Goal: Communication & Community: Answer question/provide support

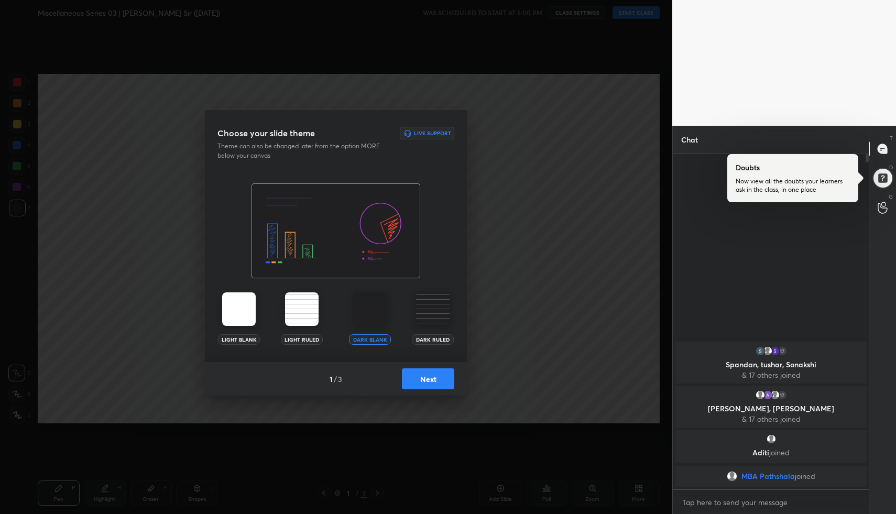
click at [432, 379] on button "Next" at bounding box center [428, 378] width 52 height 21
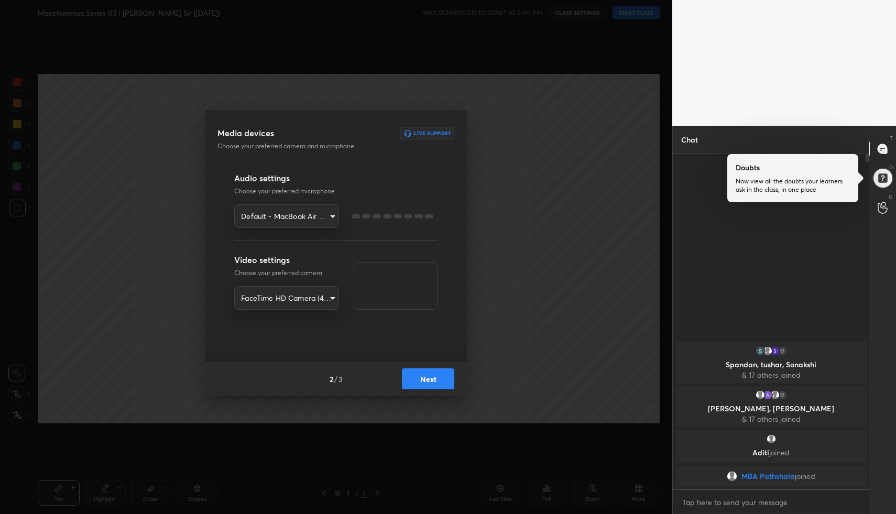
click at [432, 379] on button "Next" at bounding box center [428, 378] width 52 height 21
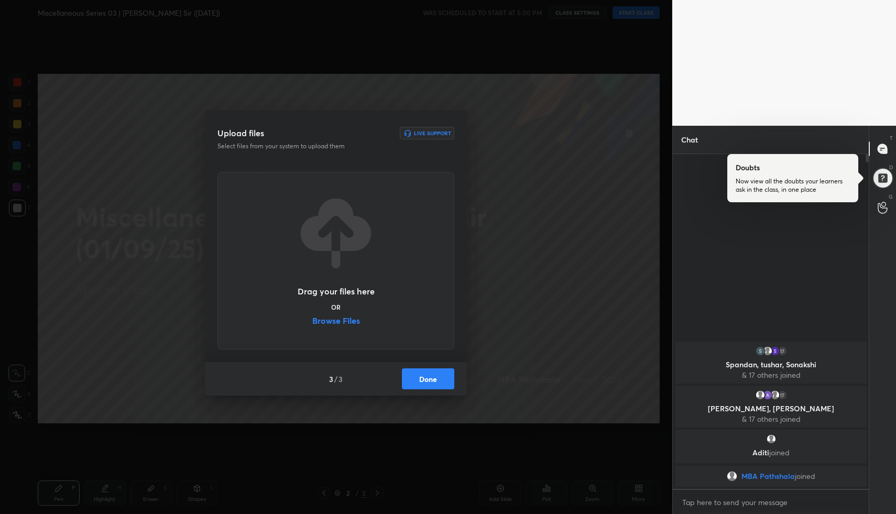
click at [432, 379] on button "Done" at bounding box center [428, 378] width 52 height 21
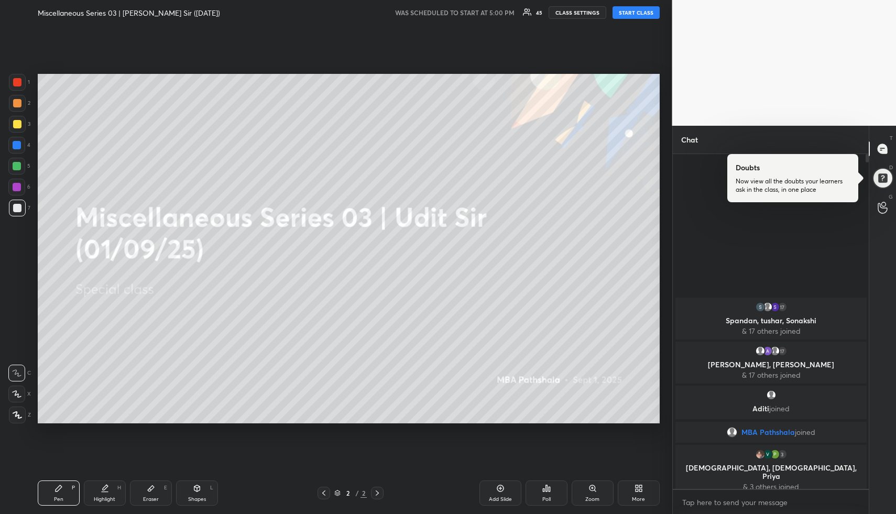
scroll to position [4, 4]
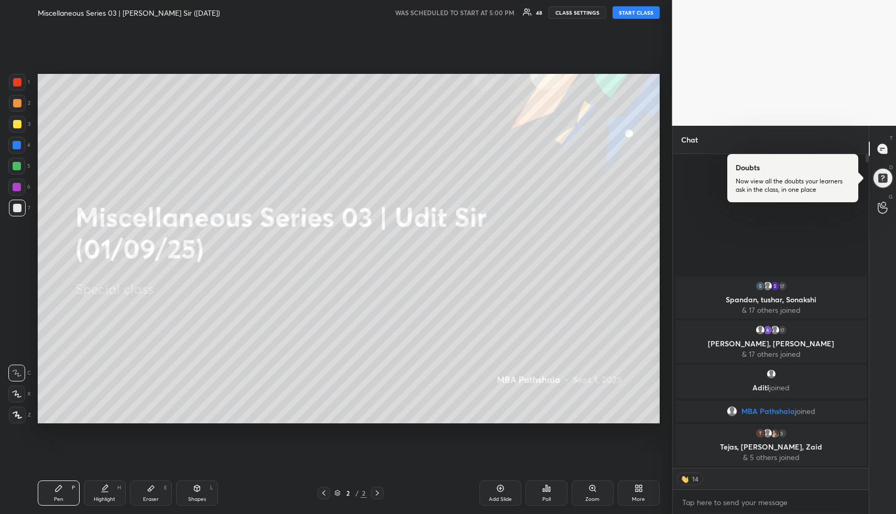
click at [643, 13] on button "START CLASS" at bounding box center [636, 12] width 47 height 13
click at [886, 179] on div at bounding box center [882, 178] width 21 height 21
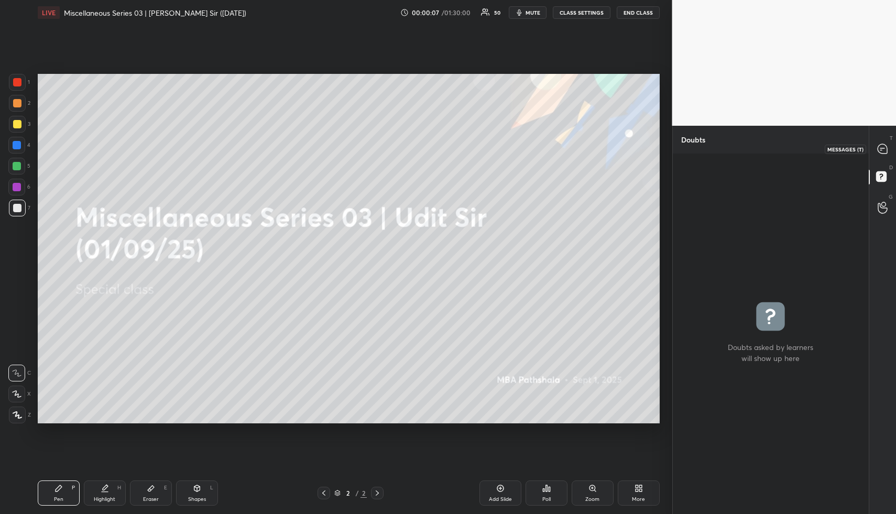
click at [883, 146] on icon at bounding box center [882, 148] width 9 height 9
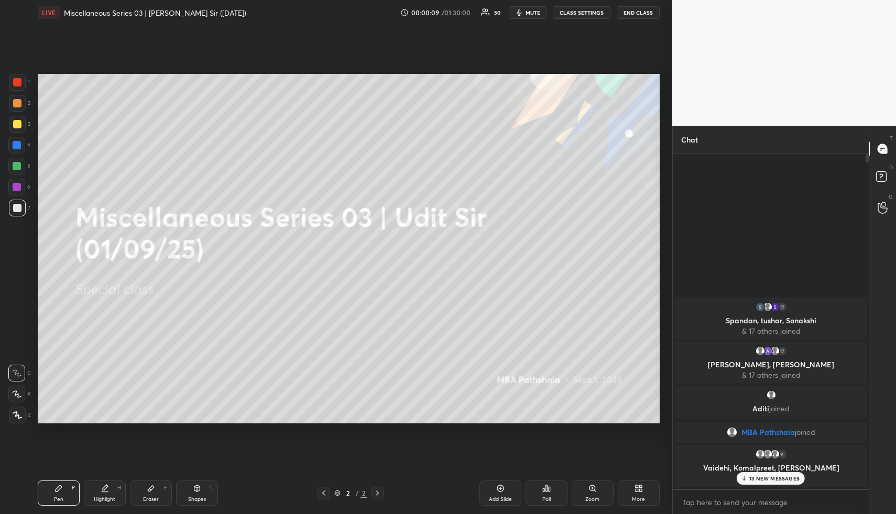
scroll to position [331, 193]
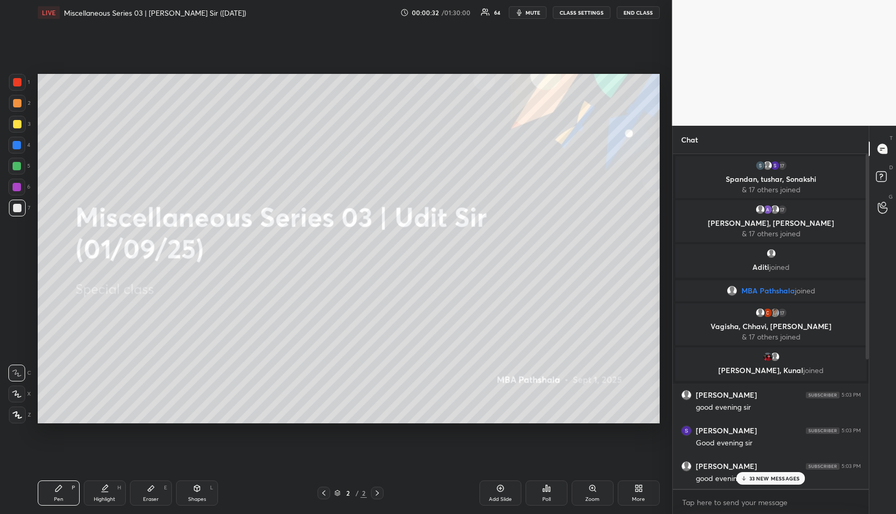
click at [652, 495] on div "More" at bounding box center [639, 492] width 42 height 25
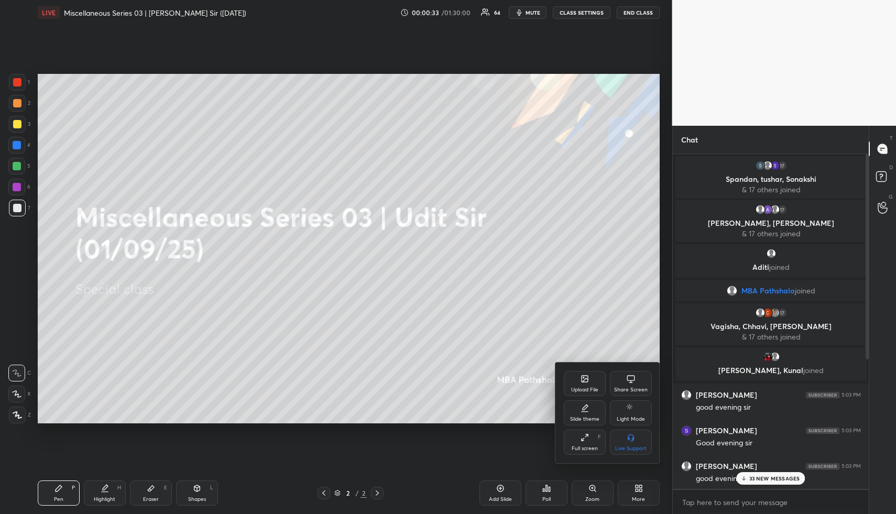
click at [581, 388] on div "Upload File" at bounding box center [584, 389] width 27 height 5
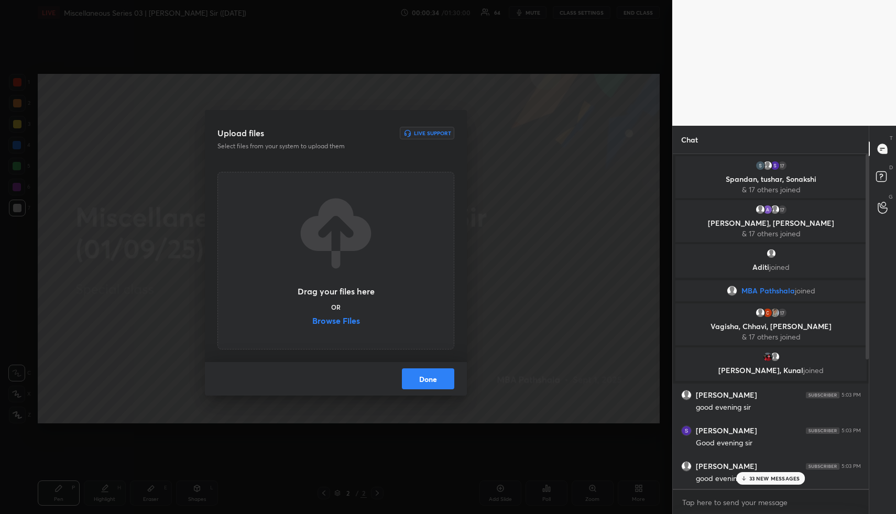
click at [350, 324] on label "Browse Files" at bounding box center [336, 321] width 48 height 11
click at [312, 324] on input "Browse Files" at bounding box center [312, 321] width 0 height 11
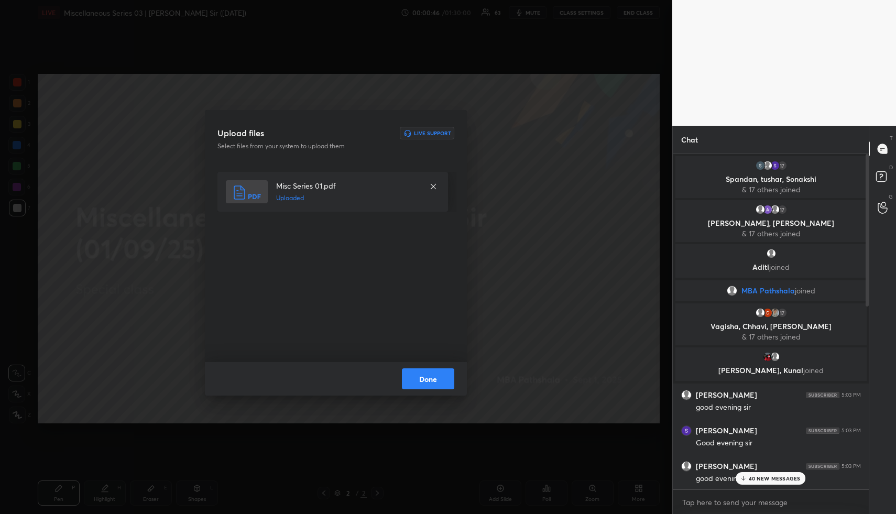
click at [418, 379] on button "Done" at bounding box center [428, 378] width 52 height 21
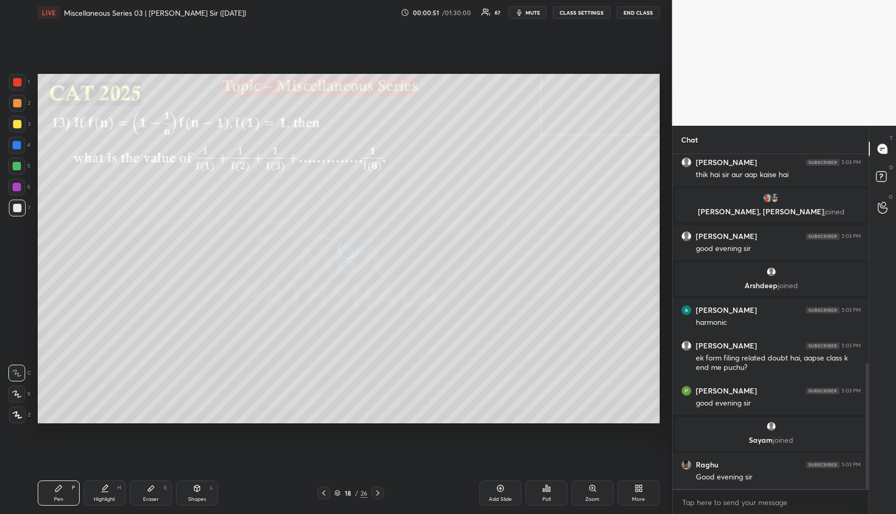
scroll to position [556, 0]
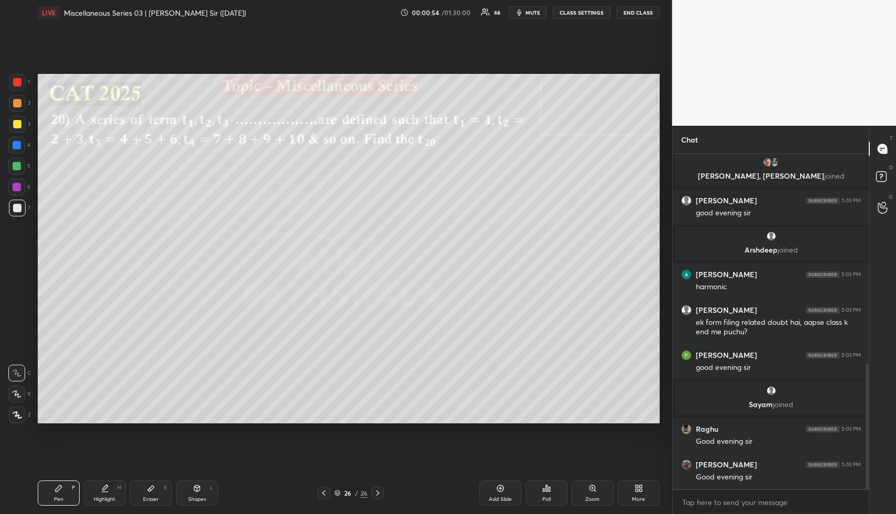
click at [646, 500] on div "More" at bounding box center [639, 492] width 42 height 25
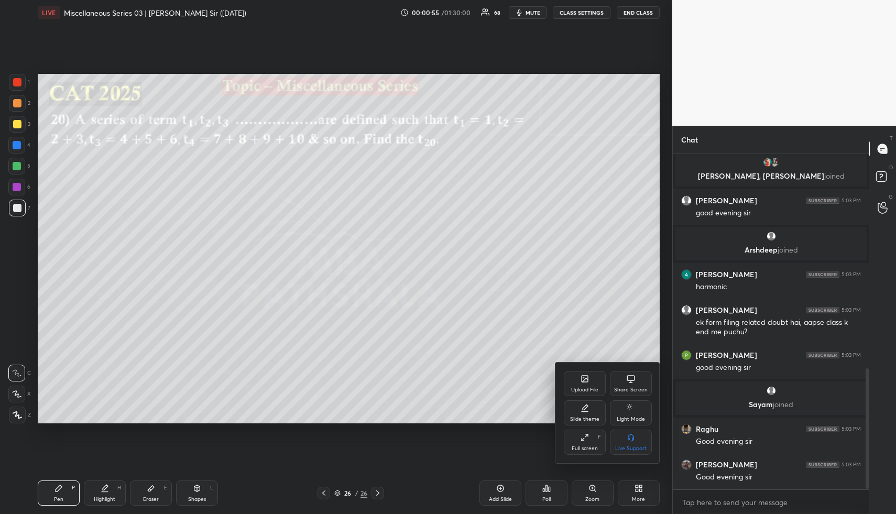
scroll to position [595, 0]
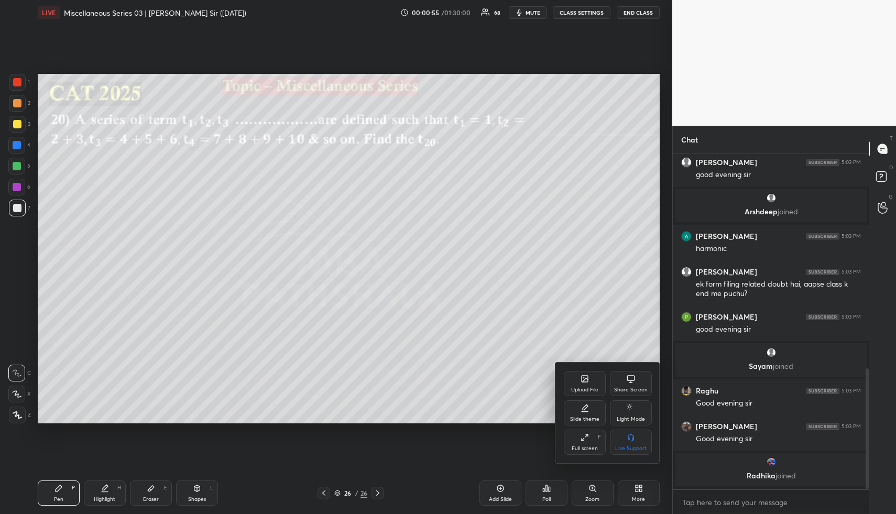
click at [582, 391] on div "Upload File" at bounding box center [584, 389] width 27 height 5
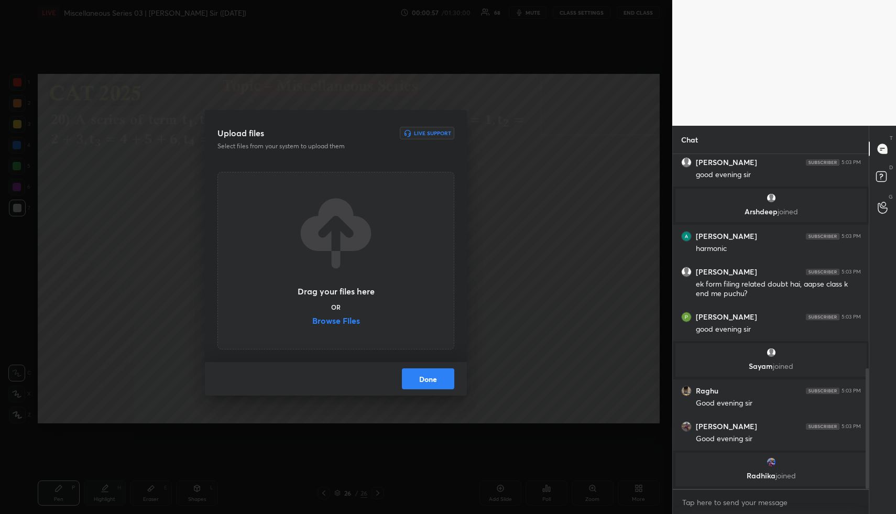
click at [344, 320] on label "Browse Files" at bounding box center [336, 321] width 48 height 11
click at [312, 320] on input "Browse Files" at bounding box center [312, 321] width 0 height 11
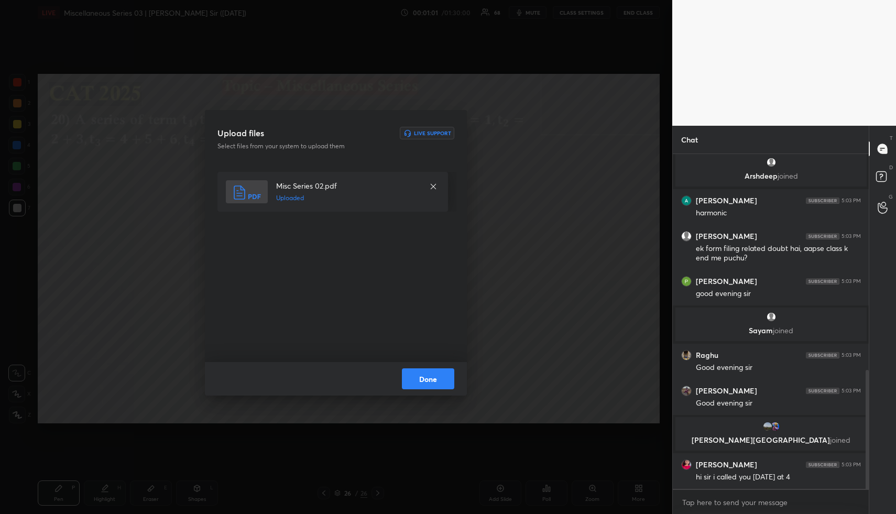
click at [419, 377] on button "Done" at bounding box center [428, 378] width 52 height 21
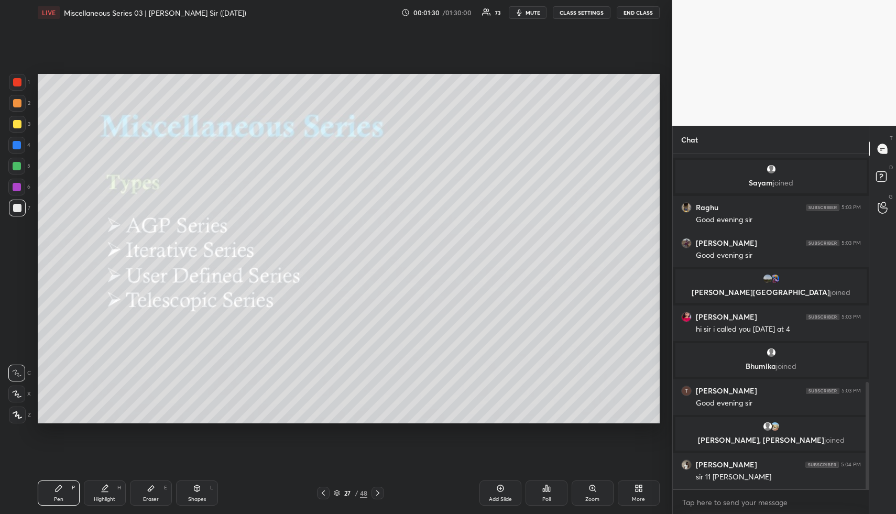
scroll to position [753, 0]
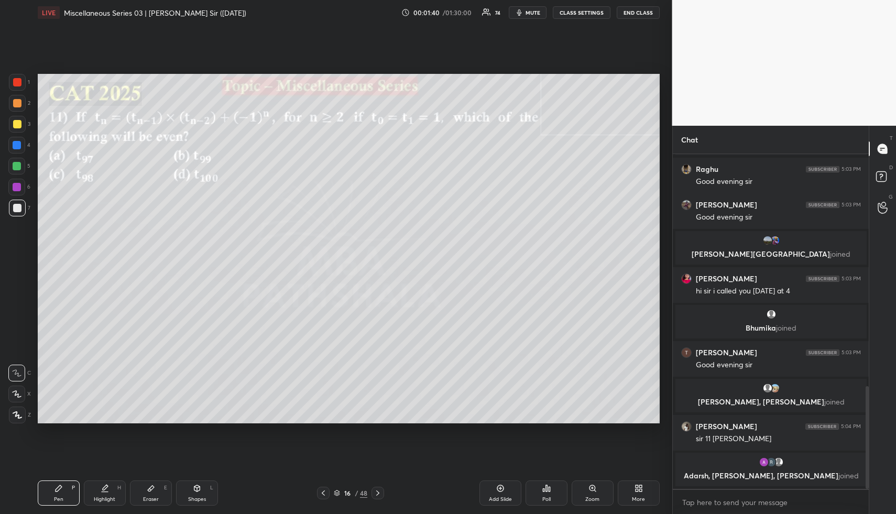
click at [204, 489] on div "Shapes L" at bounding box center [197, 492] width 42 height 25
drag, startPoint x: 205, startPoint y: 489, endPoint x: 185, endPoint y: 461, distance: 34.3
click at [205, 489] on div "Shapes L" at bounding box center [197, 492] width 42 height 25
click at [17, 351] on icon at bounding box center [17, 352] width 8 height 8
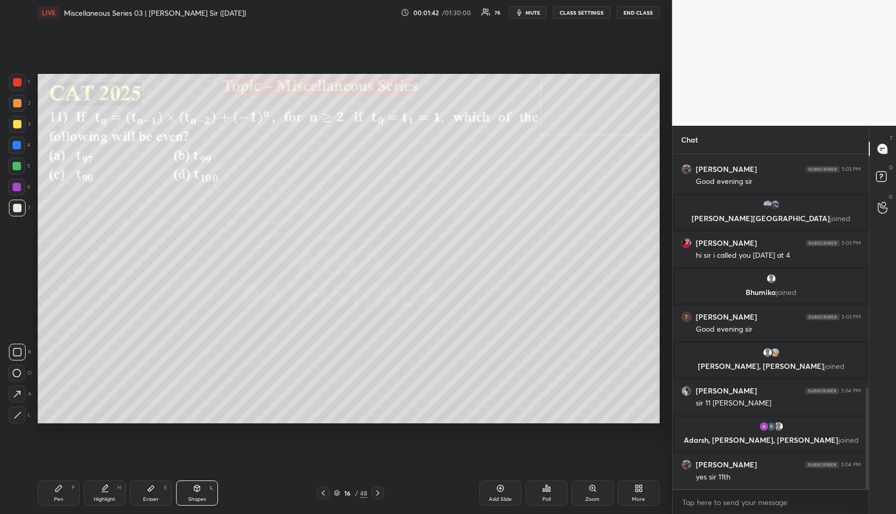
drag, startPoint x: 16, startPoint y: 121, endPoint x: 36, endPoint y: 107, distance: 23.8
click at [17, 121] on div at bounding box center [17, 124] width 8 height 8
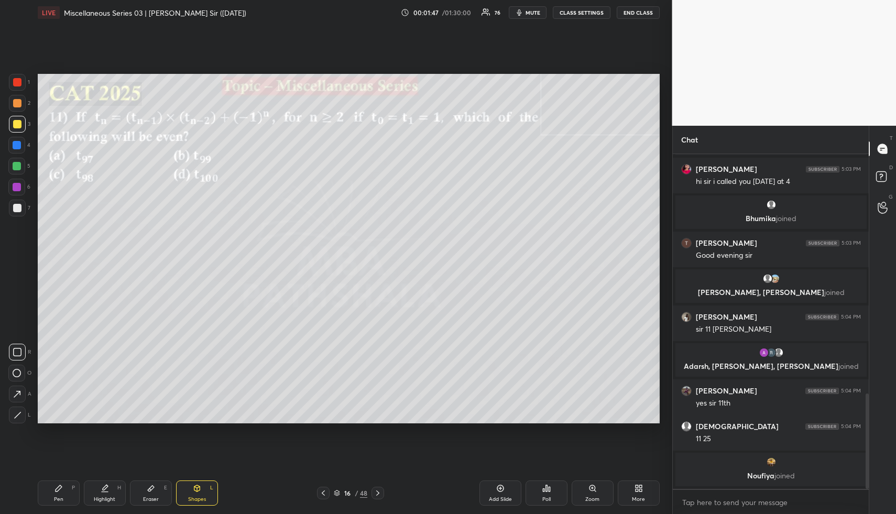
drag, startPoint x: 115, startPoint y: 495, endPoint x: 120, endPoint y: 457, distance: 38.0
click at [113, 496] on div "Highlight H" at bounding box center [105, 492] width 42 height 25
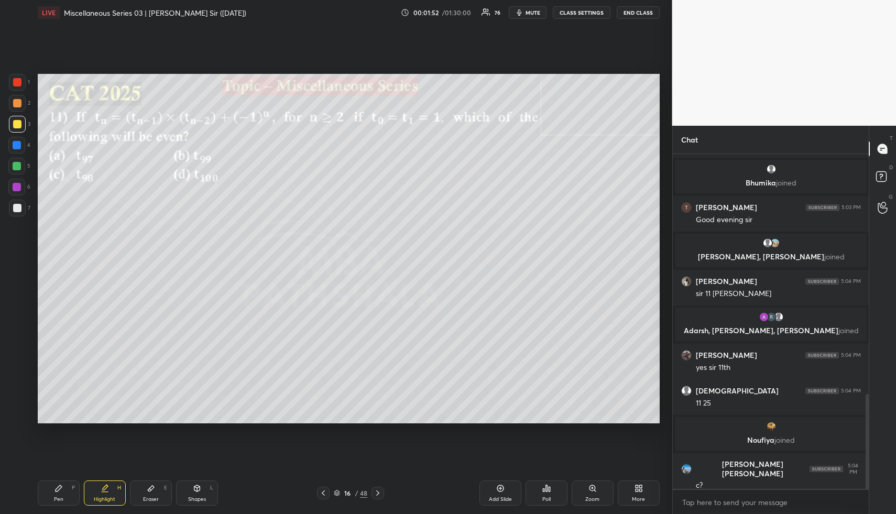
scroll to position [884, 0]
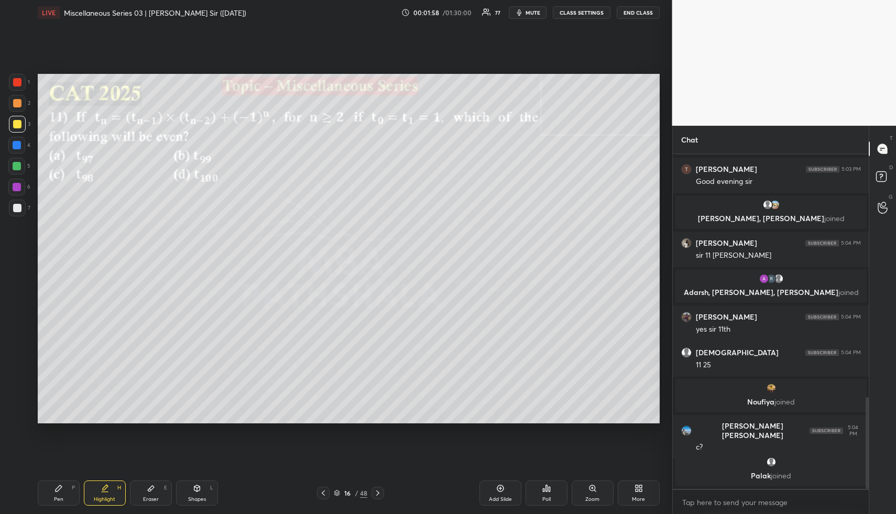
click at [62, 494] on div "Pen P" at bounding box center [59, 492] width 42 height 25
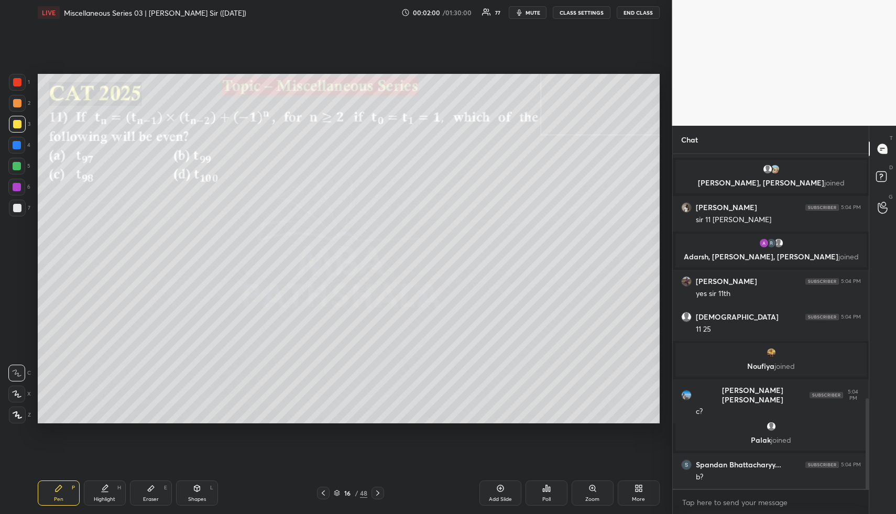
click at [61, 490] on div "Pen P" at bounding box center [59, 492] width 42 height 25
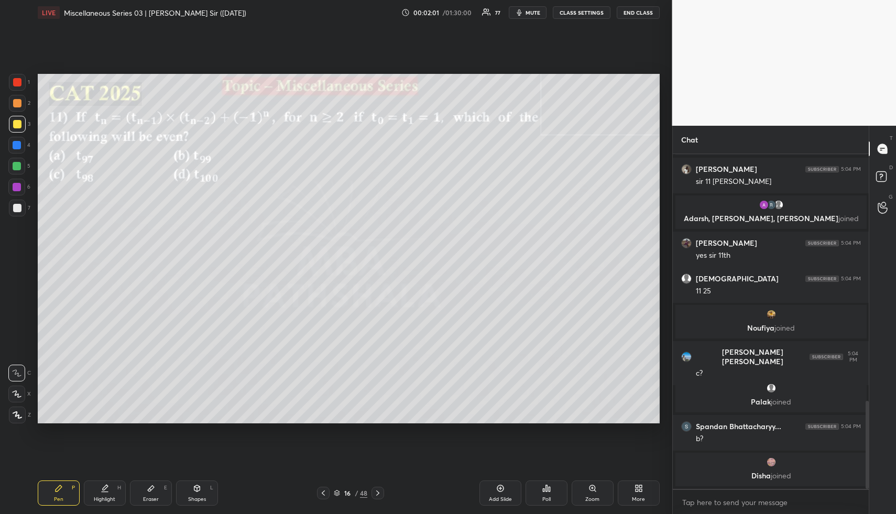
click at [14, 164] on div at bounding box center [17, 166] width 8 height 8
click at [14, 395] on icon at bounding box center [16, 393] width 9 height 7
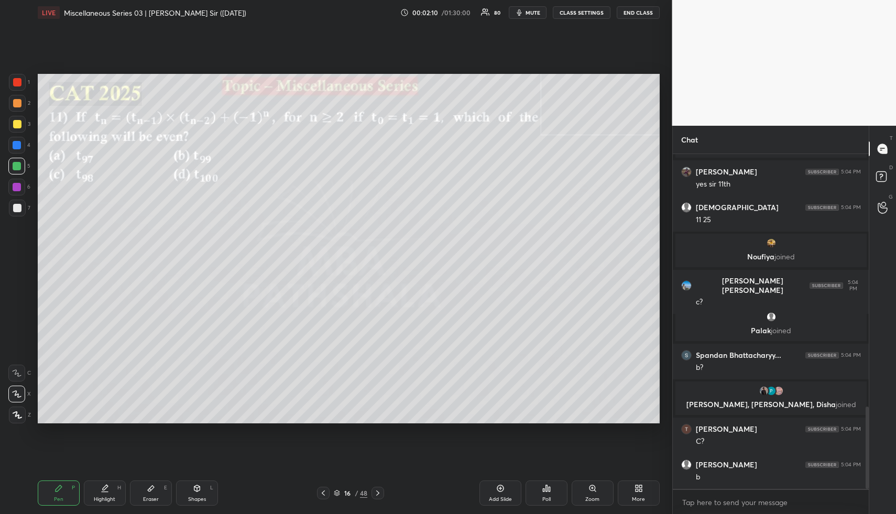
scroll to position [1028, 0]
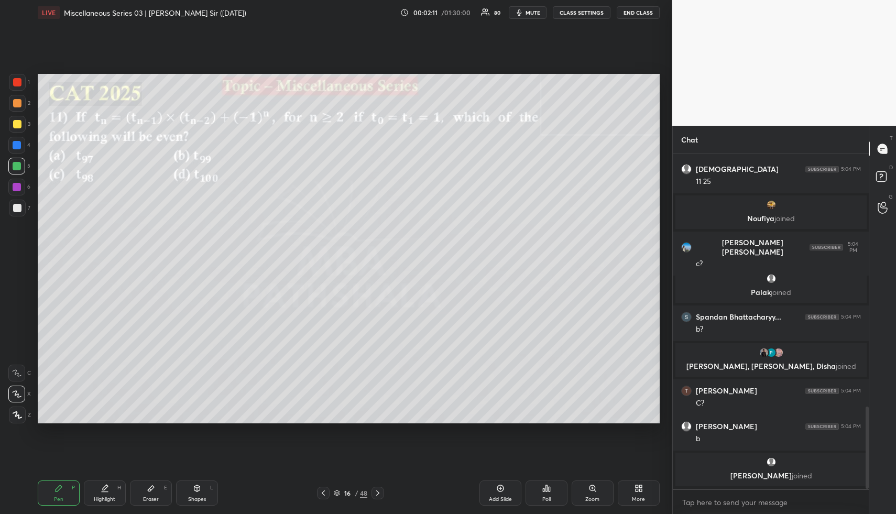
drag, startPoint x: 16, startPoint y: 107, endPoint x: 19, endPoint y: 112, distance: 6.0
click at [17, 108] on div at bounding box center [17, 103] width 17 height 17
click at [106, 492] on div "Highlight H" at bounding box center [105, 492] width 42 height 25
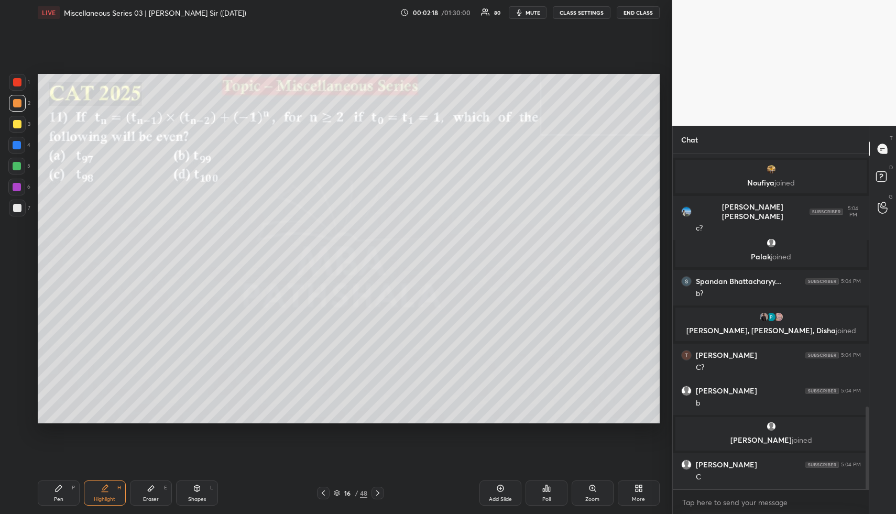
drag, startPoint x: 65, startPoint y: 496, endPoint x: 61, endPoint y: 472, distance: 23.9
click at [65, 496] on div "Pen P" at bounding box center [59, 492] width 42 height 25
click at [18, 123] on div at bounding box center [17, 124] width 8 height 8
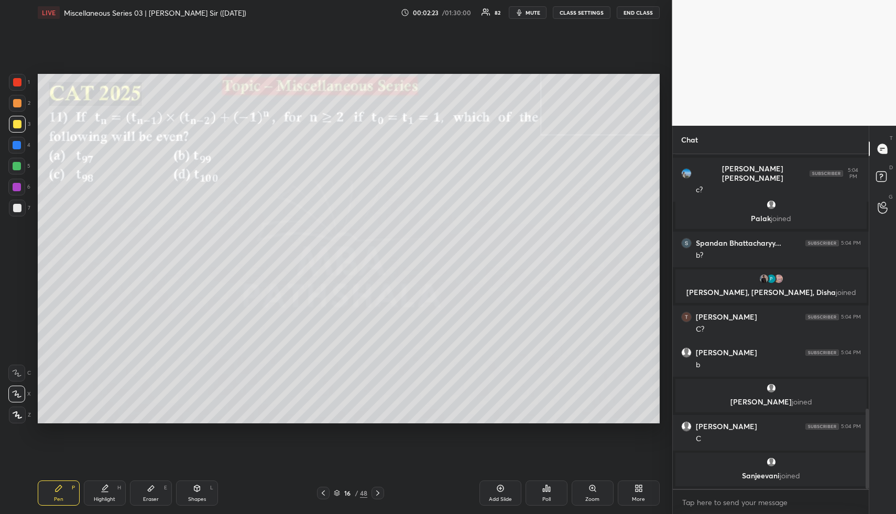
click at [108, 502] on div "Highlight" at bounding box center [104, 499] width 21 height 5
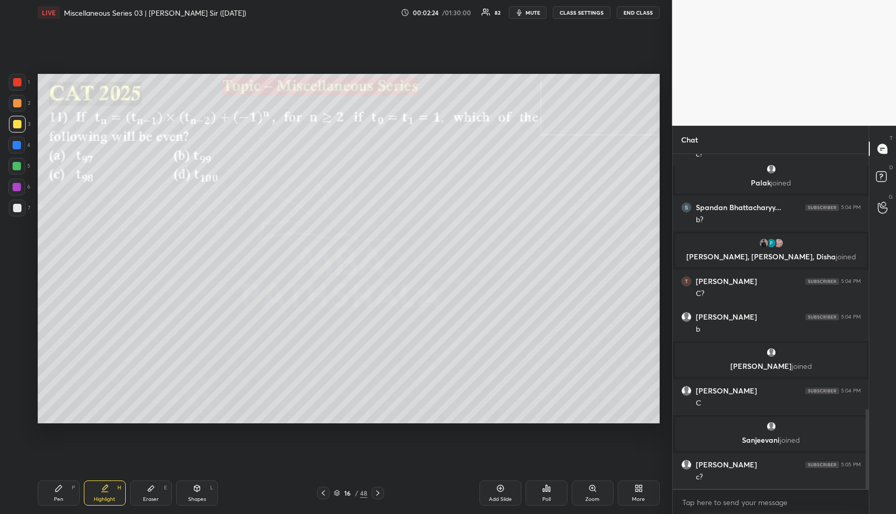
scroll to position [1113, 0]
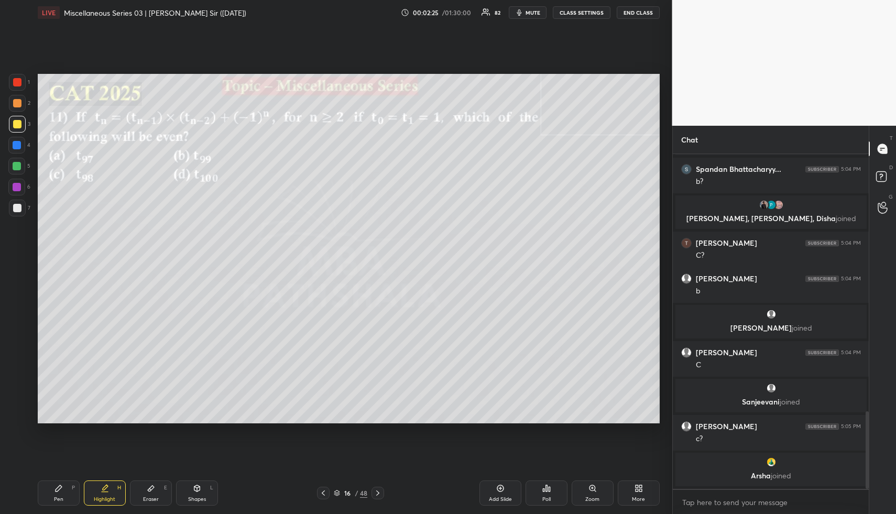
click at [61, 489] on div "Pen P" at bounding box center [59, 492] width 42 height 25
drag, startPoint x: 15, startPoint y: 104, endPoint x: 31, endPoint y: 128, distance: 29.1
click at [15, 104] on div at bounding box center [17, 103] width 8 height 8
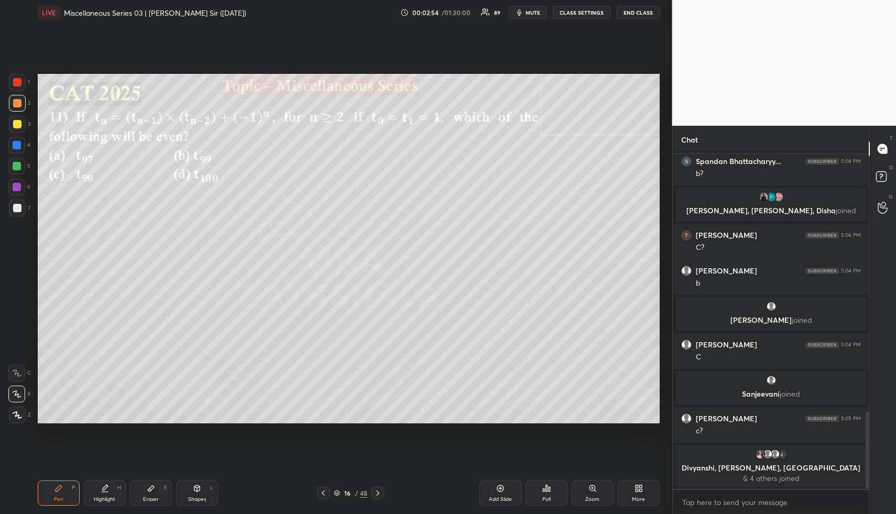
drag, startPoint x: 109, startPoint y: 499, endPoint x: 111, endPoint y: 468, distance: 31.0
click at [109, 499] on div "Highlight" at bounding box center [104, 499] width 21 height 5
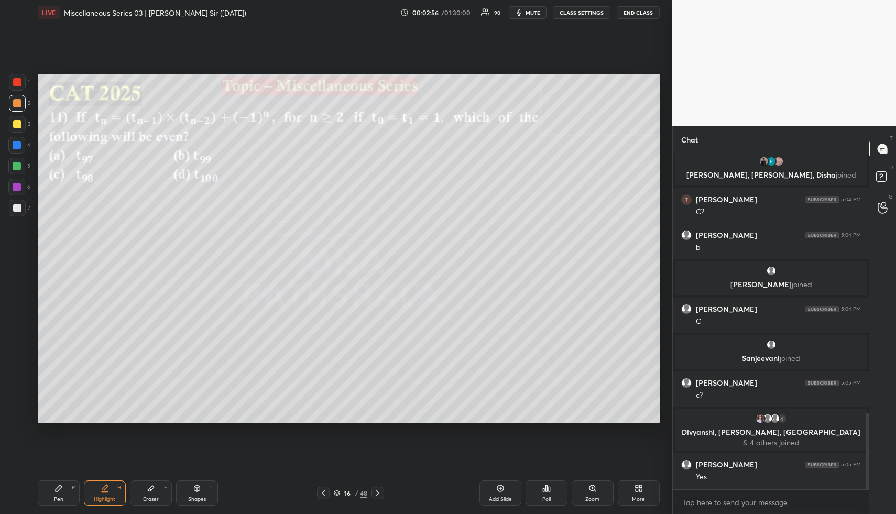
scroll to position [1212, 0]
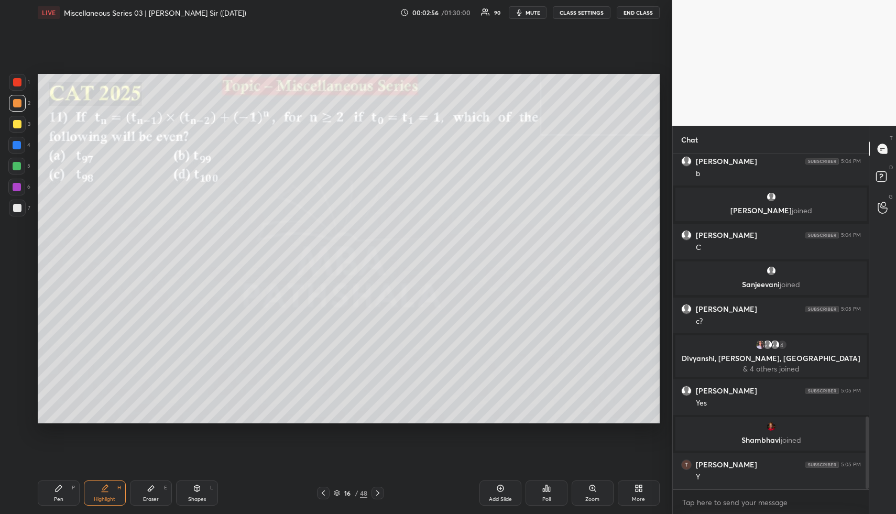
click at [66, 488] on div "Pen P" at bounding box center [59, 492] width 42 height 25
drag, startPoint x: 17, startPoint y: 108, endPoint x: 31, endPoint y: 115, distance: 16.2
click at [17, 108] on div at bounding box center [17, 103] width 17 height 17
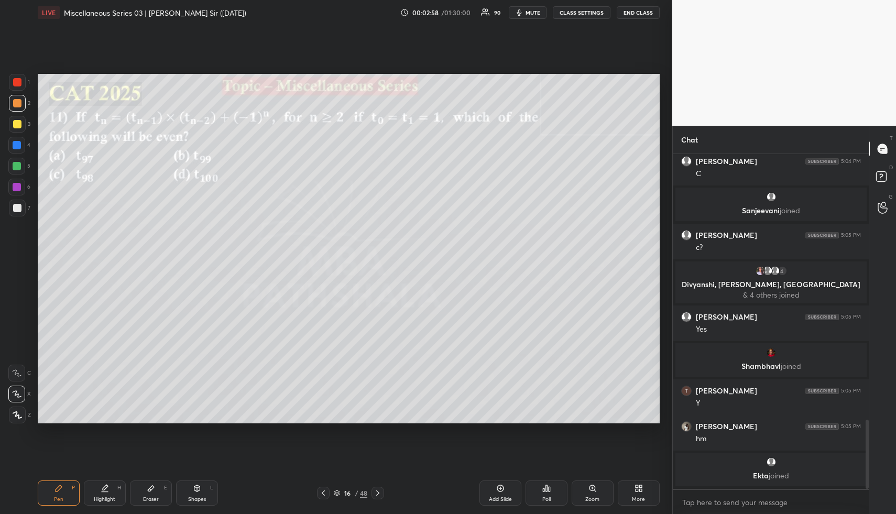
click at [19, 167] on div at bounding box center [17, 166] width 8 height 8
drag, startPoint x: 92, startPoint y: 495, endPoint x: 98, endPoint y: 437, distance: 57.9
click at [92, 494] on div "Highlight H" at bounding box center [105, 492] width 42 height 25
click at [65, 494] on div "Pen P" at bounding box center [59, 492] width 42 height 25
drag, startPoint x: 16, startPoint y: 122, endPoint x: 36, endPoint y: 152, distance: 36.5
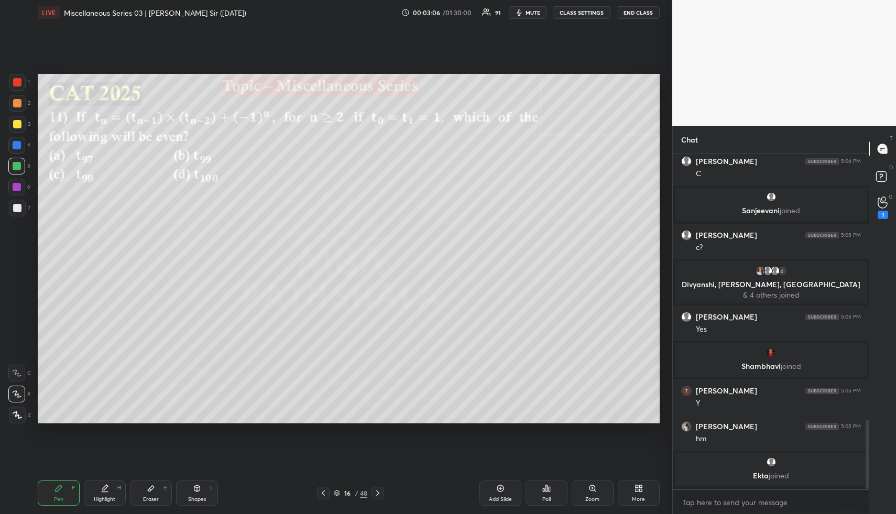
click at [17, 123] on div at bounding box center [17, 124] width 8 height 8
click at [12, 97] on div at bounding box center [17, 103] width 17 height 17
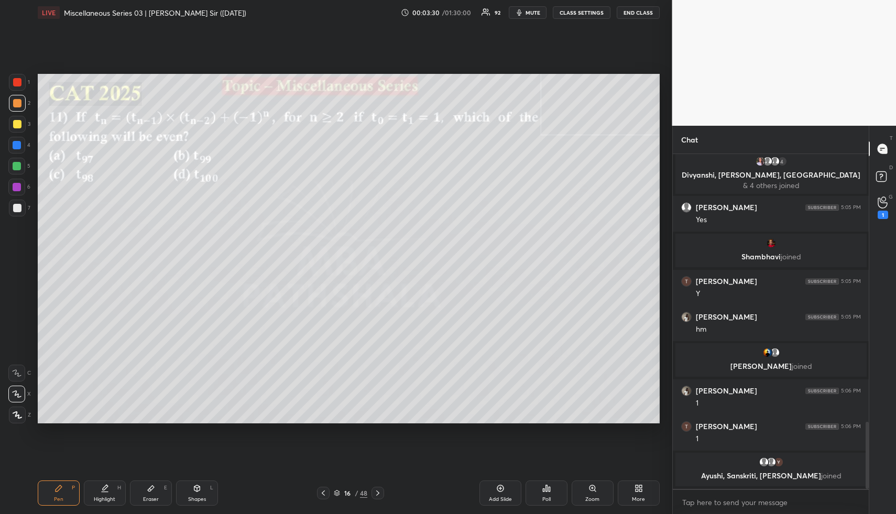
scroll to position [1348, 0]
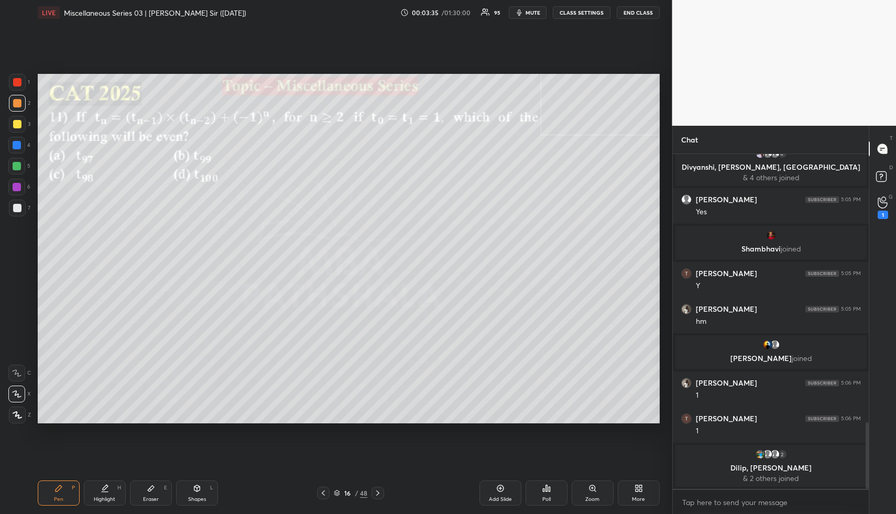
drag, startPoint x: 14, startPoint y: 164, endPoint x: 35, endPoint y: 167, distance: 21.2
click at [16, 165] on div at bounding box center [17, 166] width 8 height 8
click at [882, 205] on icon at bounding box center [883, 202] width 10 height 12
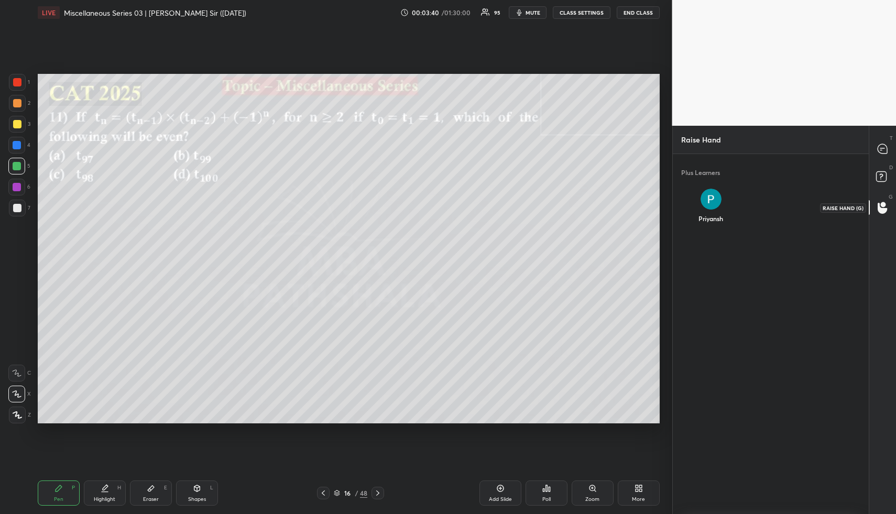
scroll to position [4, 4]
click at [879, 176] on rect at bounding box center [881, 177] width 10 height 10
click at [882, 152] on icon at bounding box center [882, 148] width 9 height 9
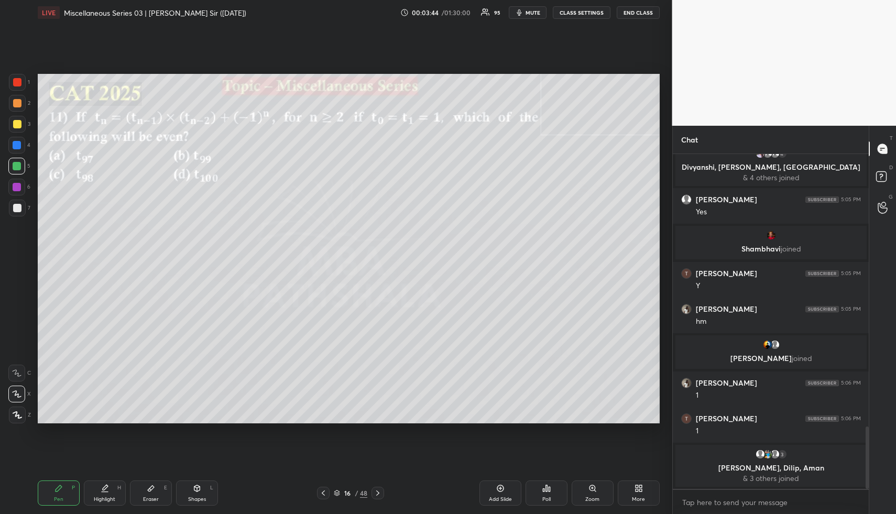
click at [64, 495] on div "Pen P" at bounding box center [59, 492] width 42 height 25
drag, startPoint x: 12, startPoint y: 127, endPoint x: 19, endPoint y: 146, distance: 20.2
click at [12, 128] on div at bounding box center [17, 124] width 17 height 17
click at [18, 99] on div at bounding box center [17, 103] width 8 height 8
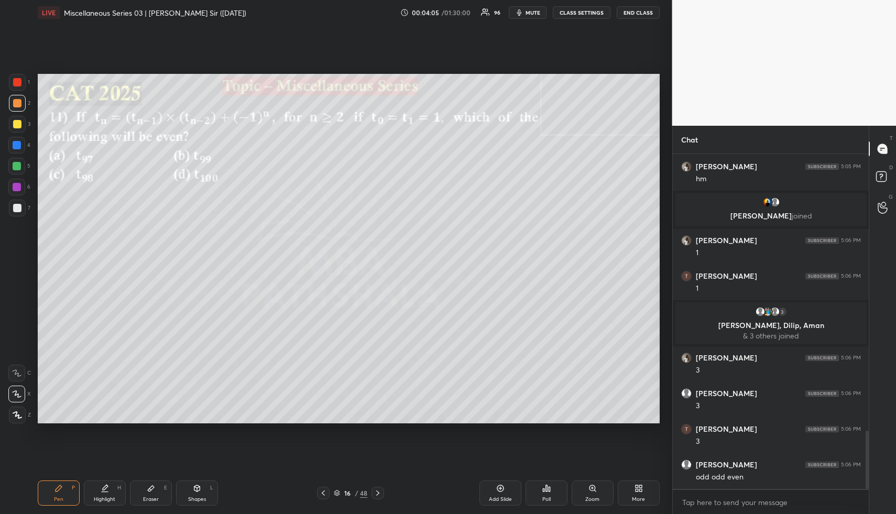
scroll to position [1636, 0]
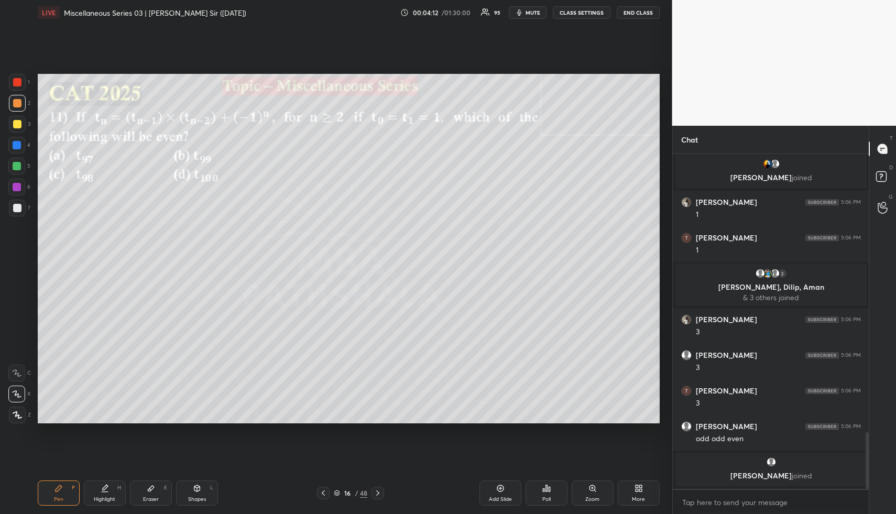
click at [52, 494] on div "Pen P" at bounding box center [59, 492] width 42 height 25
click at [20, 167] on div at bounding box center [17, 166] width 8 height 8
drag, startPoint x: 56, startPoint y: 499, endPoint x: 62, endPoint y: 432, distance: 67.4
click at [56, 498] on div "Pen" at bounding box center [58, 499] width 9 height 5
drag, startPoint x: 16, startPoint y: 122, endPoint x: 22, endPoint y: 126, distance: 7.4
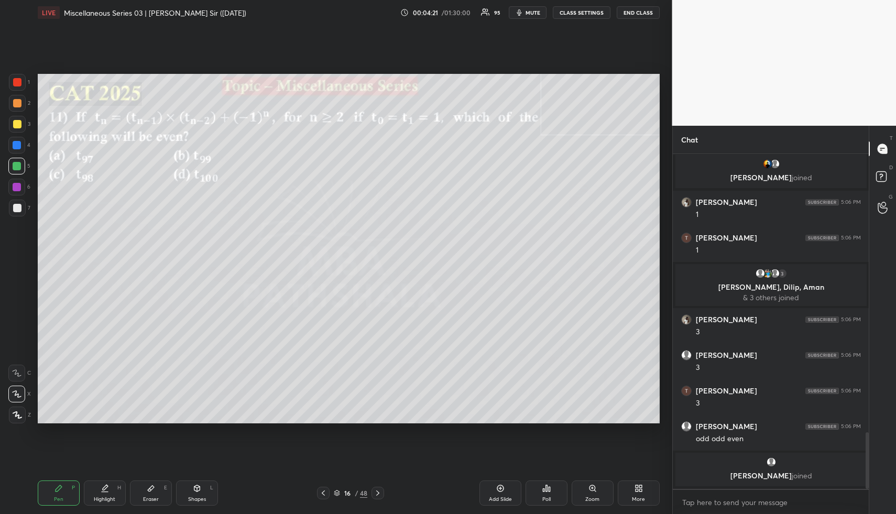
click at [19, 122] on div at bounding box center [17, 124] width 8 height 8
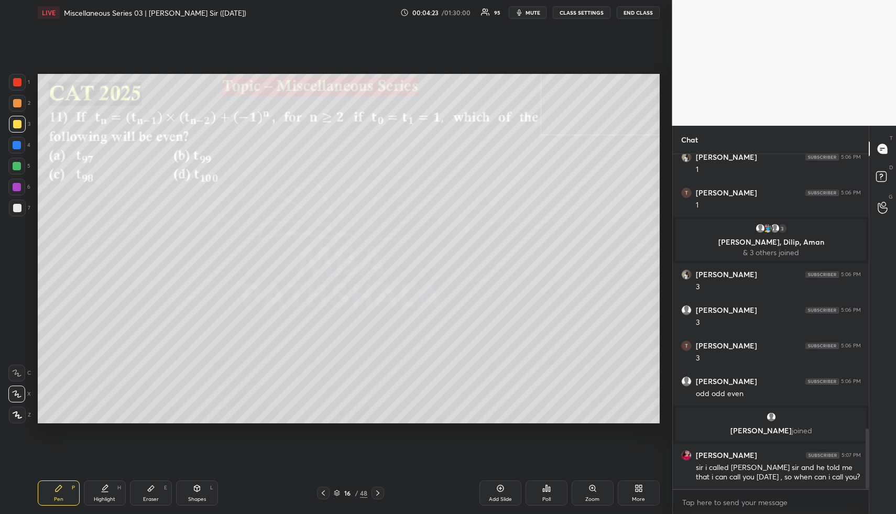
scroll to position [1526, 0]
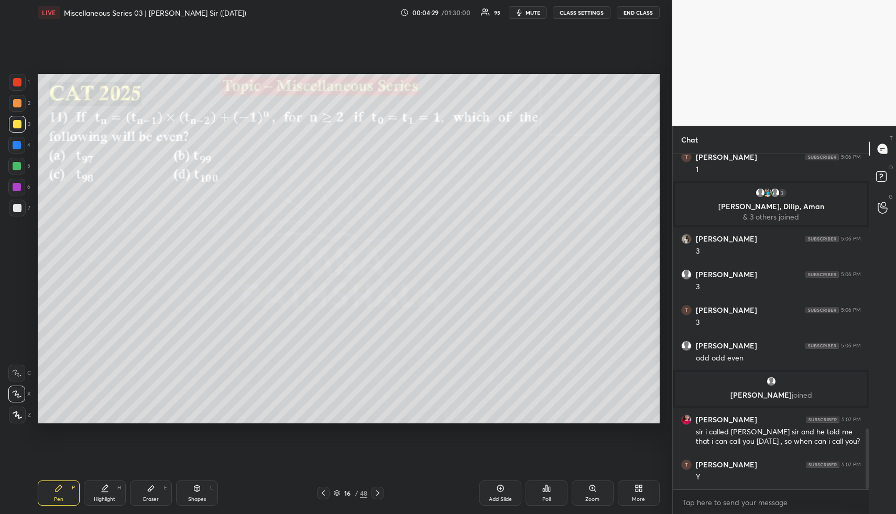
click at [19, 103] on div at bounding box center [17, 103] width 8 height 8
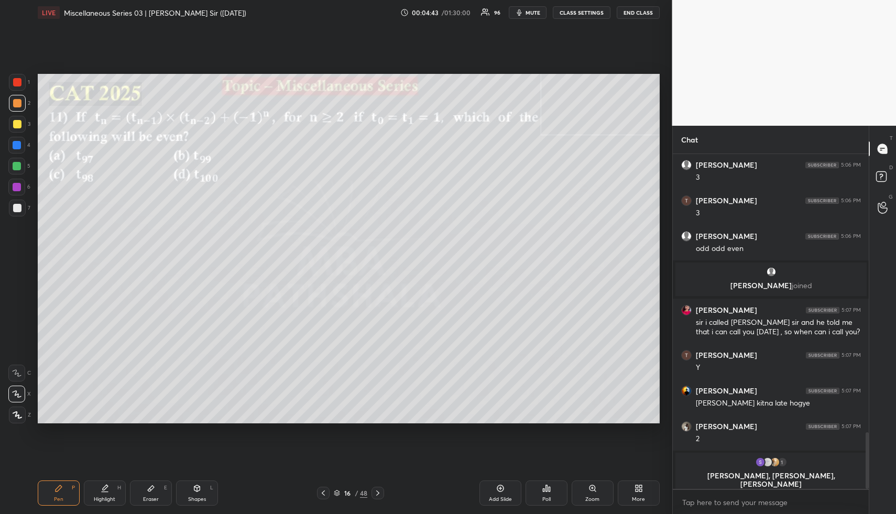
scroll to position [1644, 0]
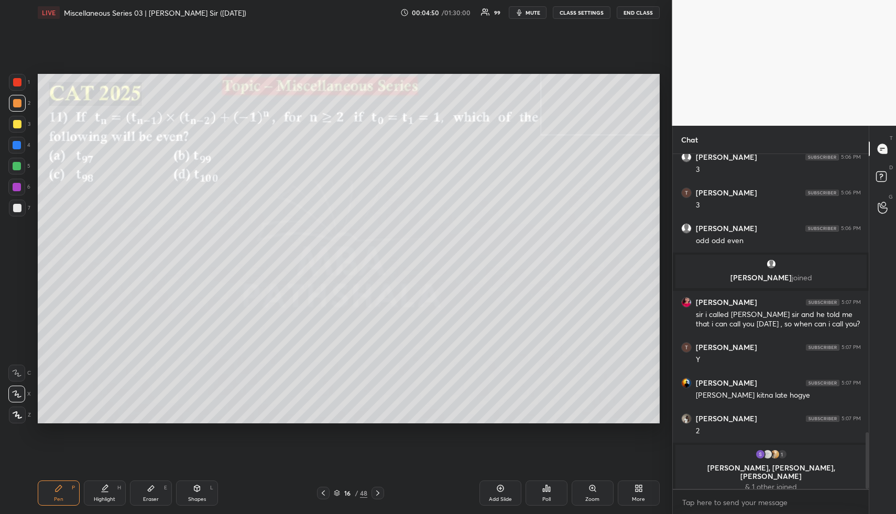
drag, startPoint x: 17, startPoint y: 161, endPoint x: 28, endPoint y: 162, distance: 11.1
click at [17, 161] on div at bounding box center [16, 166] width 17 height 17
drag, startPoint x: 106, startPoint y: 498, endPoint x: 163, endPoint y: 446, distance: 77.2
click at [106, 499] on div "Highlight" at bounding box center [104, 499] width 21 height 5
drag, startPoint x: 199, startPoint y: 501, endPoint x: 195, endPoint y: 476, distance: 25.3
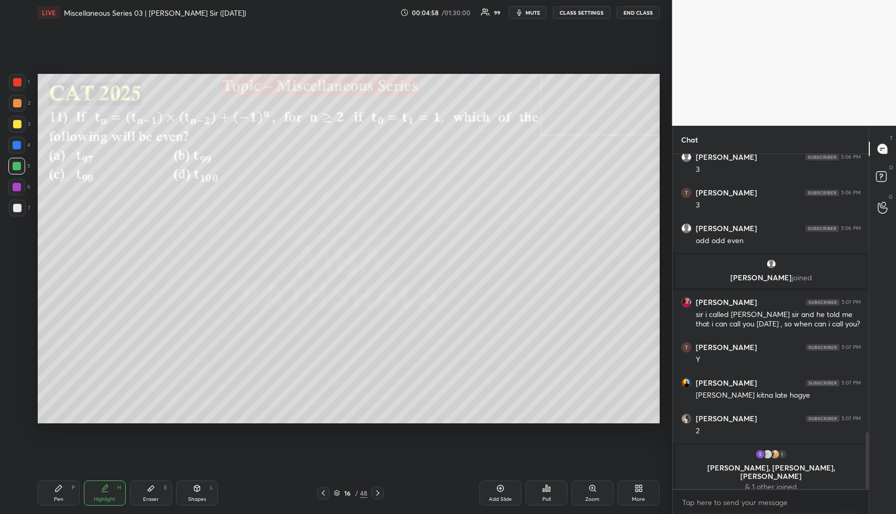
click at [199, 500] on div "Shapes" at bounding box center [197, 499] width 18 height 5
click at [17, 142] on div at bounding box center [17, 145] width 8 height 8
drag, startPoint x: 16, startPoint y: 351, endPoint x: 37, endPoint y: 344, distance: 22.2
click at [18, 352] on icon at bounding box center [17, 352] width 8 height 8
click at [114, 490] on div "Highlight H" at bounding box center [105, 492] width 42 height 25
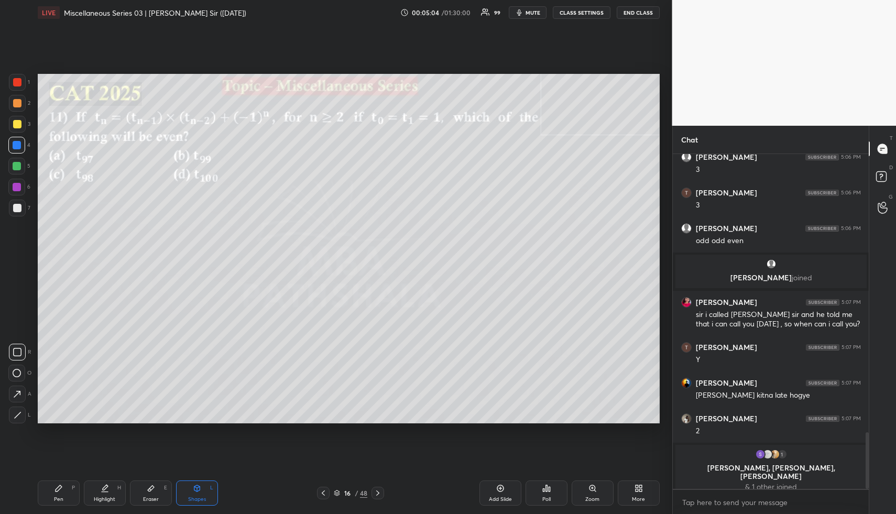
drag, startPoint x: 116, startPoint y: 490, endPoint x: 130, endPoint y: 477, distance: 18.5
click at [116, 490] on div "Highlight H" at bounding box center [105, 492] width 42 height 25
click at [112, 498] on div "Highlight" at bounding box center [104, 499] width 21 height 5
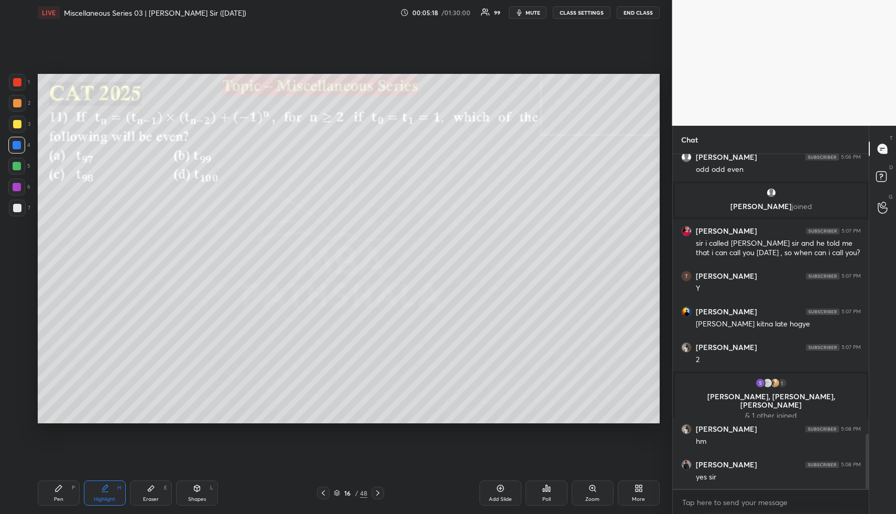
scroll to position [1710, 0]
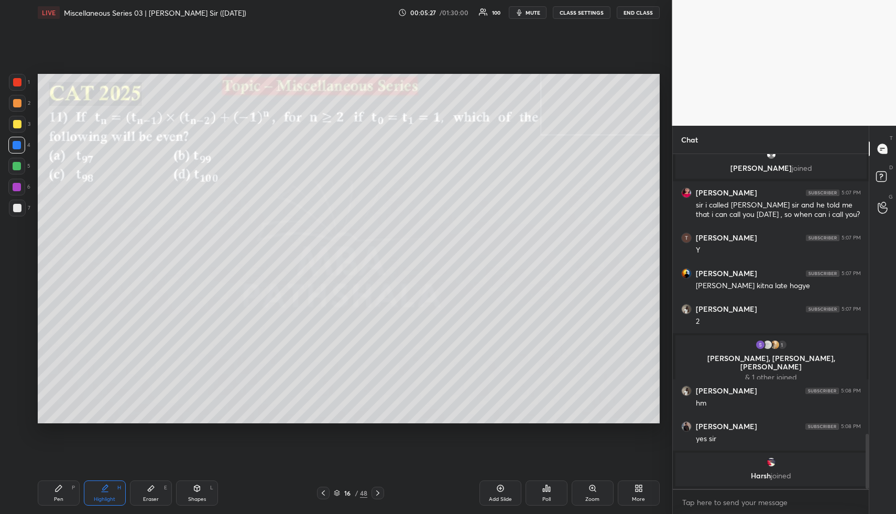
click at [110, 498] on div "Highlight" at bounding box center [104, 499] width 21 height 5
drag, startPoint x: 67, startPoint y: 494, endPoint x: 64, endPoint y: 475, distance: 19.0
click at [66, 493] on div "Pen P" at bounding box center [59, 492] width 42 height 25
drag, startPoint x: 105, startPoint y: 492, endPoint x: 103, endPoint y: 485, distance: 7.5
click at [105, 492] on icon at bounding box center [105, 492] width 6 height 0
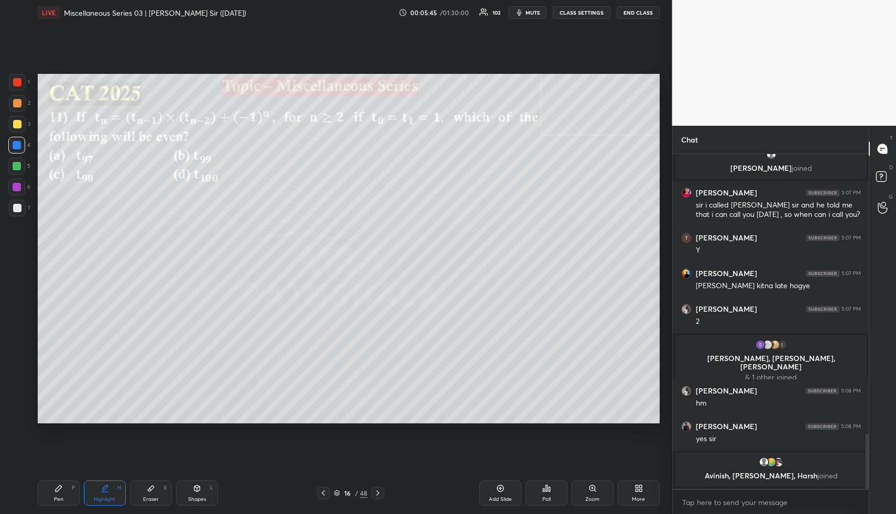
click at [60, 493] on div "Pen P" at bounding box center [59, 492] width 42 height 25
click at [16, 167] on div at bounding box center [17, 166] width 8 height 8
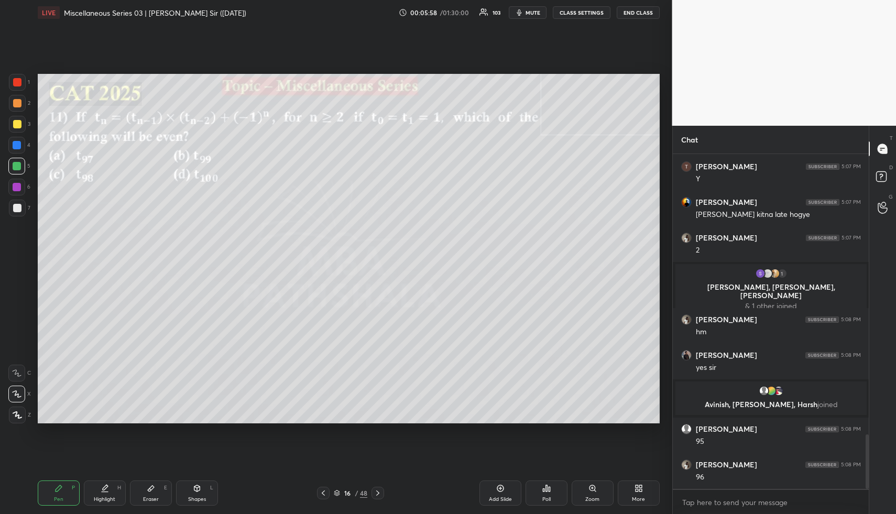
scroll to position [1766, 0]
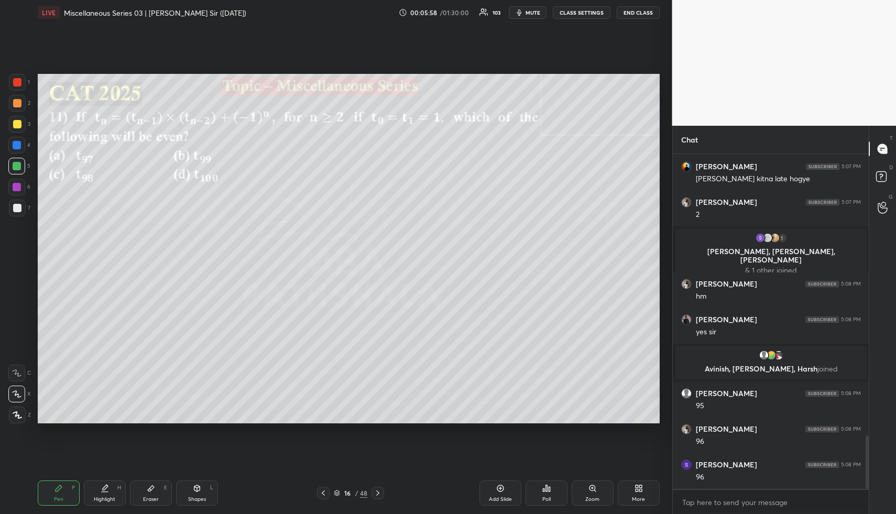
drag, startPoint x: 110, startPoint y: 496, endPoint x: 113, endPoint y: 484, distance: 12.6
click at [110, 492] on div "Highlight H" at bounding box center [105, 492] width 42 height 25
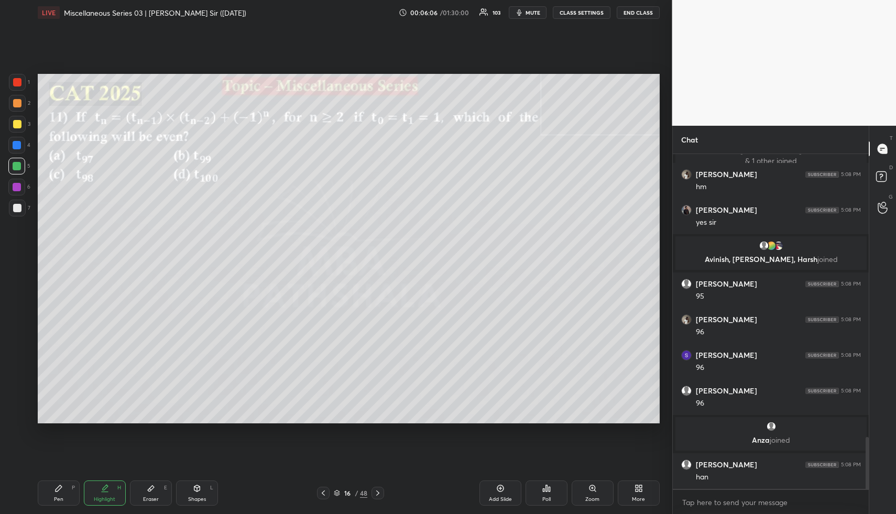
scroll to position [1823, 0]
click at [114, 492] on div "Highlight H" at bounding box center [105, 492] width 42 height 25
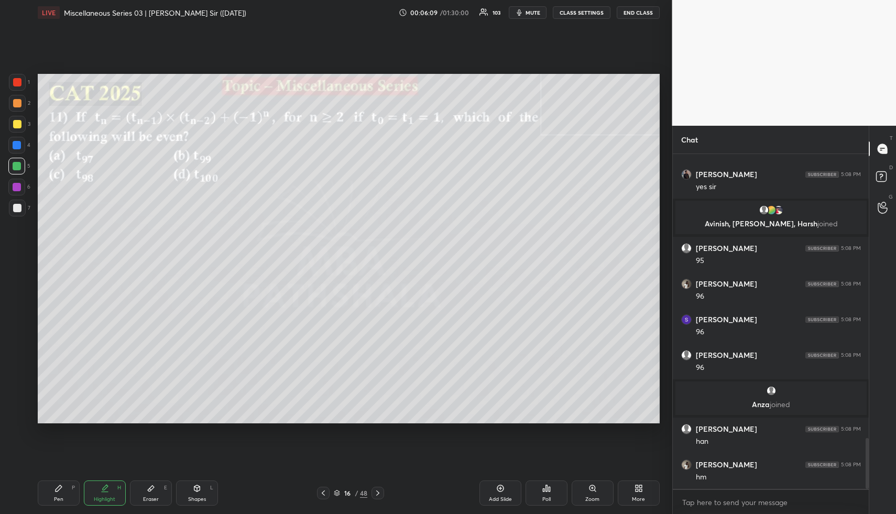
drag, startPoint x: 52, startPoint y: 500, endPoint x: 50, endPoint y: 491, distance: 8.6
click at [52, 500] on div "Pen P" at bounding box center [59, 492] width 42 height 25
drag, startPoint x: 18, startPoint y: 184, endPoint x: 32, endPoint y: 184, distance: 14.1
click at [18, 185] on div at bounding box center [17, 187] width 8 height 8
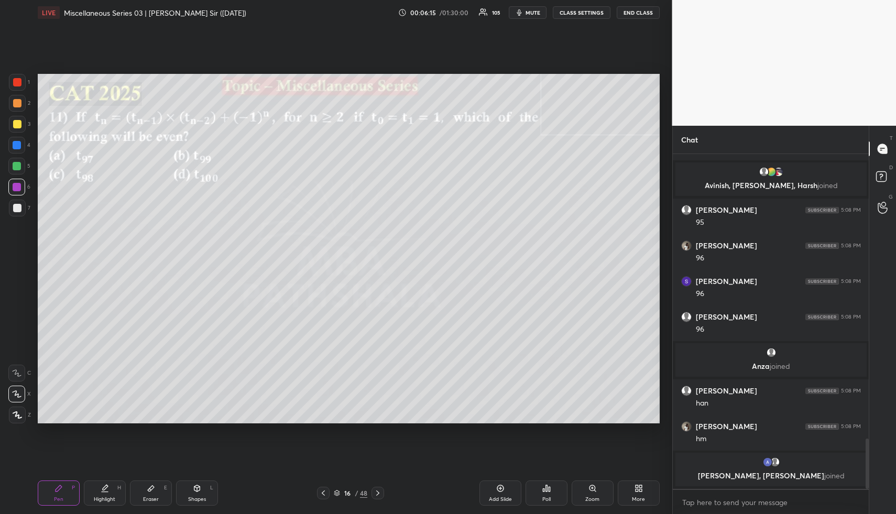
click at [71, 494] on div "Pen P" at bounding box center [59, 492] width 42 height 25
drag, startPoint x: 19, startPoint y: 169, endPoint x: 30, endPoint y: 170, distance: 10.5
click at [20, 169] on div at bounding box center [17, 166] width 8 height 8
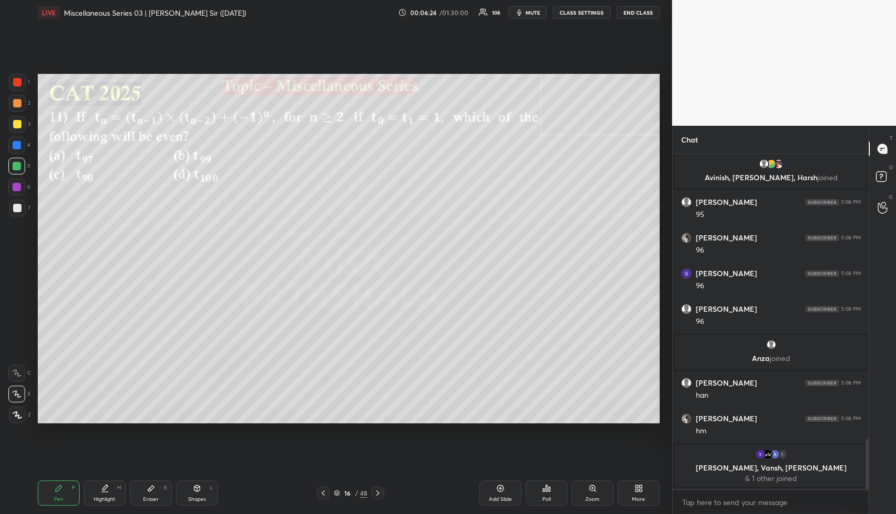
scroll to position [1922, 0]
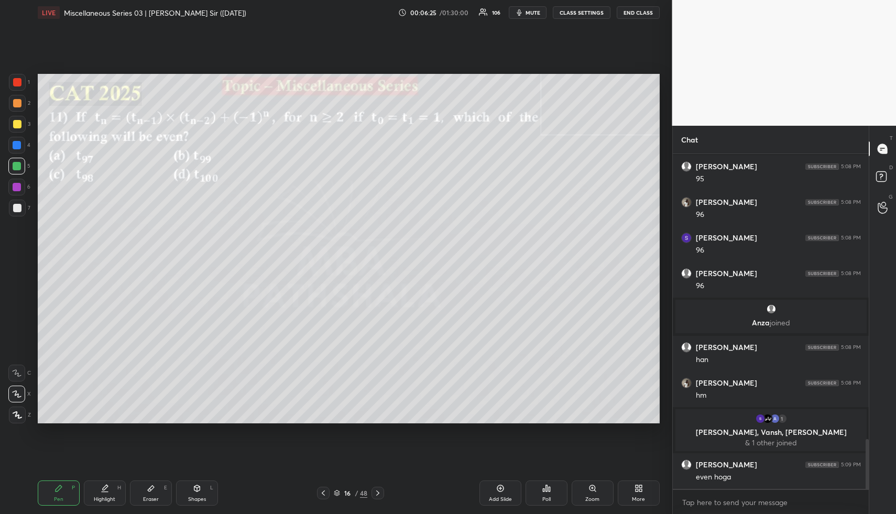
click at [96, 504] on div "Highlight H" at bounding box center [105, 492] width 42 height 25
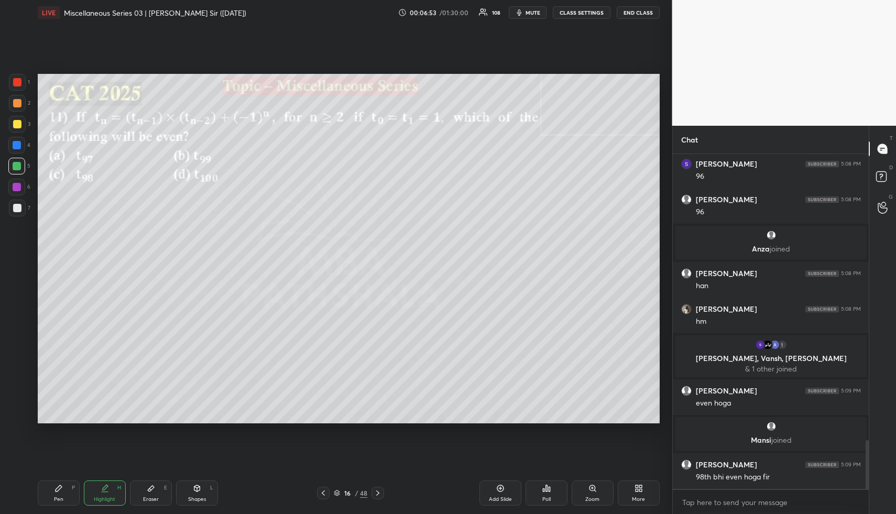
scroll to position [1957, 0]
drag, startPoint x: 67, startPoint y: 496, endPoint x: 65, endPoint y: 445, distance: 50.8
click at [67, 495] on div "Pen P" at bounding box center [59, 492] width 42 height 25
click at [21, 210] on div at bounding box center [17, 208] width 17 height 17
click at [21, 170] on div at bounding box center [16, 166] width 17 height 17
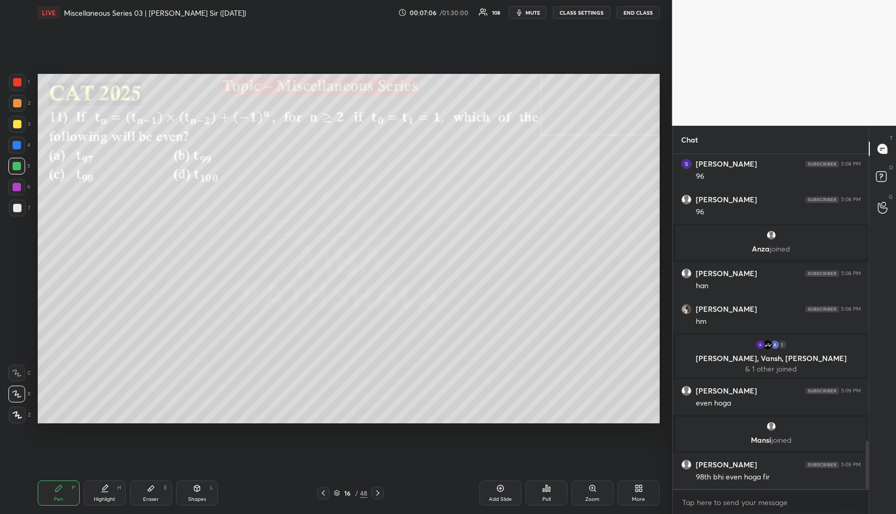
scroll to position [1993, 0]
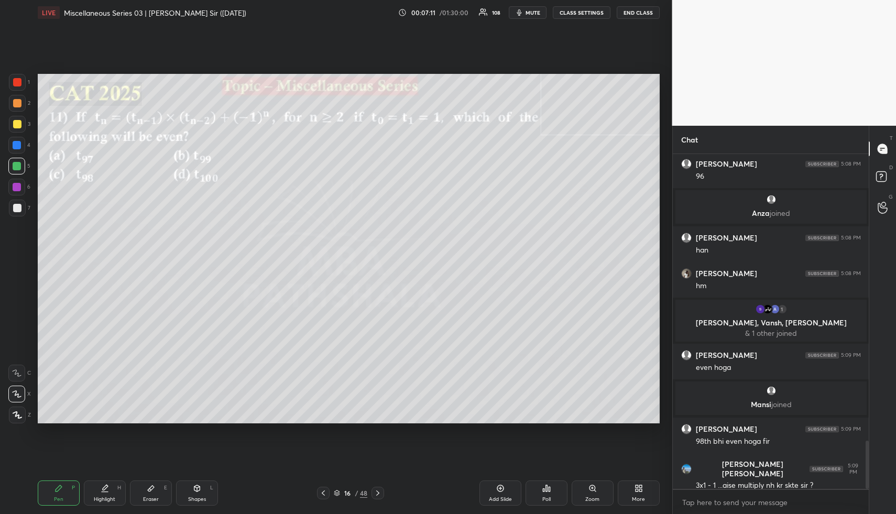
drag, startPoint x: 199, startPoint y: 492, endPoint x: 191, endPoint y: 490, distance: 7.5
click at [199, 493] on div "Shapes L" at bounding box center [197, 492] width 42 height 25
click at [16, 102] on div at bounding box center [17, 103] width 8 height 8
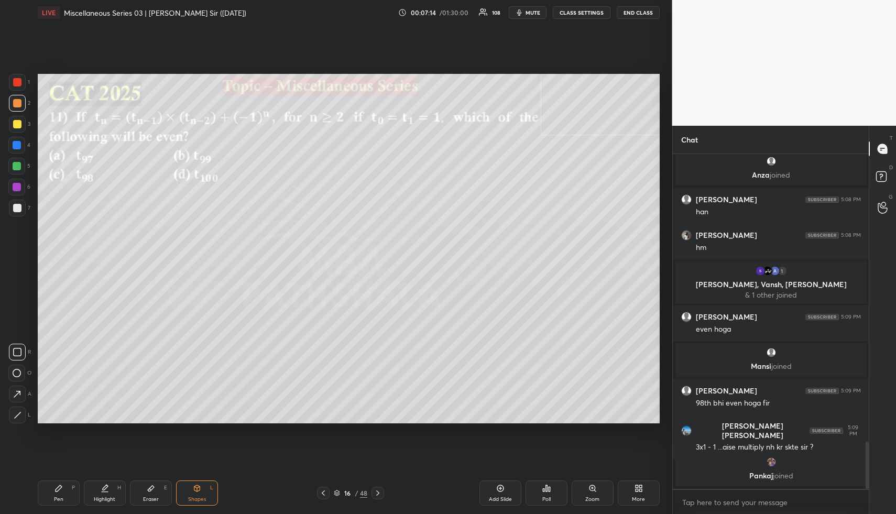
click at [110, 493] on div "Highlight H" at bounding box center [105, 492] width 42 height 25
drag, startPoint x: 64, startPoint y: 503, endPoint x: 62, endPoint y: 441, distance: 61.8
click at [62, 501] on div "Pen P" at bounding box center [59, 492] width 42 height 25
drag, startPoint x: 14, startPoint y: 119, endPoint x: 34, endPoint y: 133, distance: 24.1
click at [14, 120] on div at bounding box center [17, 124] width 8 height 8
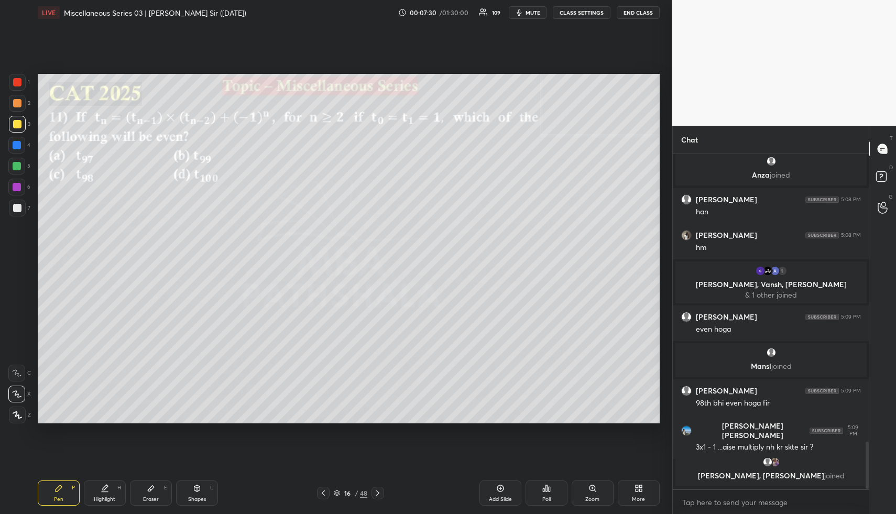
drag, startPoint x: 102, startPoint y: 487, endPoint x: 131, endPoint y: 461, distance: 39.7
click at [101, 488] on icon at bounding box center [105, 488] width 8 height 8
drag, startPoint x: 59, startPoint y: 496, endPoint x: 62, endPoint y: 485, distance: 11.1
click at [61, 493] on div "Pen P" at bounding box center [59, 492] width 42 height 25
click at [19, 128] on div at bounding box center [17, 124] width 17 height 17
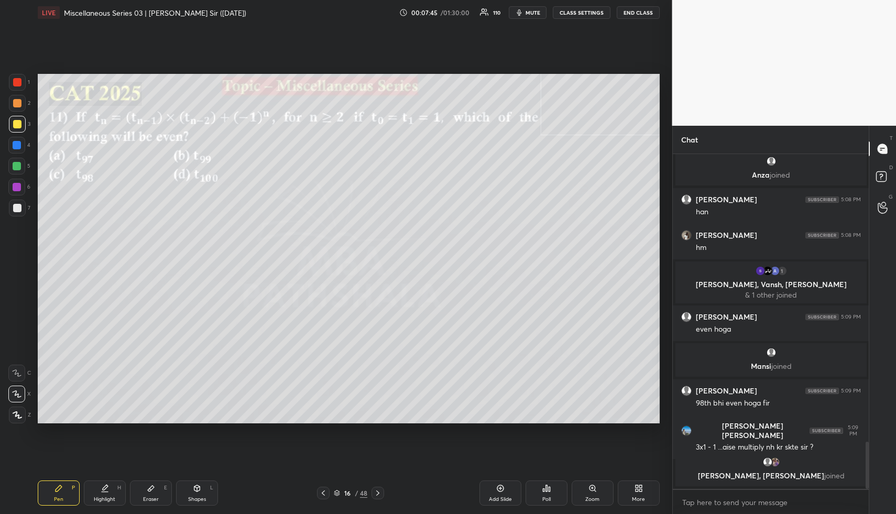
click at [110, 497] on div "Highlight" at bounding box center [104, 499] width 21 height 5
drag, startPoint x: 66, startPoint y: 501, endPoint x: 250, endPoint y: 442, distance: 193.2
click at [70, 500] on div "Pen P" at bounding box center [59, 492] width 42 height 25
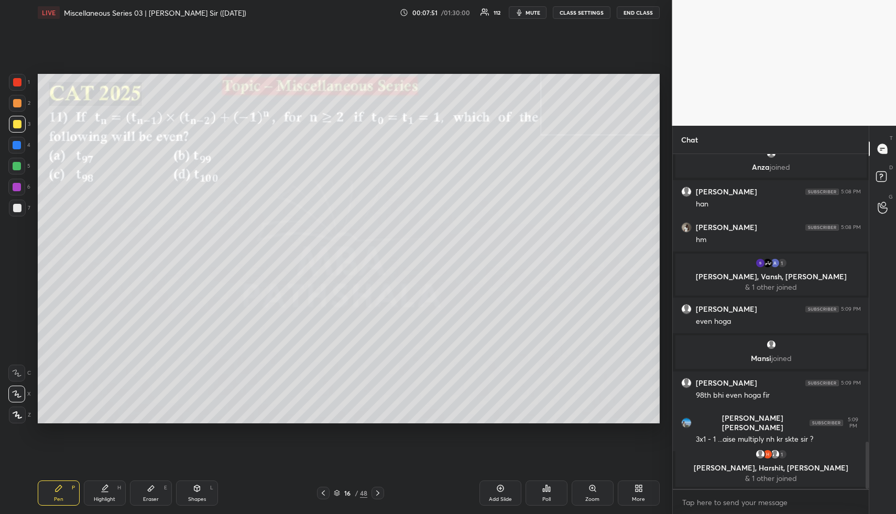
scroll to position [2056, 0]
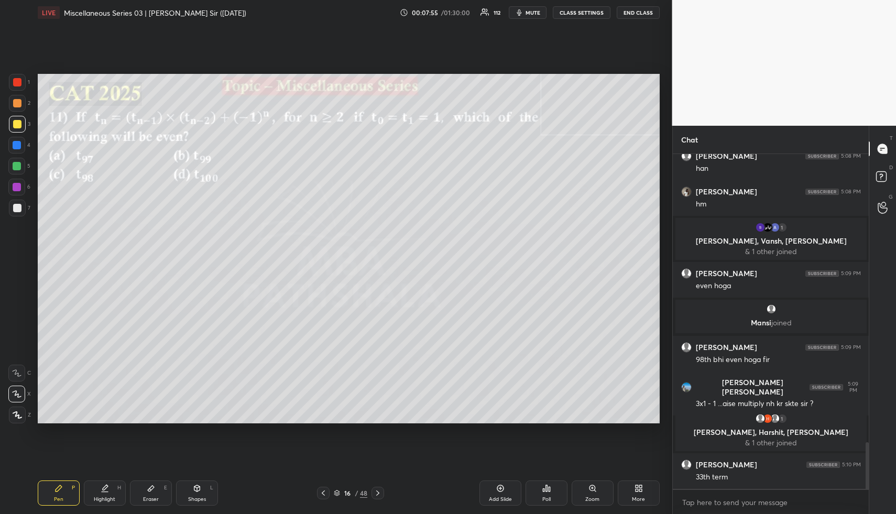
click at [451, 427] on div "Setting up your live class Poll for secs No correct answer Start poll" at bounding box center [349, 248] width 630 height 447
click at [86, 485] on div "Highlight H" at bounding box center [105, 492] width 42 height 25
click at [95, 486] on div "Highlight H" at bounding box center [105, 492] width 42 height 25
drag, startPoint x: 100, startPoint y: 487, endPoint x: 189, endPoint y: 458, distance: 93.5
click at [102, 489] on div "Highlight H" at bounding box center [105, 492] width 42 height 25
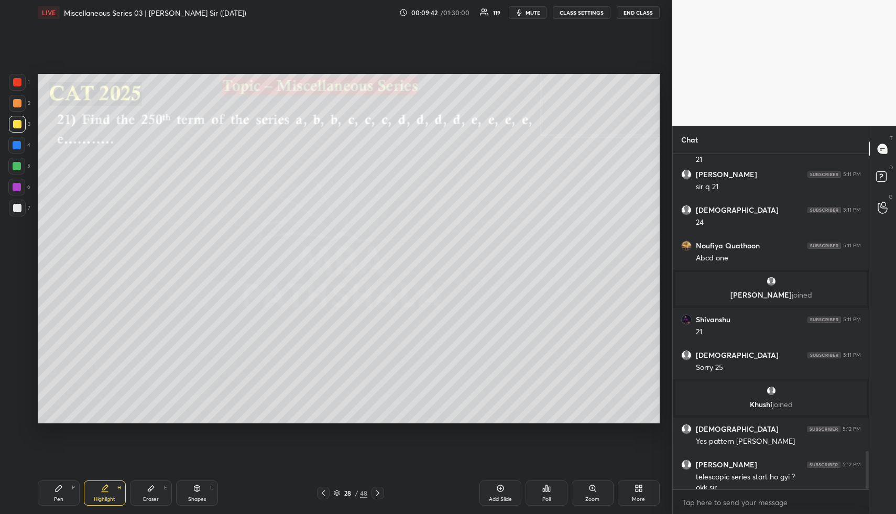
scroll to position [2652, 0]
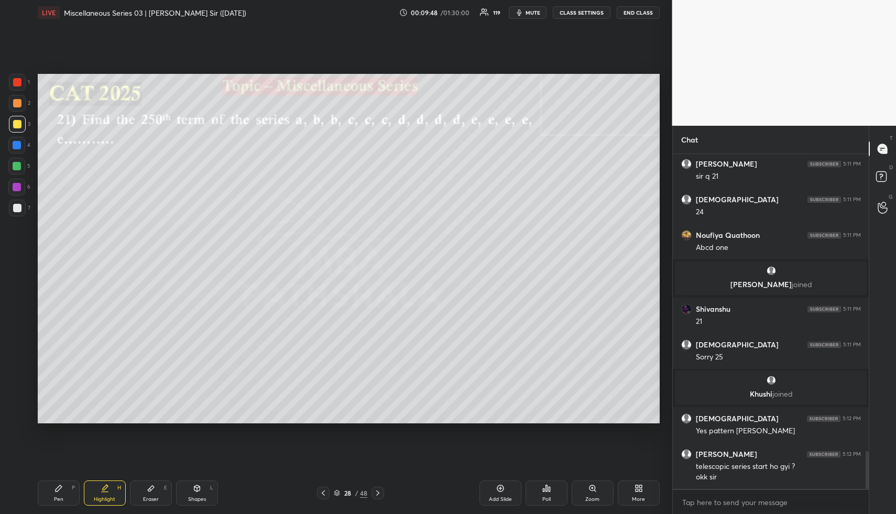
drag, startPoint x: 60, startPoint y: 491, endPoint x: 57, endPoint y: 473, distance: 18.6
click at [60, 491] on icon at bounding box center [58, 488] width 8 height 8
click at [18, 147] on div at bounding box center [17, 145] width 8 height 8
drag, startPoint x: 106, startPoint y: 493, endPoint x: 105, endPoint y: 481, distance: 11.6
click at [106, 491] on div "Highlight H" at bounding box center [105, 492] width 42 height 25
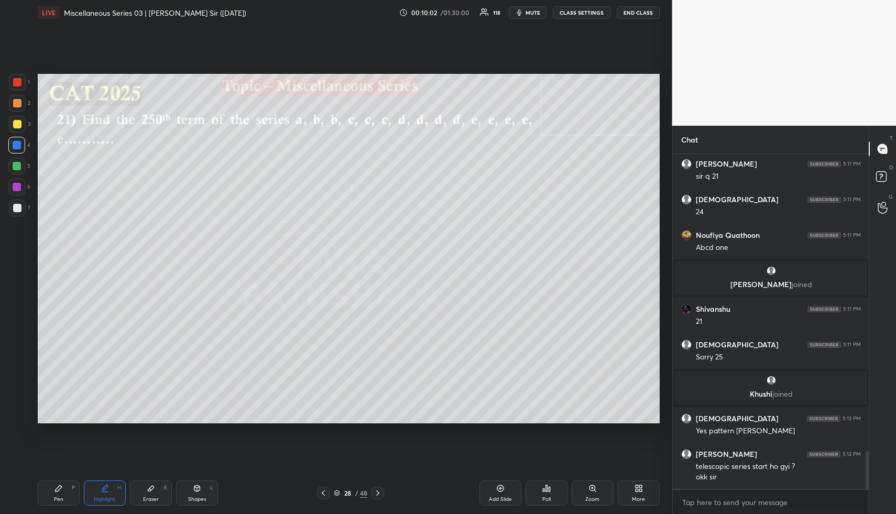
click at [192, 493] on div "Shapes L" at bounding box center [197, 492] width 42 height 25
click at [15, 167] on div at bounding box center [17, 166] width 8 height 8
drag, startPoint x: 21, startPoint y: 419, endPoint x: 29, endPoint y: 395, distance: 25.4
click at [20, 419] on div at bounding box center [17, 415] width 17 height 17
drag, startPoint x: 14, startPoint y: 396, endPoint x: 13, endPoint y: 377, distance: 18.9
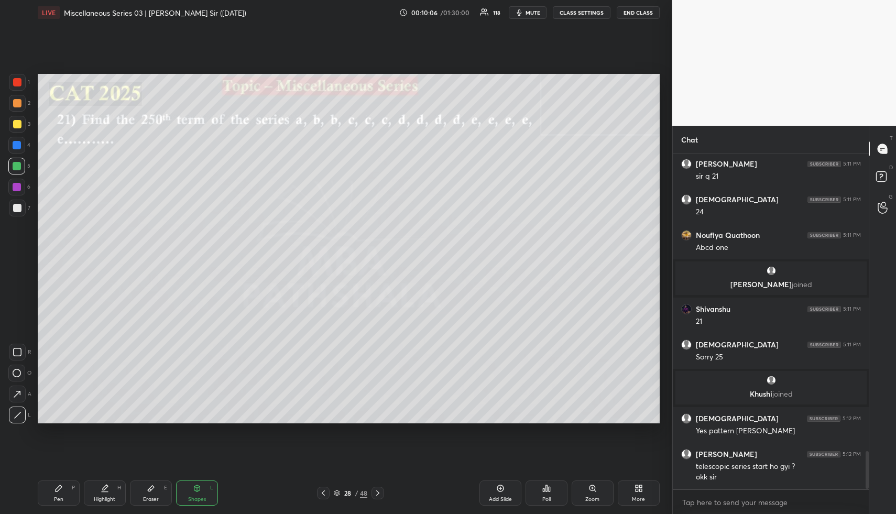
click at [14, 395] on icon at bounding box center [17, 394] width 11 height 11
click at [19, 170] on div at bounding box center [16, 166] width 17 height 17
drag, startPoint x: 62, startPoint y: 499, endPoint x: 51, endPoint y: 439, distance: 60.7
click at [62, 499] on div "Pen" at bounding box center [58, 499] width 9 height 5
click at [19, 103] on div at bounding box center [17, 103] width 8 height 8
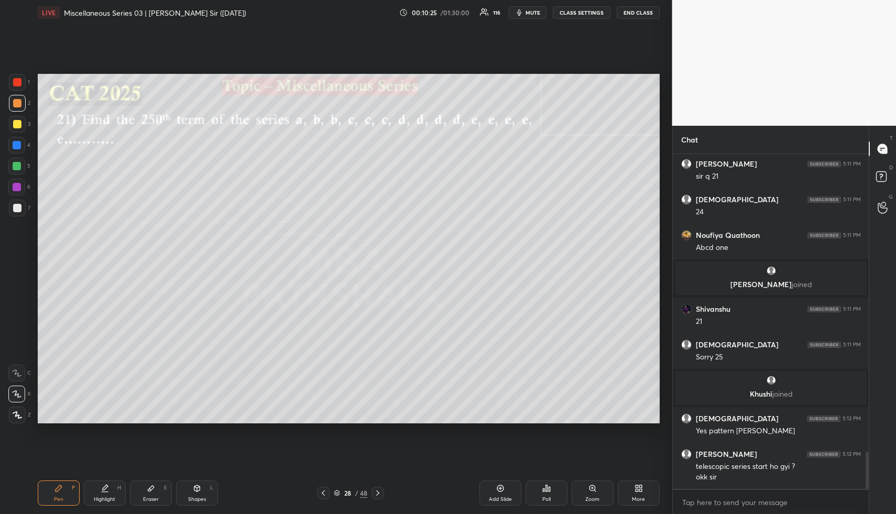
scroll to position [2687, 0]
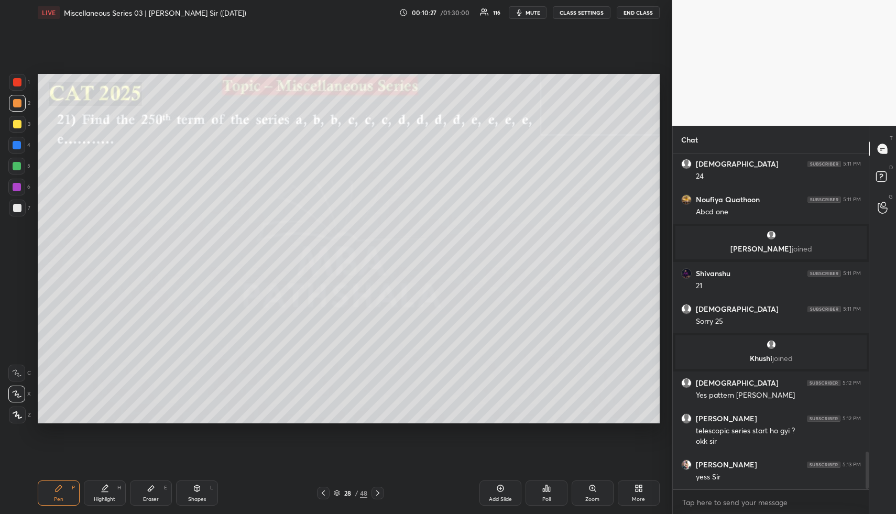
drag, startPoint x: 74, startPoint y: 491, endPoint x: 68, endPoint y: 446, distance: 45.0
click at [73, 488] on div "Pen P" at bounding box center [59, 492] width 42 height 25
click at [19, 144] on div at bounding box center [17, 145] width 8 height 8
click at [194, 489] on icon at bounding box center [197, 488] width 6 height 6
click at [17, 392] on icon at bounding box center [17, 394] width 11 height 11
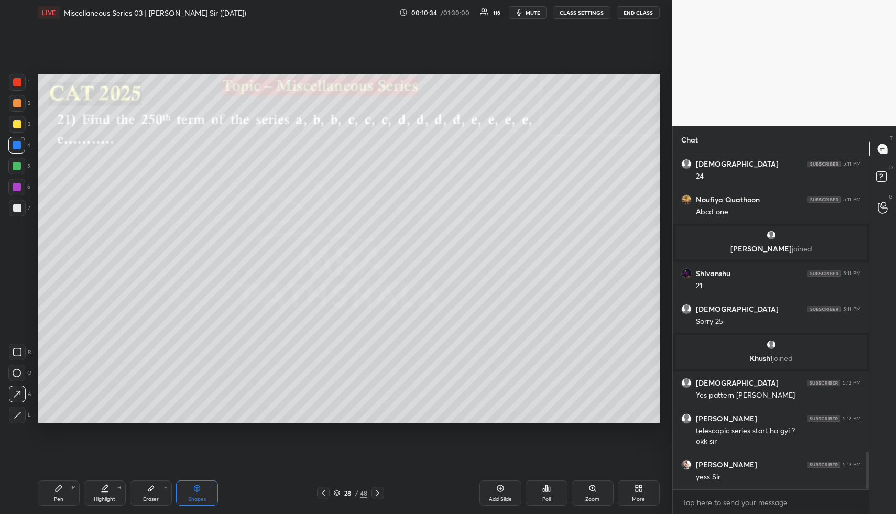
drag, startPoint x: 101, startPoint y: 481, endPoint x: 106, endPoint y: 489, distance: 9.4
click at [101, 481] on div "Highlight H" at bounding box center [105, 492] width 42 height 25
click at [106, 489] on icon at bounding box center [105, 488] width 8 height 8
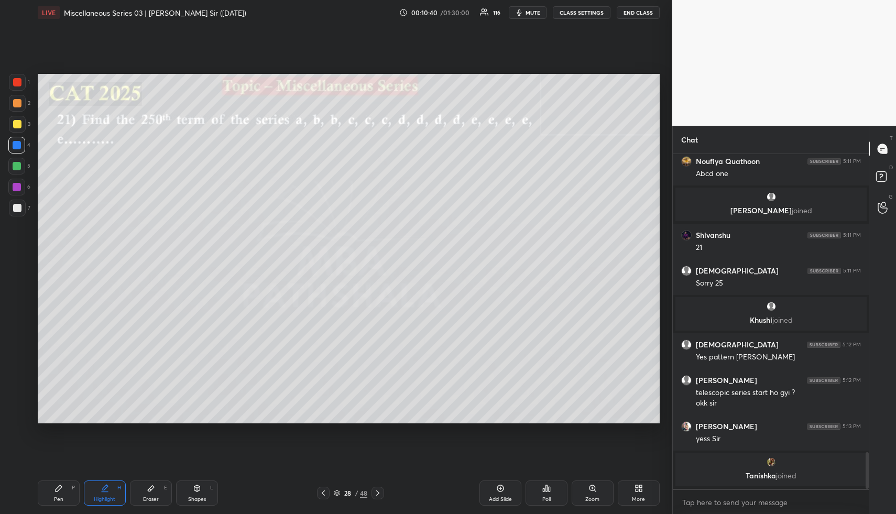
click at [199, 495] on div "Shapes L" at bounding box center [197, 492] width 42 height 25
click at [14, 168] on div at bounding box center [17, 166] width 8 height 8
click at [21, 391] on icon at bounding box center [17, 394] width 11 height 11
click at [105, 494] on div "Highlight H" at bounding box center [105, 492] width 42 height 25
click at [203, 497] on div "Shapes" at bounding box center [197, 499] width 18 height 5
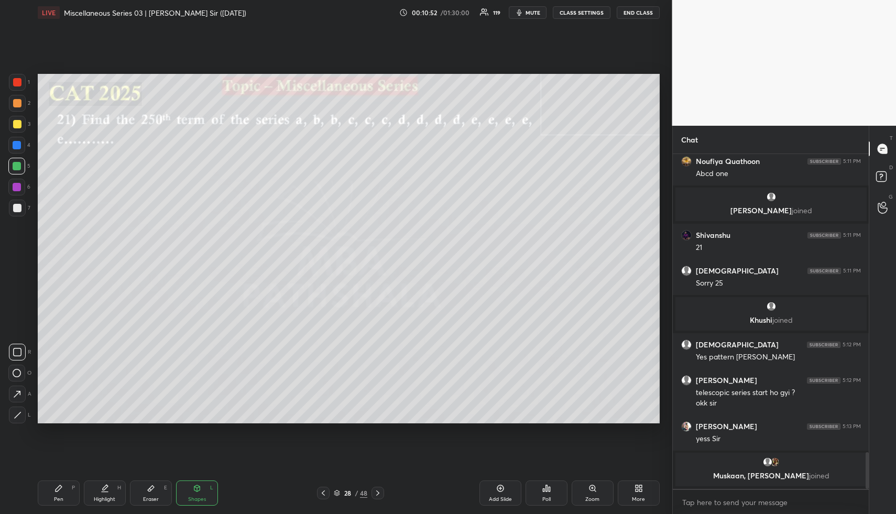
click at [16, 140] on div at bounding box center [16, 145] width 17 height 17
drag, startPoint x: 17, startPoint y: 397, endPoint x: 27, endPoint y: 383, distance: 17.3
click at [17, 397] on icon at bounding box center [17, 394] width 11 height 11
click at [58, 497] on div "Pen" at bounding box center [58, 499] width 9 height 5
drag, startPoint x: 16, startPoint y: 156, endPoint x: 32, endPoint y: 154, distance: 16.3
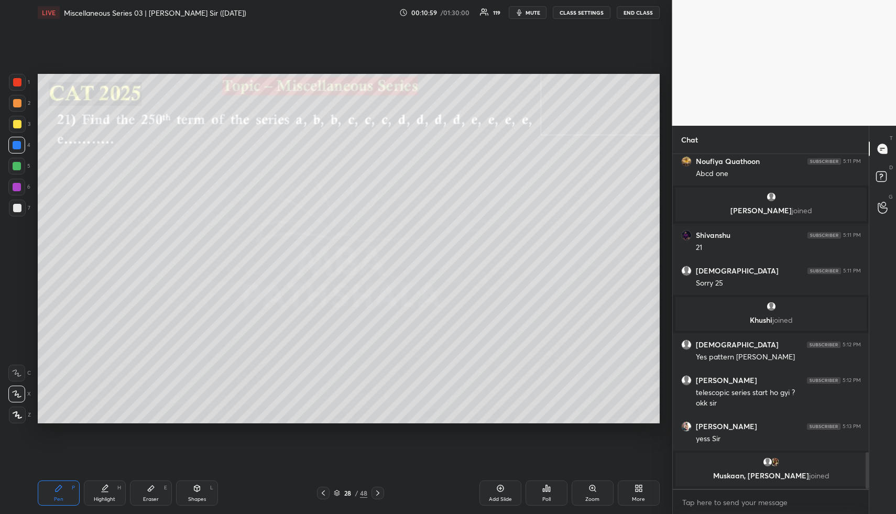
click at [15, 156] on div "1 2 3 4 5 6 7" at bounding box center [19, 147] width 22 height 147
drag, startPoint x: 15, startPoint y: 124, endPoint x: 33, endPoint y: 123, distance: 17.8
click at [15, 124] on div at bounding box center [17, 124] width 8 height 8
click at [105, 484] on div "Highlight H" at bounding box center [105, 492] width 42 height 25
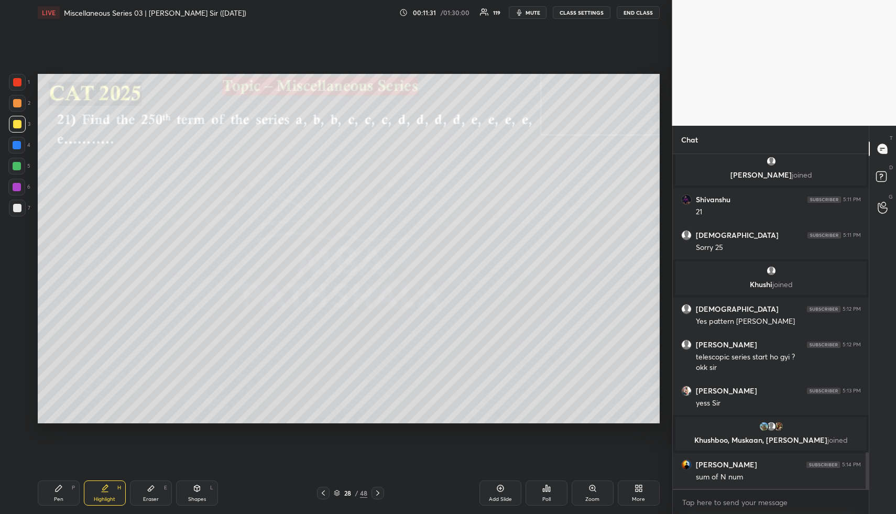
click at [65, 495] on div "Pen P" at bounding box center [59, 492] width 42 height 25
drag, startPoint x: 17, startPoint y: 141, endPoint x: 30, endPoint y: 146, distance: 14.1
click at [19, 141] on div at bounding box center [17, 145] width 8 height 8
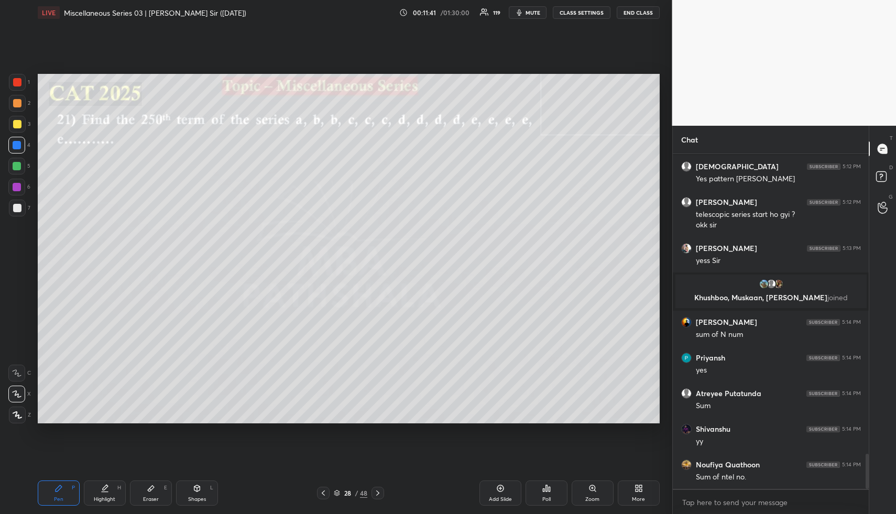
scroll to position [2883, 0]
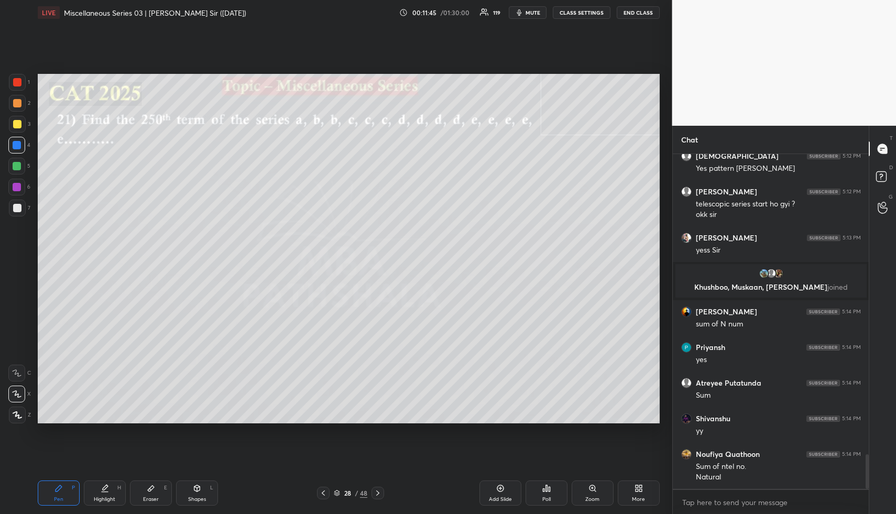
drag, startPoint x: 106, startPoint y: 490, endPoint x: 105, endPoint y: 475, distance: 14.7
click at [105, 491] on icon at bounding box center [105, 488] width 8 height 8
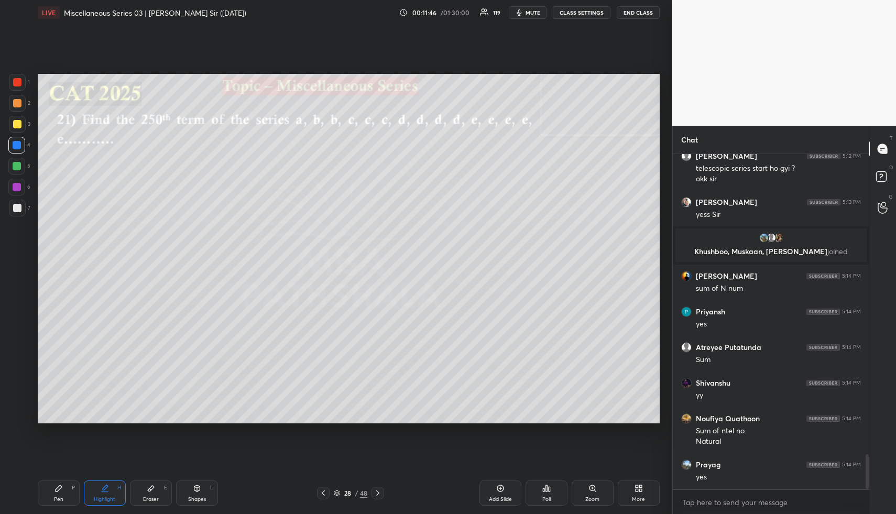
click at [109, 492] on div "Highlight H" at bounding box center [105, 492] width 42 height 25
drag, startPoint x: 61, startPoint y: 493, endPoint x: 67, endPoint y: 491, distance: 6.0
click at [63, 493] on div "Pen P" at bounding box center [59, 492] width 42 height 25
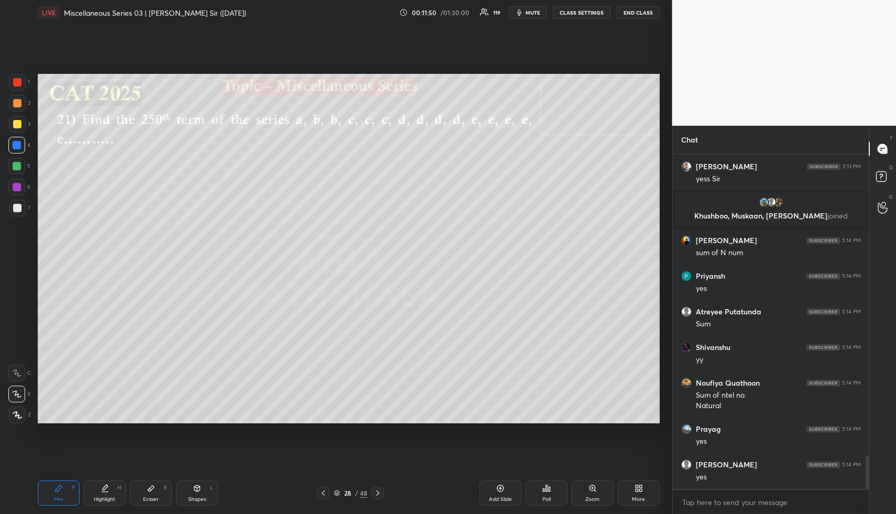
scroll to position [2990, 0]
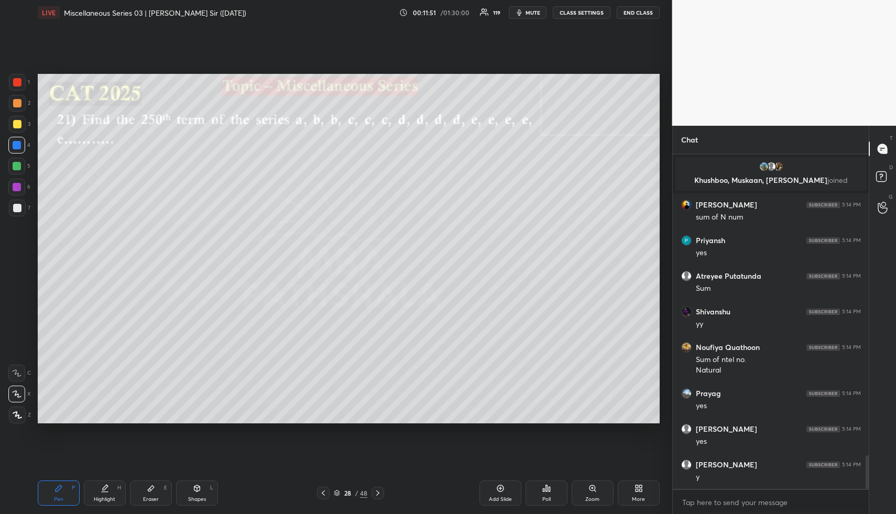
click at [19, 105] on div at bounding box center [17, 103] width 8 height 8
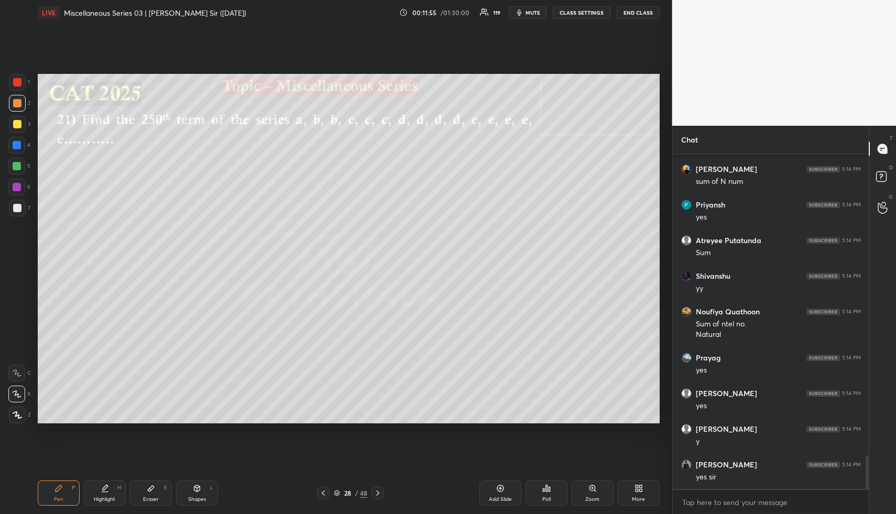
click at [106, 484] on icon at bounding box center [105, 488] width 8 height 8
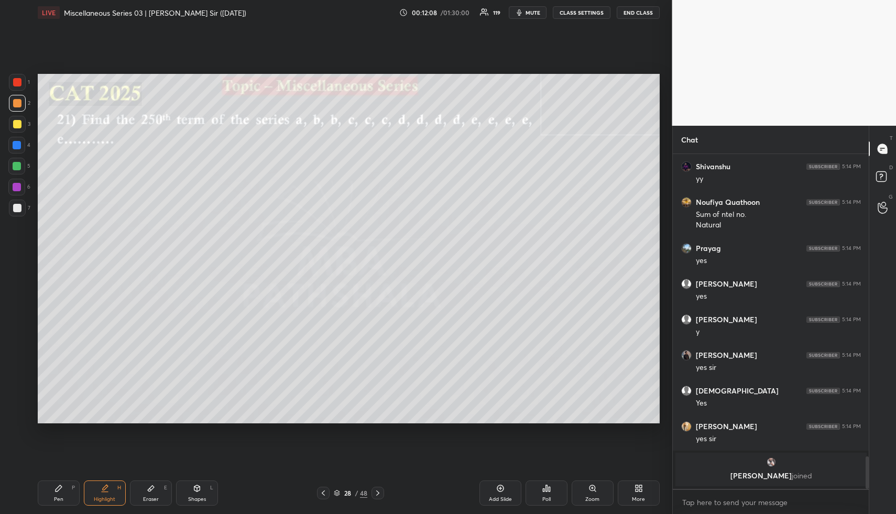
scroll to position [3022, 0]
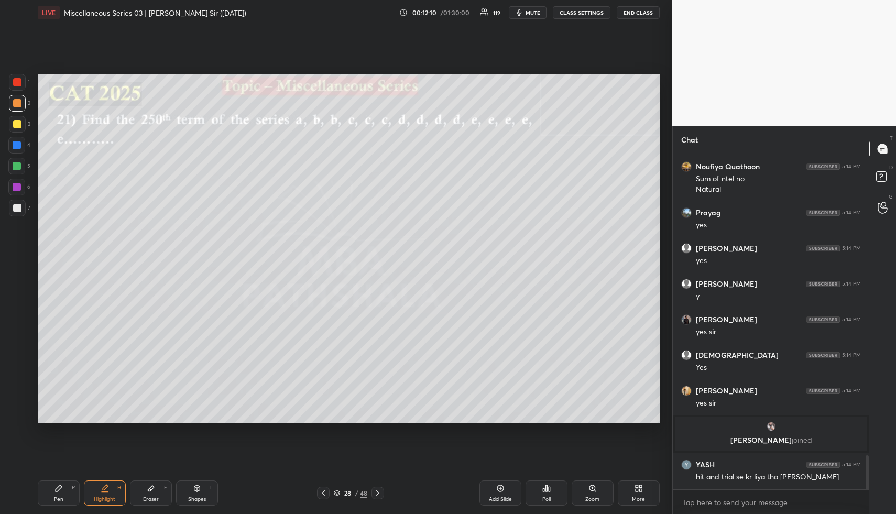
drag, startPoint x: 105, startPoint y: 498, endPoint x: 105, endPoint y: 490, distance: 7.9
click at [105, 497] on div "Highlight" at bounding box center [104, 499] width 21 height 5
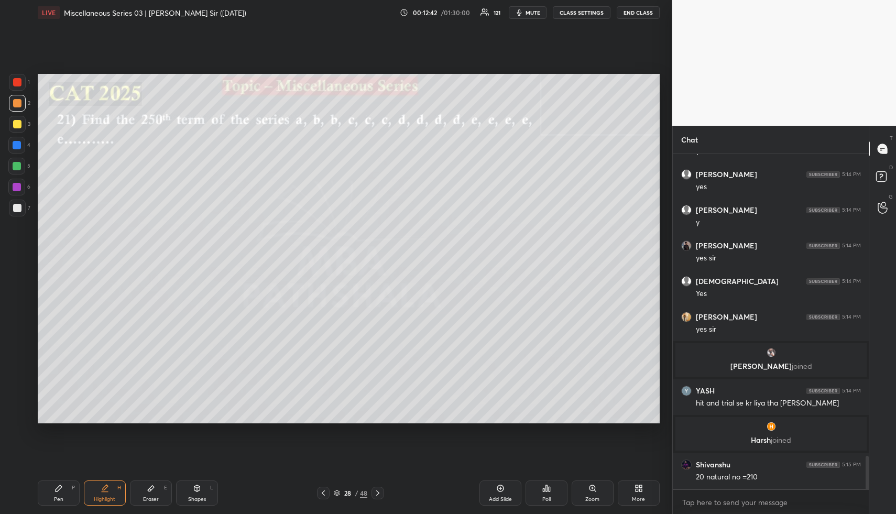
scroll to position [3110, 0]
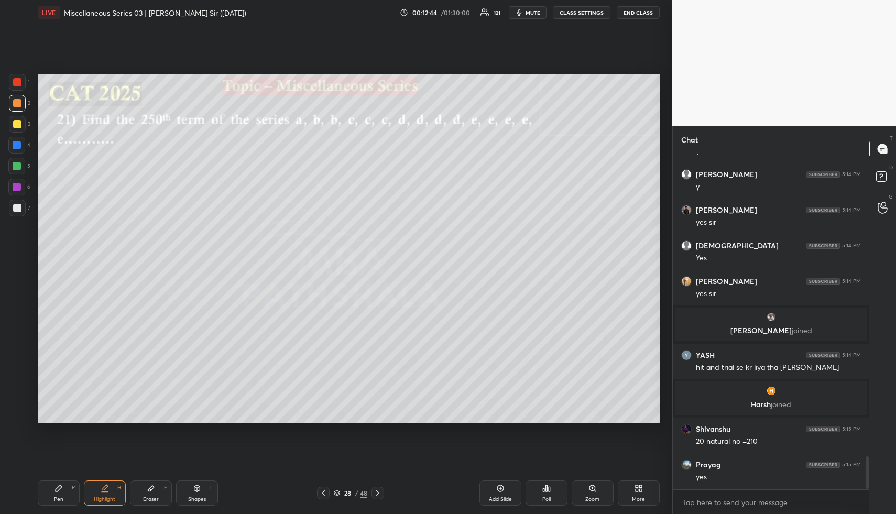
drag, startPoint x: 58, startPoint y: 490, endPoint x: 58, endPoint y: 478, distance: 11.5
click at [58, 489] on icon at bounding box center [58, 488] width 8 height 8
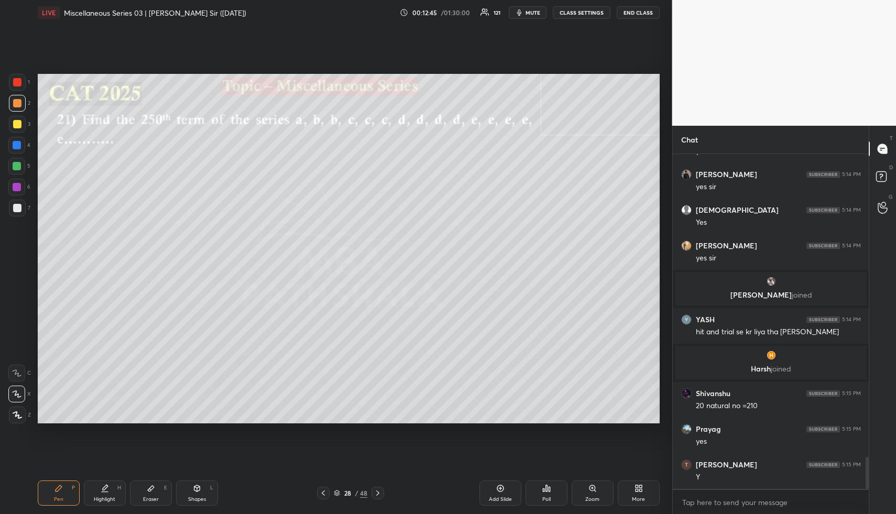
drag, startPoint x: 16, startPoint y: 123, endPoint x: 32, endPoint y: 130, distance: 17.8
click at [16, 123] on div at bounding box center [17, 124] width 8 height 8
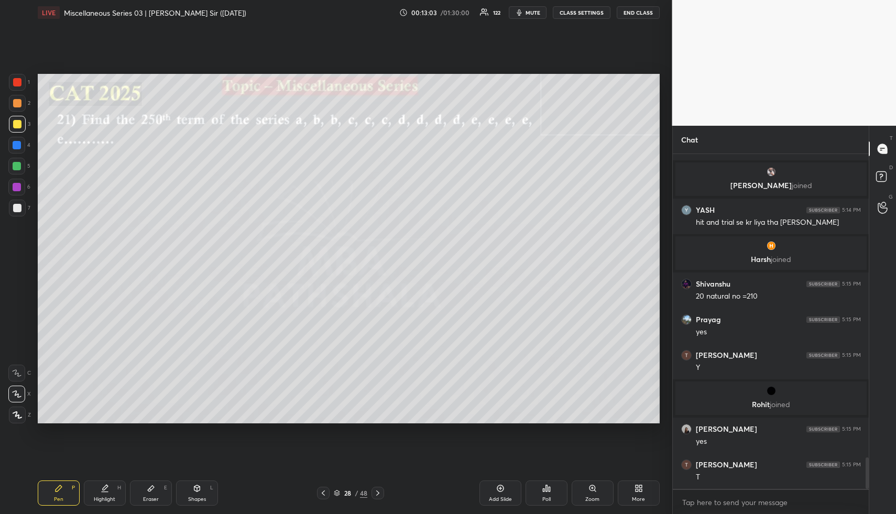
scroll to position [3260, 0]
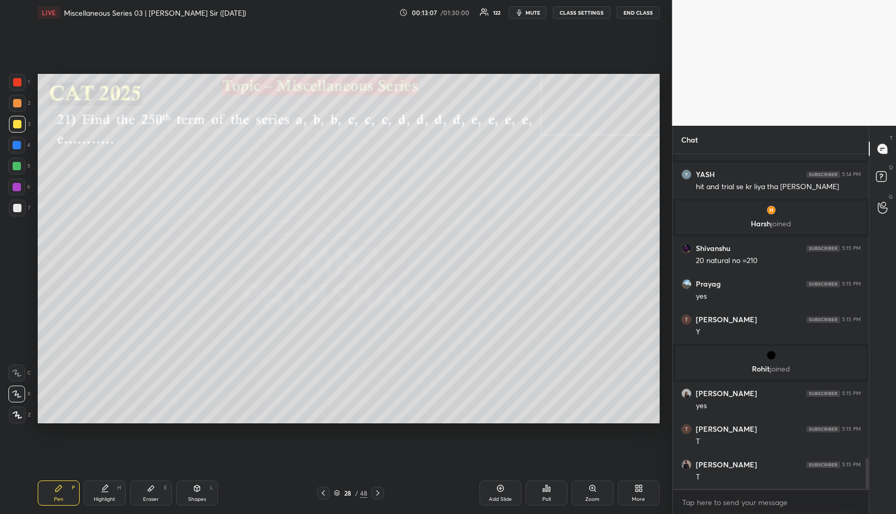
click at [16, 143] on div at bounding box center [17, 145] width 8 height 8
click at [111, 488] on div "Highlight H" at bounding box center [105, 492] width 42 height 25
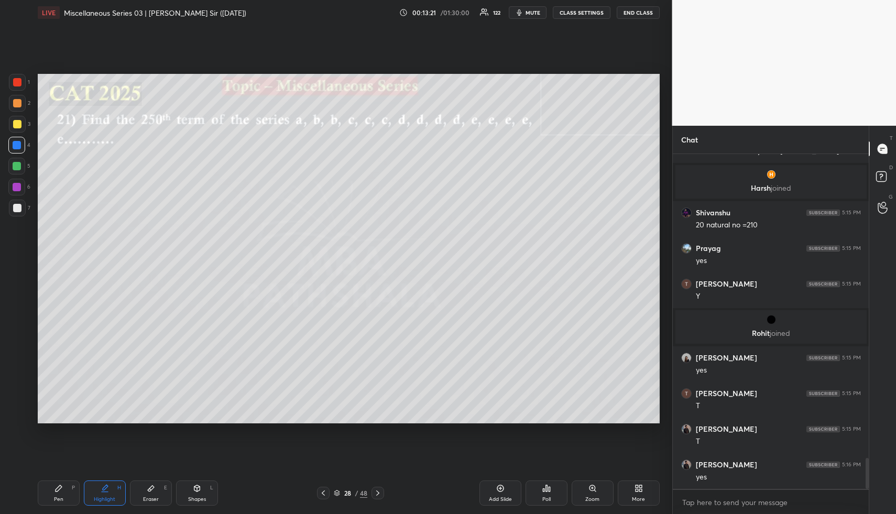
click at [67, 495] on div "Pen P" at bounding box center [59, 492] width 42 height 25
drag, startPoint x: 16, startPoint y: 104, endPoint x: 17, endPoint y: 141, distance: 37.2
click at [16, 106] on div at bounding box center [17, 103] width 8 height 8
click at [106, 491] on icon at bounding box center [105, 488] width 8 height 8
drag, startPoint x: 106, startPoint y: 491, endPoint x: 115, endPoint y: 475, distance: 18.3
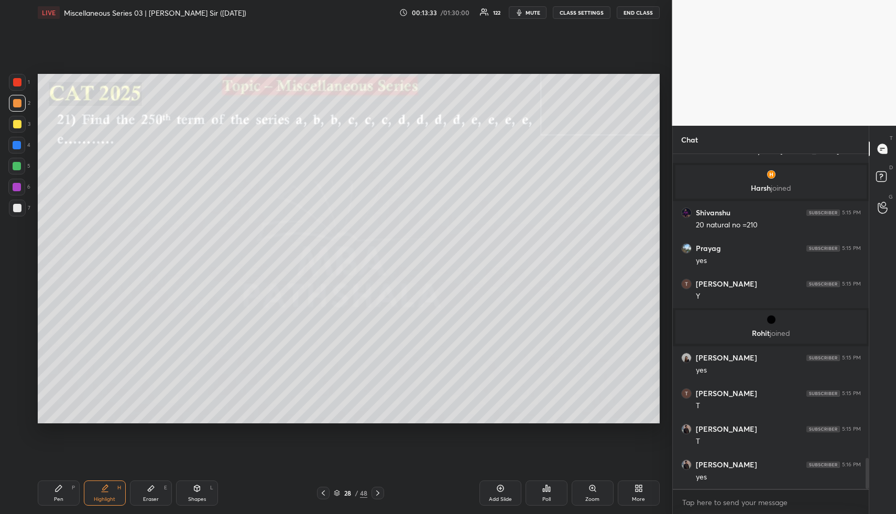
click at [106, 491] on icon at bounding box center [105, 488] width 8 height 8
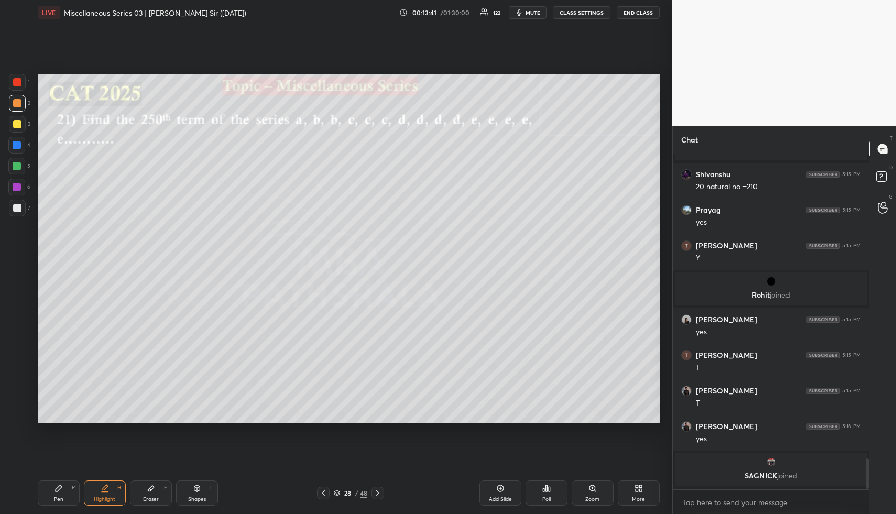
drag, startPoint x: 58, startPoint y: 496, endPoint x: 57, endPoint y: 480, distance: 16.3
click at [57, 495] on div "Pen P" at bounding box center [59, 492] width 42 height 25
click at [19, 169] on div at bounding box center [17, 166] width 8 height 8
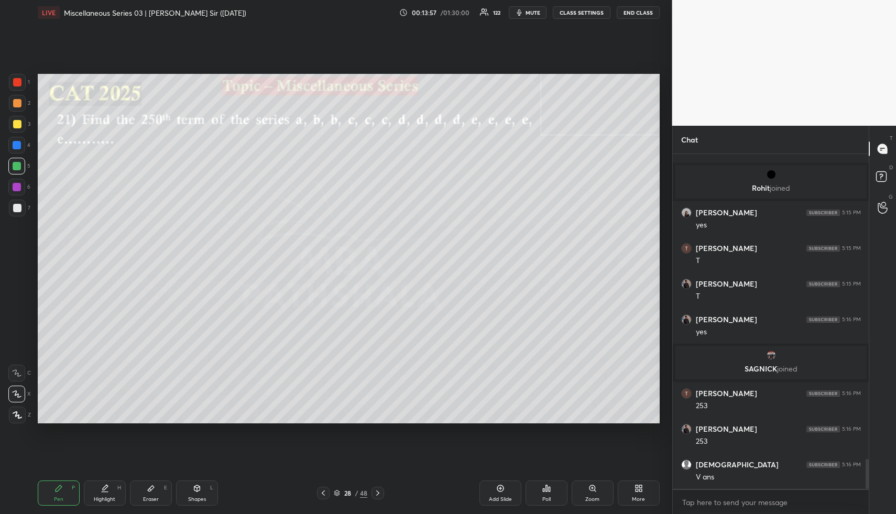
scroll to position [3406, 0]
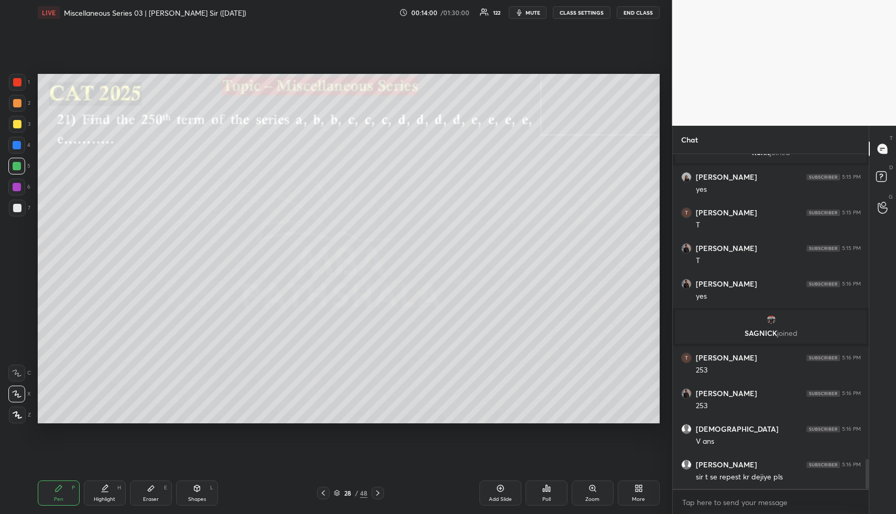
drag, startPoint x: 106, startPoint y: 499, endPoint x: 134, endPoint y: 466, distance: 42.4
click at [107, 498] on div "Highlight" at bounding box center [104, 499] width 21 height 5
drag, startPoint x: 56, startPoint y: 500, endPoint x: 144, endPoint y: 434, distance: 110.5
click at [59, 498] on div "Pen" at bounding box center [58, 499] width 9 height 5
click at [105, 487] on icon at bounding box center [105, 487] width 5 height 5
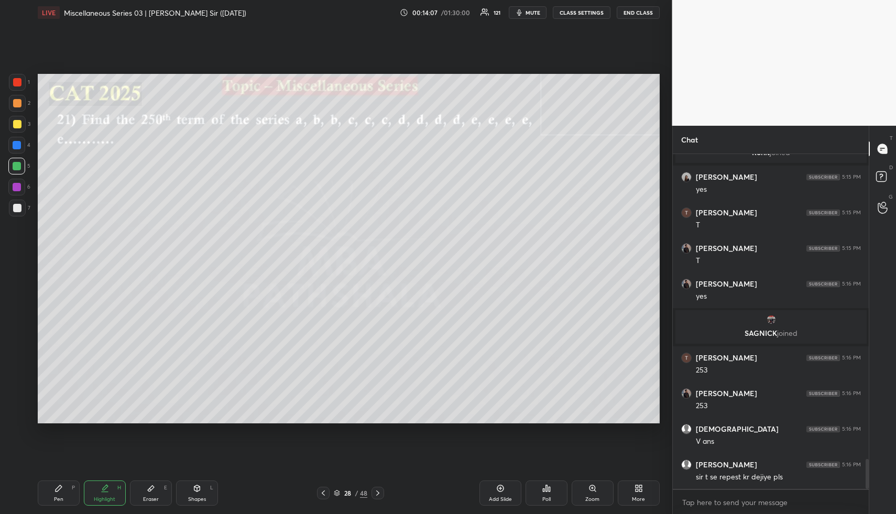
drag, startPoint x: 105, startPoint y: 487, endPoint x: 102, endPoint y: 471, distance: 15.9
click at [105, 487] on icon at bounding box center [105, 487] width 5 height 5
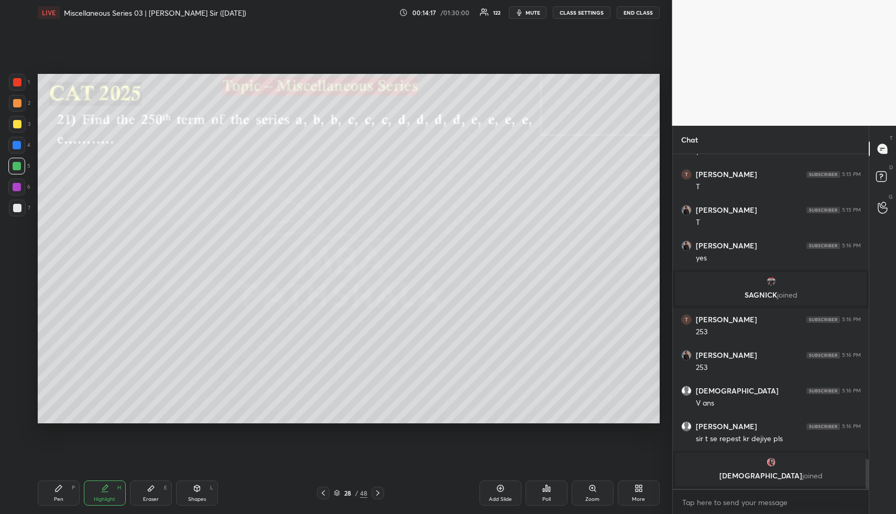
drag, startPoint x: 99, startPoint y: 490, endPoint x: 116, endPoint y: 430, distance: 62.7
click at [100, 489] on div "Highlight H" at bounding box center [105, 492] width 42 height 25
click at [103, 497] on div "Highlight" at bounding box center [104, 499] width 21 height 5
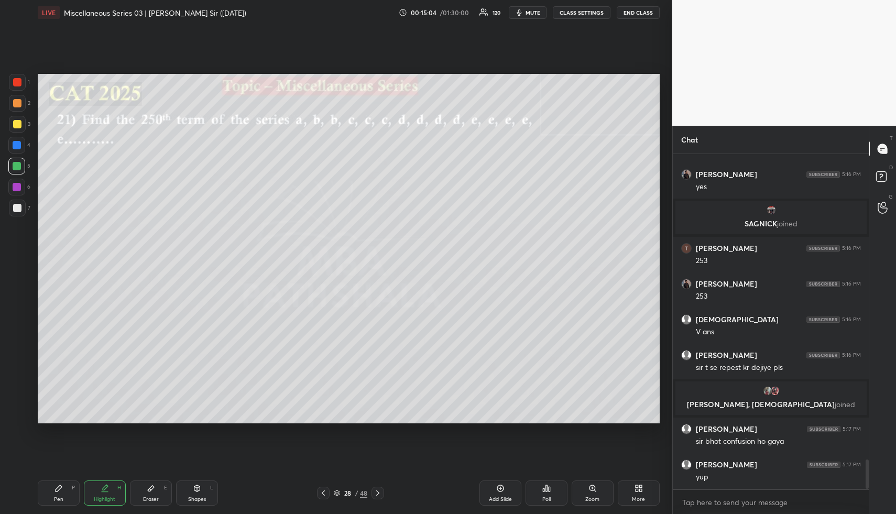
scroll to position [3496, 0]
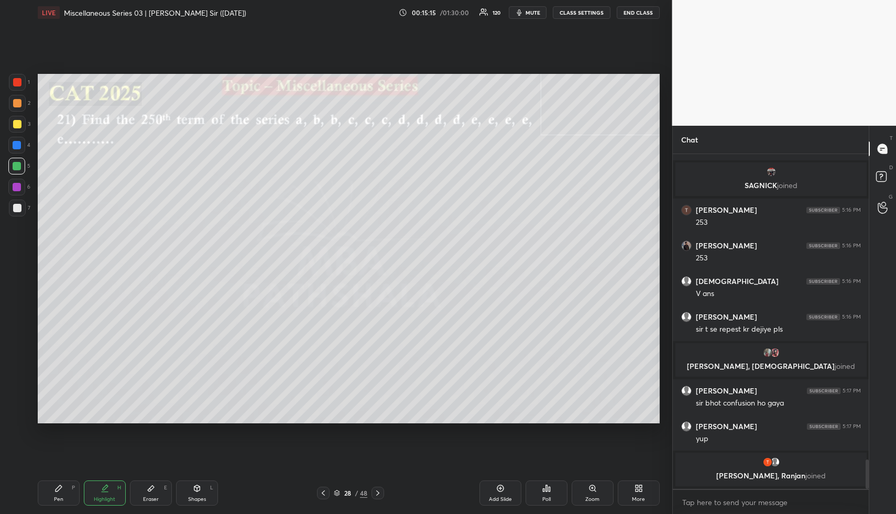
click at [105, 504] on div "Highlight H" at bounding box center [105, 492] width 42 height 25
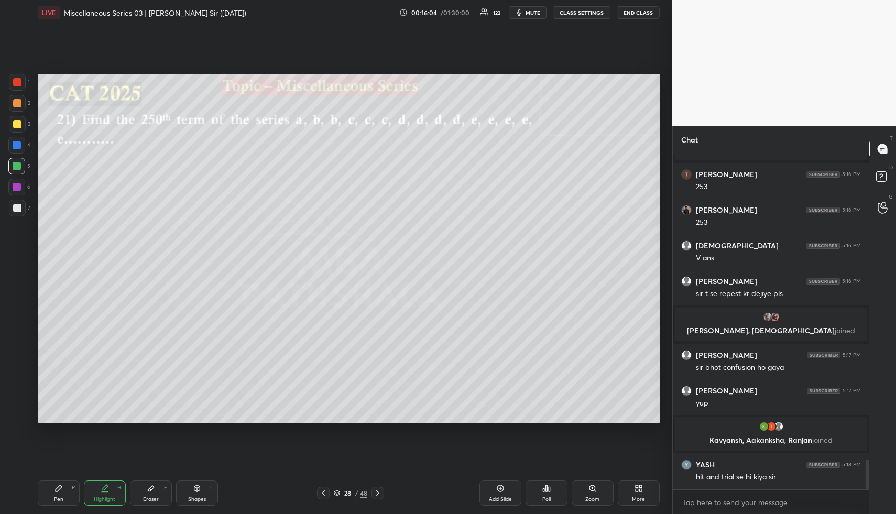
click at [55, 499] on div "Pen P" at bounding box center [59, 492] width 42 height 25
click at [18, 119] on div at bounding box center [17, 124] width 17 height 17
drag, startPoint x: 105, startPoint y: 494, endPoint x: 126, endPoint y: 435, distance: 61.8
click at [103, 493] on div "Highlight H" at bounding box center [105, 492] width 42 height 25
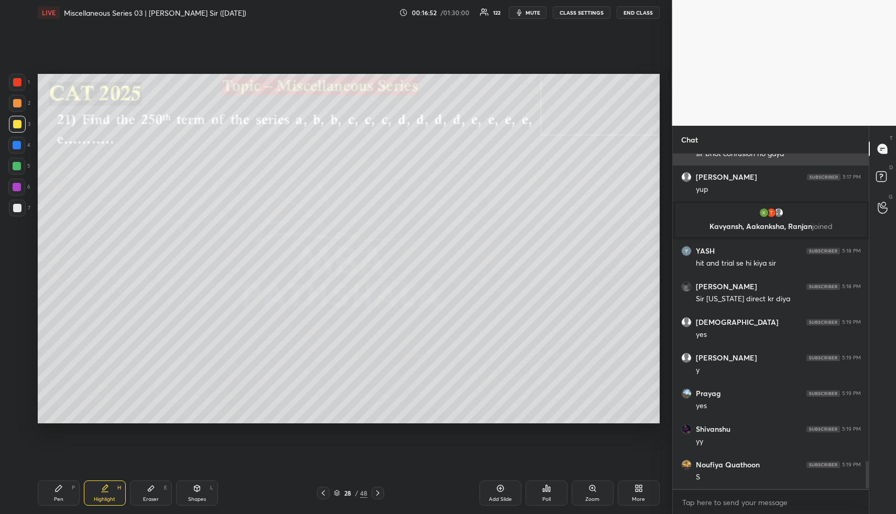
scroll to position [3763, 0]
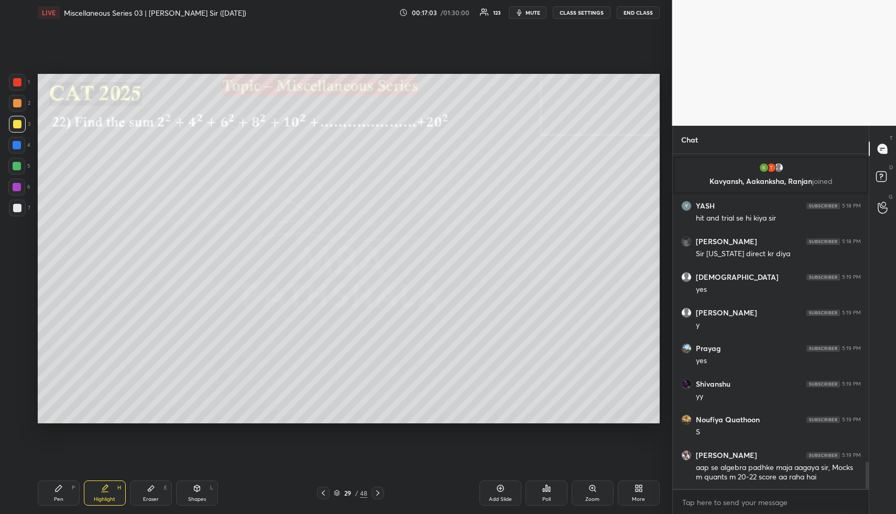
click at [196, 495] on div "Shapes L" at bounding box center [197, 492] width 42 height 25
click at [13, 123] on div at bounding box center [17, 124] width 8 height 8
click at [103, 505] on div "Highlight H" at bounding box center [105, 492] width 42 height 25
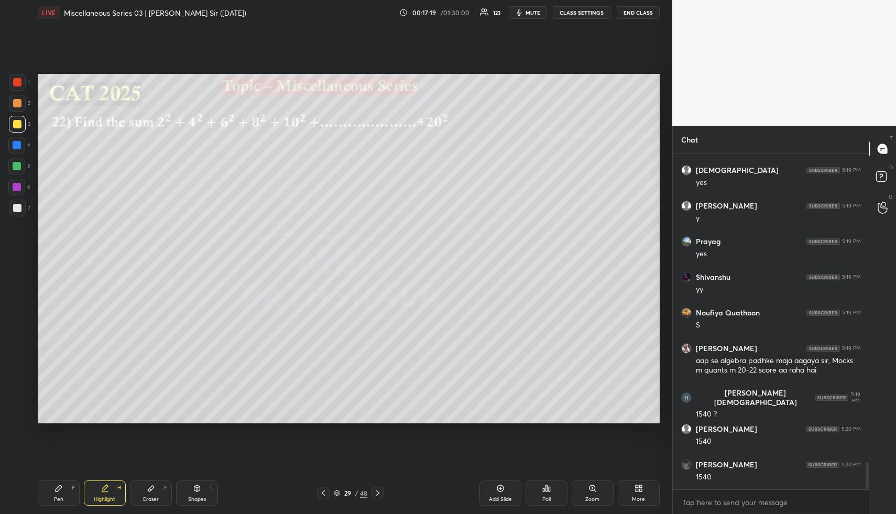
scroll to position [3905, 0]
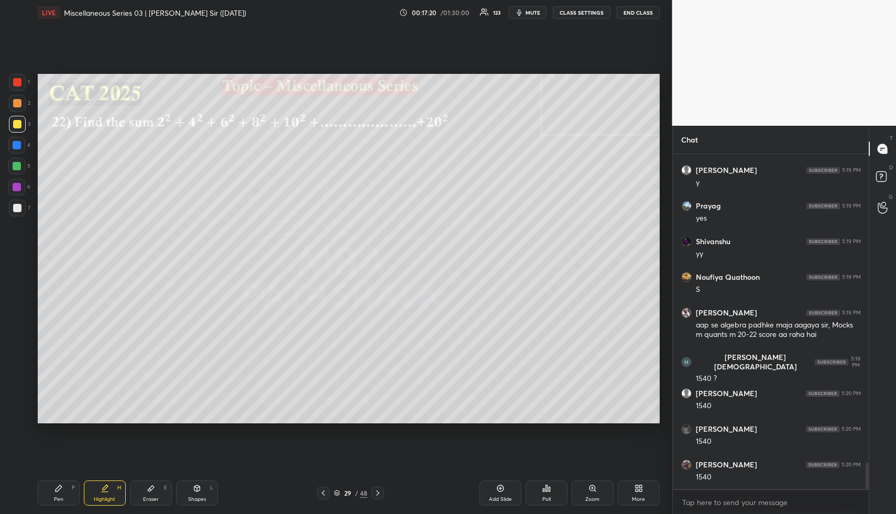
drag, startPoint x: 111, startPoint y: 496, endPoint x: 126, endPoint y: 452, distance: 46.4
click at [112, 496] on div "Highlight H" at bounding box center [105, 492] width 42 height 25
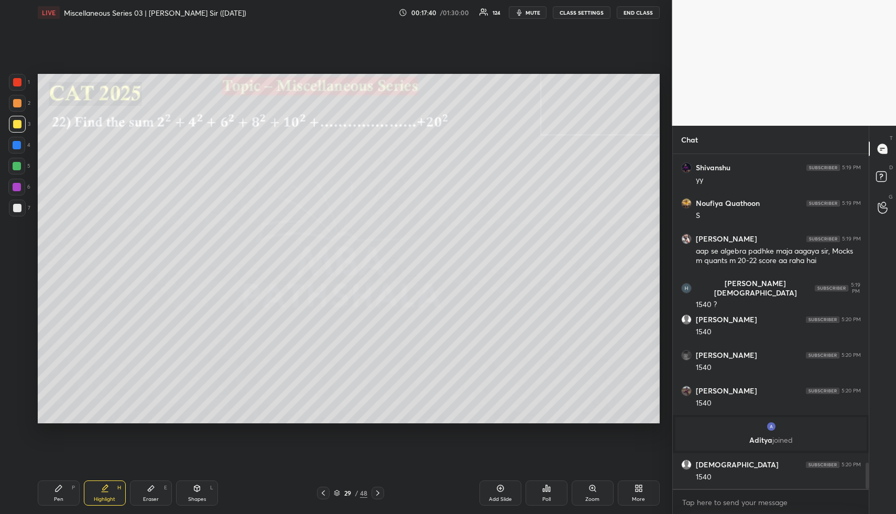
drag, startPoint x: 55, startPoint y: 496, endPoint x: 49, endPoint y: 482, distance: 15.3
click at [55, 497] on div "Pen" at bounding box center [58, 499] width 9 height 5
drag, startPoint x: 13, startPoint y: 161, endPoint x: 28, endPoint y: 160, distance: 14.7
click at [15, 162] on div at bounding box center [16, 166] width 17 height 17
click at [20, 170] on div at bounding box center [16, 166] width 17 height 17
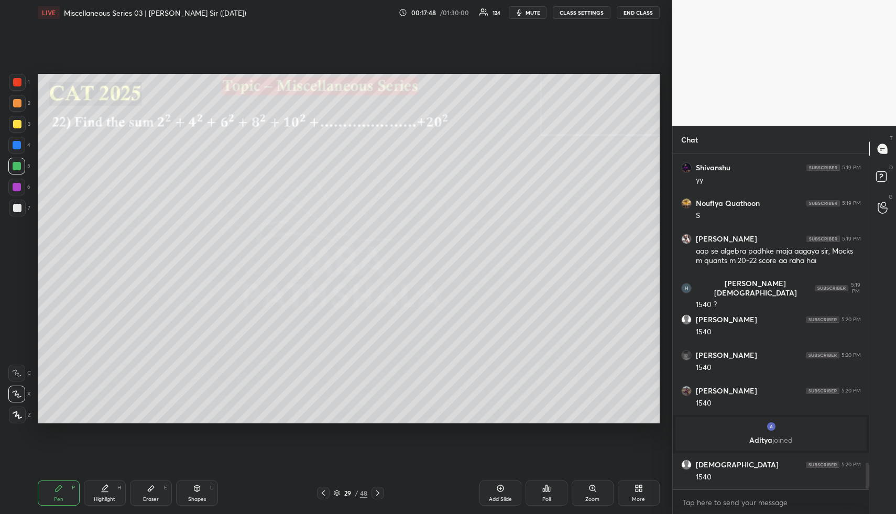
drag, startPoint x: 16, startPoint y: 122, endPoint x: 25, endPoint y: 124, distance: 9.7
click at [17, 123] on div at bounding box center [17, 124] width 8 height 8
drag, startPoint x: 16, startPoint y: 146, endPoint x: 23, endPoint y: 149, distance: 7.3
click at [16, 147] on div at bounding box center [17, 145] width 8 height 8
click at [20, 165] on div at bounding box center [17, 166] width 8 height 8
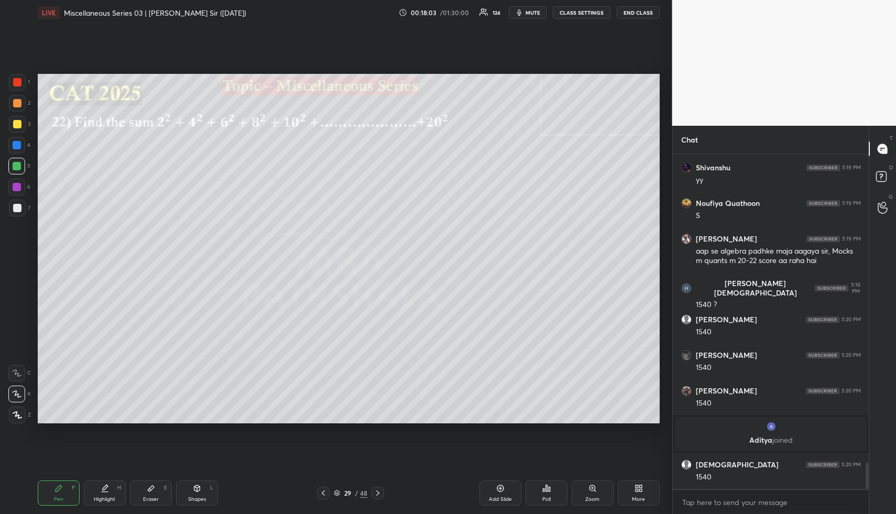
click at [18, 167] on div at bounding box center [17, 166] width 8 height 8
click at [17, 143] on div at bounding box center [17, 145] width 8 height 8
drag, startPoint x: 103, startPoint y: 489, endPoint x: 104, endPoint y: 474, distance: 15.2
click at [103, 488] on icon at bounding box center [105, 487] width 5 height 5
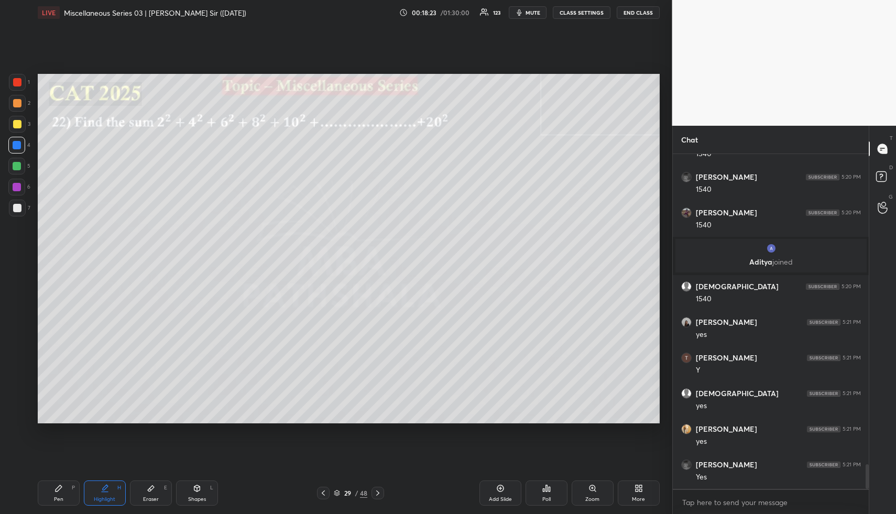
scroll to position [4193, 0]
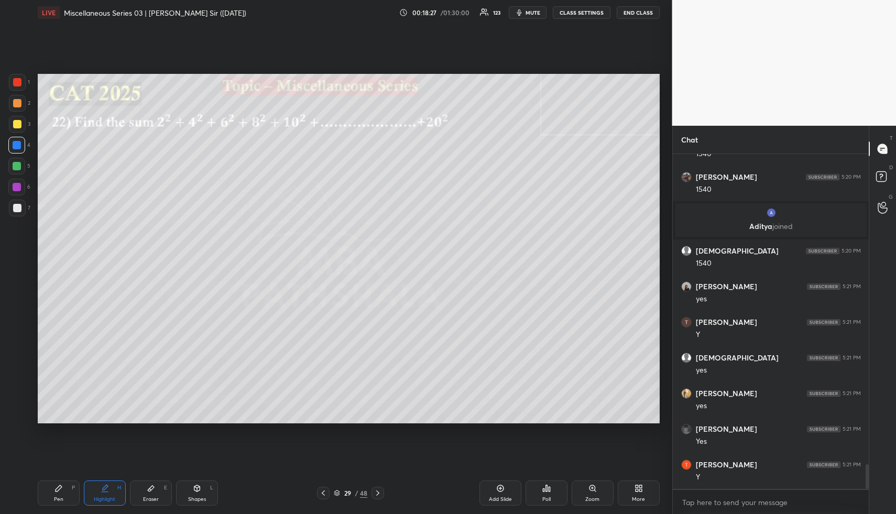
click at [58, 497] on div "Pen" at bounding box center [58, 499] width 9 height 5
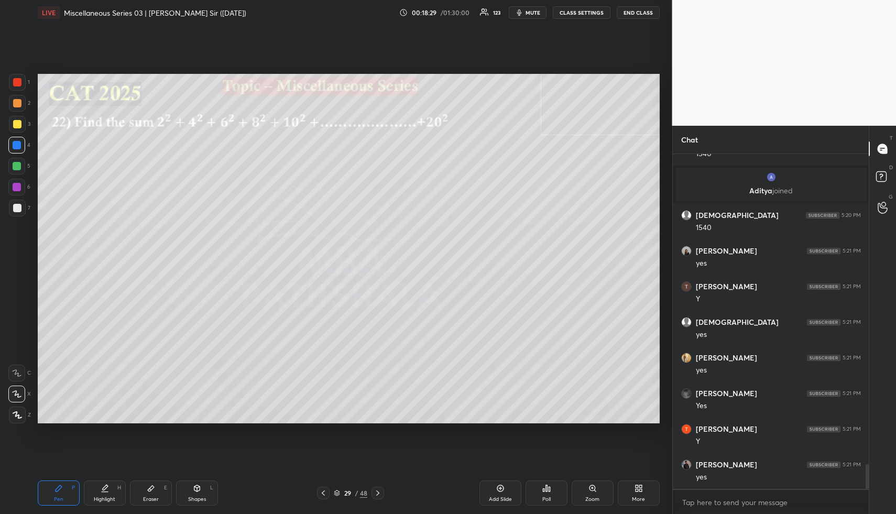
click at [23, 165] on div at bounding box center [16, 166] width 17 height 17
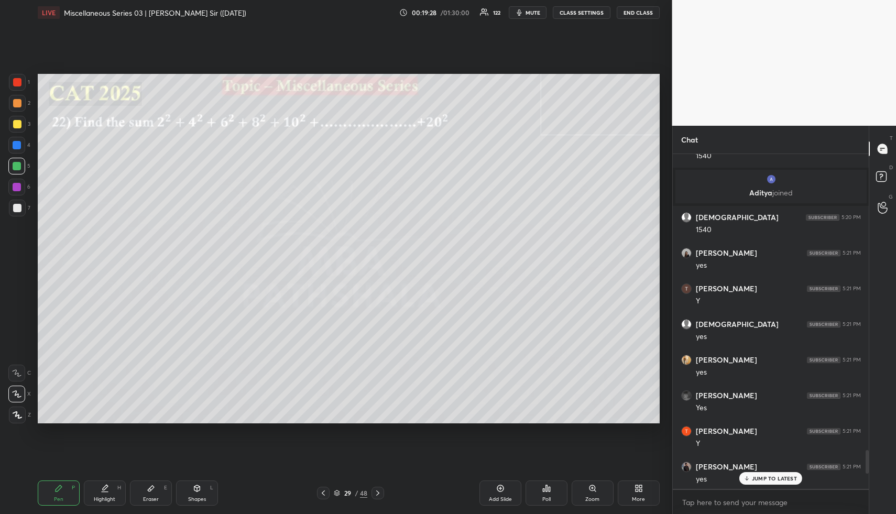
scroll to position [4442, 0]
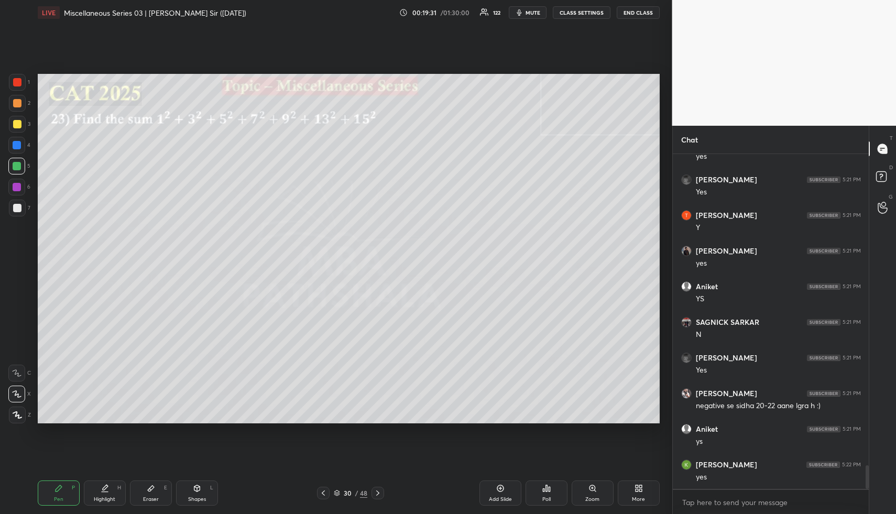
click at [198, 490] on icon at bounding box center [197, 488] width 8 height 8
drag, startPoint x: 198, startPoint y: 492, endPoint x: 196, endPoint y: 443, distance: 49.3
click at [198, 492] on icon at bounding box center [197, 488] width 8 height 8
click at [16, 105] on div at bounding box center [17, 103] width 8 height 8
click at [102, 499] on div "Highlight" at bounding box center [104, 499] width 21 height 5
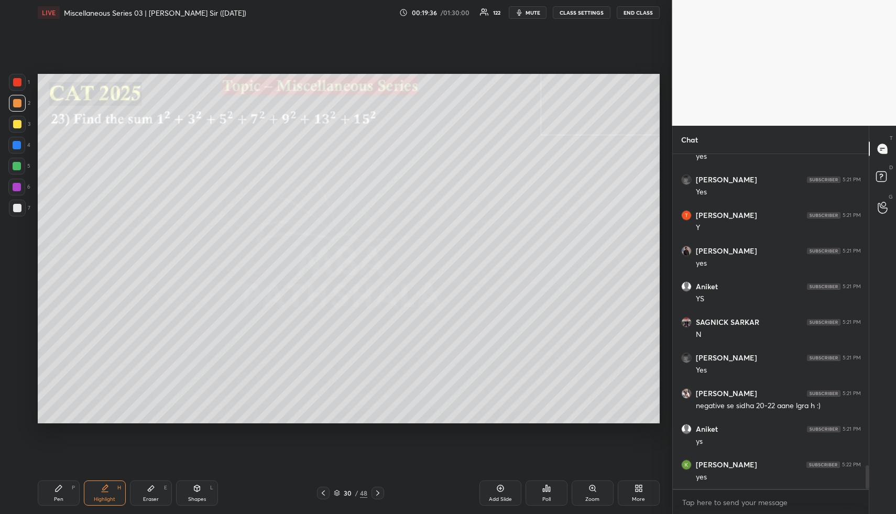
drag, startPoint x: 321, startPoint y: 489, endPoint x: 316, endPoint y: 487, distance: 5.9
click at [322, 488] on div at bounding box center [323, 493] width 13 height 13
drag, startPoint x: 106, startPoint y: 498, endPoint x: 112, endPoint y: 475, distance: 23.3
click at [106, 498] on div "Highlight" at bounding box center [104, 499] width 21 height 5
click at [106, 493] on div "Highlight H" at bounding box center [105, 492] width 42 height 25
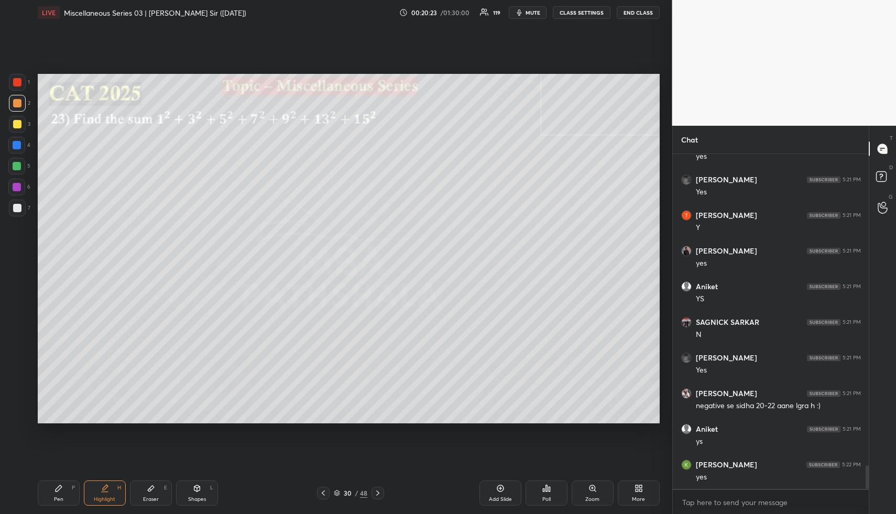
scroll to position [4480, 0]
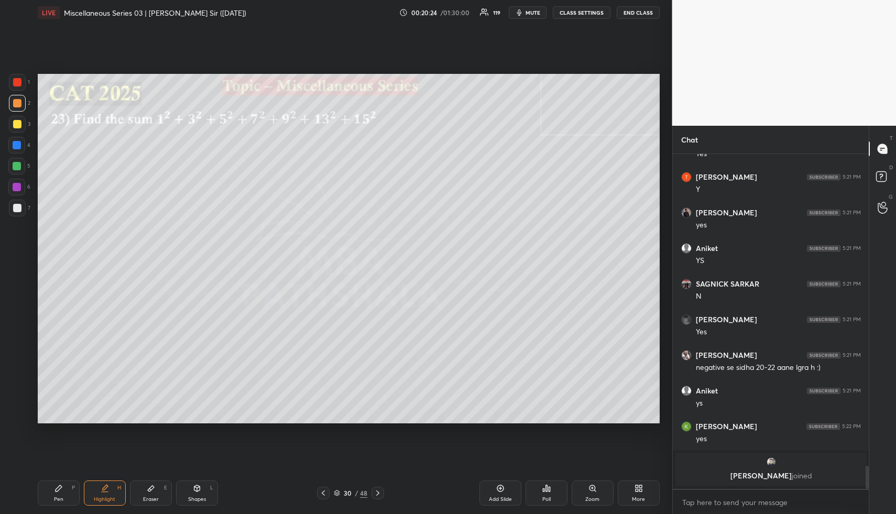
click at [155, 491] on div "Eraser E" at bounding box center [151, 492] width 42 height 25
click at [15, 354] on span "Erase all" at bounding box center [17, 351] width 16 height 7
drag, startPoint x: 60, startPoint y: 485, endPoint x: 56, endPoint y: 447, distance: 38.0
click at [59, 486] on icon at bounding box center [58, 488] width 8 height 8
click at [17, 147] on div at bounding box center [17, 145] width 8 height 8
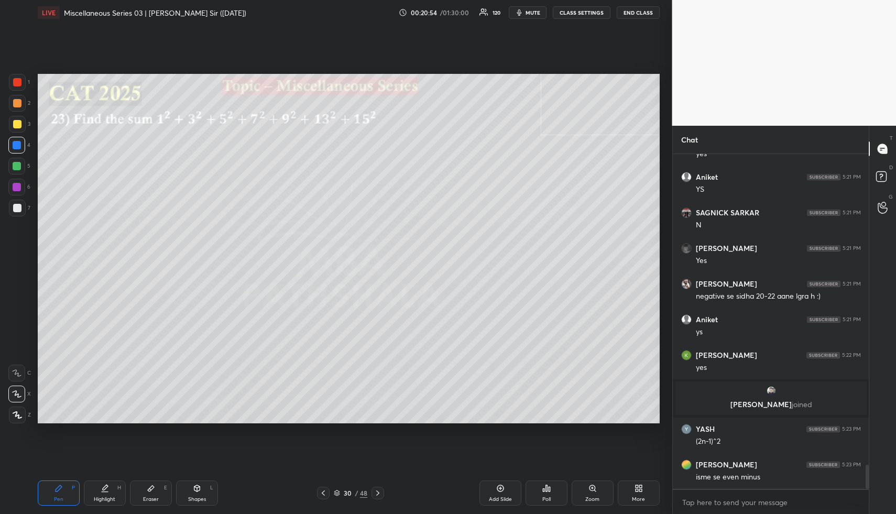
scroll to position [4317, 0]
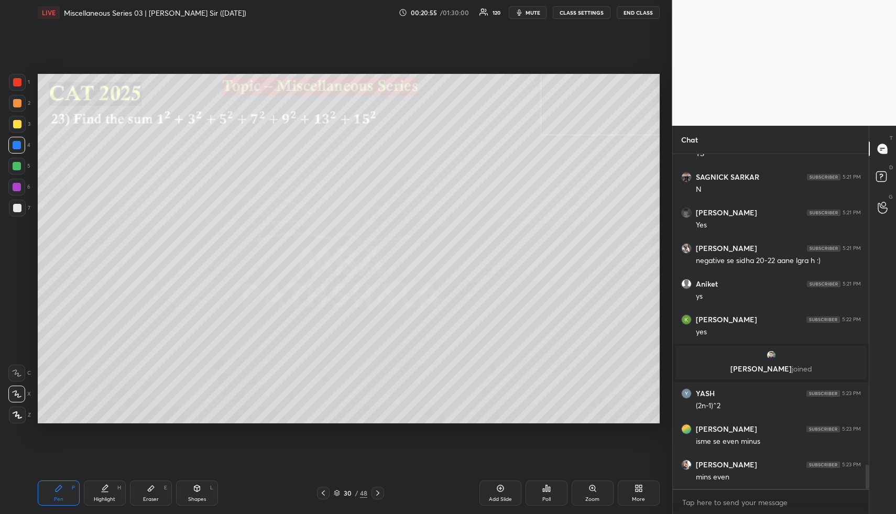
click at [110, 492] on div "Highlight H" at bounding box center [105, 492] width 42 height 25
click at [52, 494] on div "Pen P" at bounding box center [59, 492] width 42 height 25
click at [17, 167] on div at bounding box center [17, 166] width 8 height 8
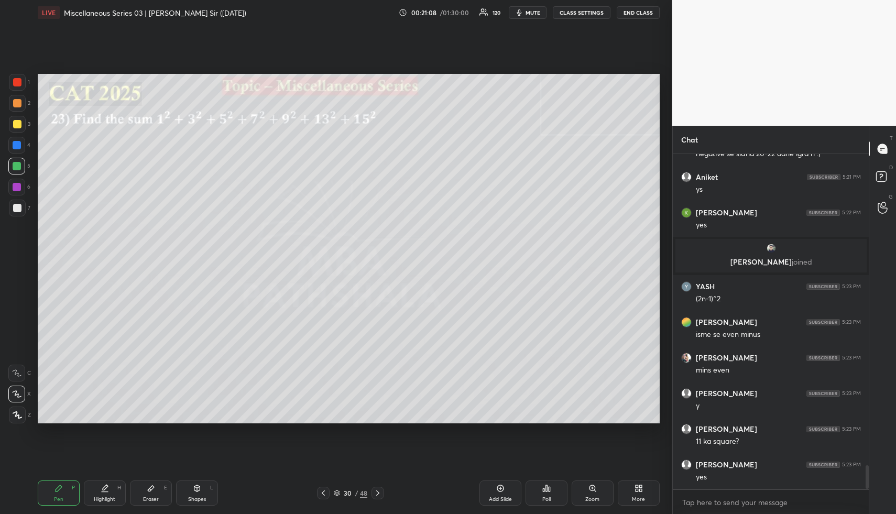
scroll to position [4495, 0]
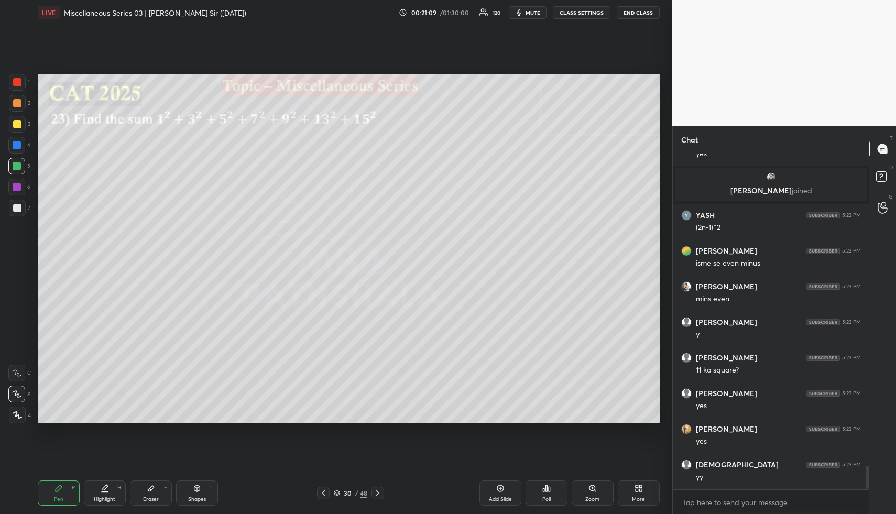
click at [111, 494] on div "Highlight H" at bounding box center [105, 492] width 42 height 25
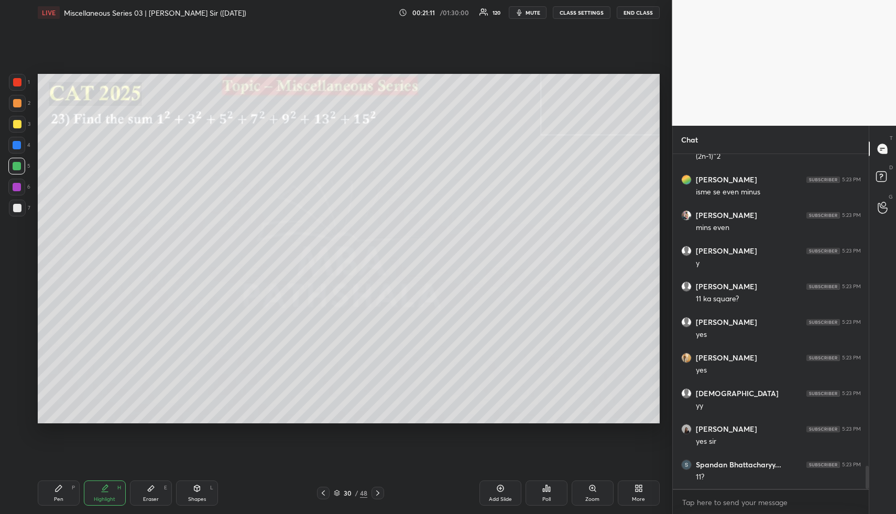
scroll to position [4602, 0]
click at [99, 502] on div "Highlight" at bounding box center [104, 499] width 21 height 5
drag, startPoint x: 109, startPoint y: 487, endPoint x: 112, endPoint y: 478, distance: 9.8
click at [110, 486] on div "Highlight H" at bounding box center [105, 492] width 42 height 25
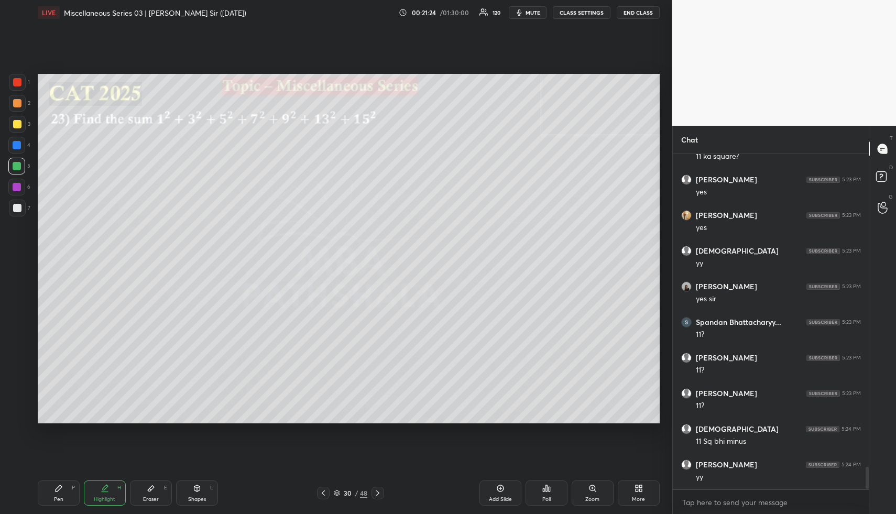
click at [118, 457] on div "Setting up your live class Poll for secs No correct answer Start poll" at bounding box center [349, 248] width 630 height 447
drag, startPoint x: 69, startPoint y: 497, endPoint x: 66, endPoint y: 427, distance: 69.7
click at [66, 495] on div "Pen P" at bounding box center [59, 492] width 42 height 25
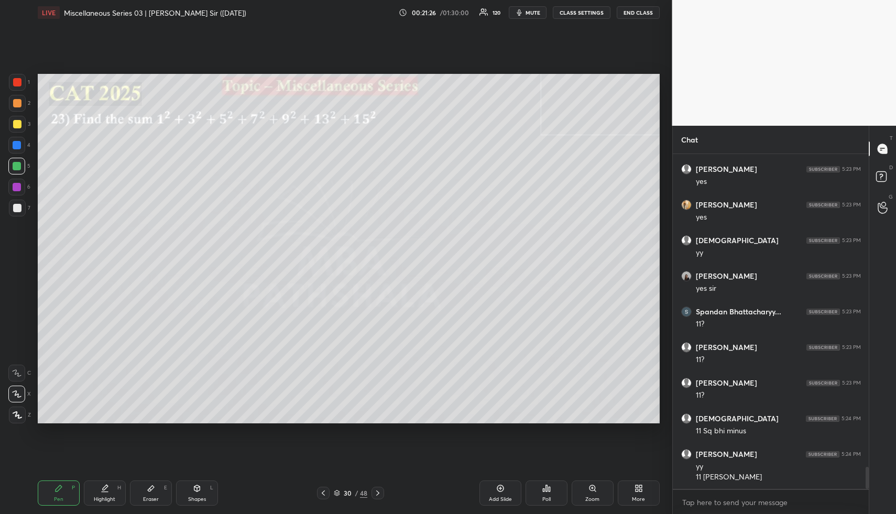
drag, startPoint x: 8, startPoint y: 97, endPoint x: 31, endPoint y: 95, distance: 23.1
click at [10, 99] on div "1 2 3 4 5 6 7 R O A L C X Z Erase all C X Z" at bounding box center [17, 249] width 34 height 350
click at [103, 494] on div "Highlight H" at bounding box center [105, 492] width 42 height 25
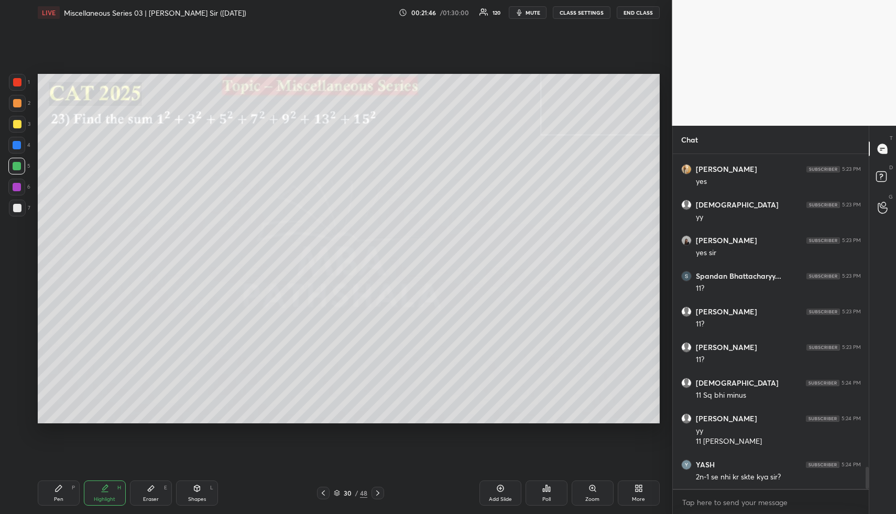
scroll to position [4766, 0]
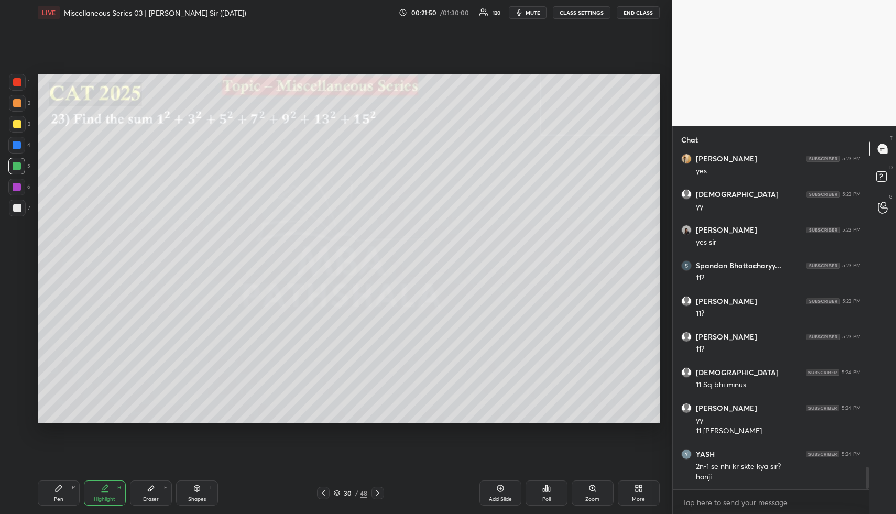
drag, startPoint x: 56, startPoint y: 496, endPoint x: 49, endPoint y: 478, distance: 19.6
click at [54, 499] on div "Pen" at bounding box center [58, 499] width 9 height 5
click at [17, 101] on div at bounding box center [17, 103] width 8 height 8
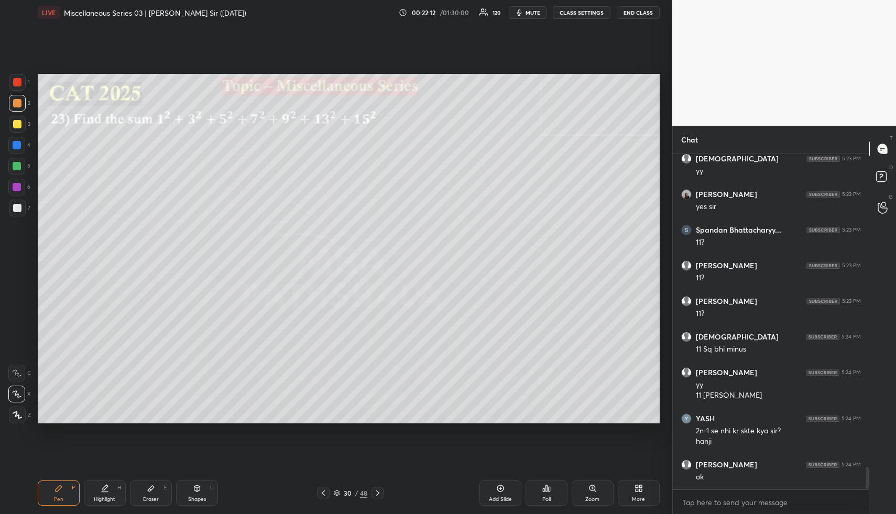
click at [20, 165] on div at bounding box center [17, 166] width 8 height 8
drag, startPoint x: 105, startPoint y: 482, endPoint x: 134, endPoint y: 425, distance: 63.0
click at [105, 482] on div "Highlight H" at bounding box center [105, 492] width 42 height 25
drag, startPoint x: 60, startPoint y: 495, endPoint x: 56, endPoint y: 477, distance: 18.3
click at [59, 494] on div "Pen P" at bounding box center [59, 492] width 42 height 25
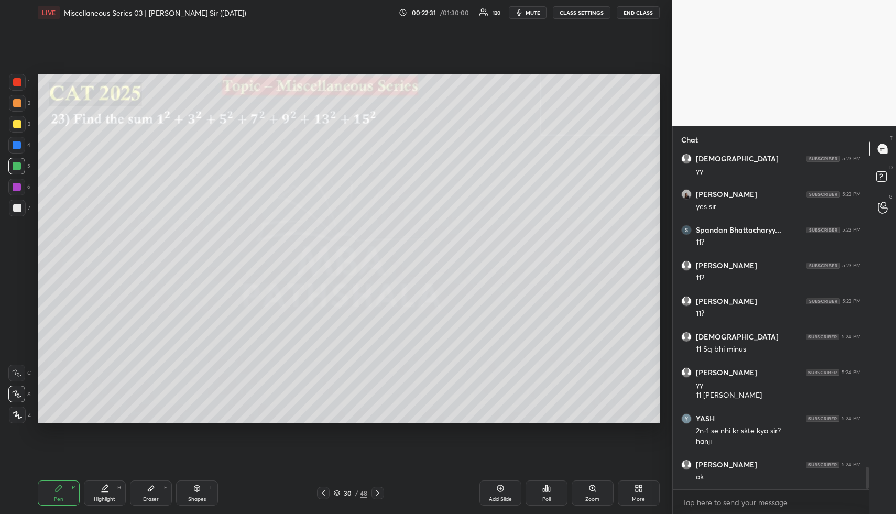
click at [21, 103] on div at bounding box center [17, 103] width 17 height 17
click at [16, 162] on div at bounding box center [17, 166] width 8 height 8
click at [15, 191] on div at bounding box center [17, 187] width 8 height 8
drag, startPoint x: 54, startPoint y: 493, endPoint x: 56, endPoint y: 444, distance: 48.8
click at [54, 488] on icon at bounding box center [58, 488] width 8 height 8
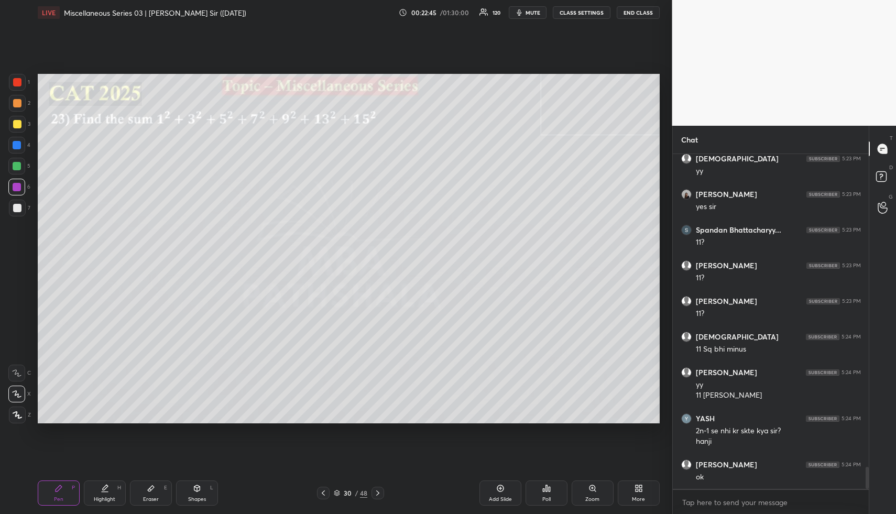
click at [18, 103] on div at bounding box center [17, 103] width 8 height 8
drag, startPoint x: 20, startPoint y: 123, endPoint x: 34, endPoint y: 151, distance: 30.9
click at [20, 123] on div at bounding box center [17, 124] width 8 height 8
drag, startPoint x: 97, startPoint y: 488, endPoint x: 100, endPoint y: 444, distance: 44.6
click at [98, 490] on div "Highlight H" at bounding box center [105, 492] width 42 height 25
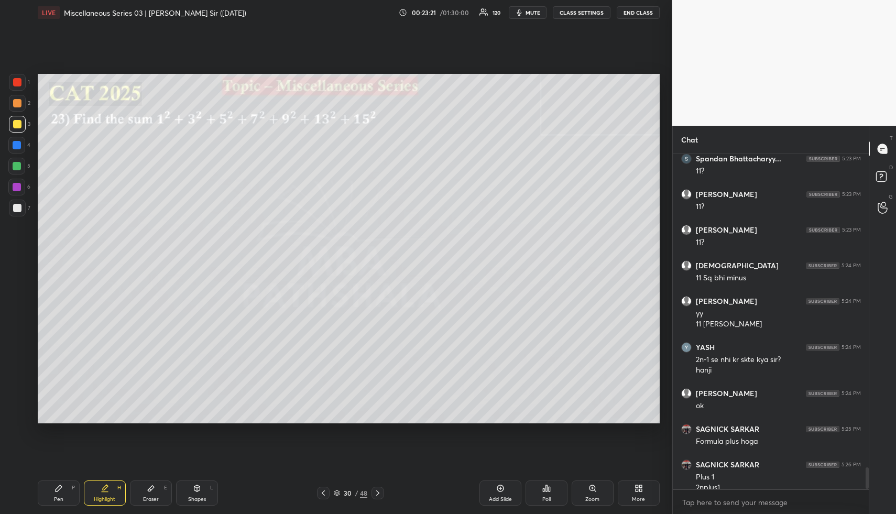
scroll to position [4883, 0]
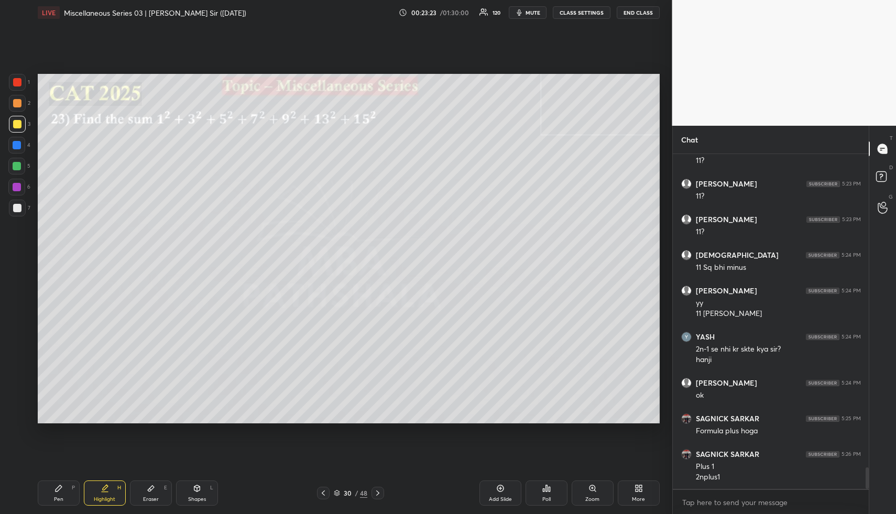
click at [17, 100] on div at bounding box center [17, 103] width 8 height 8
drag, startPoint x: 17, startPoint y: 100, endPoint x: 35, endPoint y: 104, distance: 17.8
click at [21, 102] on div at bounding box center [17, 103] width 8 height 8
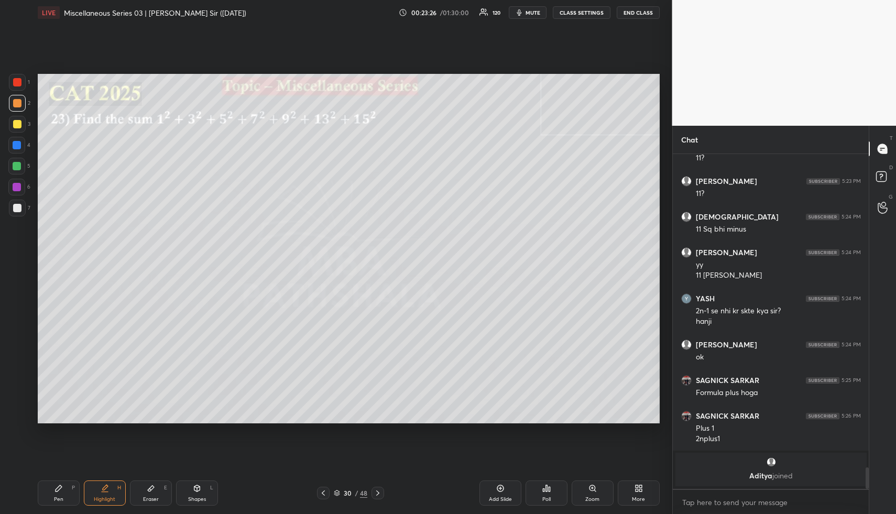
drag, startPoint x: 52, startPoint y: 496, endPoint x: 61, endPoint y: 455, distance: 42.3
click at [52, 493] on div "Pen P" at bounding box center [59, 492] width 42 height 25
click at [97, 492] on div "Highlight H" at bounding box center [105, 492] width 42 height 25
click at [98, 491] on div "Highlight H" at bounding box center [105, 492] width 42 height 25
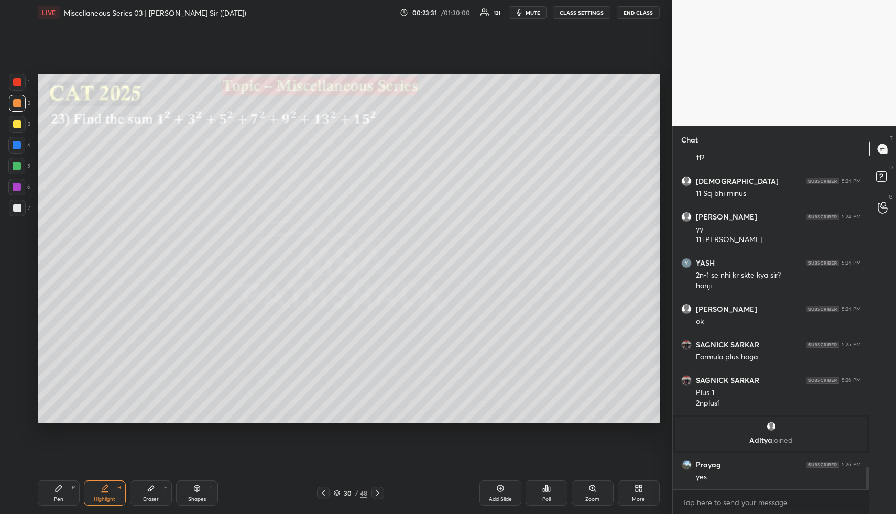
scroll to position [4782, 0]
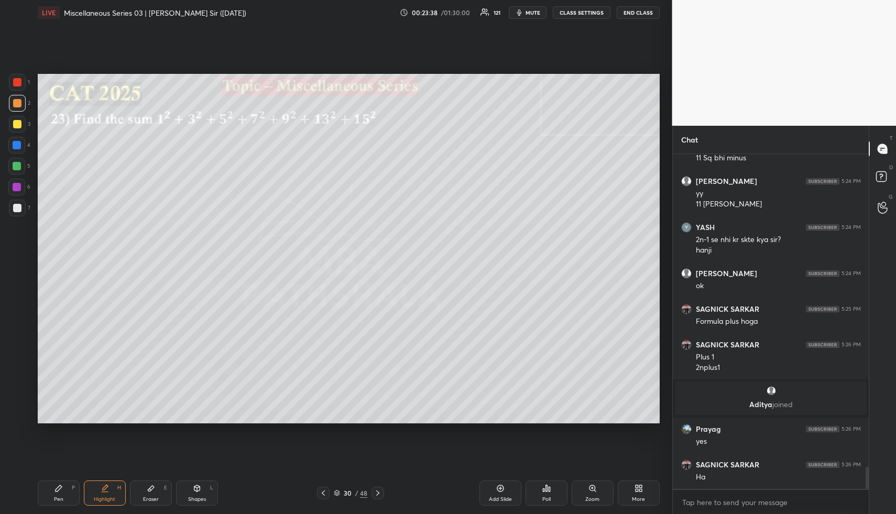
click at [72, 490] on div "P" at bounding box center [73, 487] width 3 height 5
drag, startPoint x: 71, startPoint y: 490, endPoint x: 70, endPoint y: 483, distance: 7.4
click at [71, 490] on div "Pen P" at bounding box center [59, 492] width 42 height 25
drag, startPoint x: 14, startPoint y: 167, endPoint x: 35, endPoint y: 173, distance: 21.7
click at [16, 169] on div at bounding box center [17, 166] width 8 height 8
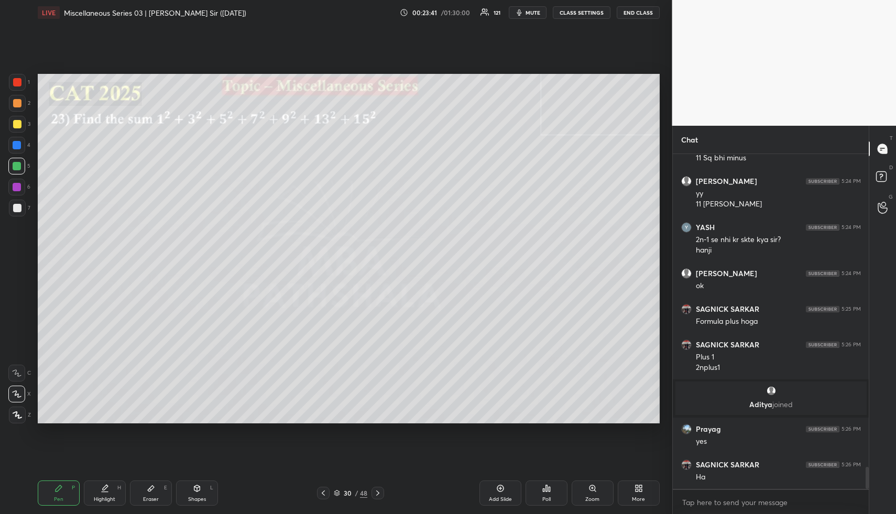
click at [17, 118] on div at bounding box center [17, 124] width 17 height 17
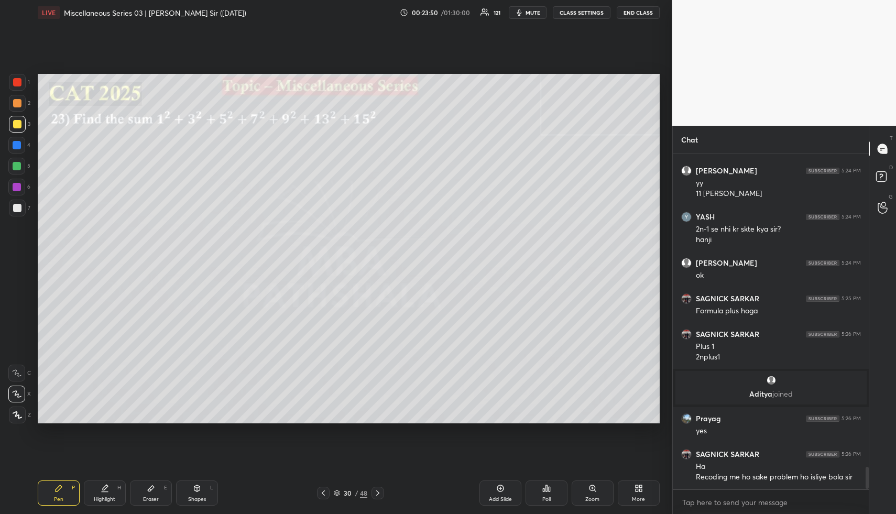
click at [16, 166] on div at bounding box center [17, 166] width 8 height 8
drag, startPoint x: 16, startPoint y: 145, endPoint x: 25, endPoint y: 153, distance: 11.9
click at [16, 145] on div at bounding box center [17, 145] width 8 height 8
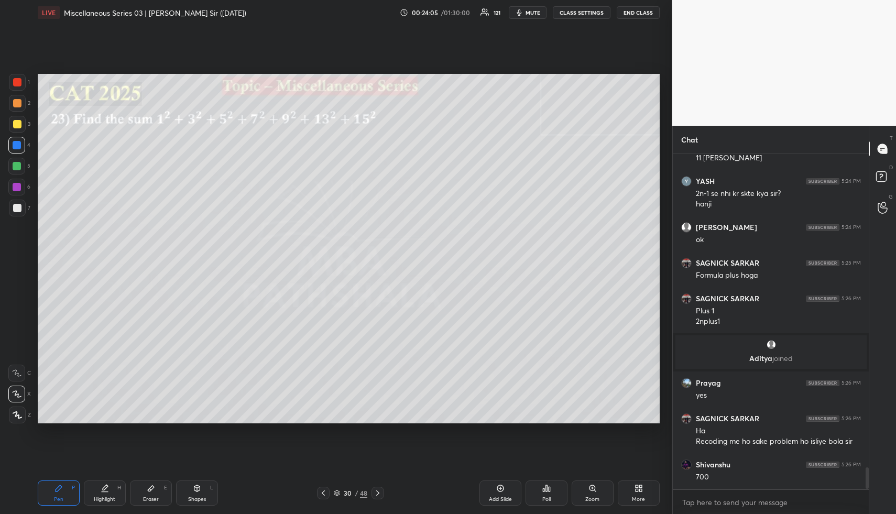
click at [16, 110] on div at bounding box center [17, 103] width 17 height 17
drag, startPoint x: 17, startPoint y: 125, endPoint x: 30, endPoint y: 140, distance: 20.1
click at [17, 125] on div at bounding box center [17, 124] width 8 height 8
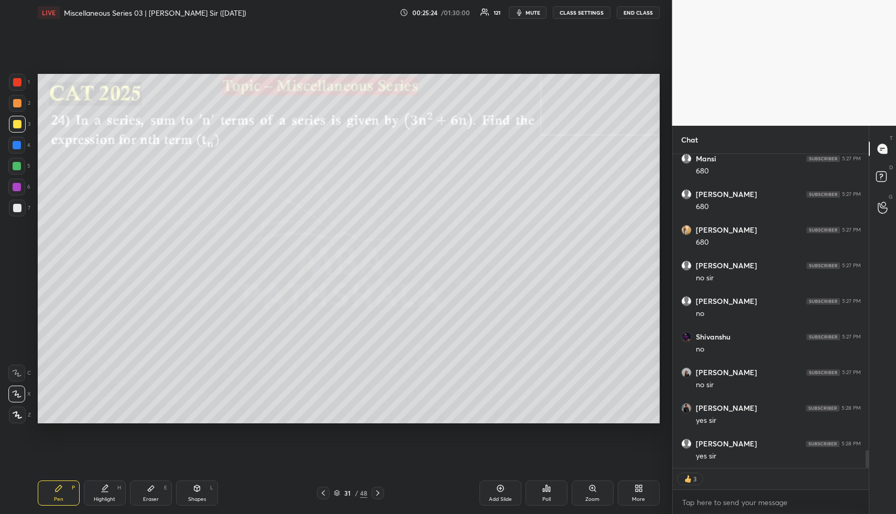
scroll to position [5315, 0]
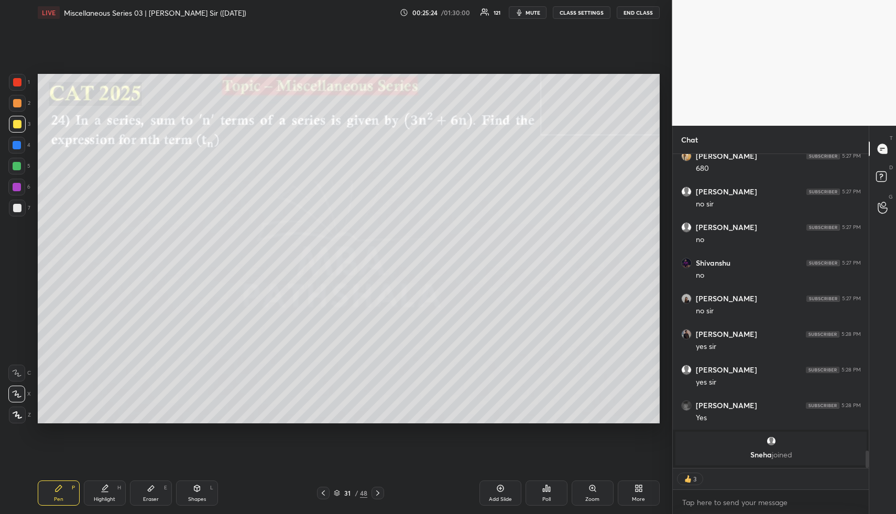
click at [103, 491] on icon at bounding box center [105, 488] width 8 height 8
click at [56, 499] on div "Pen" at bounding box center [58, 499] width 9 height 5
click at [16, 105] on div at bounding box center [17, 103] width 8 height 8
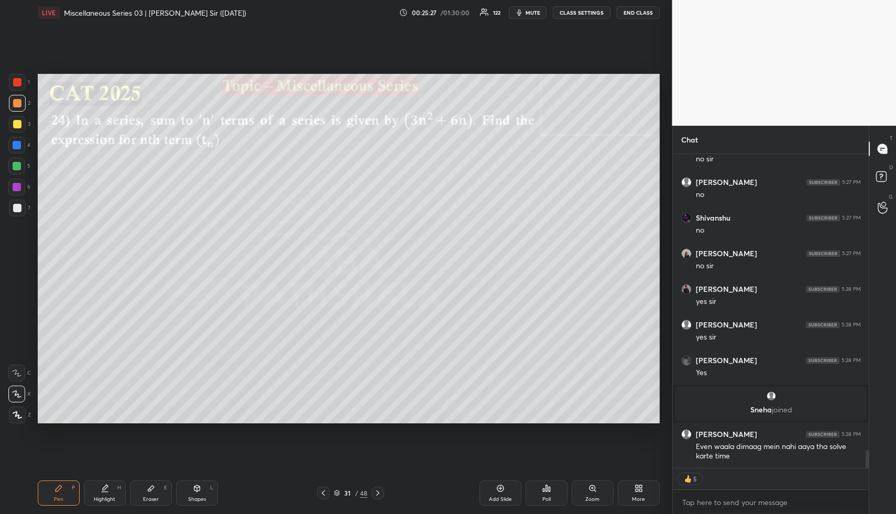
scroll to position [5206, 0]
type textarea "x"
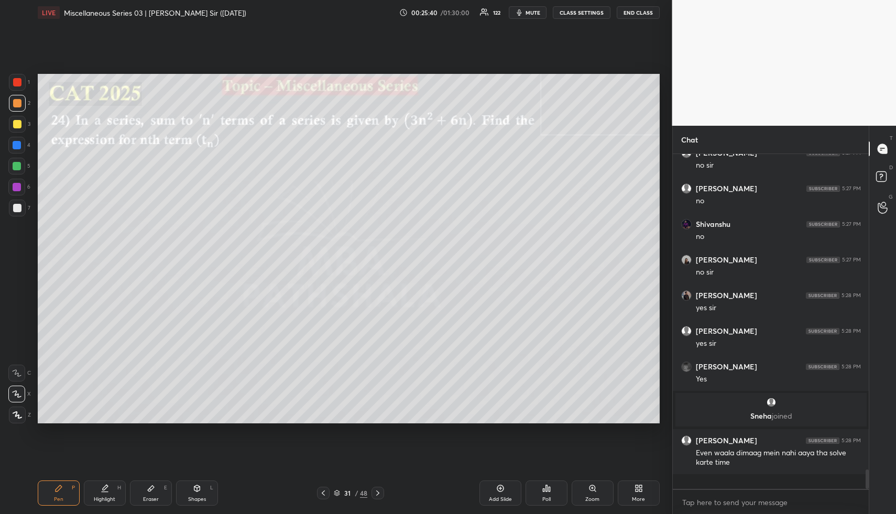
scroll to position [5185, 0]
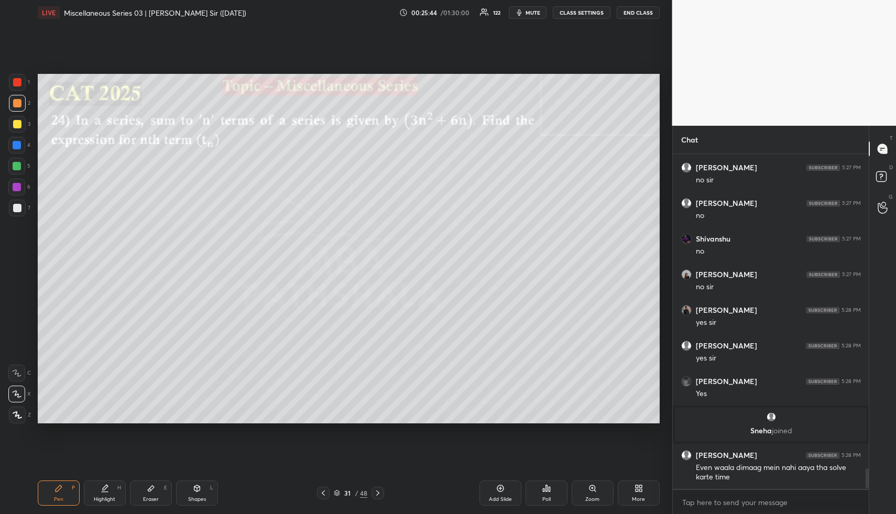
click at [18, 103] on div at bounding box center [17, 103] width 8 height 8
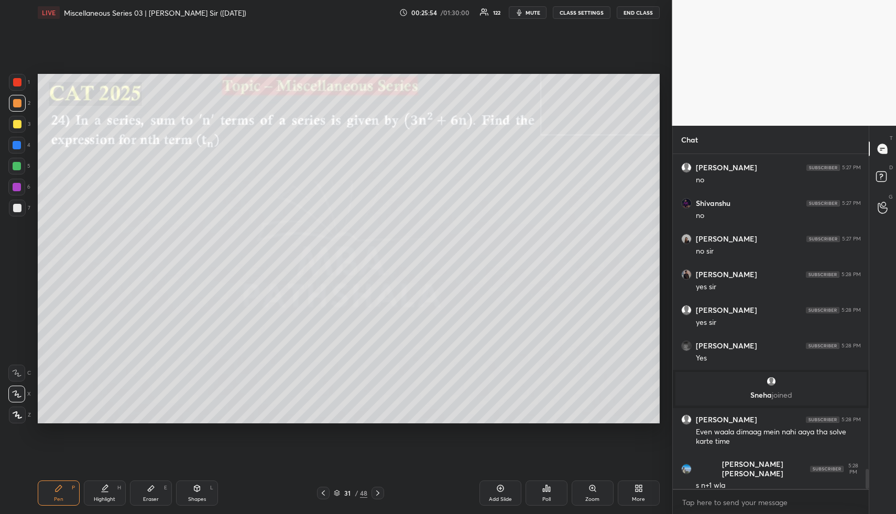
drag, startPoint x: 203, startPoint y: 483, endPoint x: 189, endPoint y: 455, distance: 31.4
click at [200, 482] on div "Shapes L" at bounding box center [197, 492] width 42 height 25
drag, startPoint x: 23, startPoint y: 165, endPoint x: 30, endPoint y: 167, distance: 7.6
click at [24, 168] on div at bounding box center [16, 166] width 17 height 17
click at [103, 483] on div "Highlight H" at bounding box center [105, 492] width 42 height 25
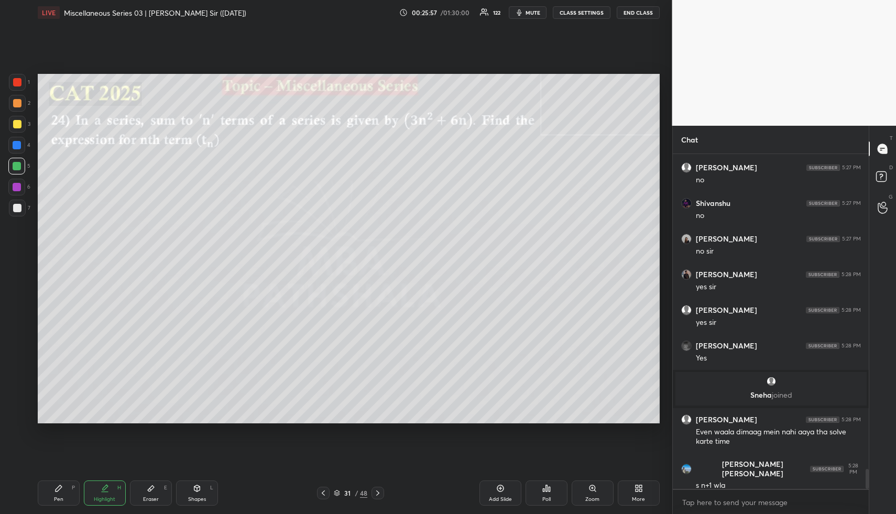
drag, startPoint x: 104, startPoint y: 489, endPoint x: 114, endPoint y: 429, distance: 61.0
click at [104, 488] on icon at bounding box center [105, 487] width 5 height 5
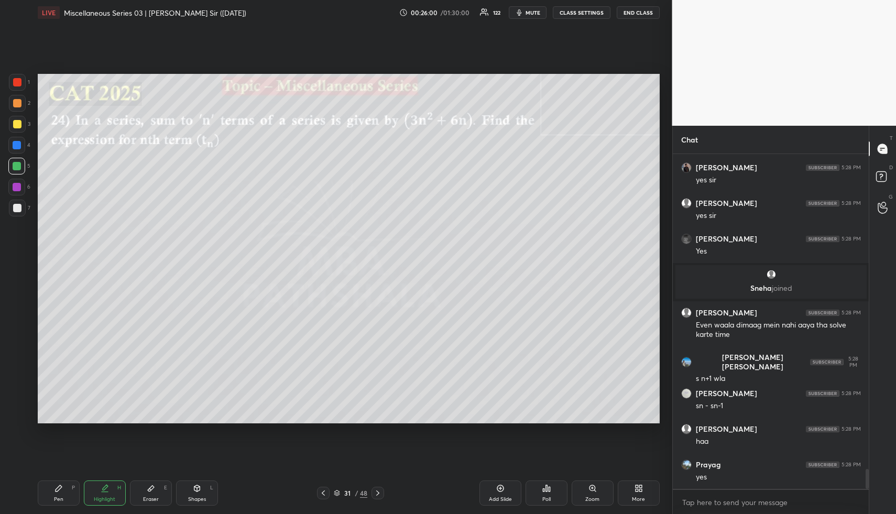
scroll to position [5363, 0]
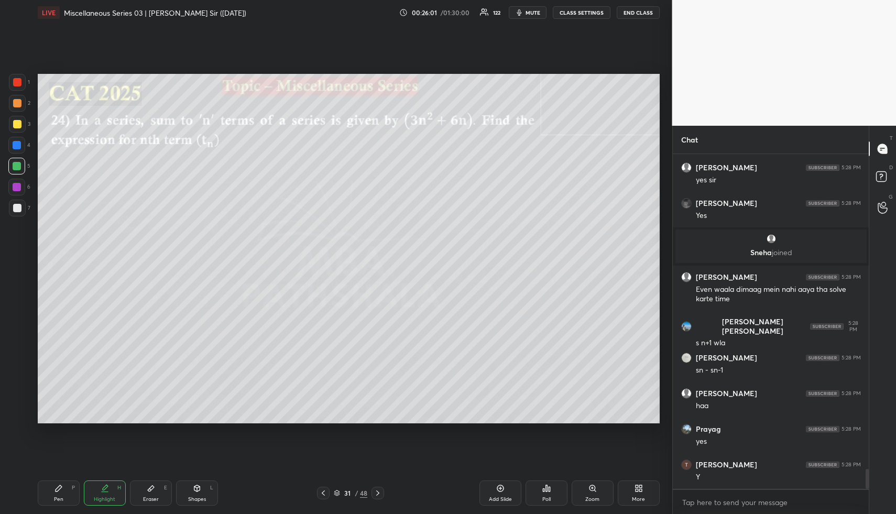
click at [59, 491] on icon at bounding box center [58, 488] width 8 height 8
click at [14, 122] on div at bounding box center [17, 124] width 8 height 8
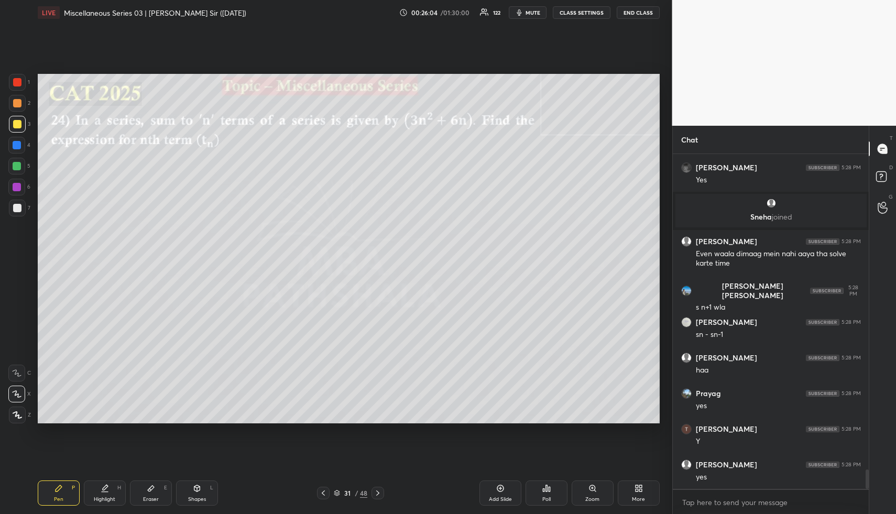
click at [17, 125] on div at bounding box center [17, 124] width 8 height 8
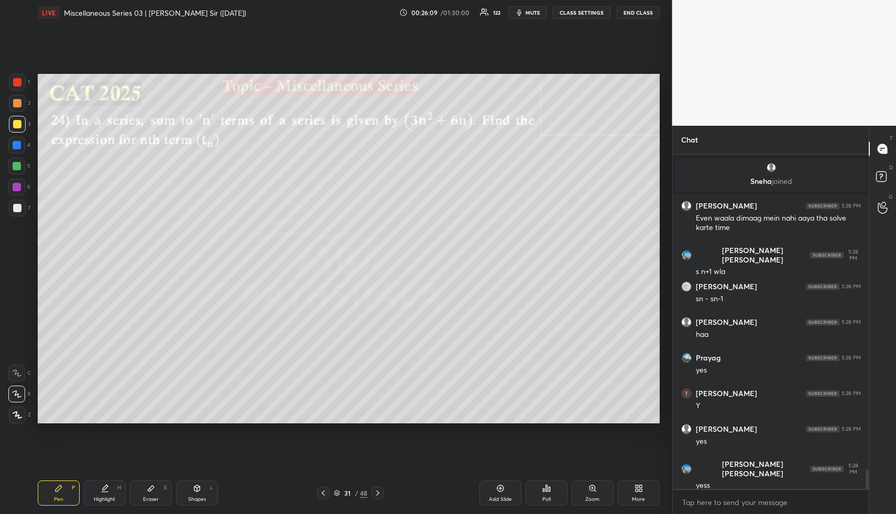
click at [110, 484] on div "Highlight H" at bounding box center [105, 492] width 42 height 25
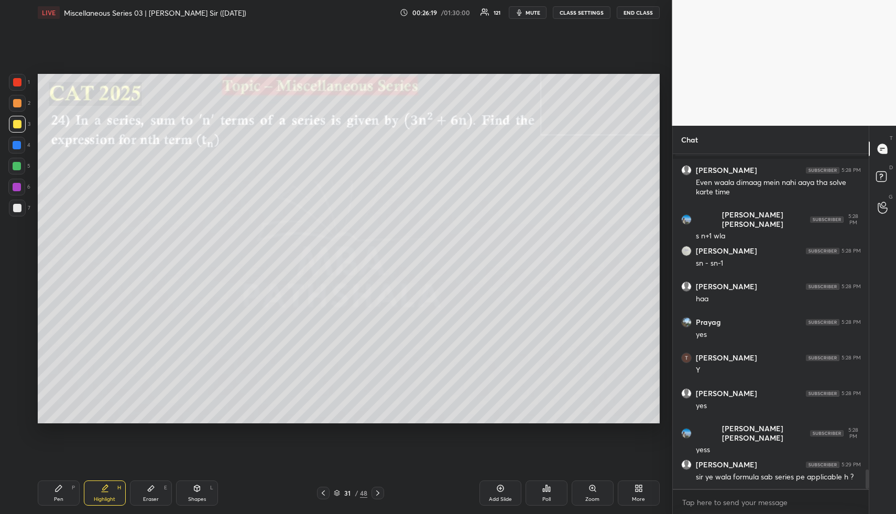
drag, startPoint x: 61, startPoint y: 492, endPoint x: 69, endPoint y: 437, distance: 55.6
click at [59, 492] on icon at bounding box center [58, 488] width 8 height 8
click at [16, 149] on div at bounding box center [16, 145] width 17 height 17
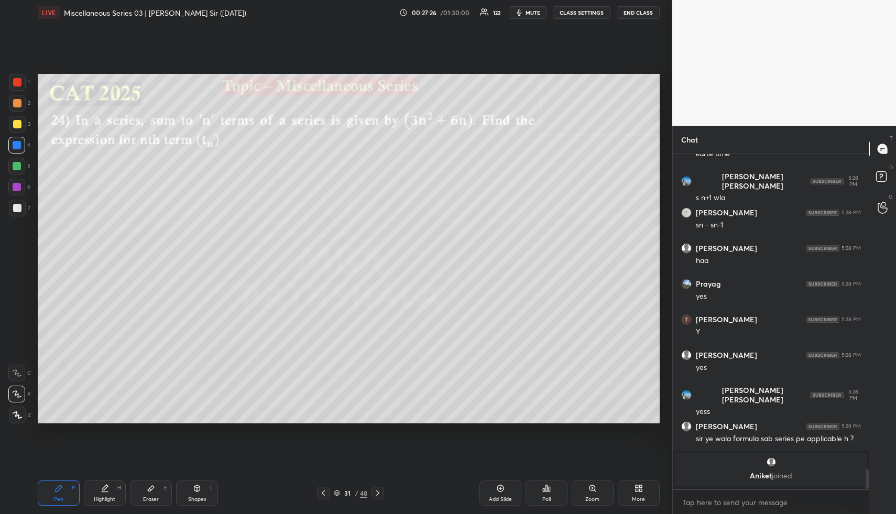
click at [160, 488] on div "Eraser E" at bounding box center [151, 492] width 42 height 25
drag, startPoint x: 58, startPoint y: 490, endPoint x: 145, endPoint y: 430, distance: 105.1
click at [61, 488] on div "Pen P" at bounding box center [59, 492] width 42 height 25
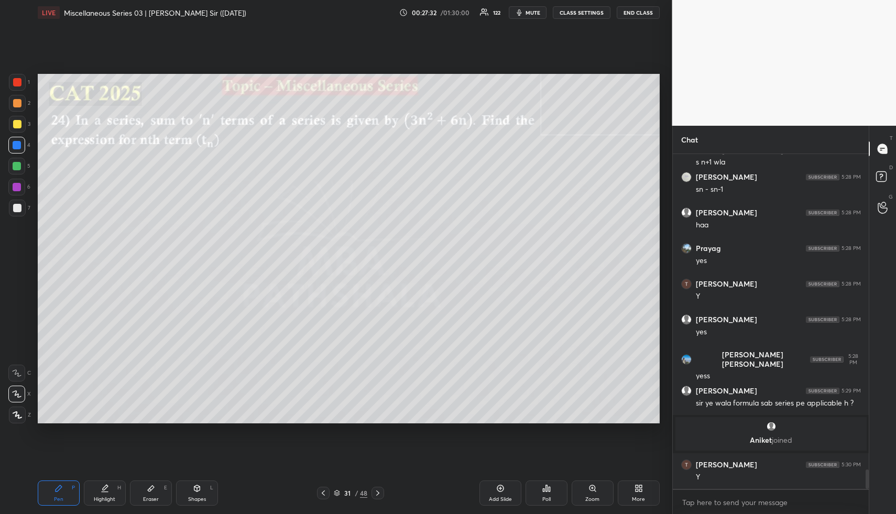
scroll to position [5451, 0]
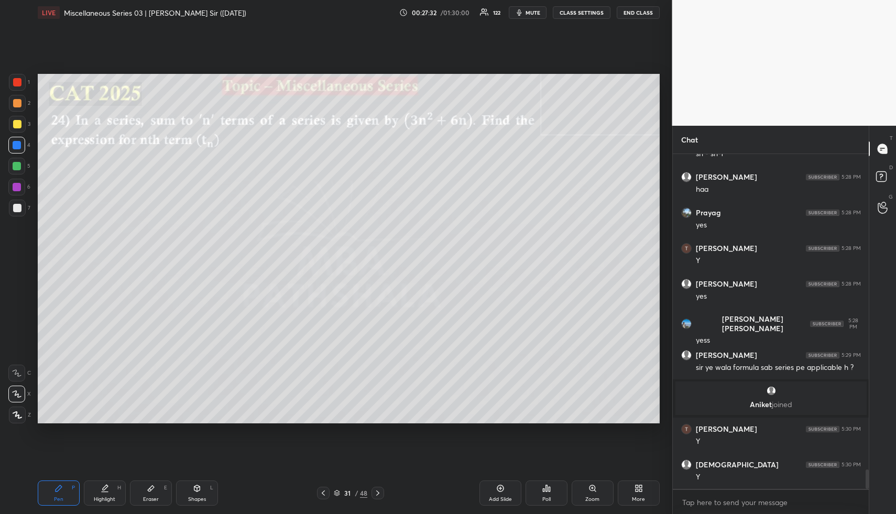
click at [63, 486] on div "Pen P" at bounding box center [59, 492] width 42 height 25
click at [16, 161] on div at bounding box center [16, 166] width 17 height 17
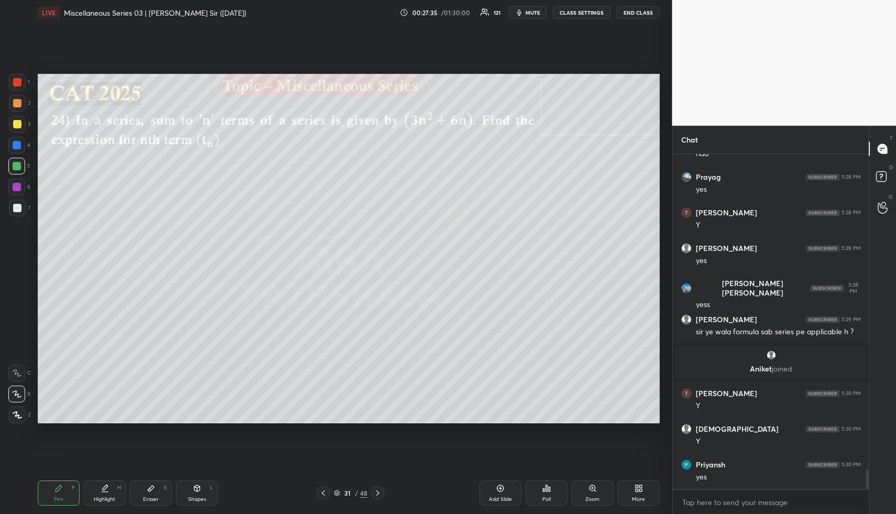
scroll to position [5522, 0]
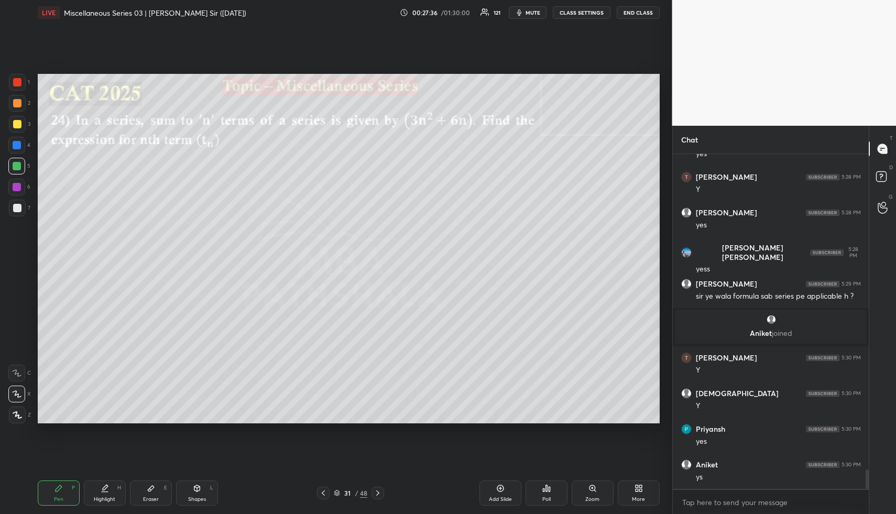
click at [112, 494] on div "Highlight H" at bounding box center [105, 492] width 42 height 25
drag, startPoint x: 112, startPoint y: 494, endPoint x: 158, endPoint y: 451, distance: 62.7
click at [116, 494] on div "Highlight H" at bounding box center [105, 492] width 42 height 25
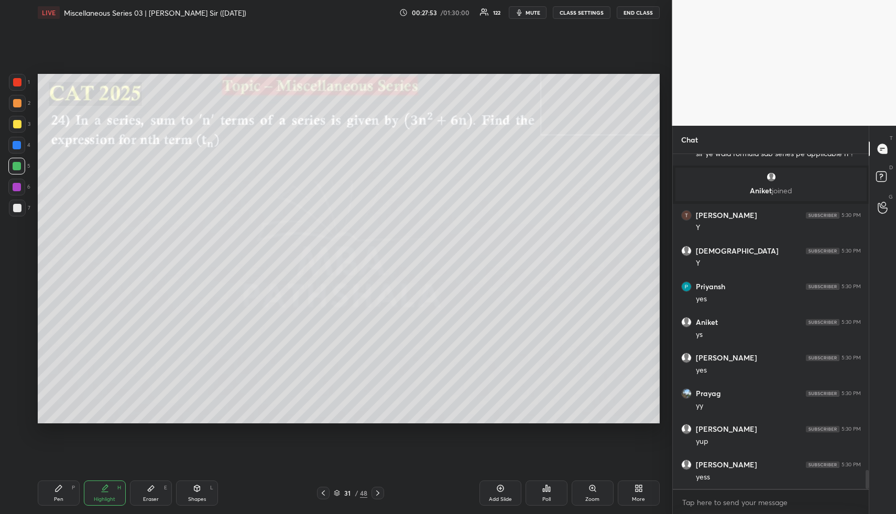
scroll to position [5700, 0]
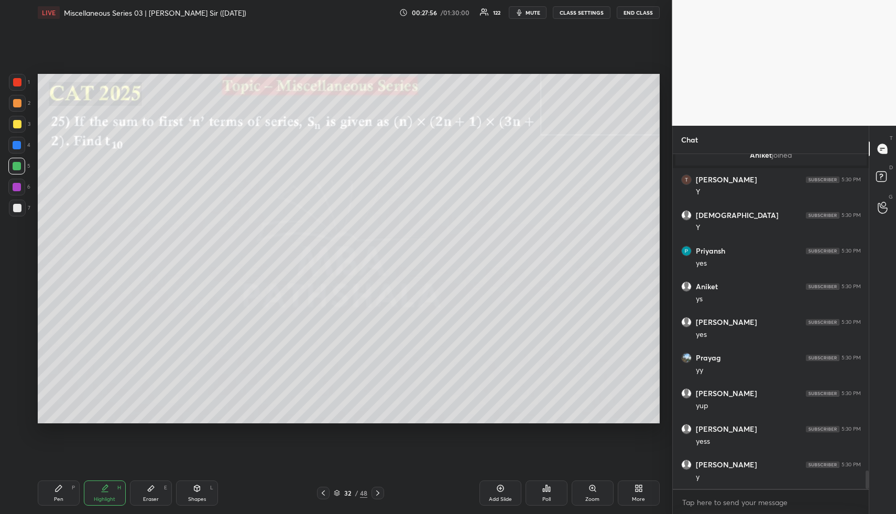
drag, startPoint x: 191, startPoint y: 485, endPoint x: 189, endPoint y: 479, distance: 5.6
click at [190, 486] on div "Shapes L" at bounding box center [197, 492] width 42 height 25
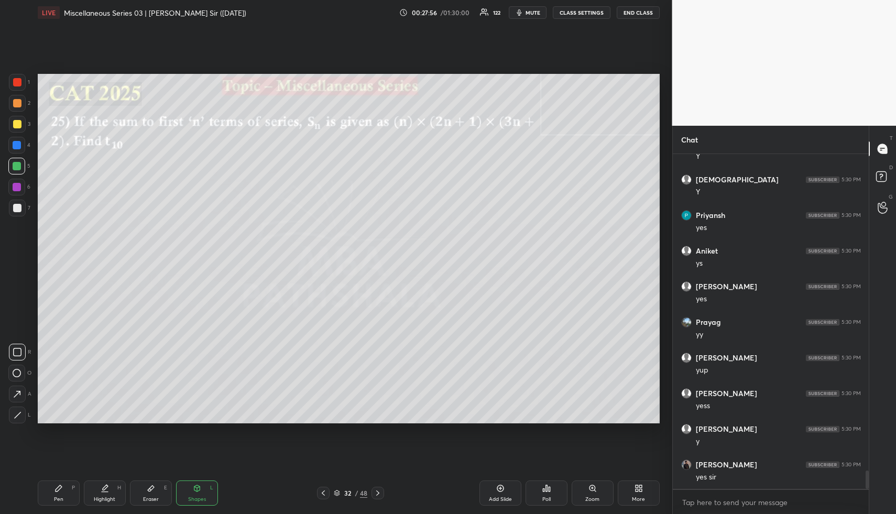
click at [19, 101] on div at bounding box center [17, 103] width 8 height 8
click at [56, 498] on div "Pen" at bounding box center [58, 499] width 9 height 5
drag, startPoint x: 16, startPoint y: 130, endPoint x: 26, endPoint y: 128, distance: 9.7
click at [17, 131] on div at bounding box center [17, 124] width 17 height 17
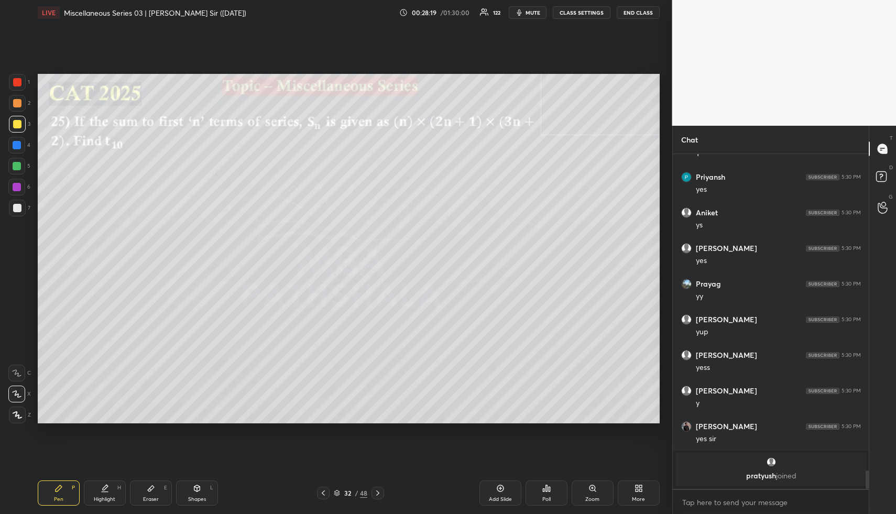
click at [15, 103] on div at bounding box center [17, 103] width 8 height 8
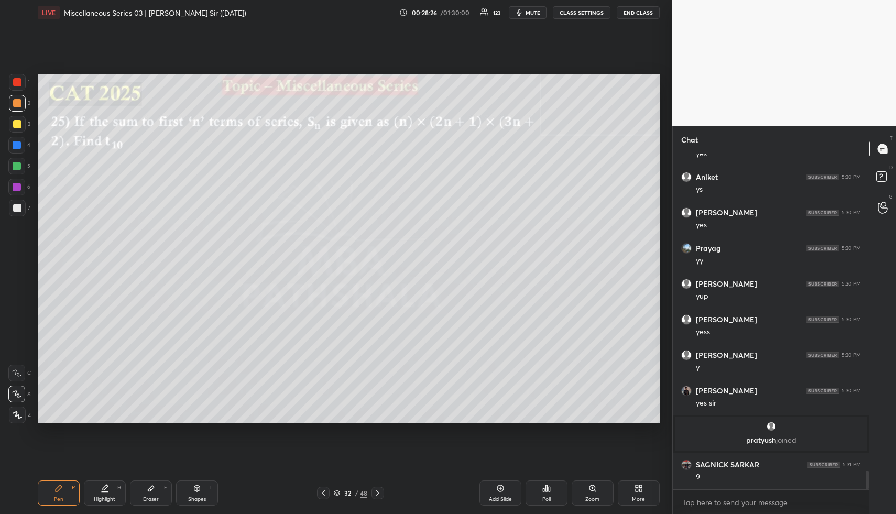
drag, startPoint x: 61, startPoint y: 497, endPoint x: 59, endPoint y: 490, distance: 7.0
click at [60, 494] on div "Pen P" at bounding box center [59, 492] width 42 height 25
drag, startPoint x: 21, startPoint y: 210, endPoint x: 32, endPoint y: 216, distance: 12.9
click at [21, 210] on div at bounding box center [17, 208] width 17 height 17
click at [103, 490] on icon at bounding box center [105, 488] width 8 height 8
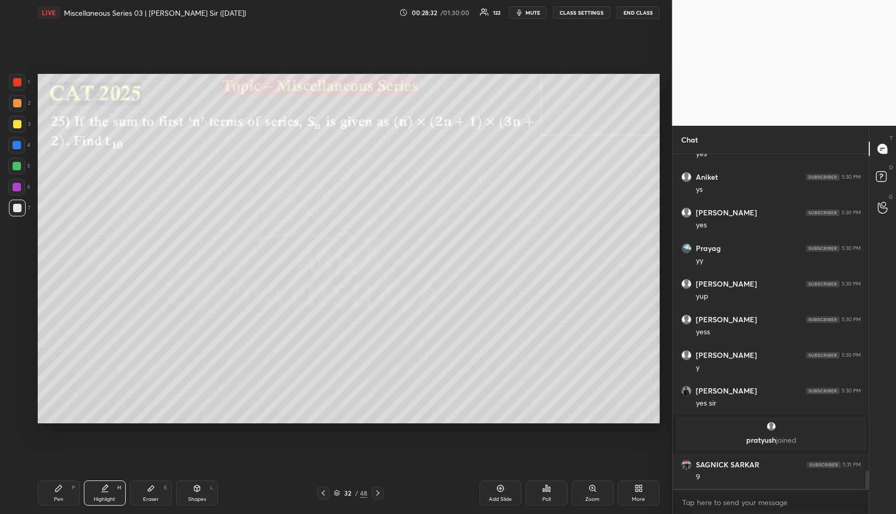
click at [103, 490] on icon at bounding box center [105, 488] width 8 height 8
click at [60, 477] on div "Pen P Highlight H Eraser E Shapes L 32 / 48 Add Slide Poll Zoom More" at bounding box center [349, 493] width 622 height 42
drag, startPoint x: 60, startPoint y: 479, endPoint x: 58, endPoint y: 471, distance: 8.6
click at [60, 479] on div "Pen P Highlight H Eraser E Shapes L 32 / 48 Add Slide Poll Zoom More" at bounding box center [349, 493] width 622 height 42
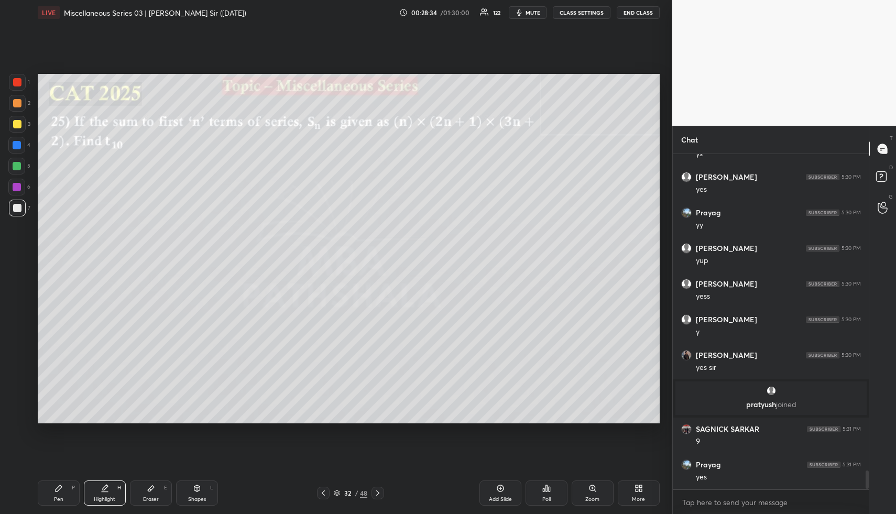
click at [62, 495] on div "Pen P" at bounding box center [59, 492] width 42 height 25
click at [16, 166] on div at bounding box center [17, 166] width 8 height 8
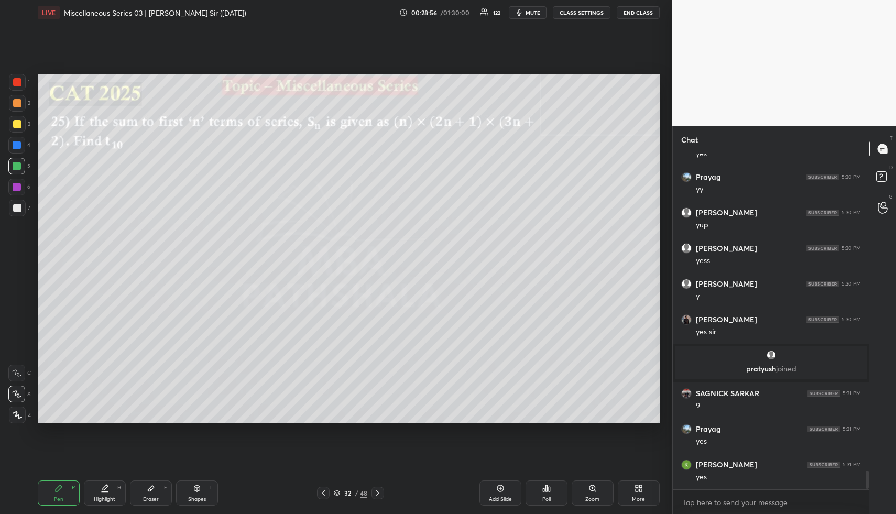
drag, startPoint x: 203, startPoint y: 496, endPoint x: 185, endPoint y: 444, distance: 54.2
click at [203, 497] on div "Shapes" at bounding box center [197, 499] width 18 height 5
click at [18, 103] on div at bounding box center [17, 103] width 8 height 8
click at [58, 494] on div "Pen P" at bounding box center [59, 492] width 42 height 25
click at [115, 490] on div "Highlight H" at bounding box center [105, 492] width 42 height 25
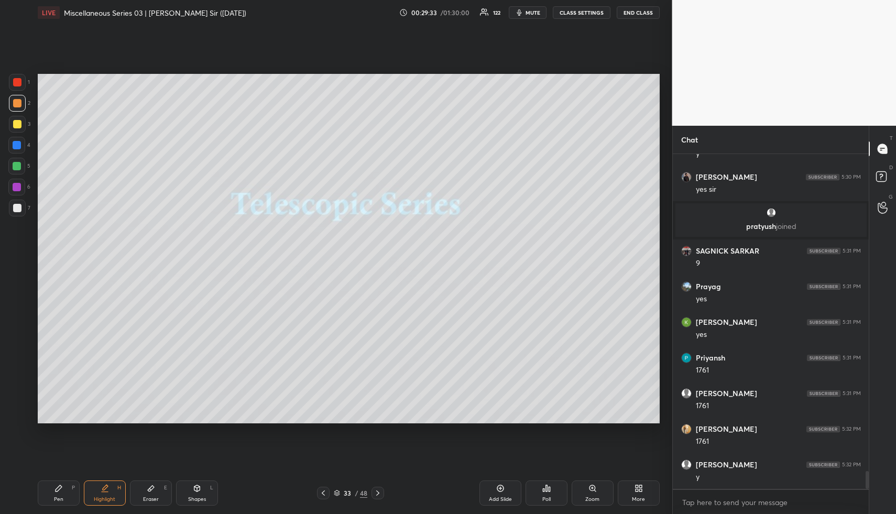
scroll to position [5988, 0]
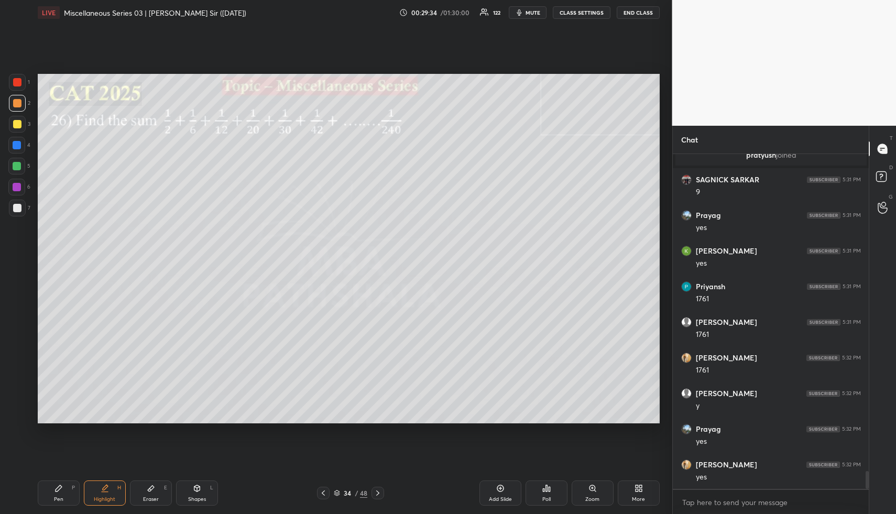
click at [203, 499] on div "Shapes" at bounding box center [197, 499] width 18 height 5
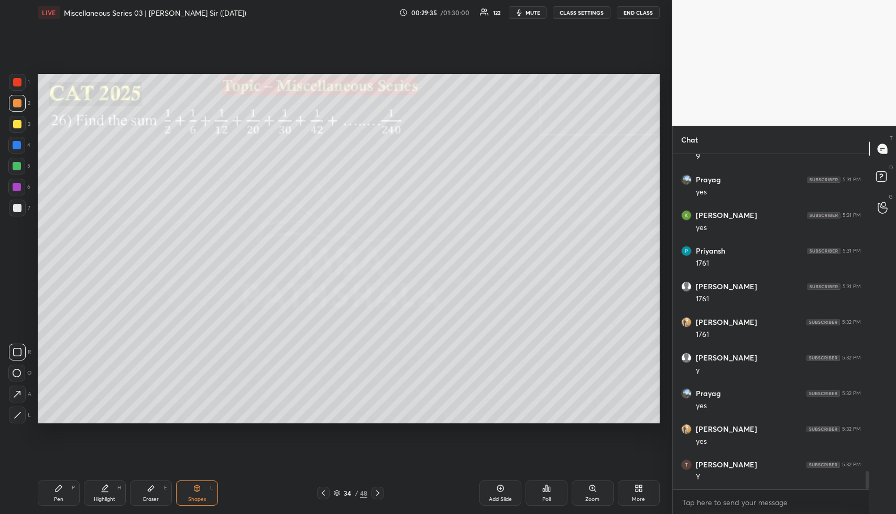
click at [20, 125] on div at bounding box center [17, 124] width 8 height 8
click at [100, 488] on div "Highlight H" at bounding box center [105, 492] width 42 height 25
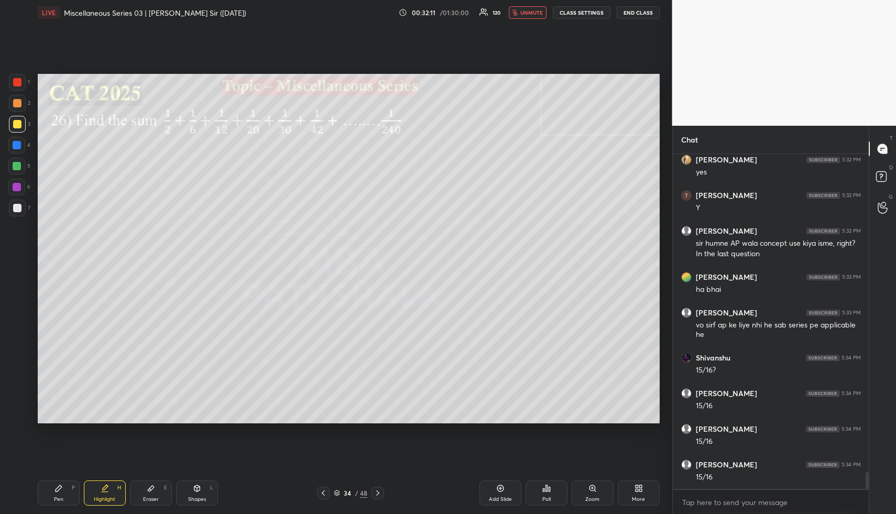
scroll to position [6329, 0]
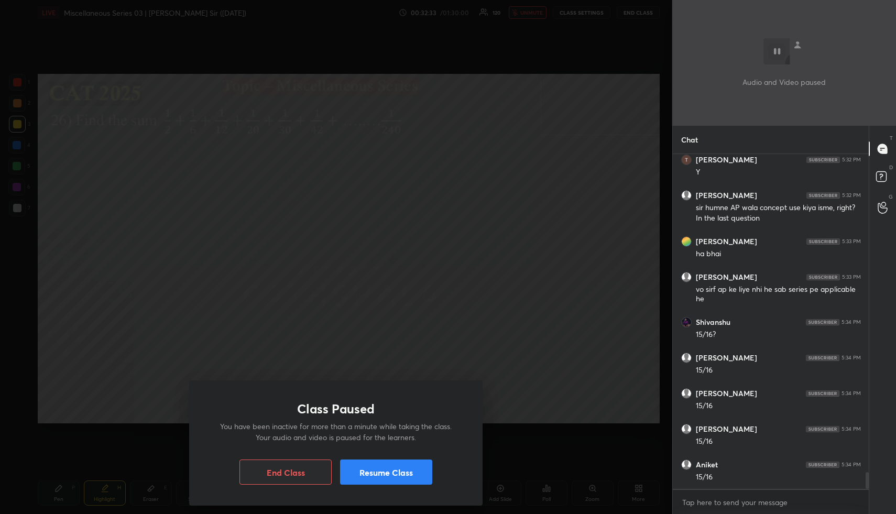
click at [368, 473] on button "Resume Class" at bounding box center [386, 472] width 92 height 25
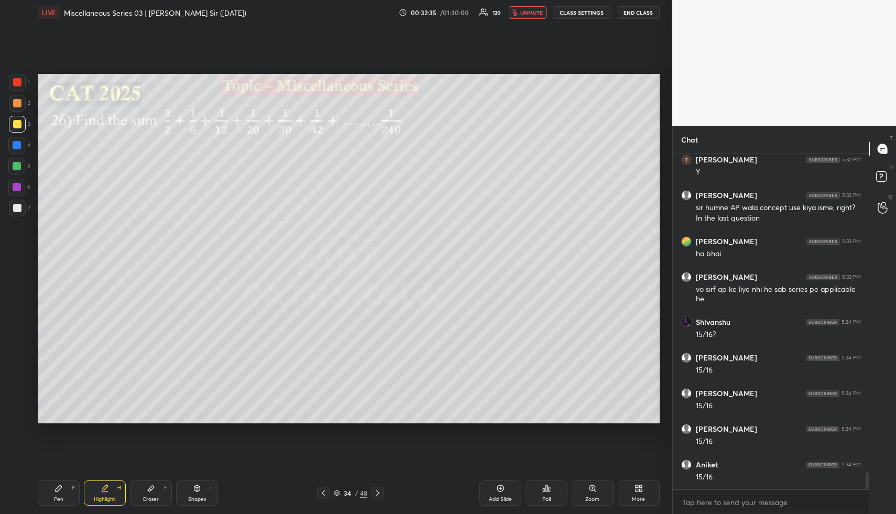
click at [532, 12] on span "unmute" at bounding box center [531, 12] width 23 height 7
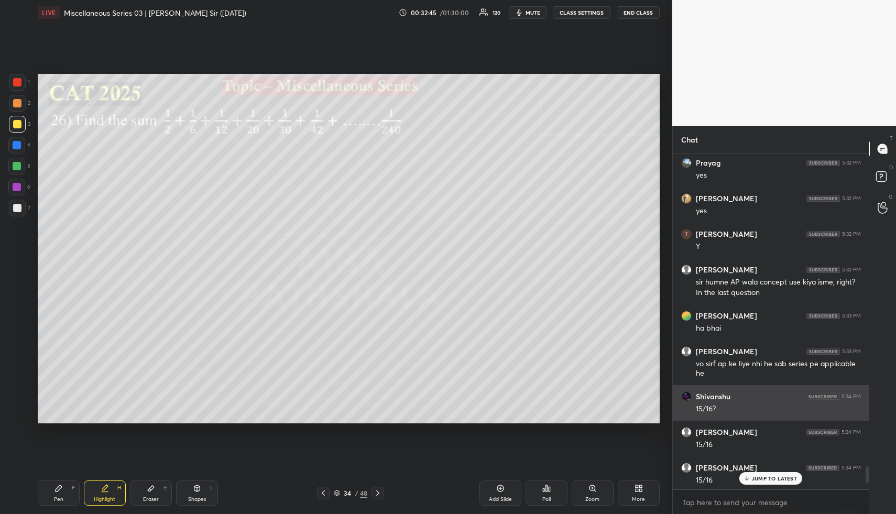
scroll to position [6228, 0]
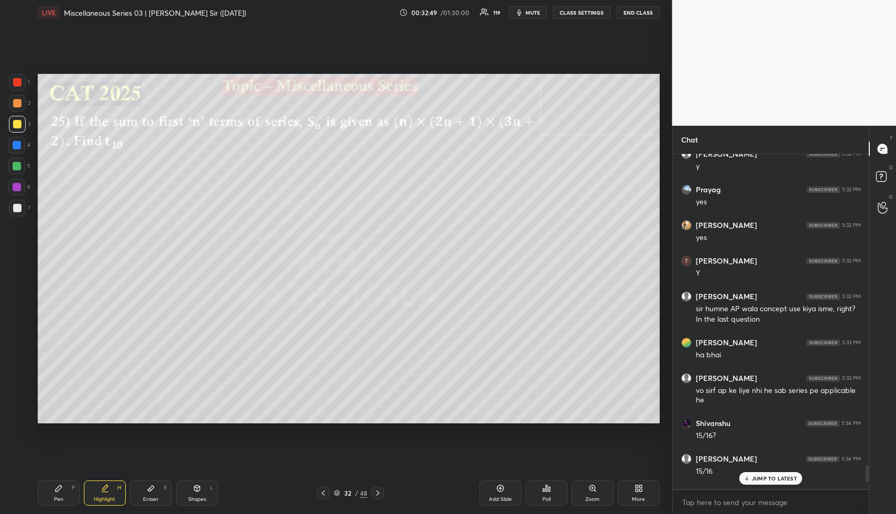
click at [112, 497] on div "Highlight" at bounding box center [104, 499] width 21 height 5
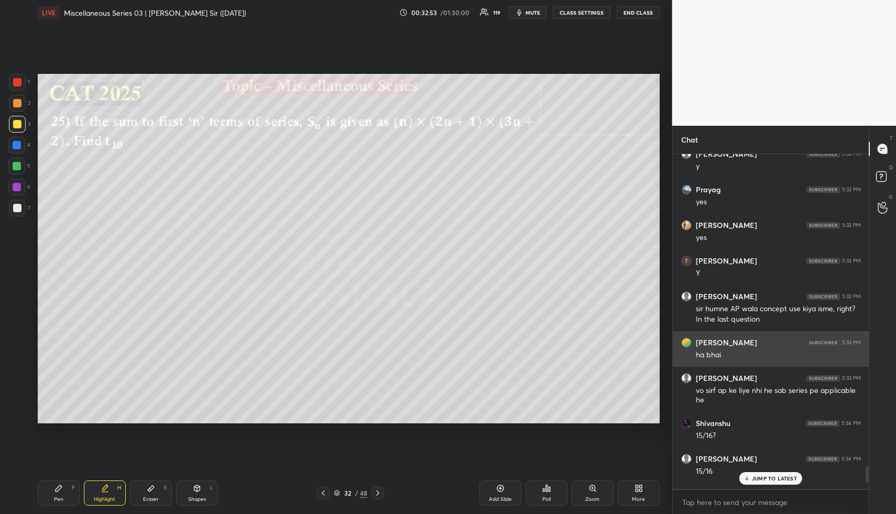
scroll to position [6365, 0]
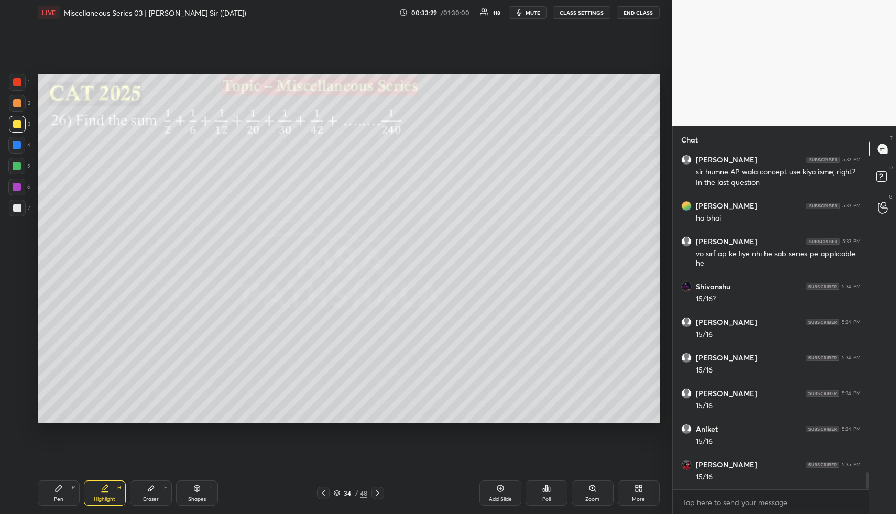
drag, startPoint x: 149, startPoint y: 492, endPoint x: 149, endPoint y: 486, distance: 5.8
click at [149, 491] on icon at bounding box center [151, 488] width 8 height 8
click at [13, 349] on div "Erase all" at bounding box center [16, 352] width 17 height 17
click at [195, 493] on div "Shapes L" at bounding box center [197, 492] width 42 height 25
drag, startPoint x: 102, startPoint y: 487, endPoint x: 101, endPoint y: 455, distance: 32.0
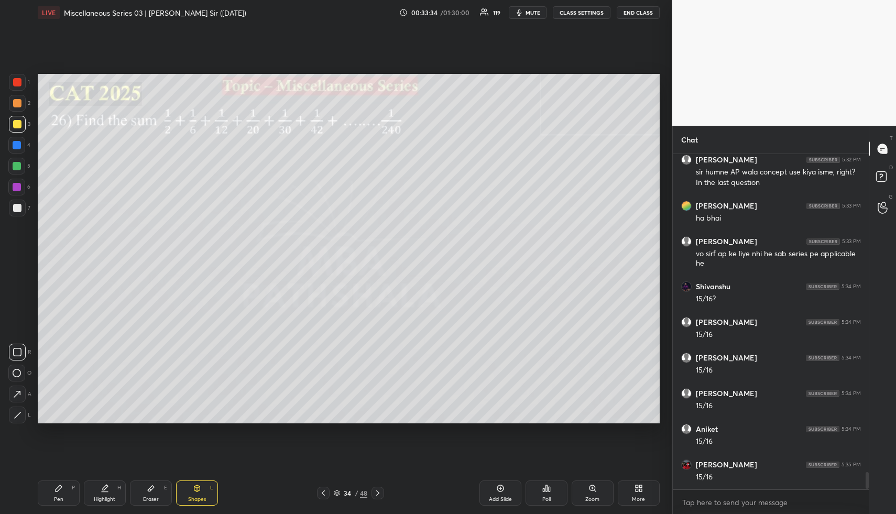
click at [101, 486] on icon at bounding box center [105, 488] width 8 height 8
drag, startPoint x: 57, startPoint y: 483, endPoint x: 50, endPoint y: 447, distance: 35.7
click at [56, 481] on div "Pen P" at bounding box center [59, 492] width 42 height 25
drag, startPoint x: 15, startPoint y: 143, endPoint x: 32, endPoint y: 164, distance: 27.6
click at [15, 143] on div at bounding box center [17, 145] width 8 height 8
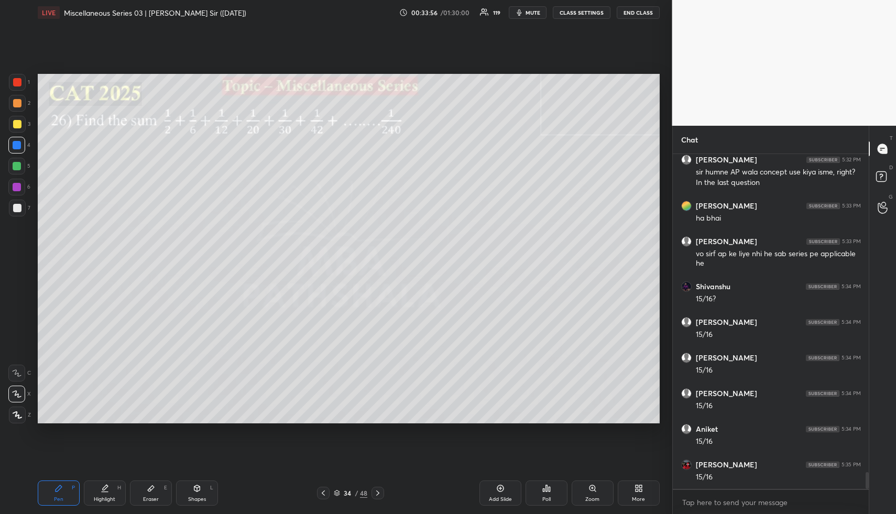
scroll to position [6400, 0]
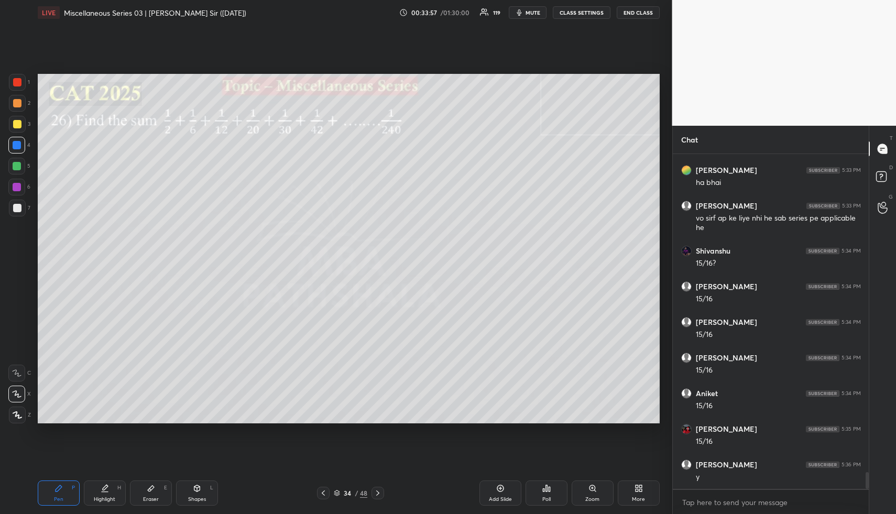
drag, startPoint x: 111, startPoint y: 484, endPoint x: 112, endPoint y: 477, distance: 7.0
click at [111, 484] on div "Highlight H" at bounding box center [105, 492] width 42 height 25
drag, startPoint x: 107, startPoint y: 501, endPoint x: 102, endPoint y: 492, distance: 11.1
click at [105, 500] on div "Highlight" at bounding box center [104, 499] width 21 height 5
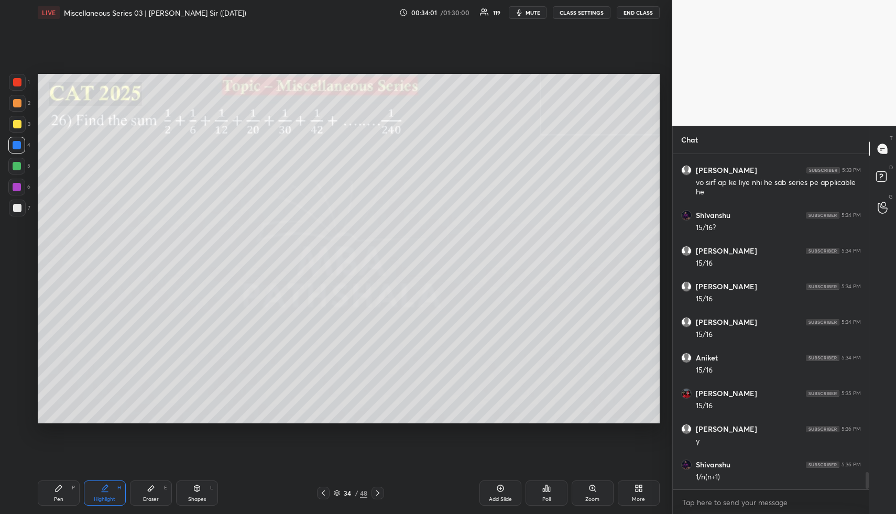
scroll to position [6472, 0]
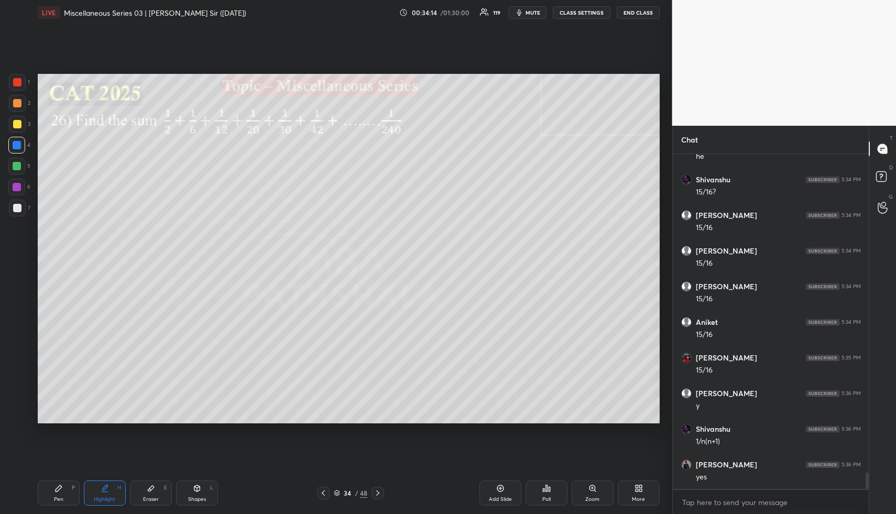
drag, startPoint x: 64, startPoint y: 495, endPoint x: 61, endPoint y: 488, distance: 7.3
click at [62, 491] on div "Pen P" at bounding box center [59, 492] width 42 height 25
click at [23, 165] on div at bounding box center [16, 166] width 17 height 17
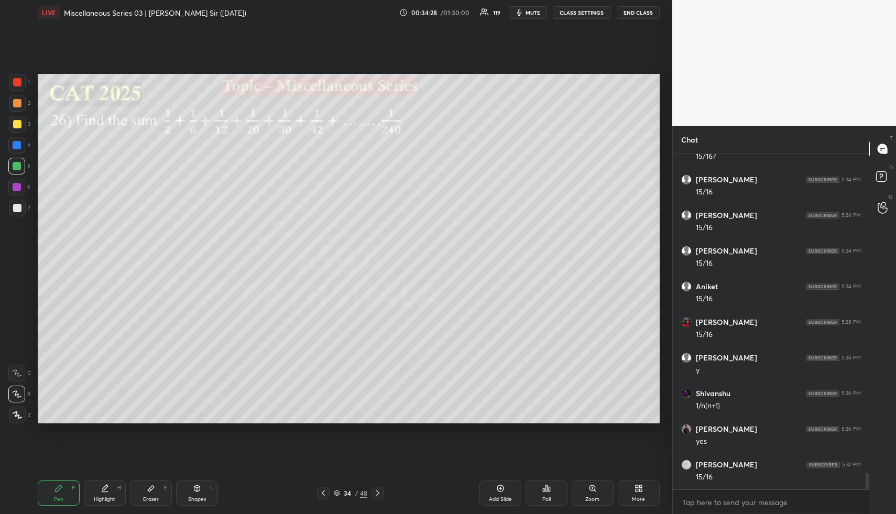
click at [15, 107] on div at bounding box center [17, 103] width 8 height 8
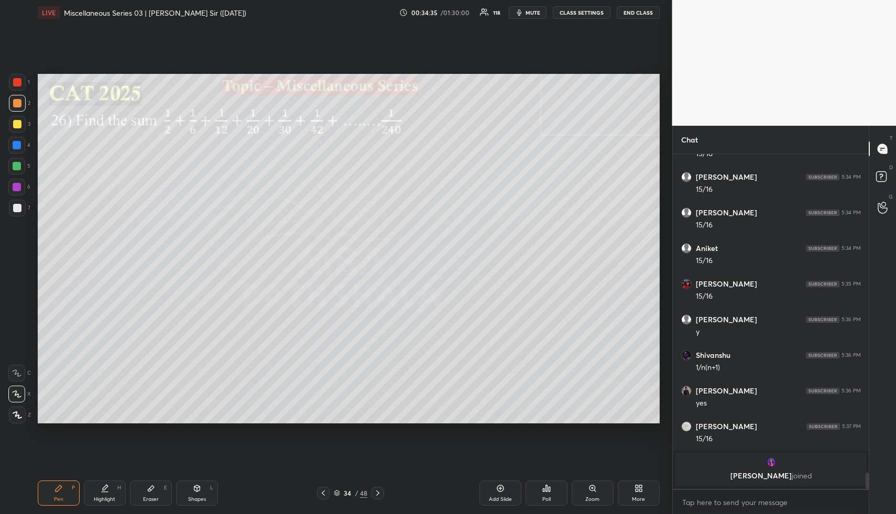
click at [102, 485] on icon at bounding box center [105, 488] width 8 height 8
click at [106, 476] on div "Pen P Highlight H Eraser E Shapes L 34 / 48 Add Slide Poll Zoom More" at bounding box center [349, 493] width 622 height 42
drag, startPoint x: 57, startPoint y: 494, endPoint x: 49, endPoint y: 460, distance: 34.8
click at [54, 488] on div "Pen P" at bounding box center [59, 492] width 42 height 25
drag, startPoint x: 62, startPoint y: 497, endPoint x: 63, endPoint y: 457, distance: 40.4
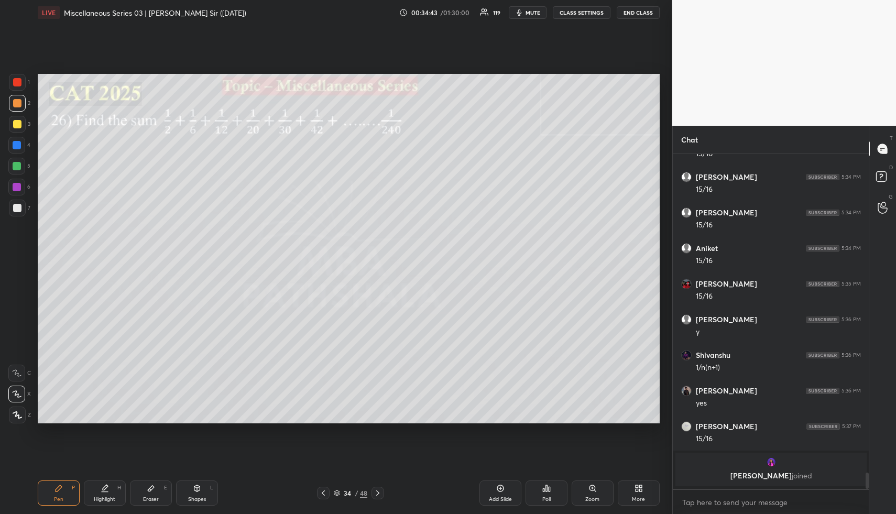
click at [61, 495] on div "Pen P" at bounding box center [59, 492] width 42 height 25
click at [14, 121] on div at bounding box center [17, 124] width 17 height 17
drag, startPoint x: 104, startPoint y: 489, endPoint x: 105, endPoint y: 482, distance: 6.9
click at [104, 489] on icon at bounding box center [105, 487] width 5 height 5
drag, startPoint x: 68, startPoint y: 495, endPoint x: 134, endPoint y: 433, distance: 90.1
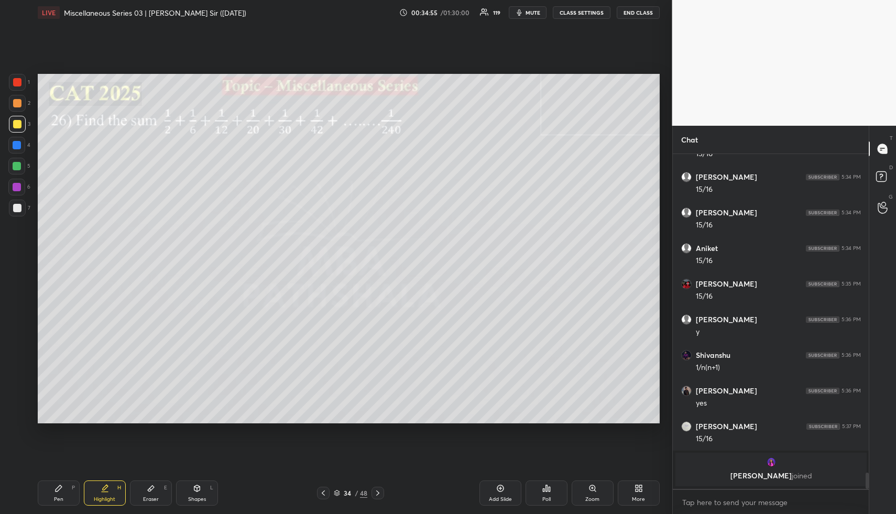
click at [68, 495] on div "Pen P" at bounding box center [59, 492] width 42 height 25
click at [113, 497] on div "Highlight" at bounding box center [104, 499] width 21 height 5
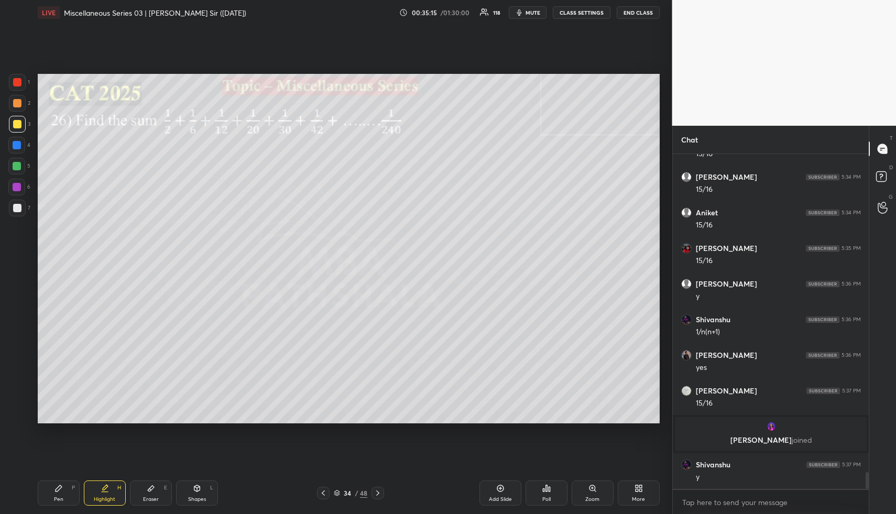
scroll to position [6376, 0]
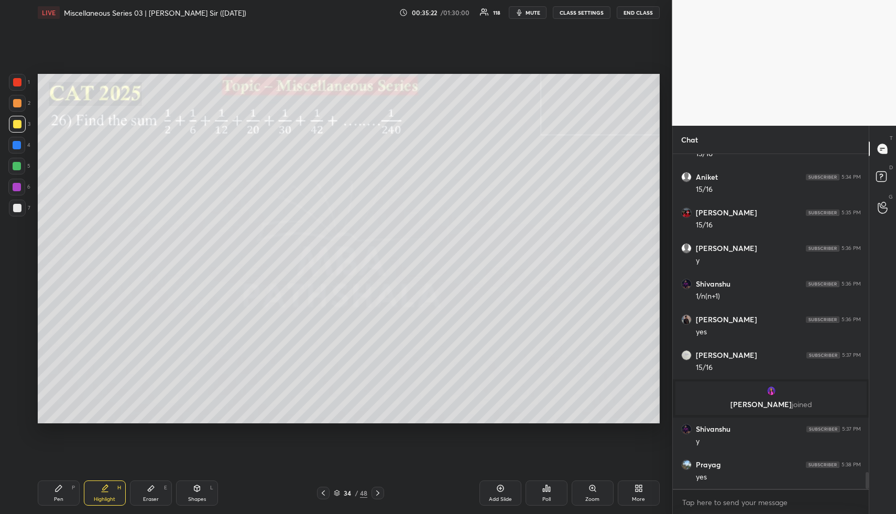
drag, startPoint x: 113, startPoint y: 491, endPoint x: 127, endPoint y: 459, distance: 35.4
click at [113, 491] on div "Highlight H" at bounding box center [105, 492] width 42 height 25
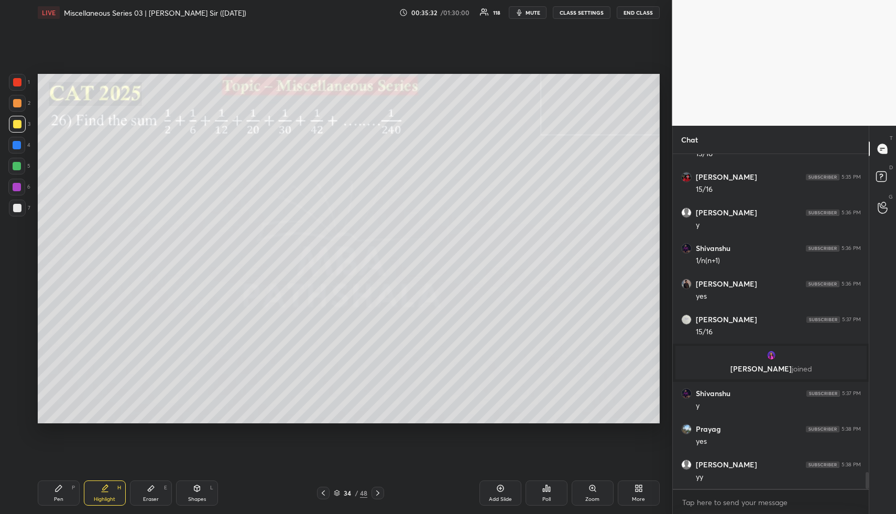
click at [67, 494] on div "Pen P" at bounding box center [59, 492] width 42 height 25
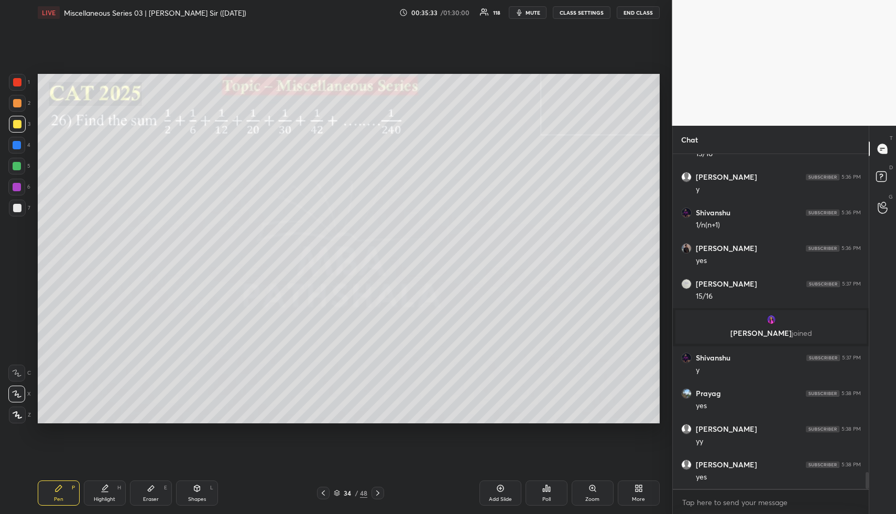
drag, startPoint x: 22, startPoint y: 123, endPoint x: 31, endPoint y: 125, distance: 9.8
click at [24, 125] on div at bounding box center [17, 124] width 17 height 17
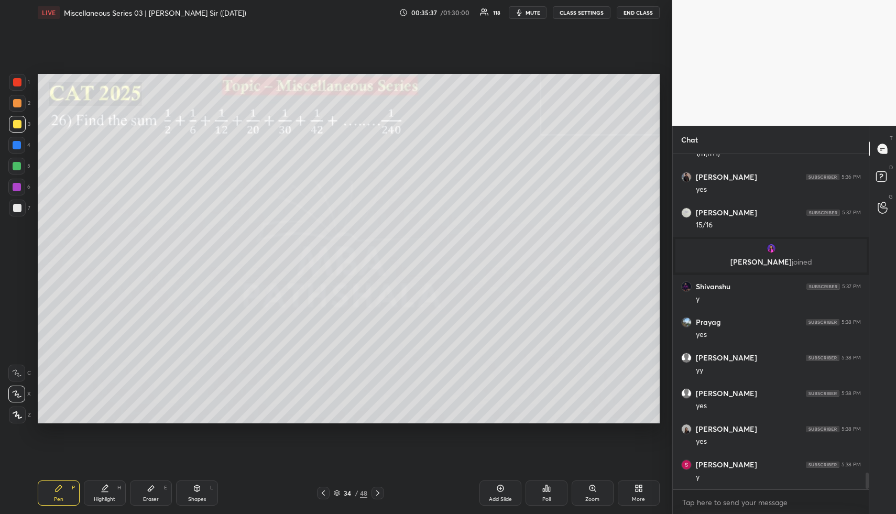
scroll to position [4, 4]
drag, startPoint x: 168, startPoint y: 500, endPoint x: 157, endPoint y: 490, distance: 15.2
click at [165, 497] on div "Eraser E" at bounding box center [151, 492] width 42 height 25
click at [54, 490] on div "Pen P" at bounding box center [59, 492] width 42 height 25
drag, startPoint x: 56, startPoint y: 493, endPoint x: 59, endPoint y: 428, distance: 64.5
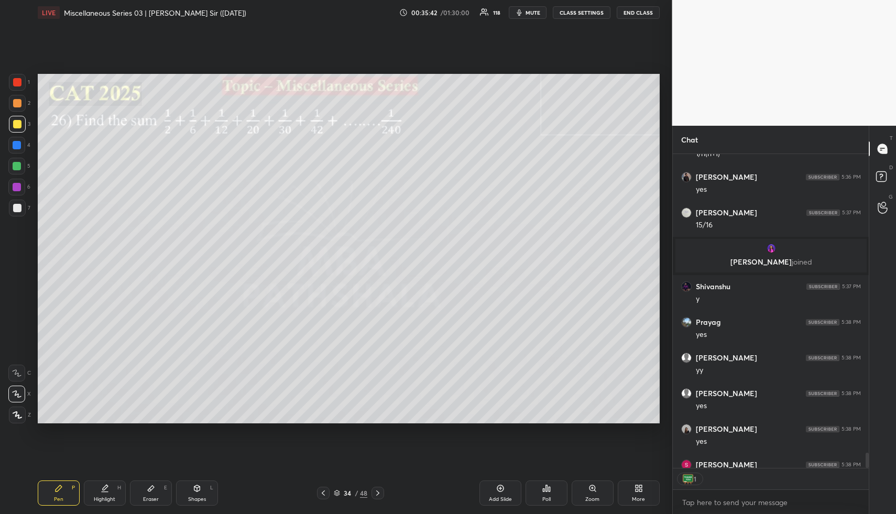
click at [56, 493] on div "Pen P" at bounding box center [59, 492] width 42 height 25
click at [19, 169] on div at bounding box center [17, 166] width 8 height 8
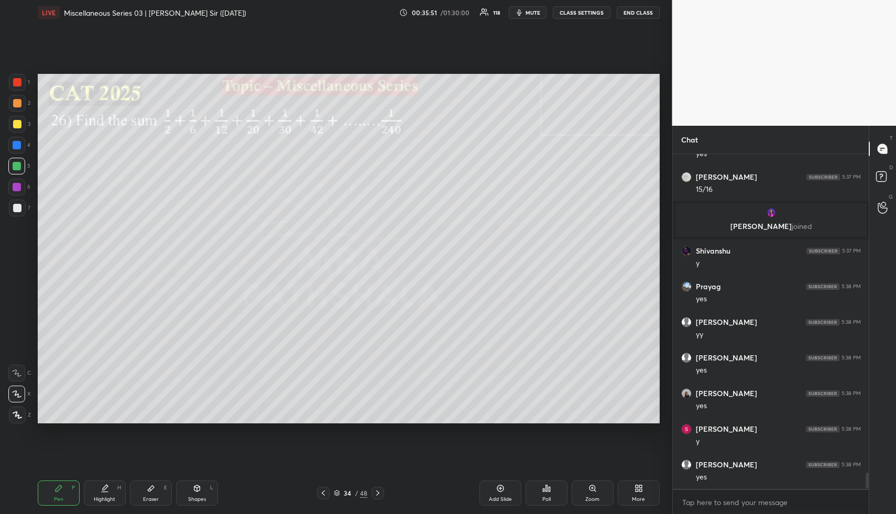
scroll to position [6589, 0]
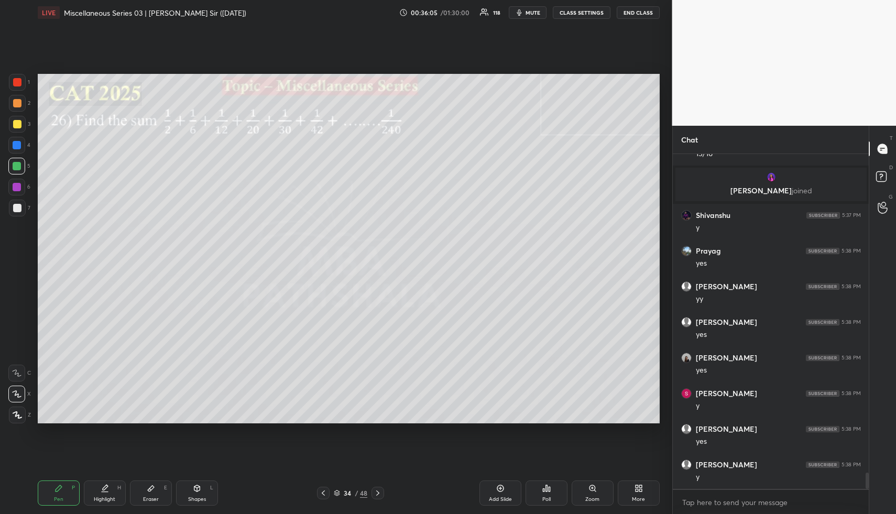
click at [20, 184] on div at bounding box center [17, 187] width 8 height 8
click at [15, 171] on div at bounding box center [16, 166] width 17 height 17
drag, startPoint x: 111, startPoint y: 491, endPoint x: 117, endPoint y: 472, distance: 20.4
click at [111, 491] on div "Highlight H" at bounding box center [105, 492] width 42 height 25
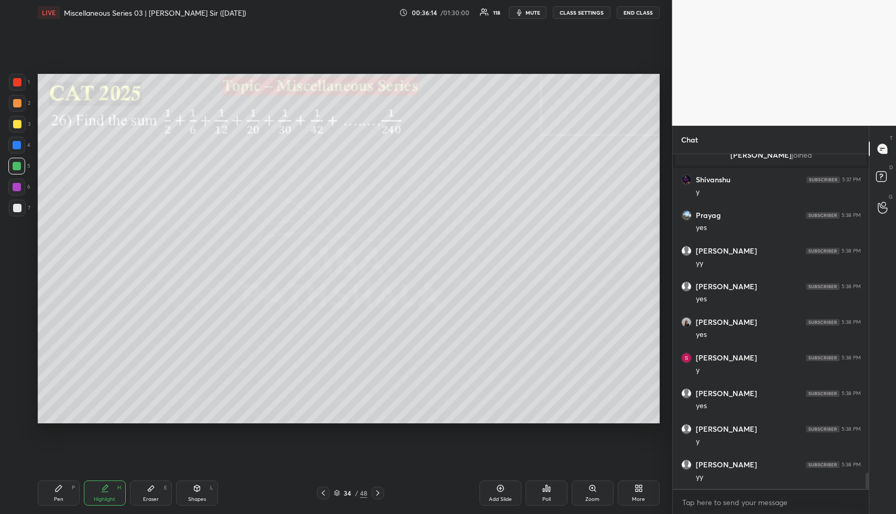
click at [115, 485] on div "Highlight H" at bounding box center [105, 492] width 42 height 25
click at [105, 494] on div "Highlight H" at bounding box center [105, 492] width 42 height 25
click at [62, 498] on div "Pen" at bounding box center [58, 499] width 9 height 5
drag, startPoint x: 16, startPoint y: 202, endPoint x: 30, endPoint y: 214, distance: 18.9
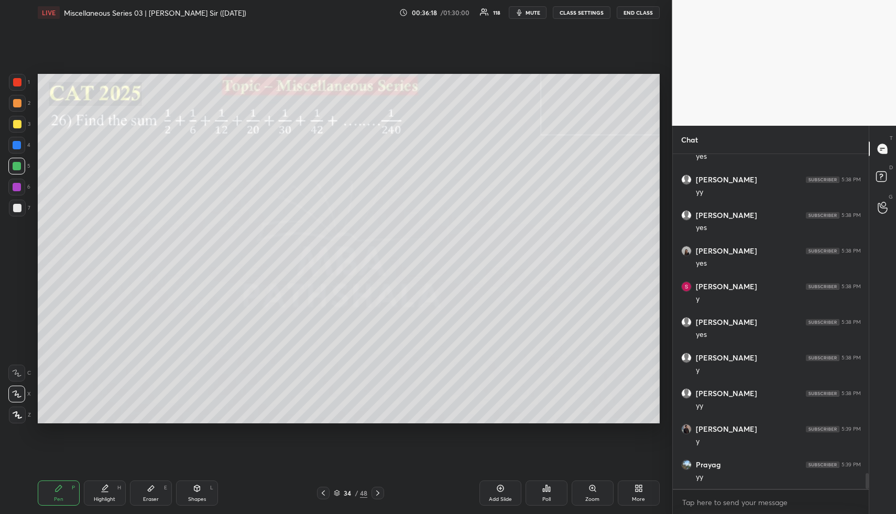
click at [16, 202] on div at bounding box center [17, 208] width 17 height 17
drag, startPoint x: 95, startPoint y: 490, endPoint x: 95, endPoint y: 480, distance: 9.4
click at [95, 485] on div "Highlight H" at bounding box center [105, 492] width 42 height 25
drag, startPoint x: 52, startPoint y: 491, endPoint x: 45, endPoint y: 428, distance: 63.8
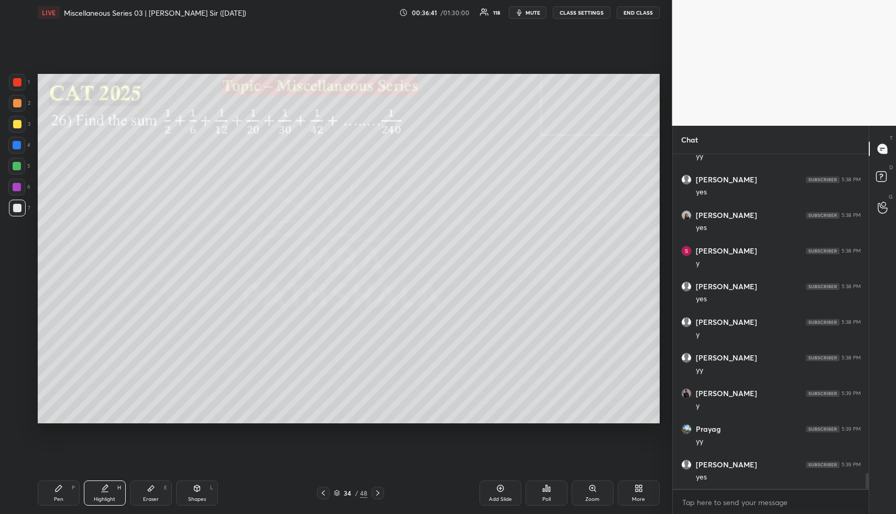
click at [52, 487] on div "Pen P" at bounding box center [59, 492] width 42 height 25
click at [22, 202] on div at bounding box center [17, 208] width 17 height 17
click at [19, 101] on div at bounding box center [17, 103] width 8 height 8
click at [107, 493] on div "Highlight H" at bounding box center [105, 492] width 42 height 25
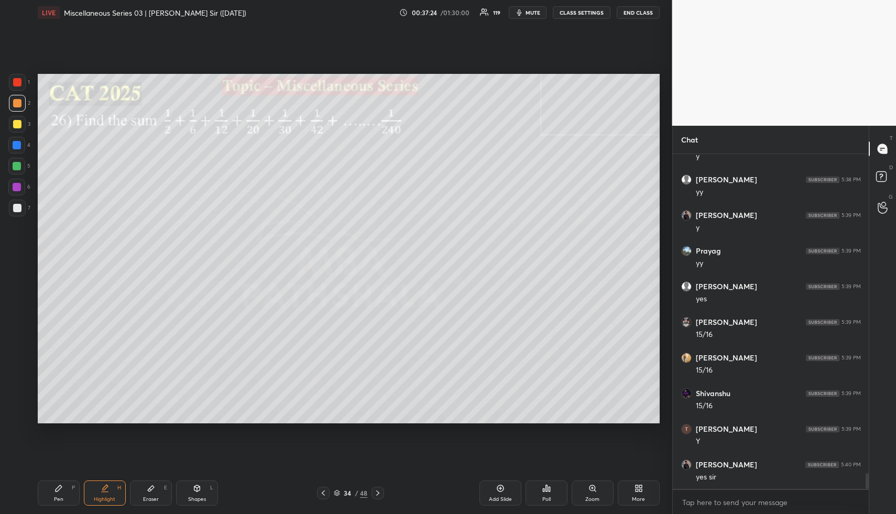
click at [111, 494] on div "Highlight H" at bounding box center [105, 492] width 42 height 25
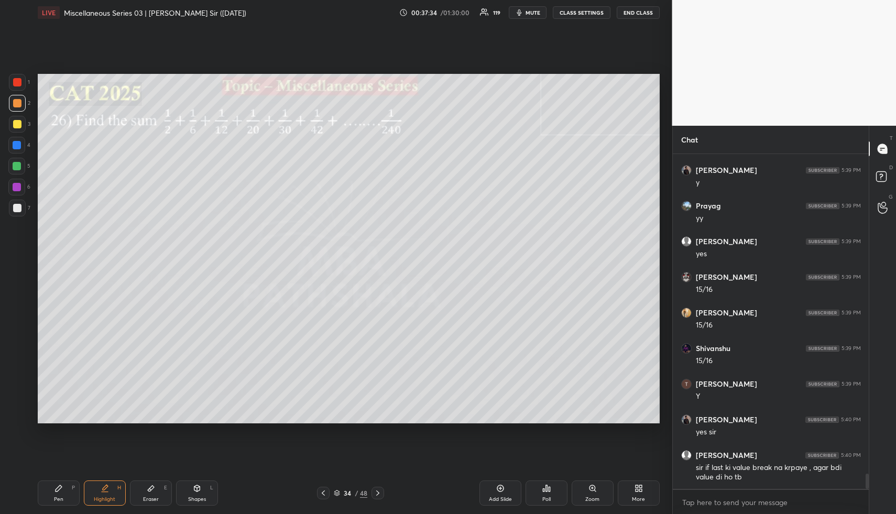
scroll to position [6991, 0]
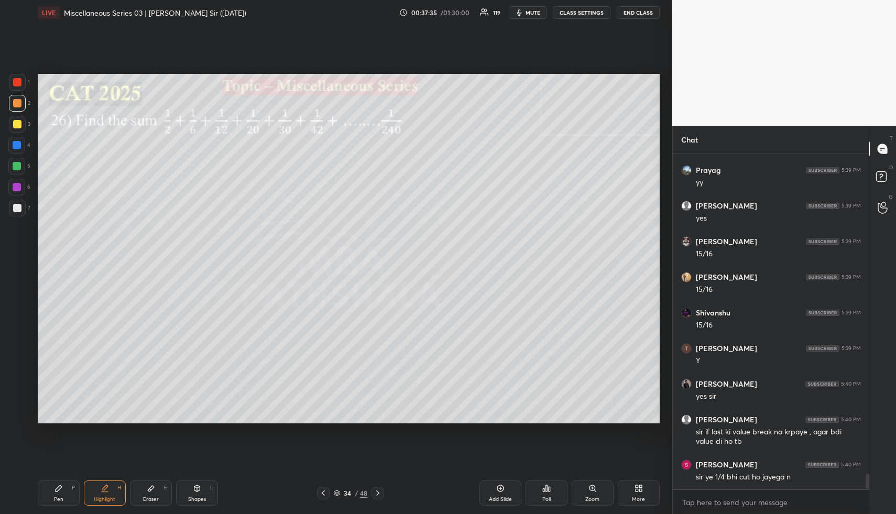
click at [105, 491] on icon at bounding box center [105, 488] width 8 height 8
click at [105, 488] on icon at bounding box center [105, 488] width 8 height 8
click at [105, 491] on icon at bounding box center [105, 488] width 8 height 8
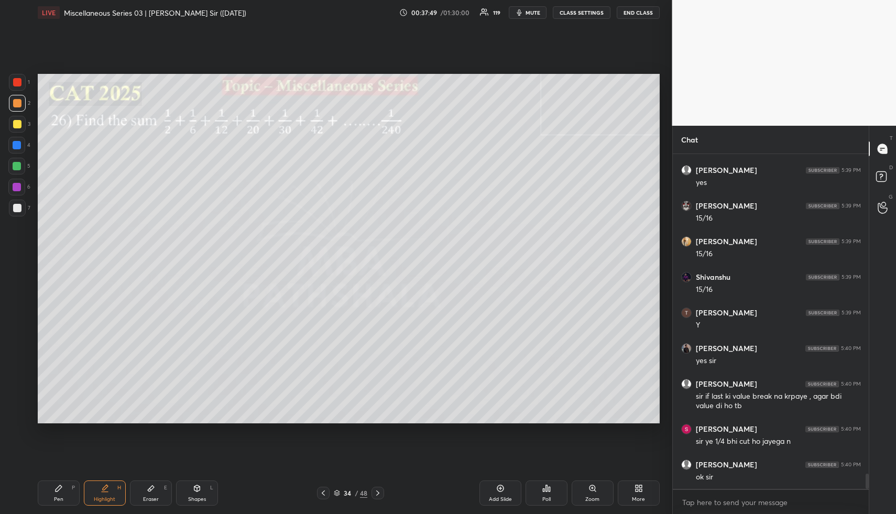
click at [67, 495] on div "Pen P" at bounding box center [59, 492] width 42 height 25
click at [20, 121] on div at bounding box center [17, 124] width 8 height 8
click at [87, 497] on div "Highlight H" at bounding box center [105, 492] width 42 height 25
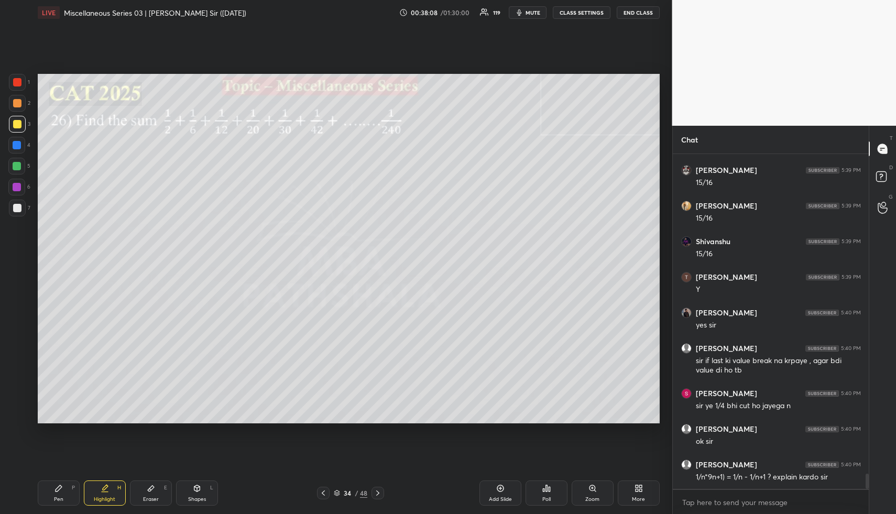
scroll to position [7098, 0]
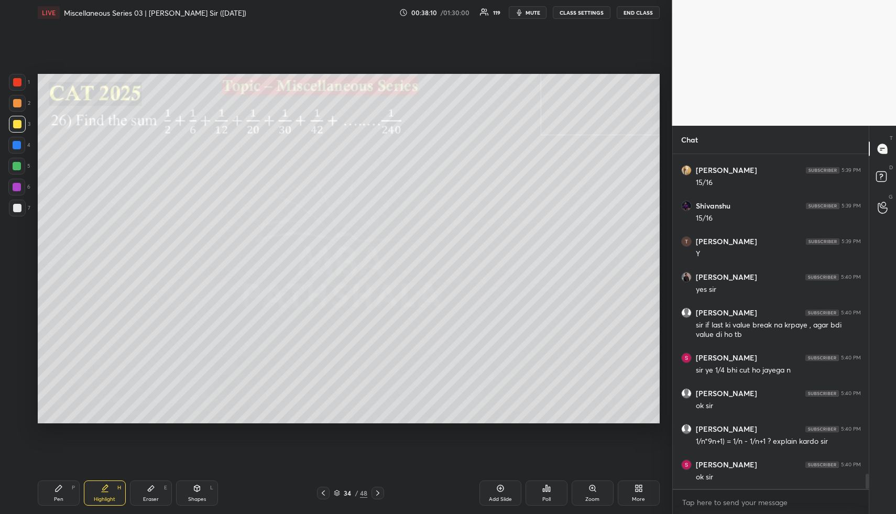
drag, startPoint x: 104, startPoint y: 497, endPoint x: 113, endPoint y: 464, distance: 34.1
click at [104, 499] on div "Highlight" at bounding box center [104, 499] width 21 height 5
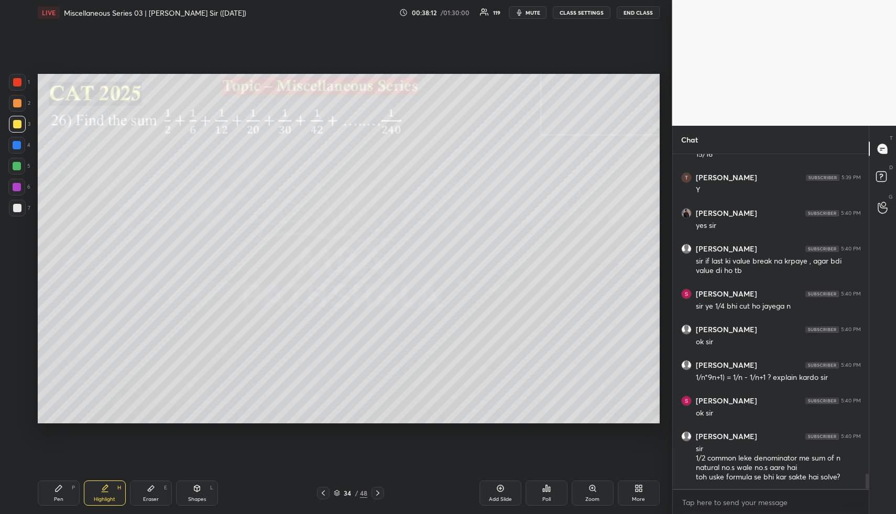
click at [500, 500] on div "Add Slide" at bounding box center [500, 499] width 23 height 5
click at [62, 489] on icon at bounding box center [58, 488] width 8 height 8
click at [18, 106] on div at bounding box center [17, 103] width 8 height 8
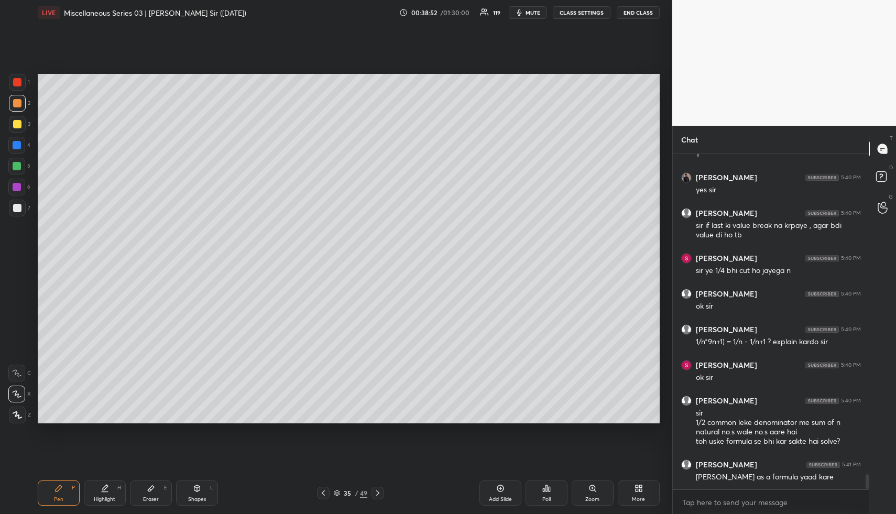
click at [102, 500] on div "Highlight" at bounding box center [104, 499] width 21 height 5
click at [102, 490] on icon at bounding box center [105, 488] width 8 height 8
drag, startPoint x: 70, startPoint y: 489, endPoint x: 68, endPoint y: 431, distance: 58.7
click at [69, 487] on div "Pen P" at bounding box center [59, 492] width 42 height 25
click at [13, 142] on div at bounding box center [17, 145] width 8 height 8
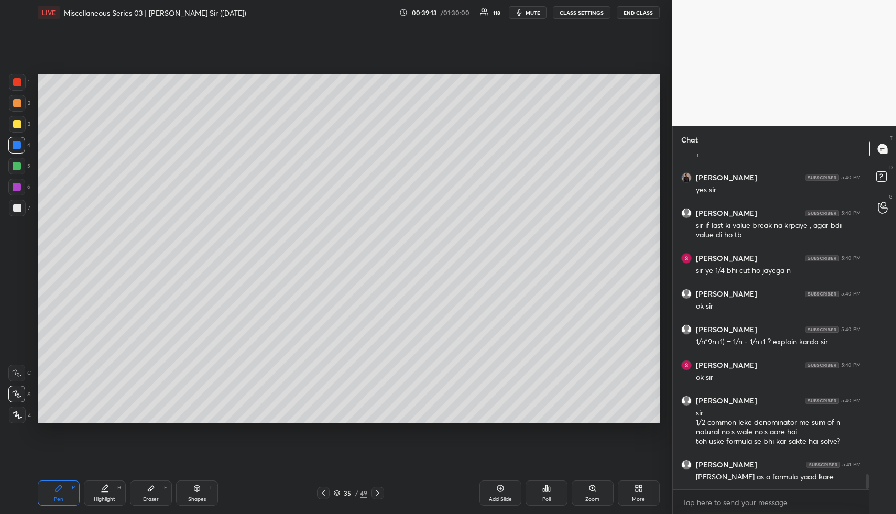
click at [96, 497] on div "Highlight" at bounding box center [104, 499] width 21 height 5
click at [103, 497] on div "Highlight" at bounding box center [104, 499] width 21 height 5
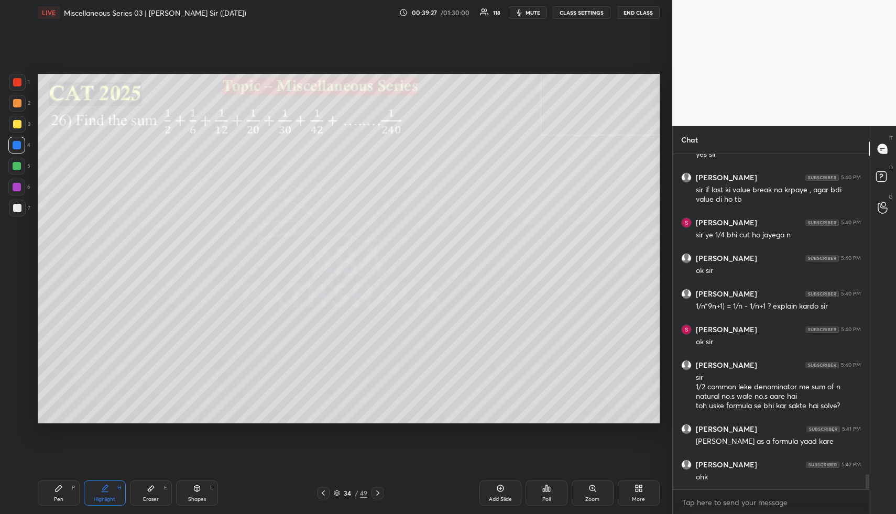
drag, startPoint x: 103, startPoint y: 507, endPoint x: 109, endPoint y: 477, distance: 30.4
click at [103, 499] on div "Pen P Highlight H Eraser E Shapes L 34 / 49 Add Slide Poll Zoom More" at bounding box center [349, 493] width 622 height 42
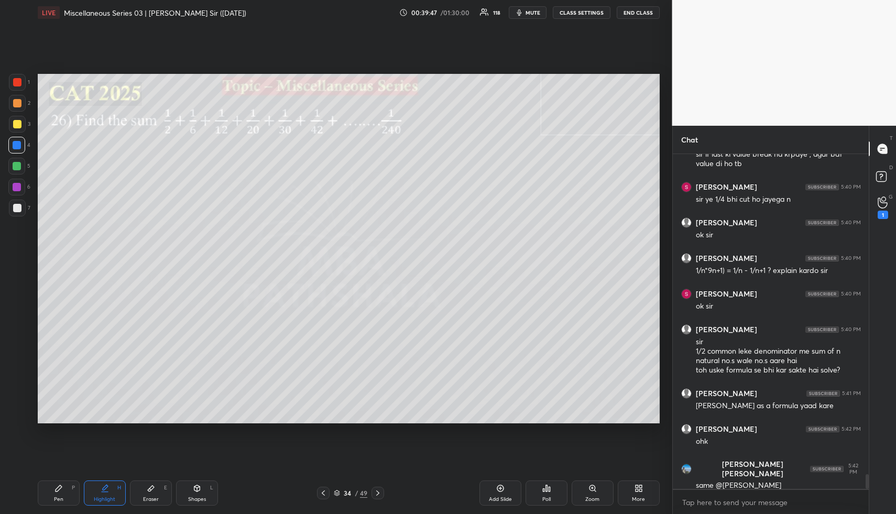
click at [884, 205] on icon at bounding box center [883, 202] width 10 height 12
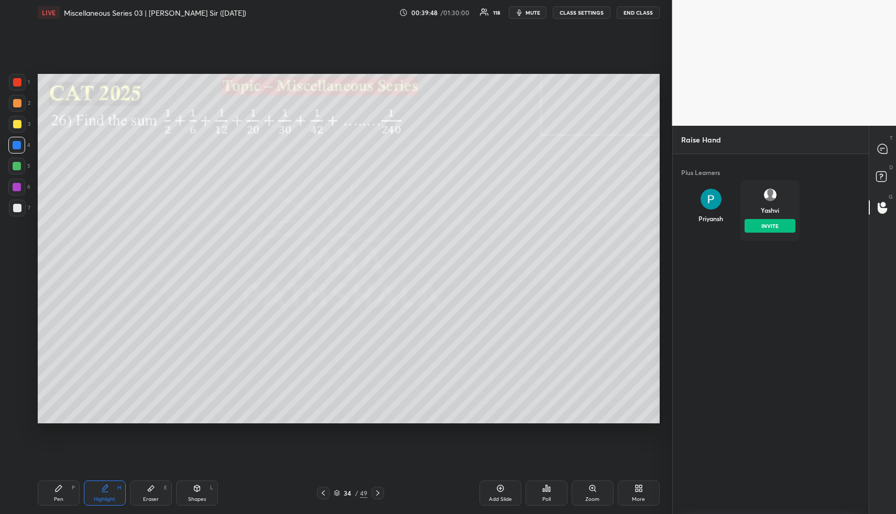
click at [783, 201] on div "[DEMOGRAPHIC_DATA] INVITE" at bounding box center [769, 210] width 59 height 61
click at [772, 221] on button "INVITE" at bounding box center [770, 226] width 51 height 14
click at [888, 178] on icon at bounding box center [882, 178] width 19 height 19
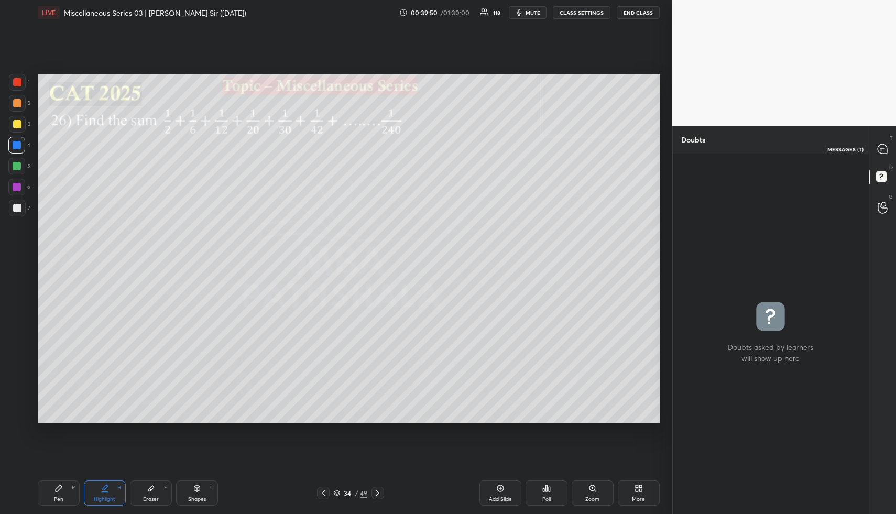
click at [887, 140] on div at bounding box center [882, 148] width 21 height 19
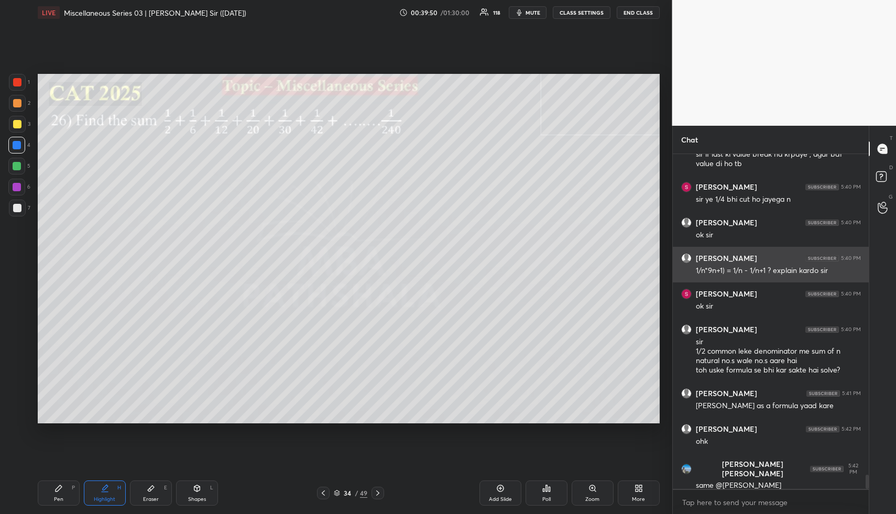
scroll to position [331, 193]
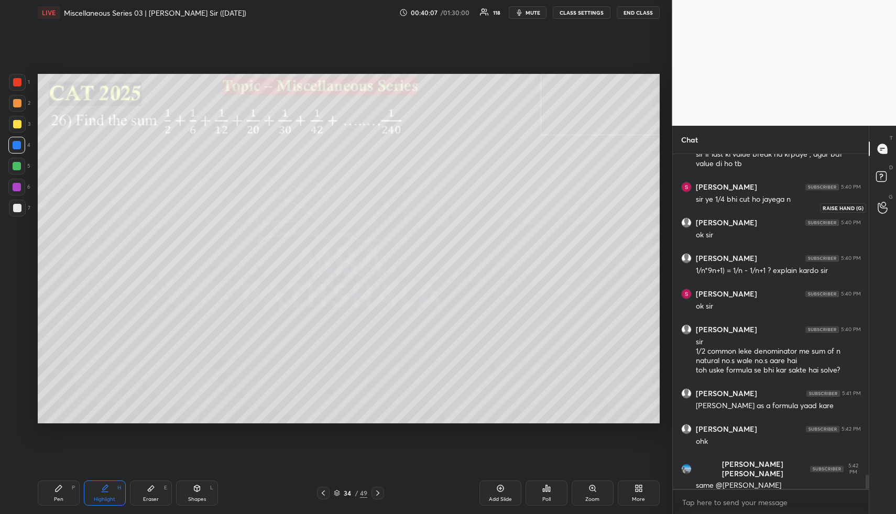
click at [881, 210] on icon at bounding box center [883, 208] width 10 height 12
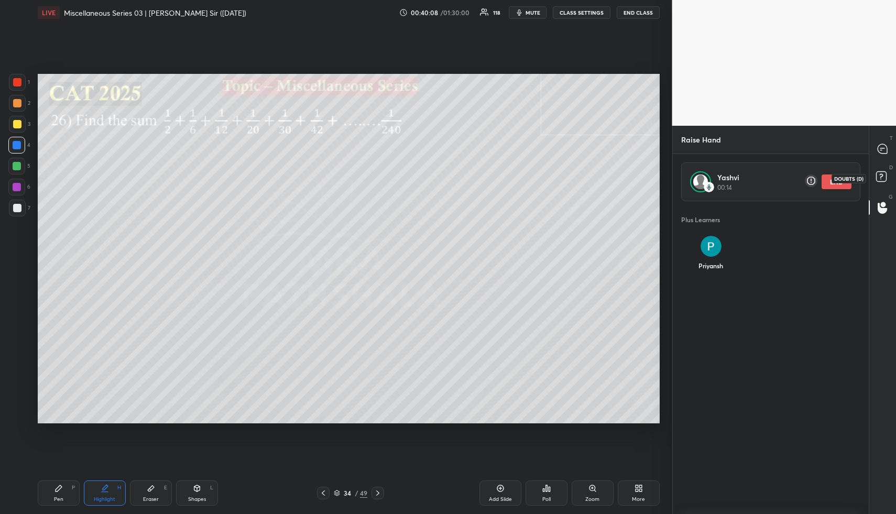
click at [885, 179] on rect at bounding box center [881, 177] width 10 height 10
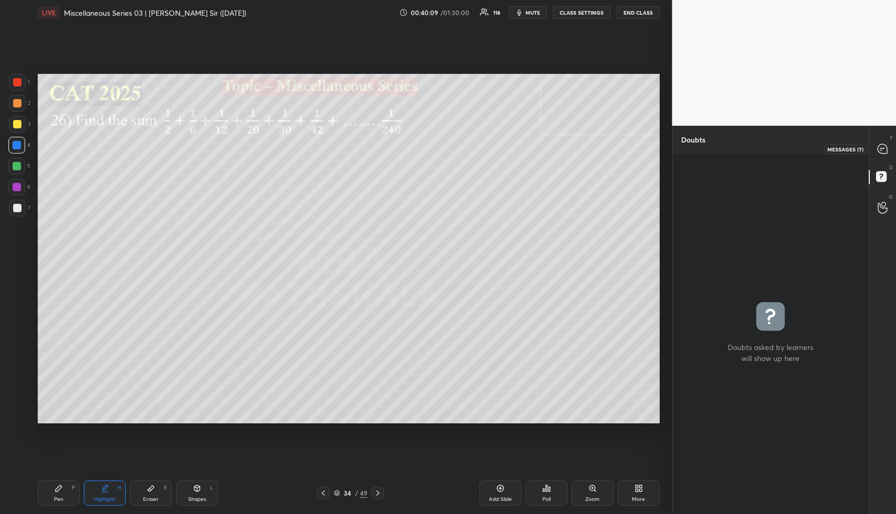
click at [884, 150] on icon at bounding box center [882, 148] width 9 height 9
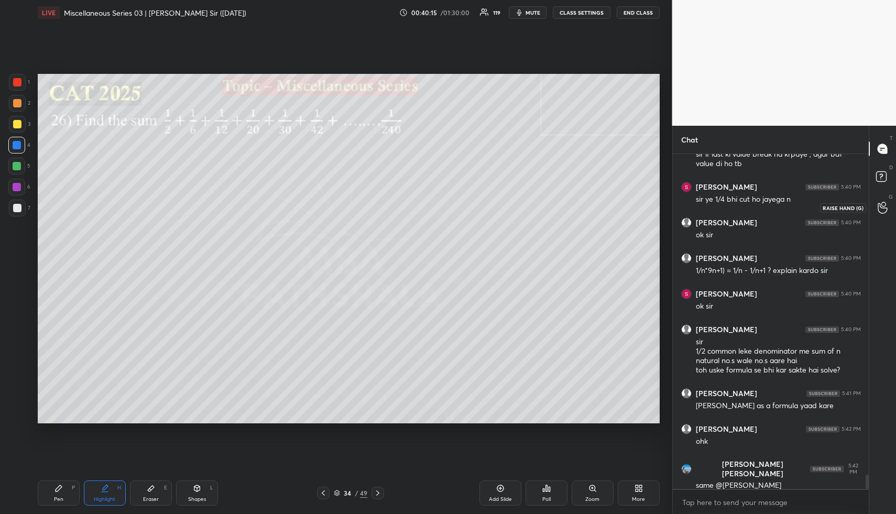
click at [889, 210] on div at bounding box center [882, 207] width 21 height 19
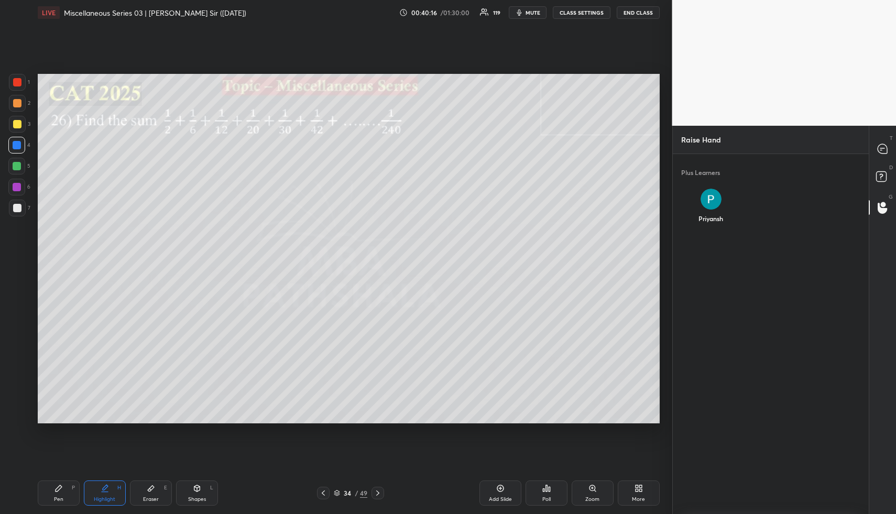
scroll to position [353, 193]
click at [695, 265] on div "Plus Learners [PERSON_NAME]" at bounding box center [771, 332] width 196 height 357
click at [706, 209] on div "Priyansh" at bounding box center [710, 208] width 59 height 56
click at [708, 230] on button "INVITE" at bounding box center [710, 226] width 51 height 14
click at [882, 175] on icon at bounding box center [881, 176] width 4 height 4
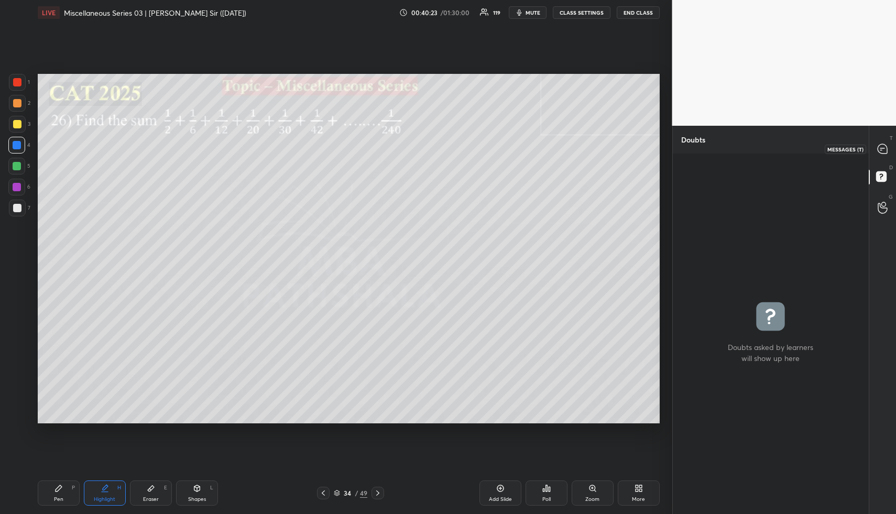
click at [880, 141] on div at bounding box center [882, 148] width 21 height 19
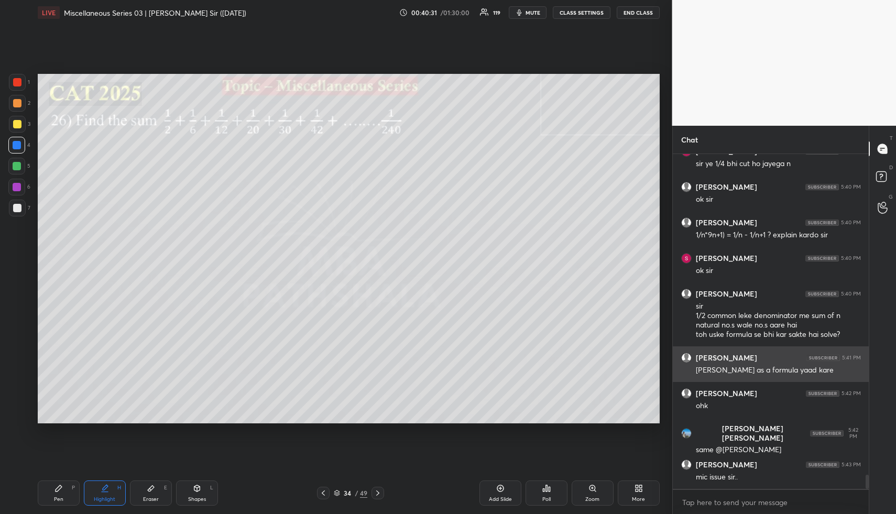
scroll to position [7604, 0]
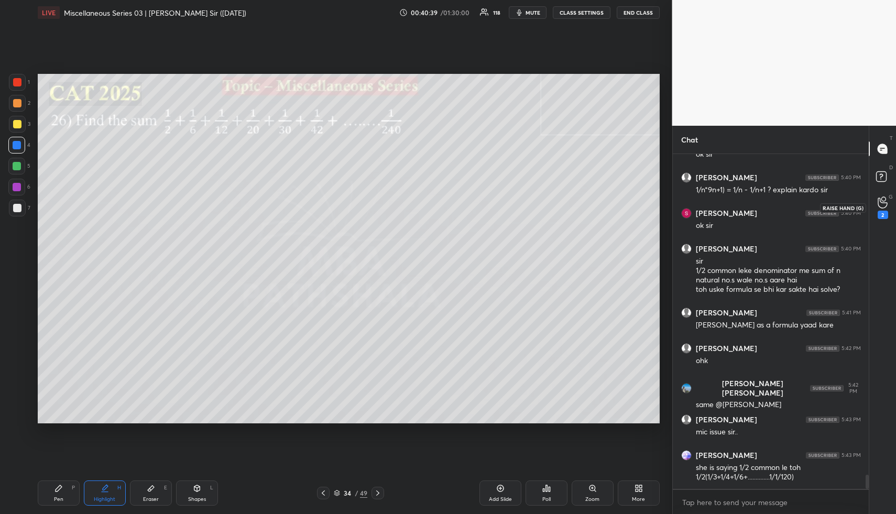
click at [878, 202] on icon at bounding box center [882, 203] width 9 height 10
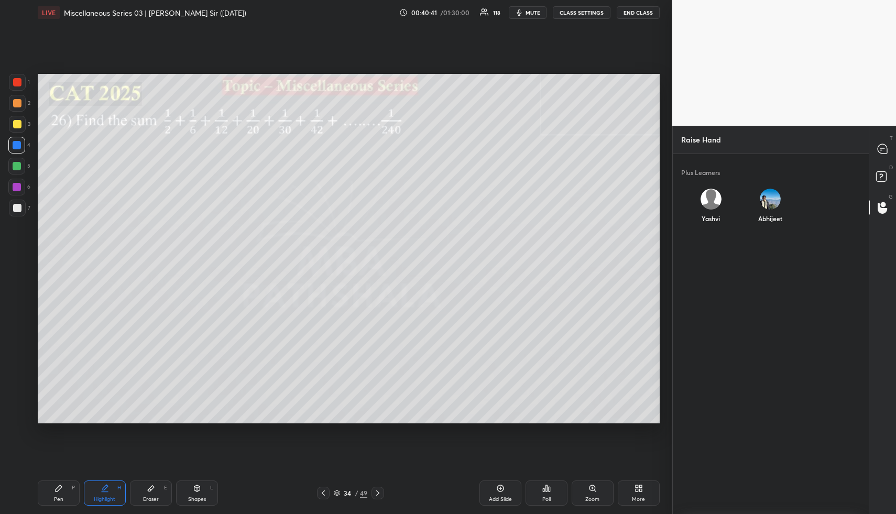
click at [762, 202] on div "Abhijeet" at bounding box center [769, 208] width 59 height 56
click at [772, 228] on button "INVITE" at bounding box center [770, 226] width 51 height 14
click at [880, 170] on icon at bounding box center [882, 178] width 19 height 19
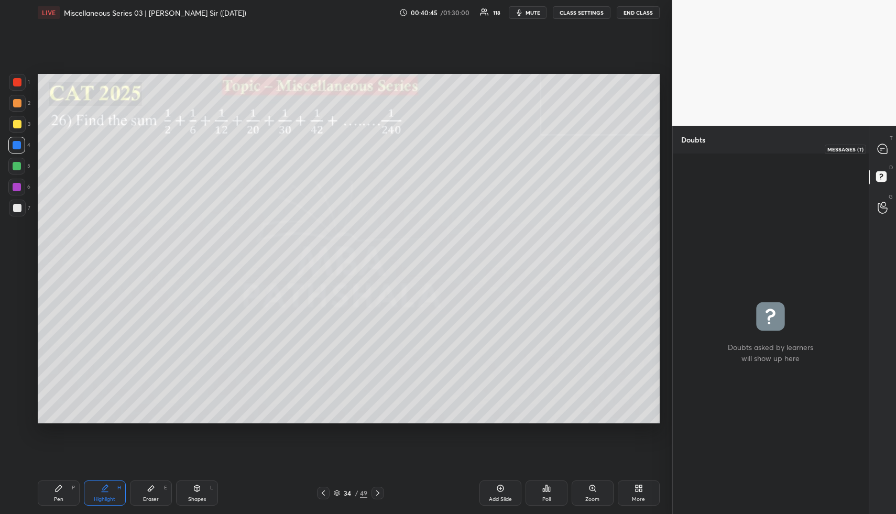
click at [879, 151] on icon at bounding box center [882, 148] width 9 height 9
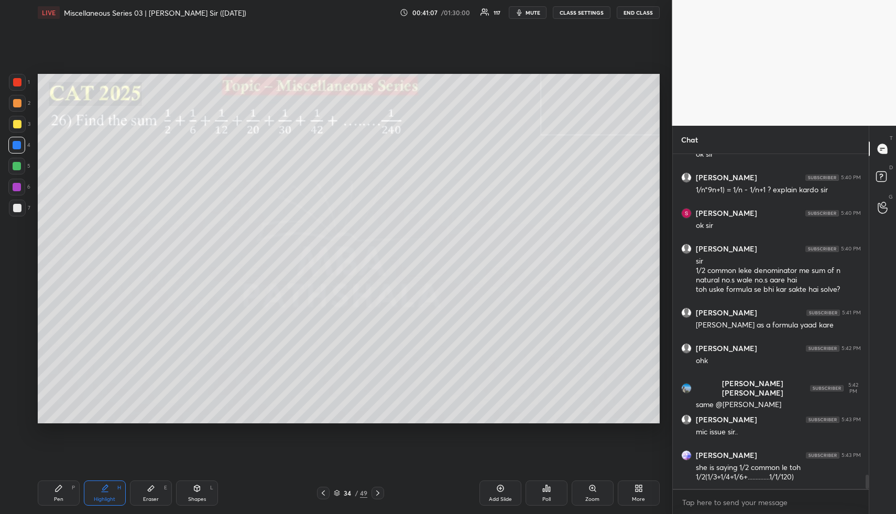
click at [60, 490] on div "Pen P" at bounding box center [59, 492] width 42 height 25
click at [58, 487] on icon at bounding box center [59, 488] width 6 height 6
click at [20, 103] on div at bounding box center [17, 103] width 8 height 8
click at [97, 497] on div "Highlight" at bounding box center [104, 499] width 21 height 5
click at [73, 494] on div "Pen P" at bounding box center [59, 492] width 42 height 25
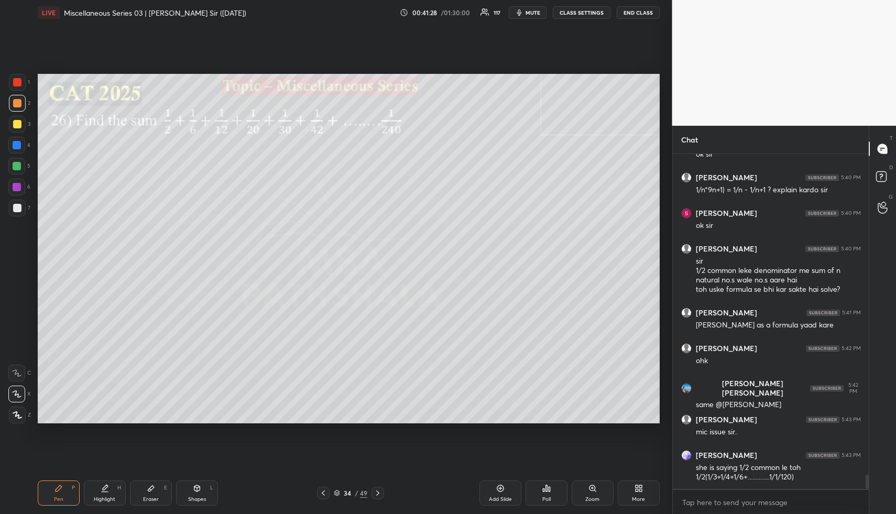
drag, startPoint x: 110, startPoint y: 496, endPoint x: 120, endPoint y: 478, distance: 20.2
click at [110, 495] on div "Highlight H" at bounding box center [105, 492] width 42 height 25
drag, startPoint x: 61, startPoint y: 499, endPoint x: 62, endPoint y: 486, distance: 13.7
click at [61, 498] on div "Pen" at bounding box center [58, 499] width 9 height 5
click at [18, 108] on div at bounding box center [17, 103] width 17 height 17
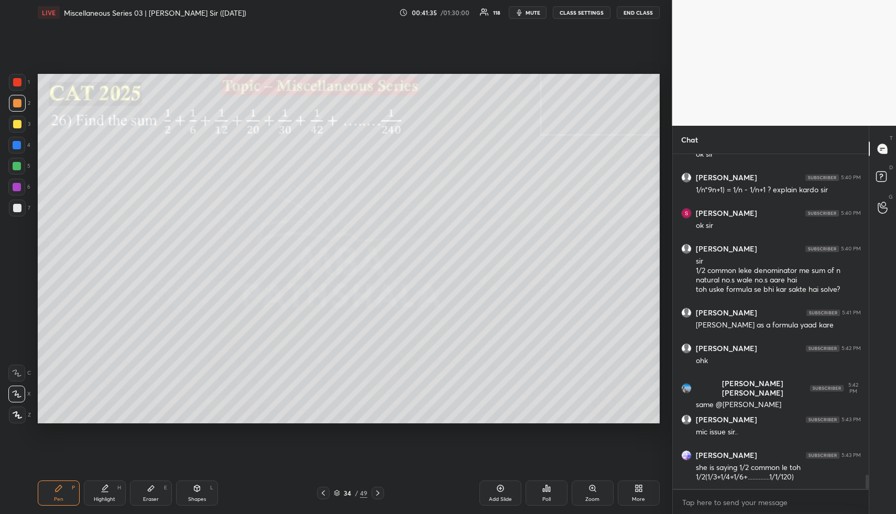
drag, startPoint x: 104, startPoint y: 486, endPoint x: 135, endPoint y: 455, distance: 44.1
click at [108, 485] on icon at bounding box center [105, 488] width 8 height 8
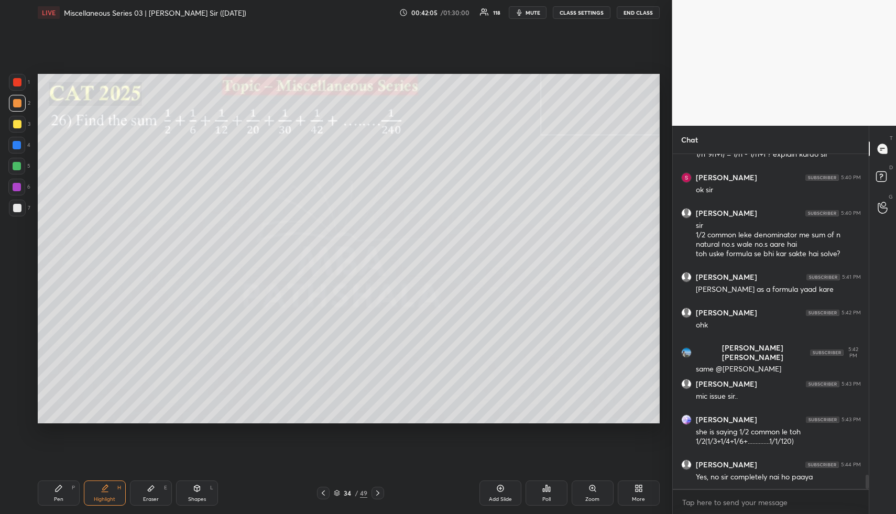
click at [114, 496] on div "Highlight H" at bounding box center [105, 492] width 42 height 25
drag, startPoint x: 204, startPoint y: 490, endPoint x: 194, endPoint y: 482, distance: 13.4
click at [203, 490] on div "Shapes L" at bounding box center [197, 492] width 42 height 25
click at [154, 489] on icon at bounding box center [151, 488] width 8 height 8
click at [18, 416] on rect at bounding box center [18, 415] width 1 height 1
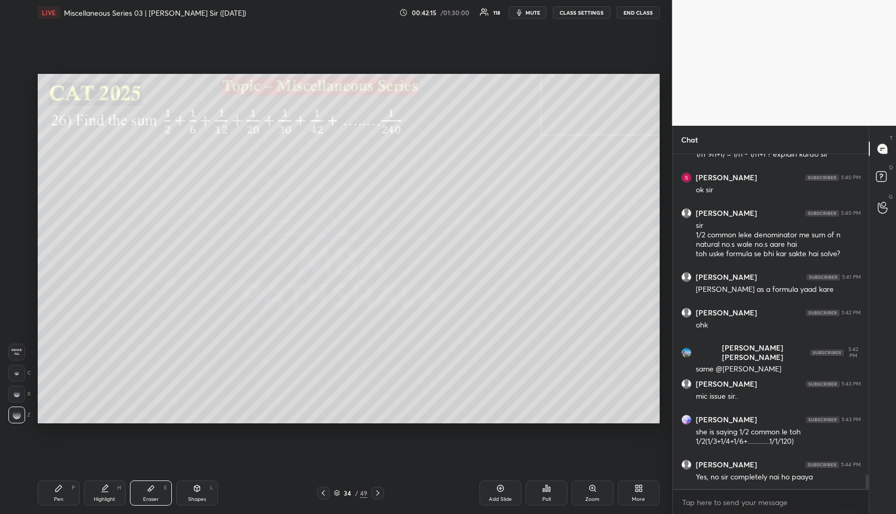
click at [106, 497] on div "Highlight" at bounding box center [104, 499] width 21 height 5
drag, startPoint x: 878, startPoint y: 207, endPoint x: 861, endPoint y: 201, distance: 17.7
click at [878, 207] on icon at bounding box center [882, 208] width 9 height 10
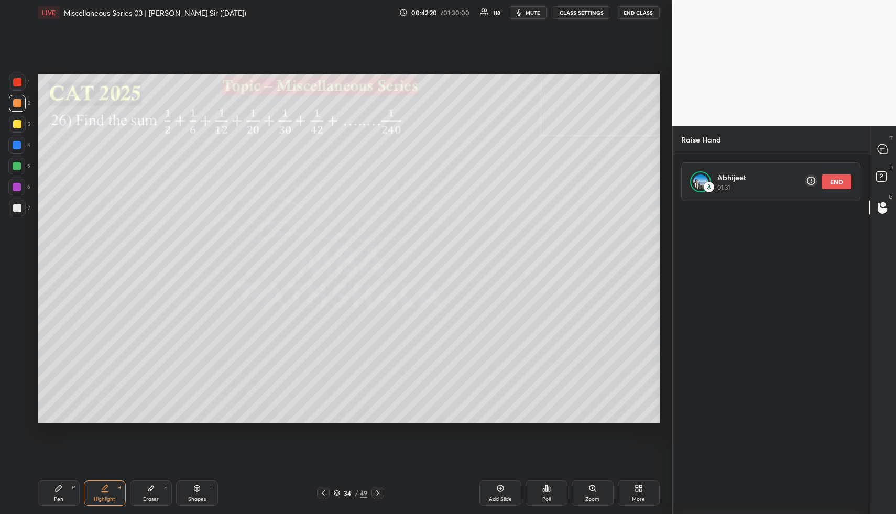
drag, startPoint x: 839, startPoint y: 180, endPoint x: 860, endPoint y: 174, distance: 21.6
click at [839, 180] on button "END" at bounding box center [837, 181] width 30 height 15
drag, startPoint x: 884, startPoint y: 180, endPoint x: 887, endPoint y: 169, distance: 11.4
click at [884, 180] on rect at bounding box center [881, 177] width 10 height 10
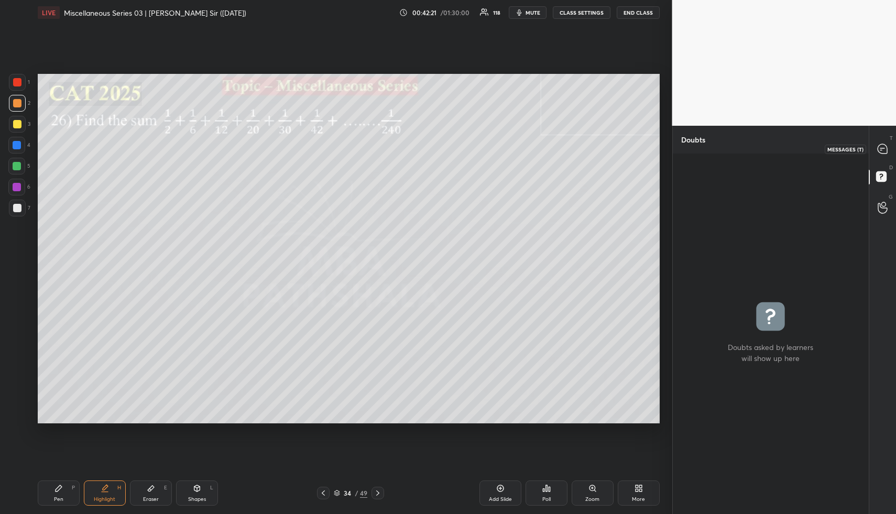
click at [878, 155] on div at bounding box center [882, 148] width 21 height 19
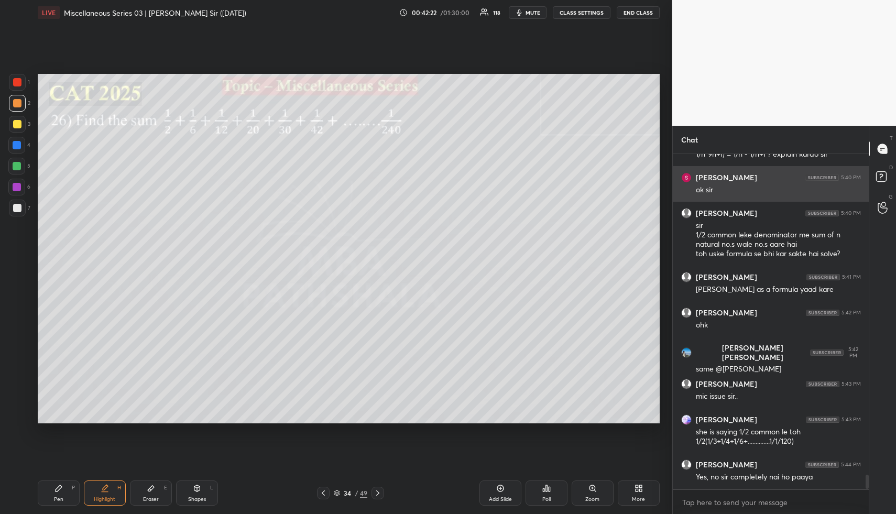
scroll to position [7676, 0]
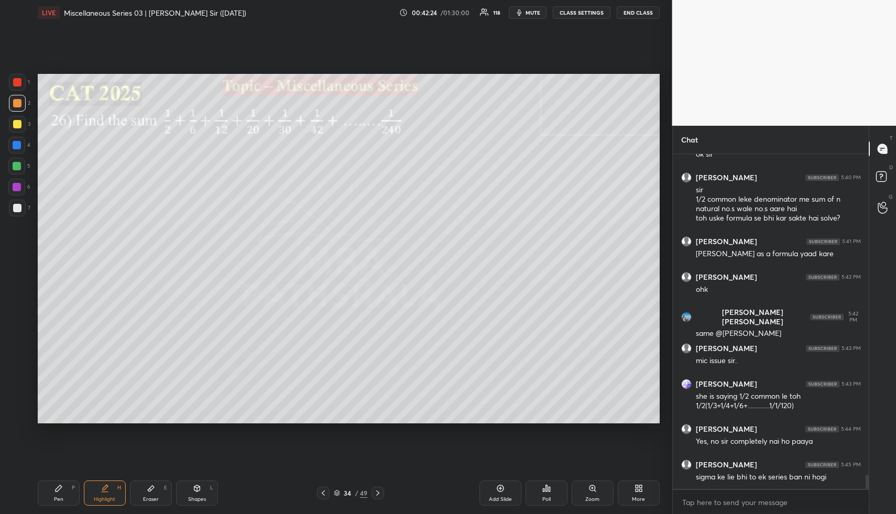
drag, startPoint x: 99, startPoint y: 502, endPoint x: 120, endPoint y: 429, distance: 76.3
click at [97, 499] on div "Highlight" at bounding box center [104, 499] width 21 height 5
drag, startPoint x: 103, startPoint y: 488, endPoint x: 125, endPoint y: 437, distance: 55.2
click at [101, 488] on icon at bounding box center [105, 488] width 8 height 8
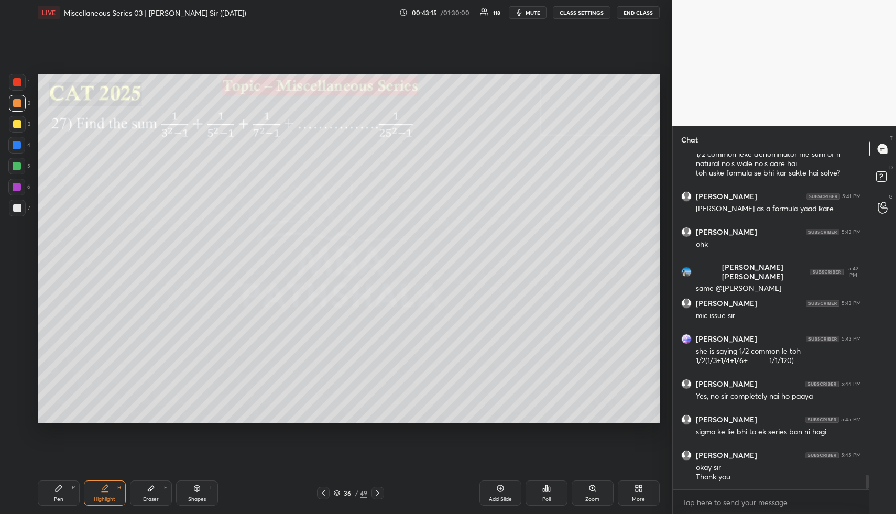
drag, startPoint x: 205, startPoint y: 504, endPoint x: 205, endPoint y: 495, distance: 9.4
click at [205, 501] on div "Shapes L" at bounding box center [197, 492] width 42 height 25
click at [22, 126] on div at bounding box center [17, 124] width 17 height 17
click at [339, 492] on icon at bounding box center [337, 493] width 6 height 6
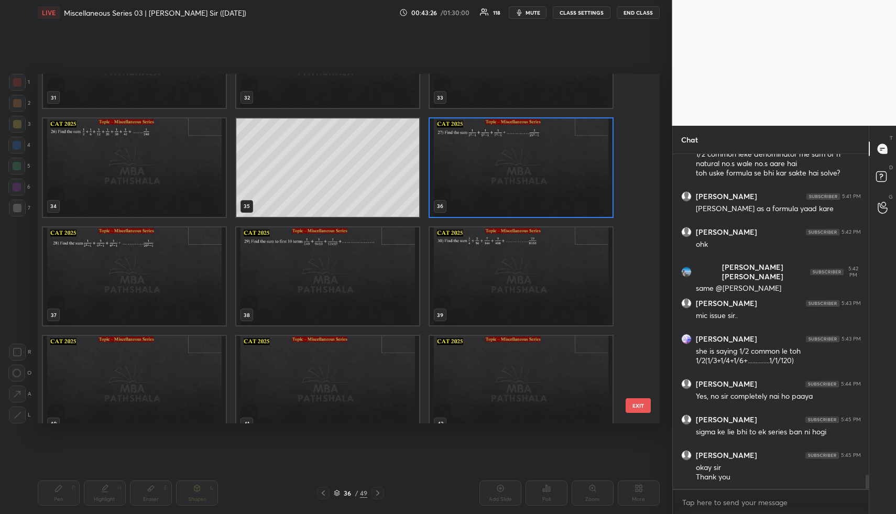
scroll to position [1145, 0]
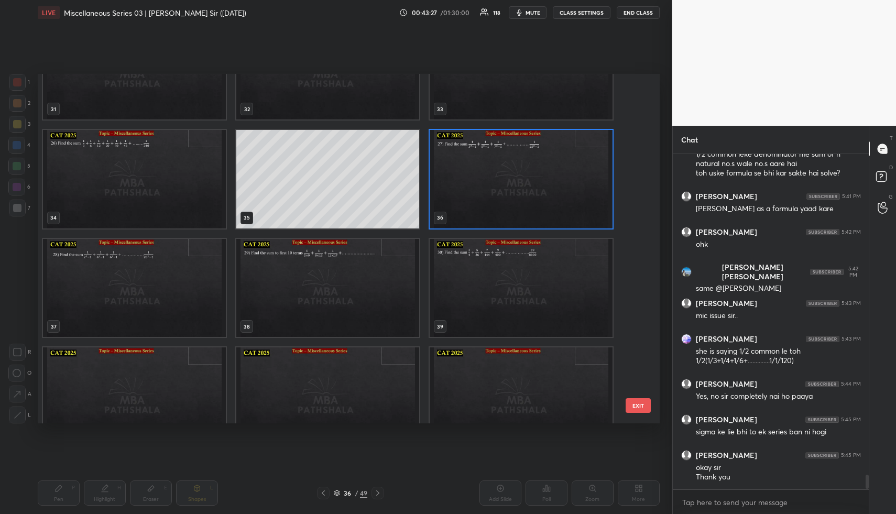
click at [508, 193] on img "grid" at bounding box center [521, 179] width 183 height 99
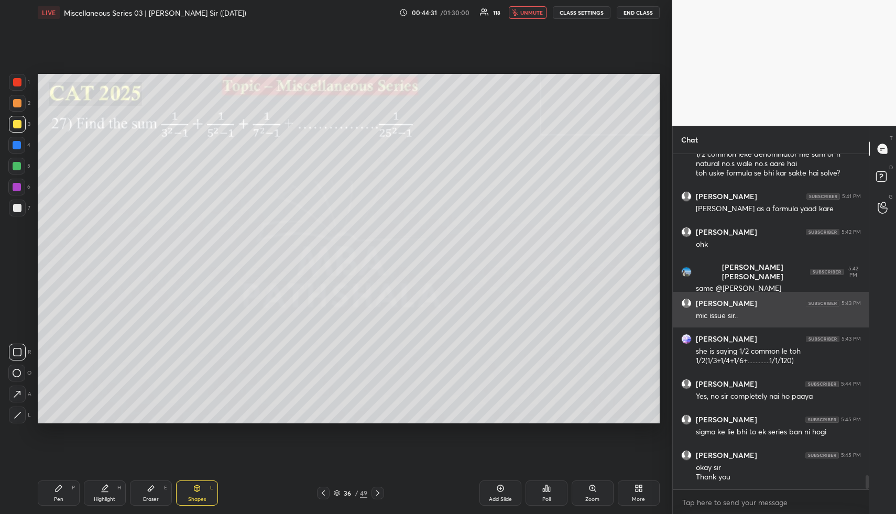
scroll to position [7756, 0]
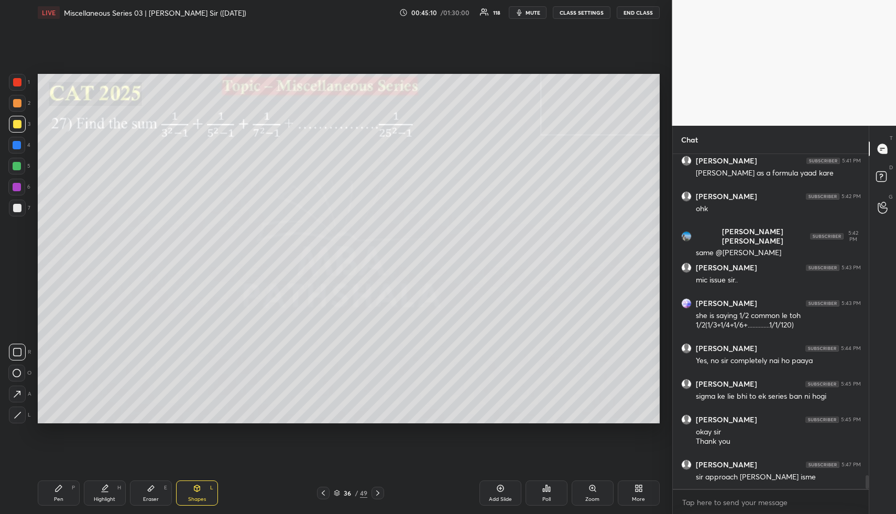
click at [59, 497] on div "Pen" at bounding box center [58, 499] width 9 height 5
click at [19, 108] on div at bounding box center [17, 103] width 17 height 17
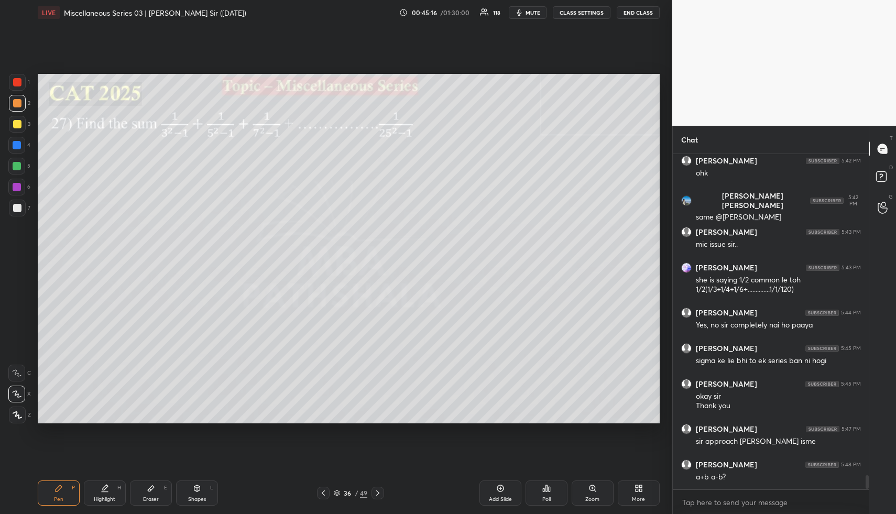
click at [56, 488] on icon at bounding box center [59, 488] width 6 height 6
click at [19, 112] on div "1 2 3 4 5 6 7" at bounding box center [19, 147] width 22 height 147
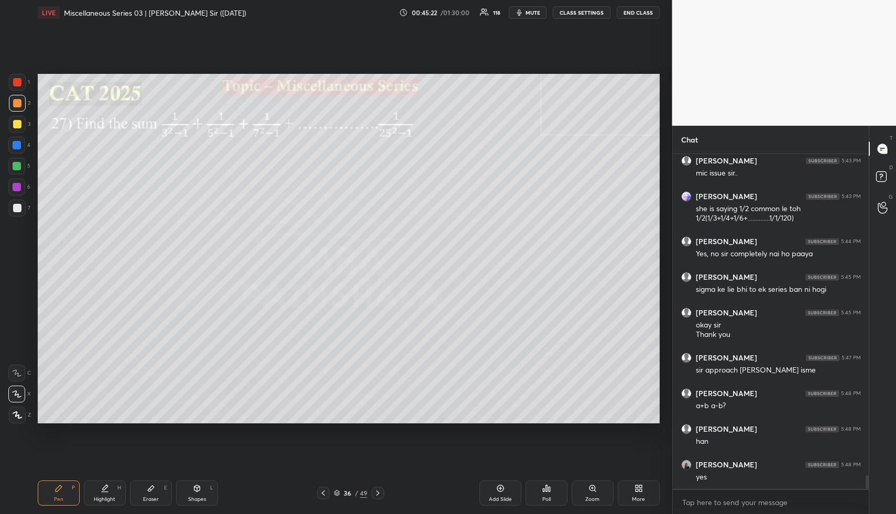
scroll to position [7899, 0]
click at [15, 124] on div at bounding box center [17, 124] width 8 height 8
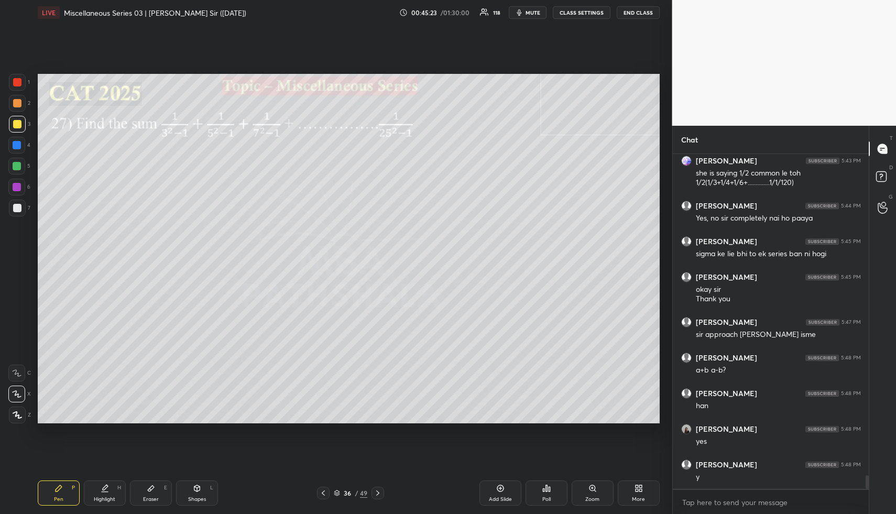
scroll to position [7970, 0]
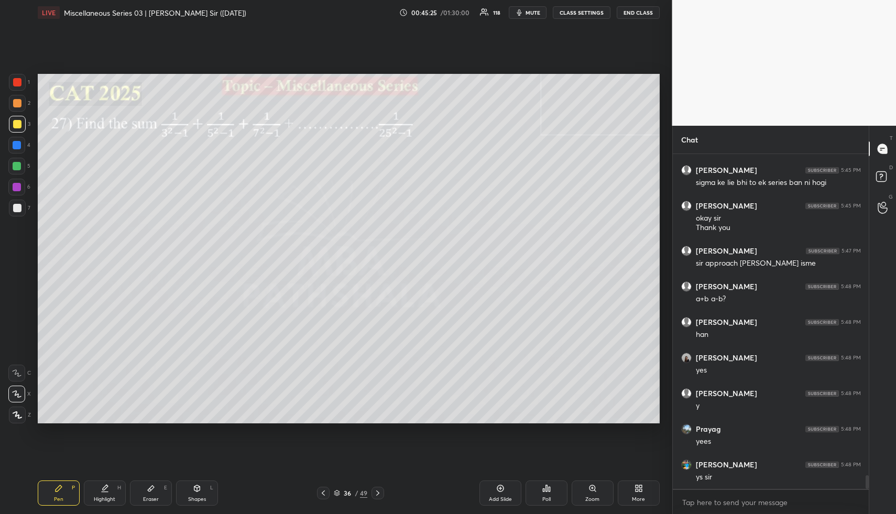
click at [21, 129] on div at bounding box center [17, 124] width 17 height 17
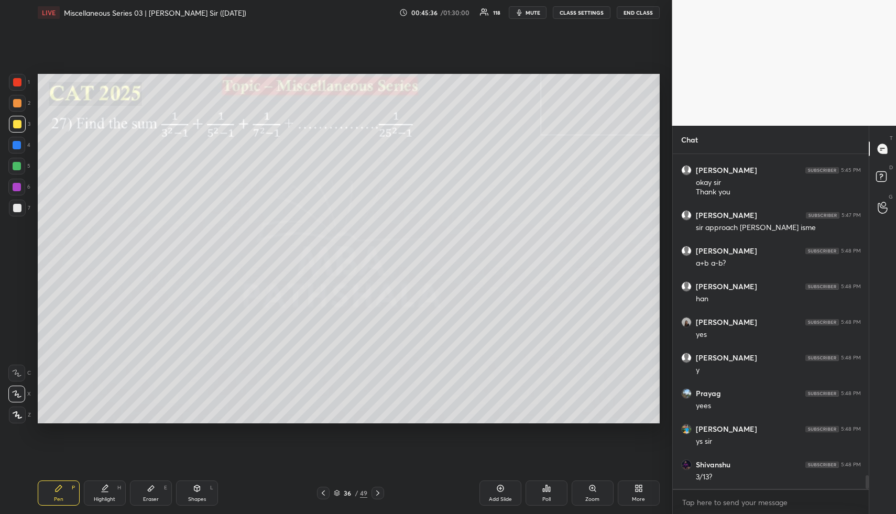
click at [148, 497] on div "Eraser" at bounding box center [151, 499] width 16 height 5
drag, startPoint x: 61, startPoint y: 506, endPoint x: 59, endPoint y: 500, distance: 5.6
click at [60, 503] on div "Pen P Highlight H Eraser E Shapes L 36 / 49 Add Slide Poll Zoom More" at bounding box center [349, 493] width 622 height 42
click at [61, 499] on div "Pen" at bounding box center [58, 499] width 9 height 5
click at [17, 147] on div at bounding box center [17, 145] width 8 height 8
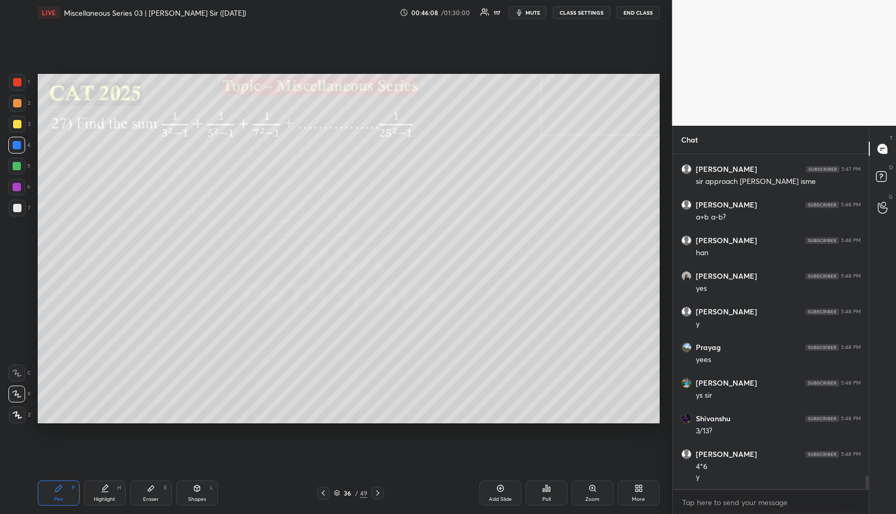
scroll to position [8087, 0]
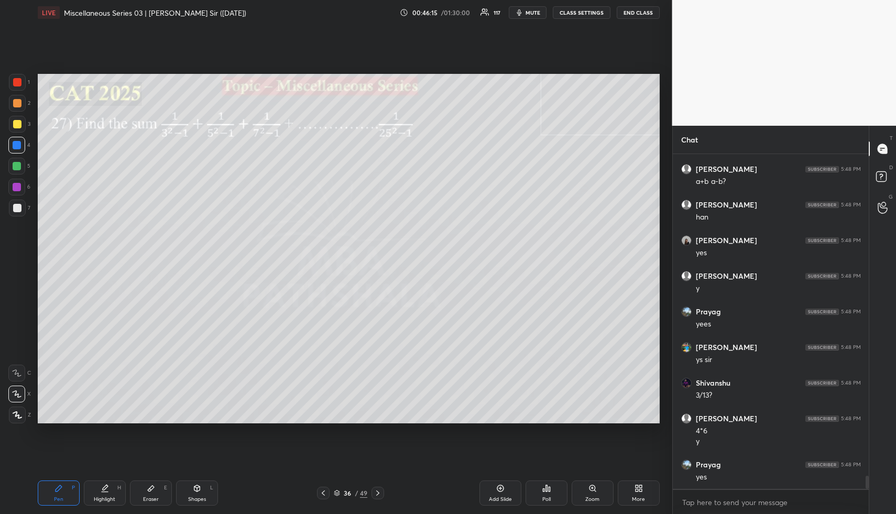
drag, startPoint x: 106, startPoint y: 494, endPoint x: 121, endPoint y: 469, distance: 28.9
click at [106, 494] on div "Highlight H" at bounding box center [105, 492] width 42 height 25
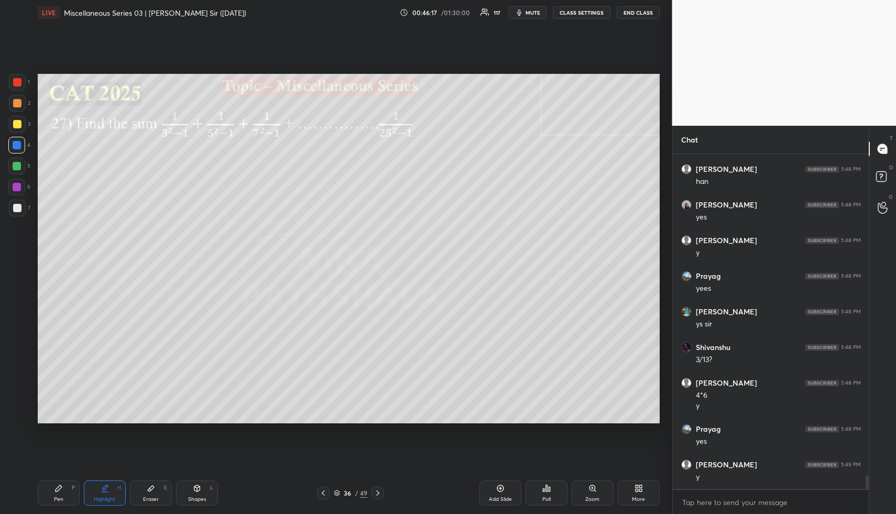
scroll to position [8159, 0]
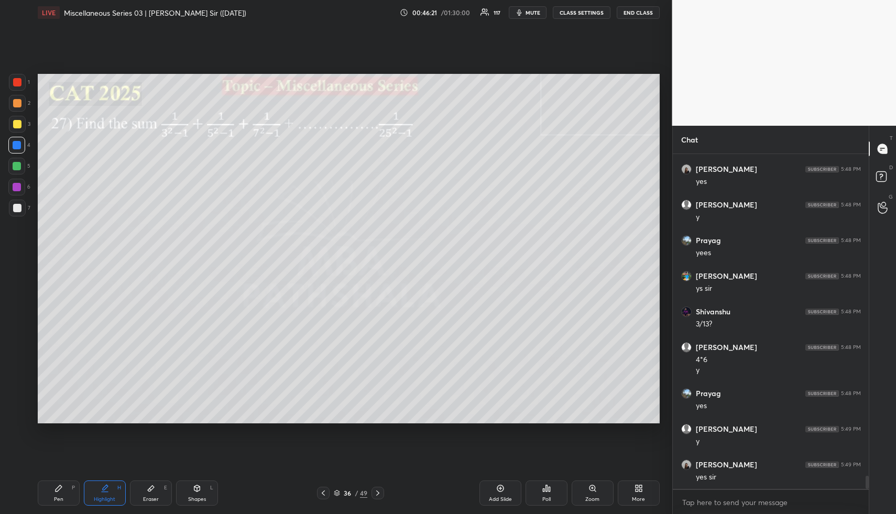
click at [321, 493] on icon at bounding box center [323, 493] width 8 height 8
click at [323, 491] on icon at bounding box center [323, 493] width 8 height 8
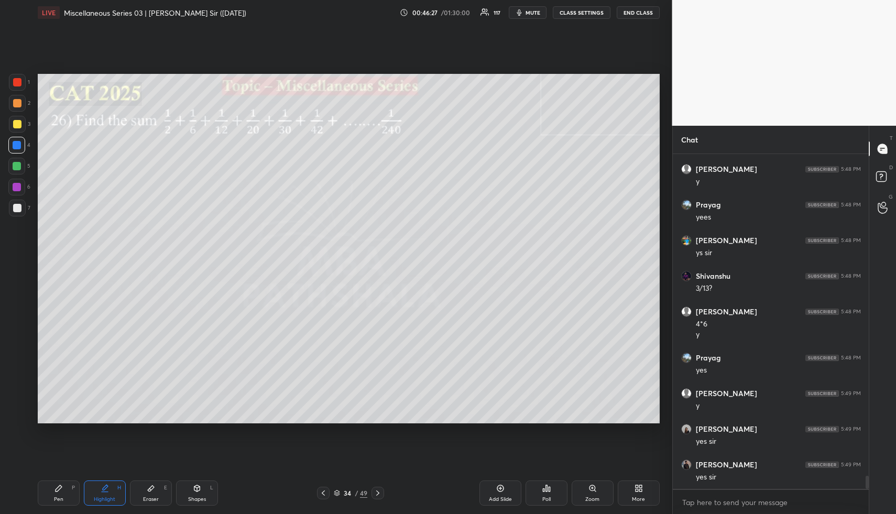
click at [377, 494] on icon at bounding box center [378, 493] width 8 height 8
click at [374, 494] on icon at bounding box center [378, 493] width 8 height 8
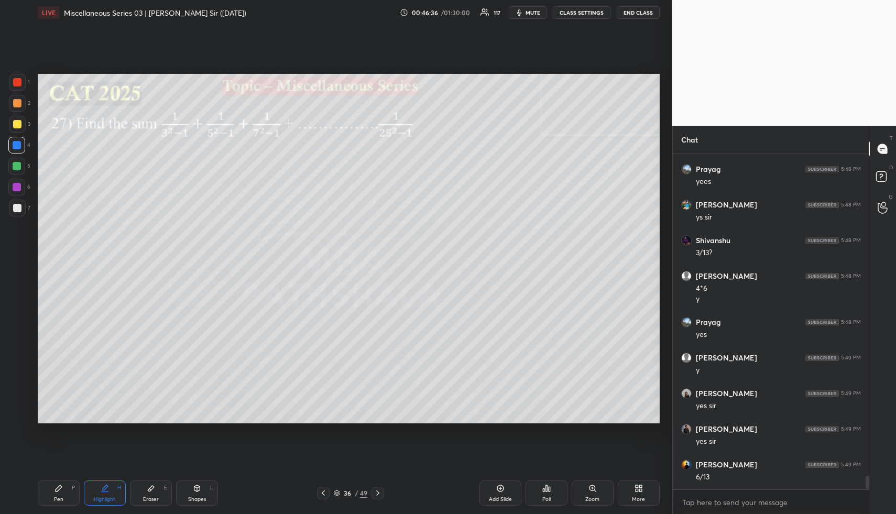
drag, startPoint x: 17, startPoint y: 167, endPoint x: 27, endPoint y: 170, distance: 10.4
click at [18, 168] on div at bounding box center [17, 166] width 8 height 8
click at [58, 501] on div "Pen" at bounding box center [58, 499] width 9 height 5
drag, startPoint x: 17, startPoint y: 124, endPoint x: 35, endPoint y: 149, distance: 31.1
click at [17, 125] on div at bounding box center [17, 124] width 8 height 8
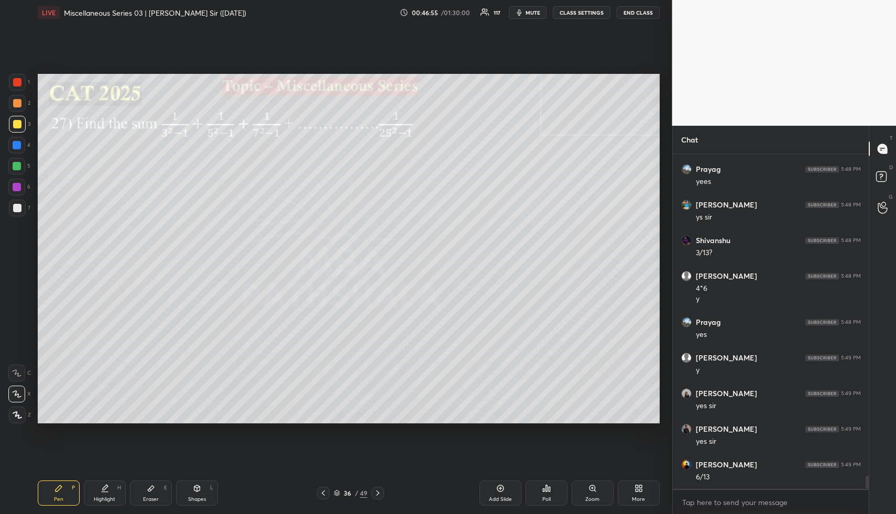
click at [59, 488] on icon at bounding box center [58, 488] width 8 height 8
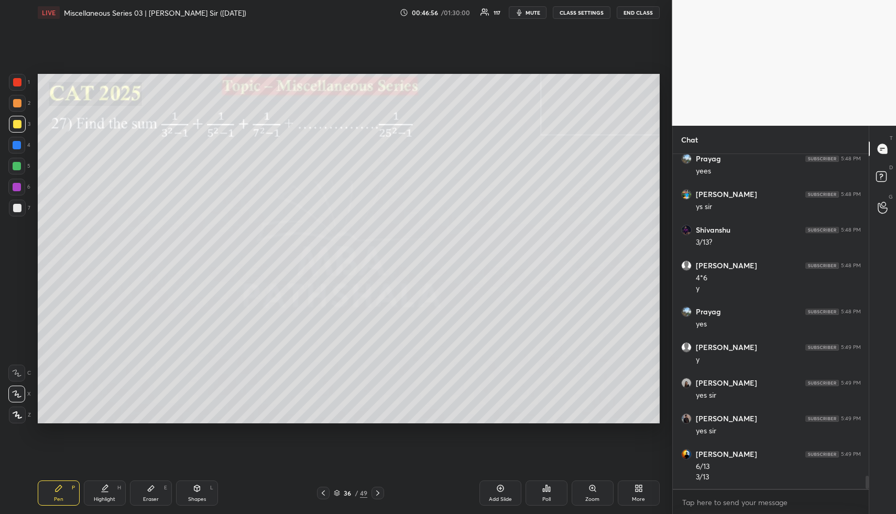
drag, startPoint x: 15, startPoint y: 101, endPoint x: 30, endPoint y: 115, distance: 21.1
click at [15, 102] on div at bounding box center [17, 103] width 8 height 8
drag, startPoint x: 100, startPoint y: 495, endPoint x: 116, endPoint y: 486, distance: 19.0
click at [100, 494] on div "Highlight H" at bounding box center [105, 492] width 42 height 25
click at [190, 488] on div "Shapes L" at bounding box center [197, 492] width 42 height 25
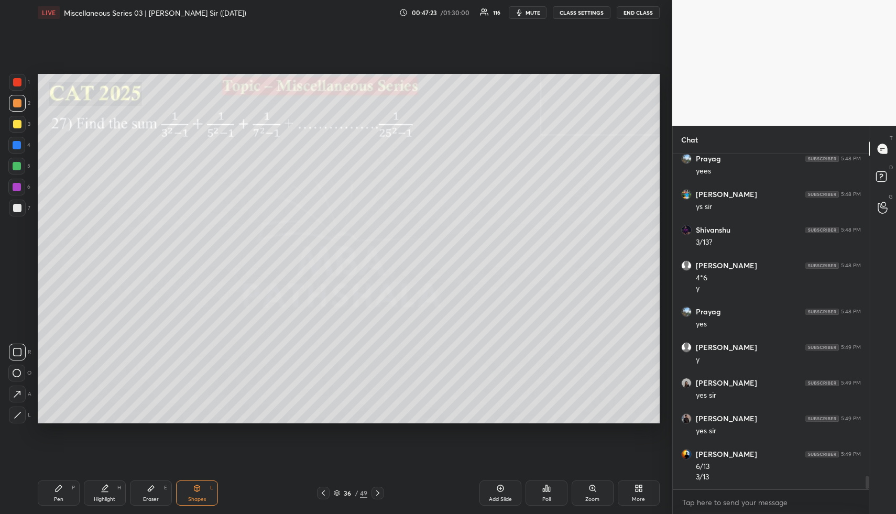
click at [17, 140] on div at bounding box center [16, 145] width 17 height 17
click at [97, 497] on div "Highlight" at bounding box center [104, 499] width 21 height 5
click at [40, 490] on div "Pen P" at bounding box center [59, 492] width 42 height 25
click at [18, 165] on div at bounding box center [17, 166] width 8 height 8
click at [120, 491] on div "Highlight H" at bounding box center [105, 492] width 42 height 25
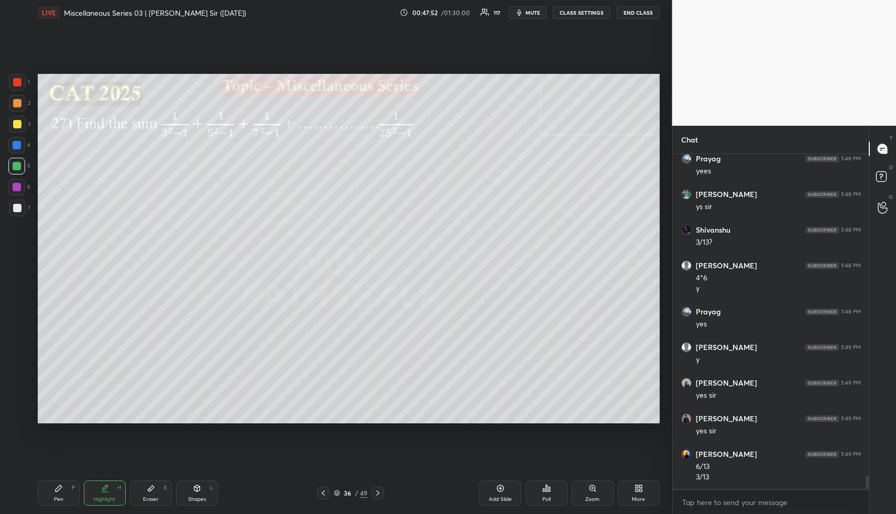
drag, startPoint x: 111, startPoint y: 500, endPoint x: 129, endPoint y: 456, distance: 47.5
click at [111, 500] on div "Highlight" at bounding box center [104, 499] width 21 height 5
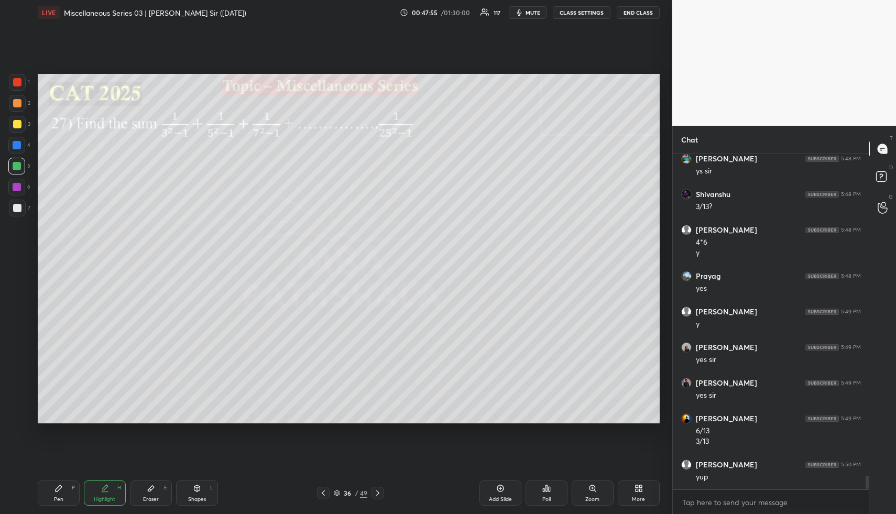
scroll to position [8312, 0]
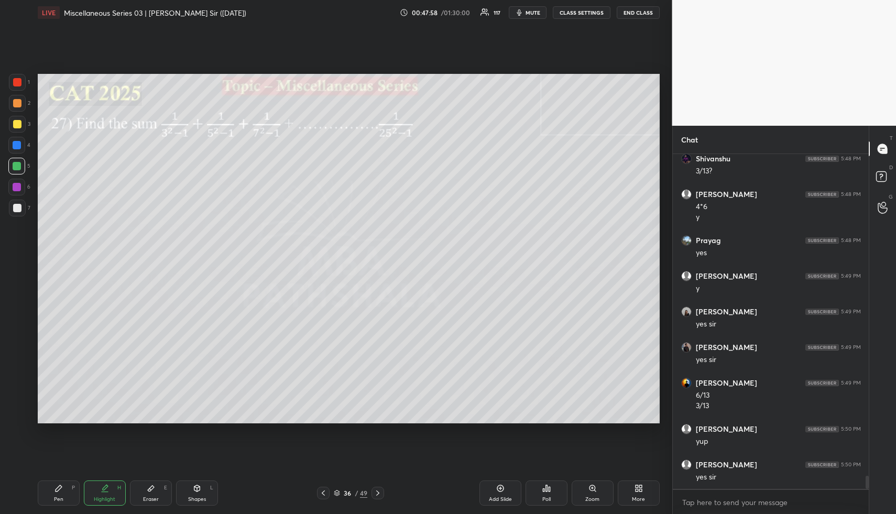
drag, startPoint x: 143, startPoint y: 492, endPoint x: 140, endPoint y: 486, distance: 7.0
click at [143, 492] on div "Eraser E" at bounding box center [151, 492] width 42 height 25
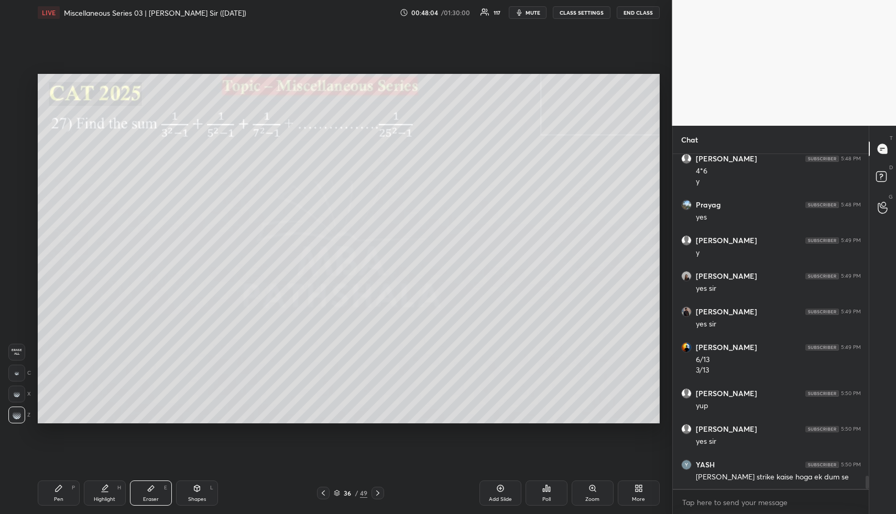
click at [108, 498] on div "Highlight" at bounding box center [104, 499] width 21 height 5
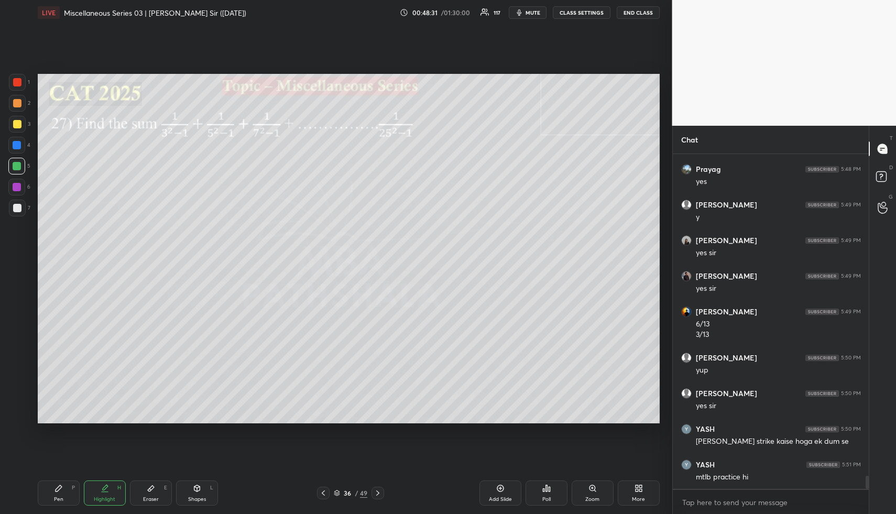
drag, startPoint x: 102, startPoint y: 489, endPoint x: 105, endPoint y: 483, distance: 6.8
click at [104, 486] on icon at bounding box center [105, 488] width 8 height 8
click at [323, 491] on icon at bounding box center [323, 493] width 8 height 8
drag, startPoint x: 326, startPoint y: 491, endPoint x: 331, endPoint y: 487, distance: 5.9
click at [326, 492] on icon at bounding box center [323, 493] width 8 height 8
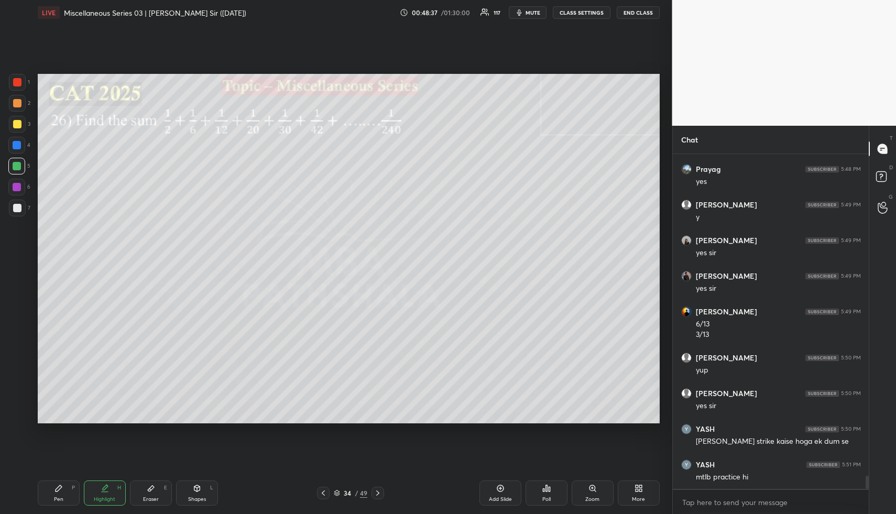
click at [49, 495] on div "Pen P" at bounding box center [59, 492] width 42 height 25
drag, startPoint x: 18, startPoint y: 143, endPoint x: 30, endPoint y: 143, distance: 12.1
click at [20, 143] on div at bounding box center [17, 145] width 8 height 8
drag, startPoint x: 107, startPoint y: 492, endPoint x: 153, endPoint y: 428, distance: 78.8
click at [106, 491] on icon at bounding box center [105, 488] width 8 height 8
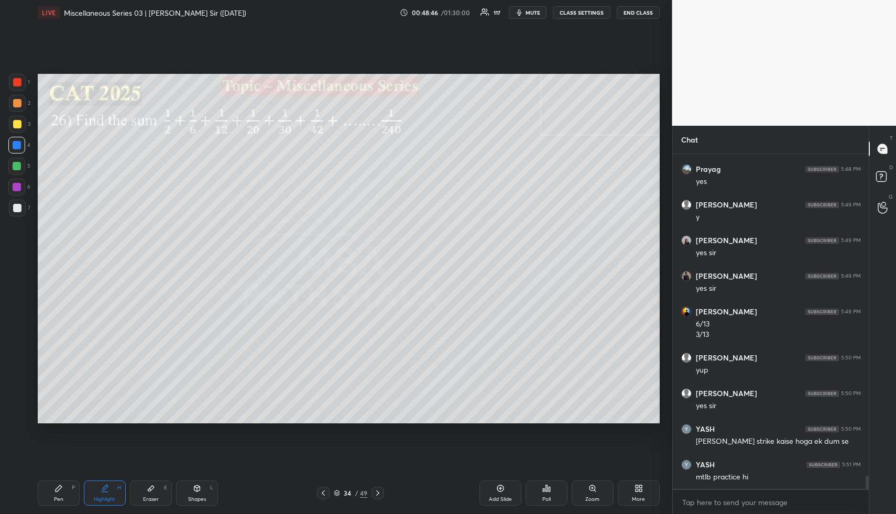
click at [381, 494] on div at bounding box center [377, 493] width 13 height 13
click at [380, 495] on icon at bounding box center [378, 493] width 8 height 8
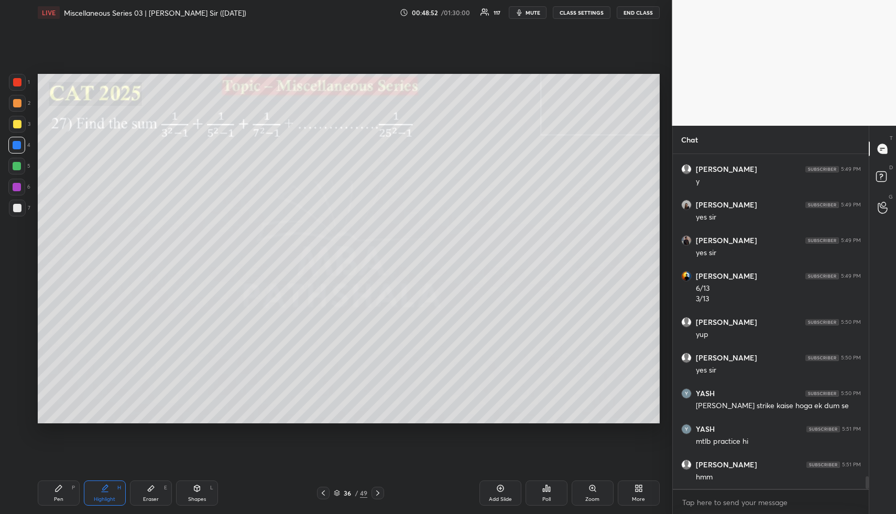
click at [107, 492] on icon at bounding box center [105, 492] width 6 height 0
click at [113, 508] on div "Pen P Highlight H Eraser E Shapes L 36 / 49 Add Slide Poll Zoom More" at bounding box center [349, 493] width 622 height 42
click at [67, 497] on div "Pen P" at bounding box center [59, 492] width 42 height 25
click at [20, 163] on div at bounding box center [17, 166] width 8 height 8
click at [14, 121] on div at bounding box center [17, 124] width 17 height 17
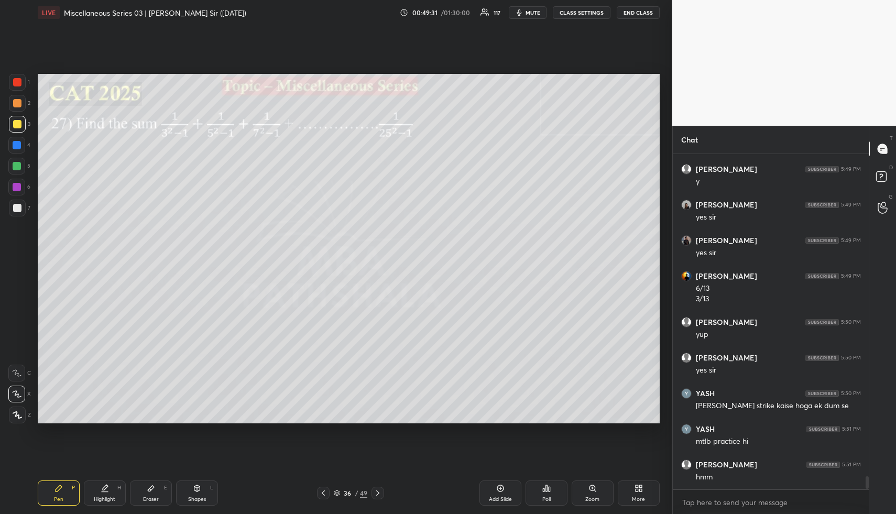
scroll to position [8454, 0]
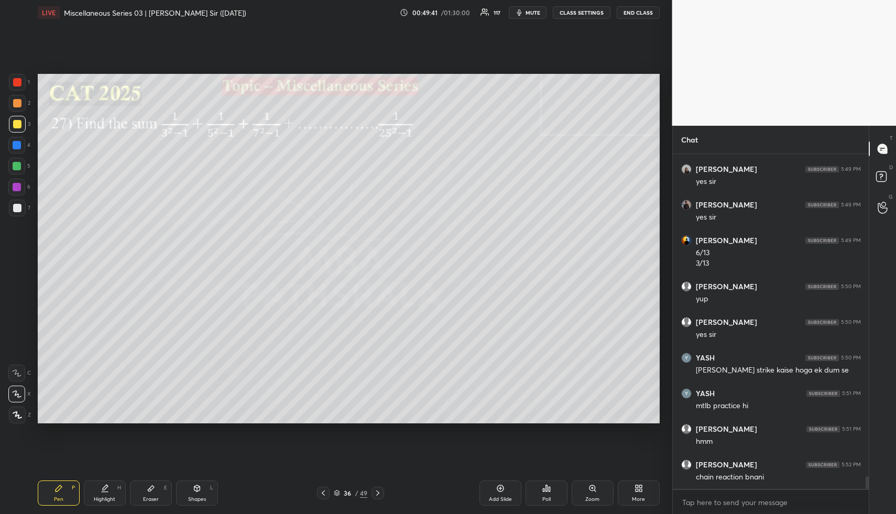
click at [20, 167] on div at bounding box center [17, 166] width 8 height 8
click at [16, 123] on div at bounding box center [17, 124] width 8 height 8
drag, startPoint x: 103, startPoint y: 495, endPoint x: 110, endPoint y: 484, distance: 13.4
click at [103, 494] on div "Highlight H" at bounding box center [105, 492] width 42 height 25
click at [63, 486] on div "Pen P" at bounding box center [59, 492] width 42 height 25
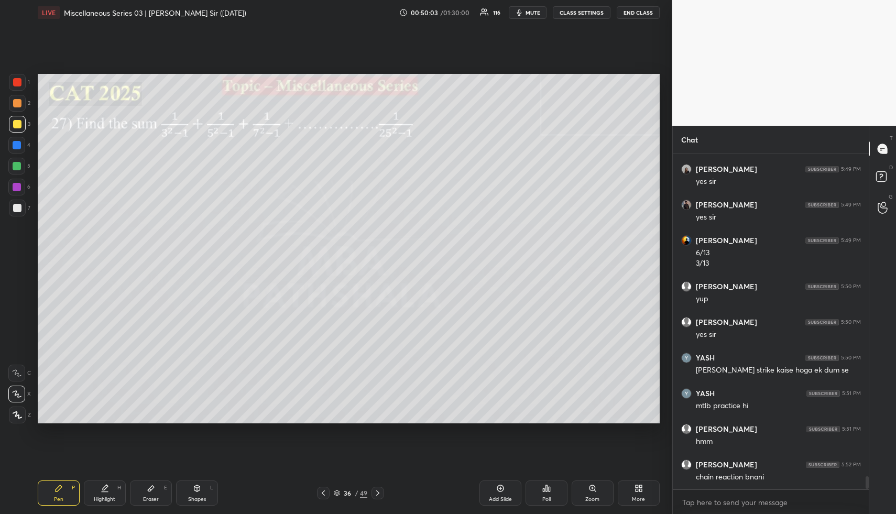
click at [61, 490] on icon at bounding box center [58, 488] width 8 height 8
click at [14, 142] on div at bounding box center [17, 145] width 8 height 8
drag, startPoint x: 18, startPoint y: 170, endPoint x: 24, endPoint y: 188, distance: 18.1
click at [18, 170] on div at bounding box center [16, 166] width 17 height 17
drag, startPoint x: 17, startPoint y: 211, endPoint x: 31, endPoint y: 214, distance: 13.9
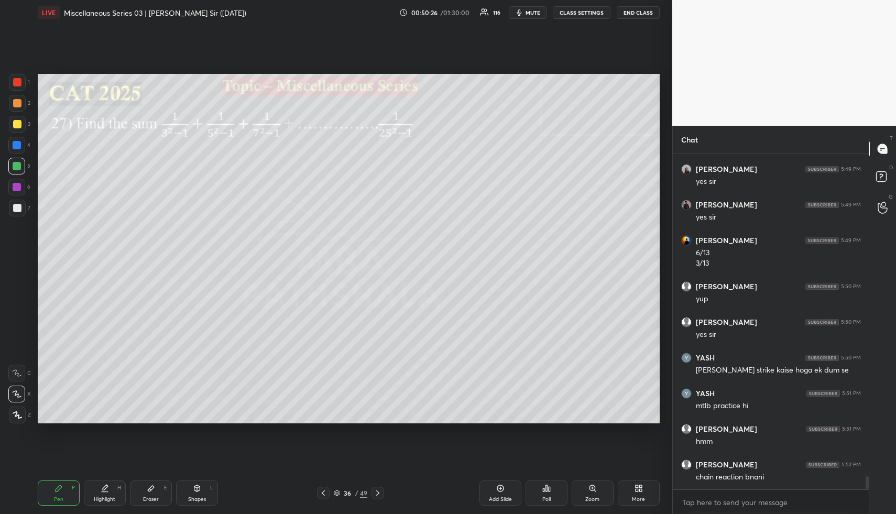
click at [18, 211] on div at bounding box center [17, 208] width 8 height 8
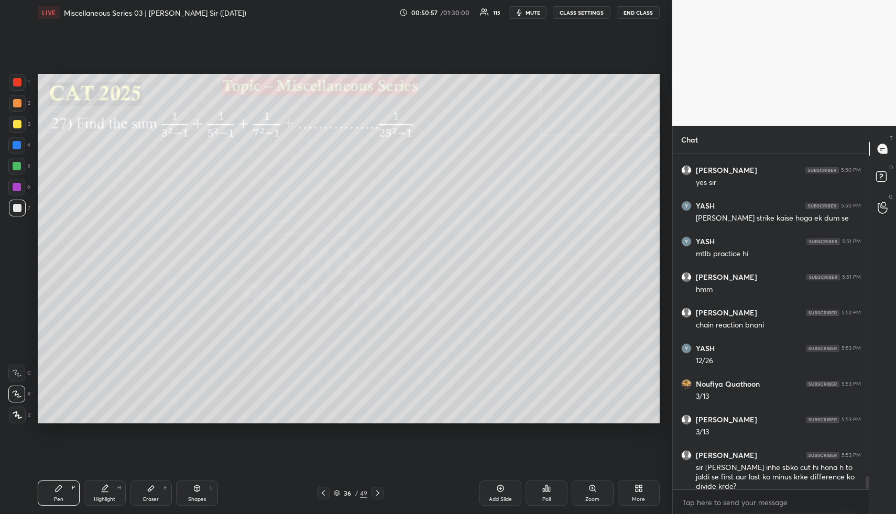
scroll to position [8642, 0]
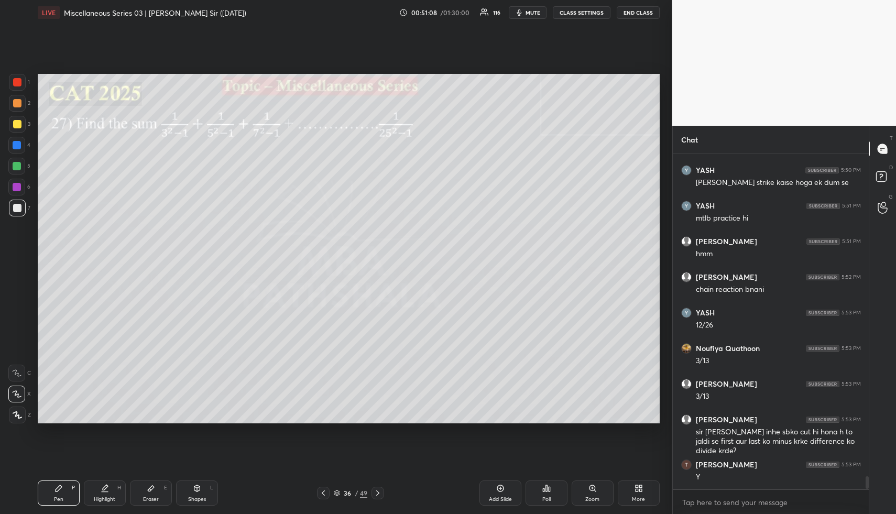
click at [104, 487] on icon at bounding box center [105, 487] width 5 height 5
drag, startPoint x: 103, startPoint y: 501, endPoint x: 110, endPoint y: 486, distance: 16.4
click at [107, 495] on div "Highlight H" at bounding box center [105, 492] width 42 height 25
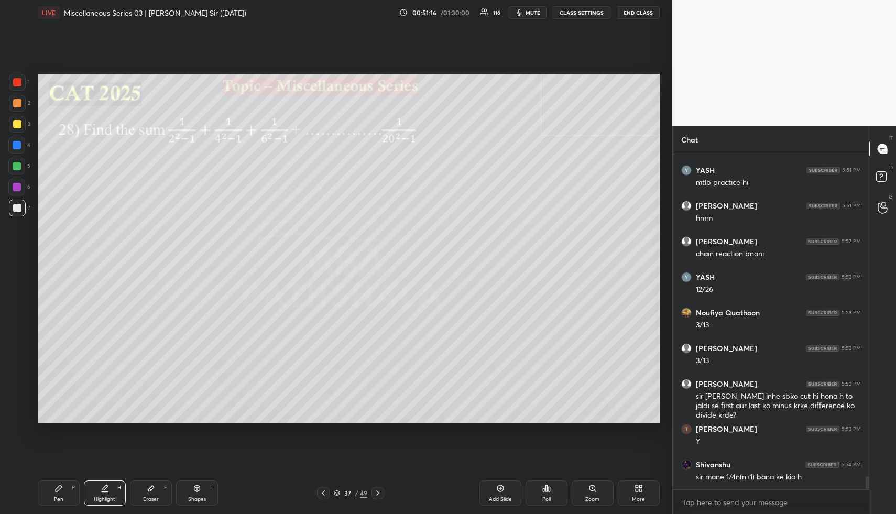
click at [61, 485] on icon at bounding box center [58, 488] width 8 height 8
drag, startPoint x: 48, startPoint y: 490, endPoint x: 51, endPoint y: 467, distance: 22.7
click at [48, 489] on div "Pen P" at bounding box center [59, 492] width 42 height 25
click at [17, 159] on div at bounding box center [16, 166] width 17 height 17
click at [12, 168] on div at bounding box center [16, 166] width 17 height 17
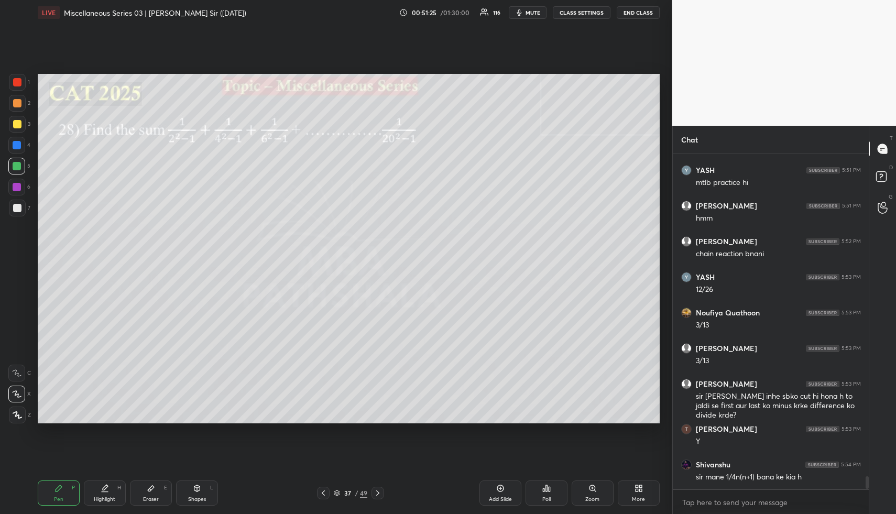
click at [48, 496] on div "Pen P" at bounding box center [59, 492] width 42 height 25
click at [19, 108] on div at bounding box center [17, 103] width 17 height 17
click at [14, 125] on div at bounding box center [17, 124] width 8 height 8
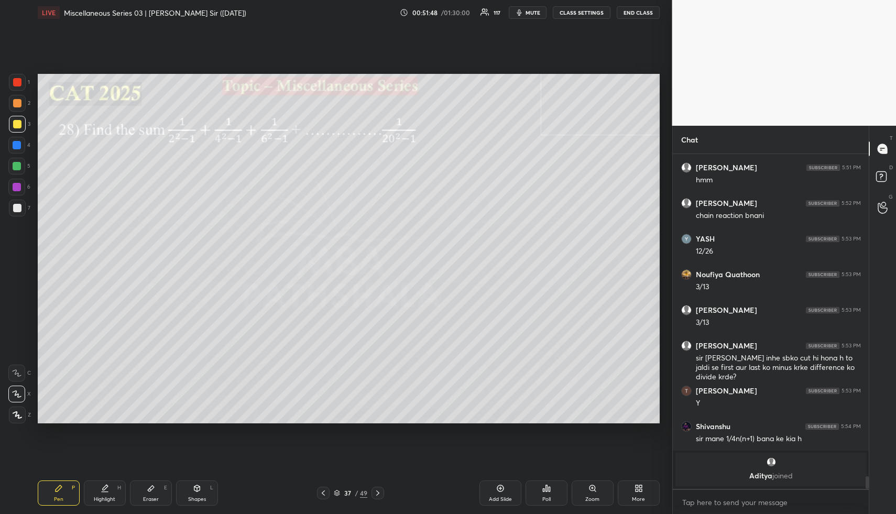
drag, startPoint x: 14, startPoint y: 147, endPoint x: 37, endPoint y: 146, distance: 22.5
click at [14, 147] on div at bounding box center [17, 145] width 8 height 8
drag, startPoint x: 100, startPoint y: 494, endPoint x: 104, endPoint y: 476, distance: 17.8
click at [101, 495] on div "Highlight H" at bounding box center [105, 492] width 42 height 25
drag, startPoint x: 107, startPoint y: 491, endPoint x: 104, endPoint y: 485, distance: 7.0
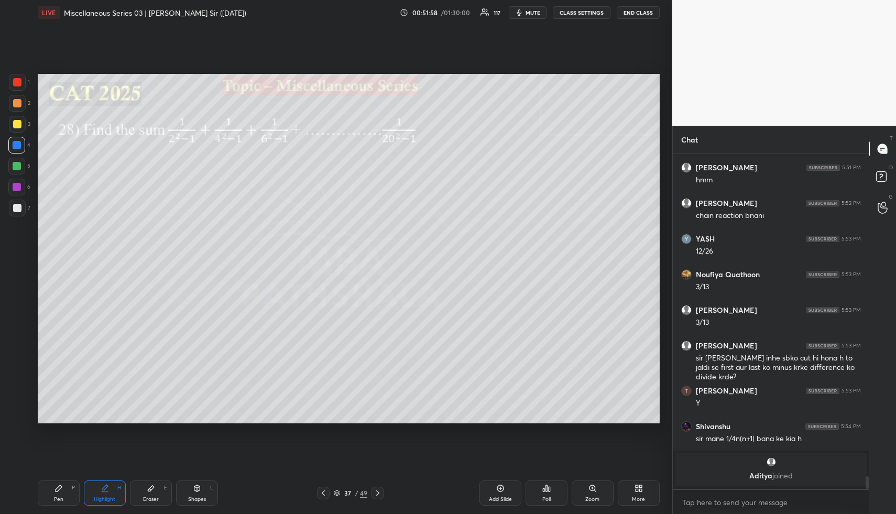
click at [107, 491] on div "Highlight H" at bounding box center [105, 492] width 42 height 25
drag, startPoint x: 48, startPoint y: 492, endPoint x: 54, endPoint y: 465, distance: 27.3
click at [48, 490] on div "Pen P" at bounding box center [59, 492] width 42 height 25
click at [16, 165] on div at bounding box center [17, 166] width 8 height 8
click at [18, 171] on div at bounding box center [16, 166] width 17 height 17
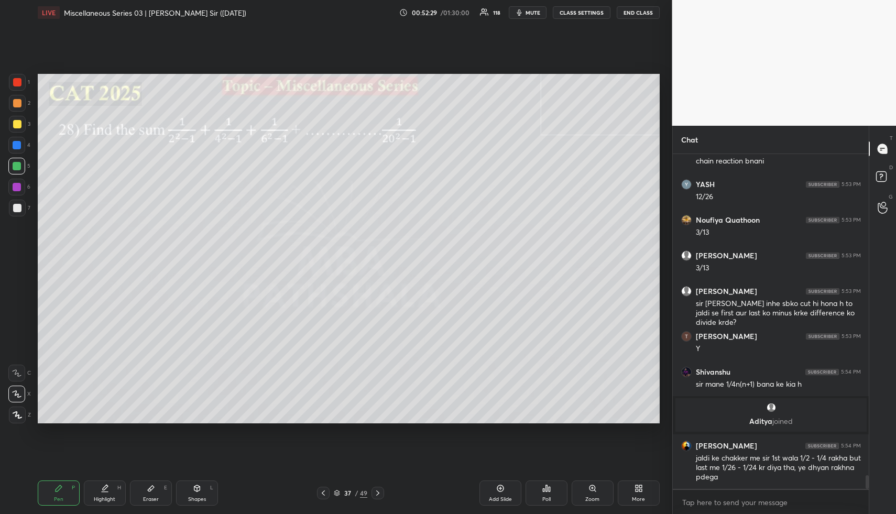
scroll to position [7925, 0]
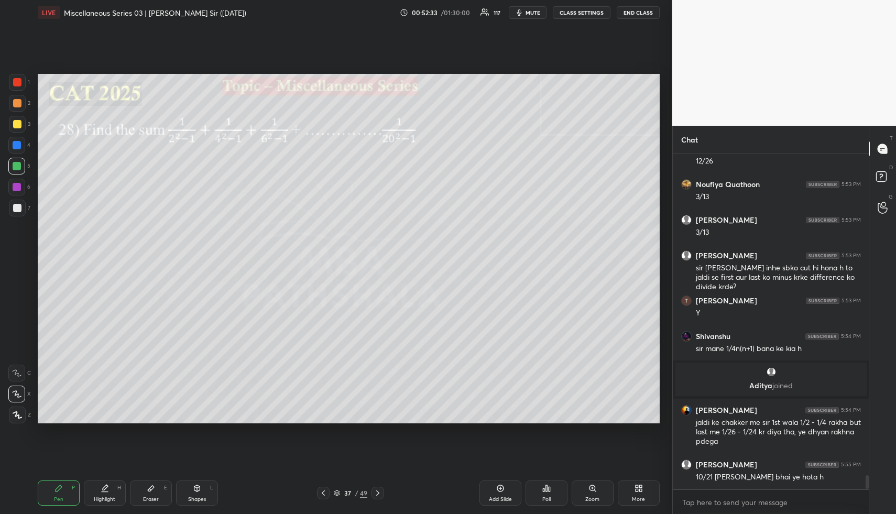
click at [106, 486] on icon at bounding box center [105, 488] width 8 height 8
drag, startPoint x: 49, startPoint y: 496, endPoint x: 69, endPoint y: 454, distance: 47.1
click at [47, 495] on div "Pen P" at bounding box center [59, 492] width 42 height 25
drag, startPoint x: 17, startPoint y: 203, endPoint x: 20, endPoint y: 215, distance: 11.9
click at [17, 205] on div at bounding box center [17, 208] width 8 height 8
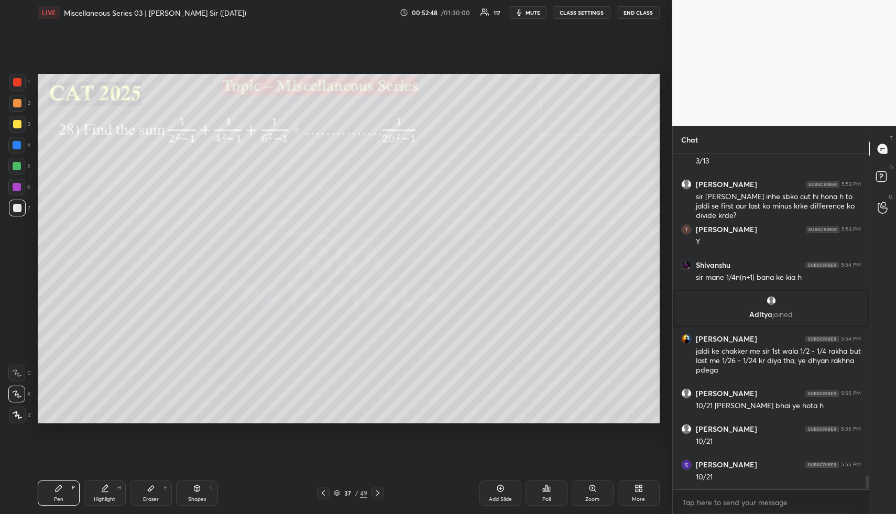
scroll to position [8031, 0]
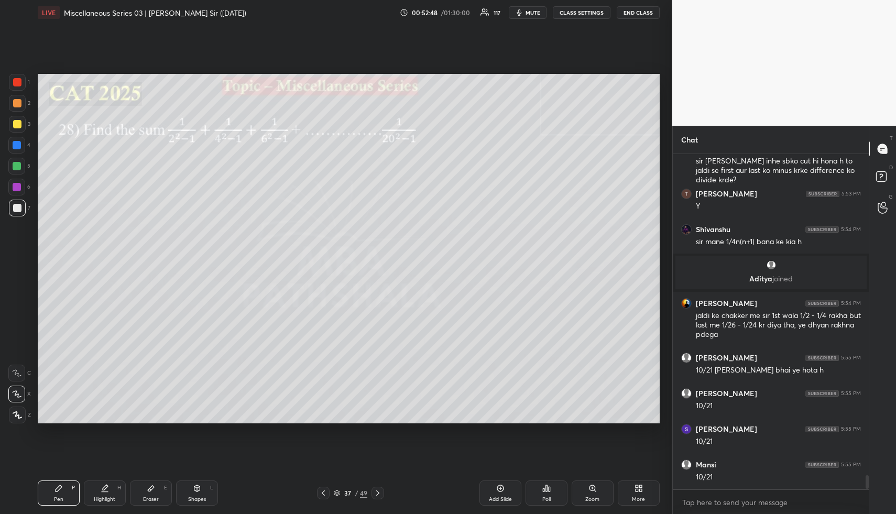
click at [18, 98] on div at bounding box center [17, 103] width 17 height 17
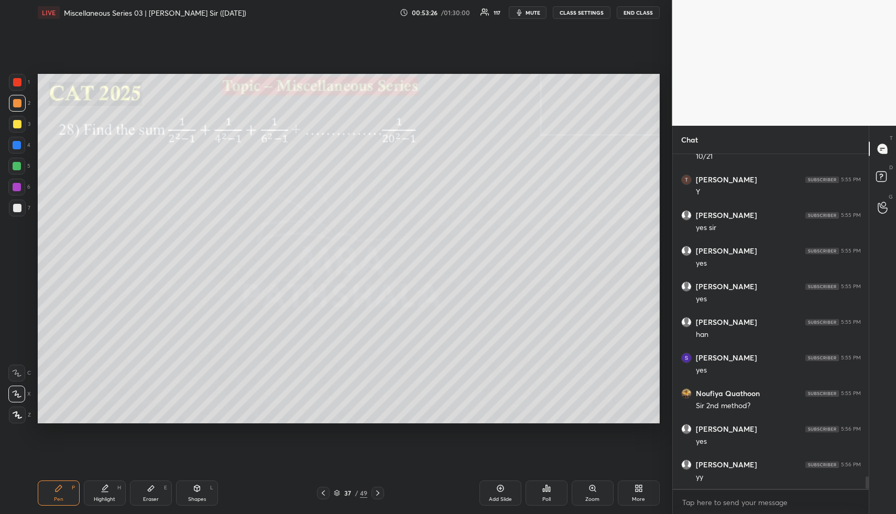
scroll to position [8495, 0]
click at [192, 498] on div "Shapes L" at bounding box center [197, 492] width 42 height 25
click at [204, 502] on div "Shapes" at bounding box center [197, 499] width 18 height 5
click at [16, 124] on div at bounding box center [17, 124] width 8 height 8
click at [110, 494] on div "Highlight H" at bounding box center [105, 492] width 42 height 25
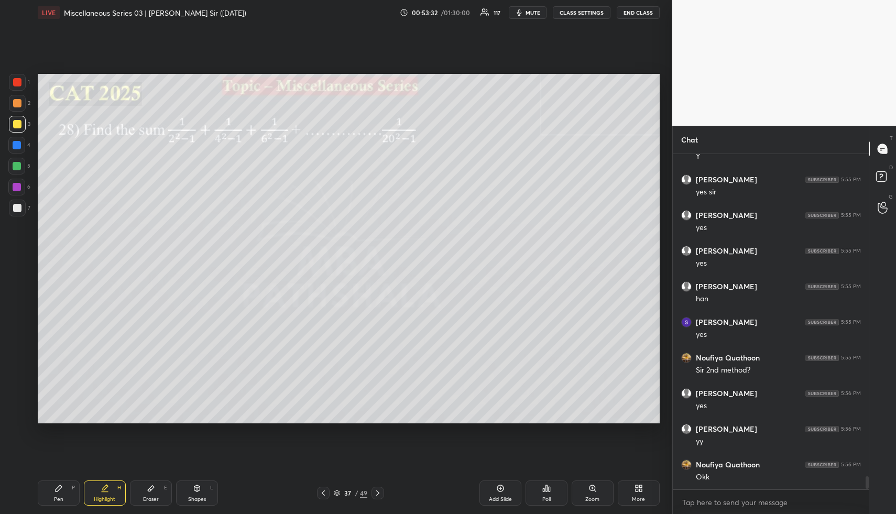
scroll to position [8530, 0]
drag, startPoint x: 379, startPoint y: 490, endPoint x: 375, endPoint y: 495, distance: 5.9
click at [377, 494] on icon at bounding box center [378, 493] width 8 height 8
drag, startPoint x: 202, startPoint y: 489, endPoint x: 186, endPoint y: 453, distance: 39.4
click at [199, 489] on div "Shapes L" at bounding box center [197, 492] width 42 height 25
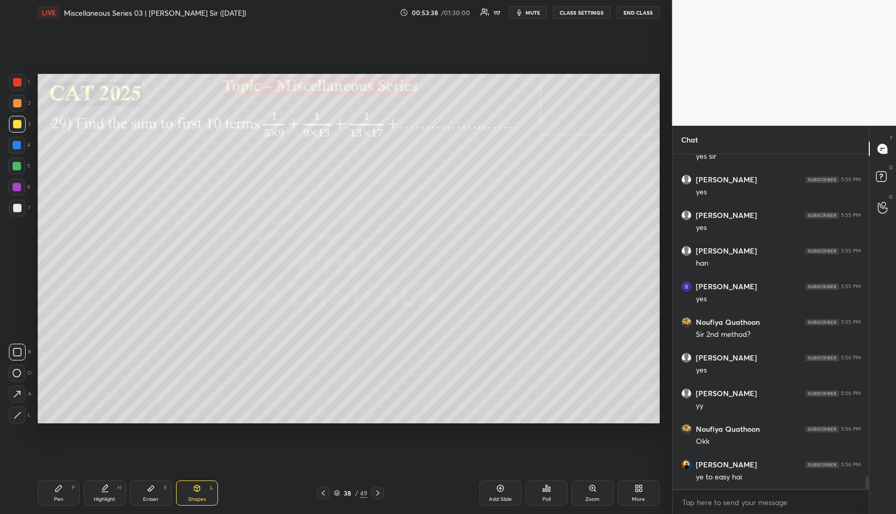
click at [16, 107] on div at bounding box center [17, 103] width 8 height 8
click at [106, 493] on div "Highlight H" at bounding box center [105, 492] width 42 height 25
click at [528, 9] on span "mute" at bounding box center [533, 12] width 15 height 7
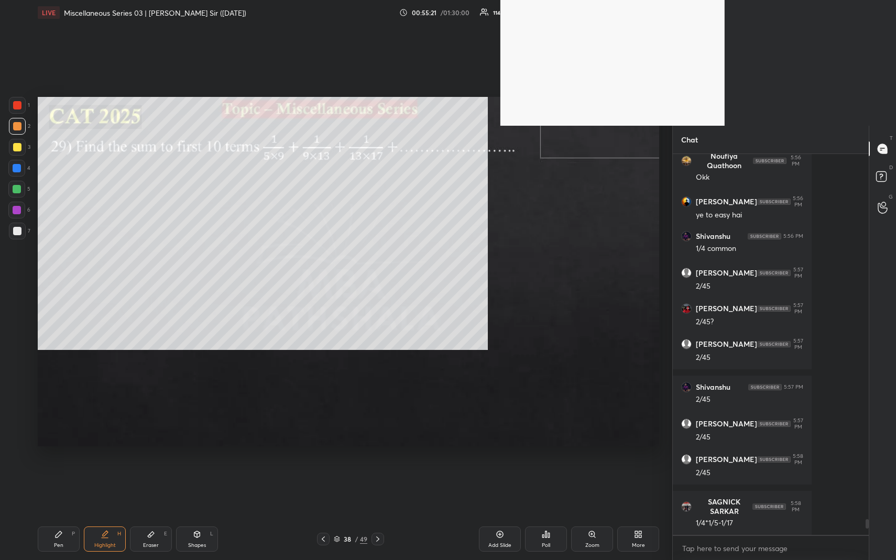
scroll to position [377, 193]
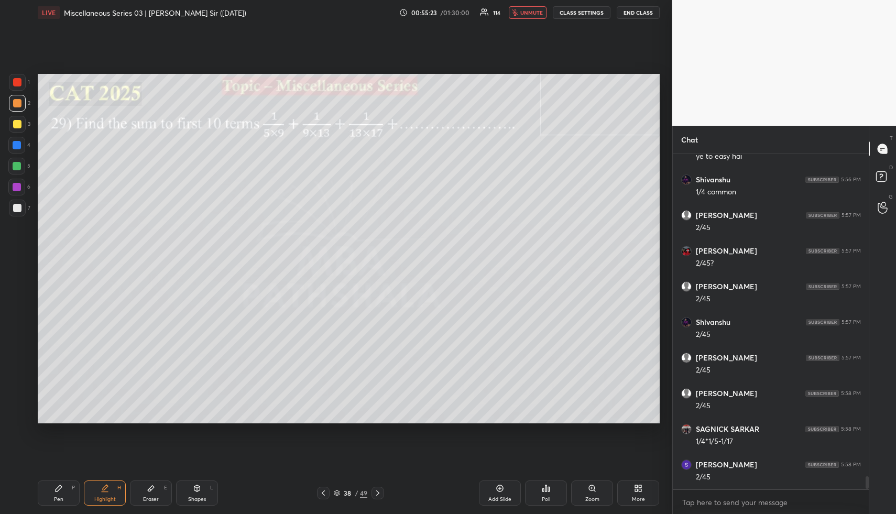
click at [528, 8] on button "unmute" at bounding box center [528, 12] width 38 height 13
drag, startPoint x: 56, startPoint y: 500, endPoint x: 55, endPoint y: 474, distance: 25.7
click at [56, 499] on div "Pen" at bounding box center [58, 499] width 9 height 5
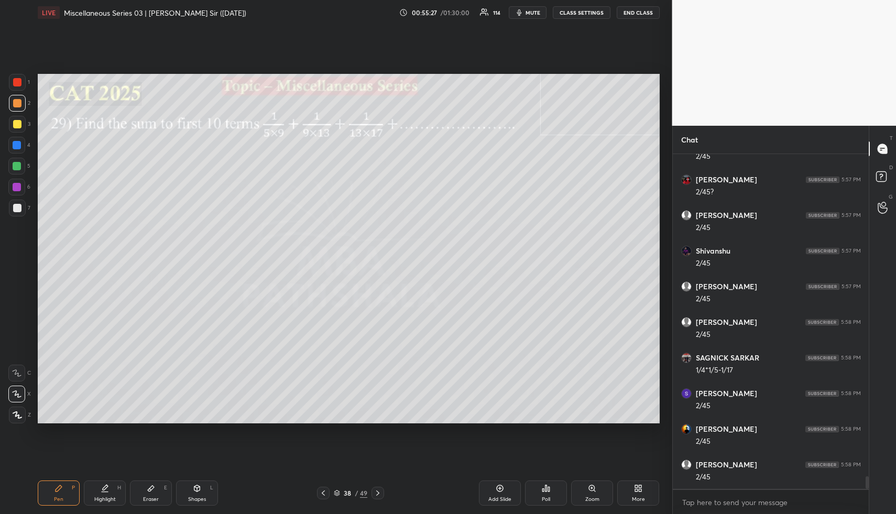
click at [19, 130] on div at bounding box center [17, 124] width 17 height 17
click at [20, 129] on div at bounding box center [17, 124] width 17 height 17
drag, startPoint x: 144, startPoint y: 492, endPoint x: 138, endPoint y: 483, distance: 10.3
click at [144, 492] on div "Eraser E" at bounding box center [151, 492] width 42 height 25
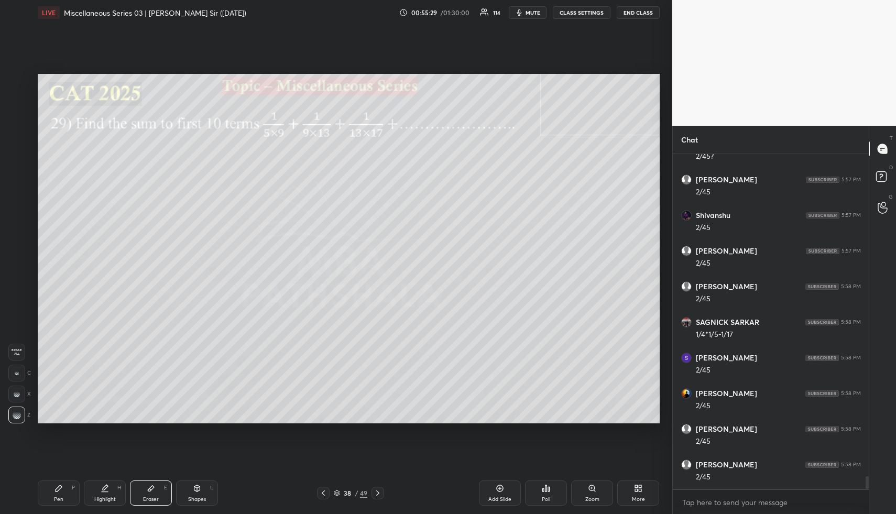
drag, startPoint x: 24, startPoint y: 345, endPoint x: 34, endPoint y: 360, distance: 18.2
click at [25, 348] on div "Erase all" at bounding box center [17, 352] width 19 height 17
click at [24, 349] on span "Erase all" at bounding box center [17, 351] width 16 height 7
click at [61, 494] on div "Pen P" at bounding box center [59, 492] width 42 height 25
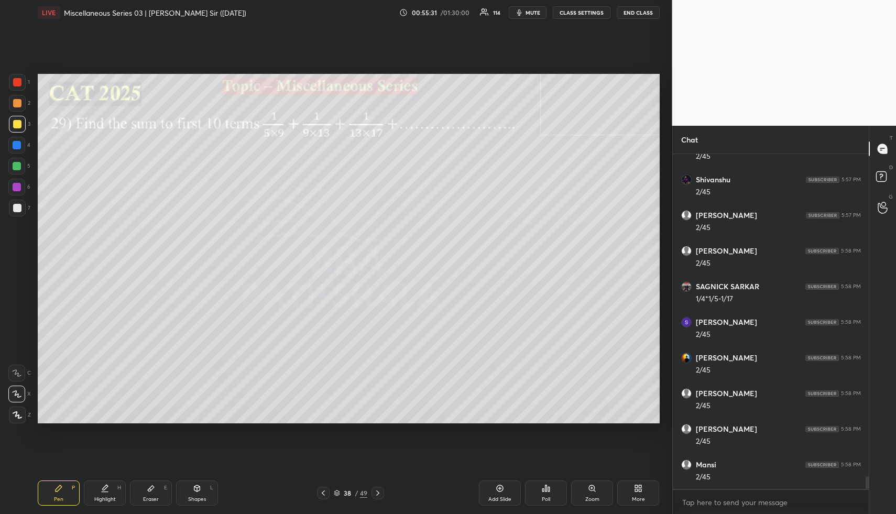
scroll to position [8760, 0]
drag, startPoint x: 14, startPoint y: 119, endPoint x: 37, endPoint y: 122, distance: 23.2
click at [15, 120] on div at bounding box center [17, 124] width 17 height 17
click at [19, 165] on div at bounding box center [17, 166] width 8 height 8
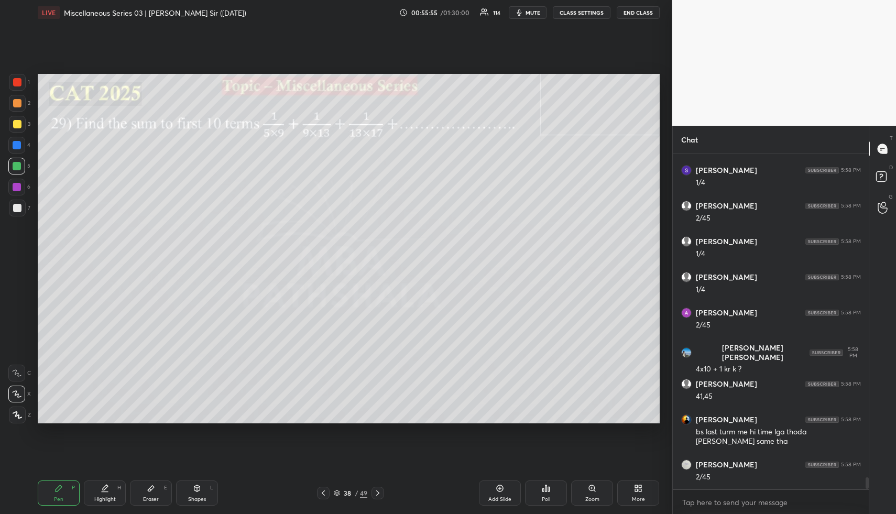
click at [97, 497] on div "Highlight" at bounding box center [104, 499] width 21 height 5
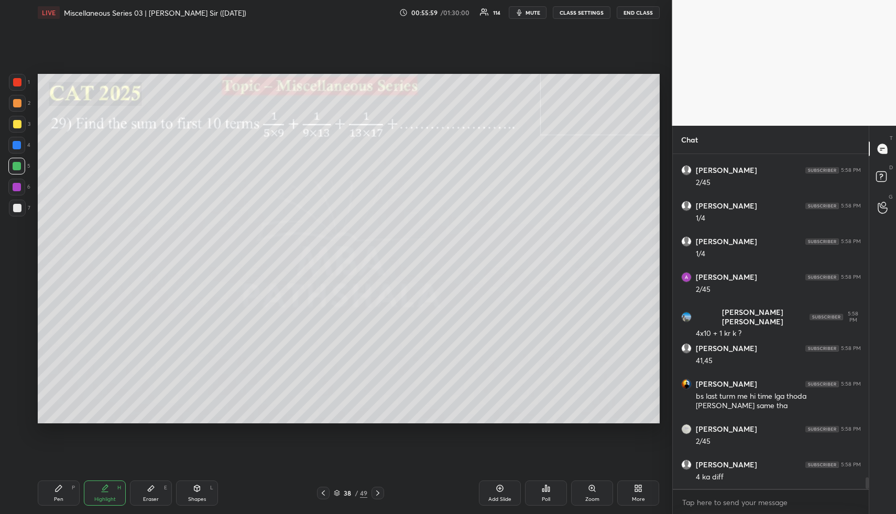
drag, startPoint x: 63, startPoint y: 495, endPoint x: 57, endPoint y: 439, distance: 56.4
click at [63, 495] on div "Pen P" at bounding box center [59, 492] width 42 height 25
click at [15, 106] on div at bounding box center [17, 103] width 8 height 8
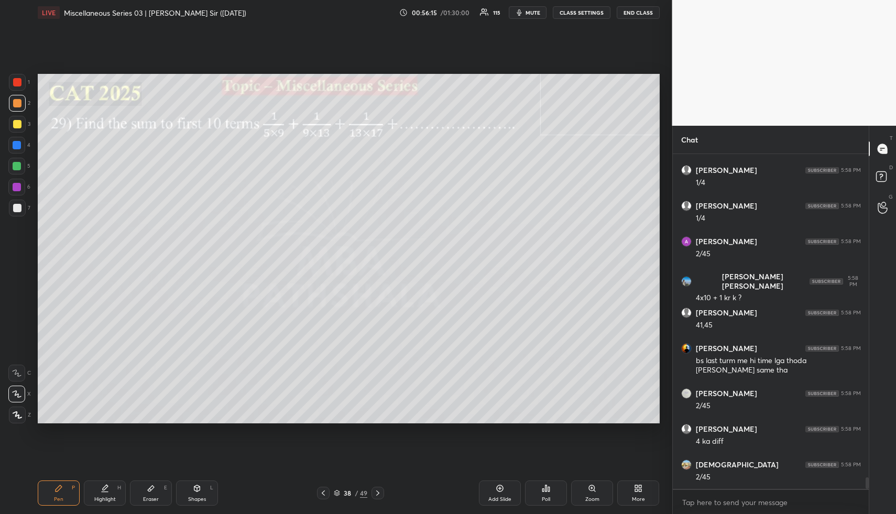
drag, startPoint x: 91, startPoint y: 494, endPoint x: 93, endPoint y: 467, distance: 27.4
click at [91, 494] on div "Highlight H" at bounding box center [105, 492] width 42 height 25
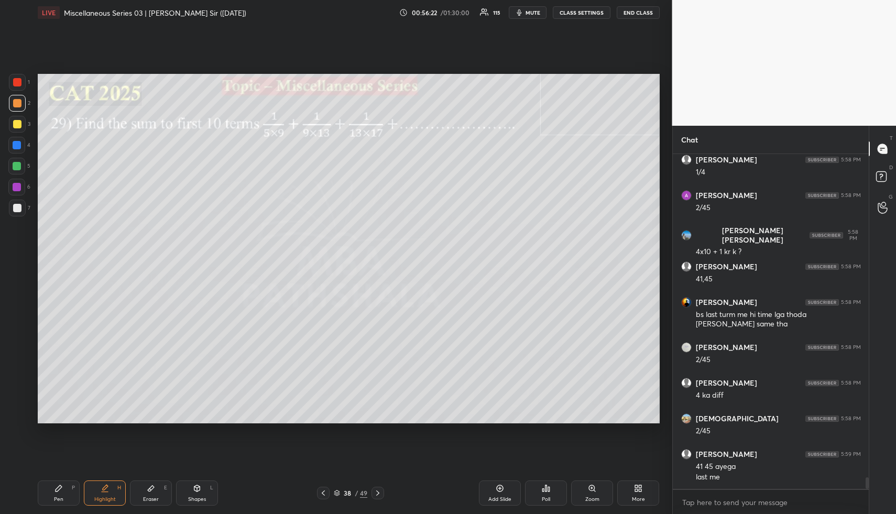
drag, startPoint x: 48, startPoint y: 504, endPoint x: 50, endPoint y: 495, distance: 8.6
click at [49, 502] on div "Pen P" at bounding box center [59, 492] width 42 height 25
click at [102, 498] on div "Highlight" at bounding box center [104, 499] width 21 height 5
click at [96, 493] on div "Highlight H" at bounding box center [105, 492] width 42 height 25
drag, startPoint x: 63, startPoint y: 492, endPoint x: 60, endPoint y: 475, distance: 17.6
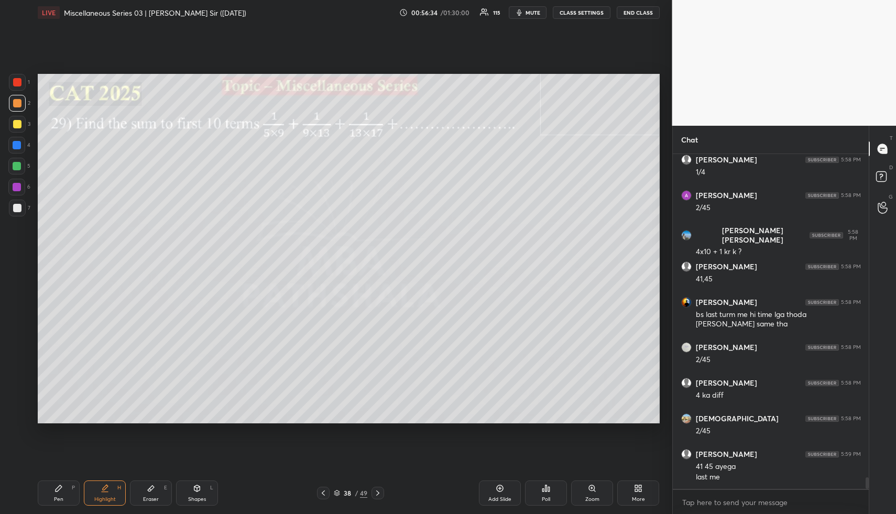
click at [62, 488] on div "Pen P" at bounding box center [59, 492] width 42 height 25
click at [14, 123] on div at bounding box center [17, 124] width 8 height 8
click at [17, 124] on div at bounding box center [17, 124] width 8 height 8
click at [16, 145] on div at bounding box center [17, 145] width 8 height 8
click at [19, 124] on div at bounding box center [17, 124] width 8 height 8
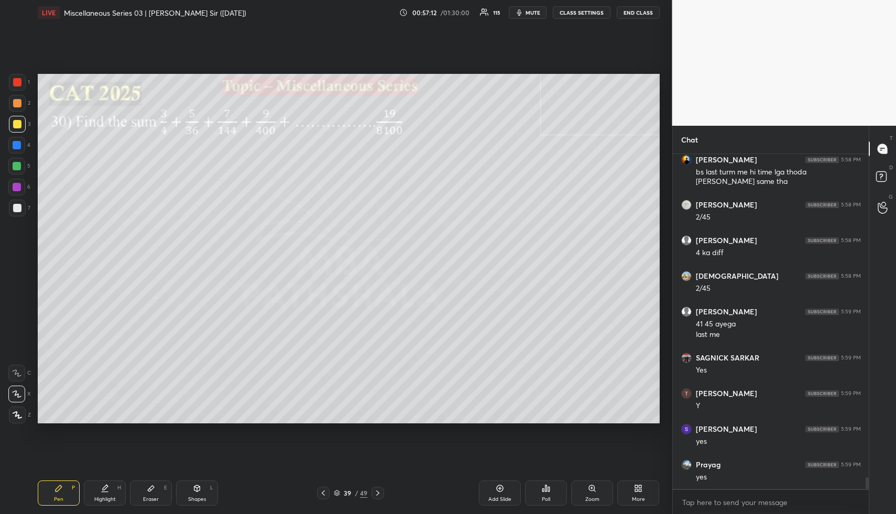
scroll to position [9528, 0]
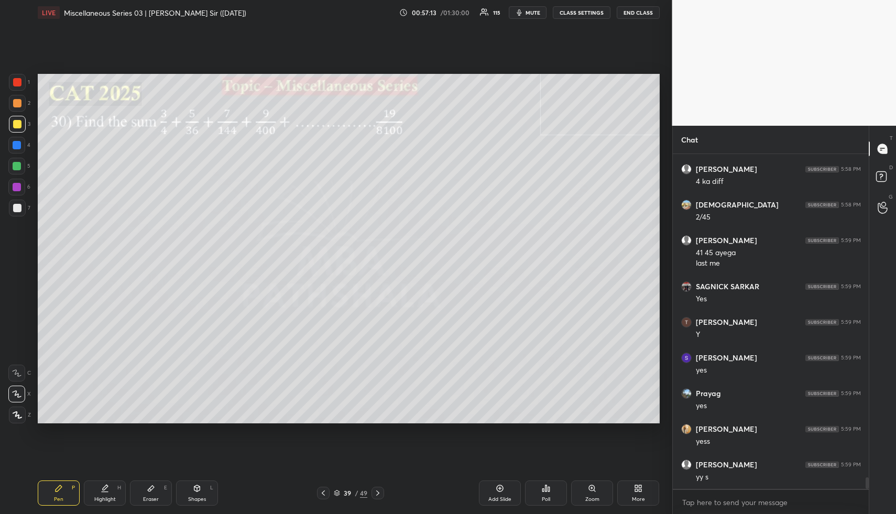
click at [192, 495] on div "Shapes L" at bounding box center [197, 492] width 42 height 25
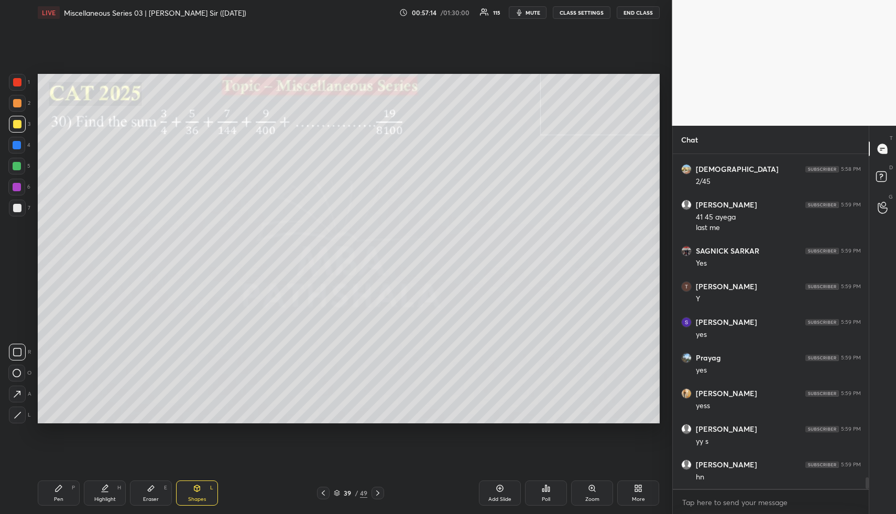
click at [16, 104] on div at bounding box center [17, 103] width 8 height 8
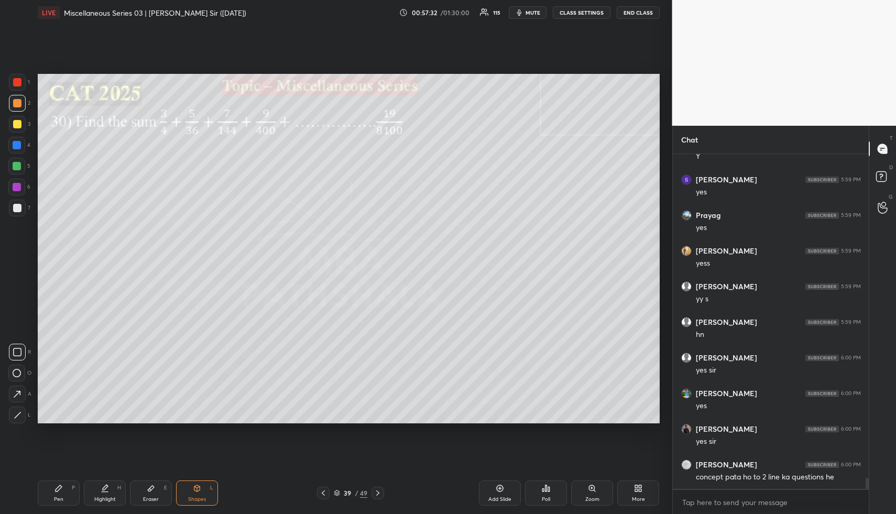
scroll to position [9778, 0]
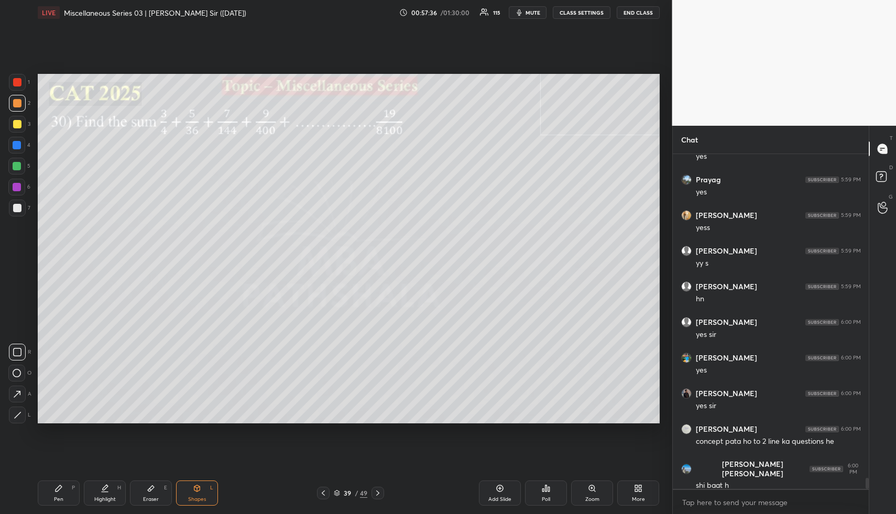
click at [148, 490] on icon at bounding box center [151, 489] width 6 height 6
click at [18, 344] on div "Erase all" at bounding box center [16, 352] width 17 height 17
click at [49, 498] on div "Pen P" at bounding box center [59, 492] width 42 height 25
drag, startPoint x: 15, startPoint y: 118, endPoint x: 30, endPoint y: 118, distance: 14.7
click at [16, 121] on div at bounding box center [17, 124] width 17 height 17
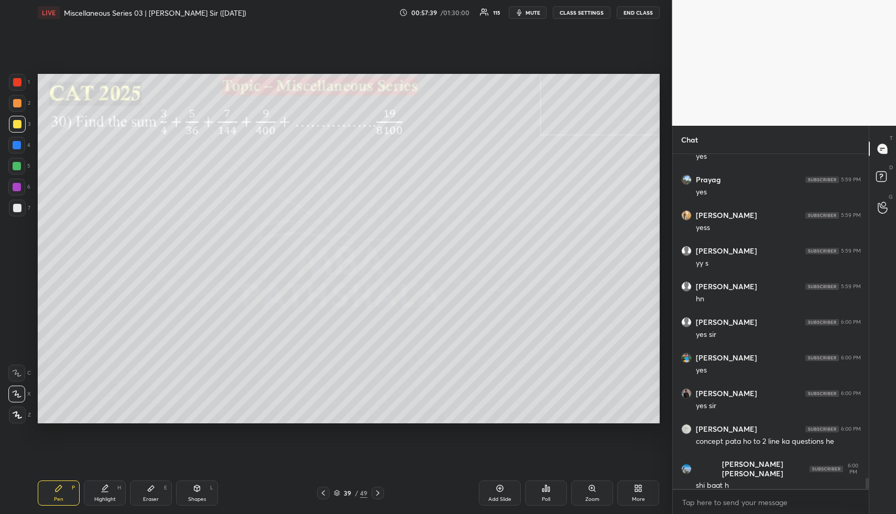
scroll to position [9816, 0]
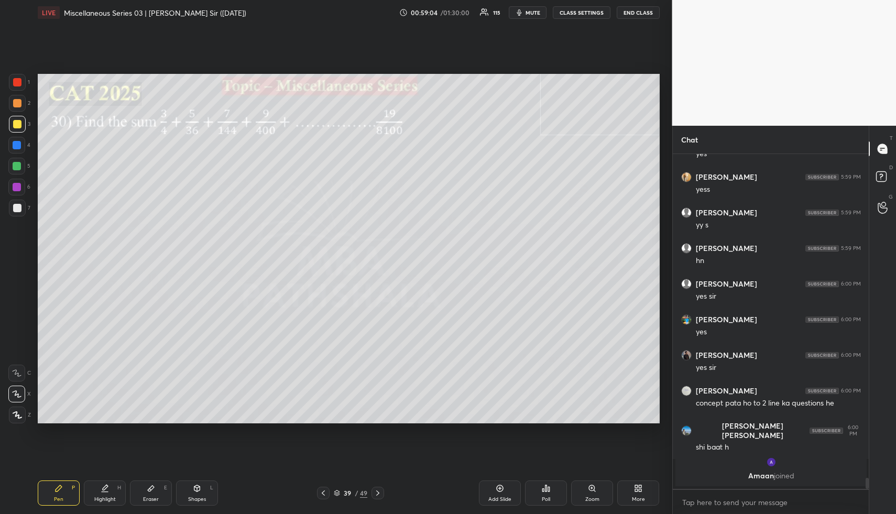
click at [54, 488] on div "Pen P" at bounding box center [59, 492] width 42 height 25
drag, startPoint x: 18, startPoint y: 101, endPoint x: 35, endPoint y: 99, distance: 16.5
click at [18, 102] on div at bounding box center [17, 103] width 8 height 8
click at [144, 479] on div "Pen P Highlight H Eraser E Shapes L 39 / 49 Add Slide Poll Zoom More" at bounding box center [349, 493] width 622 height 42
click at [138, 486] on div "Eraser E" at bounding box center [151, 492] width 42 height 25
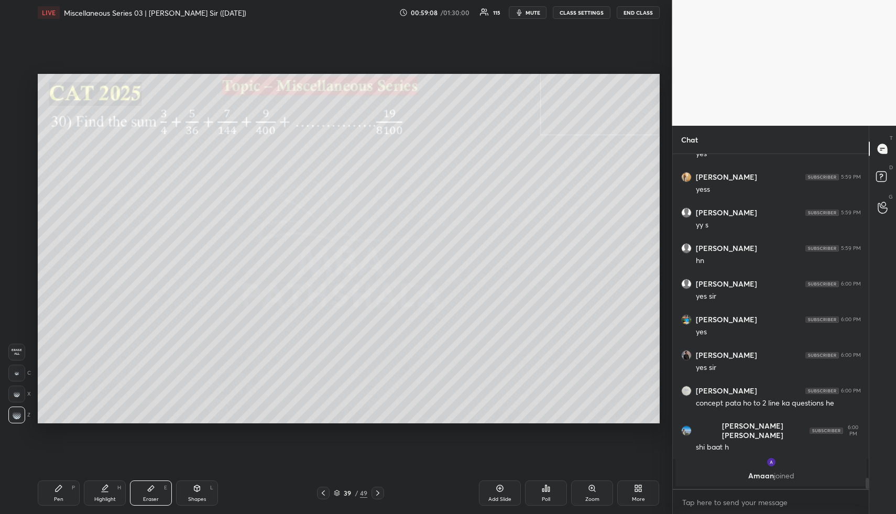
click at [146, 487] on div "Eraser E" at bounding box center [151, 492] width 42 height 25
drag, startPoint x: 49, startPoint y: 498, endPoint x: 56, endPoint y: 451, distance: 47.6
click at [49, 498] on div "Pen P" at bounding box center [59, 492] width 42 height 25
drag, startPoint x: 17, startPoint y: 107, endPoint x: 36, endPoint y: 110, distance: 19.5
click at [17, 107] on div at bounding box center [17, 103] width 17 height 17
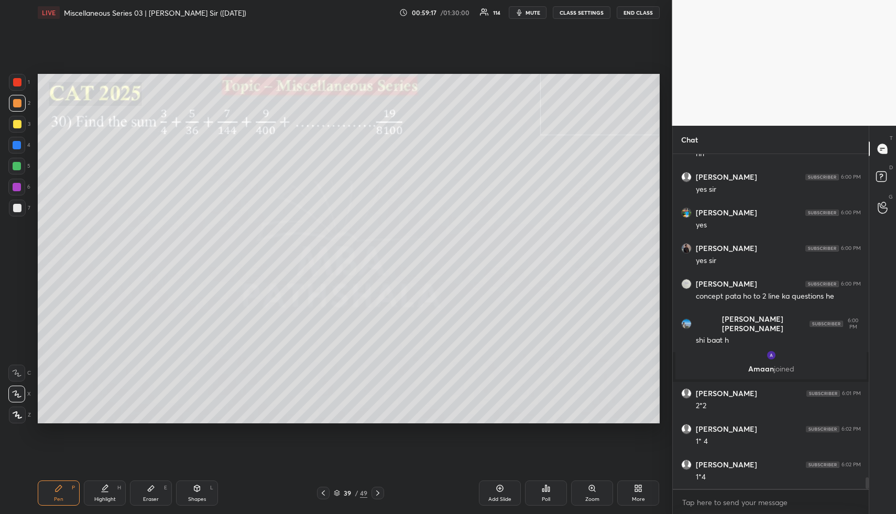
scroll to position [9600, 0]
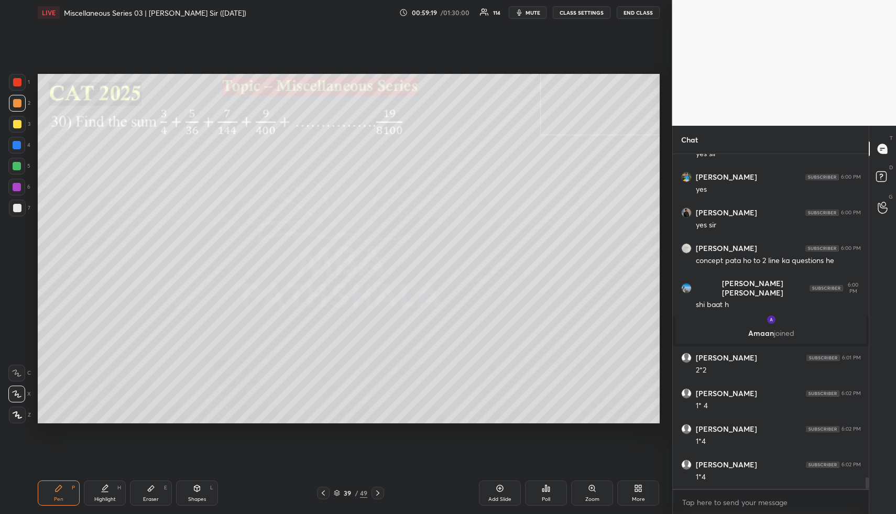
click at [322, 490] on icon at bounding box center [323, 493] width 8 height 8
drag, startPoint x: 107, startPoint y: 496, endPoint x: 129, endPoint y: 455, distance: 46.2
click at [108, 495] on div "Highlight H" at bounding box center [105, 492] width 42 height 25
drag, startPoint x: 323, startPoint y: 492, endPoint x: 319, endPoint y: 434, distance: 58.3
click at [323, 492] on icon at bounding box center [323, 492] width 3 height 5
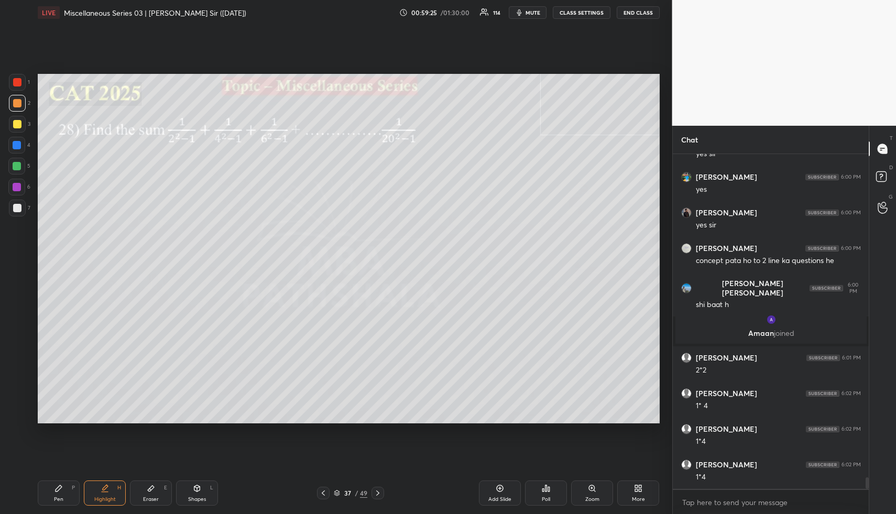
scroll to position [9611, 0]
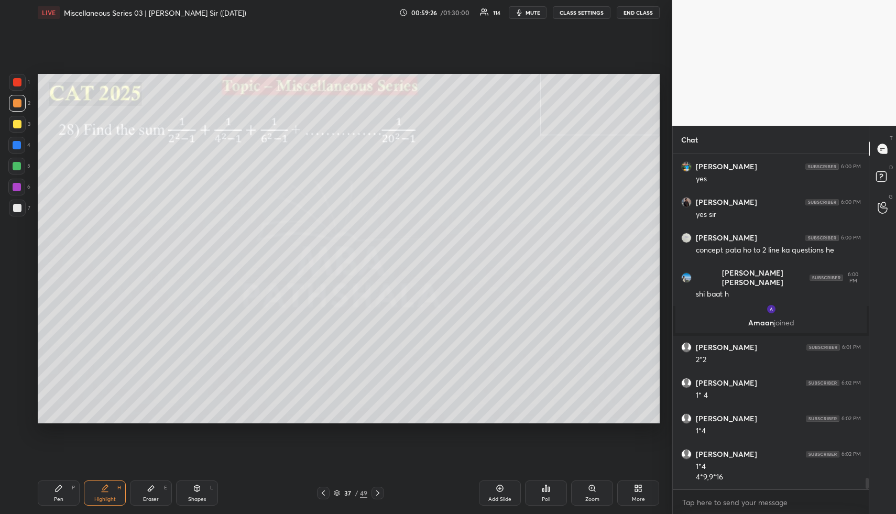
click at [323, 491] on icon at bounding box center [323, 493] width 8 height 8
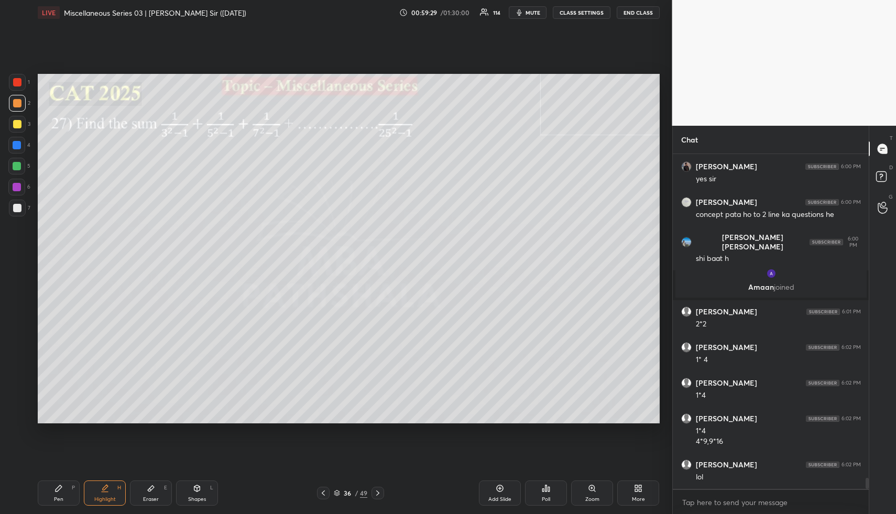
click at [380, 490] on icon at bounding box center [378, 493] width 8 height 8
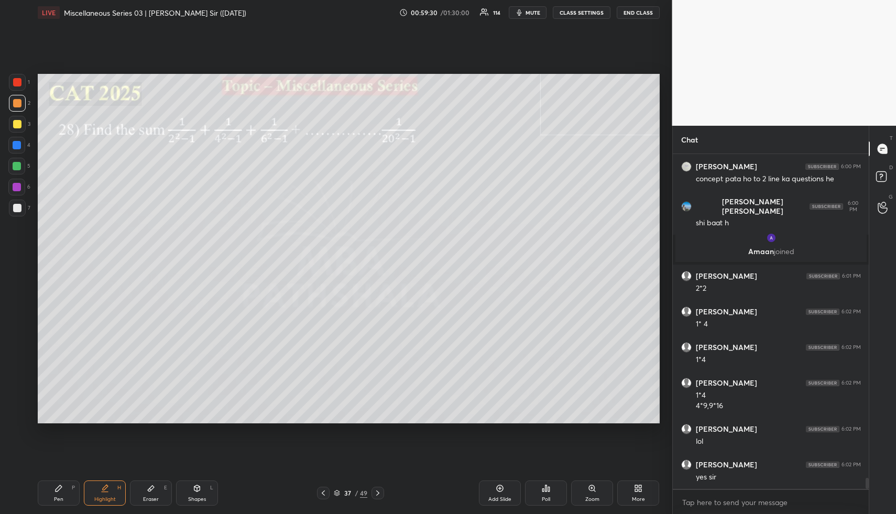
click at [378, 491] on icon at bounding box center [378, 493] width 8 height 8
click at [378, 493] on icon at bounding box center [377, 492] width 3 height 5
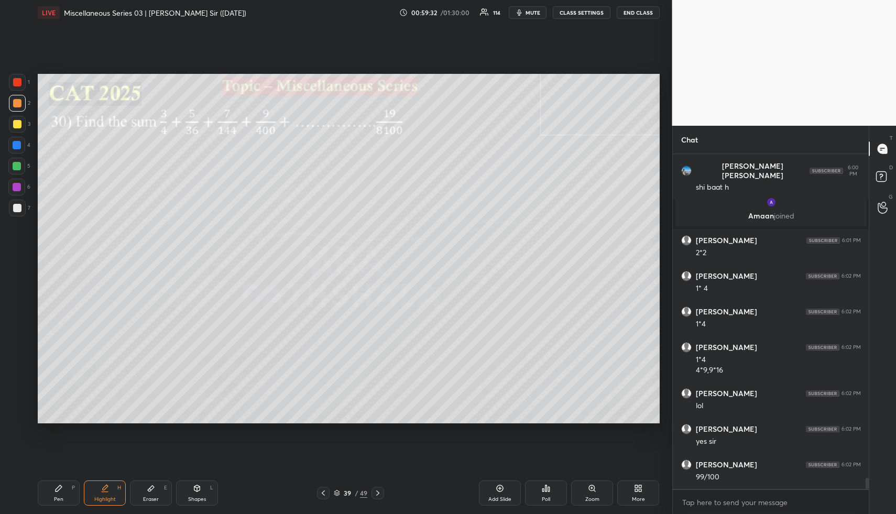
scroll to position [9753, 0]
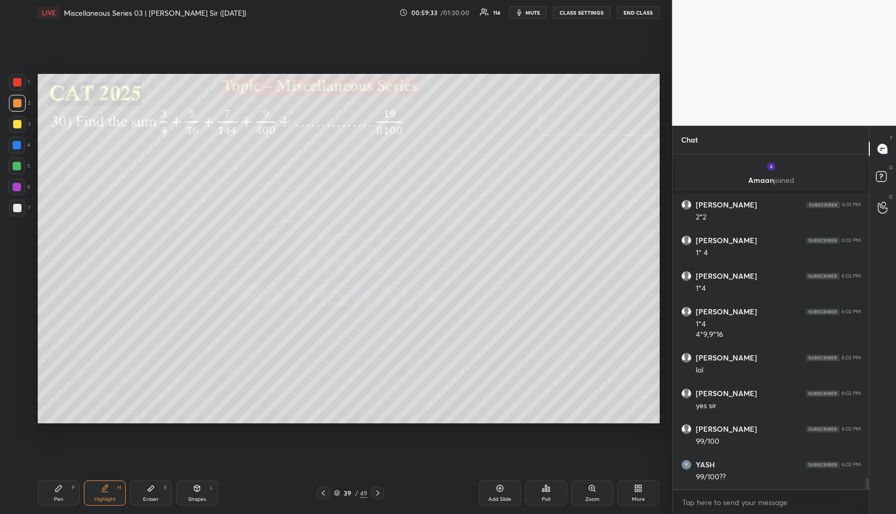
click at [151, 487] on icon at bounding box center [151, 488] width 8 height 8
click at [63, 482] on div "Pen P" at bounding box center [59, 492] width 42 height 25
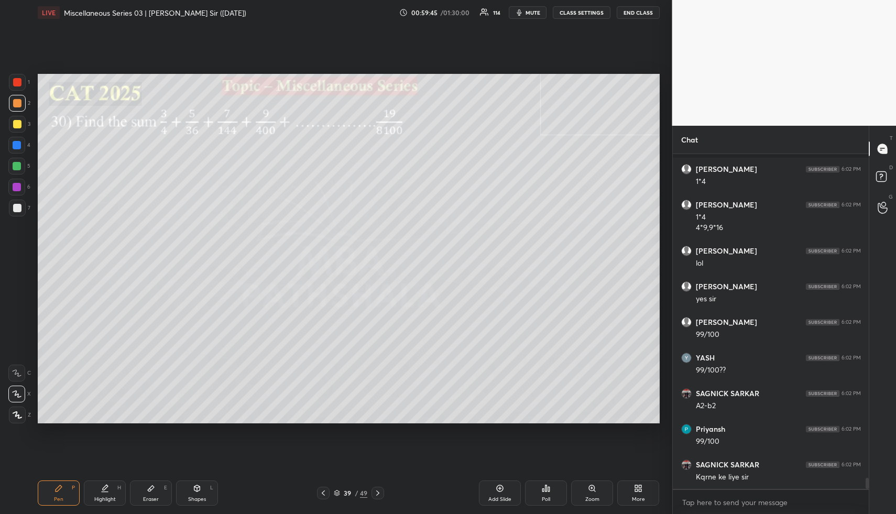
scroll to position [9905, 0]
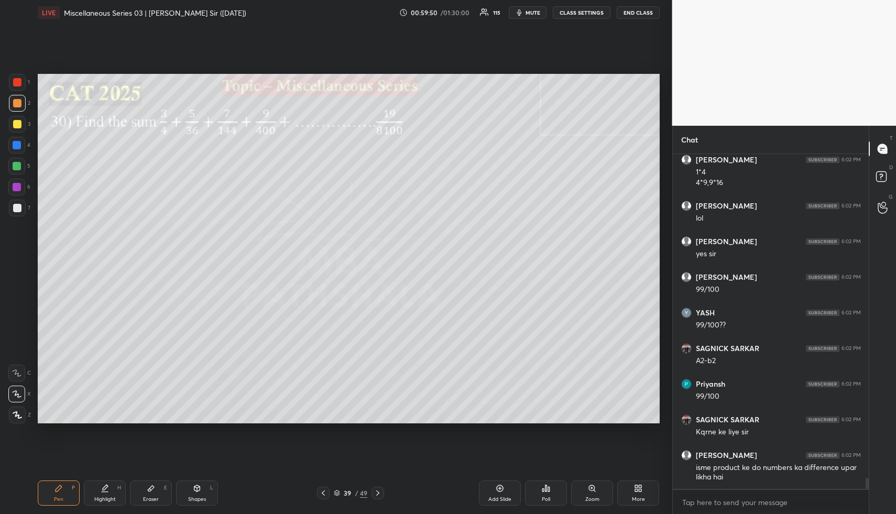
click at [110, 487] on div "Highlight H" at bounding box center [105, 492] width 42 height 25
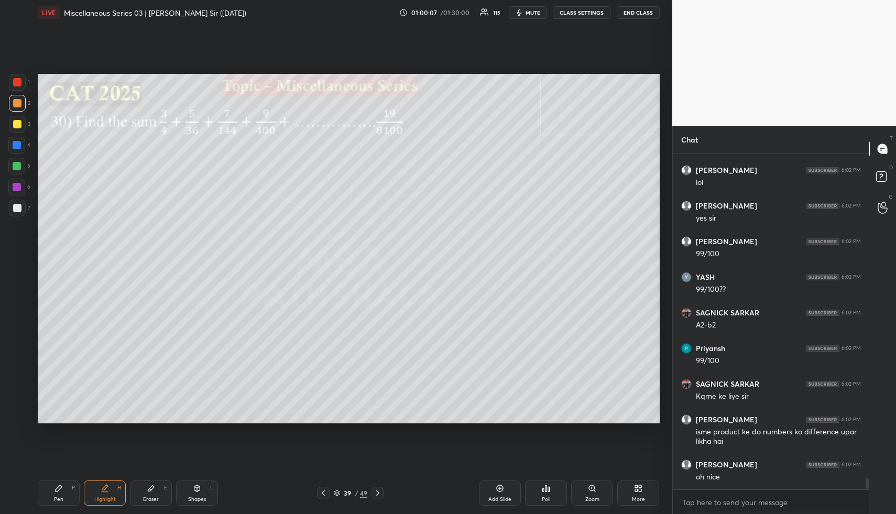
click at [62, 493] on div "Pen P" at bounding box center [59, 492] width 42 height 25
click at [16, 121] on div at bounding box center [17, 124] width 8 height 8
click at [17, 165] on div at bounding box center [17, 166] width 8 height 8
drag, startPoint x: 148, startPoint y: 492, endPoint x: 140, endPoint y: 429, distance: 63.4
click at [147, 489] on icon at bounding box center [151, 488] width 8 height 8
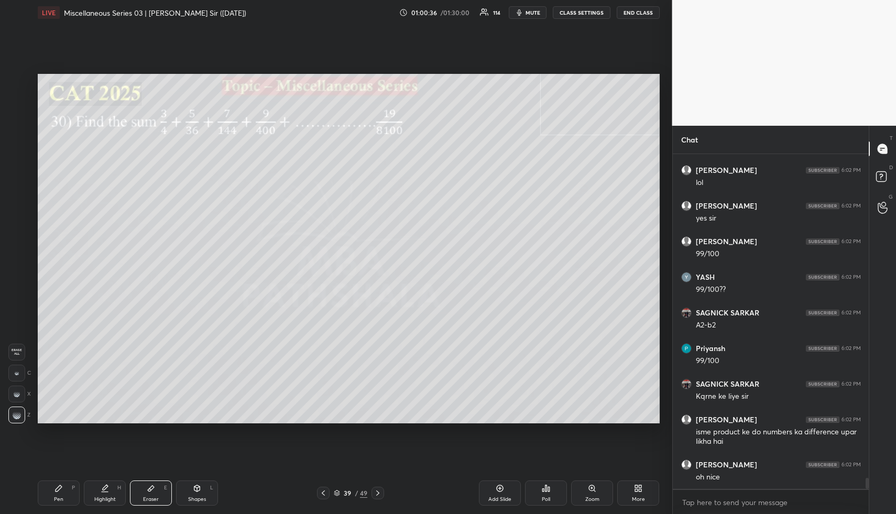
click at [61, 498] on div "Pen" at bounding box center [58, 499] width 9 height 5
click at [16, 144] on div at bounding box center [17, 145] width 8 height 8
click at [154, 489] on div "Eraser E" at bounding box center [151, 492] width 42 height 25
click at [61, 497] on div "Pen" at bounding box center [58, 499] width 9 height 5
click at [65, 495] on div "Pen P" at bounding box center [59, 492] width 42 height 25
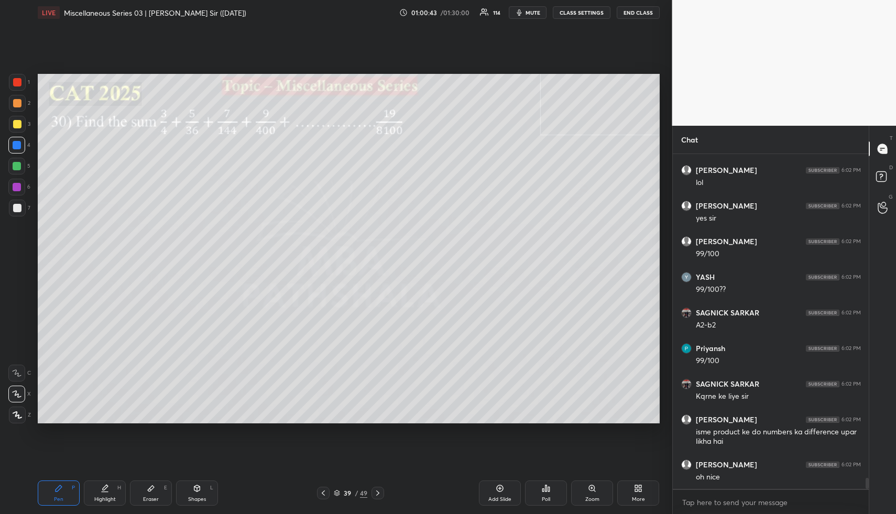
click at [17, 107] on div at bounding box center [17, 103] width 8 height 8
drag, startPoint x: 16, startPoint y: 109, endPoint x: 32, endPoint y: 106, distance: 16.5
click at [16, 109] on div at bounding box center [17, 103] width 17 height 17
drag, startPoint x: 18, startPoint y: 120, endPoint x: 23, endPoint y: 126, distance: 7.9
click at [17, 121] on div at bounding box center [17, 124] width 8 height 8
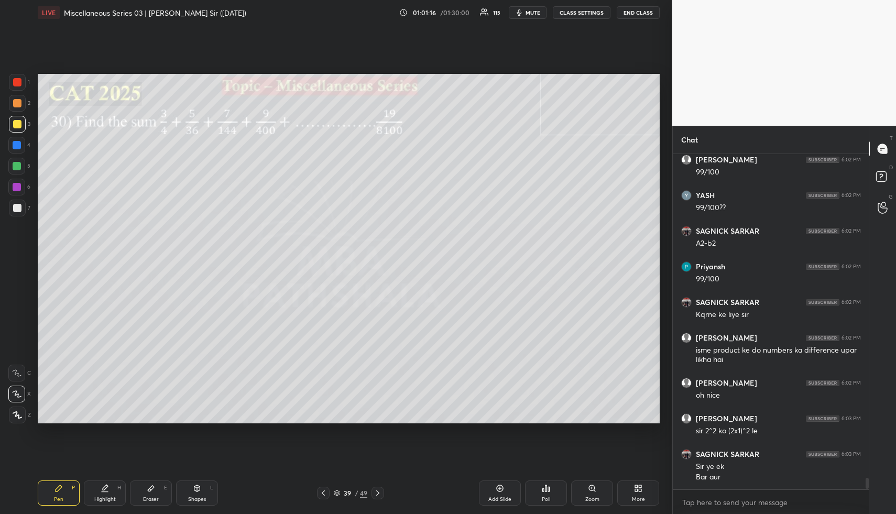
scroll to position [10058, 0]
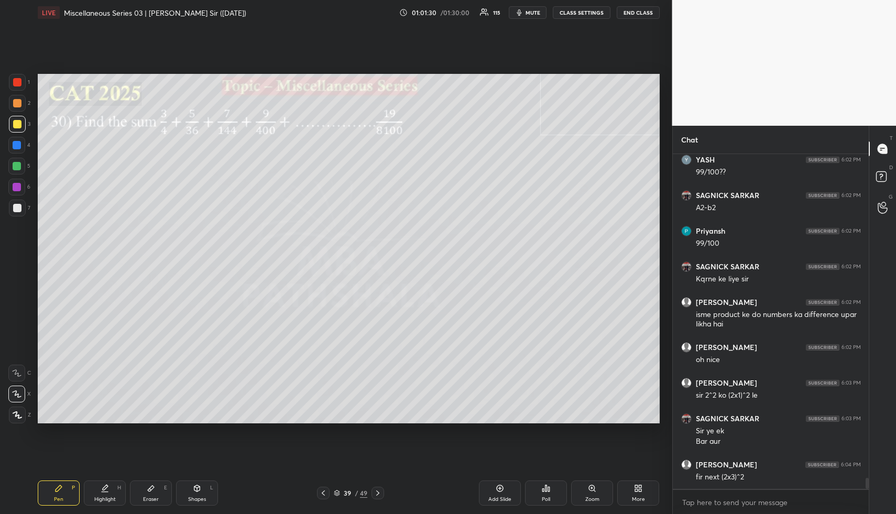
drag, startPoint x: 18, startPoint y: 142, endPoint x: 36, endPoint y: 153, distance: 21.4
click at [18, 142] on div at bounding box center [17, 145] width 8 height 8
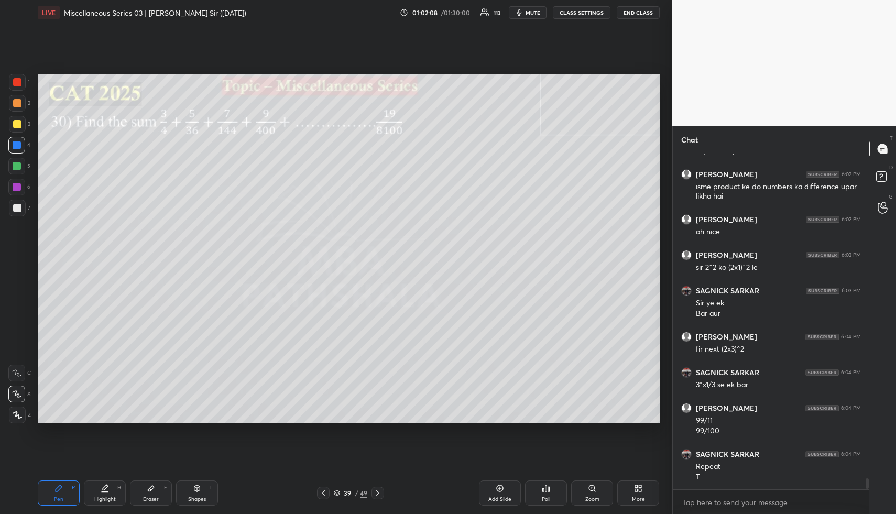
scroll to position [10222, 0]
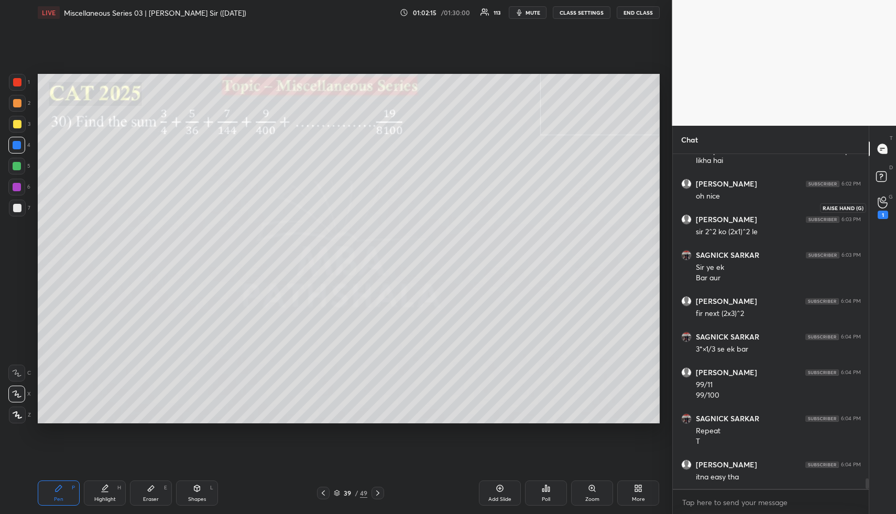
click at [884, 209] on div "1" at bounding box center [883, 207] width 10 height 23
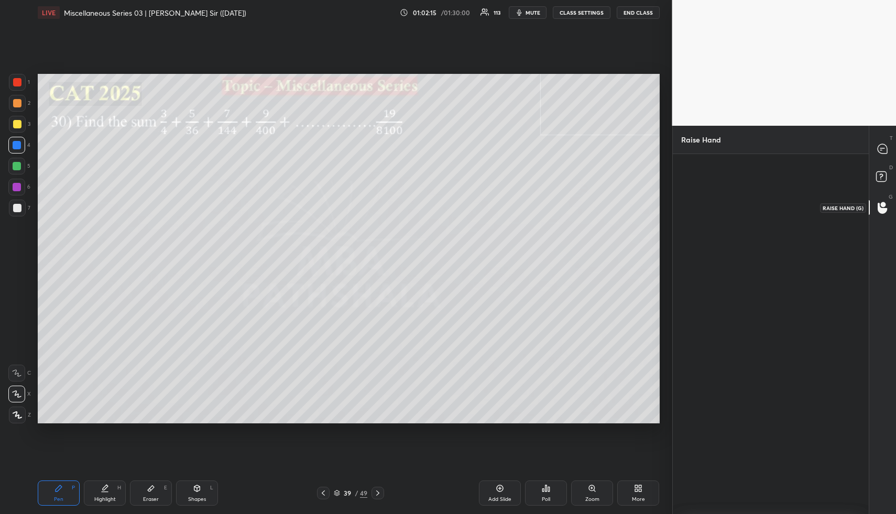
scroll to position [4, 4]
click at [716, 206] on div "[PERSON_NAME] INVITE" at bounding box center [710, 210] width 59 height 61
click at [716, 221] on button "INVITE" at bounding box center [710, 226] width 51 height 14
click at [880, 176] on rect at bounding box center [881, 177] width 10 height 10
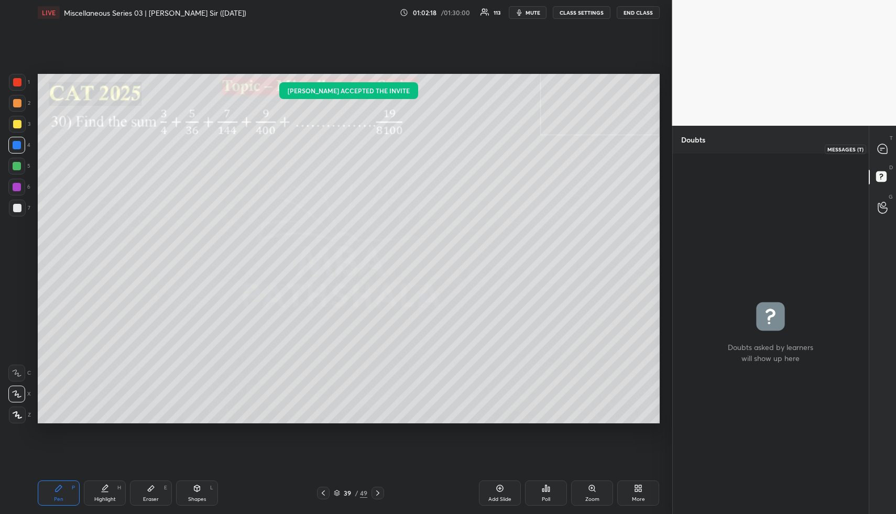
click at [883, 148] on icon at bounding box center [882, 148] width 9 height 9
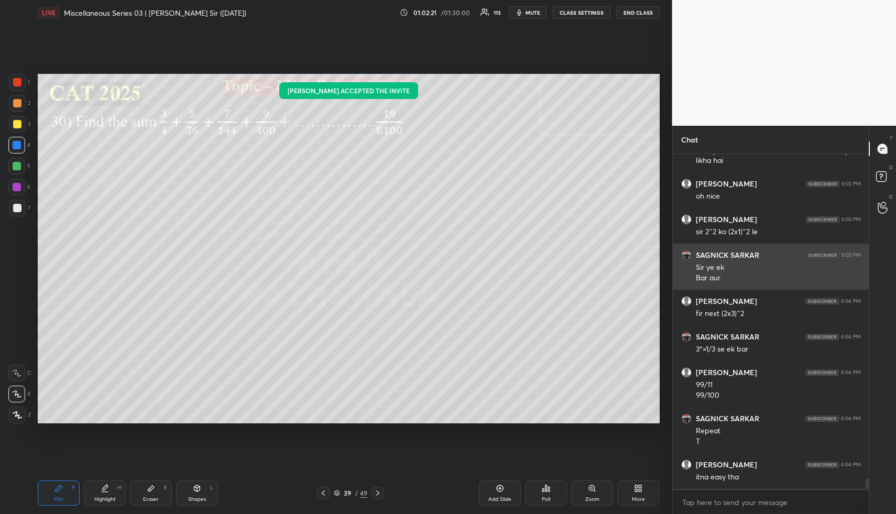
scroll to position [10515, 0]
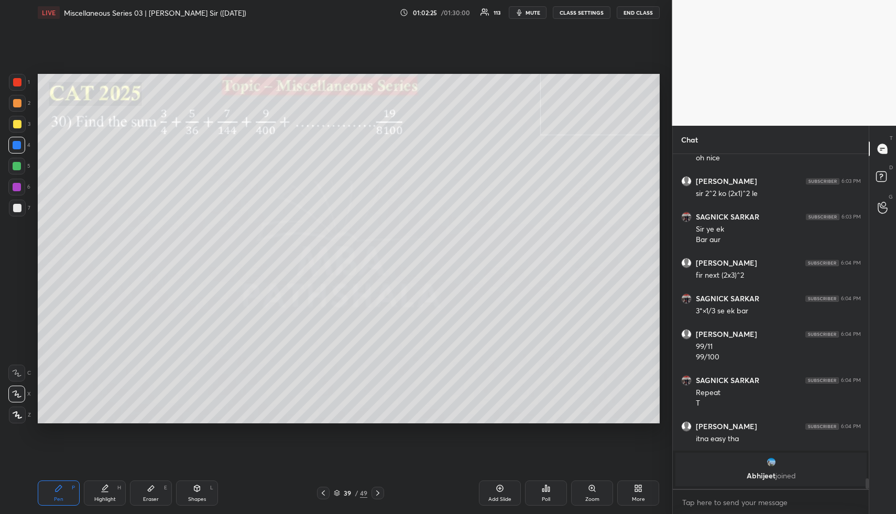
drag, startPoint x: 112, startPoint y: 496, endPoint x: 106, endPoint y: 489, distance: 8.2
click at [108, 494] on div "Highlight H" at bounding box center [105, 492] width 42 height 25
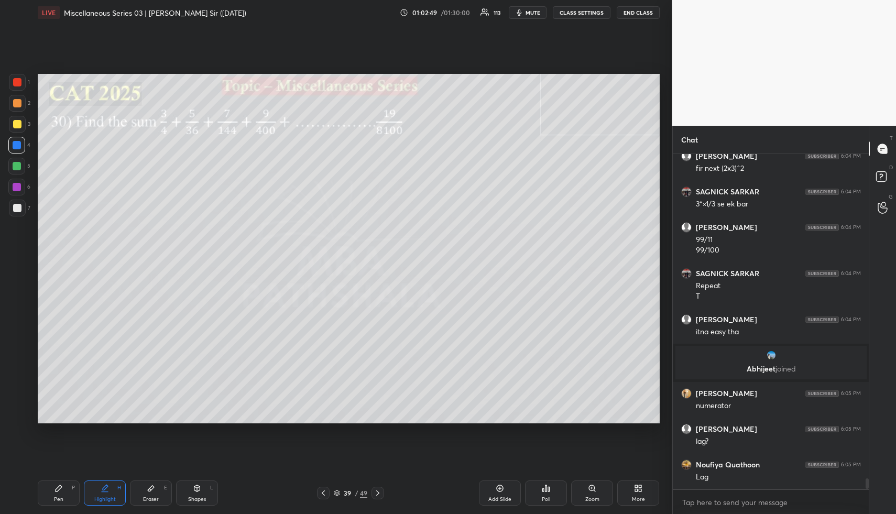
scroll to position [10163, 0]
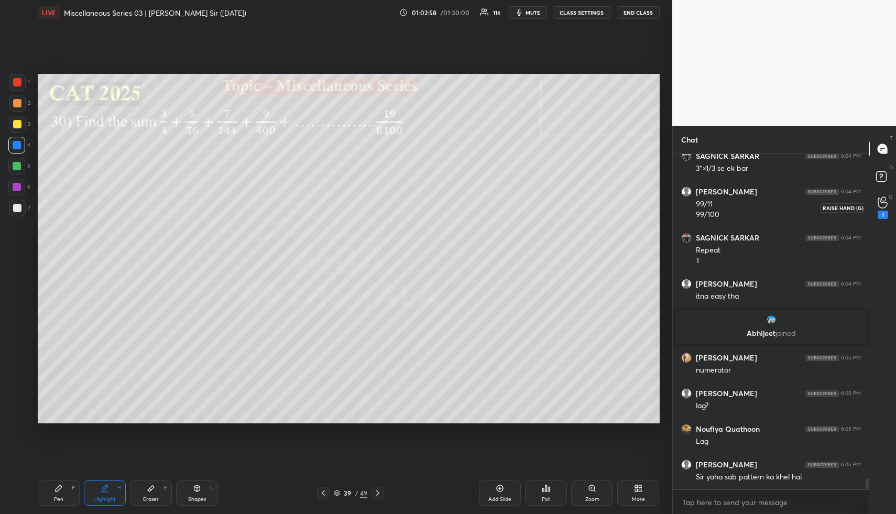
click at [883, 198] on icon at bounding box center [883, 202] width 10 height 12
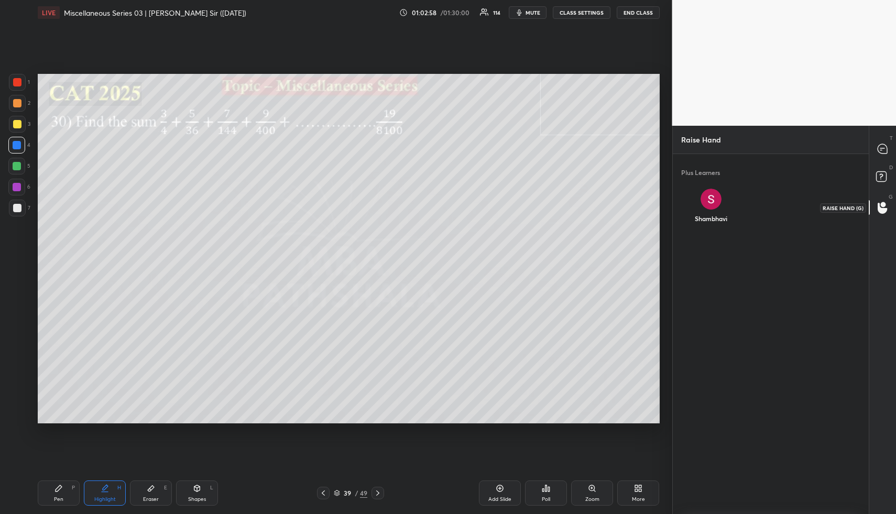
scroll to position [4, 4]
click at [709, 192] on img "grid" at bounding box center [710, 195] width 13 height 13
click at [709, 222] on button "INVITE" at bounding box center [710, 226] width 51 height 14
click at [892, 181] on div at bounding box center [882, 178] width 21 height 19
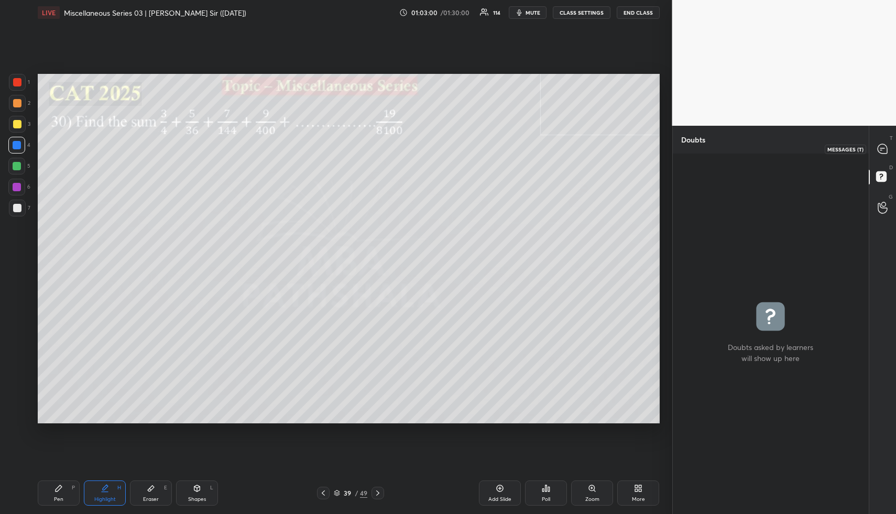
click at [887, 145] on icon at bounding box center [882, 149] width 11 height 11
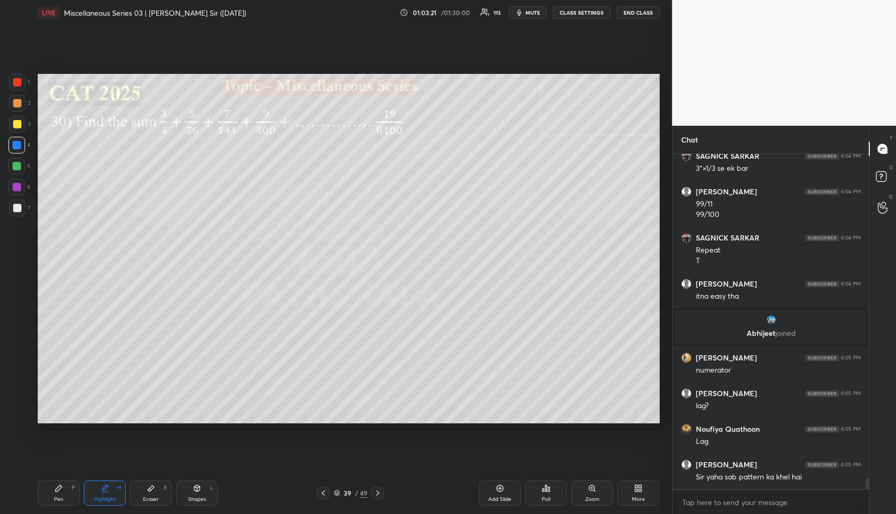
drag, startPoint x: 102, startPoint y: 488, endPoint x: 103, endPoint y: 480, distance: 7.9
click at [102, 488] on icon at bounding box center [105, 488] width 8 height 8
click at [324, 492] on icon at bounding box center [323, 493] width 8 height 8
click at [381, 490] on icon at bounding box center [378, 493] width 8 height 8
drag, startPoint x: 62, startPoint y: 487, endPoint x: 56, endPoint y: 425, distance: 62.7
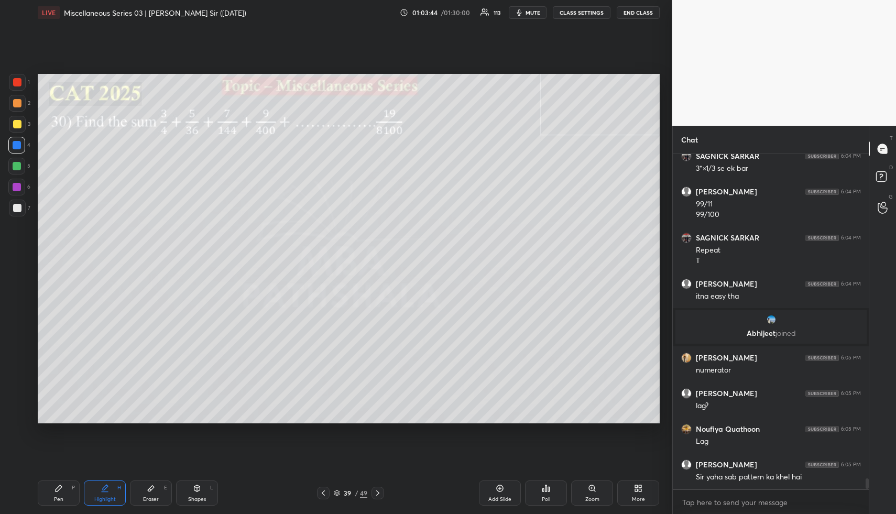
click at [62, 487] on div "Pen P" at bounding box center [59, 492] width 42 height 25
drag, startPoint x: 18, startPoint y: 162, endPoint x: 34, endPoint y: 160, distance: 16.3
click at [18, 162] on div at bounding box center [17, 166] width 8 height 8
click at [105, 489] on icon at bounding box center [105, 488] width 8 height 8
click at [880, 206] on icon at bounding box center [883, 208] width 10 height 12
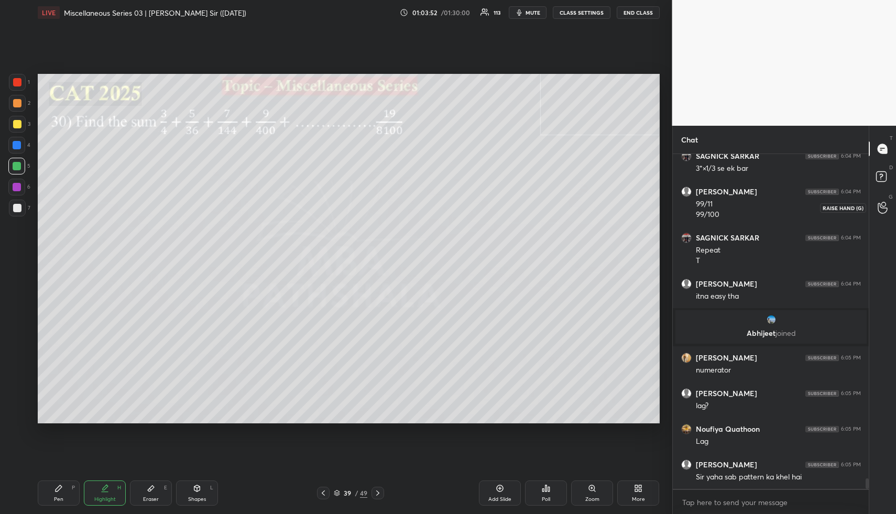
scroll to position [306, 193]
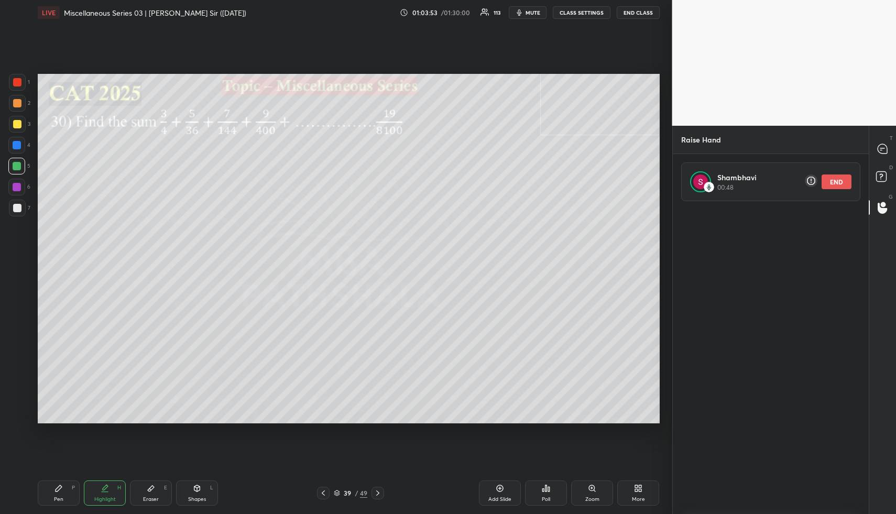
click at [843, 181] on button "END" at bounding box center [837, 181] width 30 height 15
drag, startPoint x: 880, startPoint y: 177, endPoint x: 891, endPoint y: 152, distance: 27.5
click at [881, 175] on icon at bounding box center [882, 178] width 19 height 19
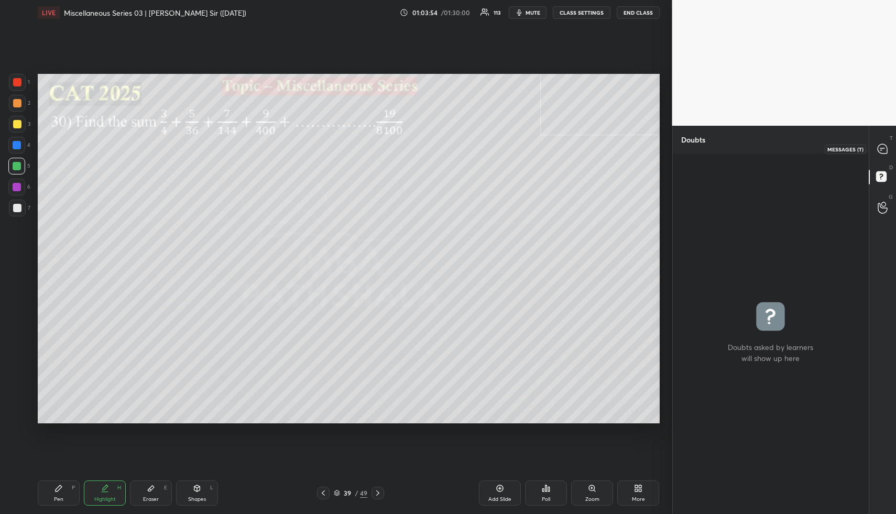
click at [877, 151] on icon at bounding box center [882, 149] width 11 height 11
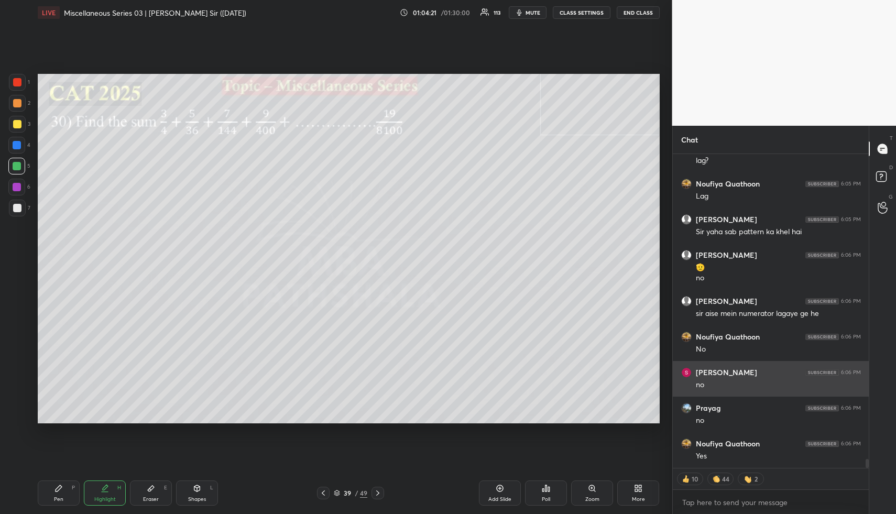
scroll to position [10699, 0]
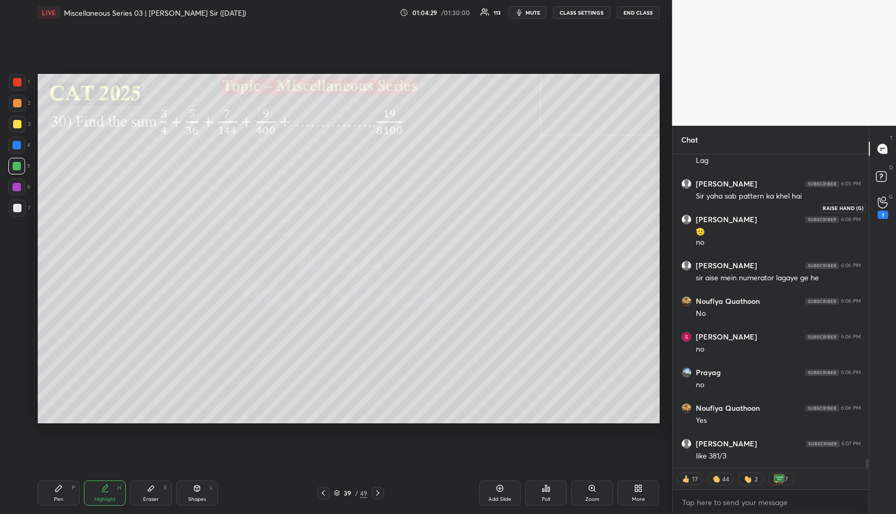
click at [880, 206] on icon at bounding box center [883, 202] width 10 height 12
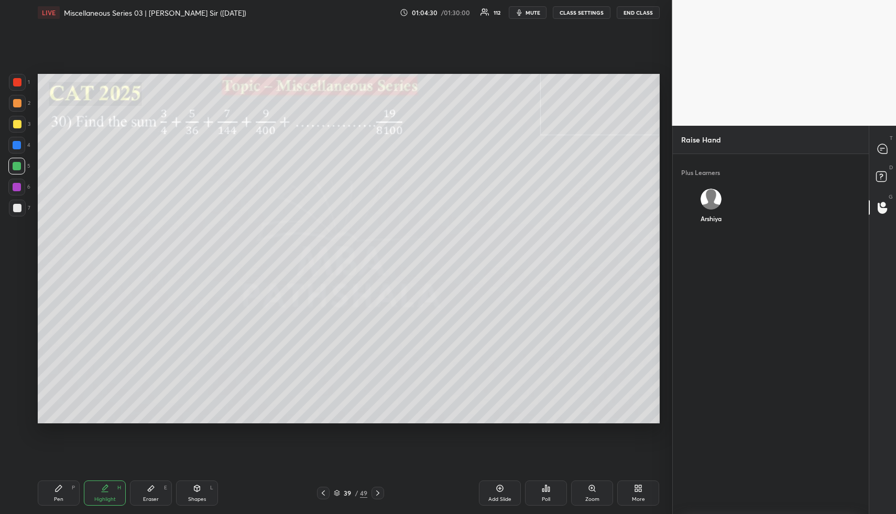
click at [724, 204] on div "Arshiya" at bounding box center [710, 208] width 59 height 56
click at [718, 226] on button "INVITE" at bounding box center [710, 226] width 51 height 14
click at [882, 170] on icon at bounding box center [882, 178] width 19 height 19
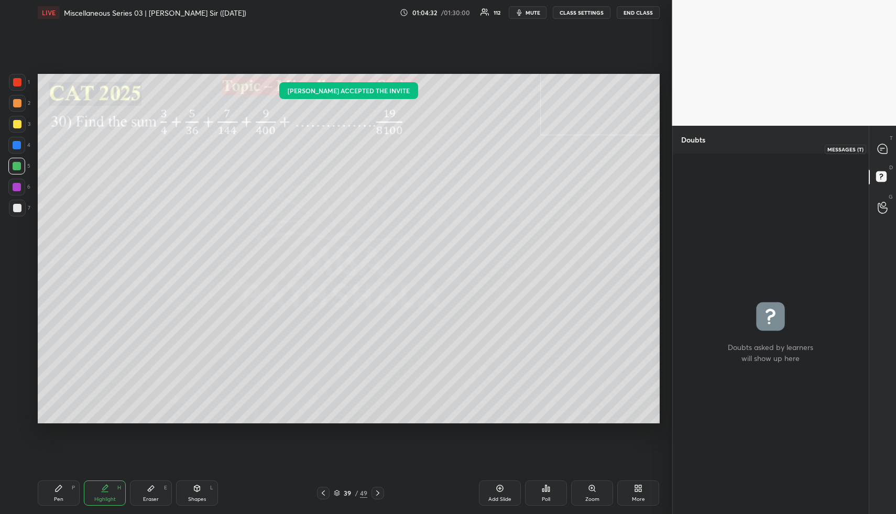
click at [882, 141] on div at bounding box center [882, 148] width 21 height 19
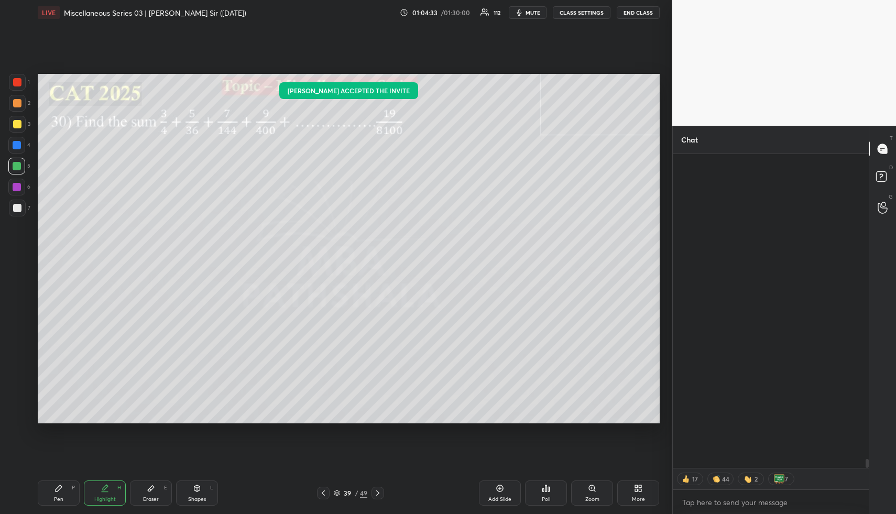
scroll to position [310, 193]
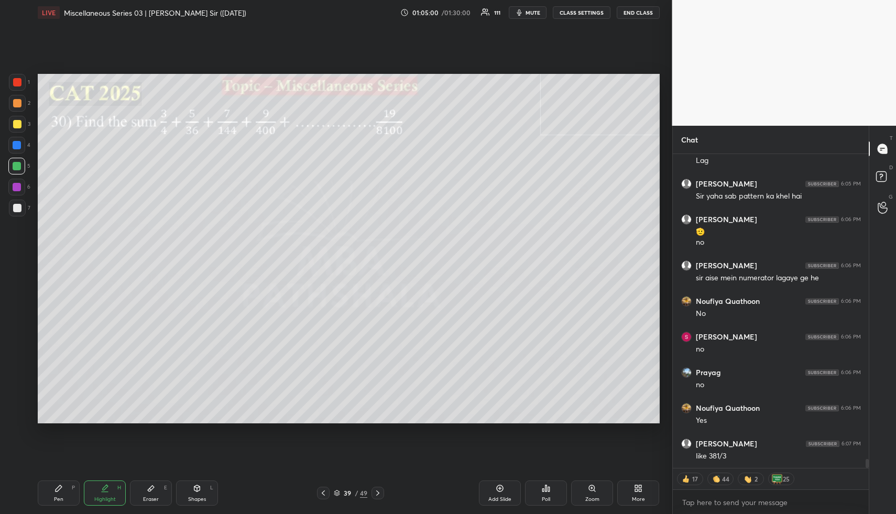
click at [107, 495] on div "Highlight H" at bounding box center [105, 492] width 42 height 25
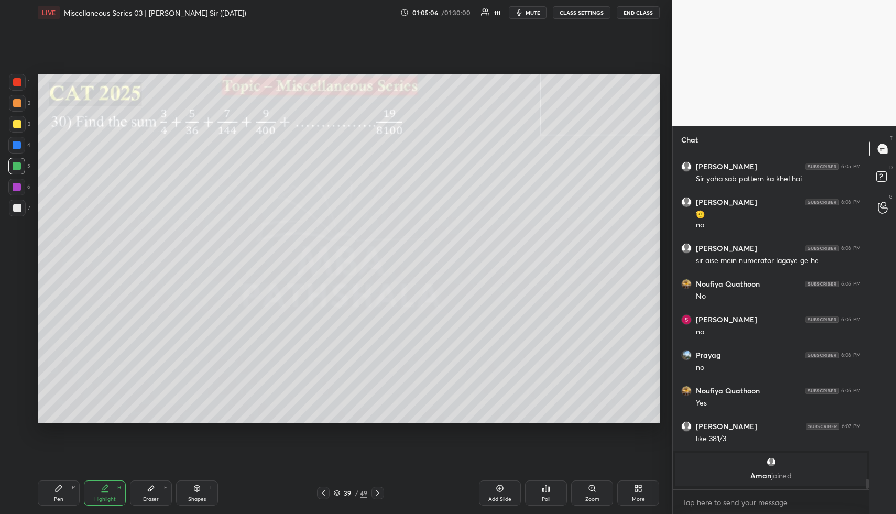
scroll to position [4, 4]
click at [69, 491] on div "Pen P" at bounding box center [59, 492] width 42 height 25
click at [17, 103] on div at bounding box center [17, 103] width 8 height 8
click at [111, 497] on div "Highlight" at bounding box center [104, 499] width 21 height 5
click at [637, 498] on div "More" at bounding box center [638, 499] width 13 height 5
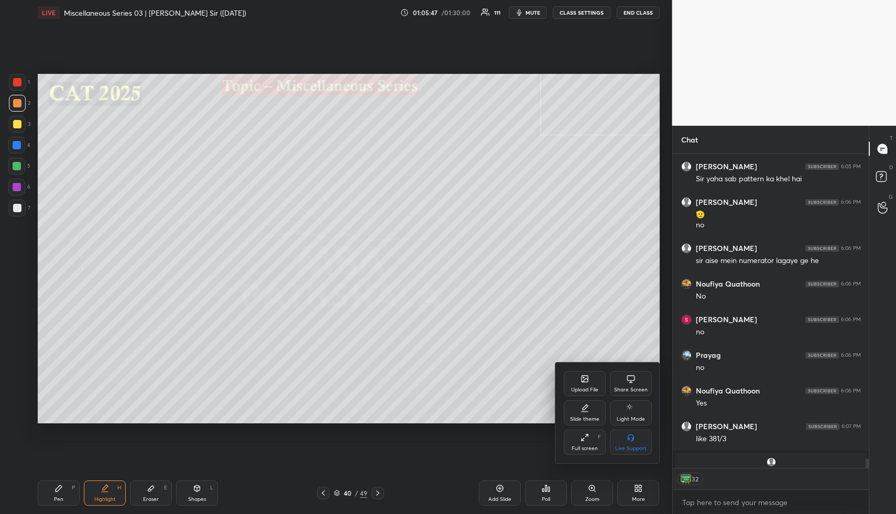
click at [590, 387] on div "Upload File" at bounding box center [584, 389] width 27 height 5
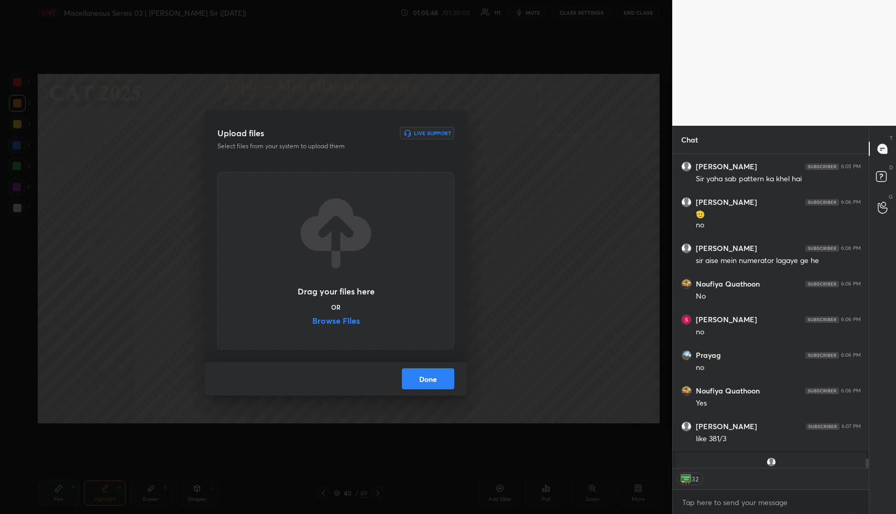
click at [336, 320] on label "Browse Files" at bounding box center [336, 321] width 48 height 11
click at [312, 320] on input "Browse Files" at bounding box center [312, 321] width 0 height 11
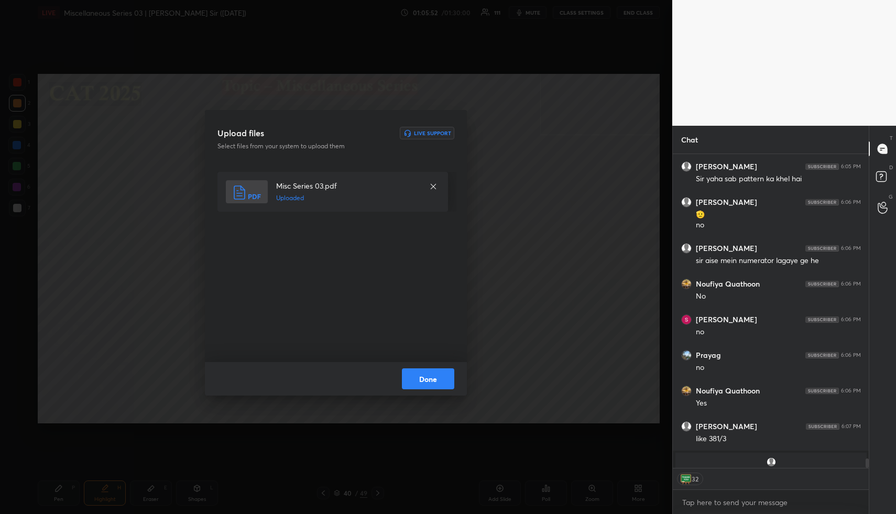
click at [429, 377] on button "Done" at bounding box center [428, 378] width 52 height 21
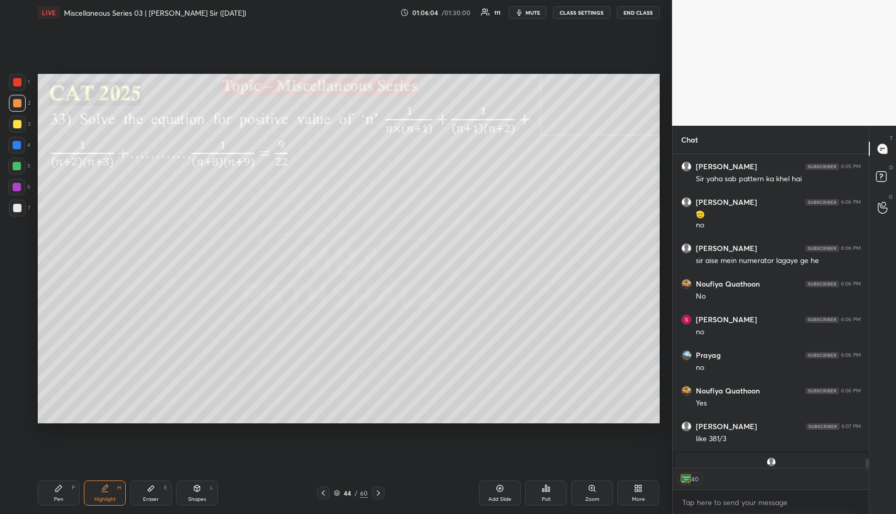
click at [196, 496] on div "Shapes L" at bounding box center [197, 492] width 42 height 25
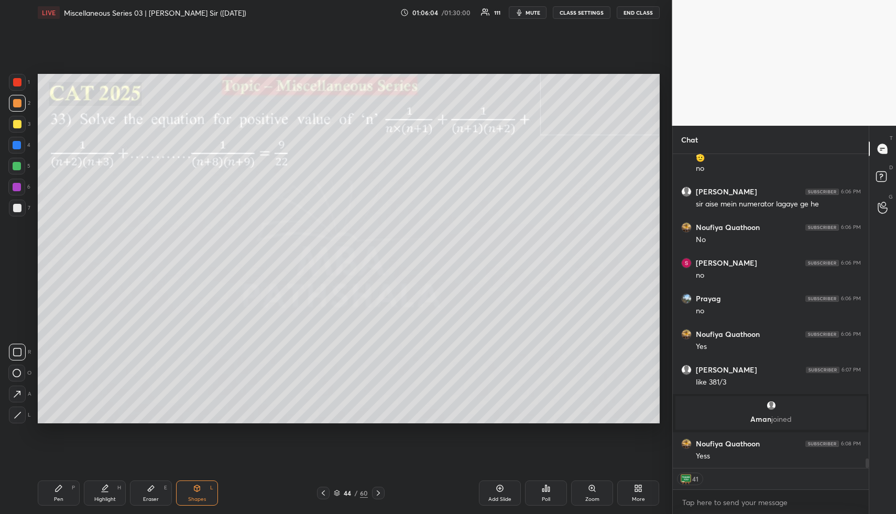
scroll to position [10385, 0]
drag, startPoint x: 17, startPoint y: 102, endPoint x: 29, endPoint y: 97, distance: 13.1
click at [17, 102] on div at bounding box center [17, 103] width 8 height 8
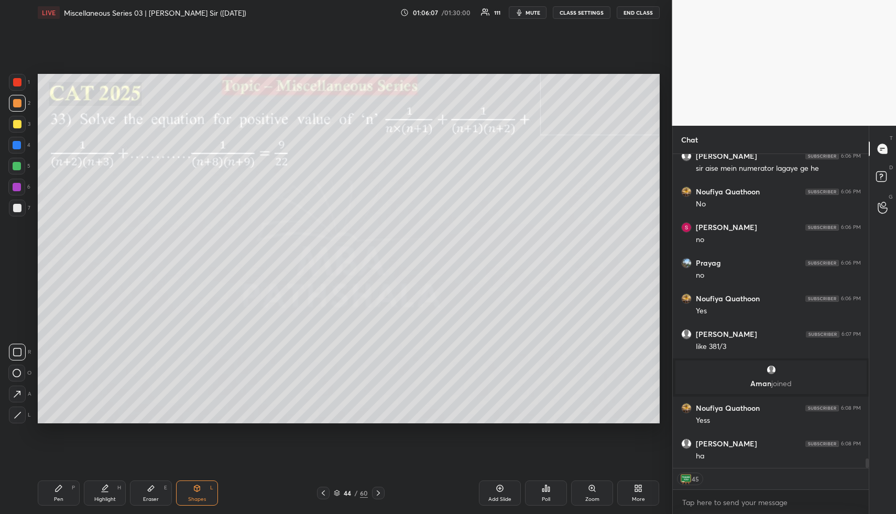
scroll to position [10456, 0]
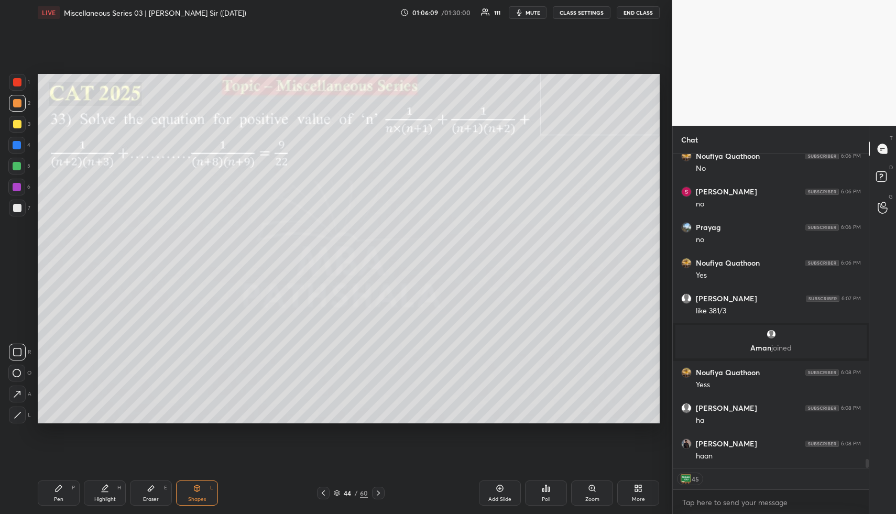
drag, startPoint x: 116, startPoint y: 501, endPoint x: 118, endPoint y: 425, distance: 76.0
click at [115, 499] on div "Highlight H" at bounding box center [105, 492] width 42 height 25
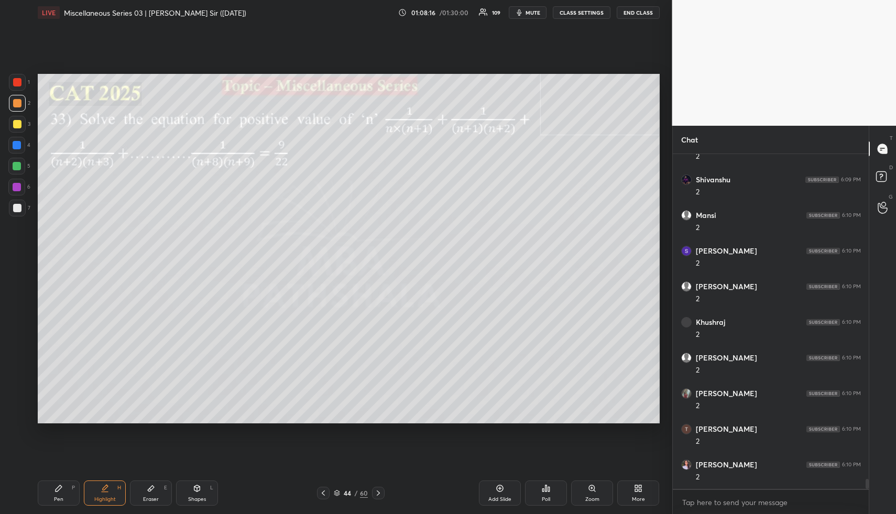
scroll to position [11005, 0]
click at [56, 496] on div "Pen P" at bounding box center [59, 492] width 42 height 25
click at [17, 126] on div at bounding box center [17, 124] width 8 height 8
click at [17, 145] on div at bounding box center [17, 145] width 8 height 8
click at [143, 488] on div "Eraser E" at bounding box center [151, 492] width 42 height 25
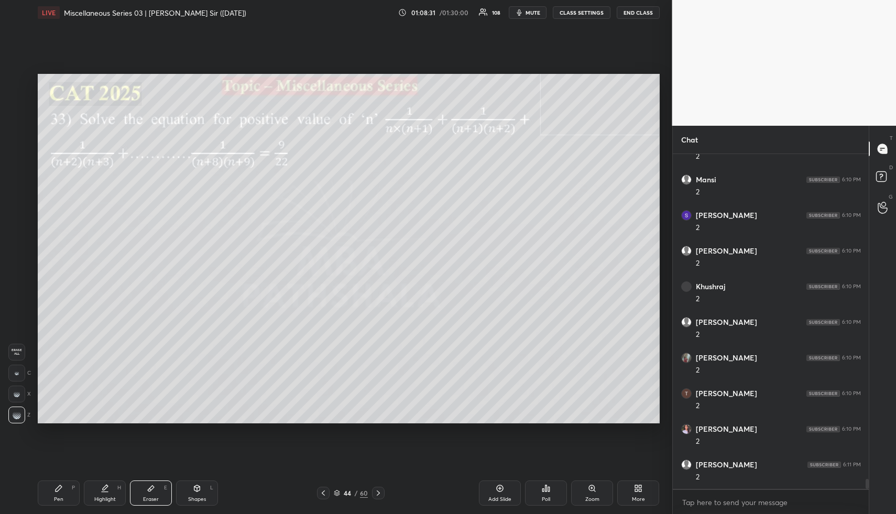
click at [49, 499] on div "Pen P" at bounding box center [59, 492] width 42 height 25
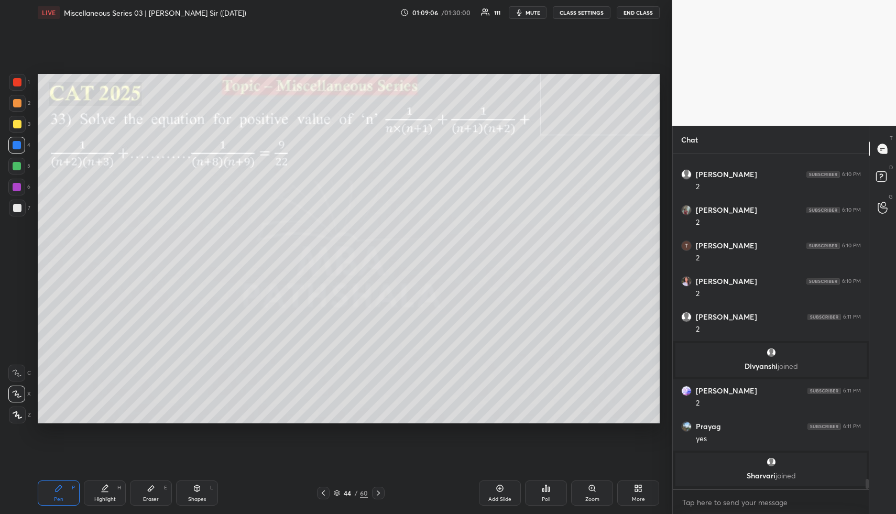
scroll to position [10934, 0]
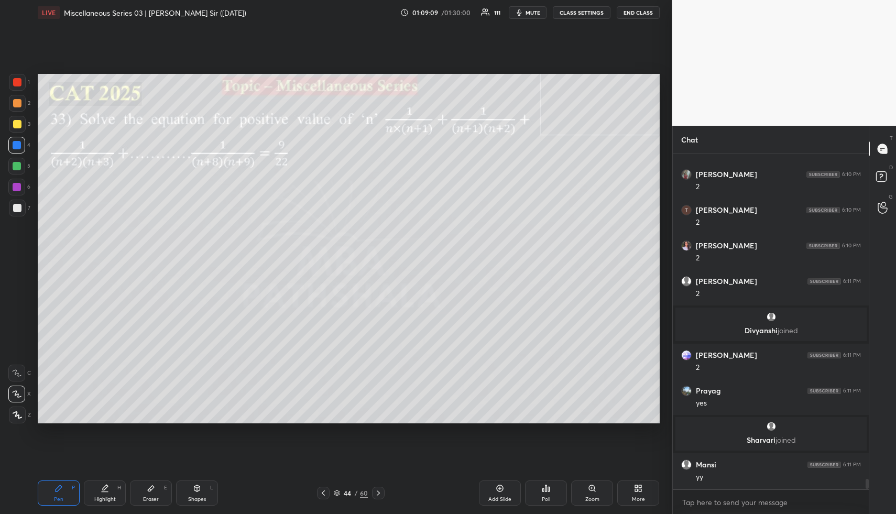
click at [20, 168] on div at bounding box center [17, 166] width 8 height 8
drag, startPoint x: 16, startPoint y: 104, endPoint x: 35, endPoint y: 144, distance: 44.1
click at [16, 104] on div at bounding box center [17, 103] width 8 height 8
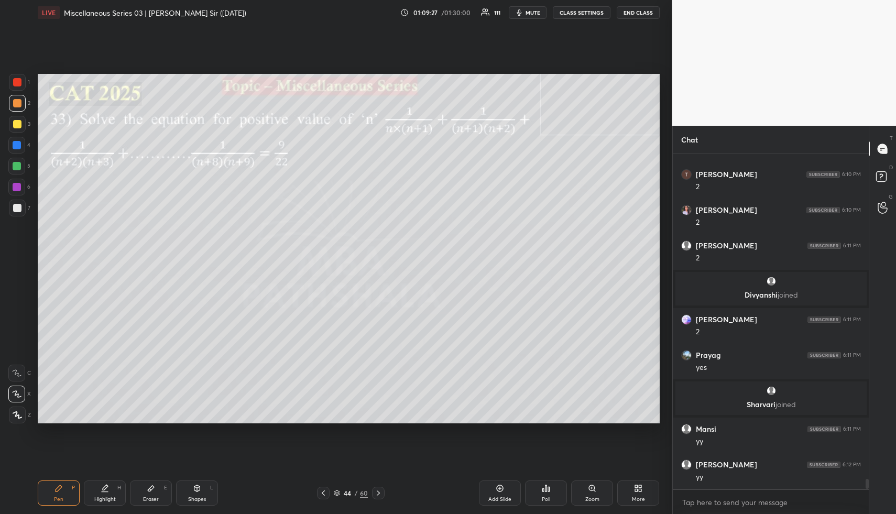
drag, startPoint x: 108, startPoint y: 488, endPoint x: 111, endPoint y: 478, distance: 10.8
click at [108, 490] on icon at bounding box center [105, 488] width 8 height 8
click at [63, 493] on div "Pen P" at bounding box center [59, 492] width 42 height 25
click at [15, 124] on div at bounding box center [17, 124] width 8 height 8
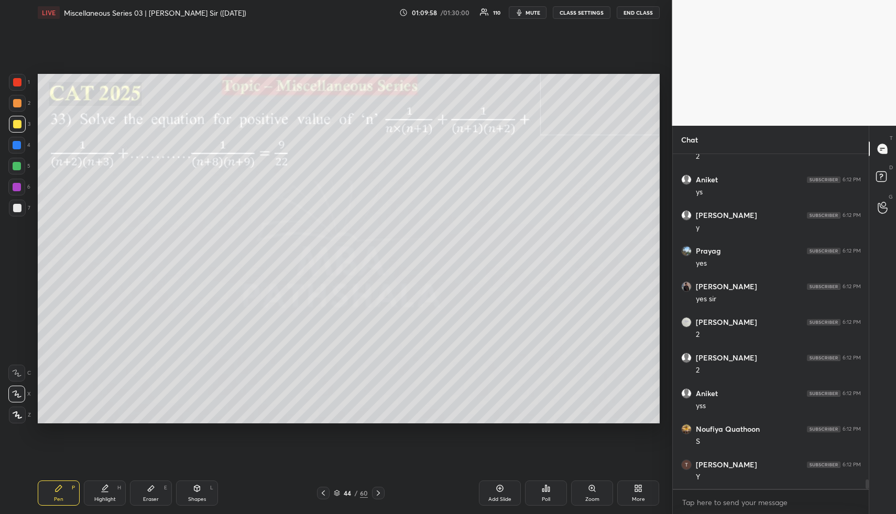
scroll to position [11336, 0]
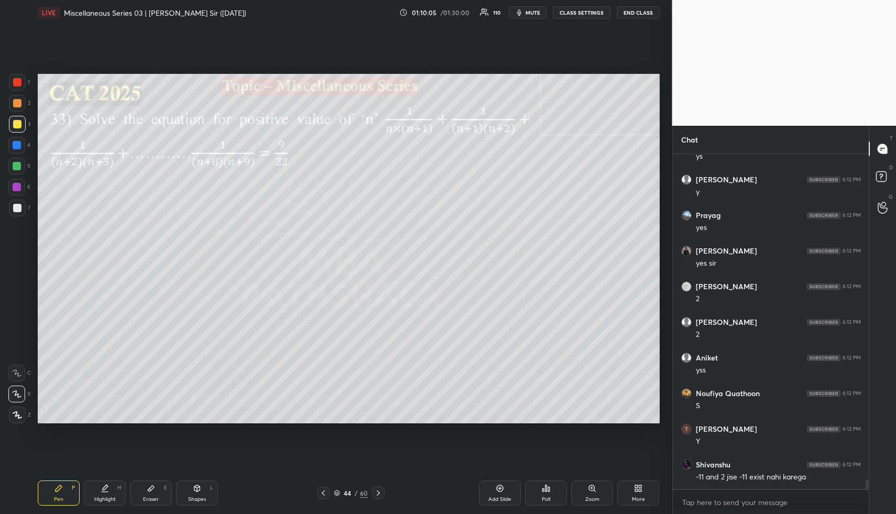
click at [67, 493] on div "Pen P" at bounding box center [59, 492] width 42 height 25
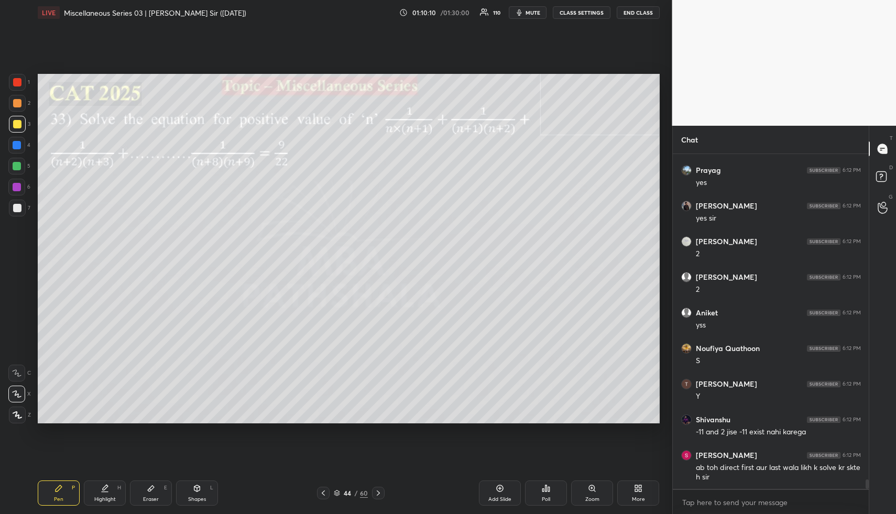
click at [102, 498] on div "Highlight" at bounding box center [104, 499] width 21 height 5
click at [202, 497] on div "Shapes" at bounding box center [197, 499] width 18 height 5
drag, startPoint x: 202, startPoint y: 497, endPoint x: 175, endPoint y: 431, distance: 71.9
click at [198, 497] on div "Shapes" at bounding box center [197, 499] width 18 height 5
drag, startPoint x: 15, startPoint y: 96, endPoint x: 21, endPoint y: 100, distance: 7.3
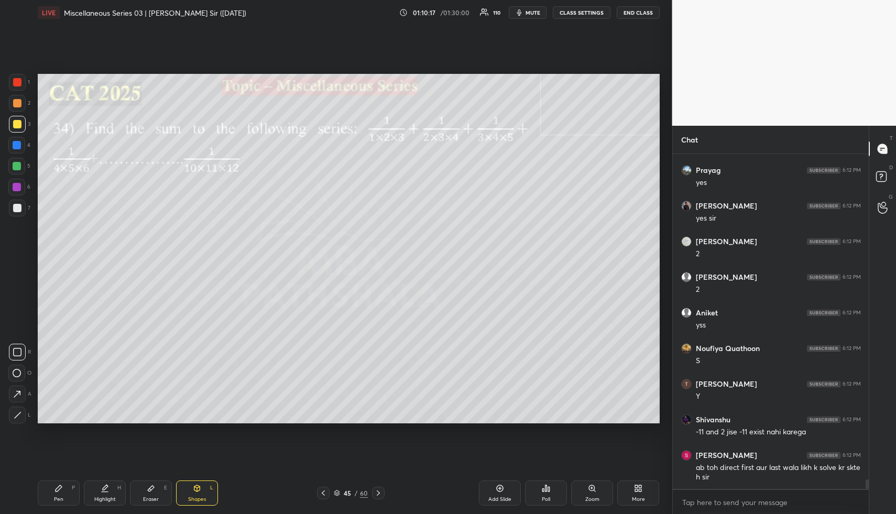
click at [15, 97] on div at bounding box center [17, 103] width 17 height 17
click at [19, 100] on div at bounding box center [17, 103] width 8 height 8
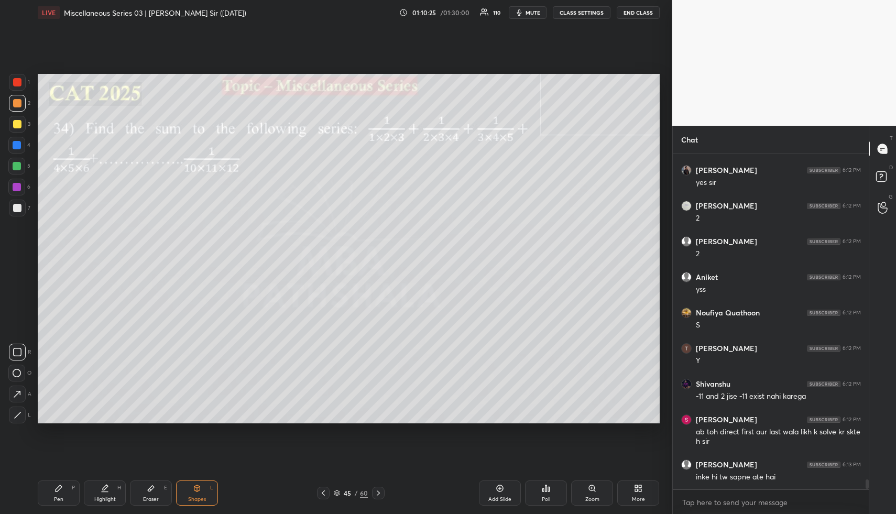
click at [103, 489] on icon at bounding box center [105, 487] width 5 height 5
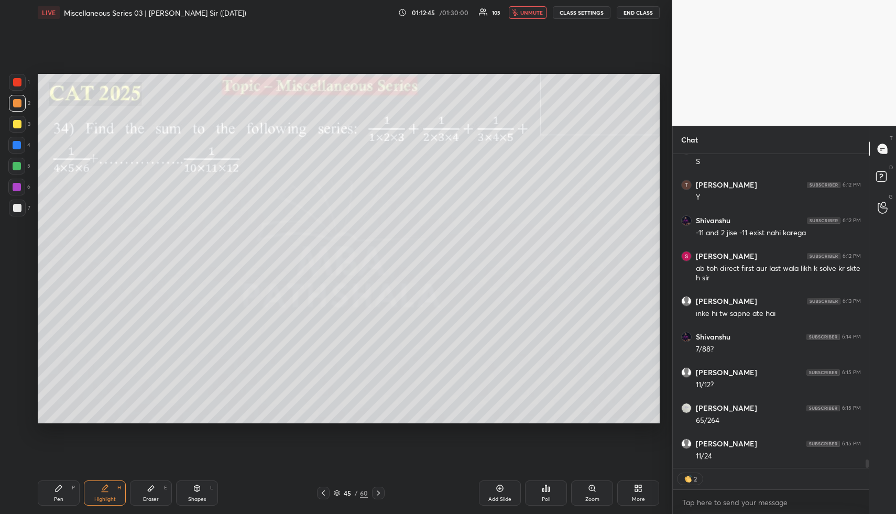
scroll to position [11619, 0]
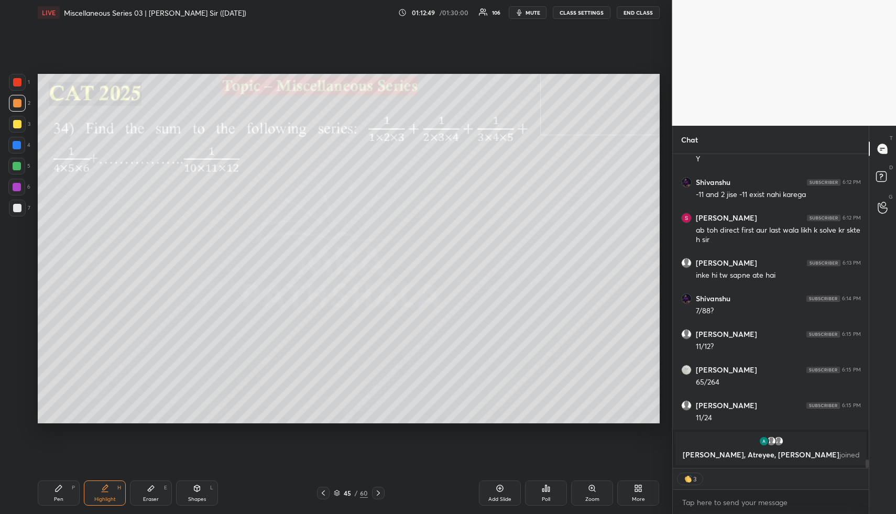
drag, startPoint x: 150, startPoint y: 498, endPoint x: 116, endPoint y: 466, distance: 46.7
click at [147, 497] on div "Eraser" at bounding box center [151, 499] width 16 height 5
click at [20, 352] on span "Erase all" at bounding box center [17, 351] width 16 height 7
click at [61, 498] on div "Pen" at bounding box center [58, 499] width 9 height 5
click at [61, 497] on div "Pen" at bounding box center [58, 499] width 9 height 5
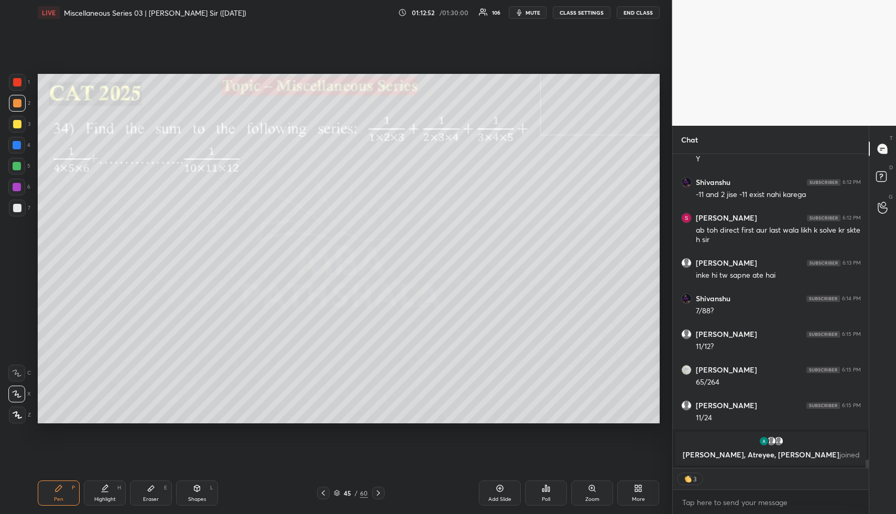
click at [17, 141] on div at bounding box center [17, 145] width 8 height 8
click at [17, 105] on div at bounding box center [17, 103] width 8 height 8
drag, startPoint x: 107, startPoint y: 494, endPoint x: 112, endPoint y: 479, distance: 15.3
click at [106, 493] on div "Highlight H" at bounding box center [105, 492] width 42 height 25
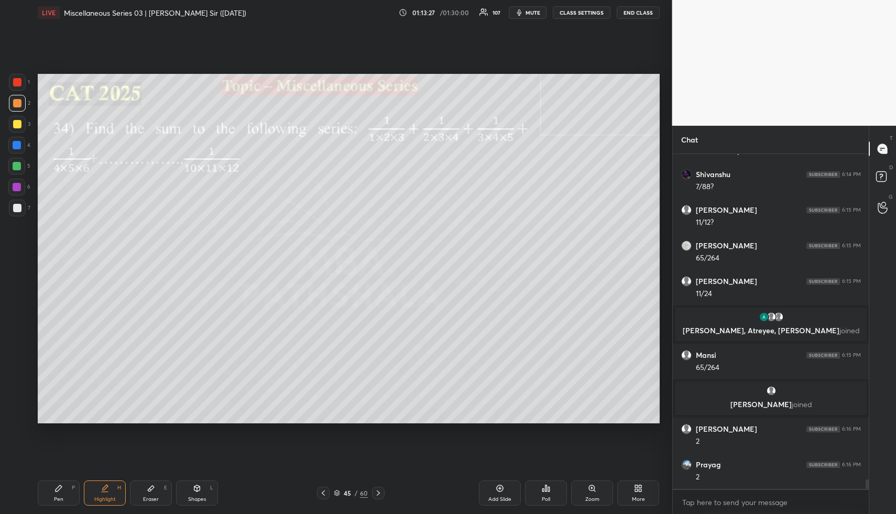
scroll to position [11575, 0]
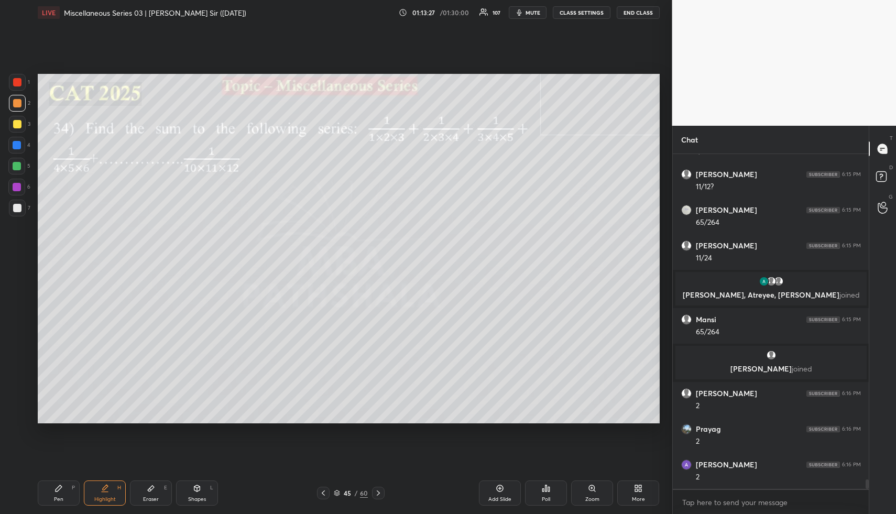
click at [54, 498] on div "Pen" at bounding box center [58, 499] width 9 height 5
click at [20, 123] on div at bounding box center [17, 124] width 8 height 8
click at [99, 493] on div "Highlight H" at bounding box center [105, 492] width 42 height 25
click at [103, 489] on div "Highlight H" at bounding box center [105, 492] width 42 height 25
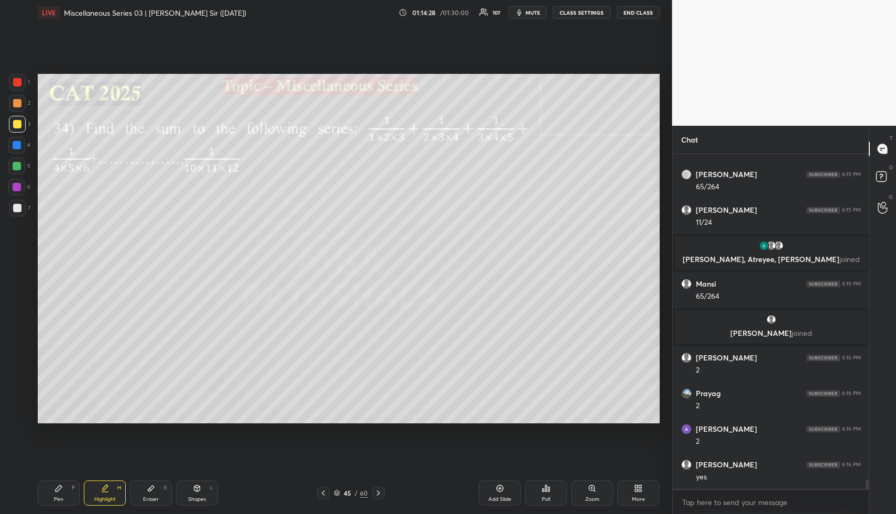
click at [199, 505] on div "Shapes L" at bounding box center [197, 492] width 42 height 25
drag, startPoint x: 200, startPoint y: 504, endPoint x: 188, endPoint y: 477, distance: 29.5
click at [196, 504] on div "Shapes L" at bounding box center [197, 492] width 42 height 25
click at [13, 147] on div at bounding box center [17, 145] width 8 height 8
click at [99, 493] on div "Highlight H" at bounding box center [105, 492] width 42 height 25
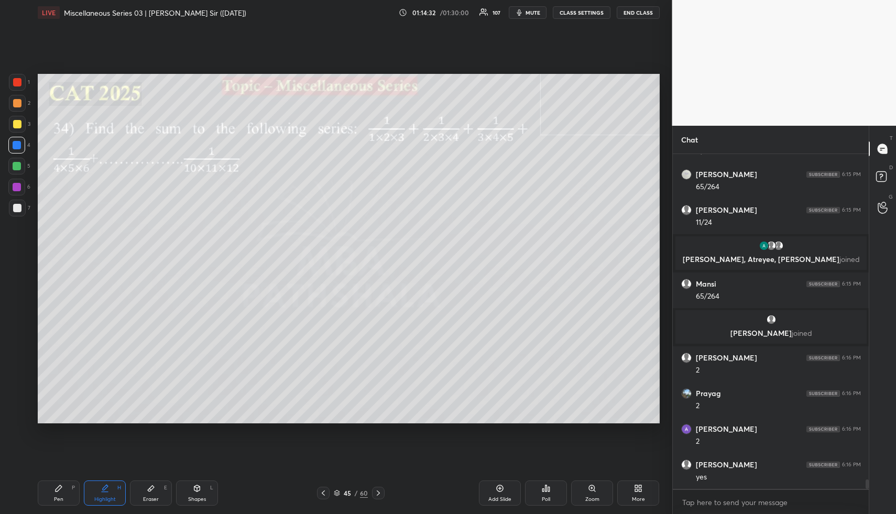
click at [105, 484] on icon at bounding box center [105, 488] width 8 height 8
drag, startPoint x: 109, startPoint y: 500, endPoint x: 114, endPoint y: 483, distance: 18.1
click at [108, 497] on div "Highlight" at bounding box center [104, 499] width 21 height 5
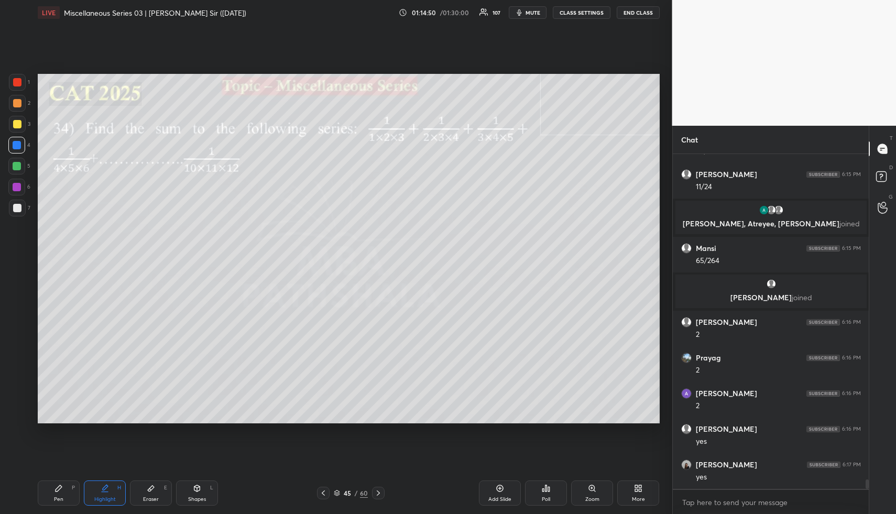
click at [70, 496] on div "Pen P" at bounding box center [59, 492] width 42 height 25
drag, startPoint x: 112, startPoint y: 492, endPoint x: 125, endPoint y: 459, distance: 35.7
click at [112, 492] on div "Highlight H" at bounding box center [105, 492] width 42 height 25
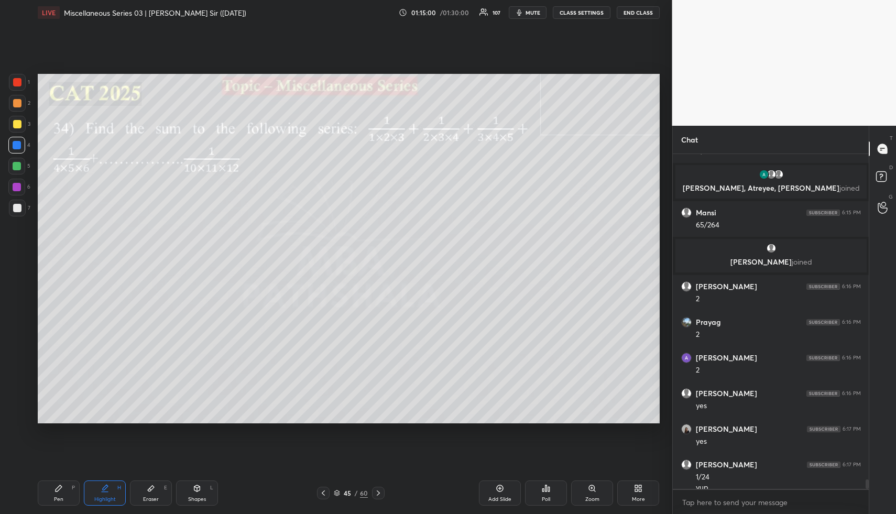
scroll to position [11692, 0]
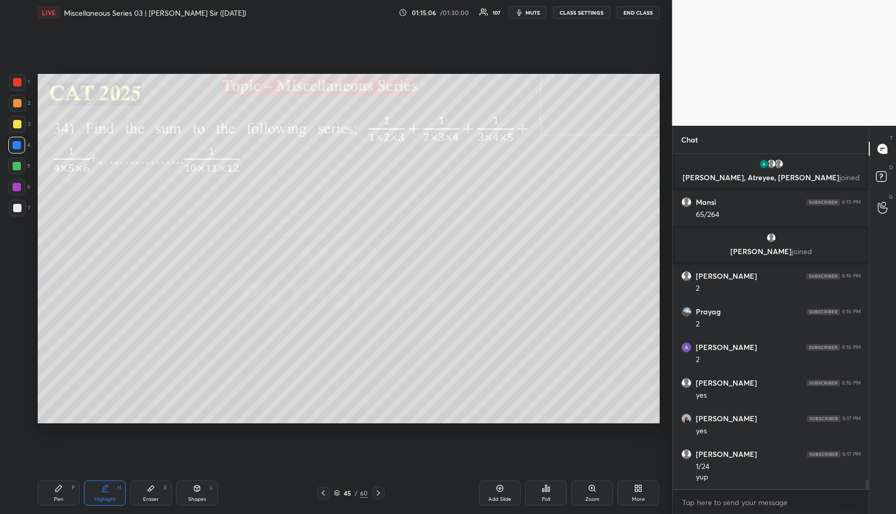
click at [322, 490] on icon at bounding box center [323, 493] width 8 height 8
click at [321, 494] on icon at bounding box center [323, 493] width 8 height 8
click at [320, 494] on icon at bounding box center [323, 493] width 8 height 8
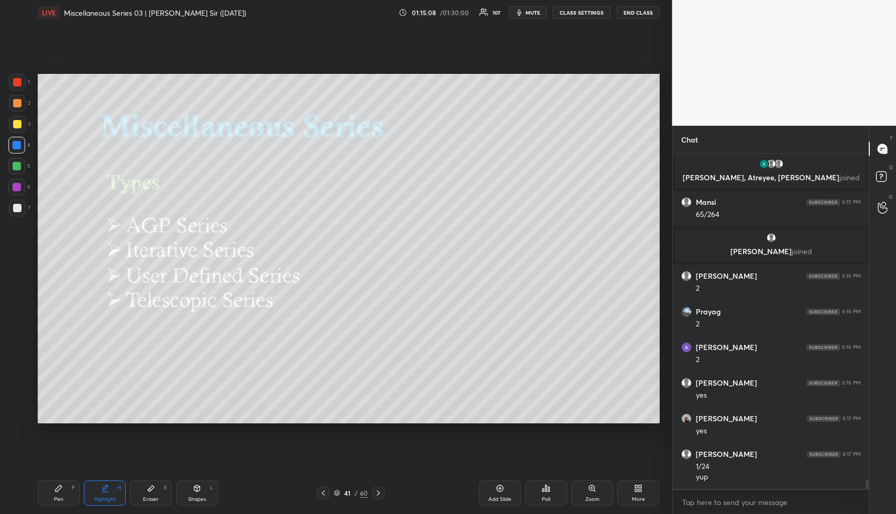
click at [321, 496] on icon at bounding box center [323, 493] width 8 height 8
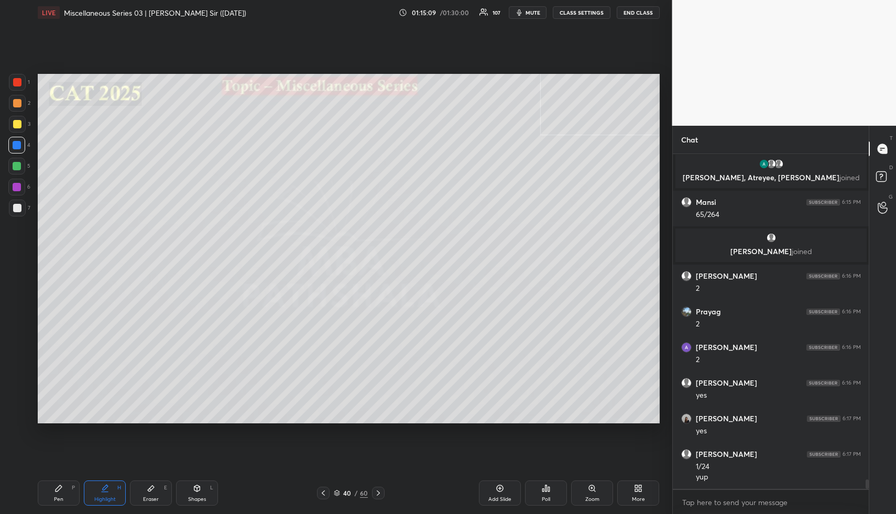
click at [322, 496] on icon at bounding box center [323, 493] width 8 height 8
drag, startPoint x: 53, startPoint y: 493, endPoint x: 52, endPoint y: 427, distance: 66.6
click at [54, 490] on div "Pen P" at bounding box center [59, 492] width 42 height 25
drag, startPoint x: 17, startPoint y: 84, endPoint x: 27, endPoint y: 84, distance: 10.0
click at [18, 84] on div at bounding box center [17, 82] width 8 height 8
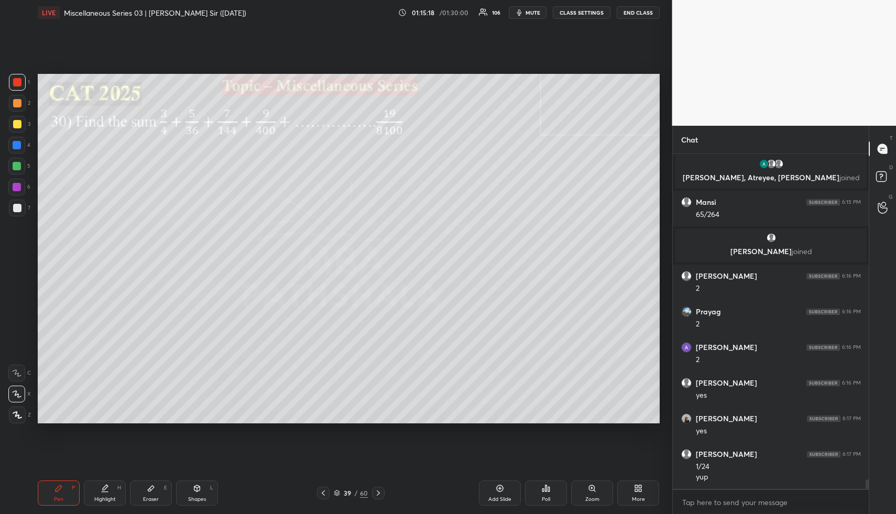
click at [110, 497] on div "Highlight" at bounding box center [104, 499] width 21 height 5
drag, startPoint x: 112, startPoint y: 496, endPoint x: 113, endPoint y: 489, distance: 6.8
click at [112, 497] on div "Highlight" at bounding box center [104, 499] width 21 height 5
drag, startPoint x: 61, startPoint y: 499, endPoint x: 57, endPoint y: 469, distance: 30.2
click at [60, 497] on div "Pen" at bounding box center [58, 499] width 9 height 5
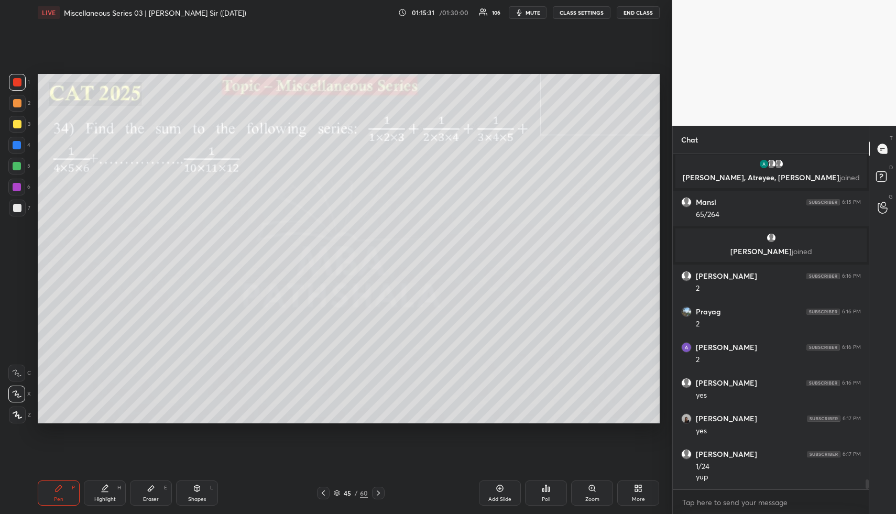
drag, startPoint x: 12, startPoint y: 121, endPoint x: 28, endPoint y: 122, distance: 16.8
click at [12, 121] on div at bounding box center [17, 124] width 17 height 17
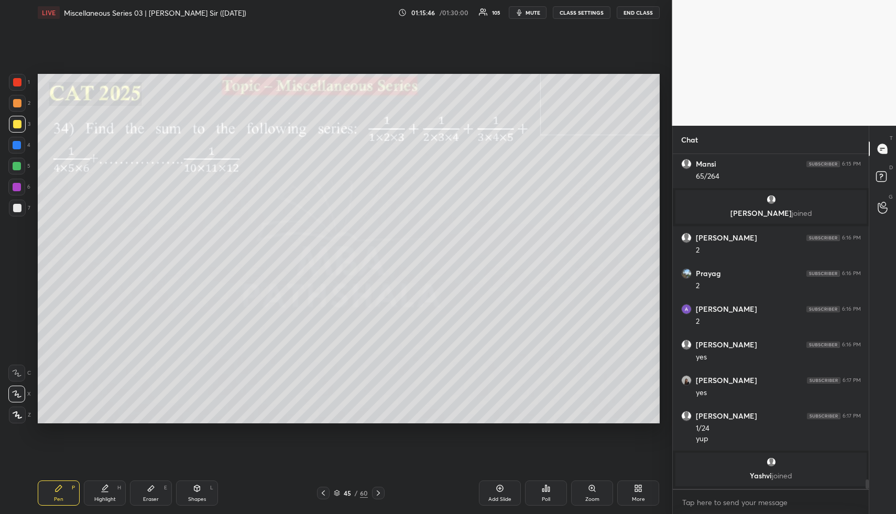
click at [105, 492] on icon at bounding box center [105, 492] width 6 height 0
drag, startPoint x: 108, startPoint y: 491, endPoint x: 166, endPoint y: 428, distance: 85.3
click at [110, 489] on div "Highlight H" at bounding box center [105, 492] width 42 height 25
click at [200, 495] on div "Shapes L" at bounding box center [197, 492] width 42 height 25
drag, startPoint x: 201, startPoint y: 495, endPoint x: 182, endPoint y: 431, distance: 66.6
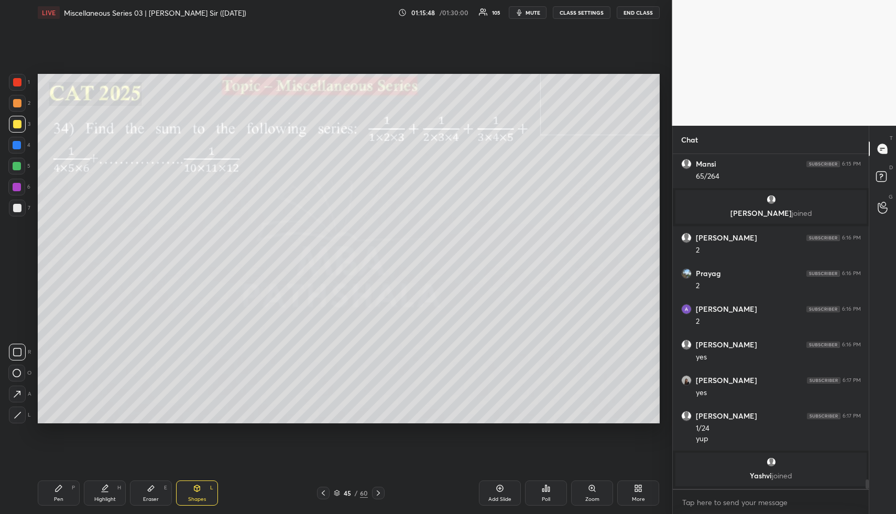
click at [199, 494] on div "Shapes L" at bounding box center [197, 492] width 42 height 25
click at [15, 142] on div at bounding box center [17, 145] width 8 height 8
click at [106, 493] on div "Highlight H" at bounding box center [105, 492] width 42 height 25
drag, startPoint x: 99, startPoint y: 486, endPoint x: 135, endPoint y: 433, distance: 64.1
click at [98, 483] on div "Highlight H" at bounding box center [105, 492] width 42 height 25
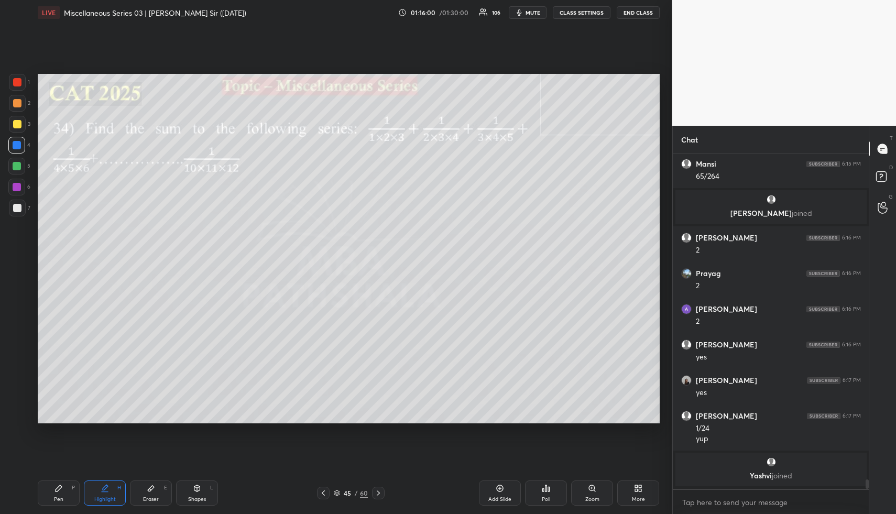
click at [205, 496] on div "Shapes L" at bounding box center [197, 492] width 42 height 25
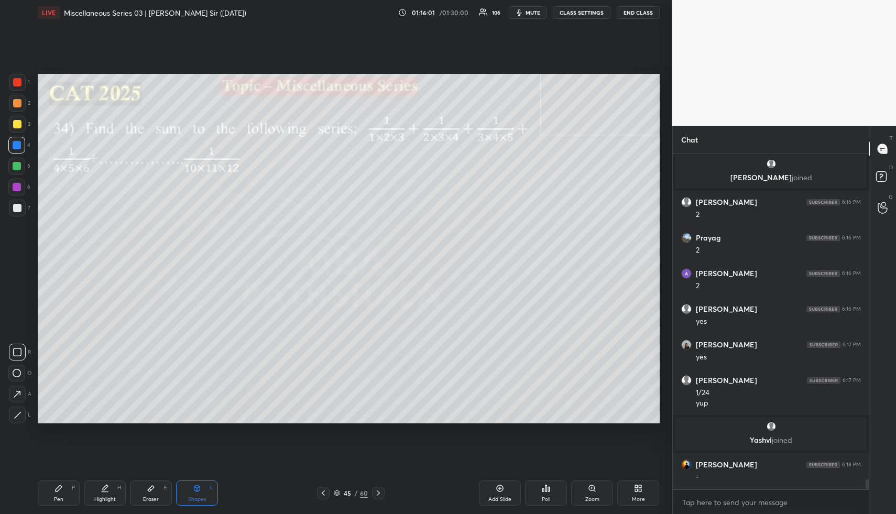
drag, startPoint x: 14, startPoint y: 145, endPoint x: 29, endPoint y: 149, distance: 15.8
click at [16, 145] on div at bounding box center [17, 145] width 8 height 8
drag, startPoint x: 108, startPoint y: 500, endPoint x: 111, endPoint y: 496, distance: 5.4
click at [108, 500] on div "Highlight" at bounding box center [104, 499] width 21 height 5
drag, startPoint x: 111, startPoint y: 496, endPoint x: 122, endPoint y: 458, distance: 38.8
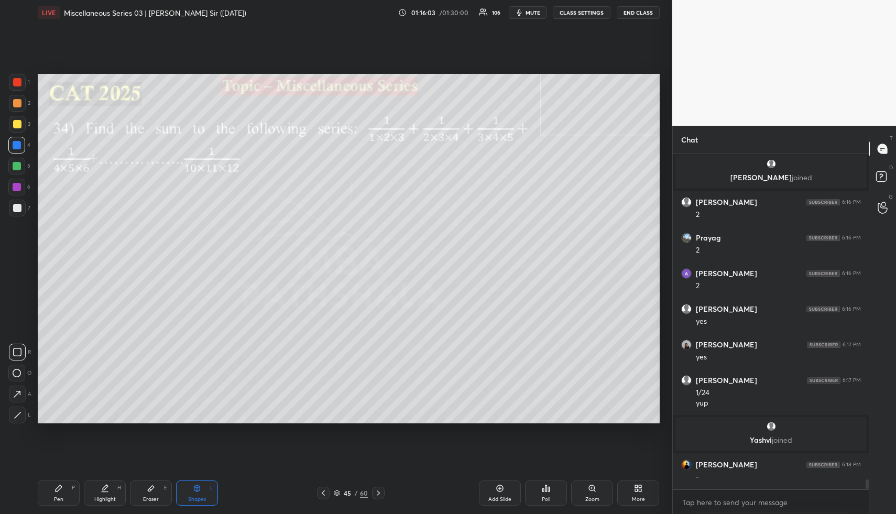
click at [111, 497] on div "Highlight" at bounding box center [104, 499] width 21 height 5
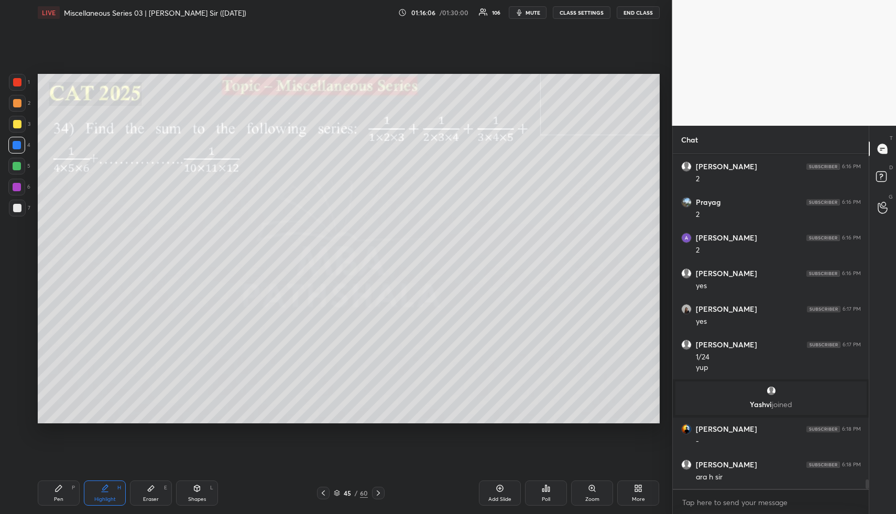
scroll to position [11761, 0]
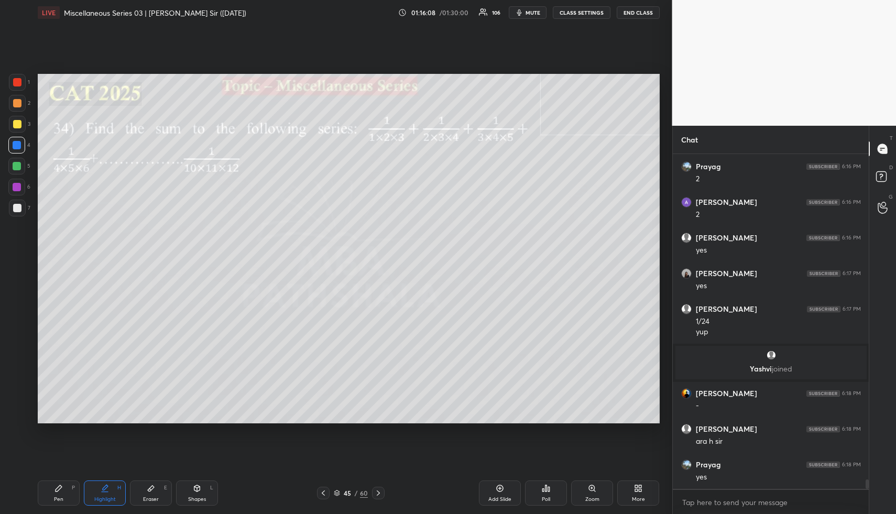
drag, startPoint x: 57, startPoint y: 492, endPoint x: 57, endPoint y: 486, distance: 5.8
click at [57, 491] on icon at bounding box center [58, 488] width 8 height 8
click at [15, 162] on div at bounding box center [17, 166] width 8 height 8
click at [16, 166] on div at bounding box center [17, 166] width 8 height 8
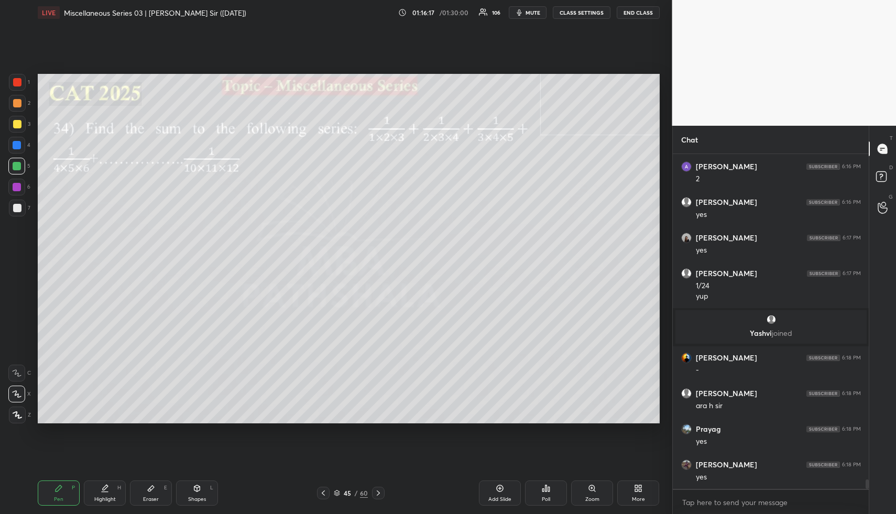
scroll to position [11832, 0]
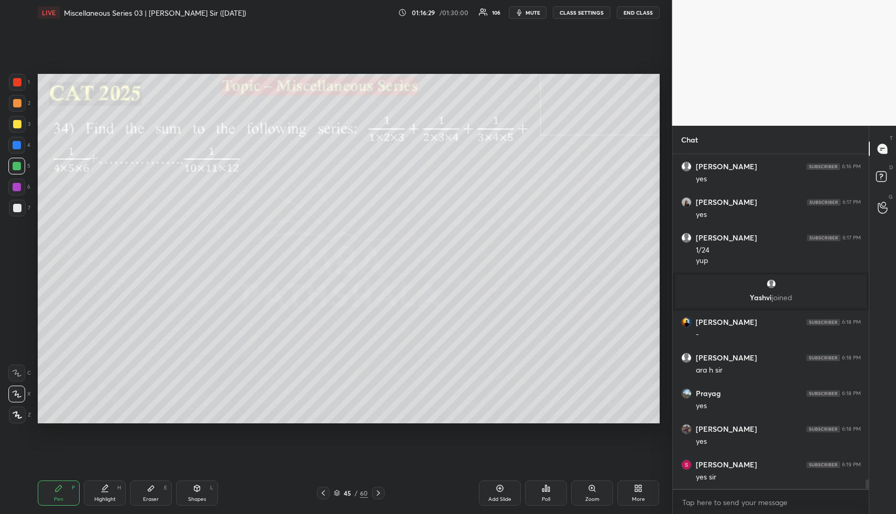
click at [101, 497] on div "Highlight" at bounding box center [104, 499] width 21 height 5
drag, startPoint x: 63, startPoint y: 485, endPoint x: 80, endPoint y: 462, distance: 28.1
click at [63, 485] on div "Pen P" at bounding box center [59, 492] width 42 height 25
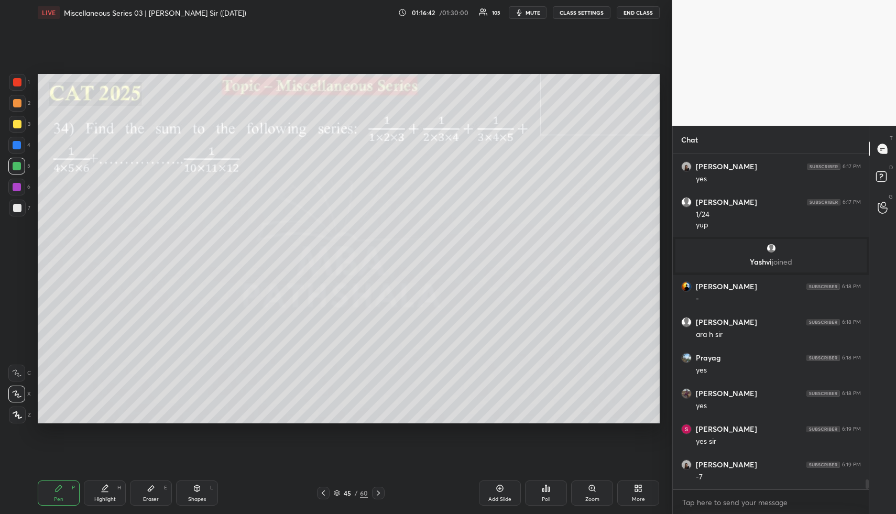
click at [93, 482] on div "Highlight H" at bounding box center [105, 492] width 42 height 25
click at [62, 483] on div "Pen P" at bounding box center [59, 492] width 42 height 25
click at [20, 184] on div at bounding box center [17, 187] width 8 height 8
click at [68, 498] on div "Pen P" at bounding box center [59, 492] width 42 height 25
click at [15, 103] on div at bounding box center [17, 103] width 8 height 8
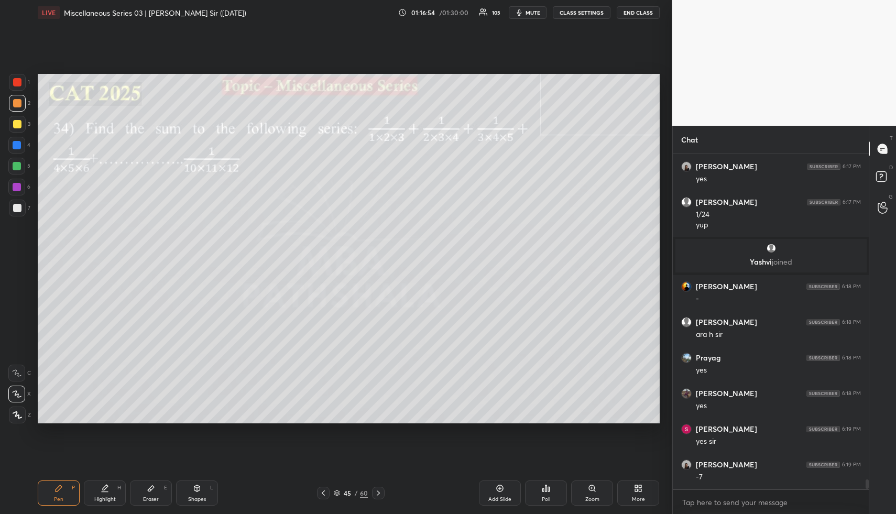
click at [187, 499] on div "Shapes L" at bounding box center [197, 492] width 42 height 25
drag, startPoint x: 16, startPoint y: 205, endPoint x: 24, endPoint y: 208, distance: 8.5
click at [16, 205] on div at bounding box center [17, 208] width 8 height 8
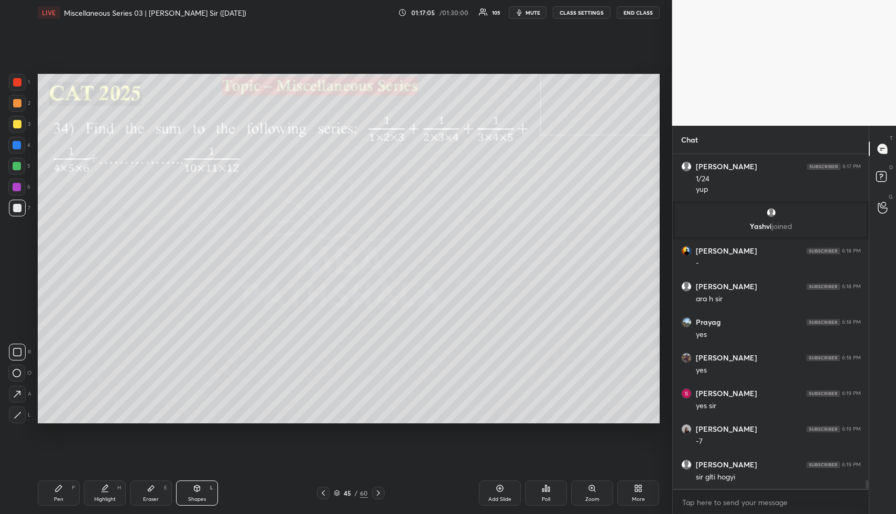
drag, startPoint x: 113, startPoint y: 489, endPoint x: 141, endPoint y: 464, distance: 37.8
click at [113, 490] on div "Highlight H" at bounding box center [105, 492] width 42 height 25
click at [93, 490] on div "Highlight H" at bounding box center [105, 492] width 42 height 25
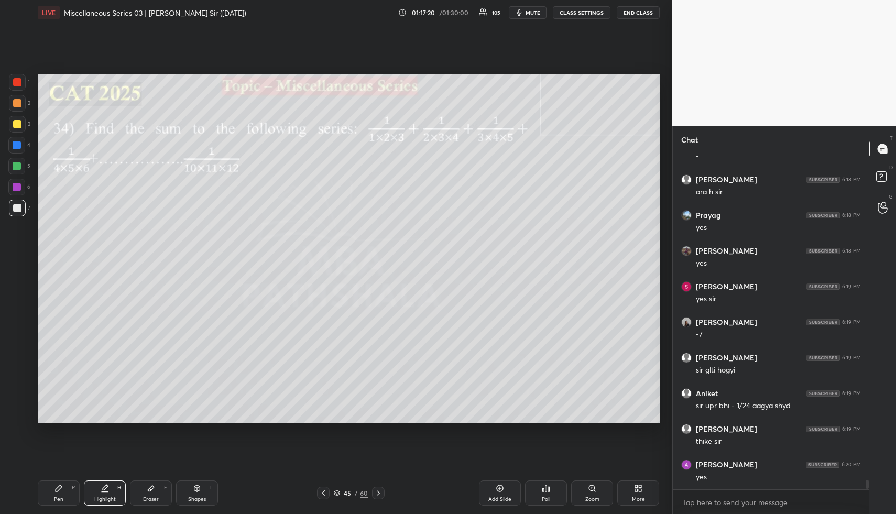
scroll to position [12046, 0]
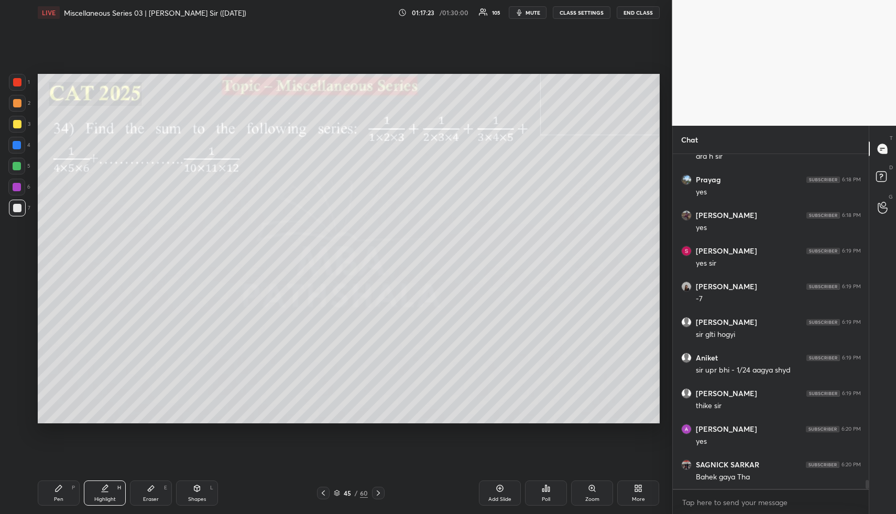
click at [117, 486] on div "H" at bounding box center [119, 487] width 4 height 5
click at [157, 491] on div "Eraser E" at bounding box center [151, 492] width 42 height 25
drag, startPoint x: 152, startPoint y: 494, endPoint x: 161, endPoint y: 482, distance: 15.4
click at [152, 494] on div "Eraser E" at bounding box center [151, 492] width 42 height 25
click at [112, 485] on div "Highlight H" at bounding box center [105, 492] width 42 height 25
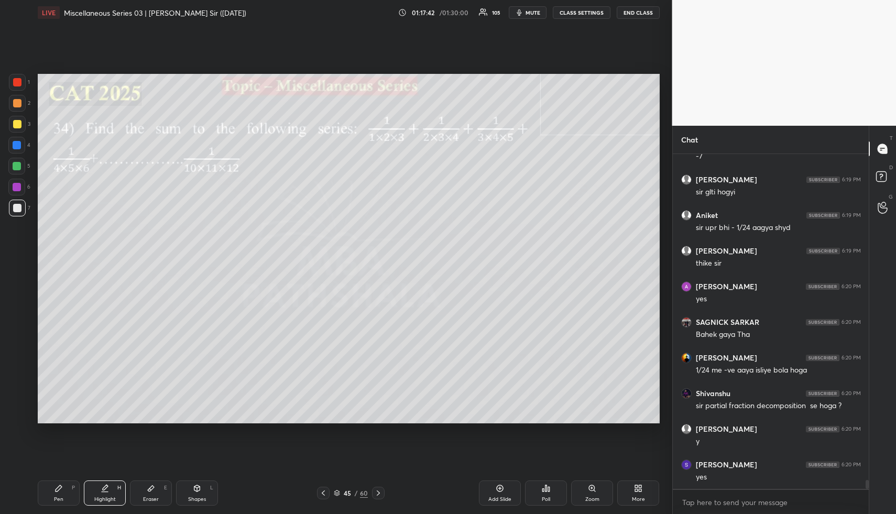
scroll to position [12224, 0]
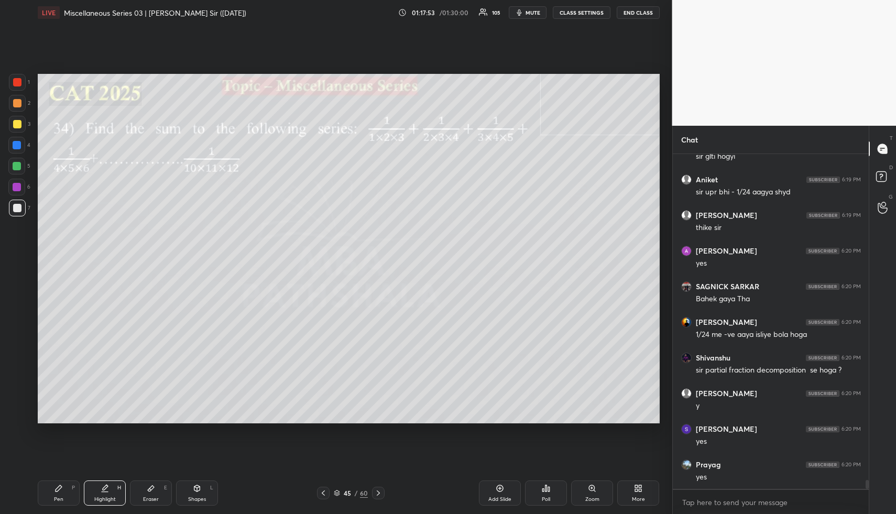
click at [154, 489] on div "Eraser E" at bounding box center [151, 492] width 42 height 25
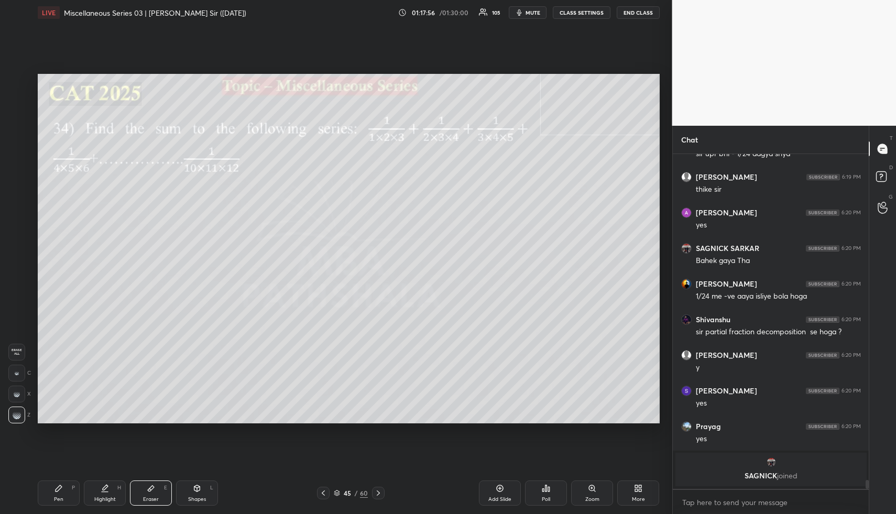
click at [53, 495] on div "Pen P" at bounding box center [59, 492] width 42 height 25
click at [15, 104] on div at bounding box center [17, 103] width 8 height 8
drag, startPoint x: 113, startPoint y: 493, endPoint x: 135, endPoint y: 461, distance: 38.4
click at [114, 491] on div "Highlight H" at bounding box center [105, 492] width 42 height 25
drag, startPoint x: 68, startPoint y: 486, endPoint x: 76, endPoint y: 474, distance: 14.7
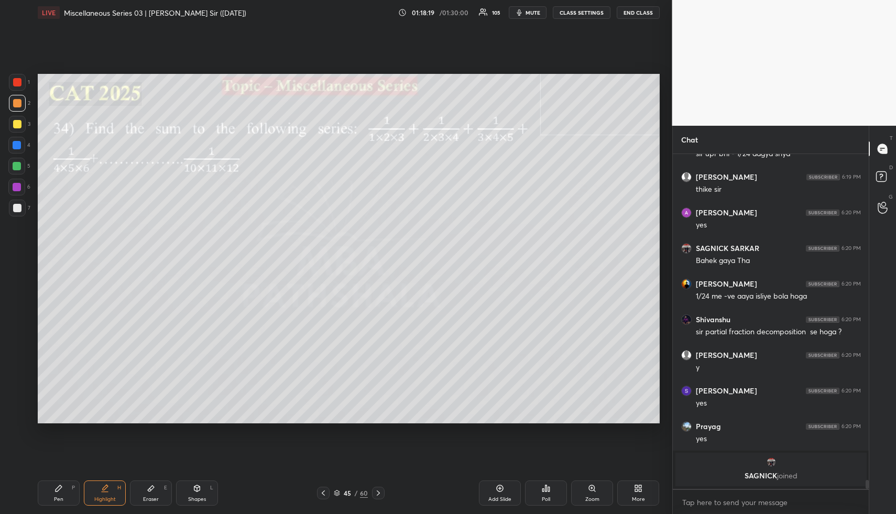
click at [68, 486] on div "Pen P" at bounding box center [59, 492] width 42 height 25
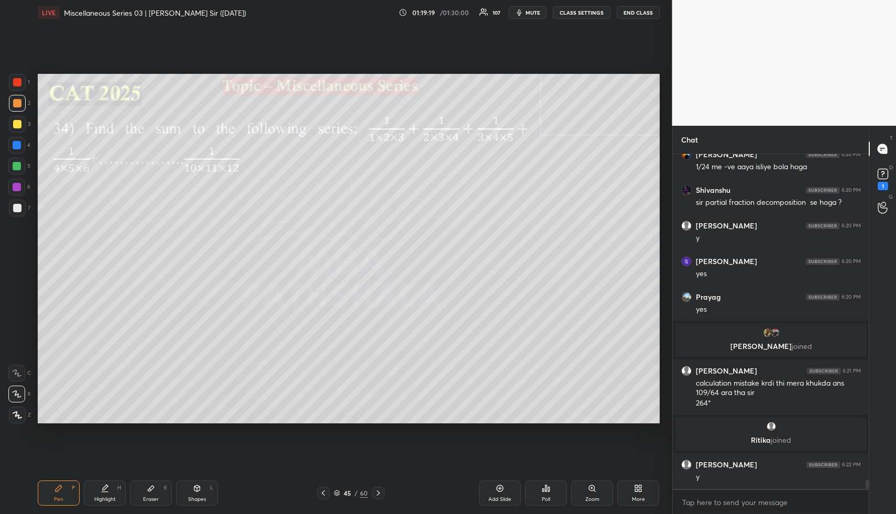
scroll to position [12223, 0]
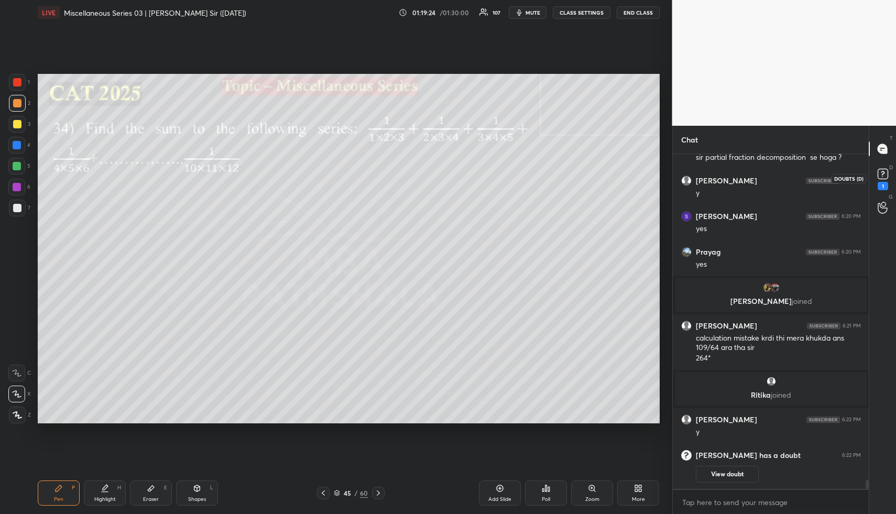
click at [880, 172] on rect at bounding box center [883, 174] width 10 height 10
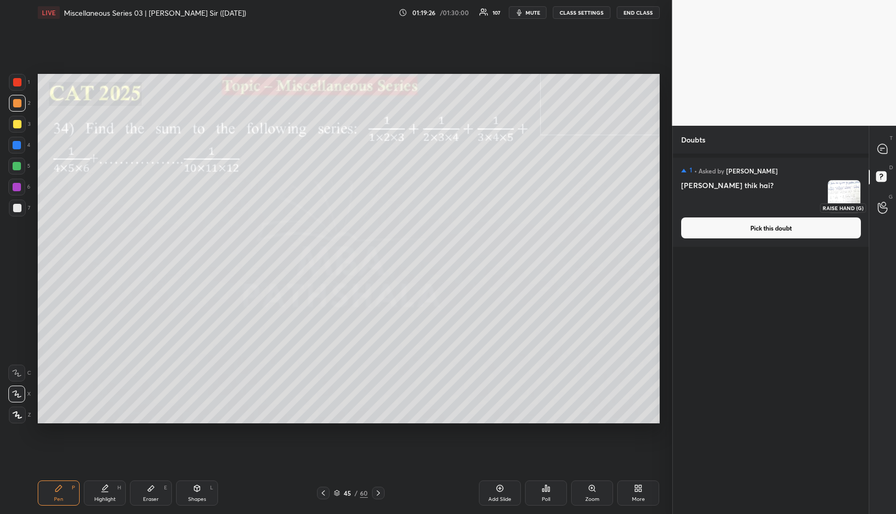
click at [884, 205] on icon at bounding box center [883, 208] width 10 height 12
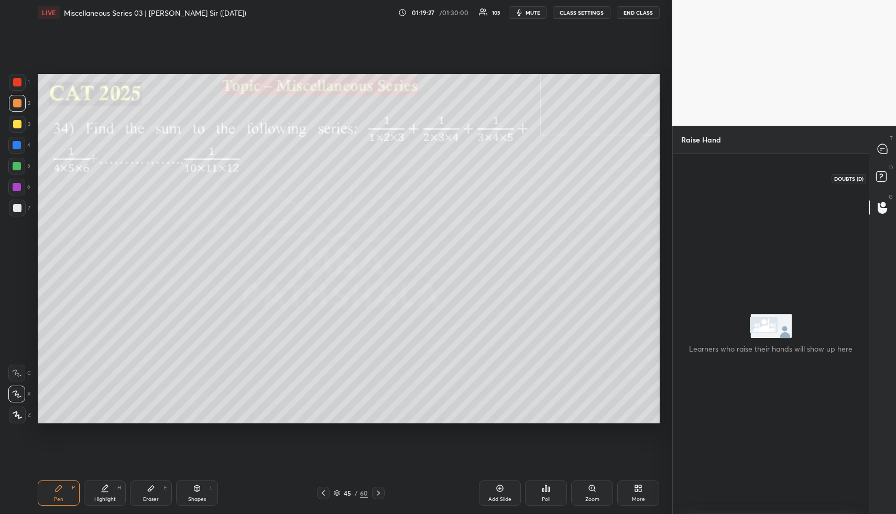
click at [882, 180] on rect at bounding box center [881, 177] width 10 height 10
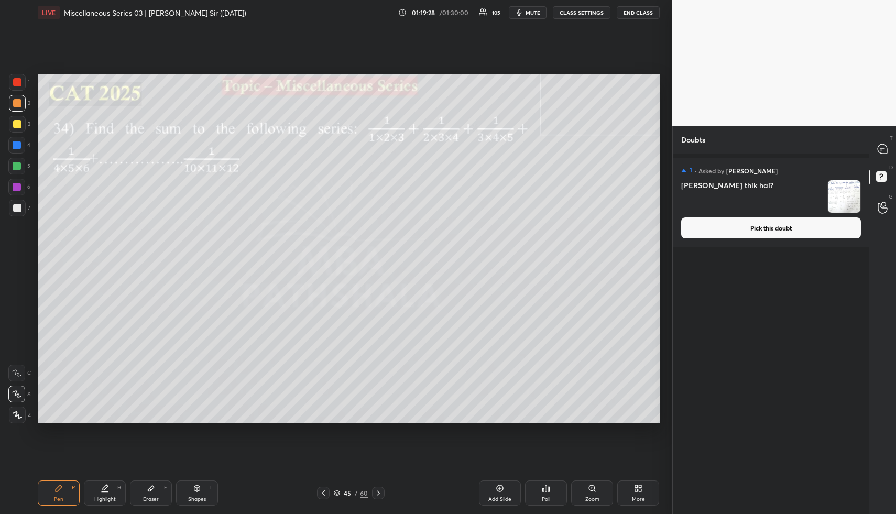
click at [796, 230] on button "Pick this doubt" at bounding box center [771, 227] width 180 height 21
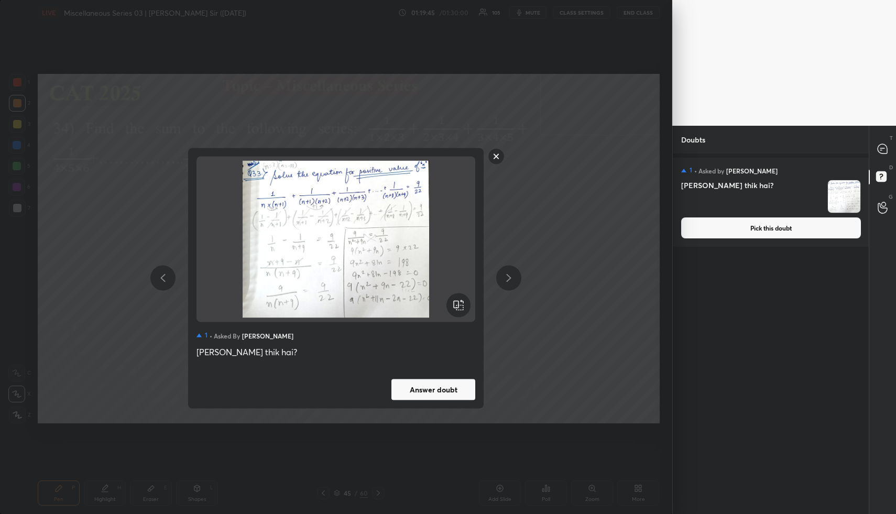
click at [499, 152] on rect at bounding box center [496, 156] width 16 height 16
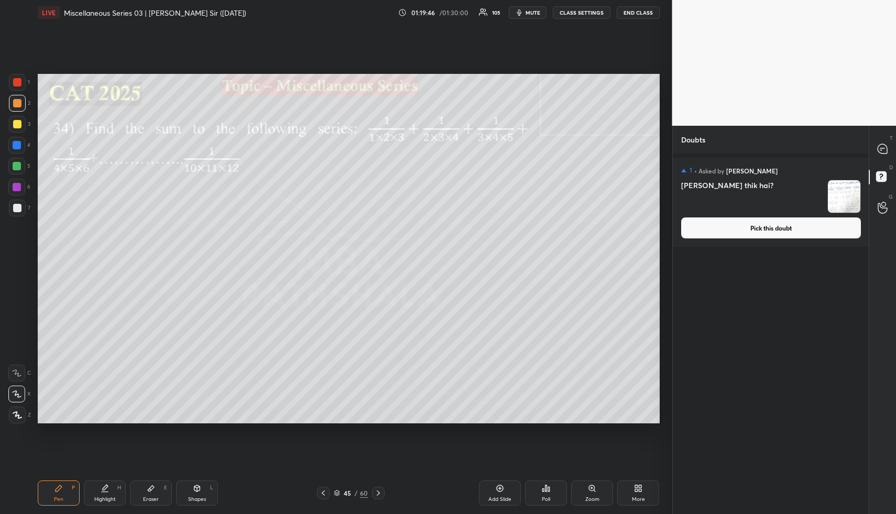
click at [887, 138] on div "T Messages (T)" at bounding box center [882, 148] width 27 height 29
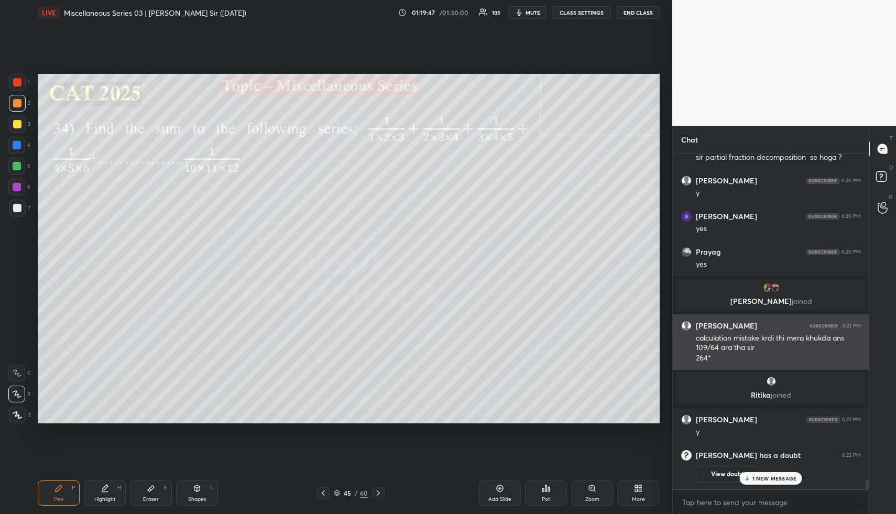
scroll to position [12493, 0]
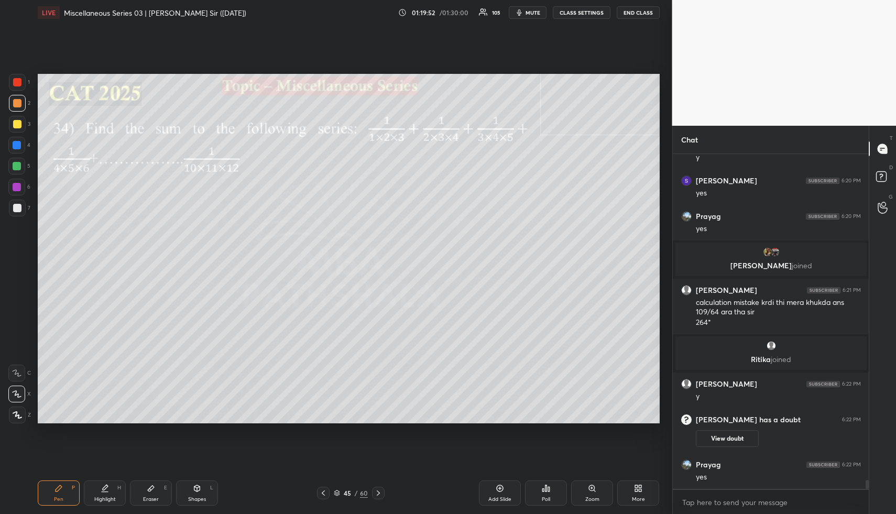
click at [110, 491] on div "Highlight H" at bounding box center [105, 492] width 42 height 25
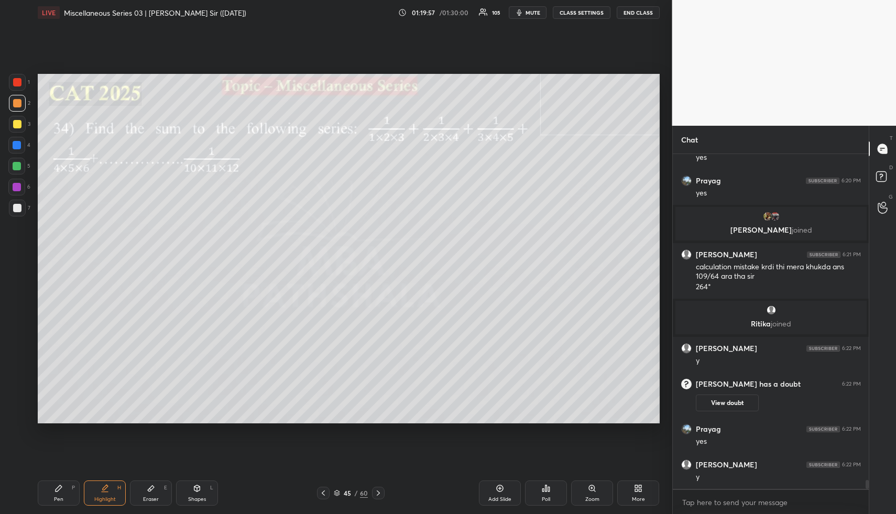
drag, startPoint x: 58, startPoint y: 490, endPoint x: 55, endPoint y: 485, distance: 6.3
click at [57, 489] on icon at bounding box center [58, 488] width 8 height 8
click at [22, 146] on div at bounding box center [16, 145] width 17 height 17
drag, startPoint x: 107, startPoint y: 488, endPoint x: 134, endPoint y: 440, distance: 55.4
click at [106, 489] on icon at bounding box center [105, 488] width 8 height 8
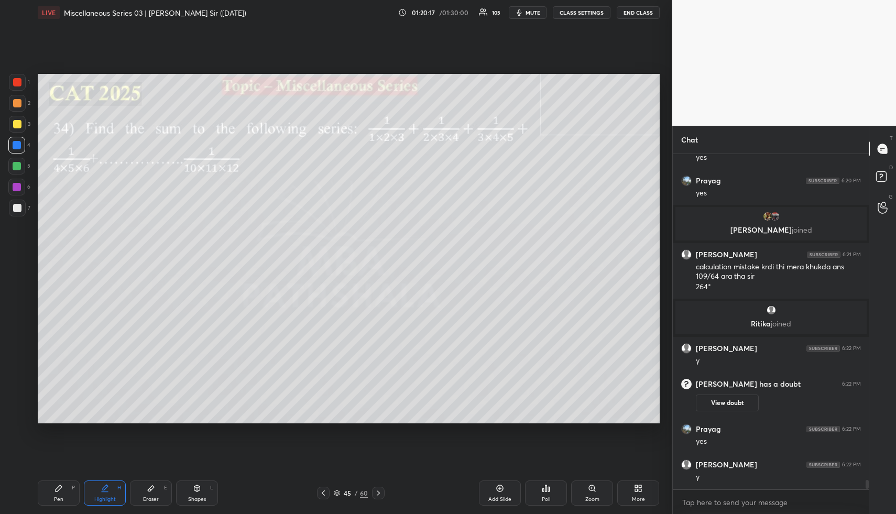
drag, startPoint x: 156, startPoint y: 491, endPoint x: 156, endPoint y: 467, distance: 24.6
click at [157, 491] on div "Eraser E" at bounding box center [151, 492] width 42 height 25
click at [15, 354] on span "Erase all" at bounding box center [17, 351] width 16 height 7
drag, startPoint x: 62, startPoint y: 498, endPoint x: 57, endPoint y: 448, distance: 50.1
click at [61, 493] on div "Pen P" at bounding box center [59, 492] width 42 height 25
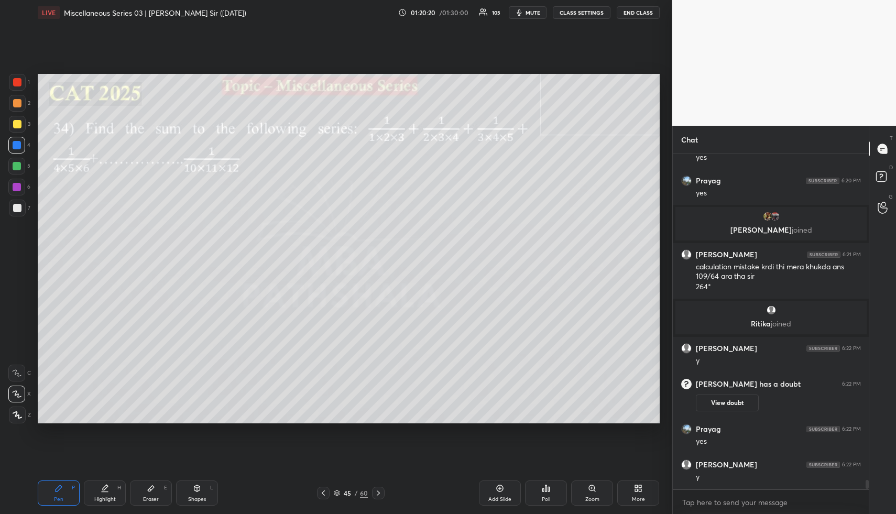
drag, startPoint x: 18, startPoint y: 125, endPoint x: 30, endPoint y: 123, distance: 12.2
click at [18, 125] on div at bounding box center [17, 124] width 8 height 8
click at [65, 489] on div "Pen P" at bounding box center [59, 492] width 42 height 25
click at [17, 162] on div at bounding box center [17, 166] width 8 height 8
drag, startPoint x: 18, startPoint y: 105, endPoint x: 23, endPoint y: 106, distance: 5.5
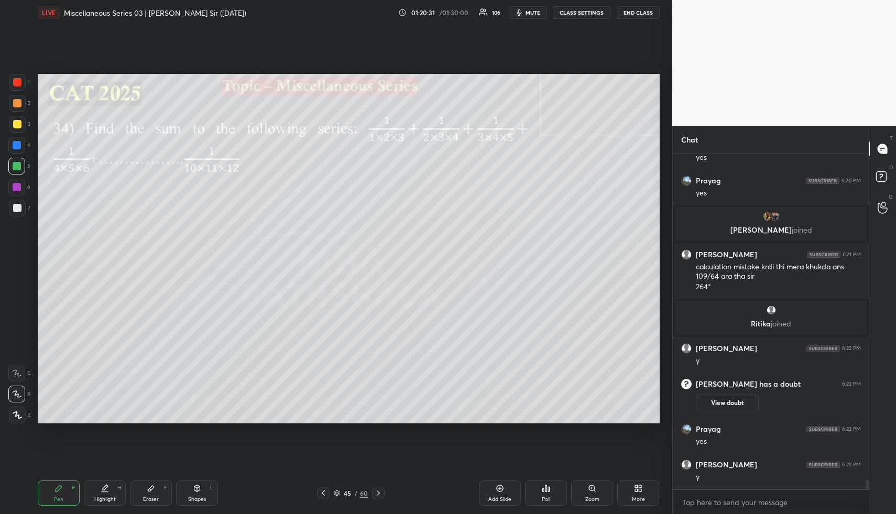
click at [18, 105] on div at bounding box center [17, 103] width 8 height 8
click at [17, 105] on div at bounding box center [17, 103] width 8 height 8
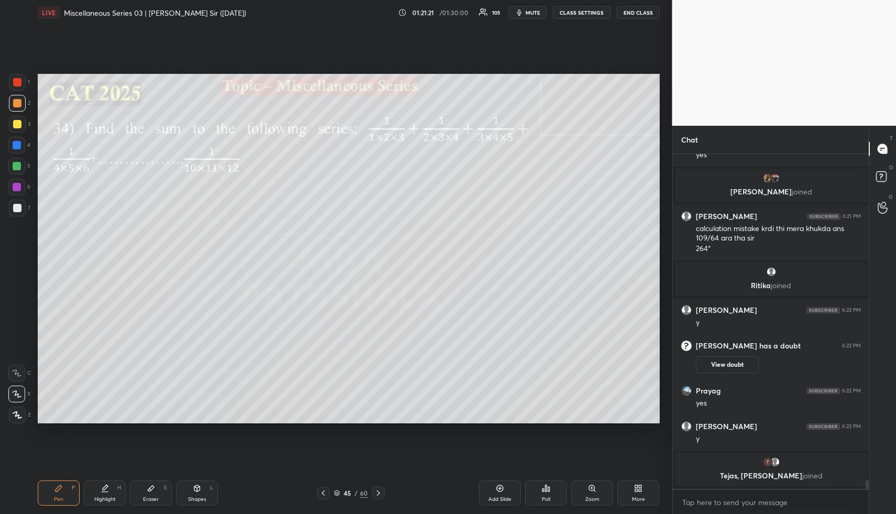
drag, startPoint x: 72, startPoint y: 501, endPoint x: 60, endPoint y: 477, distance: 26.9
click at [70, 501] on div "Pen P" at bounding box center [59, 492] width 42 height 25
click at [20, 169] on div at bounding box center [16, 166] width 17 height 17
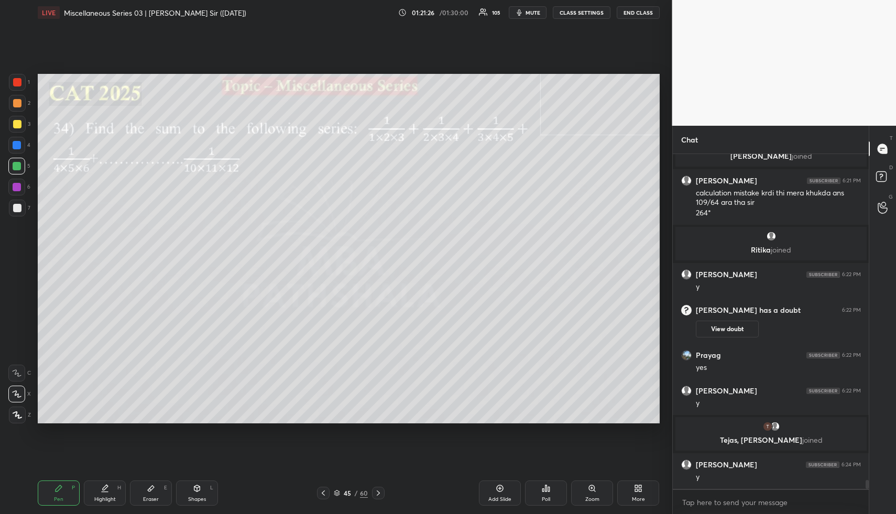
click at [15, 146] on div at bounding box center [17, 145] width 8 height 8
drag, startPoint x: 105, startPoint y: 488, endPoint x: 112, endPoint y: 427, distance: 62.2
click at [105, 488] on icon at bounding box center [105, 487] width 5 height 5
click at [54, 493] on div "Pen P" at bounding box center [59, 492] width 42 height 25
drag, startPoint x: 15, startPoint y: 169, endPoint x: 31, endPoint y: 190, distance: 26.2
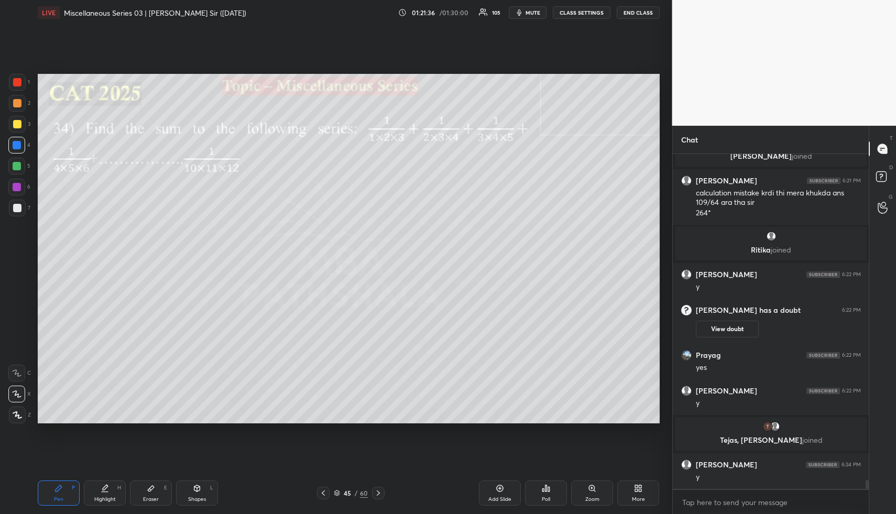
click at [15, 169] on div at bounding box center [17, 166] width 8 height 8
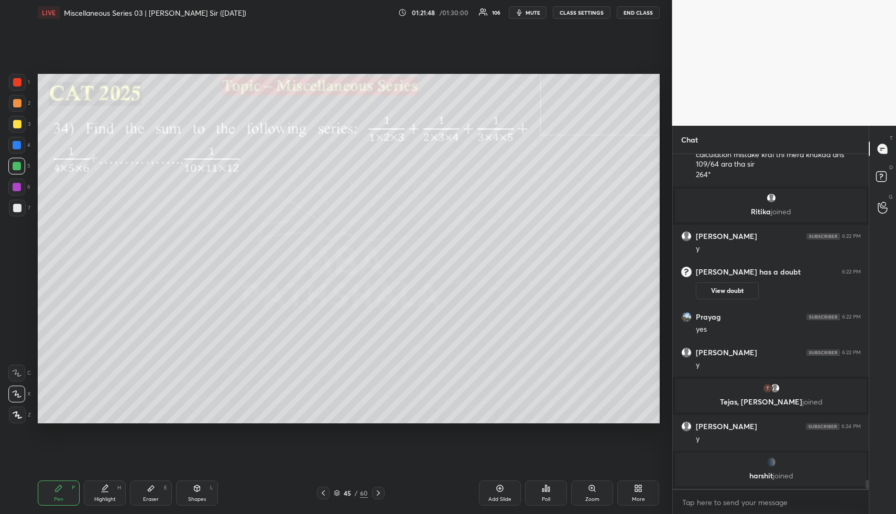
drag, startPoint x: 18, startPoint y: 205, endPoint x: 30, endPoint y: 216, distance: 16.3
click at [18, 207] on div at bounding box center [17, 208] width 8 height 8
drag, startPoint x: 13, startPoint y: 145, endPoint x: 26, endPoint y: 151, distance: 14.5
click at [13, 146] on div at bounding box center [17, 145] width 8 height 8
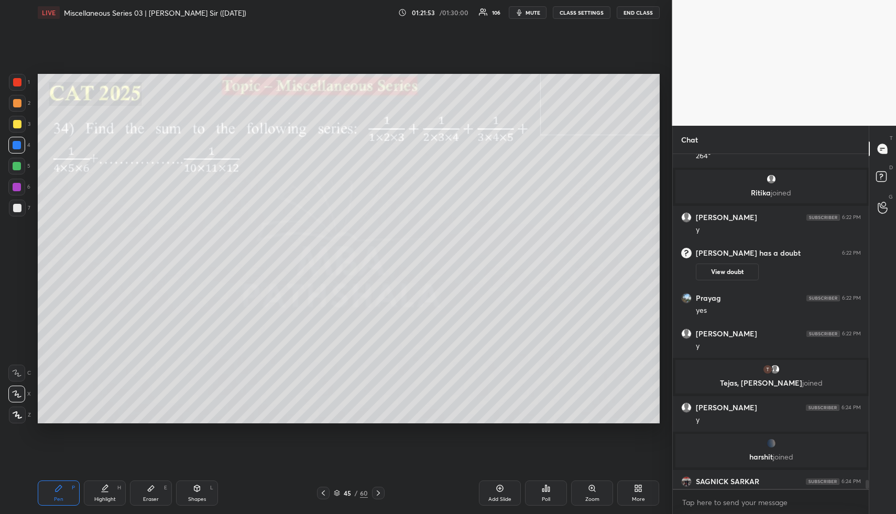
scroll to position [12374, 0]
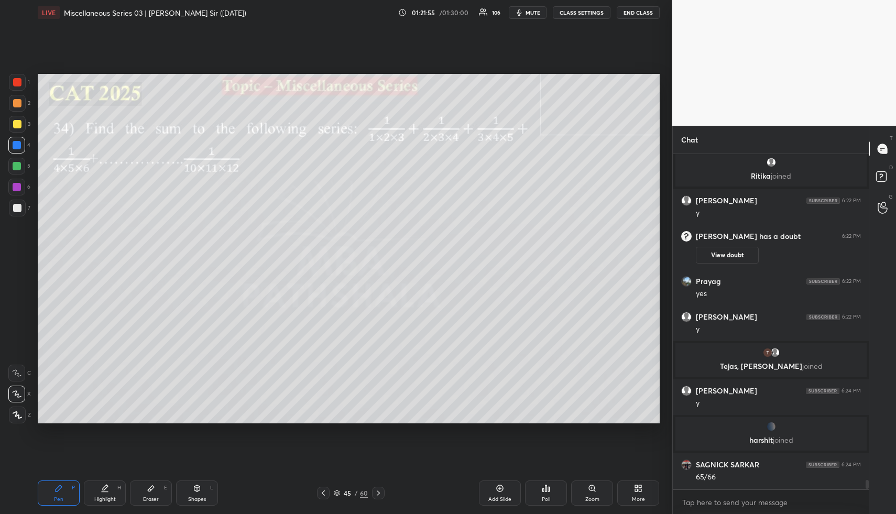
click at [13, 169] on div at bounding box center [17, 166] width 8 height 8
click at [18, 143] on div at bounding box center [17, 145] width 8 height 8
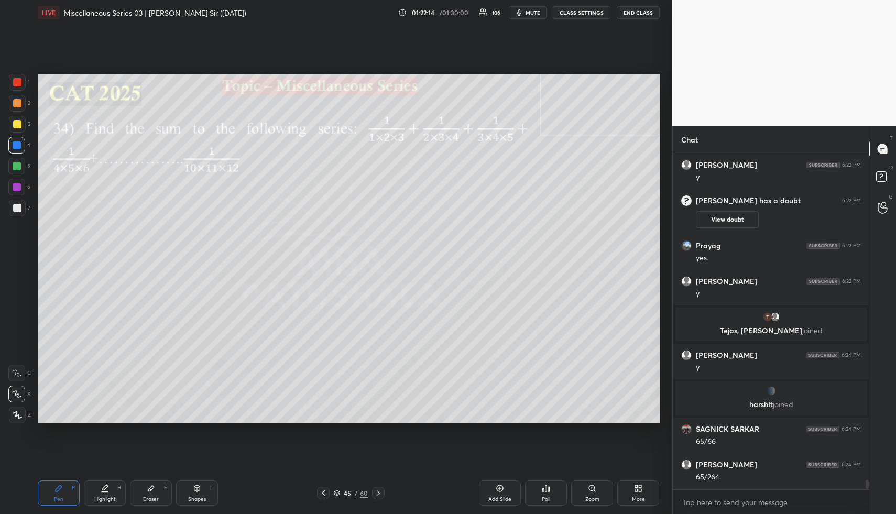
click at [107, 493] on div "Highlight H" at bounding box center [105, 492] width 42 height 25
click at [113, 495] on div "Highlight H" at bounding box center [105, 492] width 42 height 25
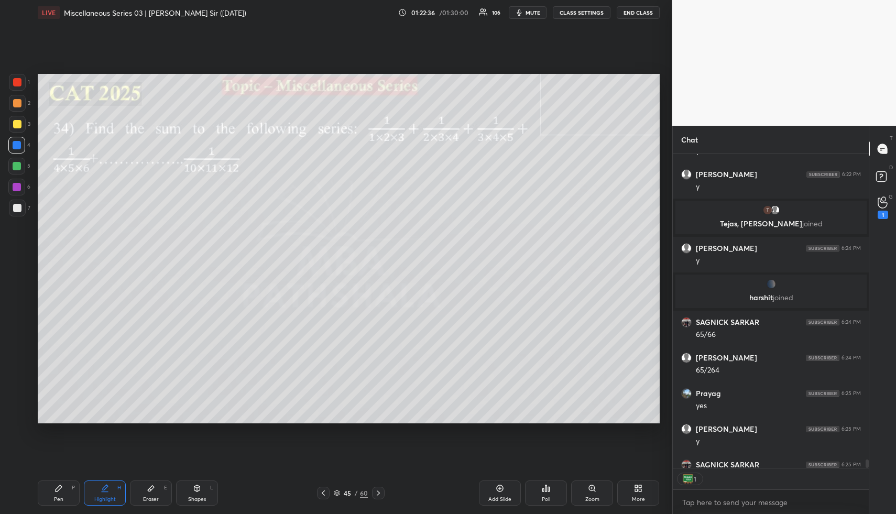
scroll to position [12573, 0]
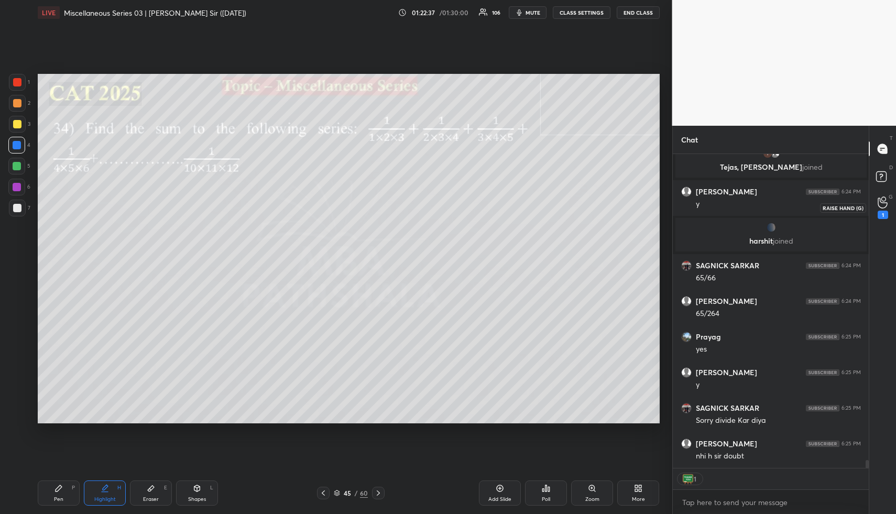
click at [882, 203] on icon at bounding box center [883, 202] width 10 height 12
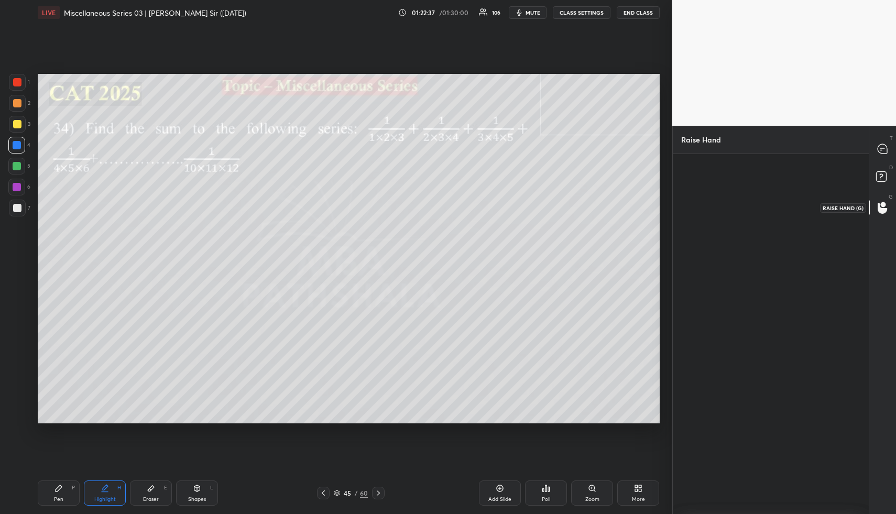
scroll to position [4, 4]
click at [713, 200] on img "grid" at bounding box center [710, 195] width 13 height 13
click at [709, 225] on button "INVITE" at bounding box center [710, 226] width 51 height 14
click at [882, 177] on rect at bounding box center [881, 177] width 10 height 10
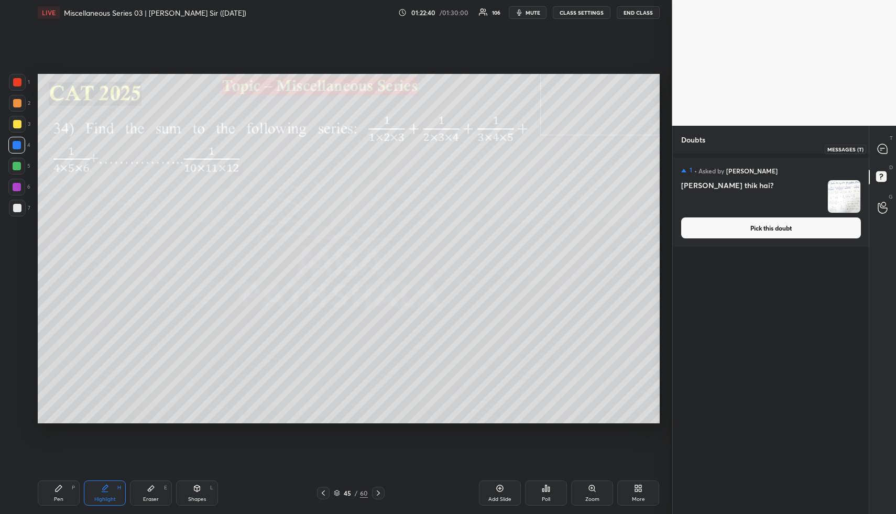
click at [882, 155] on div at bounding box center [882, 148] width 21 height 19
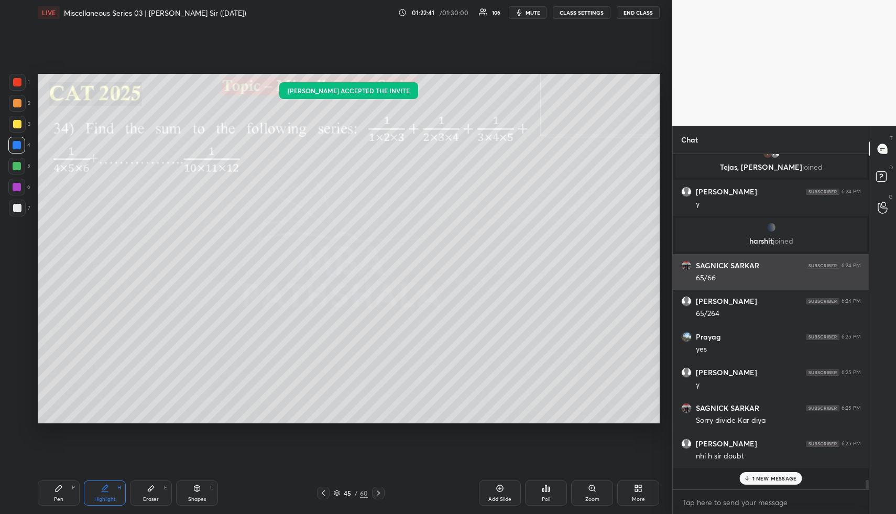
scroll to position [12840, 0]
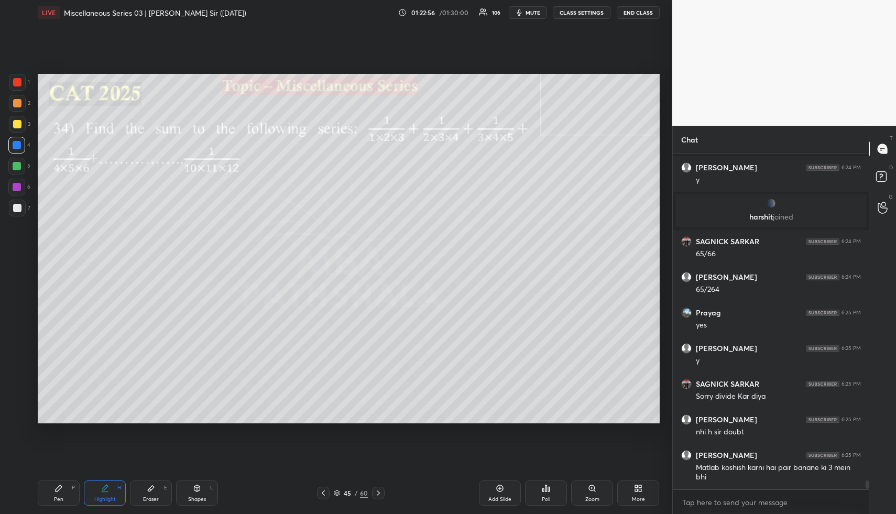
drag, startPoint x: 98, startPoint y: 493, endPoint x: 95, endPoint y: 482, distance: 10.8
click at [98, 493] on div "Highlight H" at bounding box center [105, 492] width 42 height 25
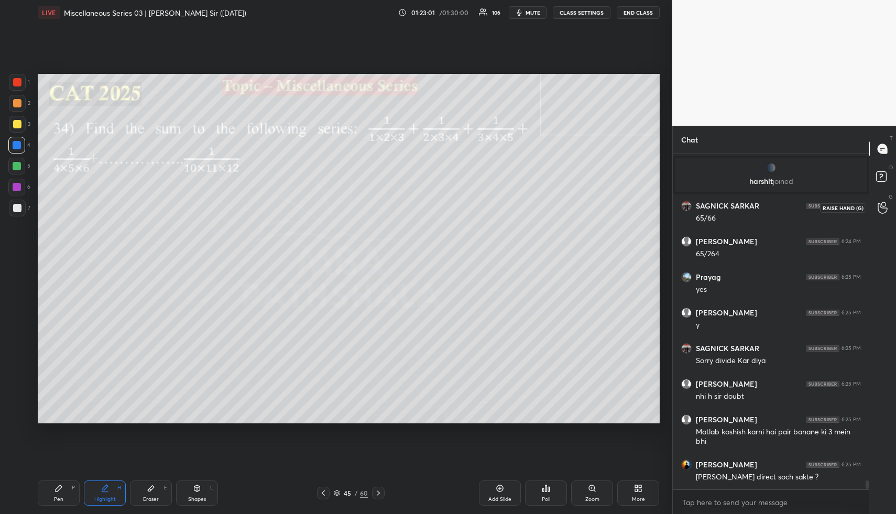
click at [877, 205] on div at bounding box center [882, 207] width 21 height 19
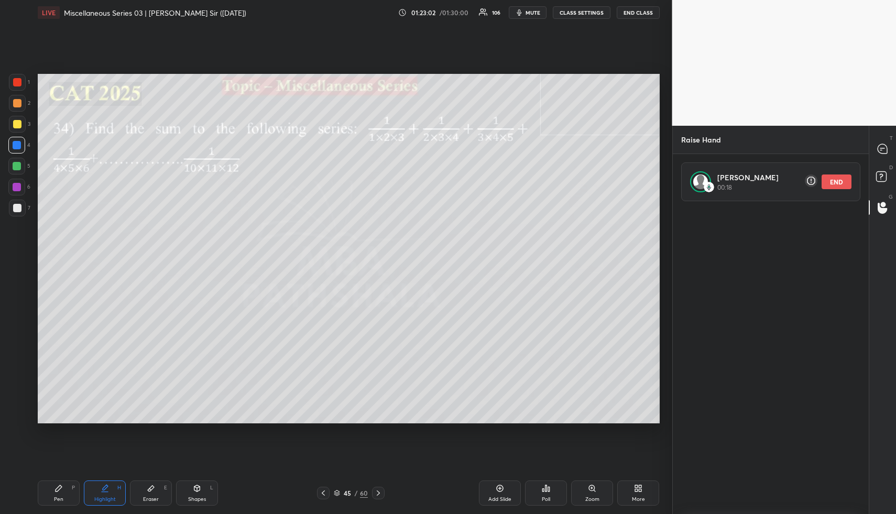
drag, startPoint x: 833, startPoint y: 179, endPoint x: 848, endPoint y: 178, distance: 15.2
click at [833, 179] on button "END" at bounding box center [837, 181] width 30 height 15
drag, startPoint x: 879, startPoint y: 178, endPoint x: 883, endPoint y: 158, distance: 20.9
click at [880, 177] on icon at bounding box center [882, 178] width 19 height 19
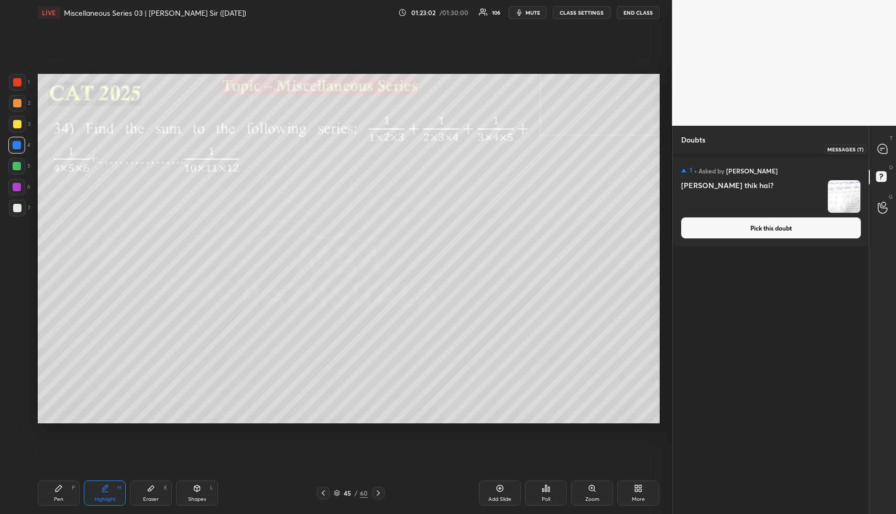
click at [877, 150] on icon at bounding box center [882, 149] width 11 height 11
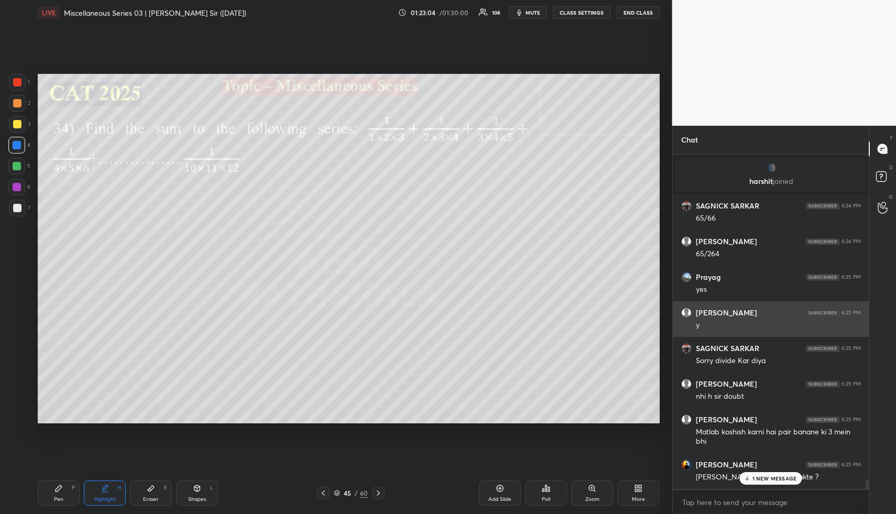
scroll to position [12911, 0]
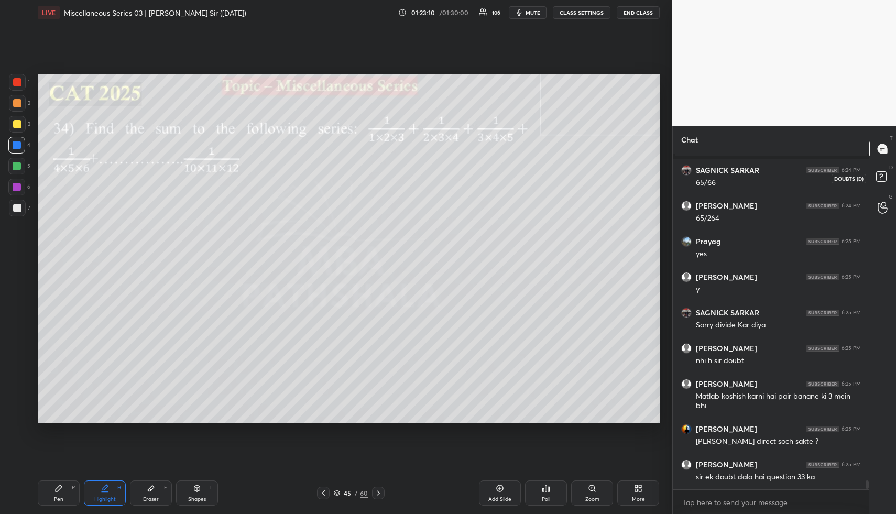
click at [883, 177] on rect at bounding box center [881, 177] width 10 height 10
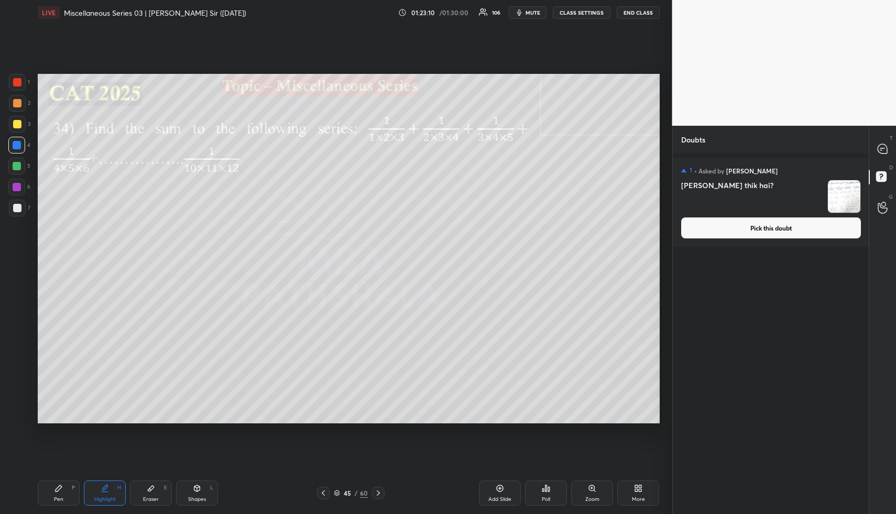
click at [751, 232] on button "Pick this doubt" at bounding box center [771, 227] width 180 height 21
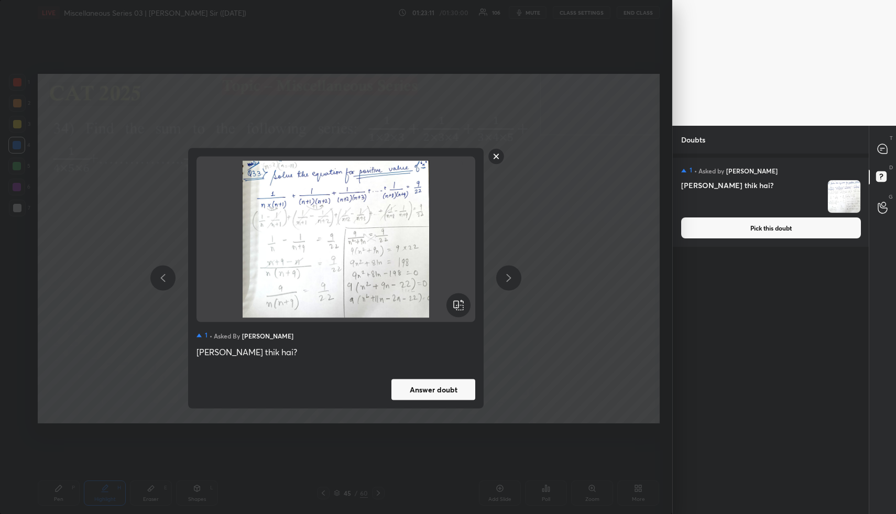
click at [452, 388] on button "Answer doubt" at bounding box center [433, 389] width 84 height 21
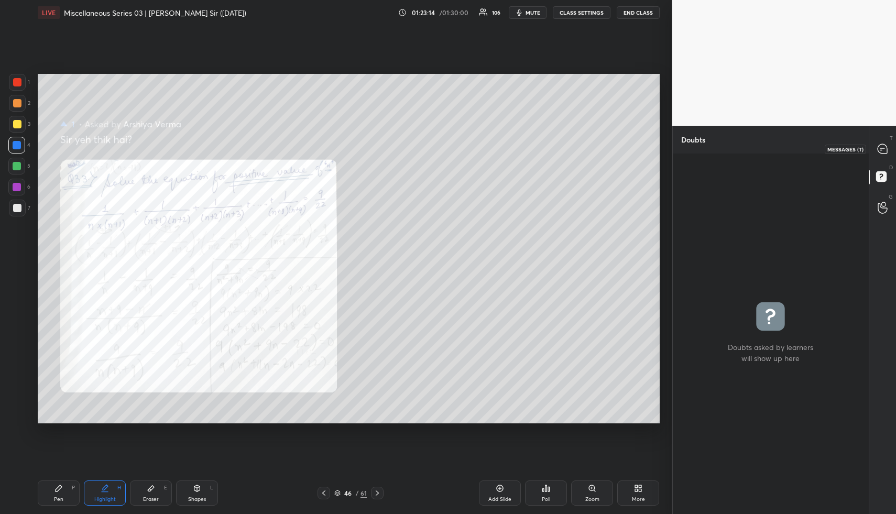
click at [886, 149] on icon at bounding box center [882, 148] width 9 height 9
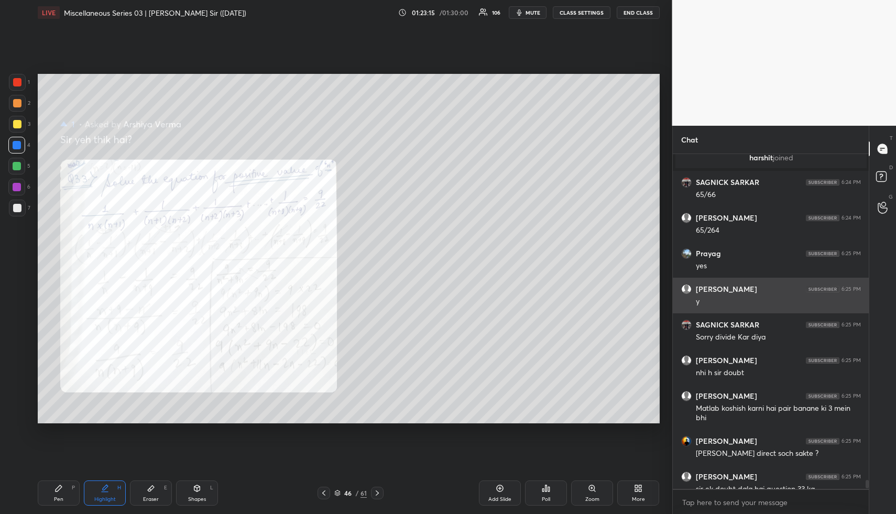
scroll to position [12854, 0]
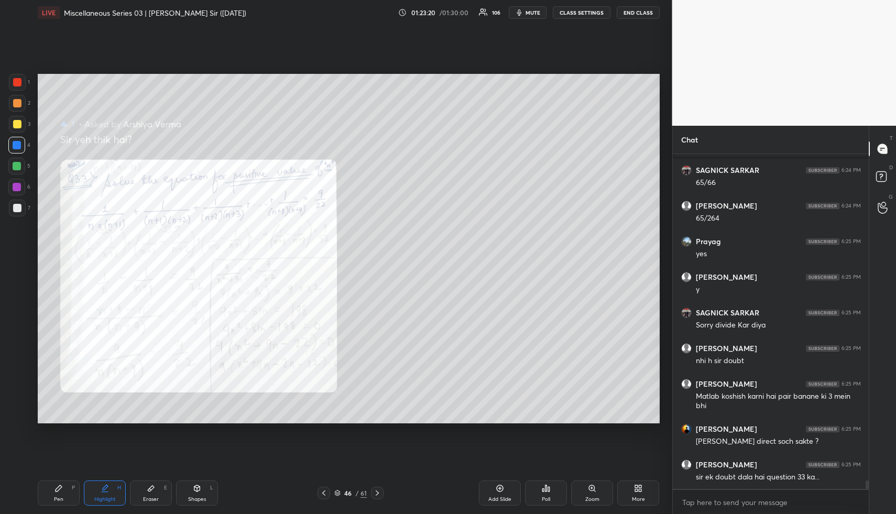
click at [57, 499] on div "Pen" at bounding box center [58, 499] width 9 height 5
drag, startPoint x: 17, startPoint y: 76, endPoint x: 36, endPoint y: 94, distance: 25.2
click at [17, 77] on div at bounding box center [17, 82] width 17 height 17
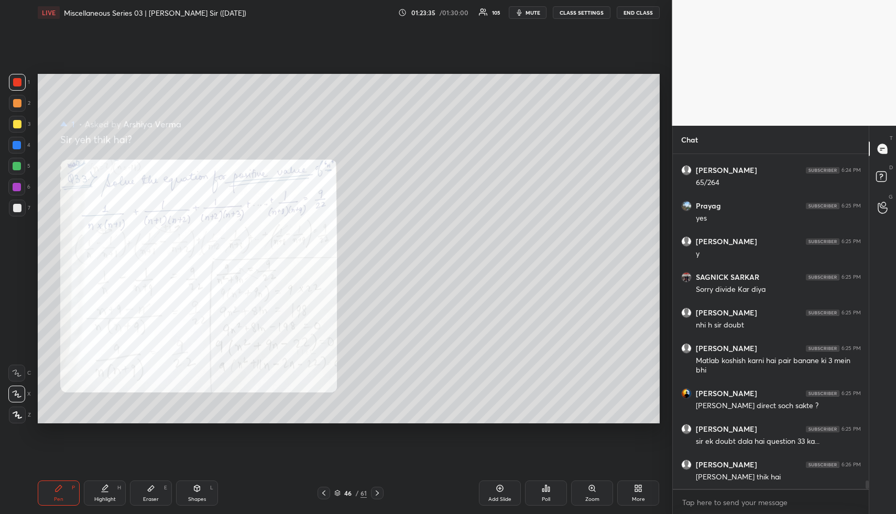
scroll to position [12900, 0]
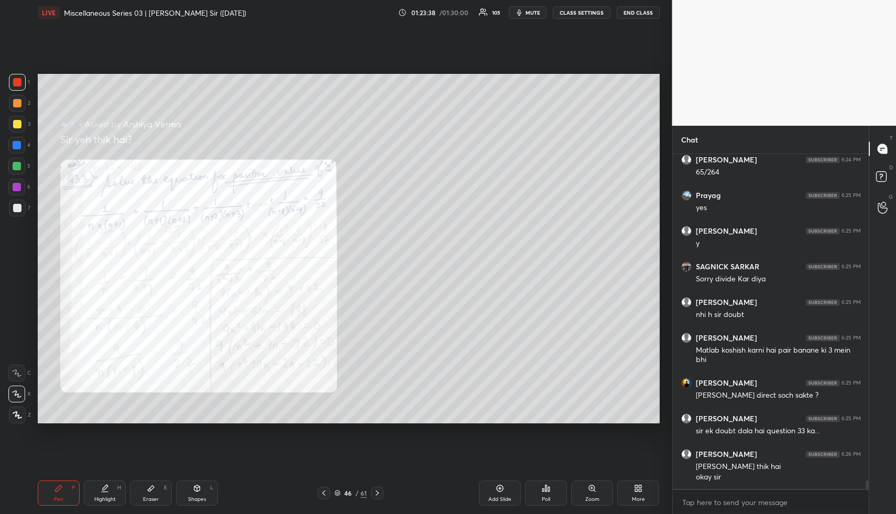
click at [148, 488] on icon at bounding box center [151, 488] width 8 height 8
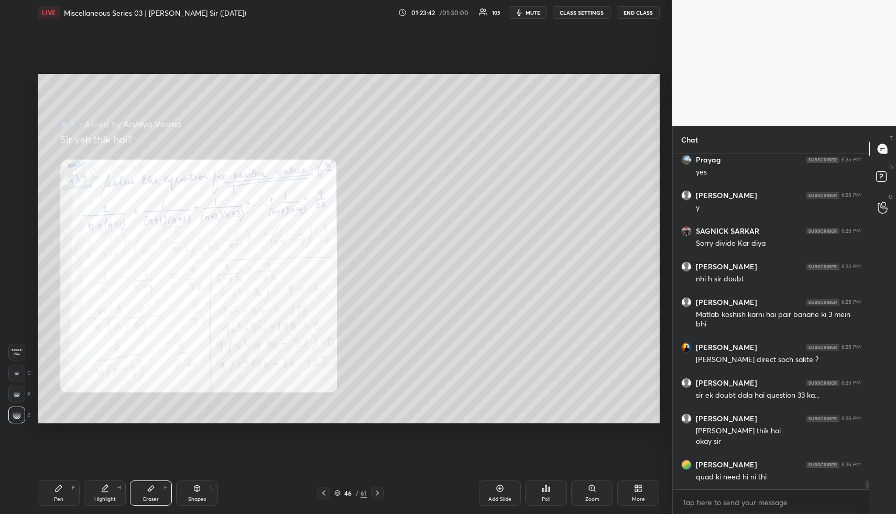
click at [41, 492] on div "Pen P" at bounding box center [59, 492] width 42 height 25
drag, startPoint x: 19, startPoint y: 82, endPoint x: 28, endPoint y: 105, distance: 24.7
click at [21, 82] on div at bounding box center [17, 82] width 17 height 17
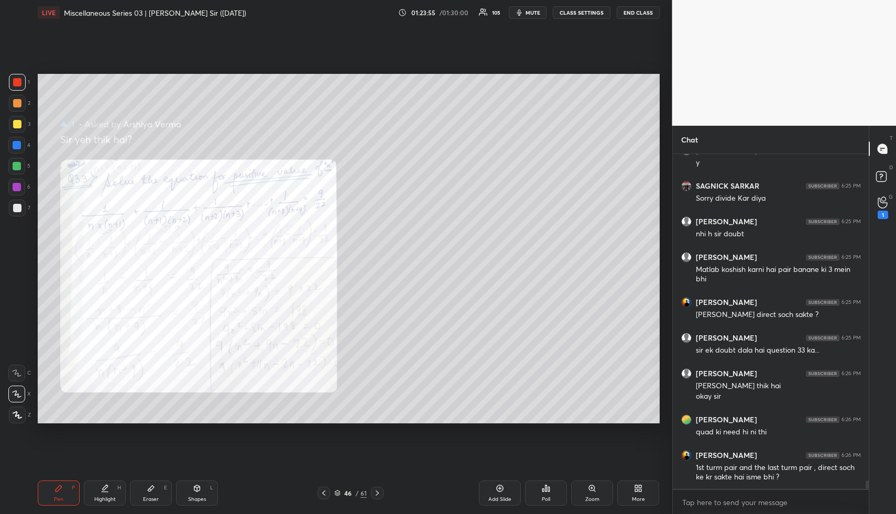
scroll to position [13016, 0]
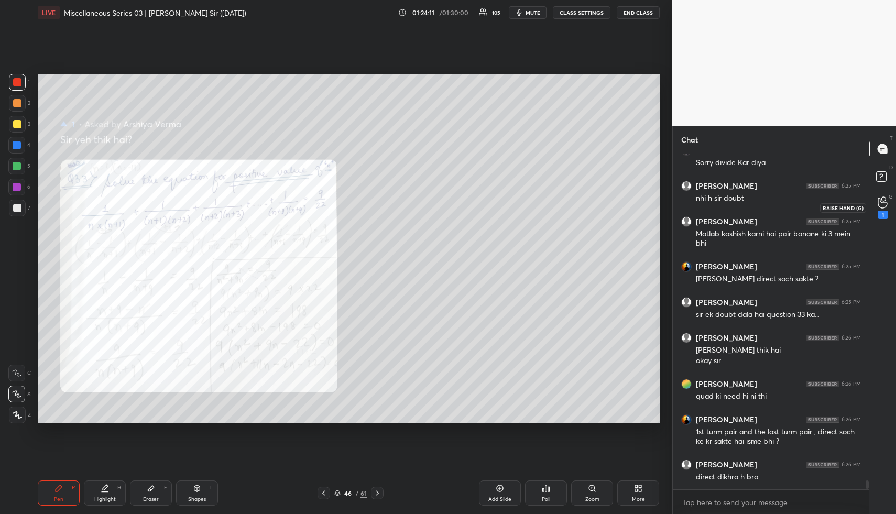
drag, startPoint x: 881, startPoint y: 206, endPoint x: 869, endPoint y: 207, distance: 12.1
click at [881, 206] on icon at bounding box center [883, 202] width 10 height 12
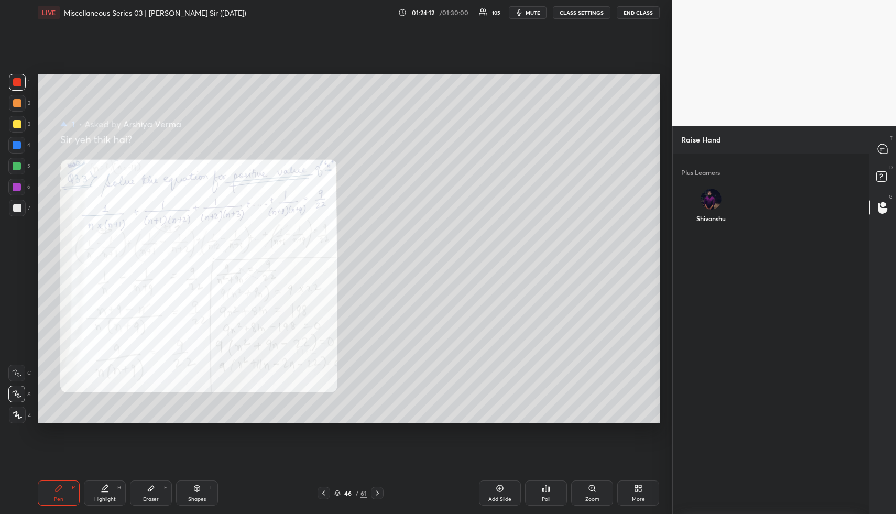
scroll to position [4, 4]
drag, startPoint x: 712, startPoint y: 205, endPoint x: 716, endPoint y: 216, distance: 11.8
click at [712, 205] on div "Shivanshu" at bounding box center [710, 208] width 59 height 56
click at [720, 225] on button "INVITE" at bounding box center [710, 226] width 51 height 14
click at [884, 174] on rect at bounding box center [881, 177] width 10 height 10
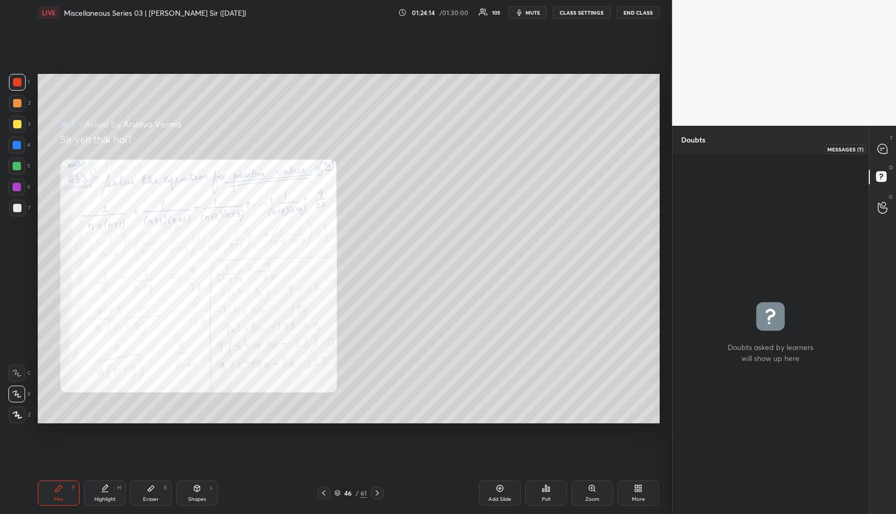
click at [887, 146] on icon at bounding box center [882, 149] width 11 height 11
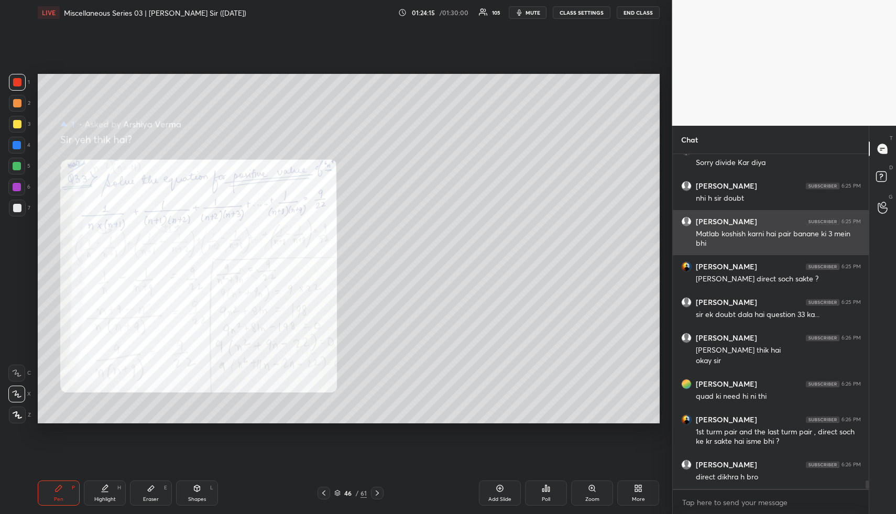
scroll to position [13052, 0]
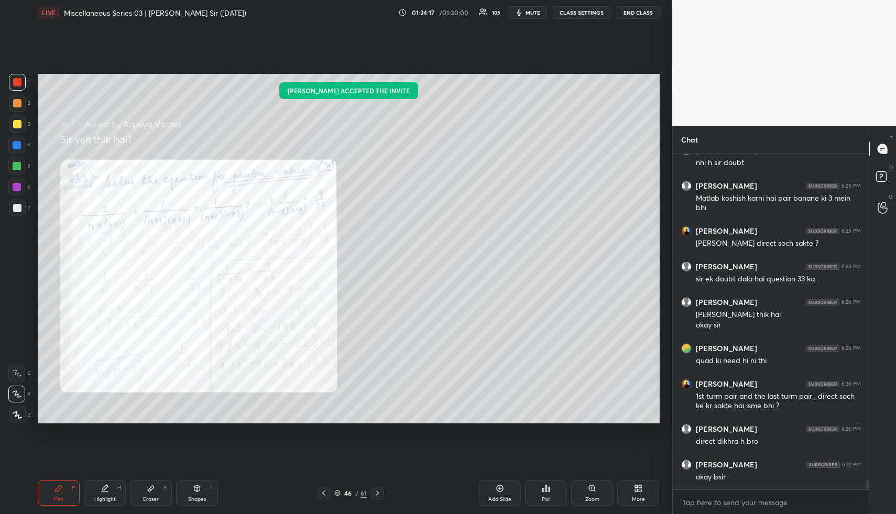
drag, startPoint x: 110, startPoint y: 495, endPoint x: 114, endPoint y: 484, distance: 12.5
click at [107, 497] on div "Highlight H" at bounding box center [105, 492] width 42 height 25
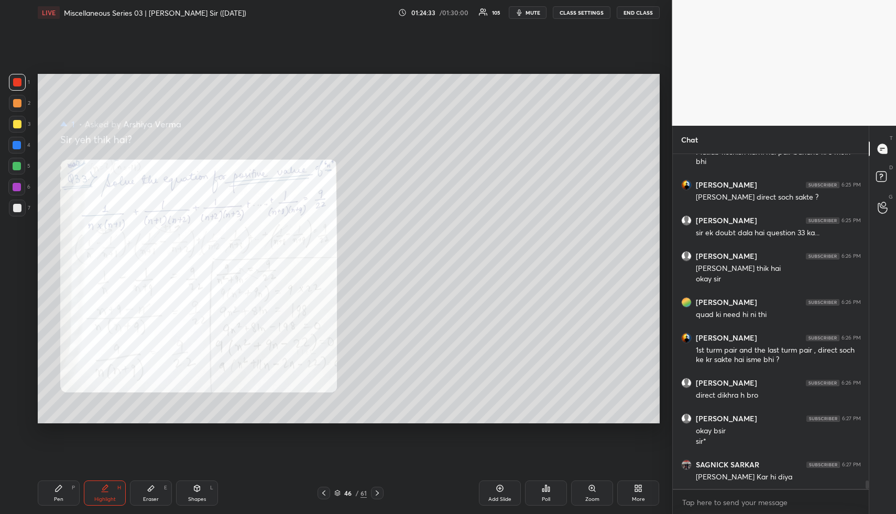
scroll to position [13134, 0]
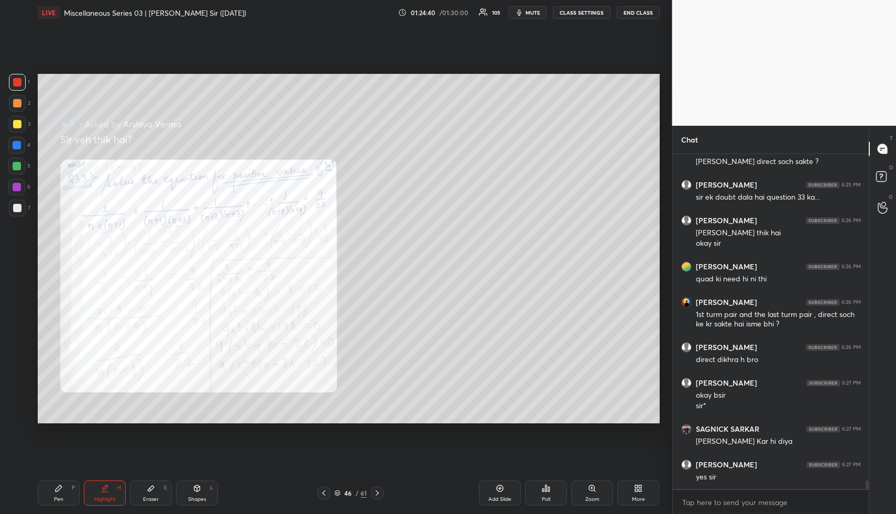
click at [324, 490] on icon at bounding box center [324, 493] width 8 height 8
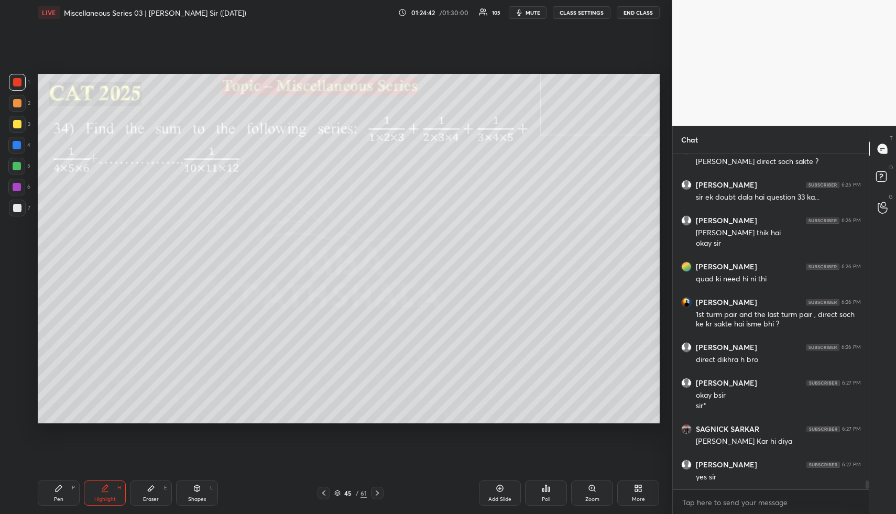
click at [382, 488] on div at bounding box center [377, 493] width 13 height 13
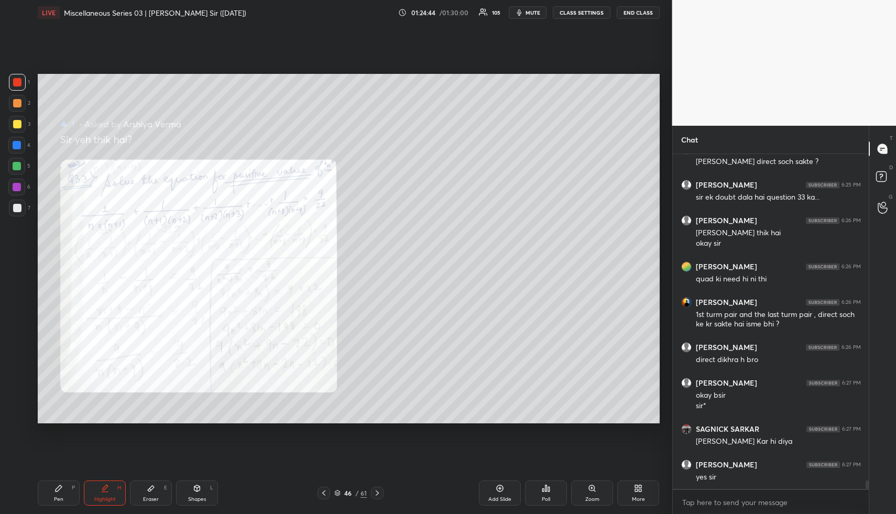
drag, startPoint x: 104, startPoint y: 495, endPoint x: 112, endPoint y: 477, distance: 19.2
click at [104, 494] on div "Highlight H" at bounding box center [105, 492] width 42 height 25
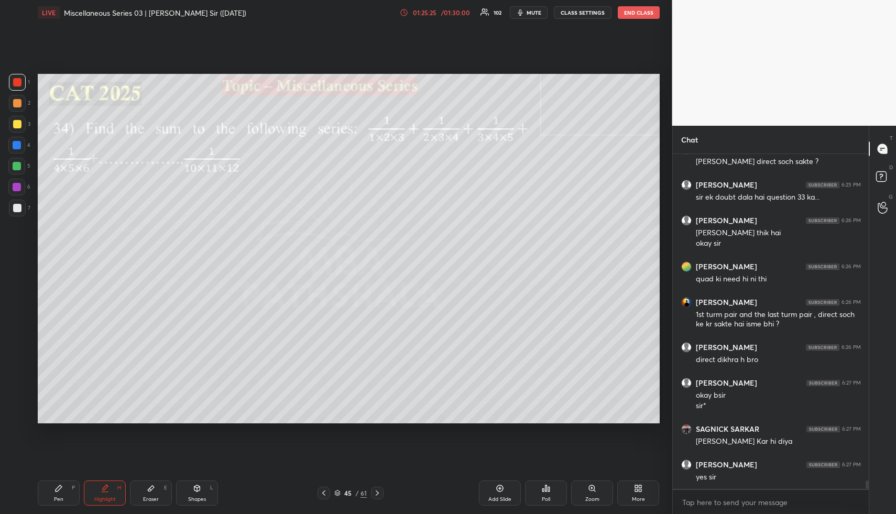
scroll to position [13172, 0]
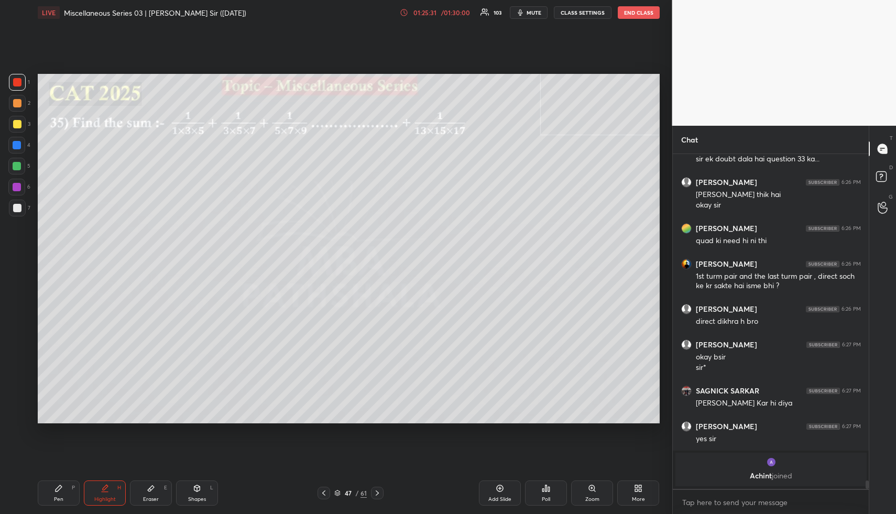
drag, startPoint x: 194, startPoint y: 490, endPoint x: 192, endPoint y: 467, distance: 22.7
click at [193, 490] on icon at bounding box center [197, 488] width 8 height 8
click at [17, 103] on div at bounding box center [17, 103] width 8 height 8
drag, startPoint x: 881, startPoint y: 207, endPoint x: 888, endPoint y: 177, distance: 31.7
click at [881, 206] on icon at bounding box center [883, 208] width 10 height 12
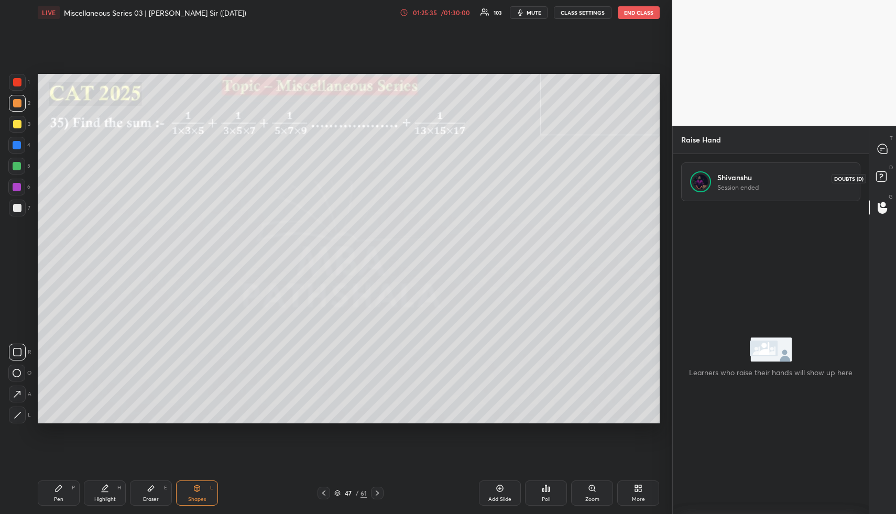
click at [882, 176] on icon at bounding box center [881, 176] width 4 height 4
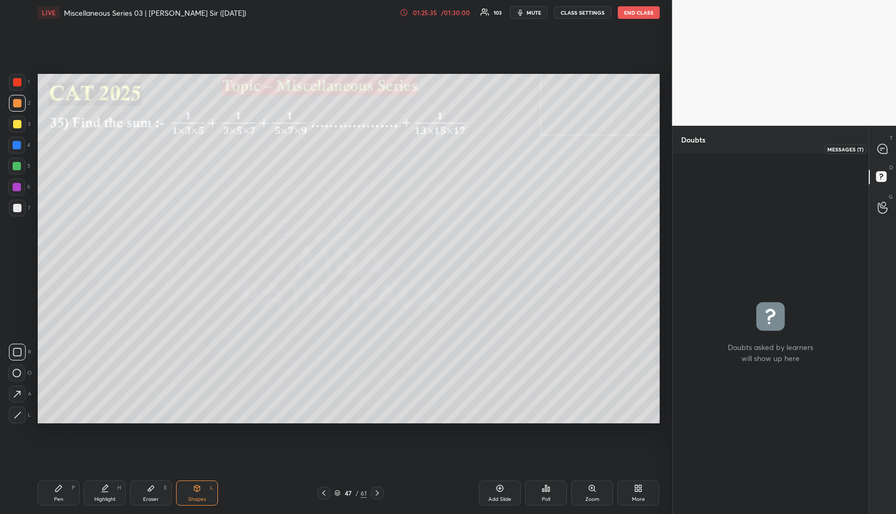
click at [882, 151] on icon at bounding box center [882, 148] width 9 height 9
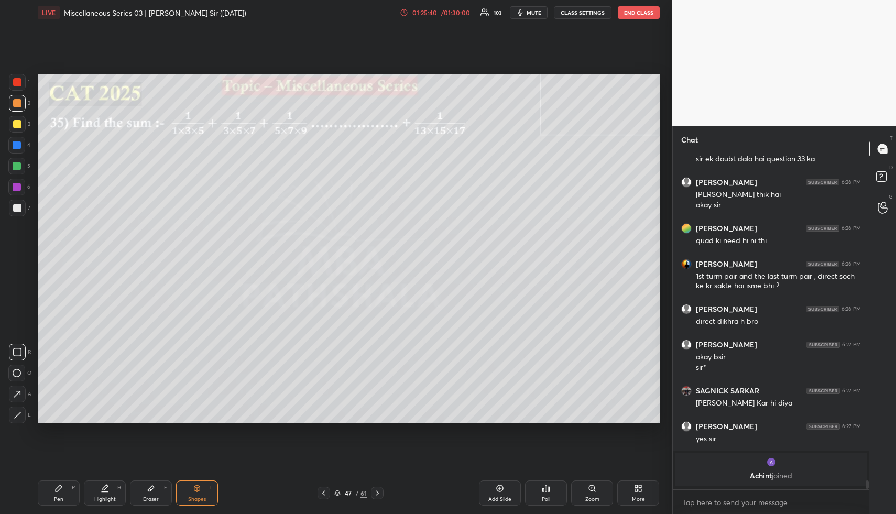
scroll to position [12975, 0]
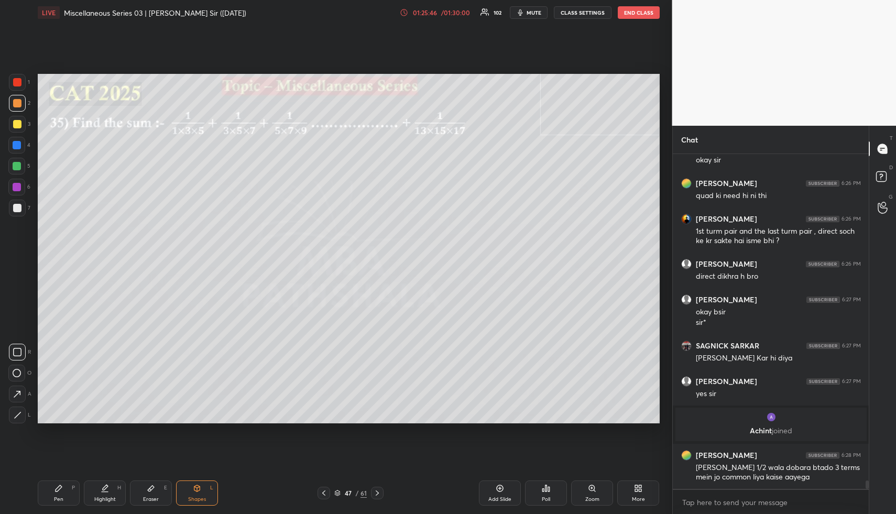
click at [123, 485] on div "Highlight H" at bounding box center [105, 492] width 42 height 25
drag, startPoint x: 53, startPoint y: 490, endPoint x: 53, endPoint y: 431, distance: 59.7
click at [53, 489] on div "Pen P" at bounding box center [59, 492] width 42 height 25
click at [19, 126] on div at bounding box center [17, 124] width 8 height 8
drag, startPoint x: 144, startPoint y: 493, endPoint x: 140, endPoint y: 468, distance: 24.3
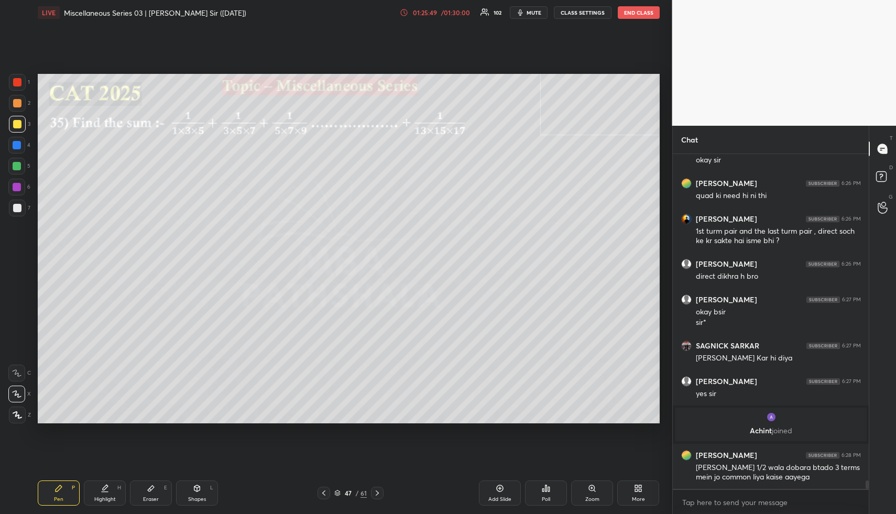
click at [144, 493] on div "Eraser E" at bounding box center [151, 492] width 42 height 25
drag, startPoint x: 17, startPoint y: 344, endPoint x: 33, endPoint y: 320, distance: 28.3
click at [17, 344] on div "Erase all" at bounding box center [16, 352] width 17 height 17
click at [96, 493] on div "Highlight H" at bounding box center [105, 492] width 42 height 25
click at [52, 490] on div "Pen P" at bounding box center [59, 492] width 42 height 25
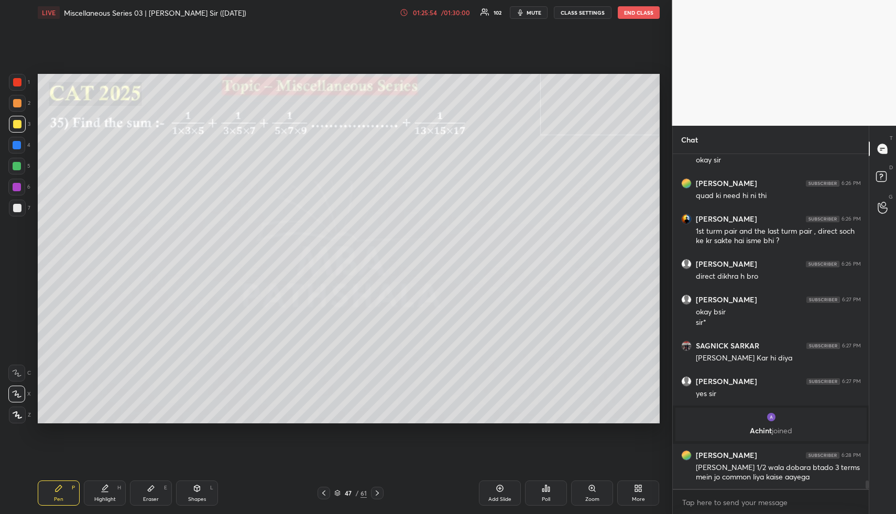
drag, startPoint x: 24, startPoint y: 83, endPoint x: 32, endPoint y: 85, distance: 8.8
click at [24, 83] on div at bounding box center [17, 82] width 17 height 17
drag, startPoint x: 157, startPoint y: 496, endPoint x: 155, endPoint y: 484, distance: 11.6
click at [157, 494] on div "Eraser E" at bounding box center [151, 492] width 42 height 25
click at [65, 496] on div "Pen P" at bounding box center [59, 492] width 42 height 25
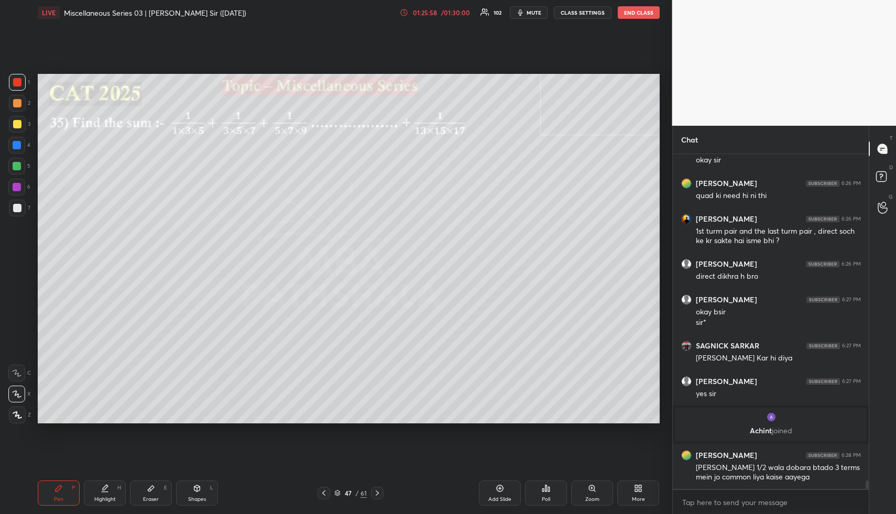
drag, startPoint x: 109, startPoint y: 494, endPoint x: 104, endPoint y: 474, distance: 20.5
click at [109, 494] on div "Highlight H" at bounding box center [105, 492] width 42 height 25
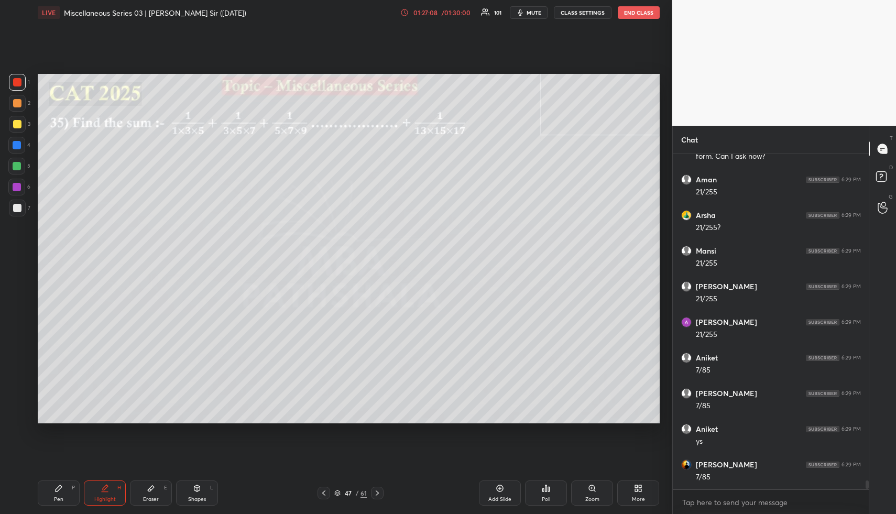
scroll to position [13458, 0]
click at [51, 493] on div "Pen P" at bounding box center [59, 492] width 42 height 25
drag, startPoint x: 51, startPoint y: 493, endPoint x: 56, endPoint y: 436, distance: 56.2
click at [51, 493] on div "Pen P" at bounding box center [59, 492] width 42 height 25
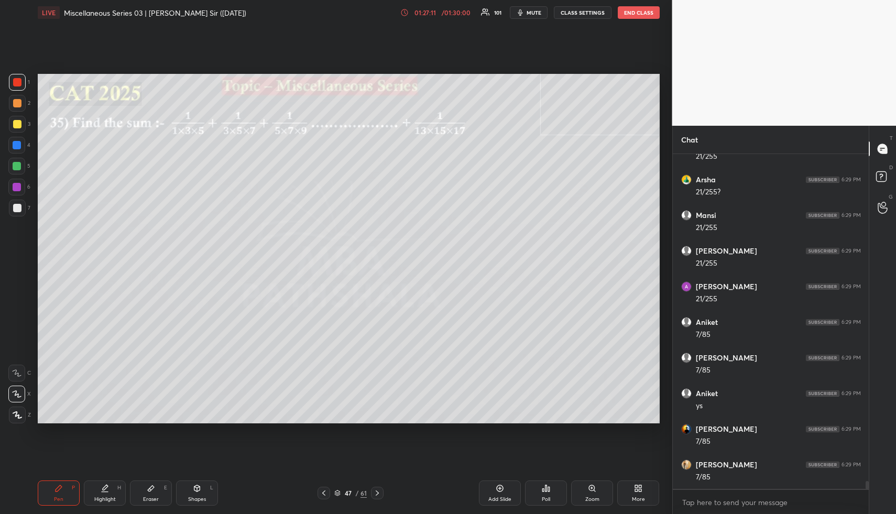
drag, startPoint x: 16, startPoint y: 102, endPoint x: 30, endPoint y: 101, distance: 13.6
click at [18, 102] on div at bounding box center [17, 103] width 8 height 8
click at [21, 126] on div at bounding box center [17, 124] width 17 height 17
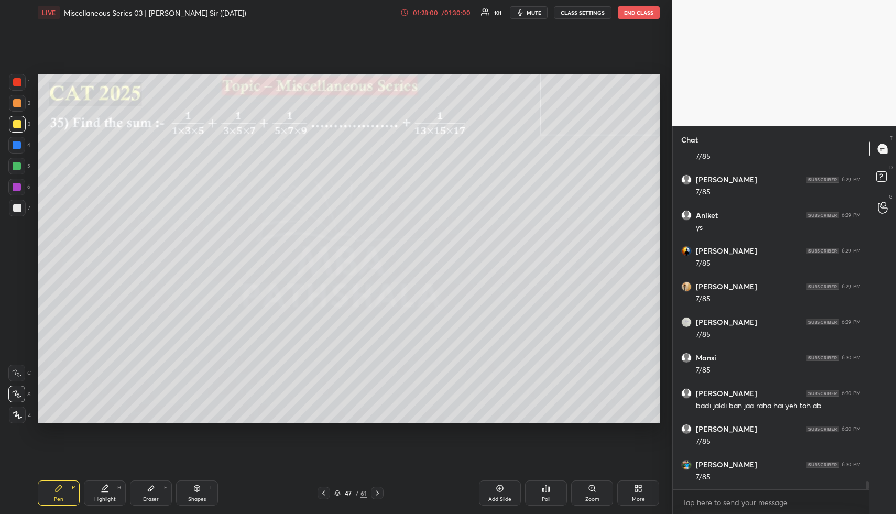
click at [75, 499] on div "Pen P" at bounding box center [59, 492] width 42 height 25
click at [16, 166] on div at bounding box center [17, 166] width 8 height 8
click at [18, 184] on div at bounding box center [17, 187] width 8 height 8
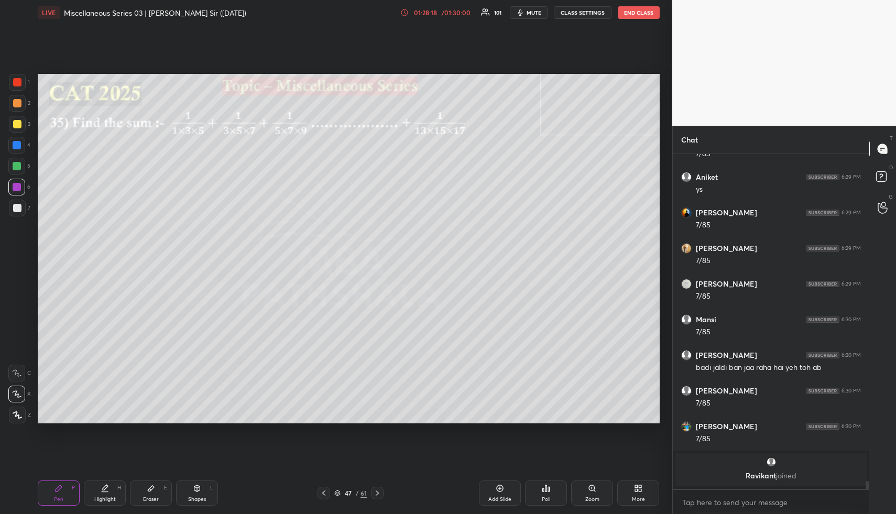
drag, startPoint x: 112, startPoint y: 495, endPoint x: 155, endPoint y: 434, distance: 74.1
click at [113, 497] on div "Highlight" at bounding box center [104, 499] width 21 height 5
drag, startPoint x: 57, startPoint y: 494, endPoint x: 62, endPoint y: 451, distance: 43.7
click at [58, 494] on div "Pen P" at bounding box center [59, 492] width 42 height 25
drag, startPoint x: 13, startPoint y: 206, endPoint x: 18, endPoint y: 211, distance: 7.8
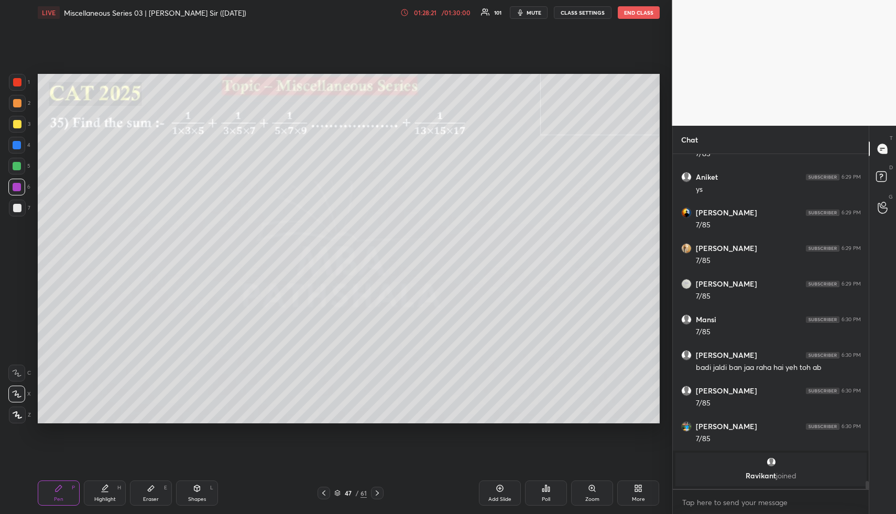
click at [13, 208] on div at bounding box center [17, 208] width 8 height 8
drag, startPoint x: 20, startPoint y: 183, endPoint x: 32, endPoint y: 188, distance: 13.1
click at [21, 185] on div at bounding box center [16, 187] width 17 height 17
click at [15, 109] on div at bounding box center [17, 103] width 17 height 17
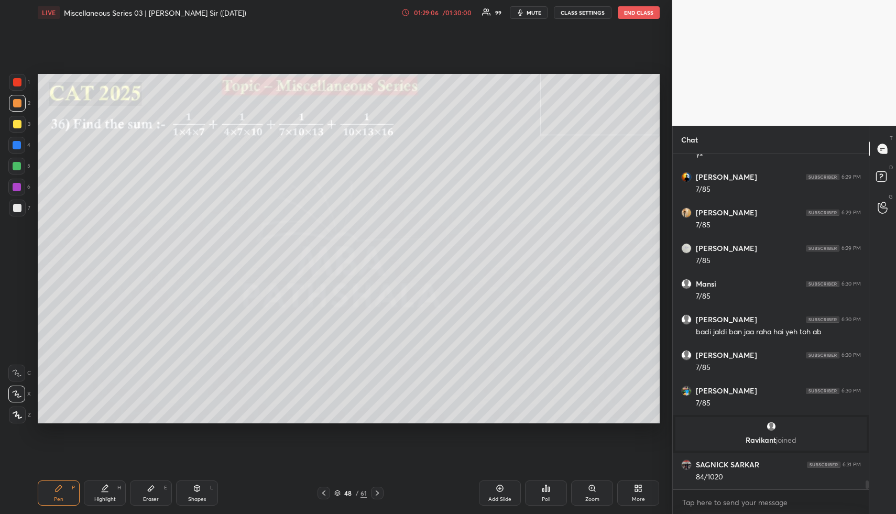
click at [112, 485] on div "Highlight H" at bounding box center [105, 492] width 42 height 25
click at [114, 483] on div "Highlight H" at bounding box center [105, 492] width 42 height 25
click at [200, 497] on div "Shapes" at bounding box center [197, 499] width 18 height 5
click at [197, 498] on div "Shapes" at bounding box center [197, 499] width 18 height 5
click at [18, 125] on div at bounding box center [17, 124] width 8 height 8
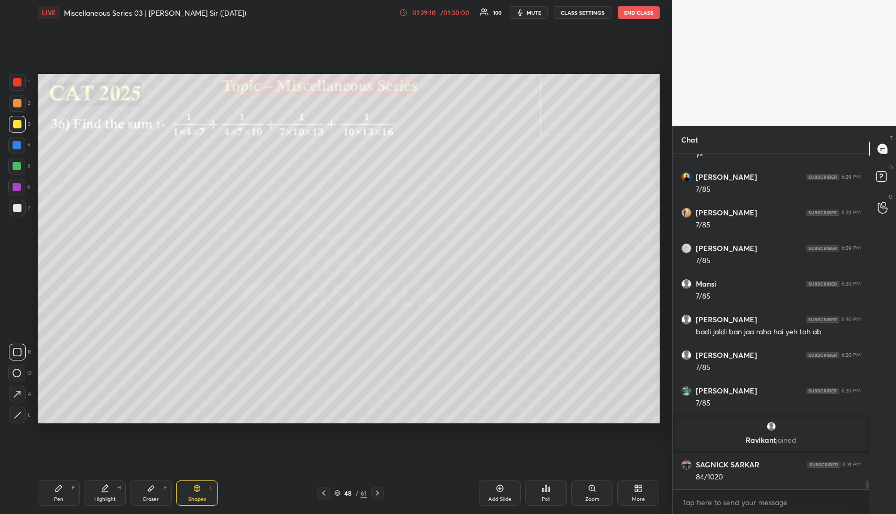
scroll to position [13366, 0]
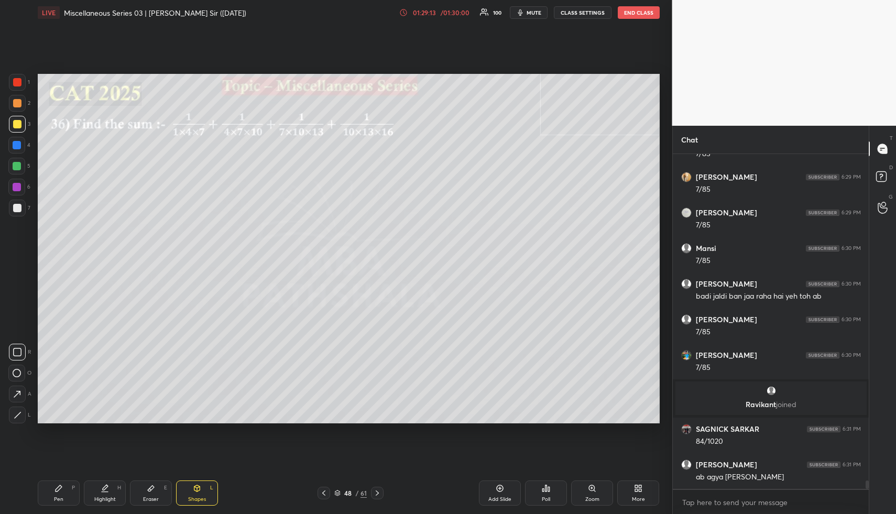
click at [108, 502] on div "Highlight H" at bounding box center [105, 492] width 42 height 25
drag, startPoint x: 108, startPoint y: 502, endPoint x: 133, endPoint y: 430, distance: 76.9
click at [108, 502] on div "Highlight H" at bounding box center [105, 492] width 42 height 25
drag, startPoint x: 202, startPoint y: 487, endPoint x: 202, endPoint y: 494, distance: 6.8
click at [202, 488] on div "Shapes L" at bounding box center [197, 492] width 42 height 25
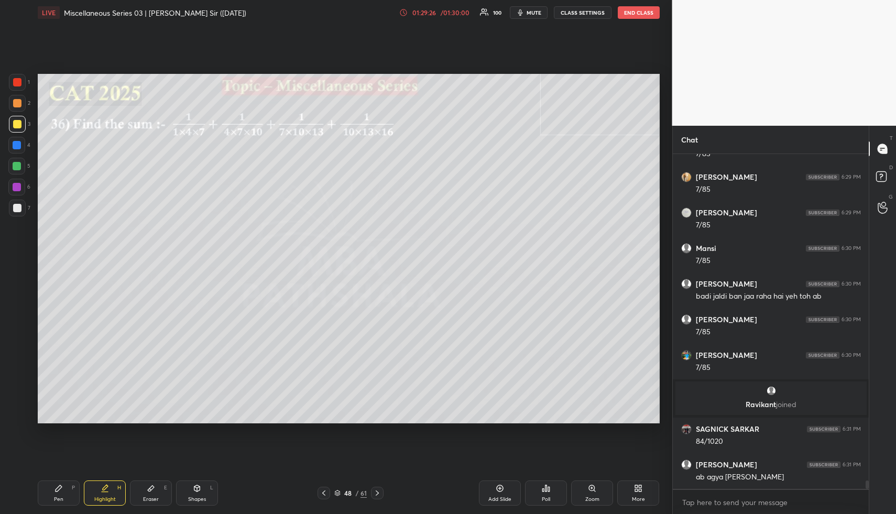
drag, startPoint x: 202, startPoint y: 494, endPoint x: 181, endPoint y: 458, distance: 41.3
click at [202, 492] on div "Shapes L" at bounding box center [197, 492] width 42 height 25
drag, startPoint x: 12, startPoint y: 98, endPoint x: 18, endPoint y: 99, distance: 6.8
click at [13, 100] on div at bounding box center [17, 103] width 17 height 17
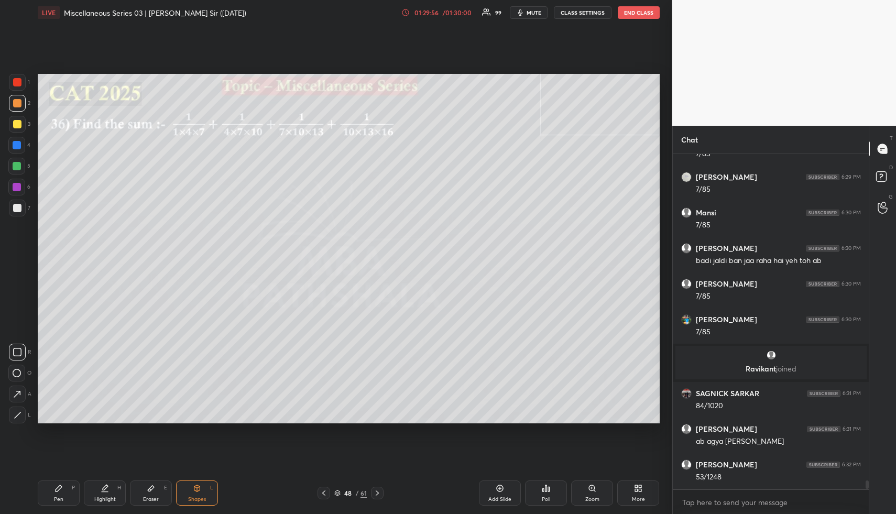
drag, startPoint x: 57, startPoint y: 493, endPoint x: 75, endPoint y: 441, distance: 54.8
click at [54, 489] on div "Pen P" at bounding box center [59, 492] width 42 height 25
click at [16, 143] on div at bounding box center [17, 145] width 8 height 8
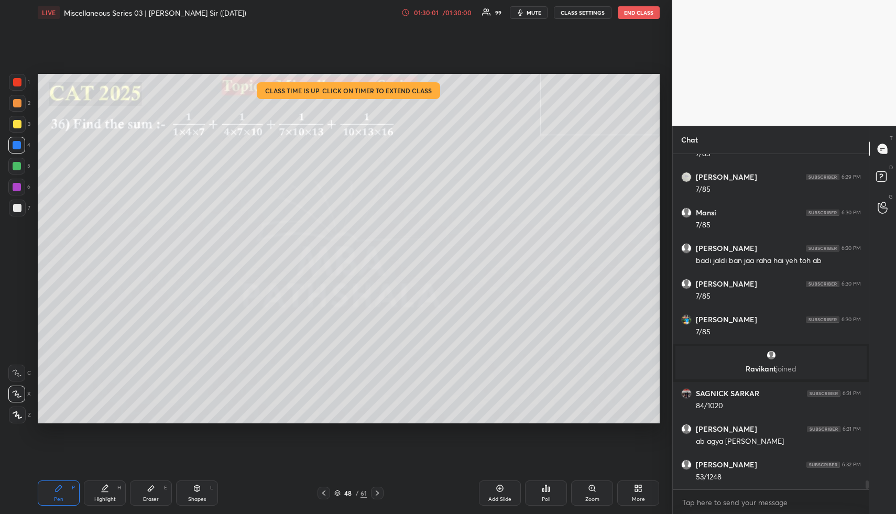
click at [15, 101] on div at bounding box center [17, 103] width 8 height 8
drag, startPoint x: 12, startPoint y: 166, endPoint x: 22, endPoint y: 169, distance: 10.4
click at [13, 169] on div at bounding box center [16, 166] width 17 height 17
click at [19, 128] on div at bounding box center [17, 124] width 8 height 8
click at [158, 498] on div "Eraser E" at bounding box center [151, 492] width 42 height 25
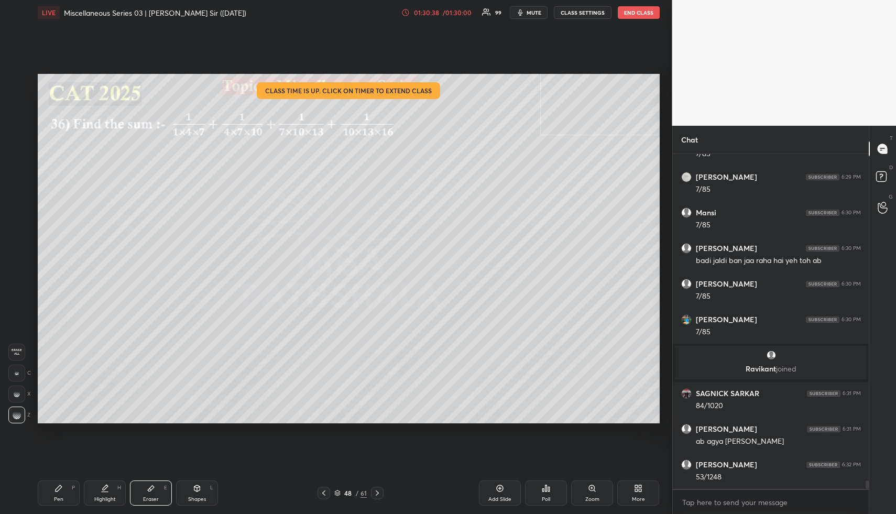
click at [65, 485] on div "Pen P" at bounding box center [59, 492] width 42 height 25
click at [15, 141] on div at bounding box center [16, 145] width 17 height 17
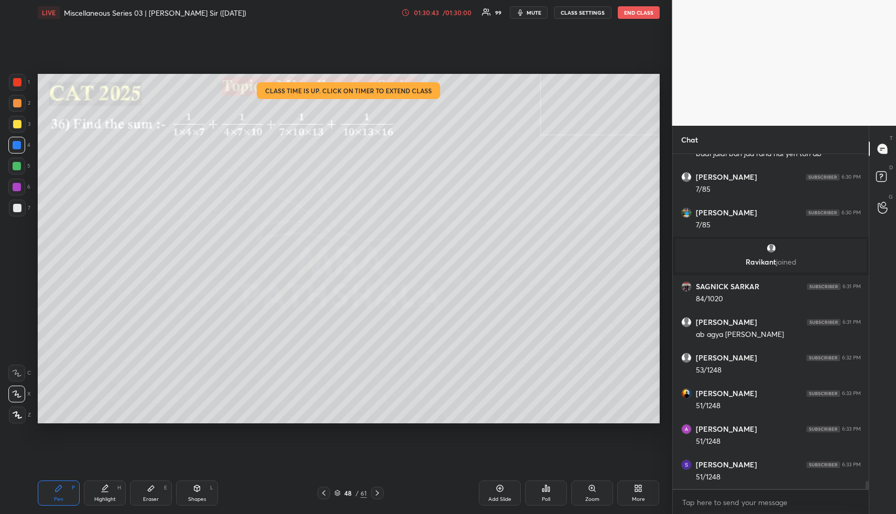
scroll to position [13544, 0]
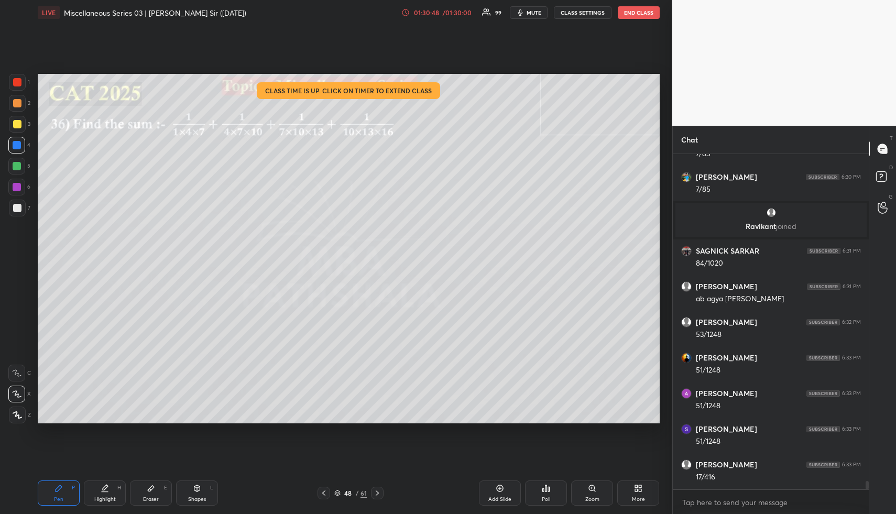
drag, startPoint x: 16, startPoint y: 166, endPoint x: 28, endPoint y: 170, distance: 12.8
click at [16, 166] on div at bounding box center [17, 166] width 8 height 8
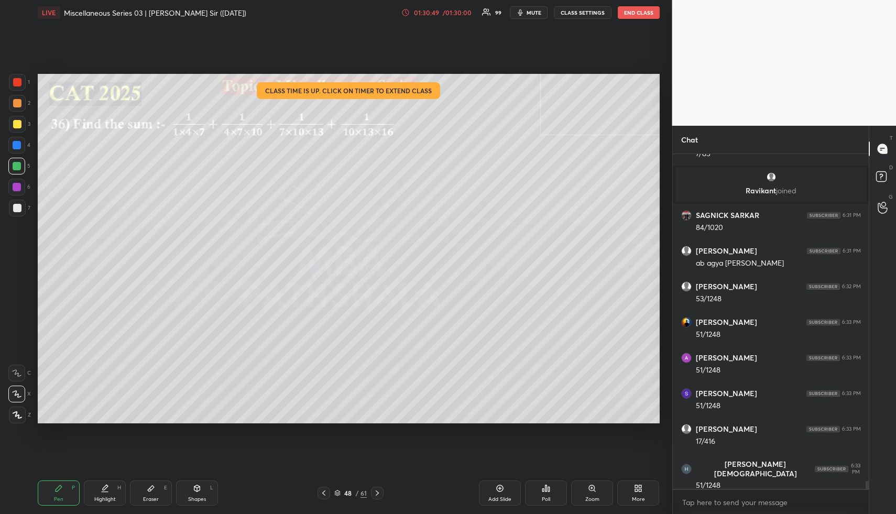
click at [17, 126] on div at bounding box center [17, 124] width 8 height 8
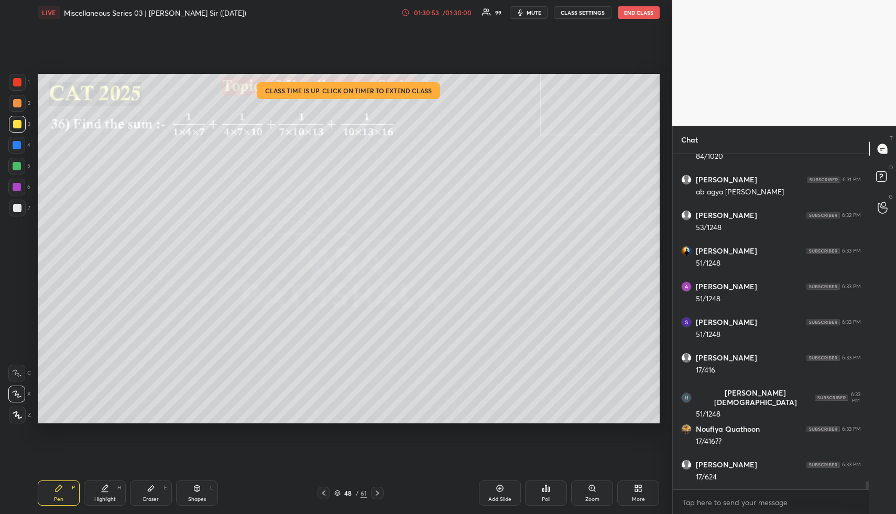
scroll to position [13687, 0]
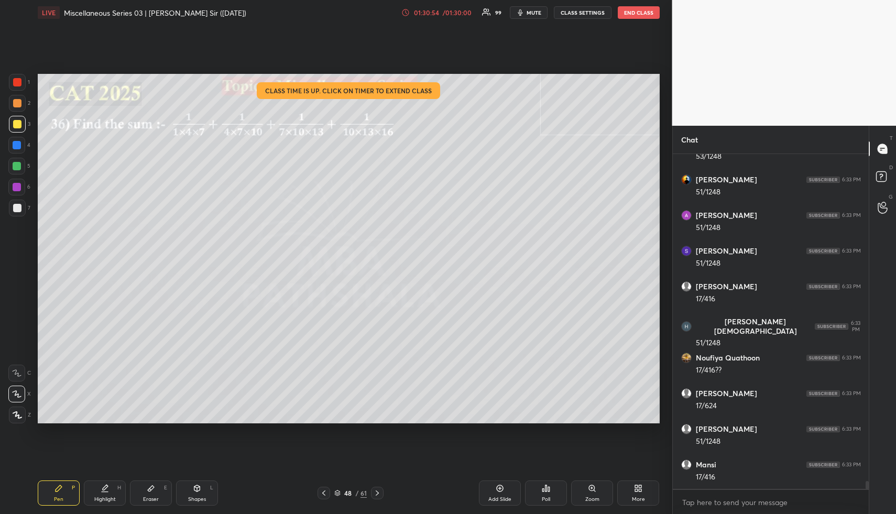
drag, startPoint x: 59, startPoint y: 495, endPoint x: 58, endPoint y: 482, distance: 12.6
click at [59, 495] on div "Pen P" at bounding box center [59, 492] width 42 height 25
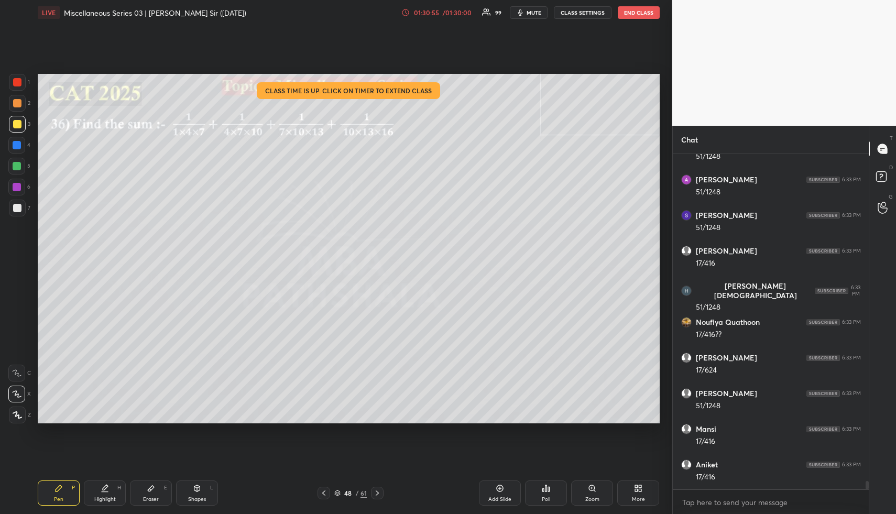
click at [16, 170] on div at bounding box center [17, 166] width 8 height 8
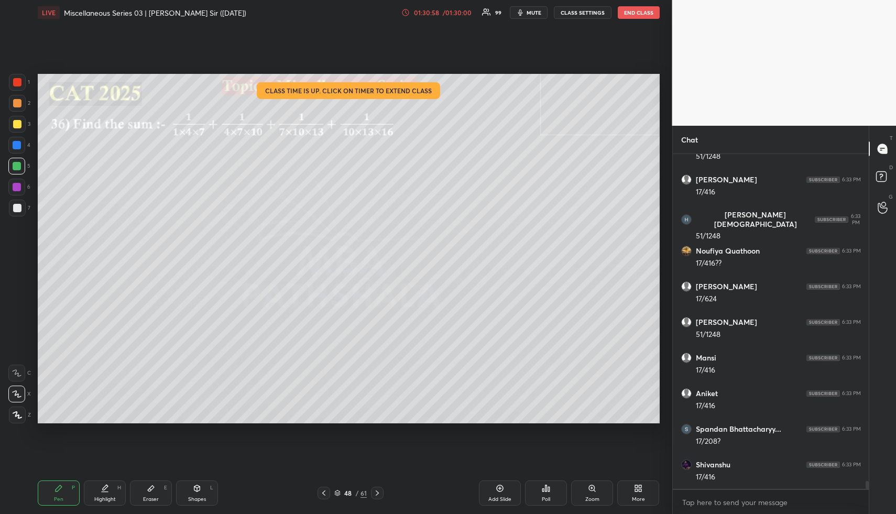
scroll to position [13865, 0]
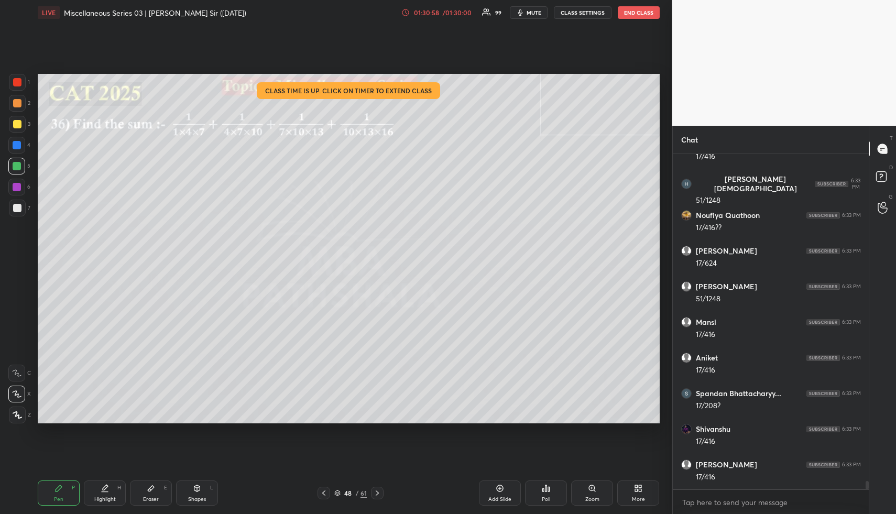
click at [16, 209] on div at bounding box center [17, 208] width 8 height 8
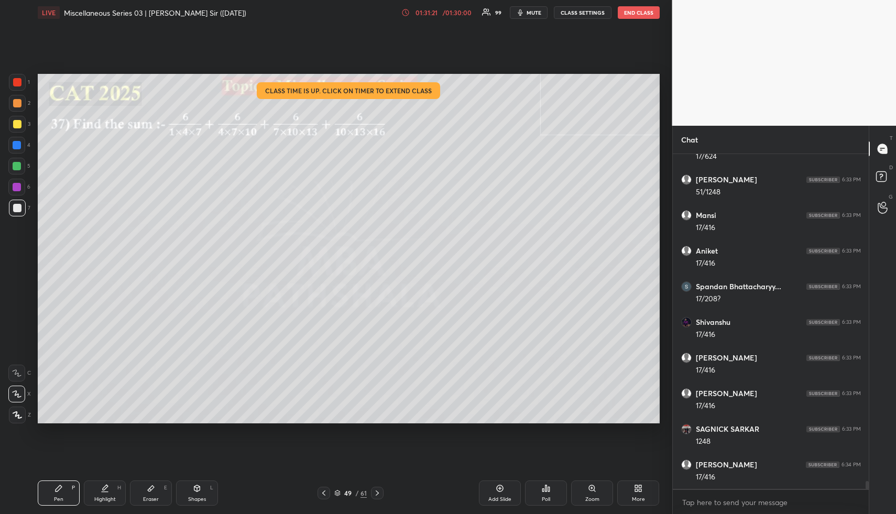
scroll to position [14007, 0]
drag, startPoint x: 201, startPoint y: 499, endPoint x: 198, endPoint y: 482, distance: 17.1
click at [200, 498] on div "Shapes" at bounding box center [197, 499] width 18 height 5
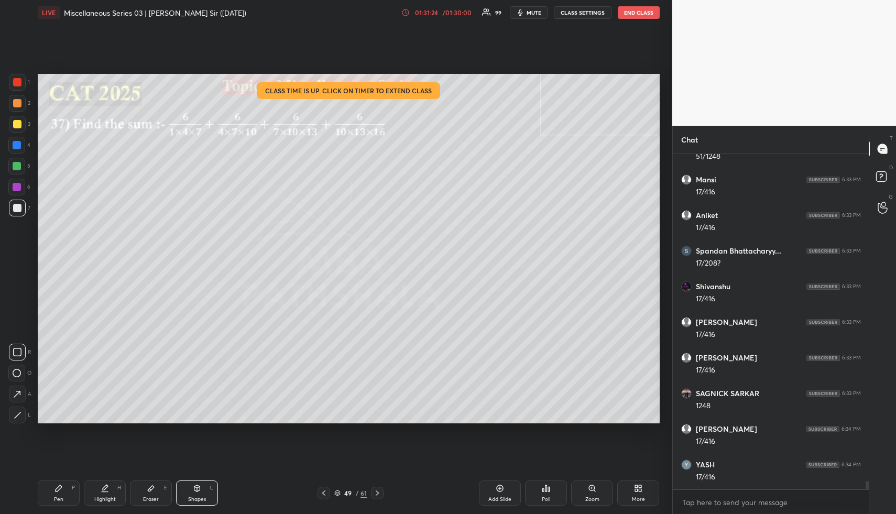
click at [17, 124] on div at bounding box center [17, 124] width 8 height 8
click at [338, 493] on icon at bounding box center [337, 493] width 6 height 6
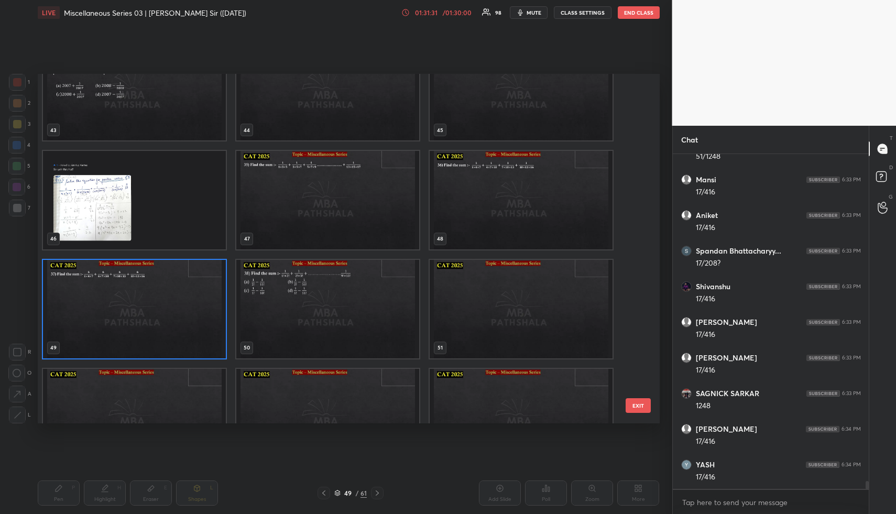
scroll to position [1537, 0]
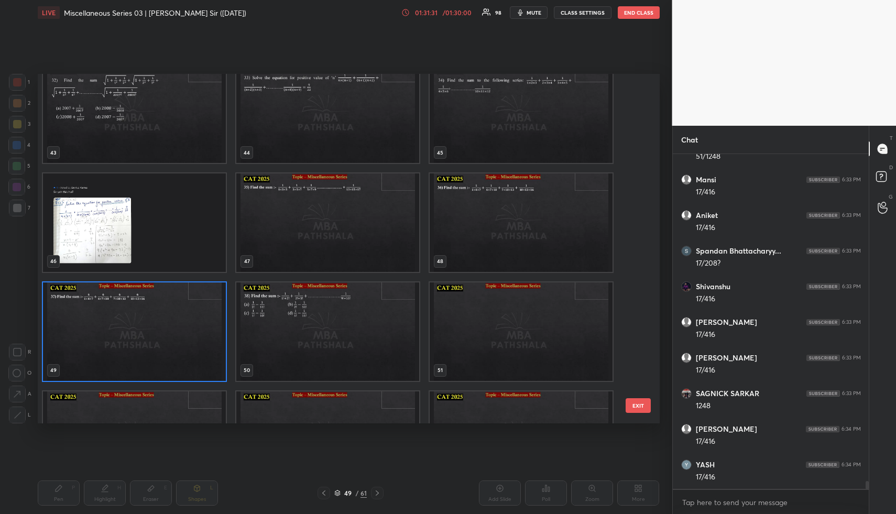
click at [121, 328] on img "grid" at bounding box center [134, 331] width 183 height 99
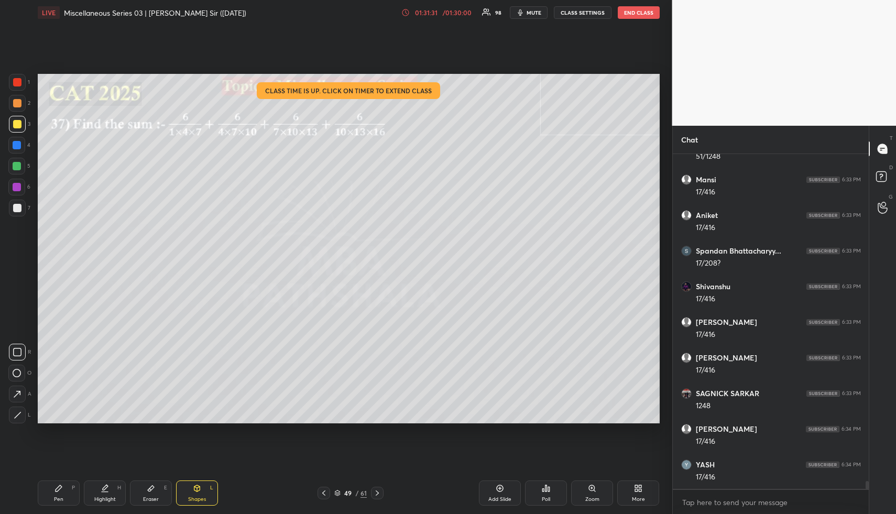
click at [121, 328] on img "grid" at bounding box center [134, 331] width 183 height 99
click at [106, 495] on div "Highlight H" at bounding box center [105, 492] width 42 height 25
click at [110, 494] on div "Highlight H" at bounding box center [105, 492] width 42 height 25
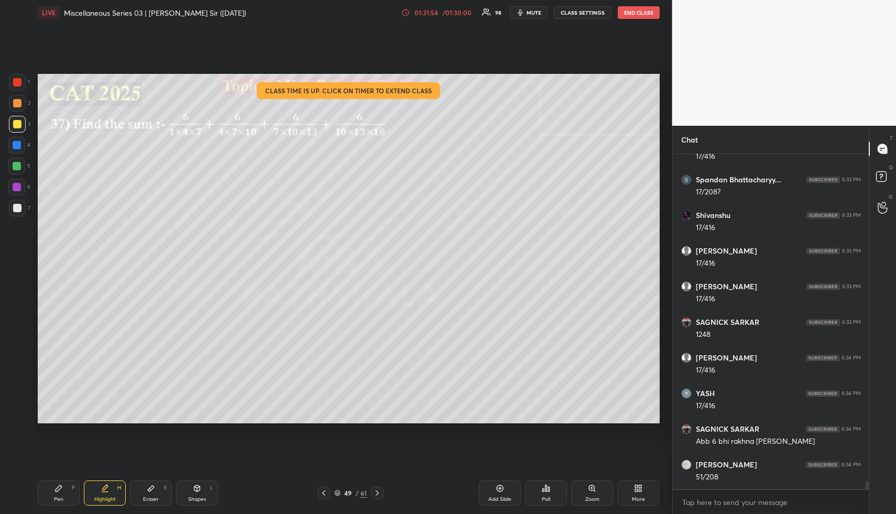
scroll to position [14114, 0]
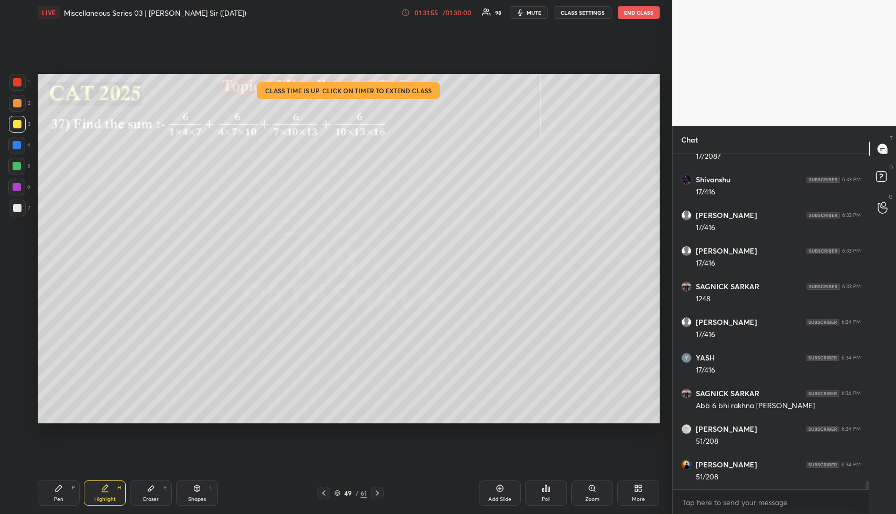
click at [61, 497] on div "Pen" at bounding box center [58, 499] width 9 height 5
drag, startPoint x: 15, startPoint y: 164, endPoint x: 27, endPoint y: 149, distance: 18.7
click at [15, 163] on div at bounding box center [17, 166] width 8 height 8
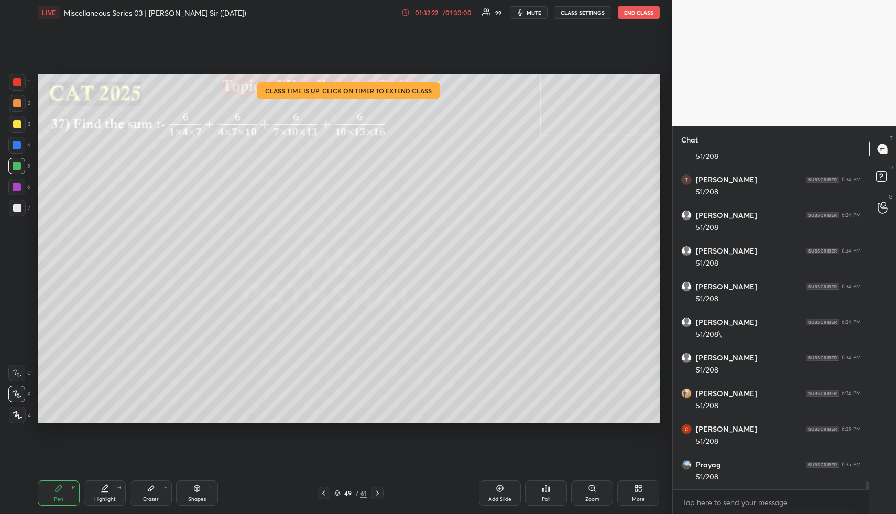
scroll to position [14379, 0]
click at [16, 146] on div at bounding box center [17, 145] width 8 height 8
drag, startPoint x: 17, startPoint y: 190, endPoint x: 32, endPoint y: 187, distance: 14.9
click at [17, 190] on div at bounding box center [17, 187] width 8 height 8
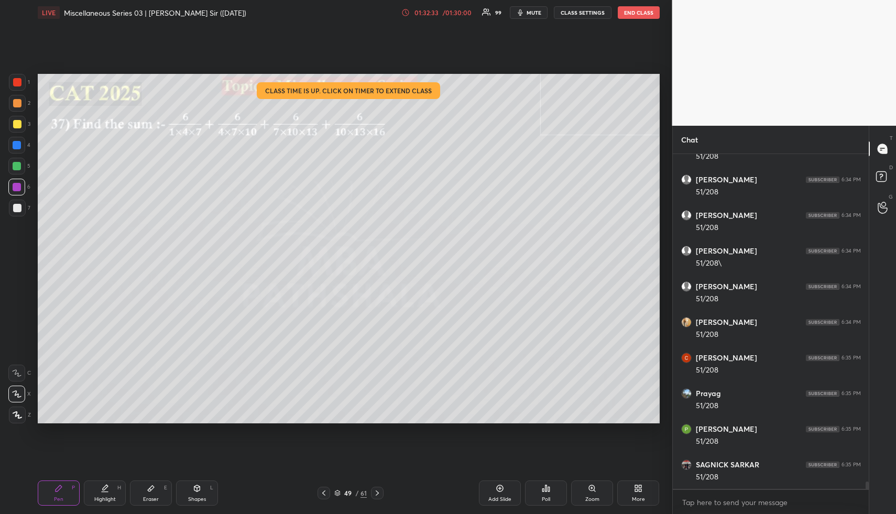
click at [19, 99] on div at bounding box center [17, 103] width 17 height 17
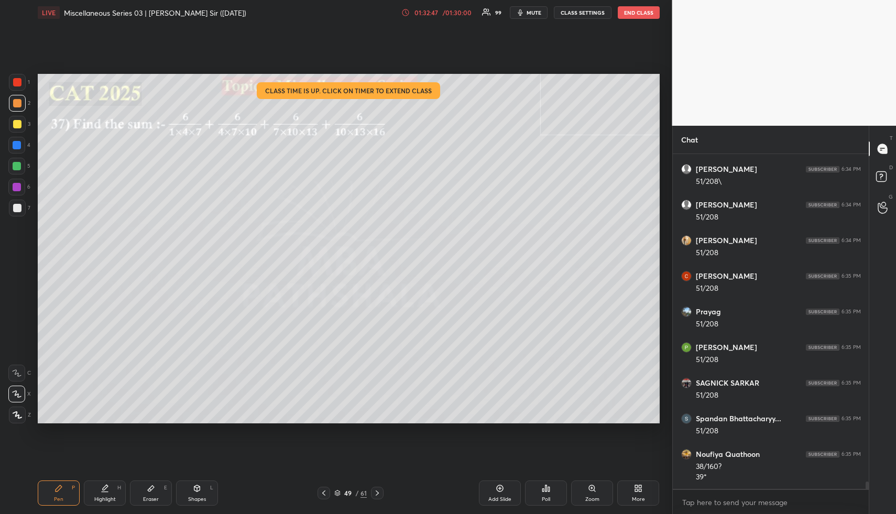
click at [19, 143] on div at bounding box center [17, 145] width 8 height 8
drag, startPoint x: 152, startPoint y: 492, endPoint x: 155, endPoint y: 437, distance: 55.1
click at [152, 490] on div "Eraser E" at bounding box center [151, 492] width 42 height 25
click at [63, 494] on div "Pen P" at bounding box center [59, 492] width 42 height 25
drag, startPoint x: 103, startPoint y: 503, endPoint x: 109, endPoint y: 500, distance: 6.3
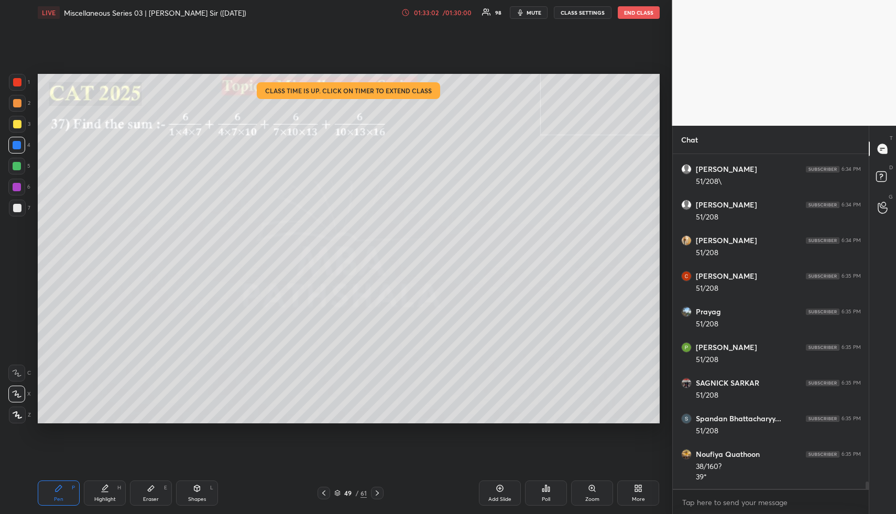
click at [103, 503] on div "Highlight H" at bounding box center [105, 492] width 42 height 25
drag, startPoint x: 109, startPoint y: 500, endPoint x: 137, endPoint y: 446, distance: 61.4
click at [108, 499] on div "Highlight" at bounding box center [104, 499] width 21 height 5
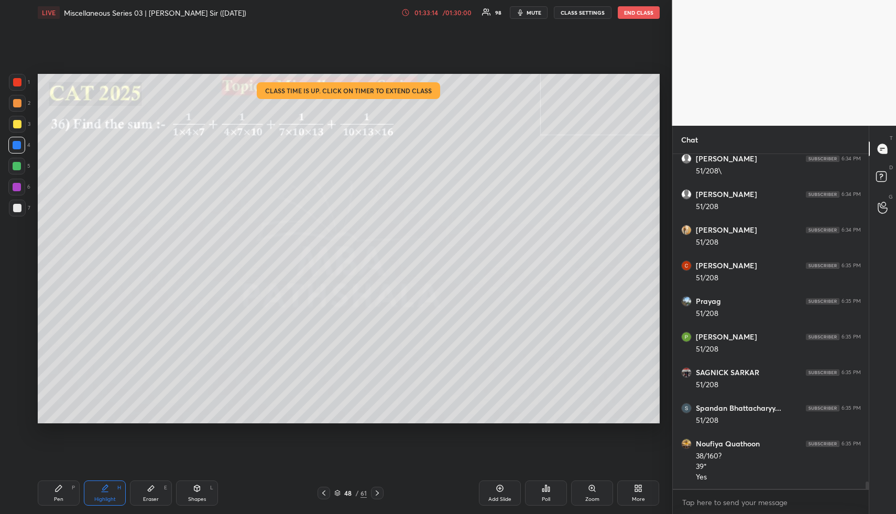
scroll to position [14581, 0]
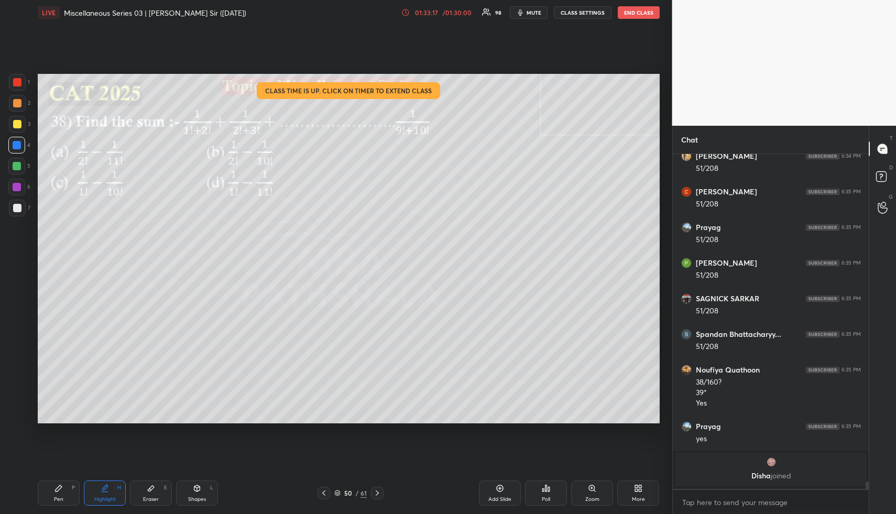
click at [56, 497] on div "Pen" at bounding box center [58, 499] width 9 height 5
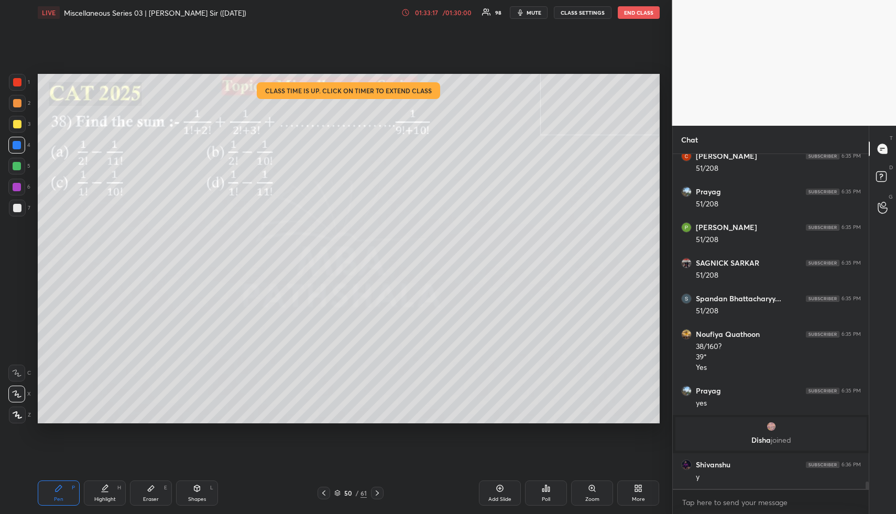
scroll to position [14456, 0]
drag, startPoint x: 16, startPoint y: 162, endPoint x: 19, endPoint y: 192, distance: 30.0
click at [17, 165] on div at bounding box center [17, 166] width 8 height 8
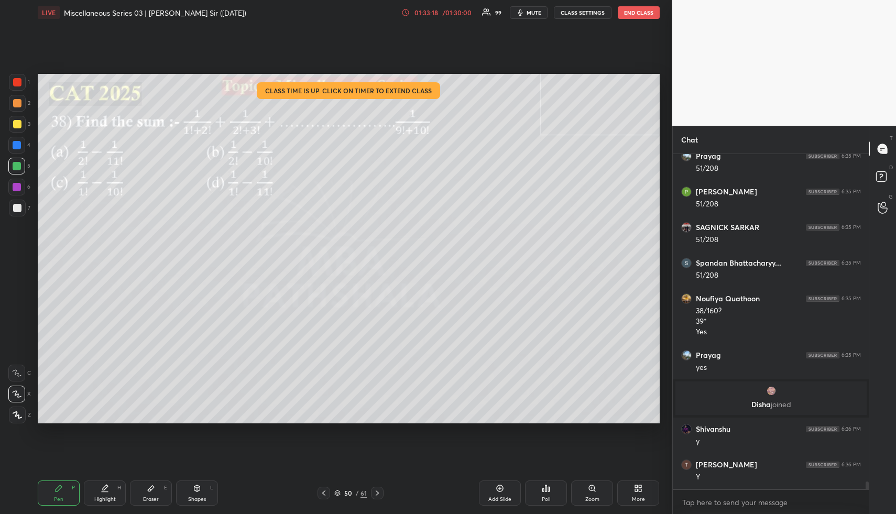
drag, startPoint x: 21, startPoint y: 412, endPoint x: 33, endPoint y: 380, distance: 34.0
click at [21, 412] on div at bounding box center [17, 415] width 17 height 17
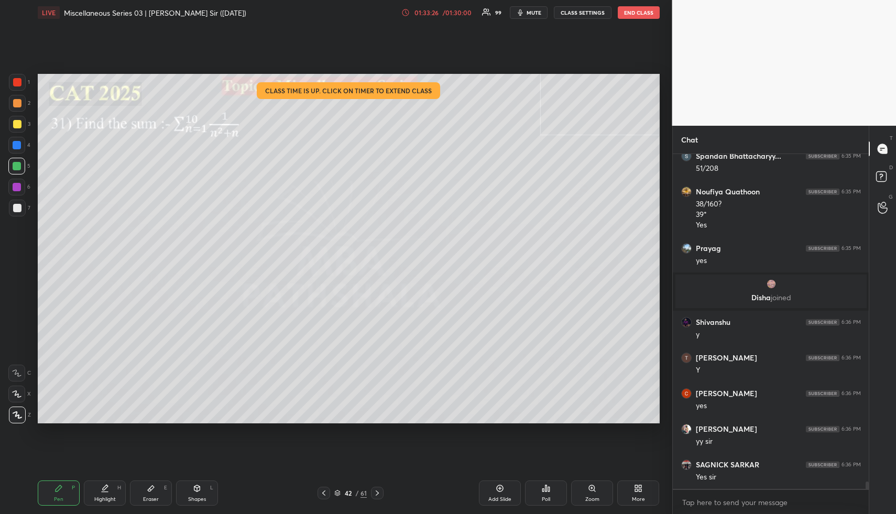
scroll to position [14637, 0]
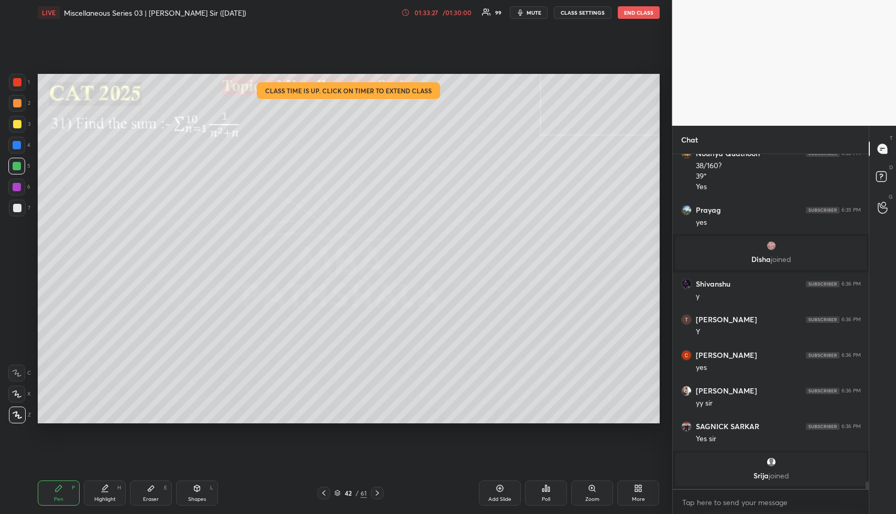
click at [205, 489] on div "Shapes L" at bounding box center [197, 492] width 42 height 25
drag, startPoint x: 16, startPoint y: 103, endPoint x: 35, endPoint y: 100, distance: 19.6
click at [16, 103] on div at bounding box center [17, 103] width 8 height 8
click at [101, 497] on div "Highlight" at bounding box center [104, 499] width 21 height 5
click at [103, 493] on div "Highlight H" at bounding box center [105, 492] width 42 height 25
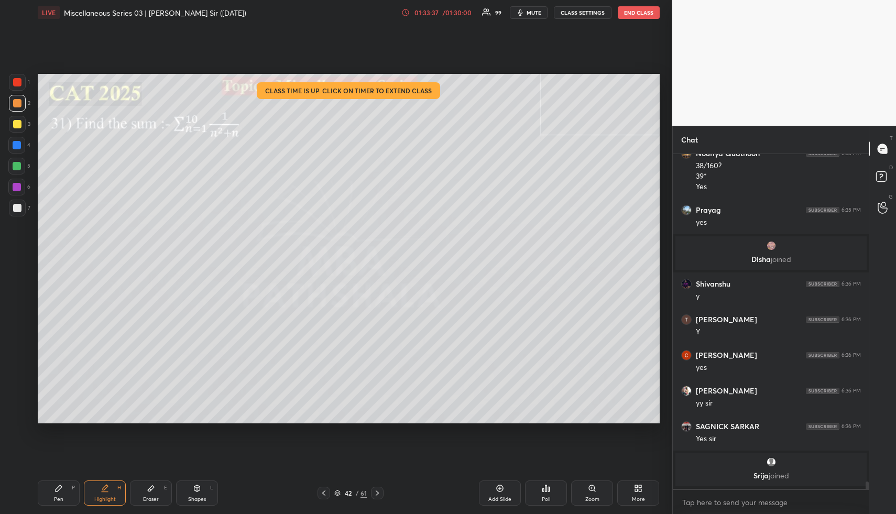
click at [59, 489] on icon at bounding box center [59, 488] width 6 height 6
click at [17, 125] on div at bounding box center [17, 124] width 8 height 8
click at [22, 125] on div at bounding box center [17, 124] width 17 height 17
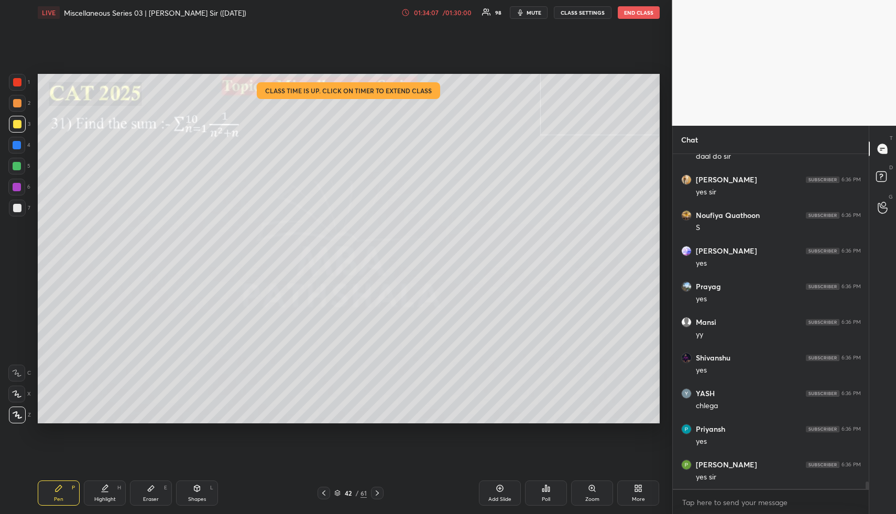
scroll to position [15228, 0]
click at [378, 490] on icon at bounding box center [377, 493] width 8 height 8
drag, startPoint x: 102, startPoint y: 493, endPoint x: 101, endPoint y: 428, distance: 65.0
click at [102, 493] on div "Highlight H" at bounding box center [105, 492] width 42 height 25
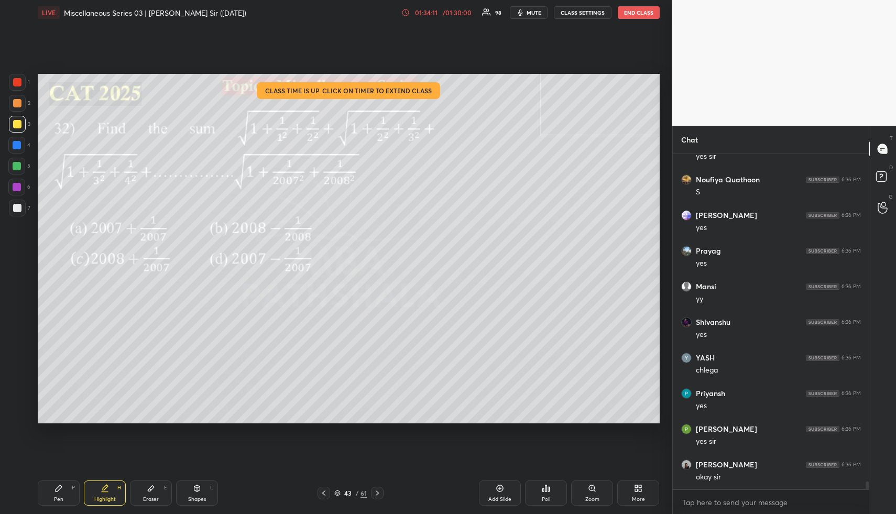
drag, startPoint x: 323, startPoint y: 493, endPoint x: 322, endPoint y: 488, distance: 5.5
click at [323, 492] on icon at bounding box center [323, 492] width 3 height 5
click at [63, 488] on div "Pen P" at bounding box center [59, 492] width 42 height 25
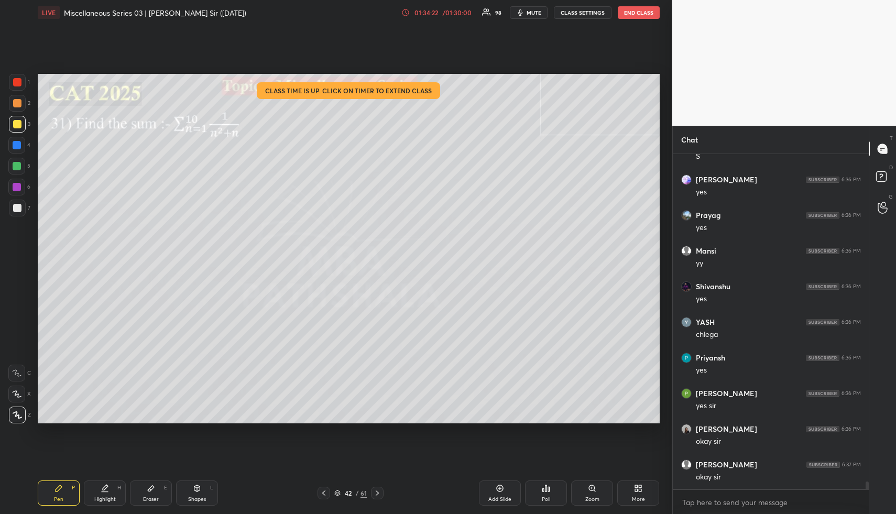
click at [17, 107] on div at bounding box center [17, 103] width 17 height 17
click at [16, 125] on div at bounding box center [17, 124] width 8 height 8
click at [93, 496] on div "Highlight H" at bounding box center [105, 492] width 42 height 25
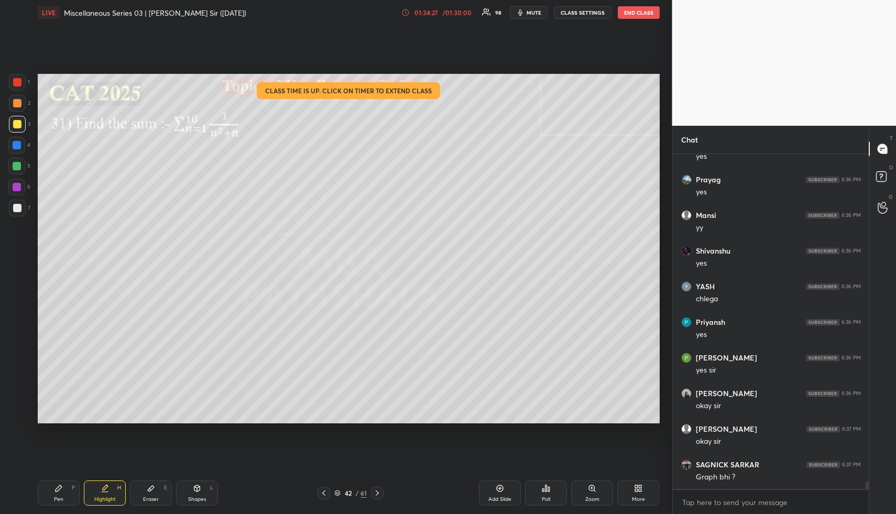
click at [97, 494] on div "Highlight H" at bounding box center [105, 492] width 42 height 25
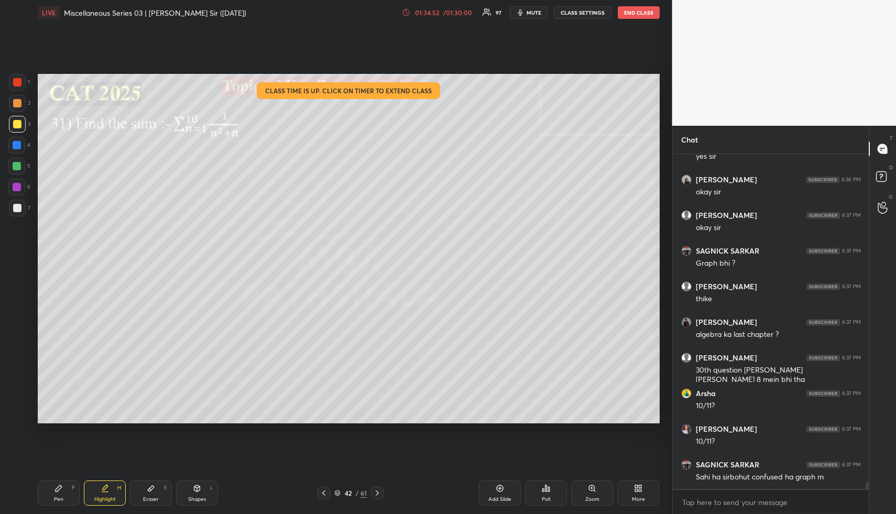
scroll to position [15549, 0]
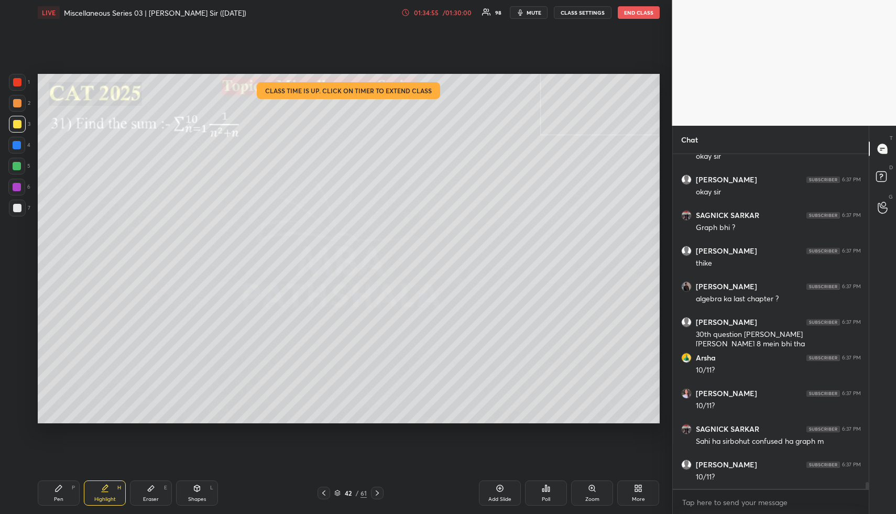
drag, startPoint x: 65, startPoint y: 497, endPoint x: 70, endPoint y: 440, distance: 57.4
click at [64, 496] on div "Pen P" at bounding box center [59, 492] width 42 height 25
click at [17, 116] on div at bounding box center [17, 124] width 17 height 17
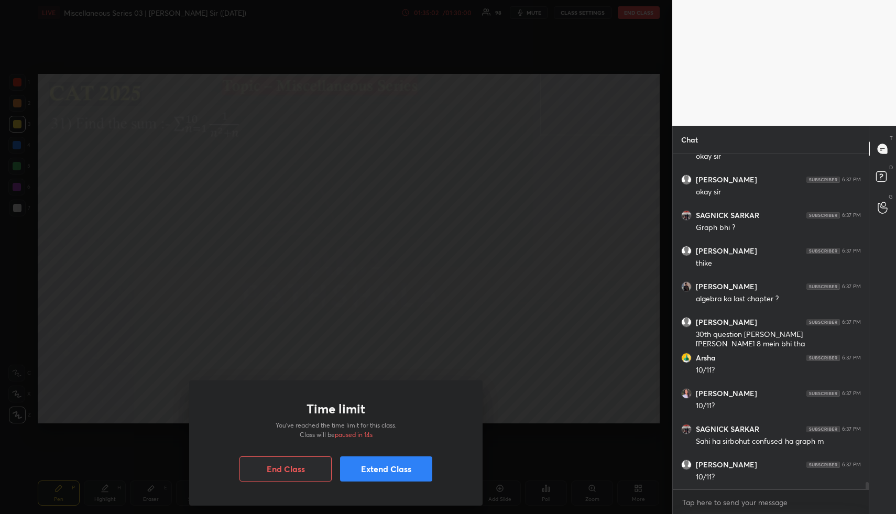
drag, startPoint x: 372, startPoint y: 473, endPoint x: 365, endPoint y: 462, distance: 12.9
click at [372, 473] on button "Extend Class" at bounding box center [386, 468] width 92 height 25
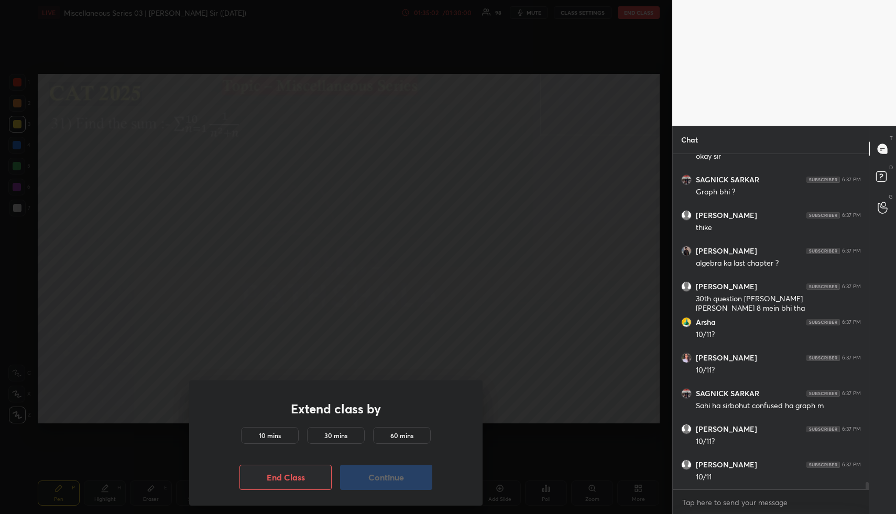
click at [272, 433] on h5 "10 mins" at bounding box center [270, 435] width 22 height 9
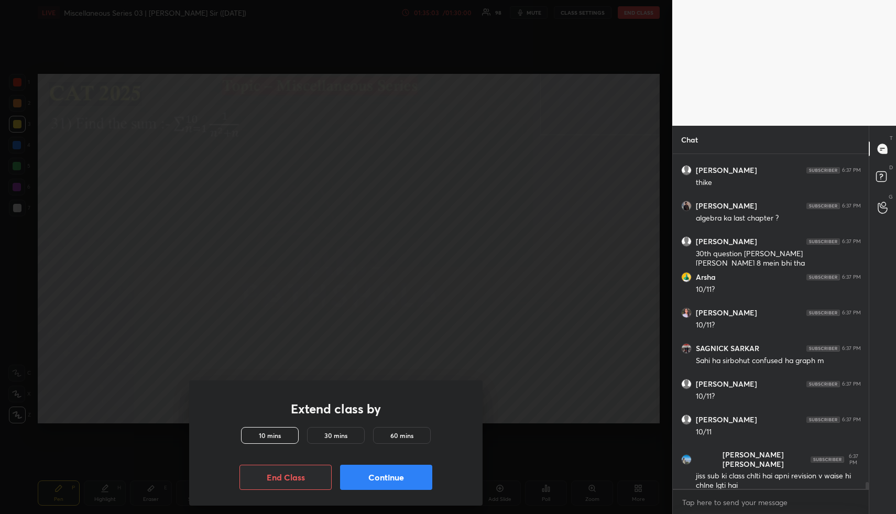
click at [374, 477] on button "Continue" at bounding box center [386, 477] width 92 height 25
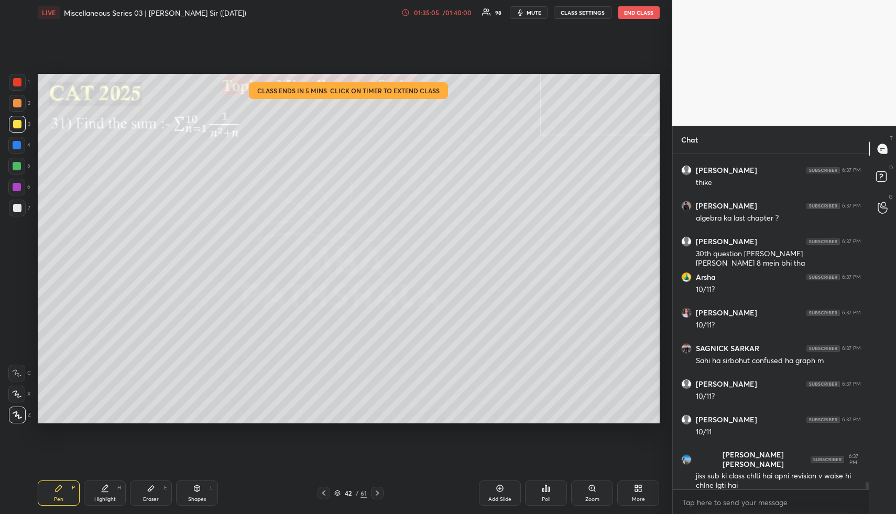
drag, startPoint x: 63, startPoint y: 490, endPoint x: 56, endPoint y: 424, distance: 66.9
click at [61, 484] on div "Pen P" at bounding box center [59, 492] width 42 height 25
click at [20, 105] on div at bounding box center [17, 103] width 8 height 8
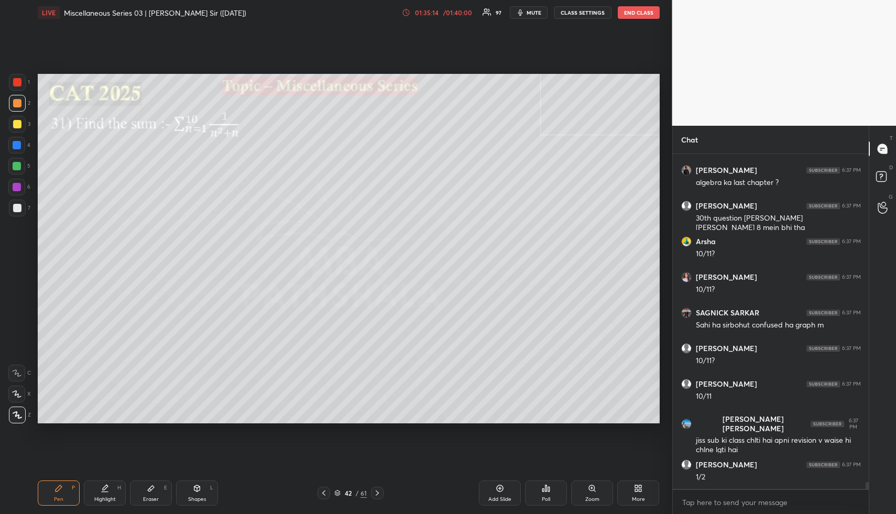
scroll to position [15701, 0]
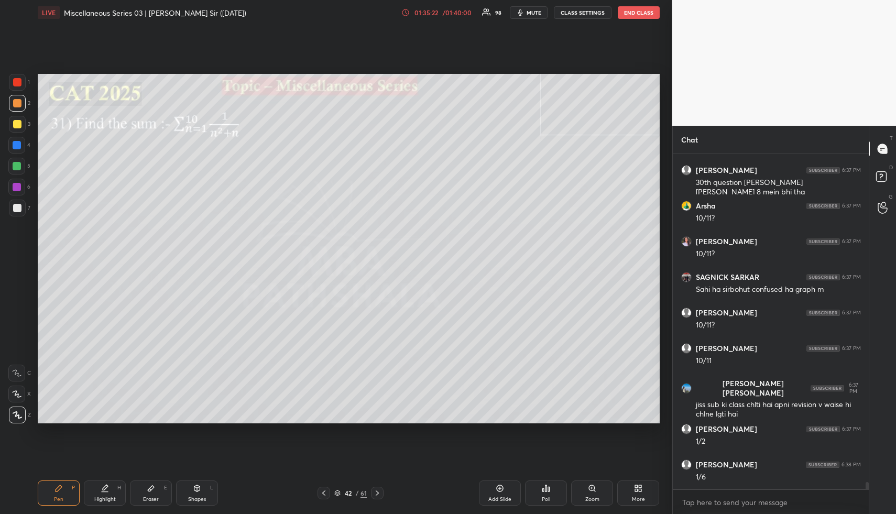
drag, startPoint x: 105, startPoint y: 489, endPoint x: 103, endPoint y: 428, distance: 60.8
click at [105, 490] on icon at bounding box center [105, 488] width 8 height 8
drag, startPoint x: 63, startPoint y: 495, endPoint x: 87, endPoint y: 430, distance: 68.6
click at [63, 492] on div "Pen P" at bounding box center [59, 492] width 42 height 25
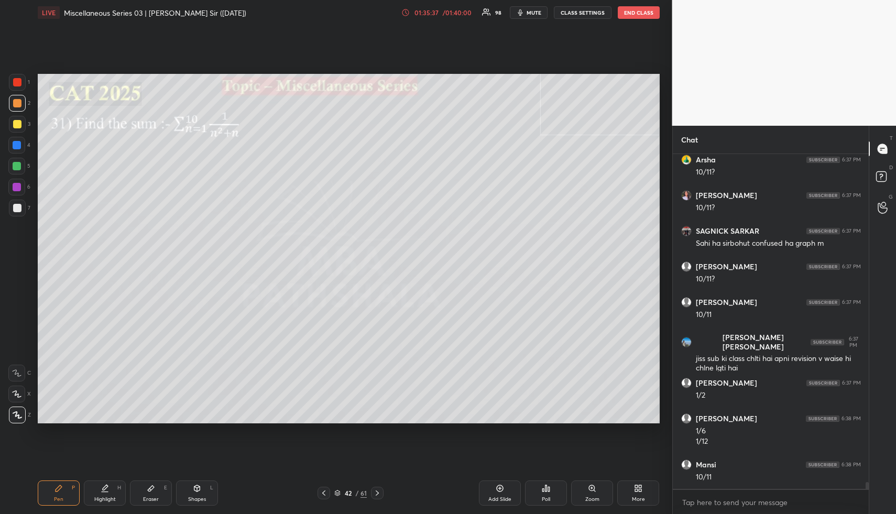
scroll to position [15783, 0]
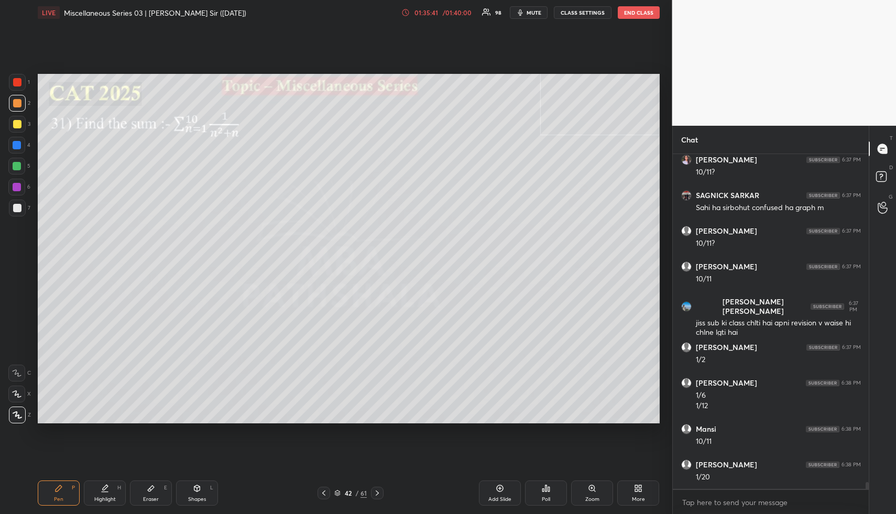
click at [17, 165] on div at bounding box center [17, 166] width 8 height 8
drag, startPoint x: 96, startPoint y: 487, endPoint x: 102, endPoint y: 491, distance: 6.8
click at [96, 487] on div "Highlight H" at bounding box center [105, 492] width 42 height 25
drag, startPoint x: 102, startPoint y: 491, endPoint x: 110, endPoint y: 464, distance: 28.4
click at [102, 491] on icon at bounding box center [105, 488] width 8 height 8
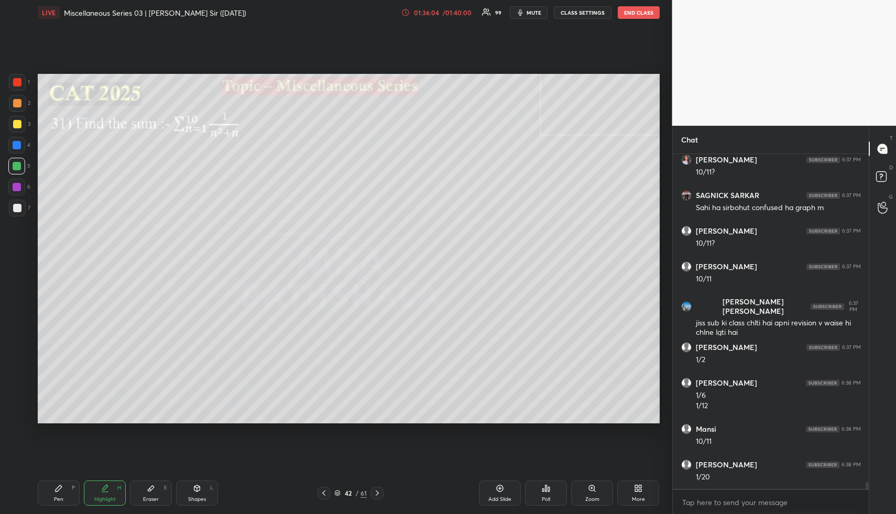
click at [185, 489] on div "Shapes L" at bounding box center [197, 492] width 42 height 25
click at [190, 486] on div "Shapes L" at bounding box center [197, 492] width 42 height 25
click at [19, 139] on div at bounding box center [16, 145] width 17 height 17
click at [102, 497] on div "Highlight" at bounding box center [104, 499] width 21 height 5
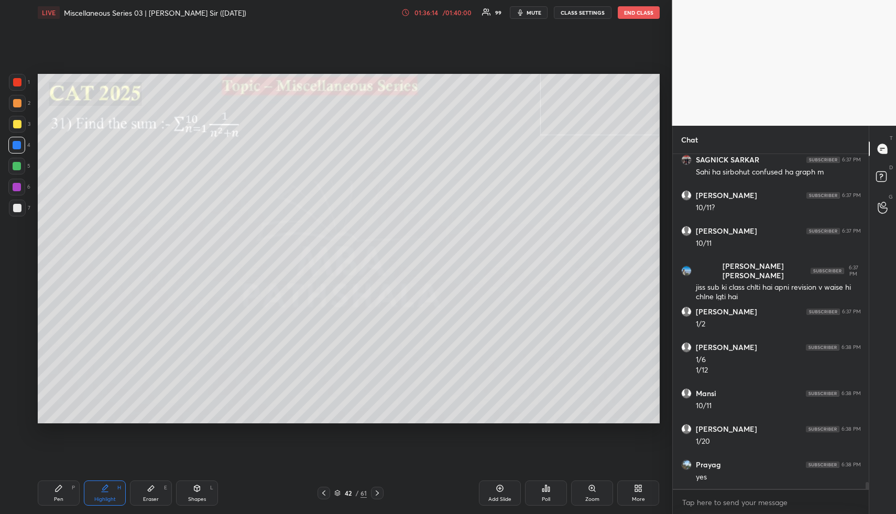
scroll to position [15854, 0]
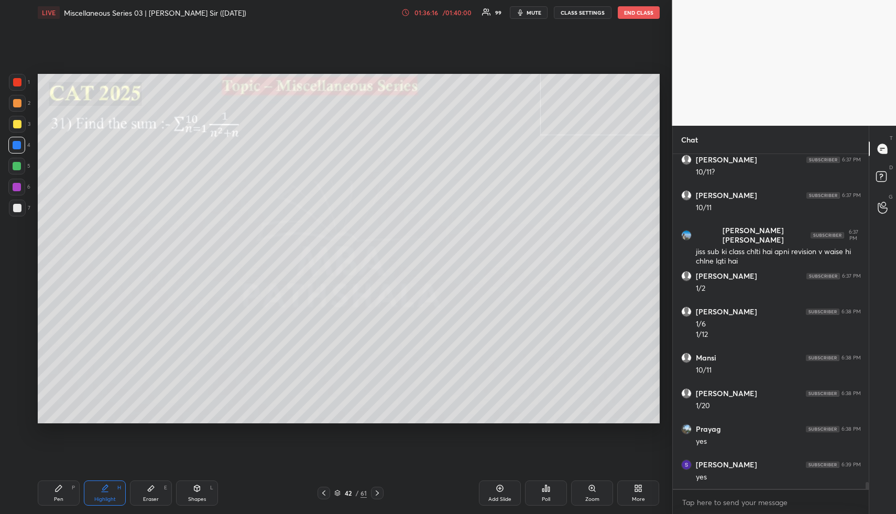
click at [378, 491] on icon at bounding box center [377, 493] width 8 height 8
click at [199, 489] on div "Shapes L" at bounding box center [197, 492] width 42 height 25
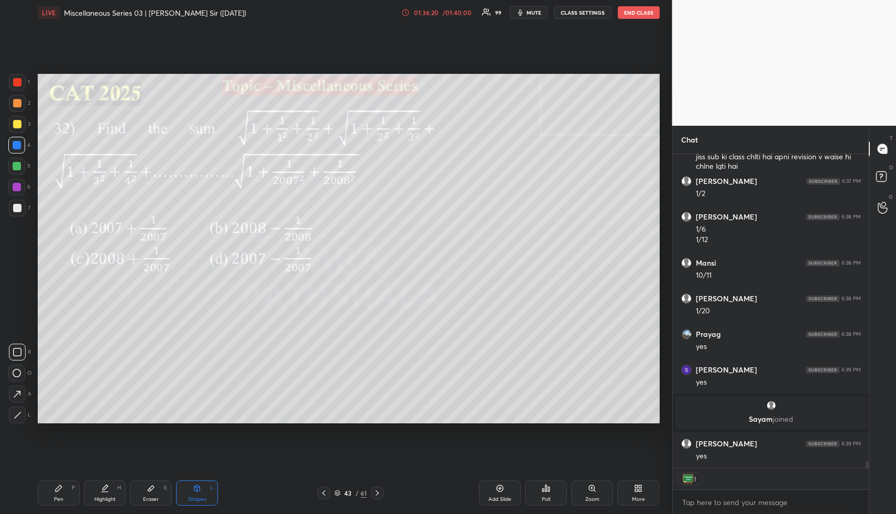
scroll to position [15573, 0]
click at [57, 489] on icon at bounding box center [58, 488] width 8 height 8
click at [10, 169] on div at bounding box center [16, 166] width 17 height 17
drag, startPoint x: 116, startPoint y: 508, endPoint x: 114, endPoint y: 502, distance: 6.1
click at [116, 508] on div "Pen P Highlight H Eraser E Shapes L 43 / 61 Add Slide Poll Zoom More" at bounding box center [349, 493] width 622 height 42
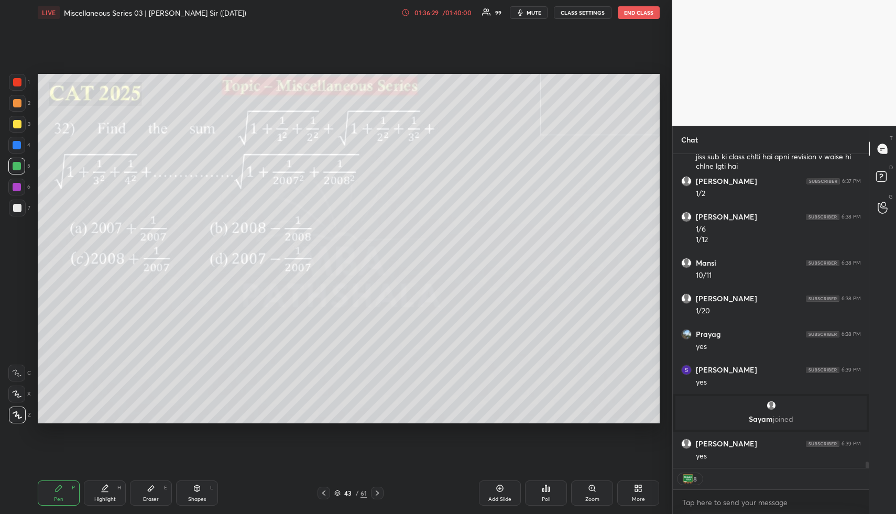
click at [118, 495] on div "Highlight H" at bounding box center [105, 492] width 42 height 25
click at [668, 166] on div "1 2 3 4 5 6 7 R O A L C X Z Erase all C X Z LIVE Miscellaneous Series 03 | [PER…" at bounding box center [336, 257] width 672 height 514
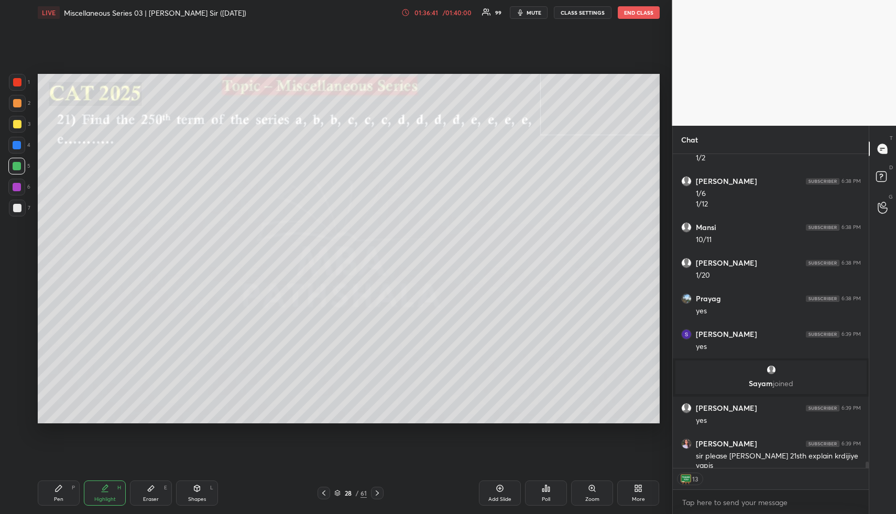
drag, startPoint x: 106, startPoint y: 492, endPoint x: 106, endPoint y: 472, distance: 20.4
click at [103, 490] on icon at bounding box center [105, 488] width 8 height 8
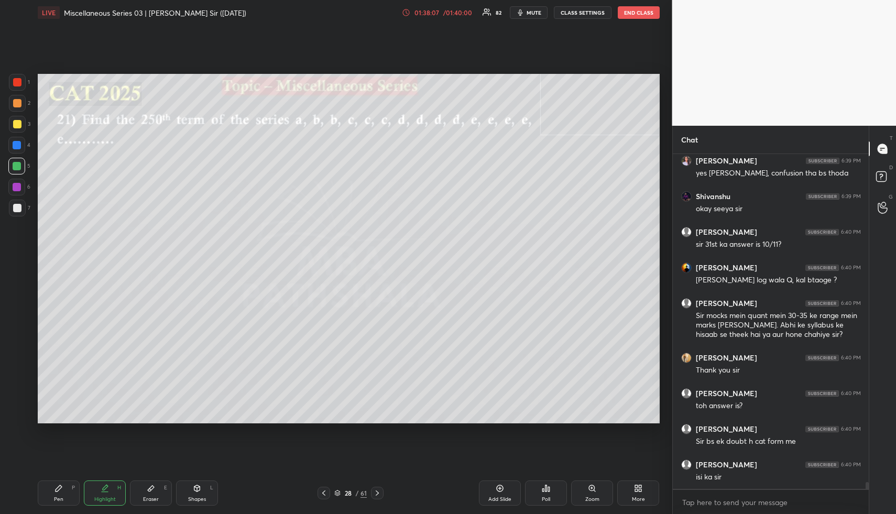
scroll to position [16045, 0]
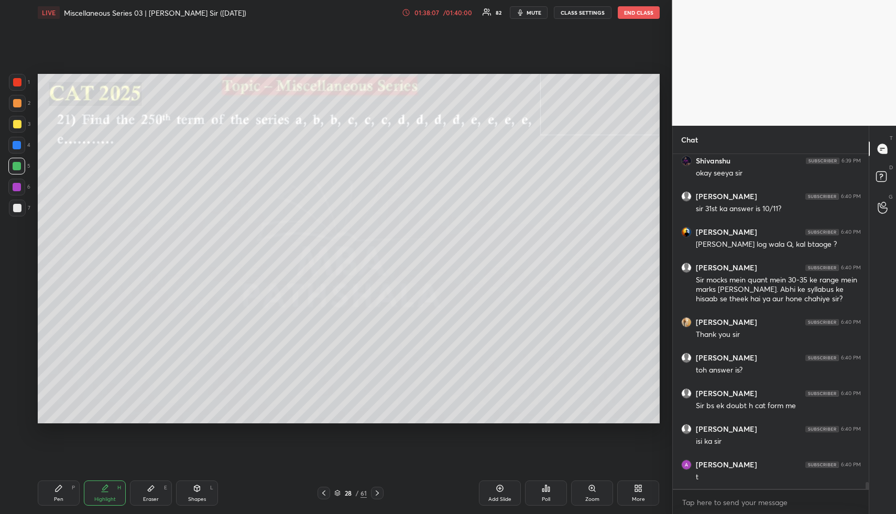
drag, startPoint x: 110, startPoint y: 491, endPoint x: 115, endPoint y: 483, distance: 10.1
click at [109, 488] on div "Highlight H" at bounding box center [105, 492] width 42 height 25
drag, startPoint x: 61, startPoint y: 489, endPoint x: 69, endPoint y: 458, distance: 32.0
click at [61, 487] on icon at bounding box center [58, 488] width 8 height 8
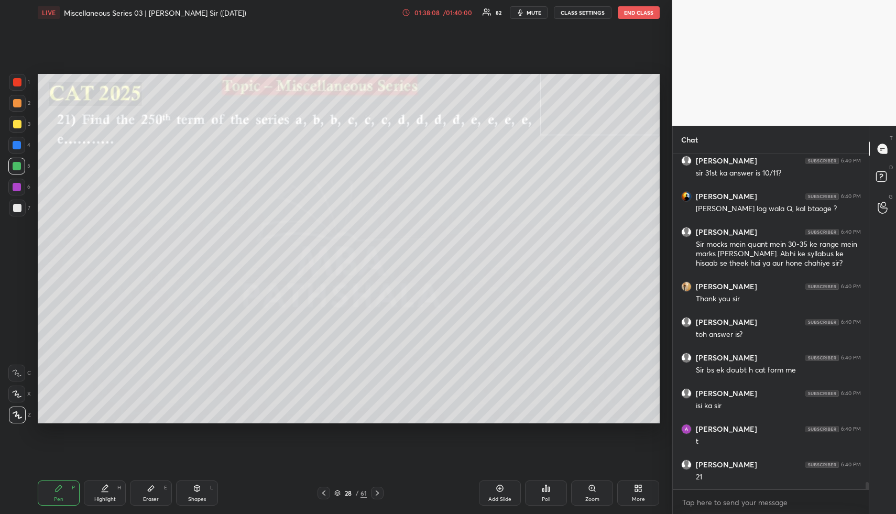
click at [21, 207] on div at bounding box center [17, 208] width 17 height 17
drag, startPoint x: 109, startPoint y: 493, endPoint x: 145, endPoint y: 423, distance: 78.0
click at [108, 490] on div "Highlight H" at bounding box center [105, 492] width 42 height 25
click at [67, 491] on div "Pen P" at bounding box center [59, 492] width 42 height 25
click at [16, 76] on div at bounding box center [17, 82] width 17 height 17
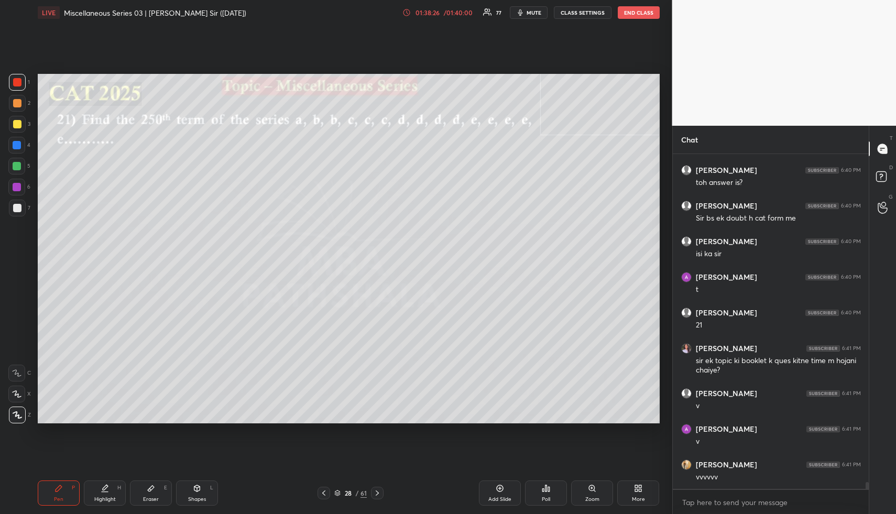
scroll to position [16268, 0]
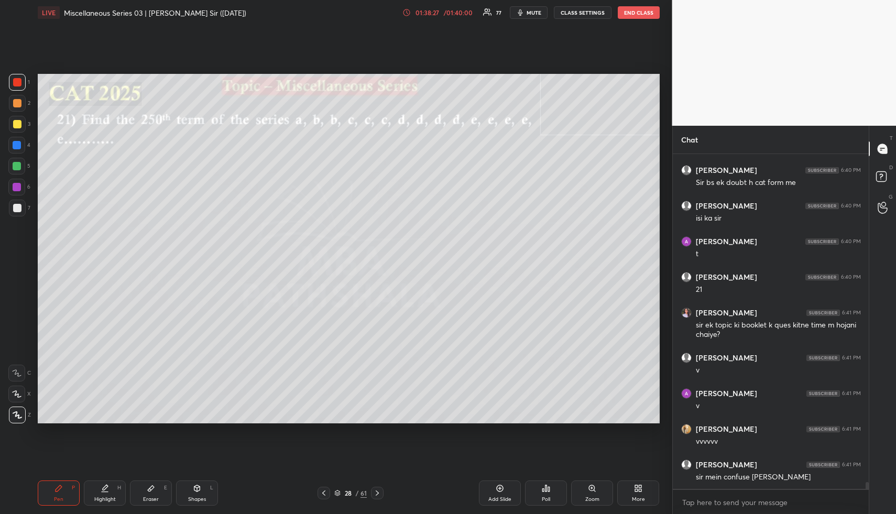
drag, startPoint x: 114, startPoint y: 495, endPoint x: 114, endPoint y: 489, distance: 5.3
click at [114, 495] on div "Highlight H" at bounding box center [105, 492] width 42 height 25
click at [883, 201] on circle at bounding box center [883, 199] width 4 height 4
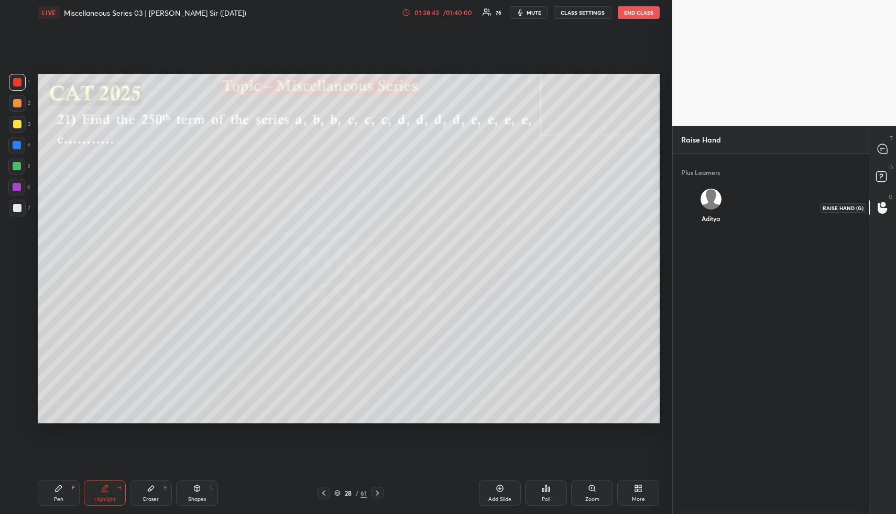
scroll to position [4, 4]
click at [708, 206] on div "Aditya INVITE" at bounding box center [710, 210] width 59 height 61
click at [708, 225] on button "INVITE" at bounding box center [710, 226] width 51 height 14
click at [887, 175] on icon at bounding box center [882, 178] width 19 height 19
click at [887, 141] on div at bounding box center [882, 148] width 21 height 19
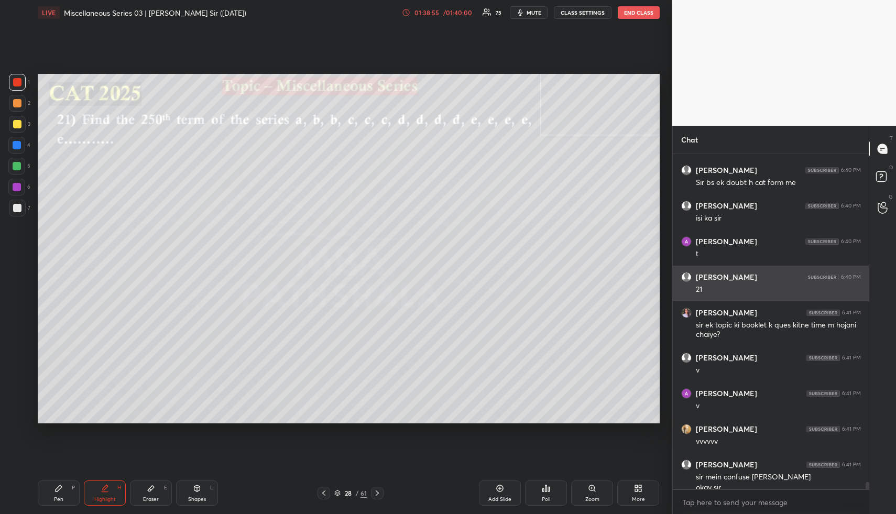
scroll to position [16533, 0]
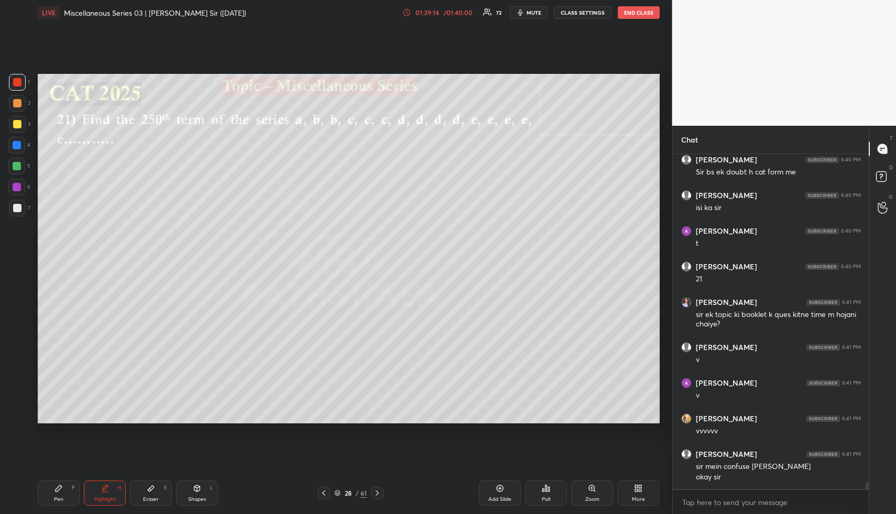
click at [446, 12] on div "/ 01:40:00" at bounding box center [458, 12] width 32 height 6
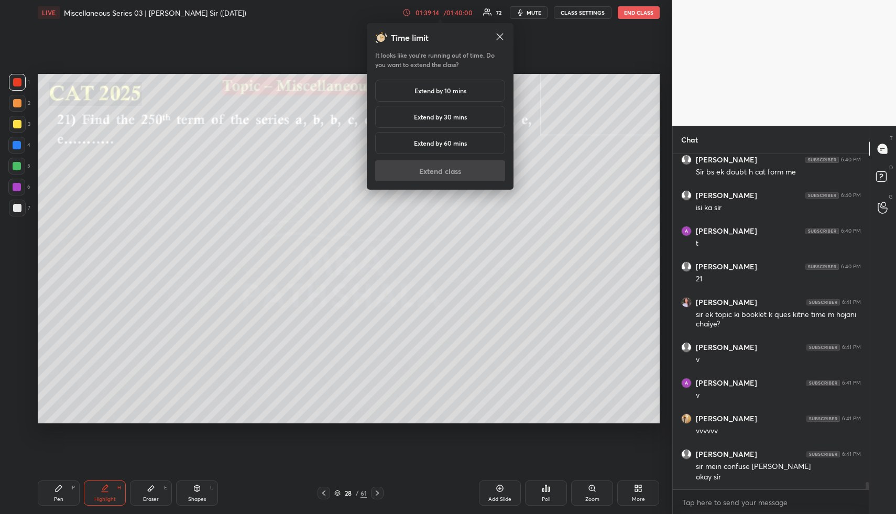
click at [420, 88] on h5 "Extend by 10 mins" at bounding box center [440, 90] width 52 height 9
click at [411, 169] on button "Extend class" at bounding box center [440, 170] width 130 height 21
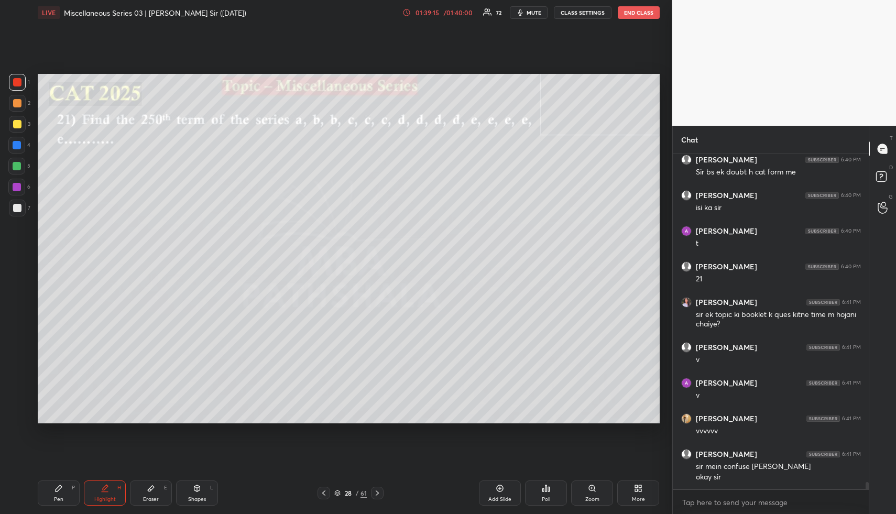
scroll to position [16572, 0]
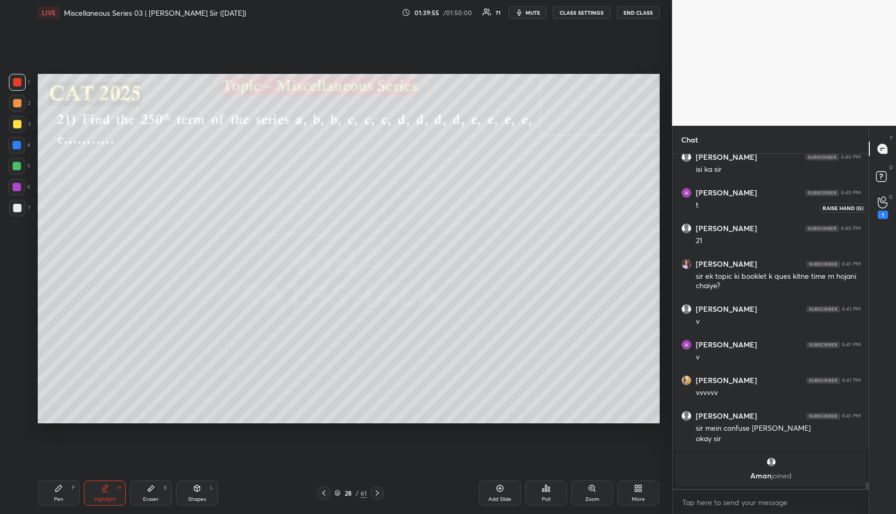
click at [887, 206] on icon at bounding box center [883, 202] width 10 height 12
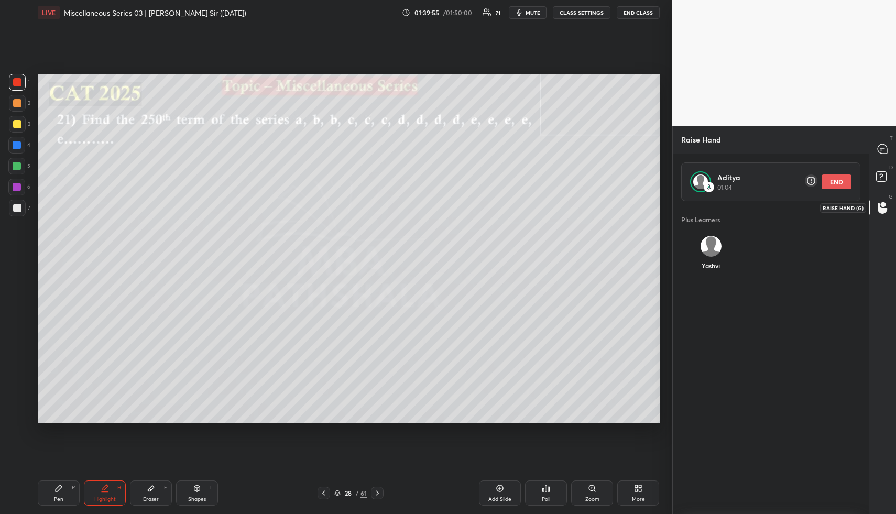
scroll to position [306, 193]
click at [834, 181] on button "END" at bounding box center [837, 181] width 30 height 15
click at [704, 250] on div "Yashvi" at bounding box center [710, 255] width 59 height 56
click at [706, 277] on button "INVITE" at bounding box center [710, 273] width 51 height 14
click at [876, 178] on icon at bounding box center [882, 178] width 19 height 19
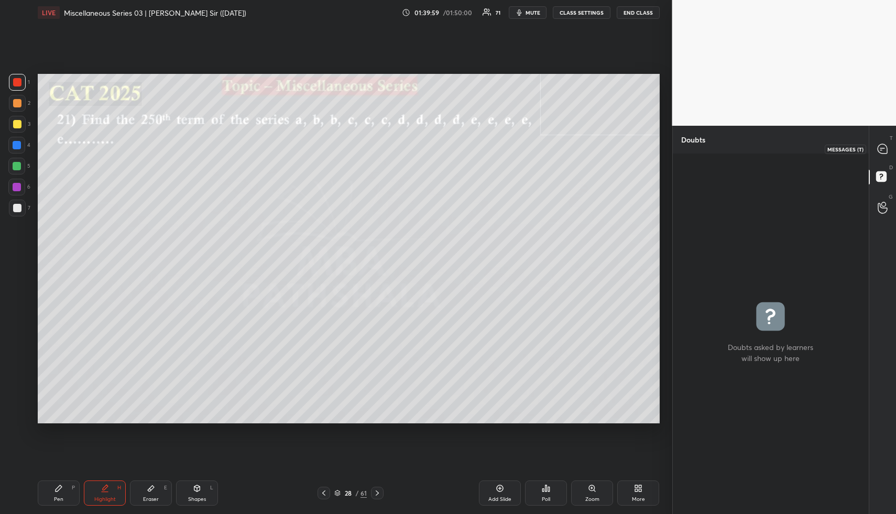
click at [880, 147] on icon at bounding box center [882, 148] width 9 height 9
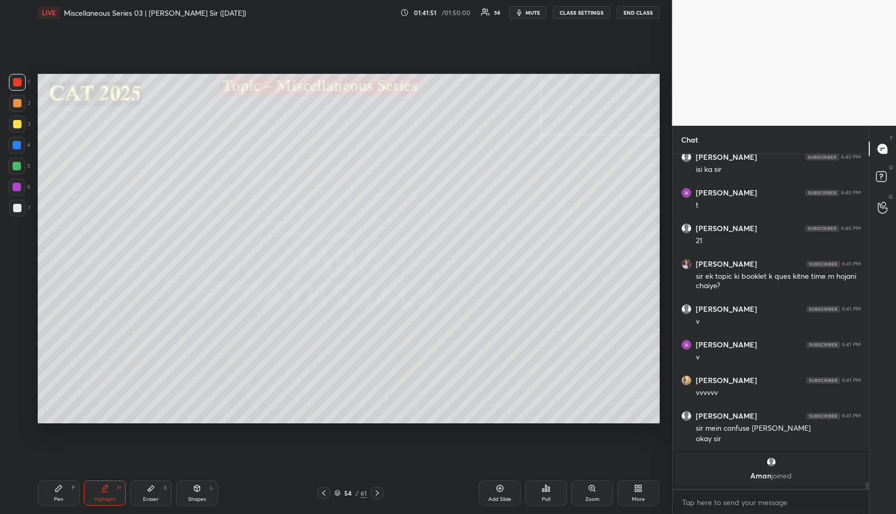
scroll to position [16299, 0]
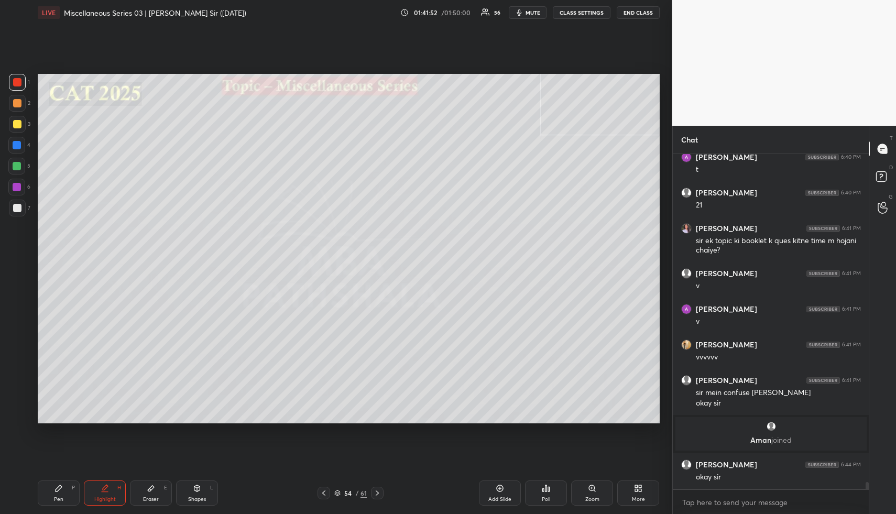
click at [643, 12] on button "END CLASS" at bounding box center [638, 12] width 43 height 13
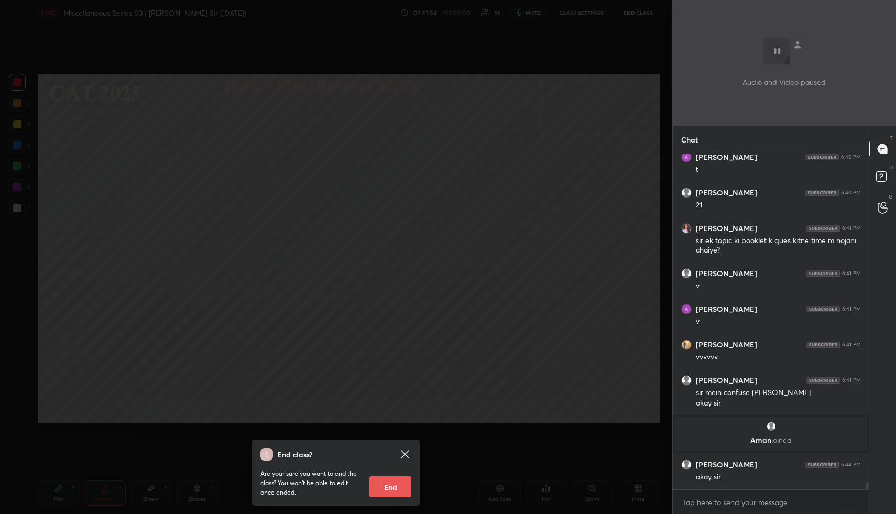
click at [405, 483] on button "End" at bounding box center [390, 486] width 42 height 21
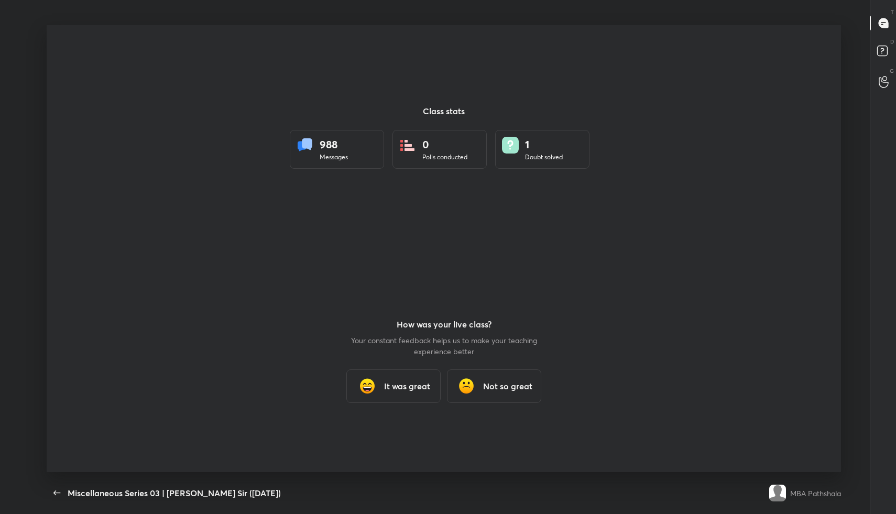
scroll to position [51950, 51509]
click at [396, 386] on h3 "It was great" at bounding box center [407, 386] width 46 height 13
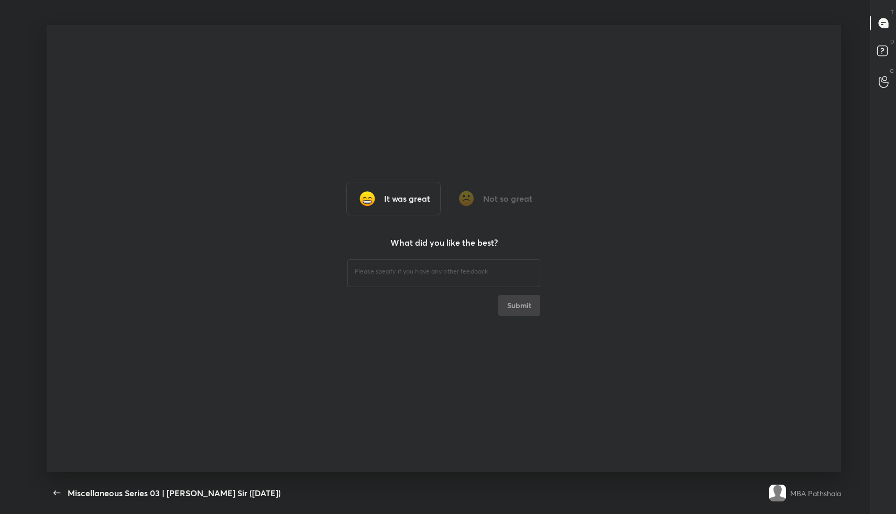
click at [374, 280] on div "​" at bounding box center [443, 271] width 193 height 29
type textarea "x"
type textarea "F"
type textarea "x"
type textarea "Fine"
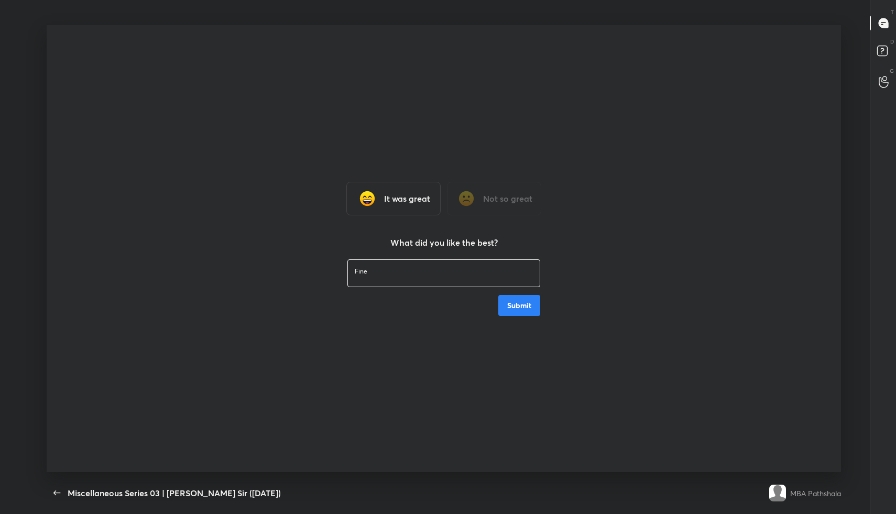
click at [512, 305] on button "Submit" at bounding box center [519, 305] width 42 height 21
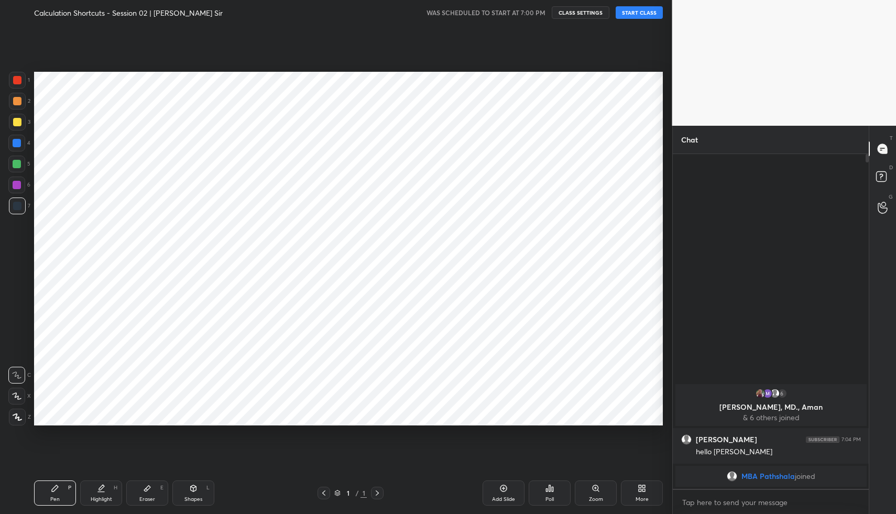
scroll to position [51950, 51766]
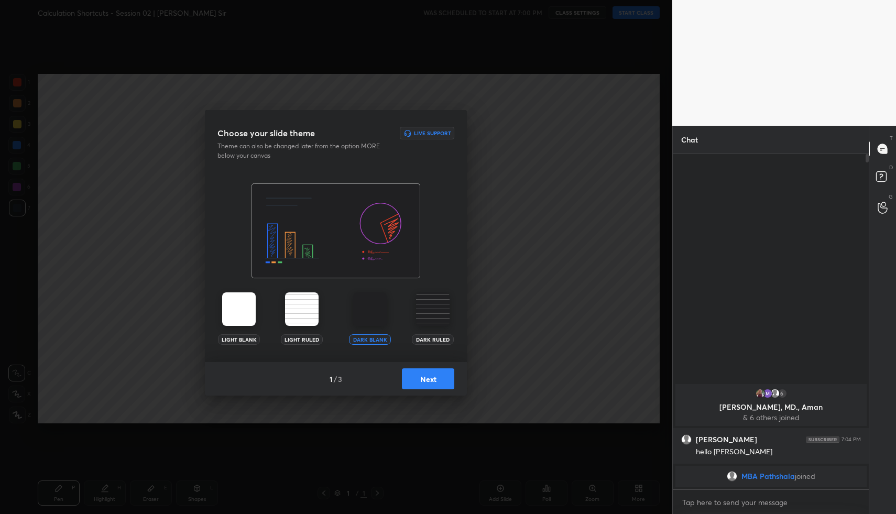
click at [424, 385] on button "Next" at bounding box center [428, 378] width 52 height 21
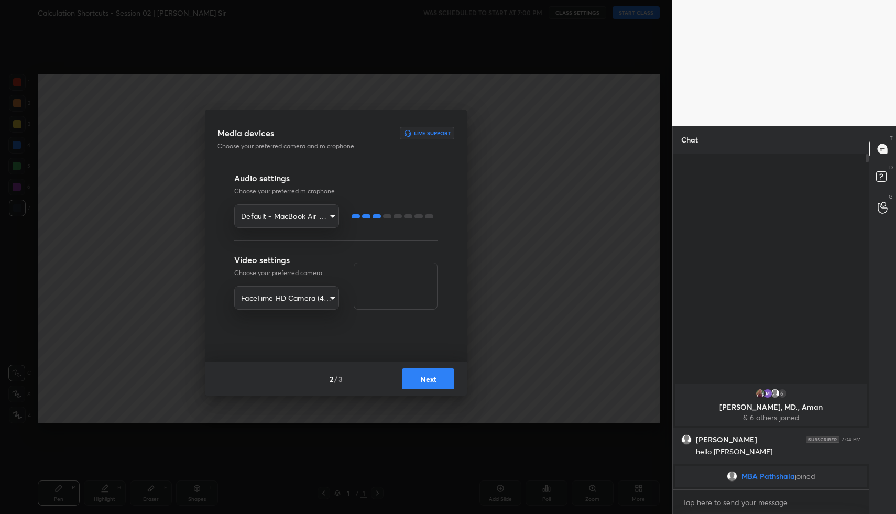
click at [424, 385] on button "Next" at bounding box center [428, 378] width 52 height 21
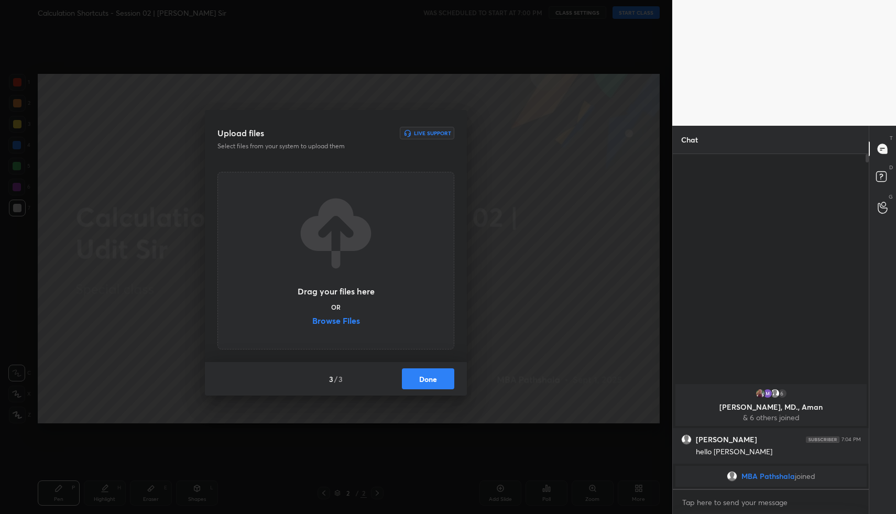
click at [424, 385] on button "Done" at bounding box center [428, 378] width 52 height 21
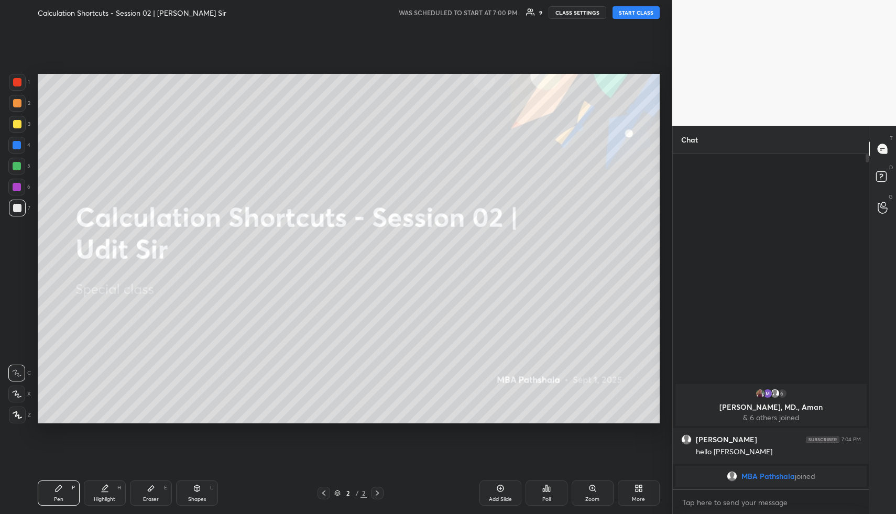
click at [637, 16] on button "START CLASS" at bounding box center [636, 12] width 47 height 13
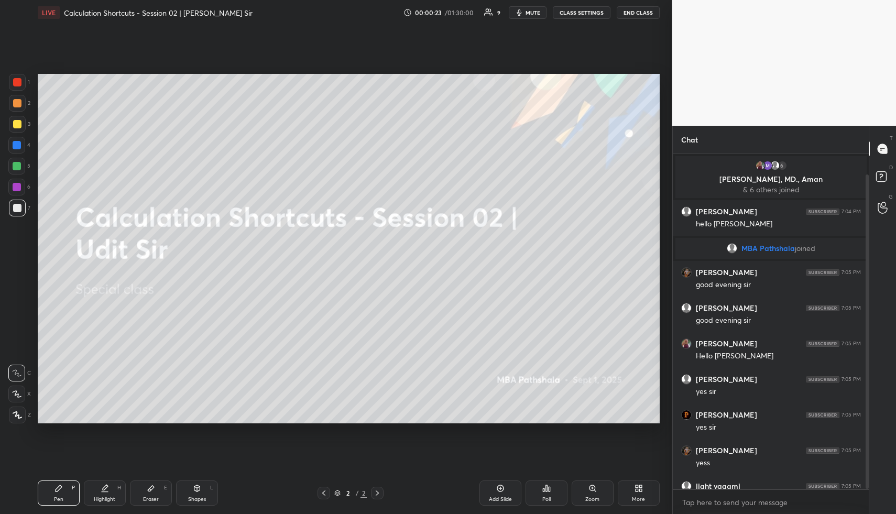
scroll to position [21, 0]
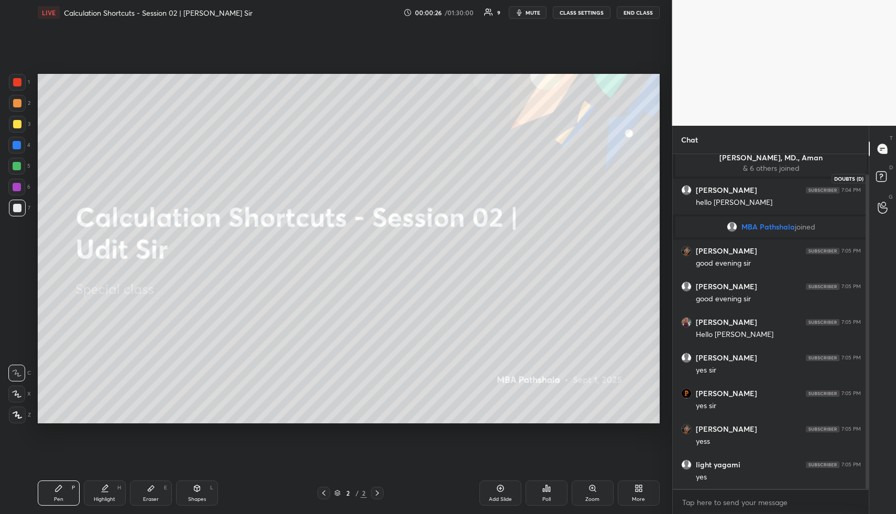
click at [881, 174] on icon at bounding box center [881, 176] width 4 height 4
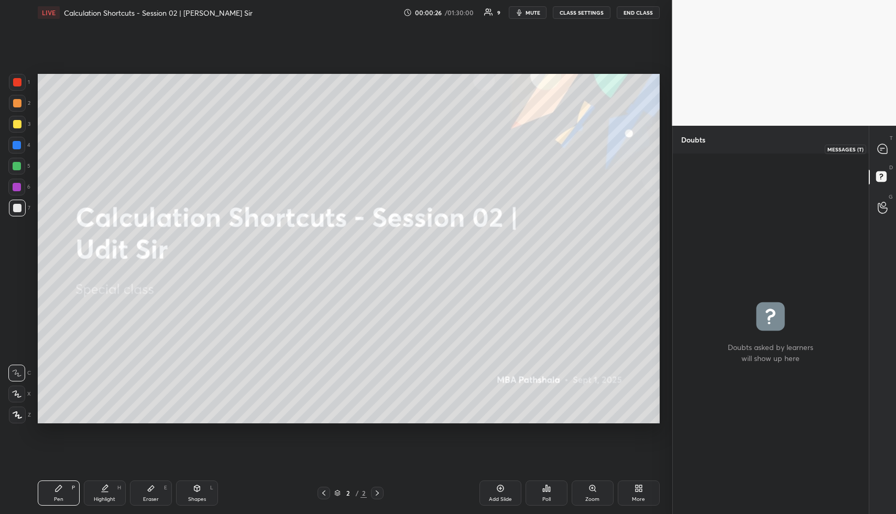
click at [884, 147] on icon at bounding box center [882, 148] width 9 height 9
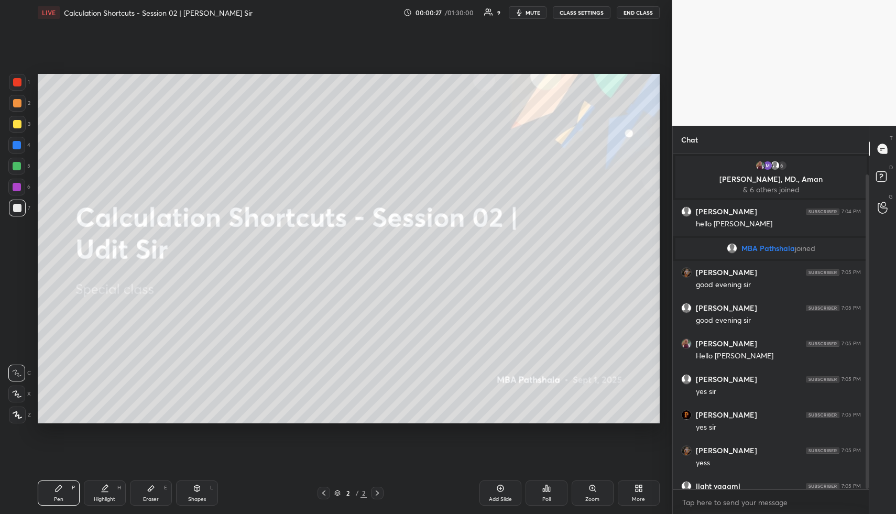
scroll to position [331, 193]
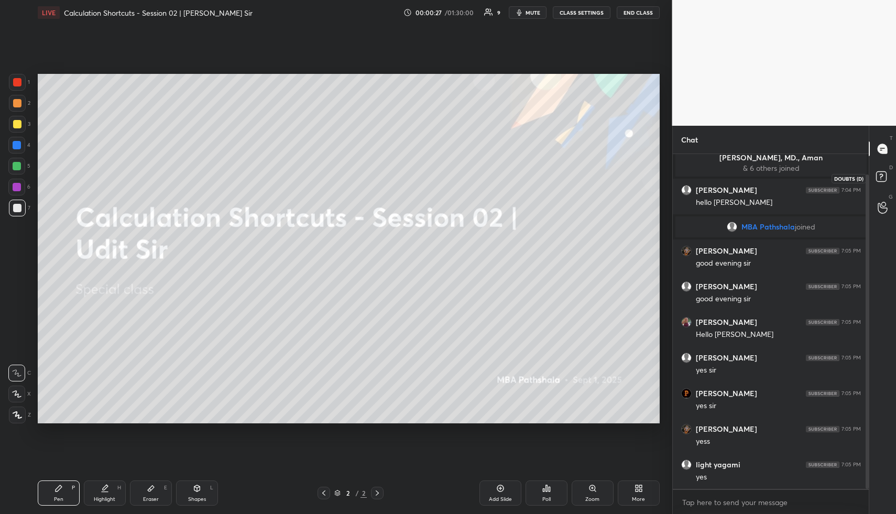
click at [880, 176] on rect at bounding box center [881, 177] width 10 height 10
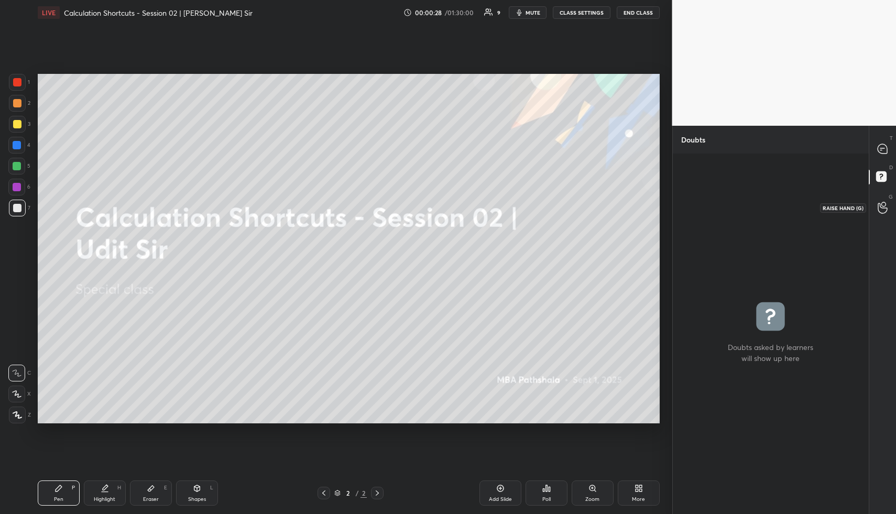
click at [880, 203] on icon at bounding box center [882, 208] width 9 height 10
click at [880, 178] on icon at bounding box center [881, 176] width 4 height 4
click at [883, 145] on icon at bounding box center [882, 148] width 9 height 9
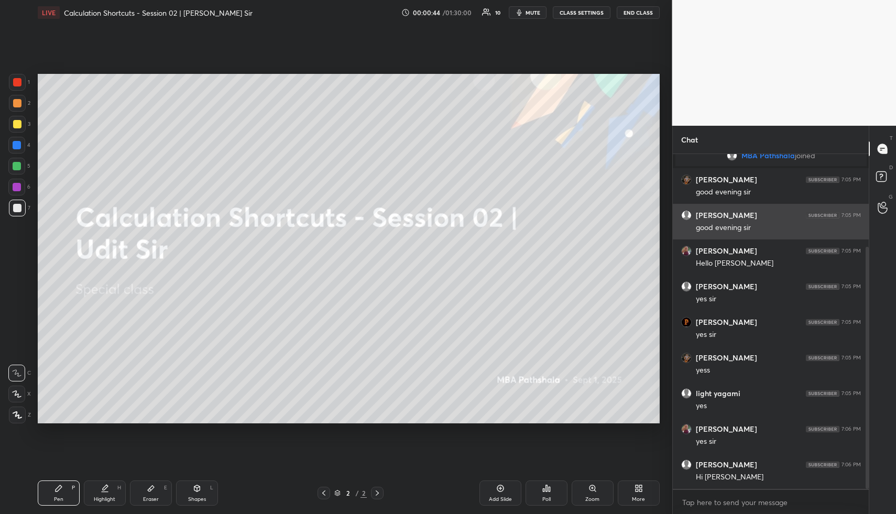
scroll to position [128, 0]
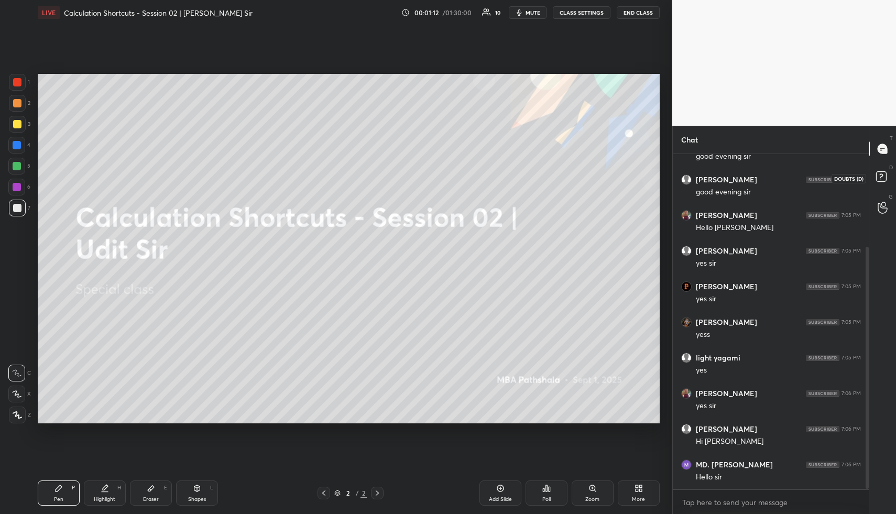
click at [884, 174] on rect at bounding box center [881, 177] width 10 height 10
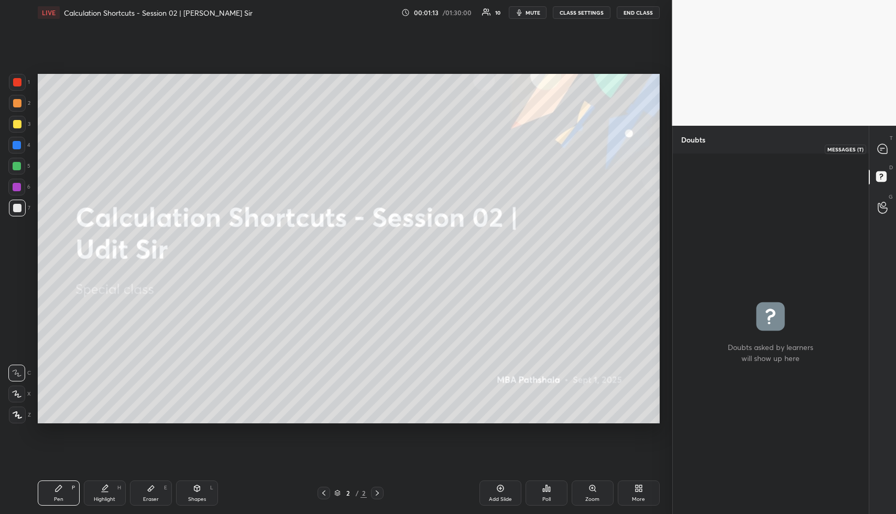
click at [882, 147] on icon at bounding box center [882, 148] width 9 height 9
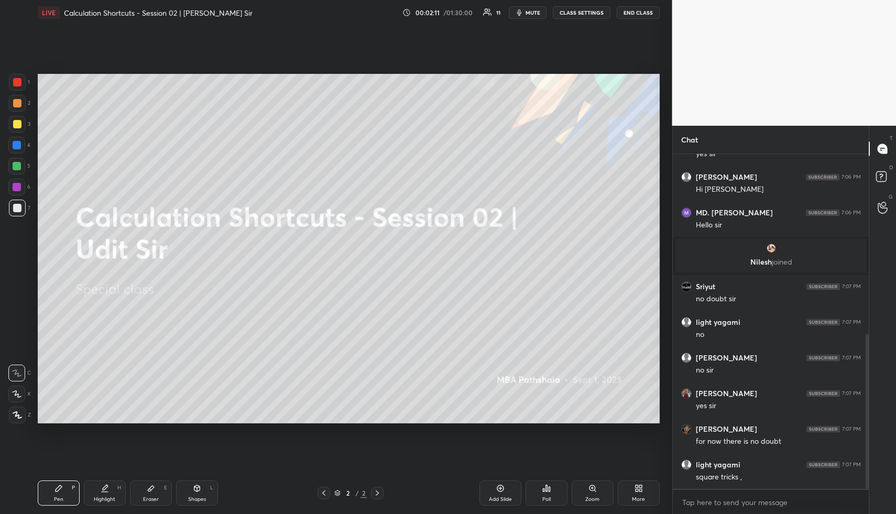
scroll to position [387, 0]
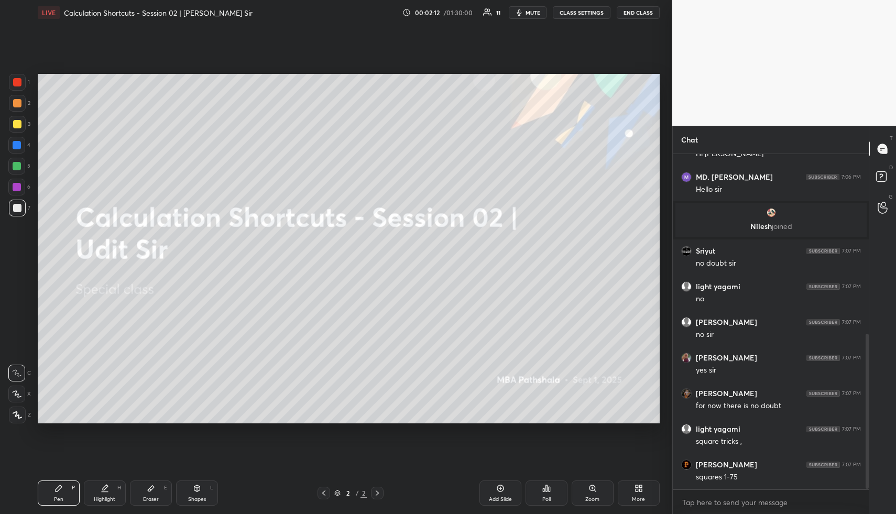
click at [188, 491] on div "Shapes L" at bounding box center [197, 492] width 42 height 25
click at [191, 490] on div "Shapes L" at bounding box center [197, 492] width 42 height 25
click at [12, 97] on div at bounding box center [17, 103] width 17 height 17
drag, startPoint x: 16, startPoint y: 100, endPoint x: 18, endPoint y: 105, distance: 5.6
click at [16, 100] on div at bounding box center [17, 103] width 8 height 8
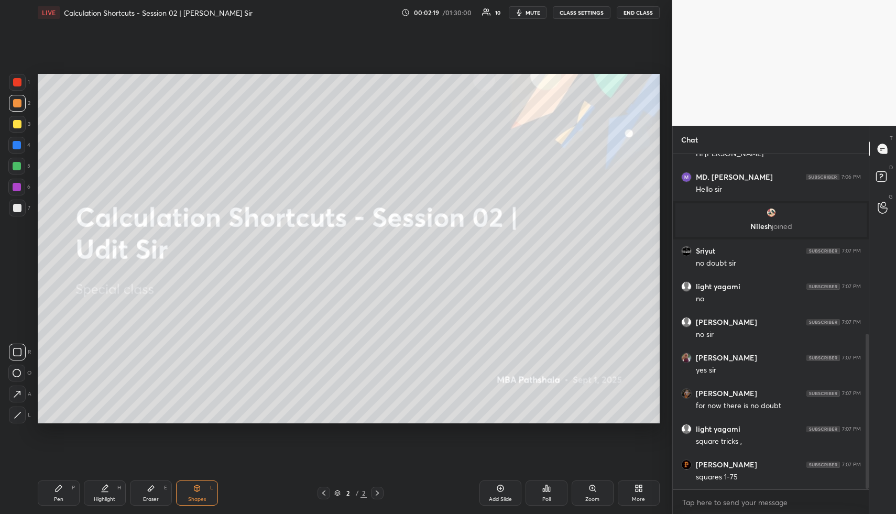
click at [498, 492] on icon at bounding box center [500, 488] width 8 height 8
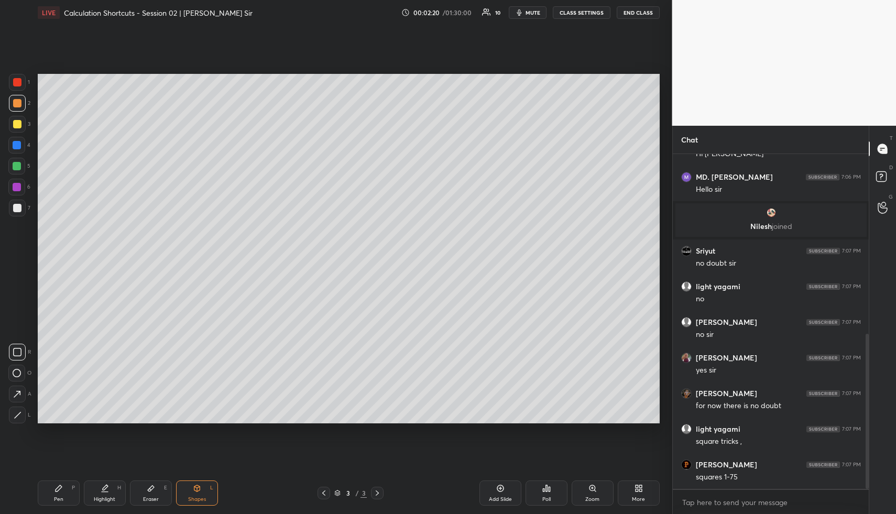
click at [56, 493] on div "Pen P" at bounding box center [59, 492] width 42 height 25
click at [18, 416] on icon at bounding box center [17, 415] width 8 height 6
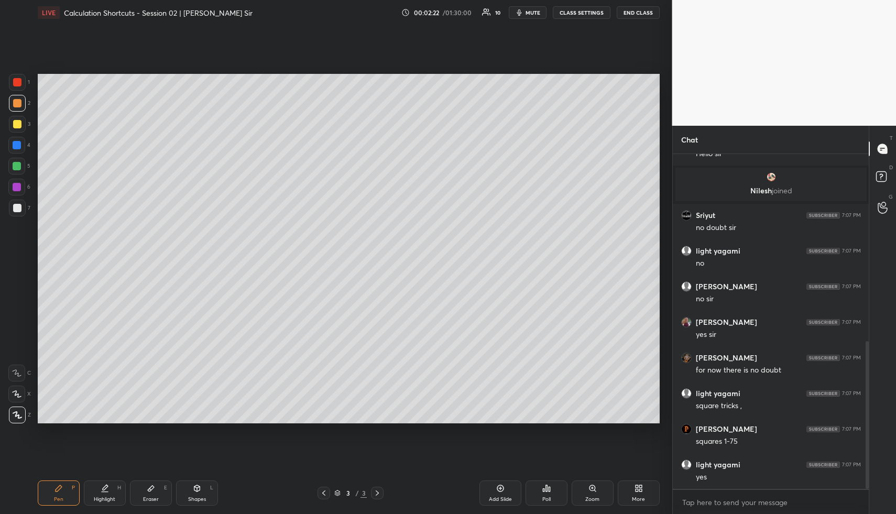
click at [13, 126] on div at bounding box center [17, 124] width 8 height 8
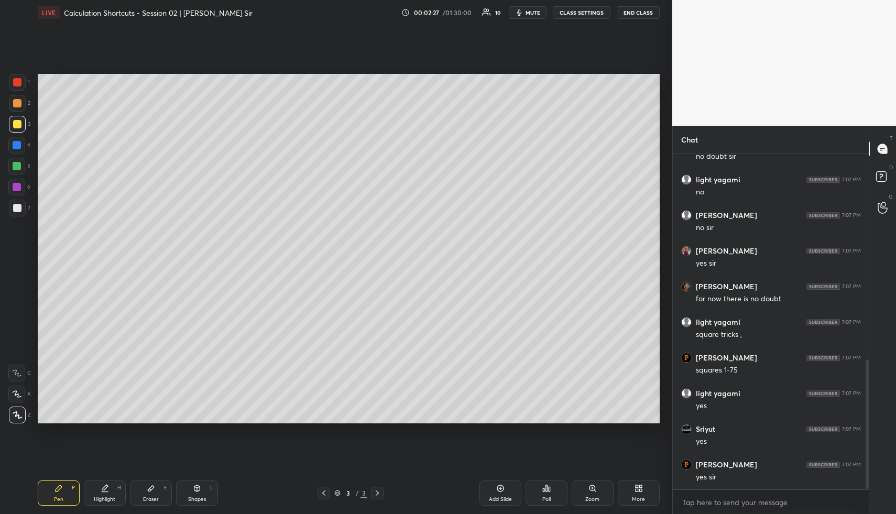
scroll to position [529, 0]
drag, startPoint x: 21, startPoint y: 414, endPoint x: 18, endPoint y: 409, distance: 6.3
click at [19, 414] on div at bounding box center [17, 415] width 17 height 17
click at [17, 106] on div at bounding box center [17, 103] width 8 height 8
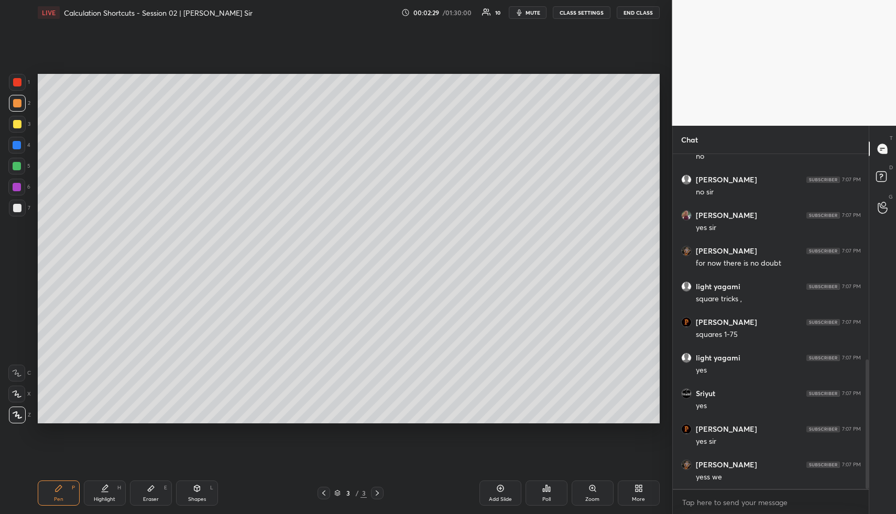
click at [16, 396] on icon at bounding box center [16, 393] width 9 height 7
click at [18, 125] on div at bounding box center [17, 124] width 8 height 8
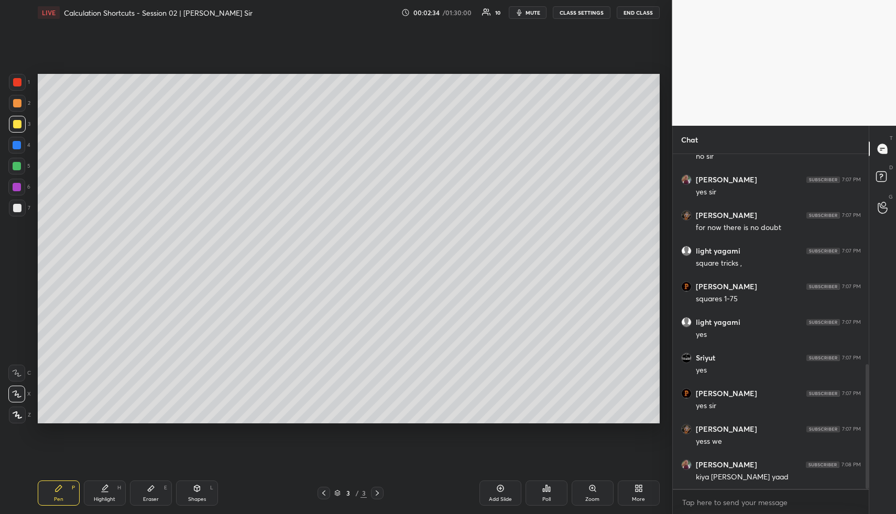
drag, startPoint x: 19, startPoint y: 167, endPoint x: 28, endPoint y: 165, distance: 9.8
click at [19, 167] on div at bounding box center [17, 166] width 8 height 8
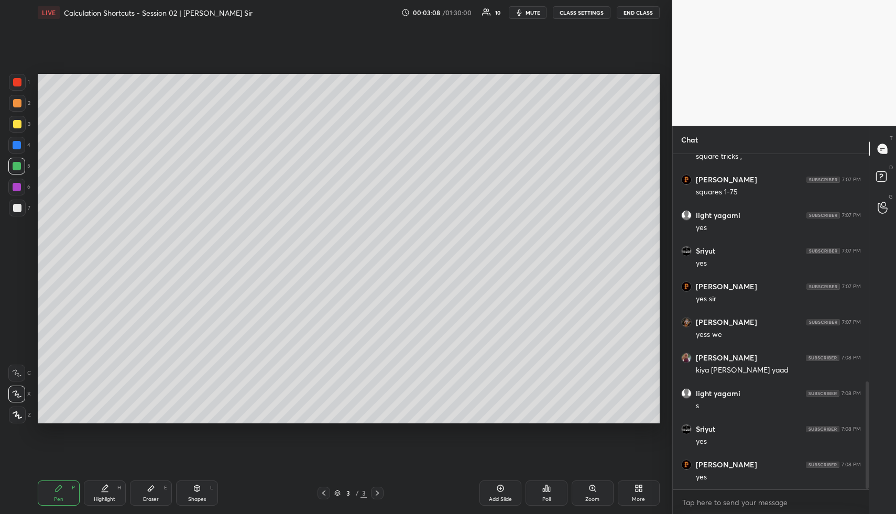
scroll to position [707, 0]
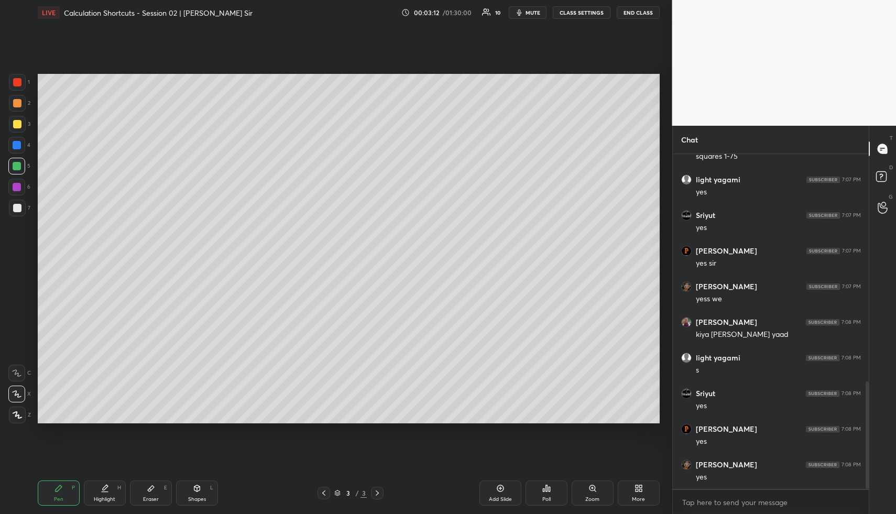
click at [44, 490] on div "Pen P" at bounding box center [59, 492] width 42 height 25
click at [20, 124] on div at bounding box center [17, 124] width 8 height 8
drag, startPoint x: 160, startPoint y: 490, endPoint x: 187, endPoint y: 433, distance: 63.8
click at [158, 488] on div "Eraser E" at bounding box center [151, 492] width 42 height 25
click at [64, 484] on div "Pen P" at bounding box center [59, 492] width 42 height 25
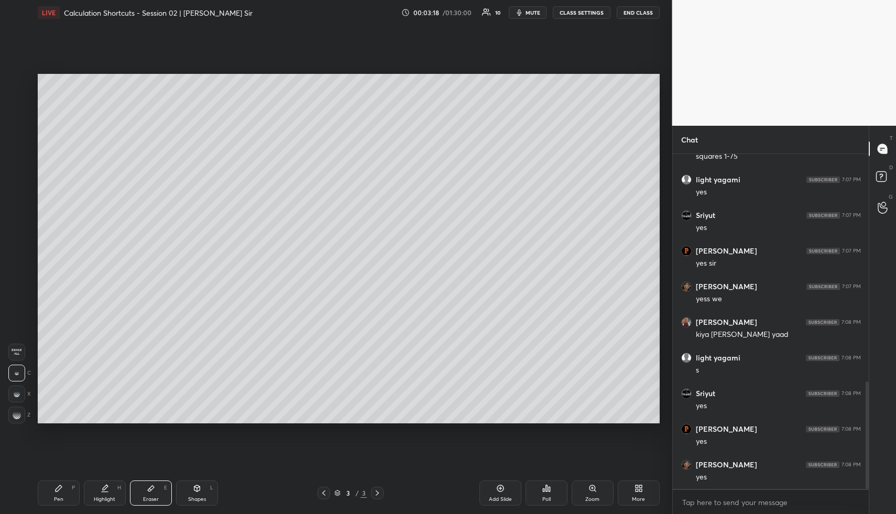
click at [65, 489] on div "Pen P" at bounding box center [59, 492] width 42 height 25
click at [17, 101] on div at bounding box center [17, 103] width 8 height 8
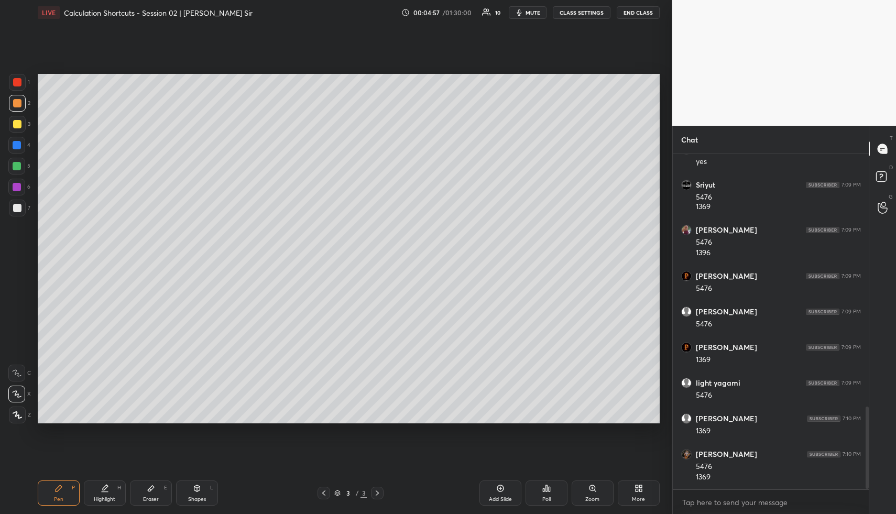
scroll to position [1058, 0]
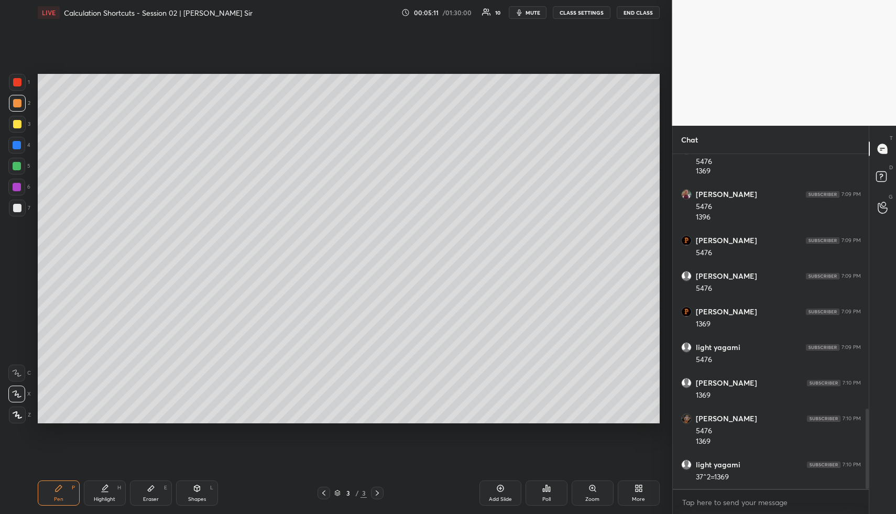
click at [48, 495] on div "Pen P" at bounding box center [59, 492] width 42 height 25
drag, startPoint x: 16, startPoint y: 123, endPoint x: 29, endPoint y: 120, distance: 14.0
click at [16, 123] on div at bounding box center [17, 124] width 8 height 8
click at [19, 125] on div at bounding box center [17, 124] width 8 height 8
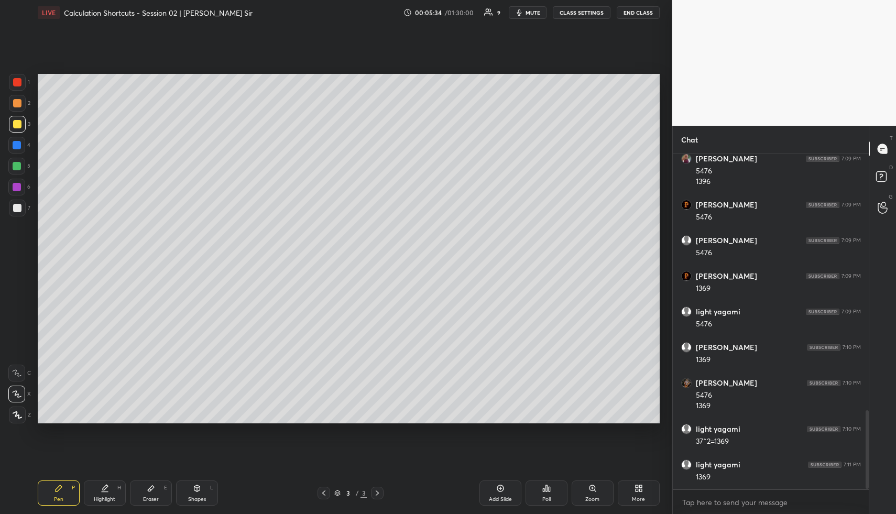
drag, startPoint x: 203, startPoint y: 485, endPoint x: 194, endPoint y: 484, distance: 8.4
click at [200, 488] on div "Shapes L" at bounding box center [197, 492] width 42 height 25
drag, startPoint x: 17, startPoint y: 143, endPoint x: 27, endPoint y: 149, distance: 12.0
click at [17, 143] on div at bounding box center [17, 145] width 8 height 8
click at [88, 490] on div "Highlight H" at bounding box center [105, 492] width 42 height 25
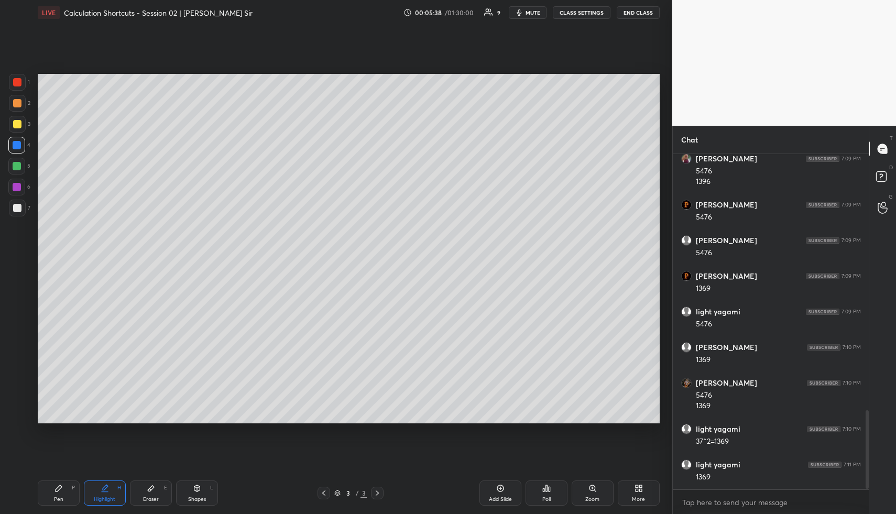
drag, startPoint x: 89, startPoint y: 489, endPoint x: 92, endPoint y: 456, distance: 33.1
click at [89, 489] on div "Highlight H" at bounding box center [105, 492] width 42 height 25
drag, startPoint x: 49, startPoint y: 499, endPoint x: 46, endPoint y: 485, distance: 14.5
click at [49, 498] on div "Pen P" at bounding box center [59, 492] width 42 height 25
click at [19, 104] on div at bounding box center [17, 103] width 8 height 8
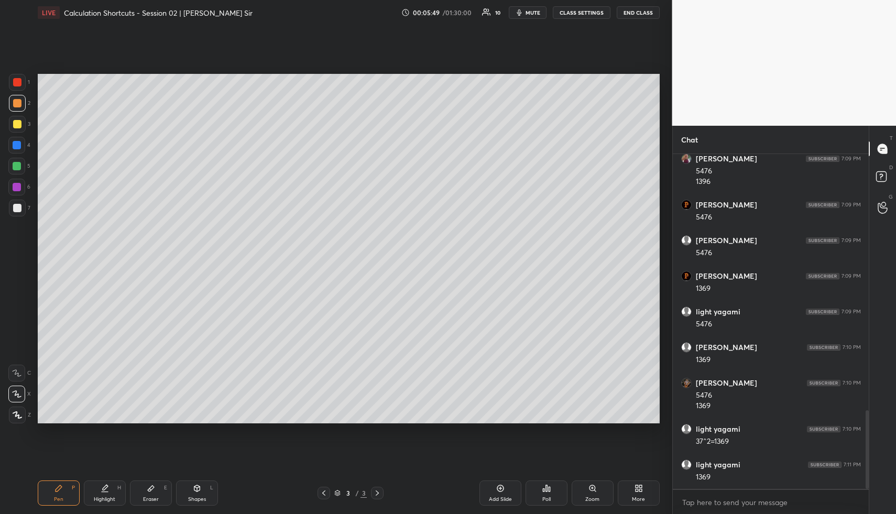
drag, startPoint x: 18, startPoint y: 125, endPoint x: 35, endPoint y: 126, distance: 16.3
click at [20, 126] on div at bounding box center [17, 124] width 8 height 8
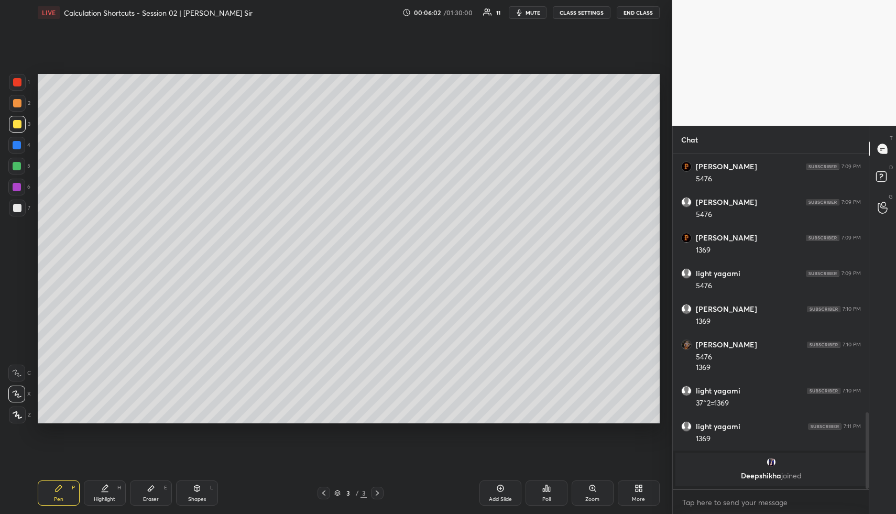
click at [107, 488] on icon at bounding box center [105, 488] width 8 height 8
click at [18, 147] on div at bounding box center [17, 145] width 8 height 8
click at [14, 170] on div at bounding box center [16, 166] width 17 height 17
drag, startPoint x: 62, startPoint y: 475, endPoint x: 59, endPoint y: 427, distance: 48.8
click at [61, 476] on div "Pen P Highlight H Eraser E Shapes L 3 / 3 Add Slide Poll Zoom More" at bounding box center [349, 493] width 622 height 42
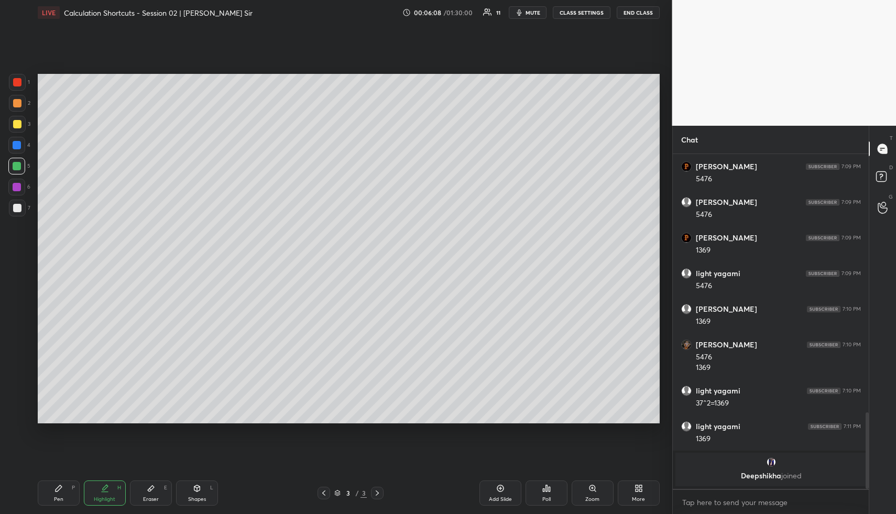
click at [48, 490] on div "Pen P" at bounding box center [59, 492] width 42 height 25
drag, startPoint x: 51, startPoint y: 491, endPoint x: 50, endPoint y: 427, distance: 63.9
click at [49, 488] on div "Pen P" at bounding box center [59, 492] width 42 height 25
click at [106, 489] on icon at bounding box center [105, 488] width 8 height 8
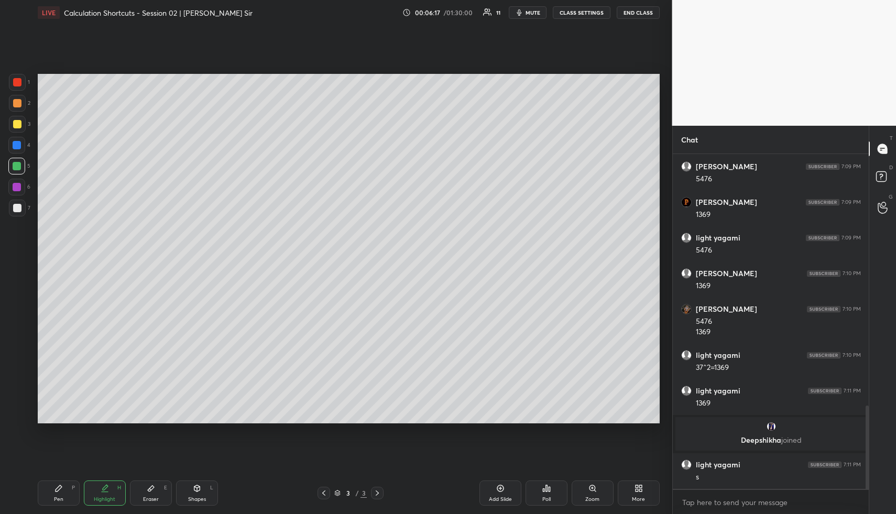
scroll to position [1006, 0]
drag, startPoint x: 49, startPoint y: 493, endPoint x: 47, endPoint y: 453, distance: 39.9
click at [49, 490] on div "Pen P" at bounding box center [59, 492] width 42 height 25
click at [15, 143] on div at bounding box center [17, 145] width 8 height 8
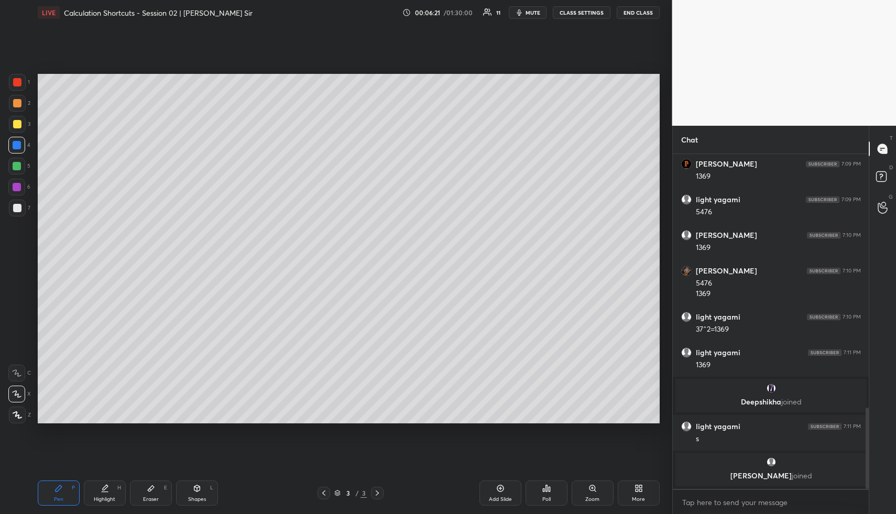
click at [18, 103] on div at bounding box center [17, 103] width 8 height 8
click at [48, 493] on div "Pen P" at bounding box center [59, 492] width 42 height 25
click at [15, 119] on div at bounding box center [17, 124] width 17 height 17
drag, startPoint x: 17, startPoint y: 145, endPoint x: 27, endPoint y: 150, distance: 11.5
click at [17, 146] on div at bounding box center [17, 145] width 8 height 8
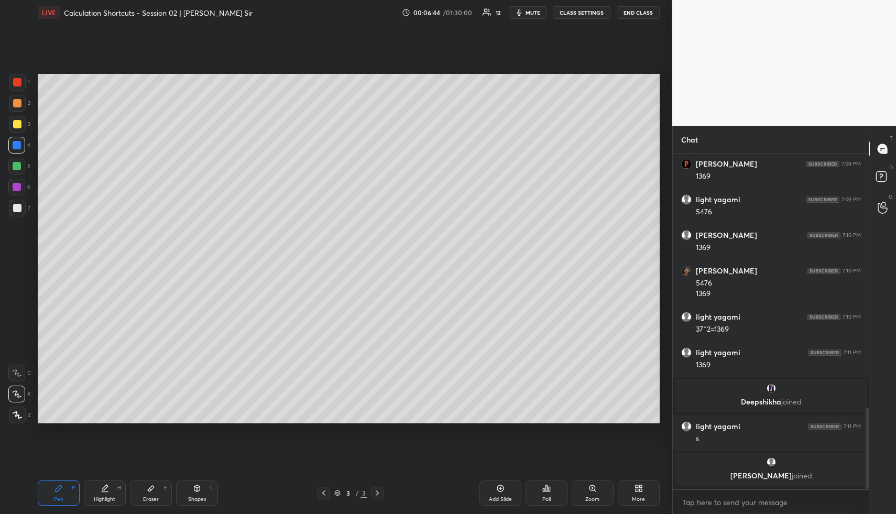
drag, startPoint x: 15, startPoint y: 162, endPoint x: 21, endPoint y: 166, distance: 7.0
click at [19, 165] on div at bounding box center [17, 166] width 8 height 8
click at [57, 489] on icon at bounding box center [59, 488] width 6 height 6
click at [15, 124] on div at bounding box center [17, 124] width 8 height 8
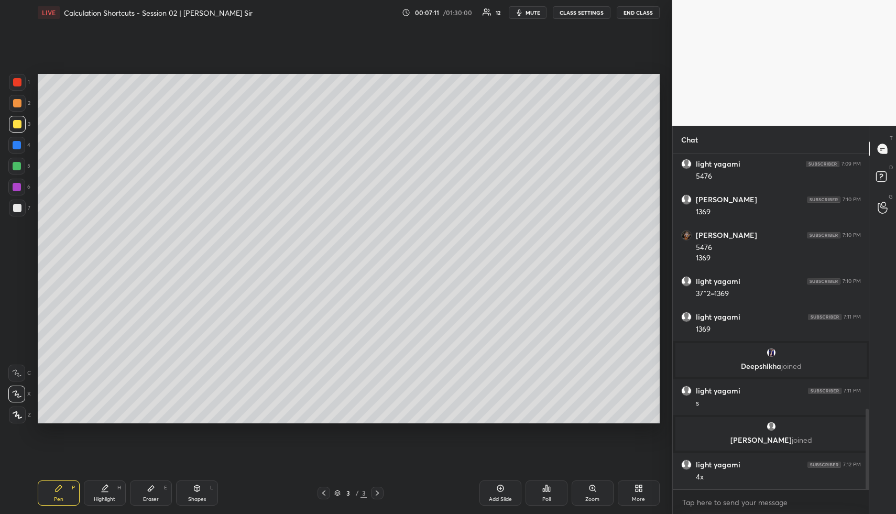
drag, startPoint x: 20, startPoint y: 182, endPoint x: 20, endPoint y: 187, distance: 5.3
click at [20, 184] on div at bounding box center [16, 187] width 17 height 17
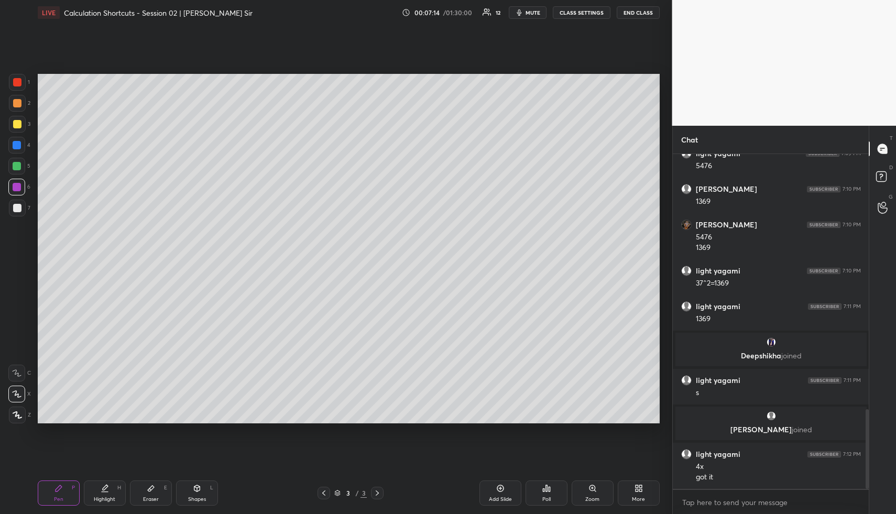
click at [96, 507] on div "Pen P Highlight H Eraser E Shapes L 3 / 3 Add Slide Poll Zoom More" at bounding box center [349, 493] width 622 height 42
click at [105, 498] on div "Highlight" at bounding box center [104, 499] width 21 height 5
click at [107, 497] on div "Highlight" at bounding box center [104, 499] width 21 height 5
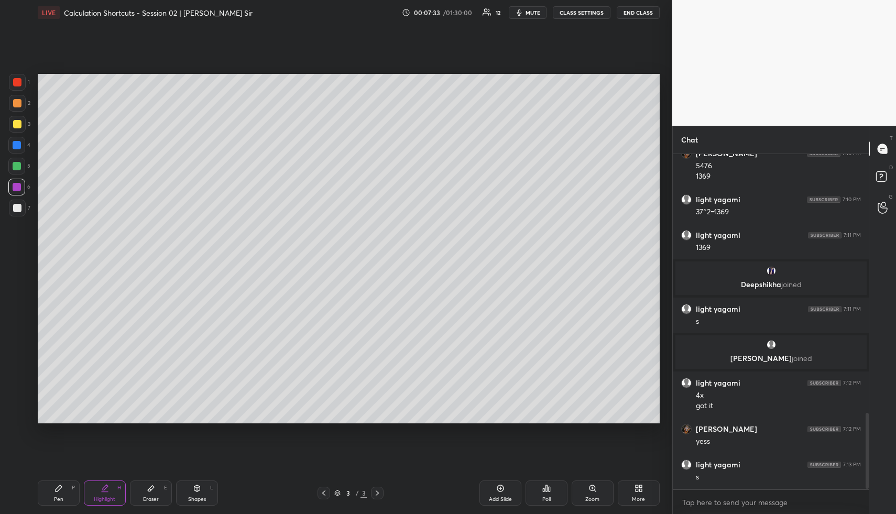
scroll to position [1178, 0]
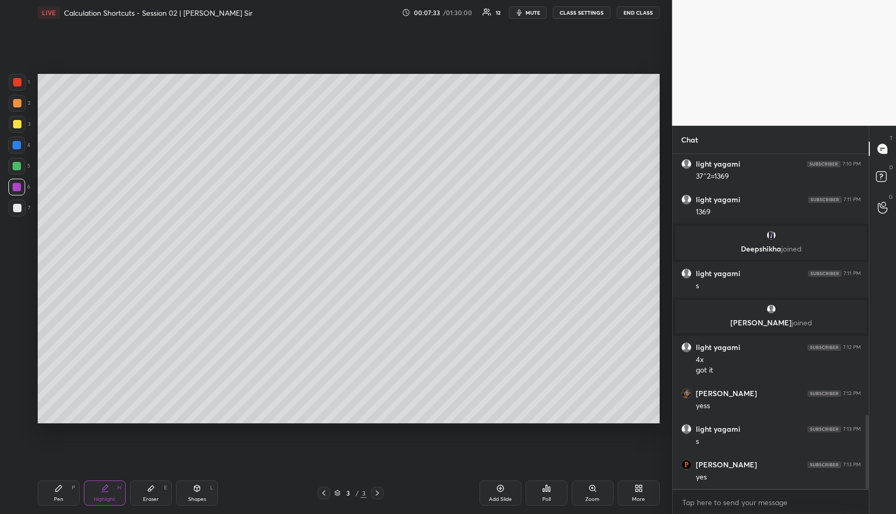
drag, startPoint x: 57, startPoint y: 500, endPoint x: 55, endPoint y: 489, distance: 10.7
click at [57, 499] on div "Pen" at bounding box center [58, 499] width 9 height 5
click at [15, 167] on div at bounding box center [17, 166] width 8 height 8
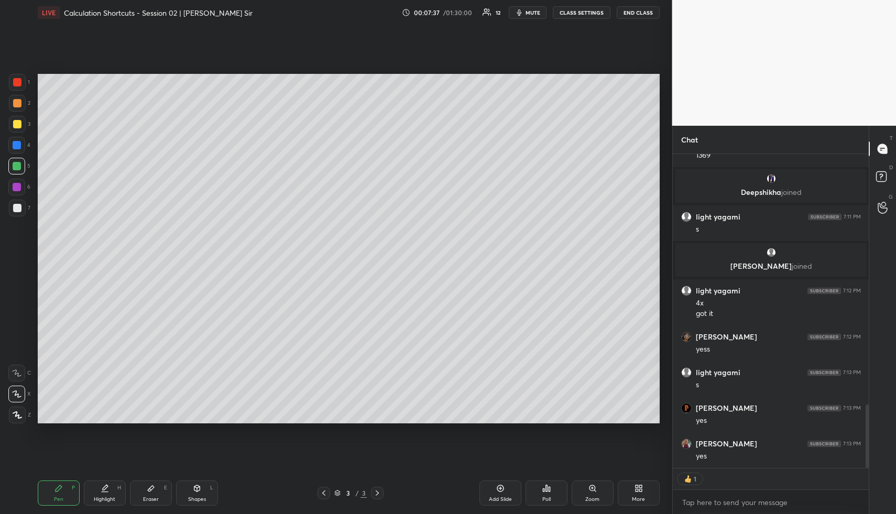
scroll to position [1271, 0]
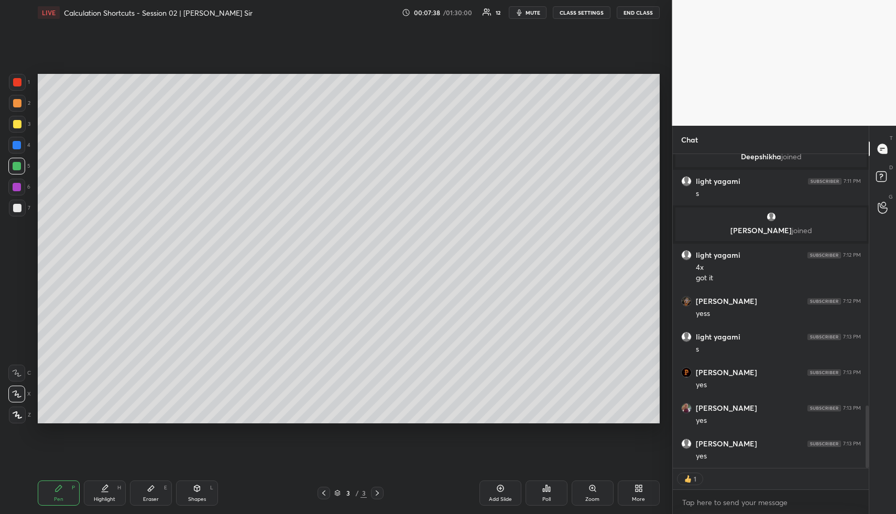
click at [94, 495] on div "Highlight H" at bounding box center [105, 492] width 42 height 25
click at [99, 495] on div "Highlight H" at bounding box center [105, 492] width 42 height 25
drag, startPoint x: 505, startPoint y: 492, endPoint x: 480, endPoint y: 491, distance: 24.6
click at [505, 492] on div "Add Slide" at bounding box center [500, 492] width 42 height 25
drag, startPoint x: 53, startPoint y: 497, endPoint x: 39, endPoint y: 428, distance: 70.6
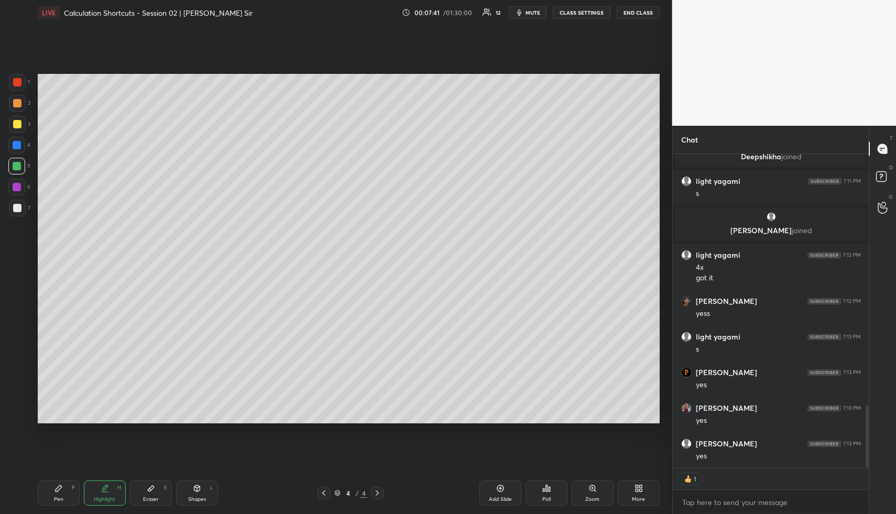
click at [52, 496] on div "Pen P" at bounding box center [59, 492] width 42 height 25
click at [17, 101] on div at bounding box center [17, 103] width 8 height 8
type textarea "x"
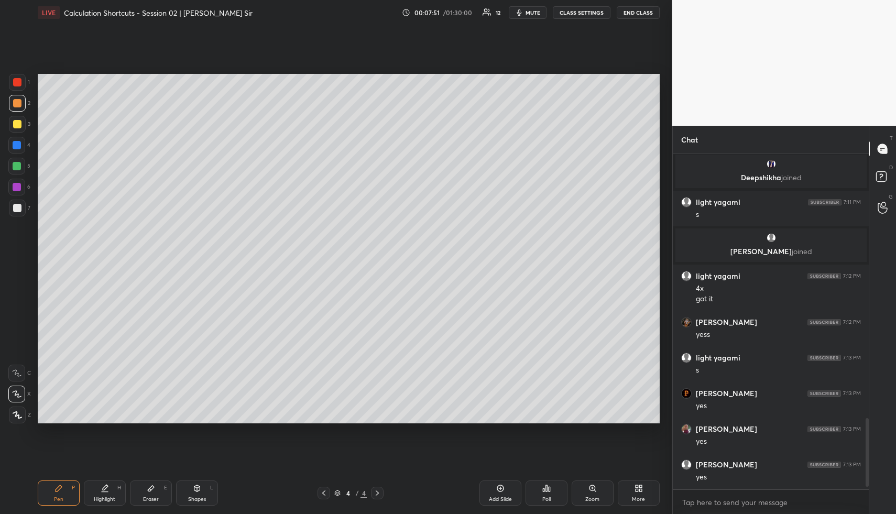
drag, startPoint x: 56, startPoint y: 495, endPoint x: 59, endPoint y: 473, distance: 21.8
click at [56, 492] on div "Pen P" at bounding box center [59, 492] width 42 height 25
click at [15, 149] on div at bounding box center [17, 145] width 8 height 8
click at [111, 490] on div "Highlight H" at bounding box center [105, 492] width 42 height 25
drag, startPoint x: 52, startPoint y: 489, endPoint x: 46, endPoint y: 477, distance: 14.1
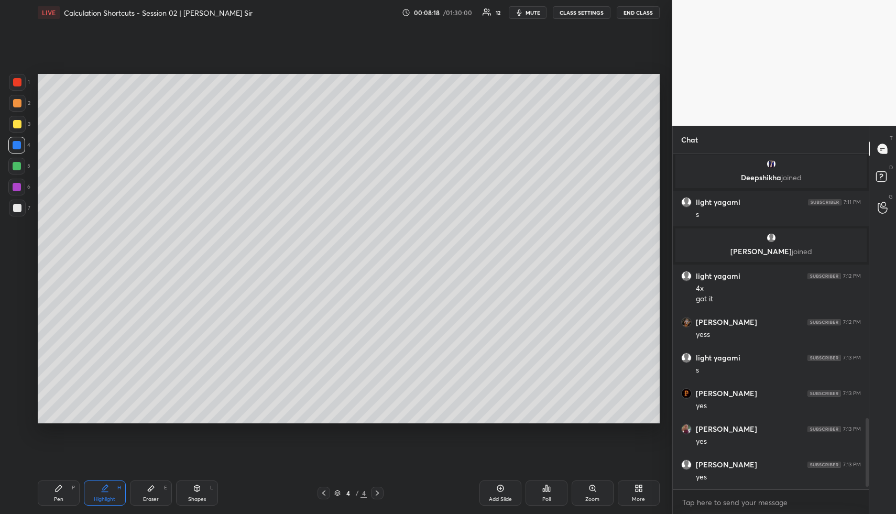
click at [49, 488] on div "Pen P" at bounding box center [59, 492] width 42 height 25
click at [15, 148] on div at bounding box center [17, 145] width 8 height 8
click at [96, 484] on div "Highlight H" at bounding box center [105, 492] width 42 height 25
drag, startPoint x: 96, startPoint y: 484, endPoint x: 106, endPoint y: 462, distance: 24.4
click at [96, 484] on div "Highlight H" at bounding box center [105, 492] width 42 height 25
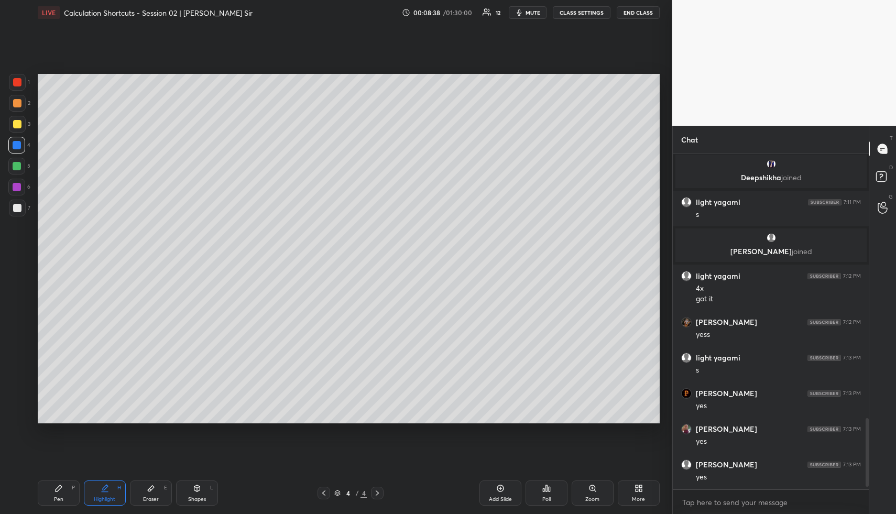
click at [108, 503] on div "Highlight H" at bounding box center [105, 492] width 42 height 25
click at [106, 500] on div "Highlight" at bounding box center [104, 499] width 21 height 5
click at [61, 500] on div "Pen" at bounding box center [58, 499] width 9 height 5
click at [19, 164] on div at bounding box center [17, 166] width 8 height 8
drag, startPoint x: 107, startPoint y: 504, endPoint x: 111, endPoint y: 497, distance: 8.0
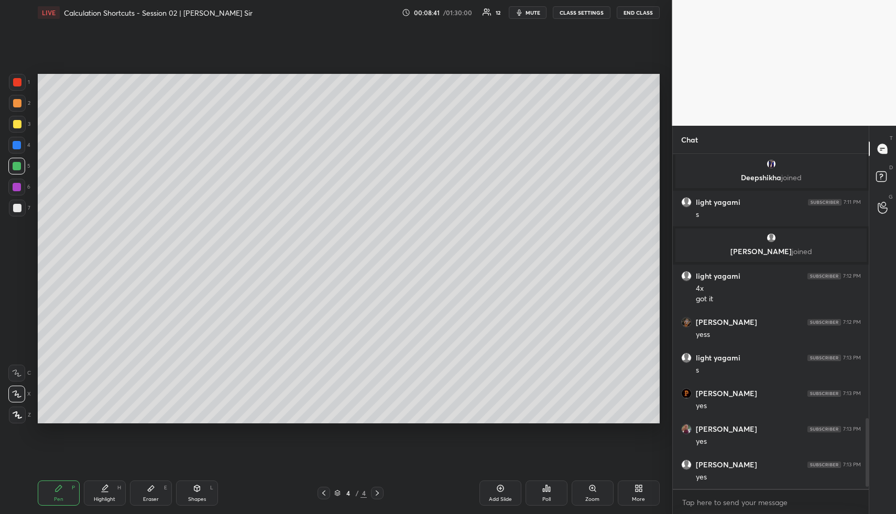
click at [107, 504] on div "Highlight H" at bounding box center [105, 492] width 42 height 25
drag, startPoint x: 101, startPoint y: 490, endPoint x: 99, endPoint y: 483, distance: 7.1
click at [101, 489] on icon at bounding box center [105, 488] width 8 height 8
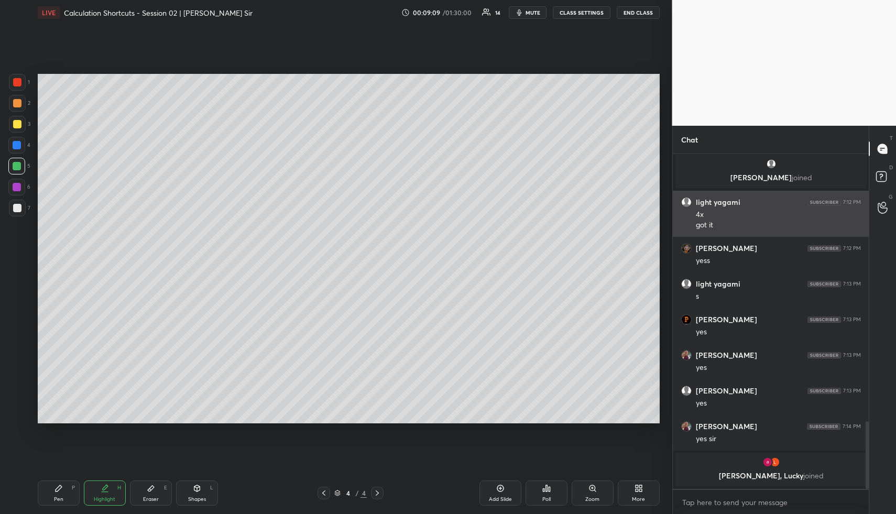
scroll to position [1293, 0]
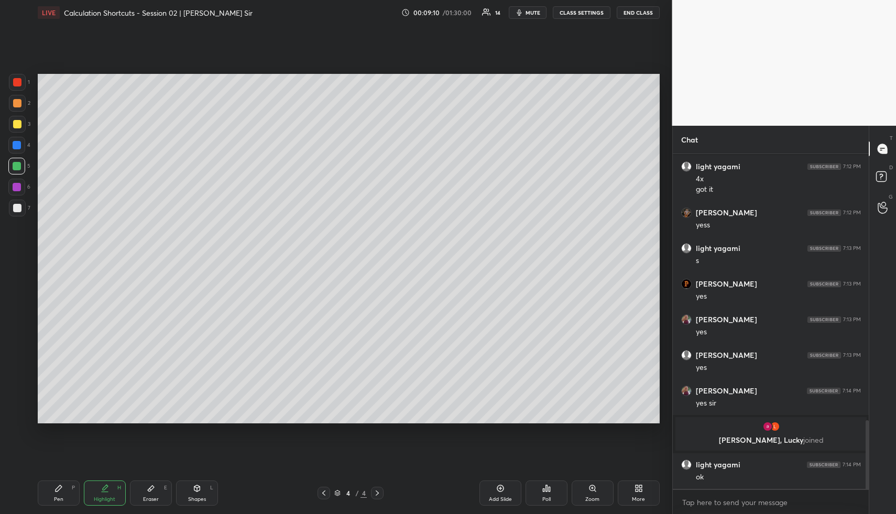
click at [189, 490] on div "Shapes L" at bounding box center [197, 492] width 42 height 25
drag, startPoint x: 189, startPoint y: 490, endPoint x: 162, endPoint y: 433, distance: 63.8
click at [189, 490] on div "Shapes L" at bounding box center [197, 492] width 42 height 25
click at [19, 95] on div at bounding box center [17, 103] width 17 height 17
drag, startPoint x: 15, startPoint y: 120, endPoint x: 25, endPoint y: 111, distance: 13.7
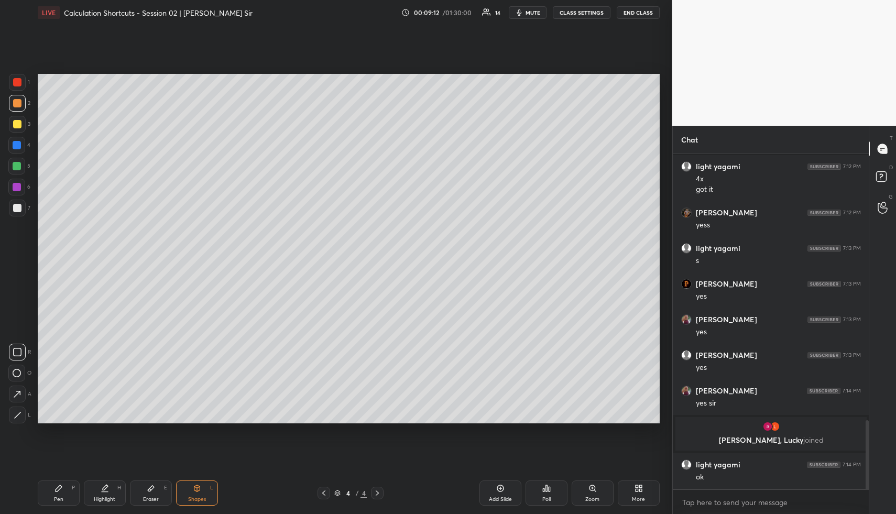
click at [16, 120] on div at bounding box center [17, 124] width 8 height 8
click at [101, 477] on div "Pen P Highlight H Eraser E Shapes L 4 / 4 Add Slide Poll Zoom More" at bounding box center [349, 493] width 622 height 42
drag, startPoint x: 101, startPoint y: 486, endPoint x: 117, endPoint y: 439, distance: 50.0
click at [101, 486] on icon at bounding box center [105, 488] width 8 height 8
drag, startPoint x: 495, startPoint y: 493, endPoint x: 443, endPoint y: 484, distance: 52.1
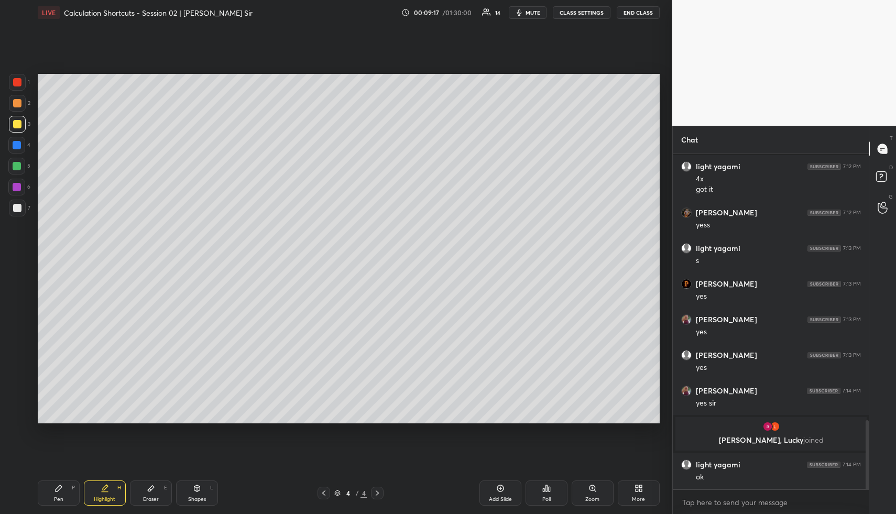
click at [494, 493] on div "Add Slide" at bounding box center [500, 492] width 42 height 25
drag, startPoint x: 50, startPoint y: 493, endPoint x: 46, endPoint y: 440, distance: 53.1
click at [50, 492] on div "Pen P" at bounding box center [59, 492] width 42 height 25
drag, startPoint x: 15, startPoint y: 143, endPoint x: 32, endPoint y: 129, distance: 21.7
click at [13, 142] on div at bounding box center [17, 145] width 8 height 8
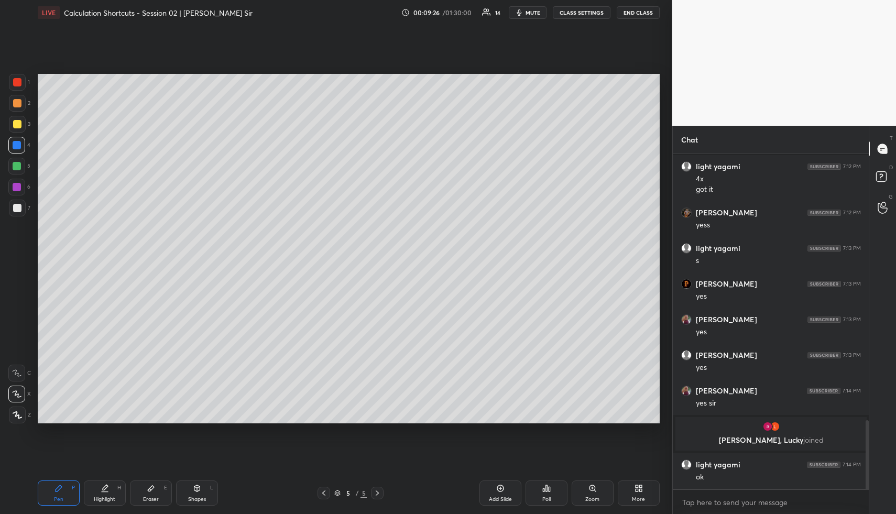
click at [97, 494] on div "Highlight H" at bounding box center [105, 492] width 42 height 25
drag, startPoint x: 97, startPoint y: 494, endPoint x: 123, endPoint y: 425, distance: 73.1
click at [97, 494] on div "Highlight H" at bounding box center [105, 492] width 42 height 25
click at [58, 495] on div "Pen P" at bounding box center [59, 492] width 42 height 25
drag, startPoint x: 16, startPoint y: 103, endPoint x: 24, endPoint y: 106, distance: 8.5
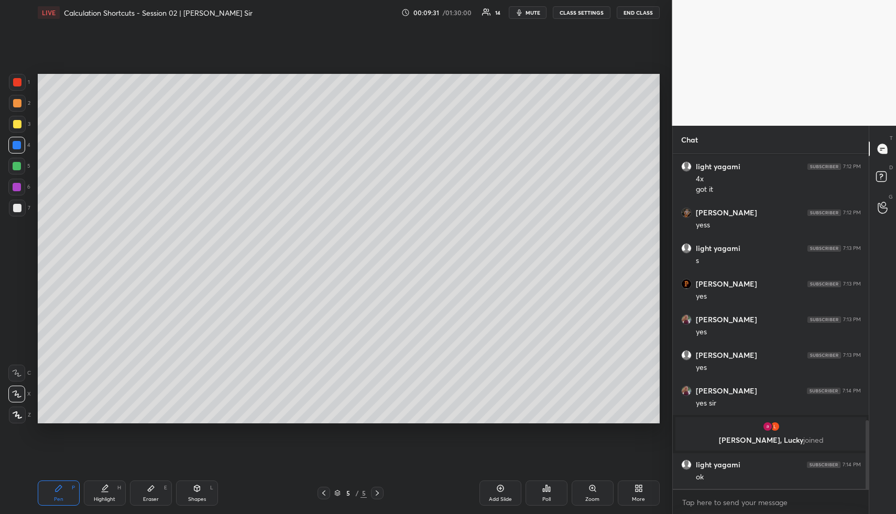
click at [16, 103] on div at bounding box center [17, 103] width 8 height 8
drag, startPoint x: 198, startPoint y: 494, endPoint x: 182, endPoint y: 476, distance: 24.5
click at [198, 493] on div "Shapes L" at bounding box center [197, 492] width 42 height 25
click at [18, 413] on icon at bounding box center [18, 415] width 8 height 8
drag, startPoint x: 19, startPoint y: 164, endPoint x: 29, endPoint y: 165, distance: 10.0
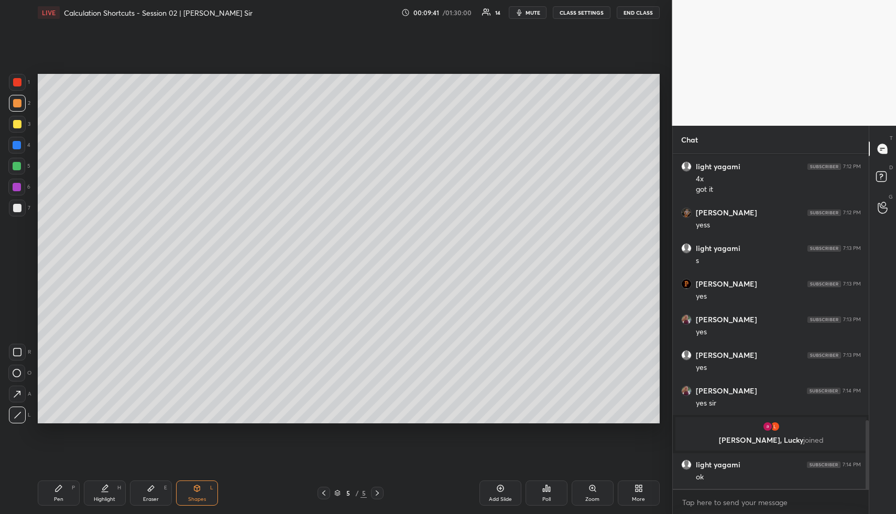
click at [21, 165] on div at bounding box center [16, 166] width 17 height 17
click at [58, 504] on div "Pen P Highlight H Eraser E Shapes L 5 / 5 Add Slide Poll Zoom More" at bounding box center [349, 493] width 622 height 42
drag, startPoint x: 63, startPoint y: 499, endPoint x: 62, endPoint y: 487, distance: 12.1
click at [63, 499] on div "Pen P" at bounding box center [59, 492] width 42 height 25
drag, startPoint x: 20, startPoint y: 99, endPoint x: 31, endPoint y: 107, distance: 14.2
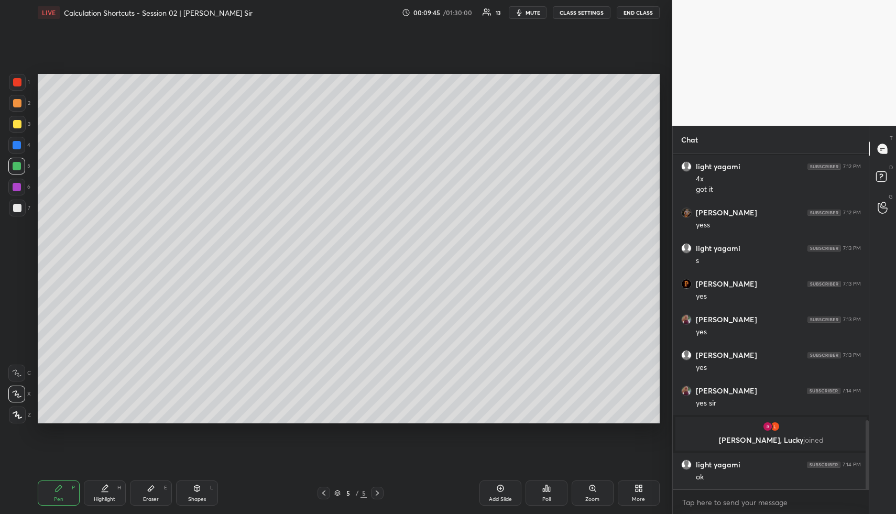
click at [20, 99] on div at bounding box center [17, 103] width 8 height 8
drag, startPoint x: 107, startPoint y: 489, endPoint x: 107, endPoint y: 464, distance: 25.7
click at [106, 488] on icon at bounding box center [105, 488] width 8 height 8
drag, startPoint x: 57, startPoint y: 491, endPoint x: 79, endPoint y: 426, distance: 69.1
click at [58, 486] on icon at bounding box center [58, 488] width 8 height 8
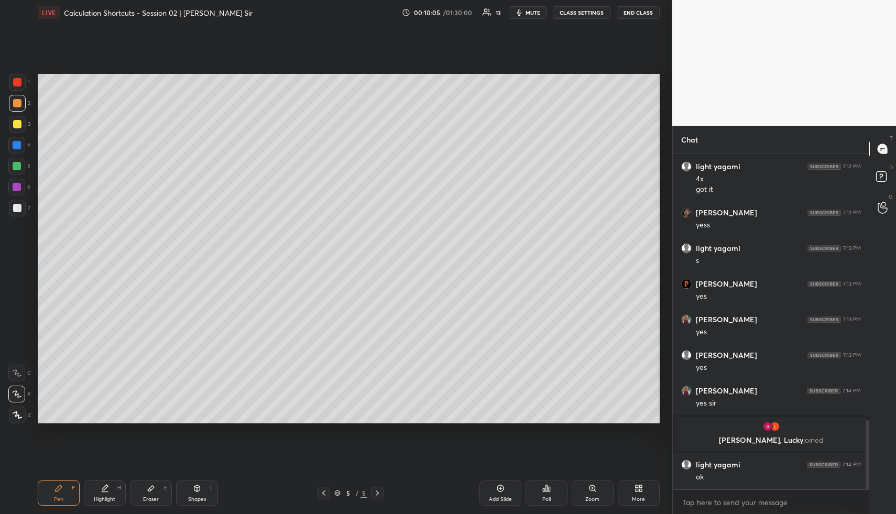
drag, startPoint x: 19, startPoint y: 120, endPoint x: 31, endPoint y: 130, distance: 16.0
click at [19, 120] on div at bounding box center [17, 124] width 8 height 8
drag, startPoint x: 16, startPoint y: 105, endPoint x: 30, endPoint y: 112, distance: 15.2
click at [16, 105] on div at bounding box center [17, 103] width 8 height 8
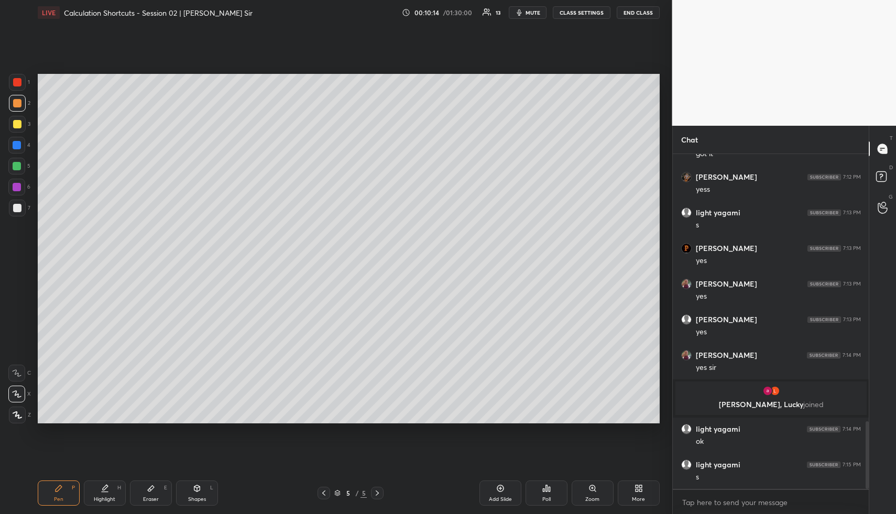
drag, startPoint x: 101, startPoint y: 490, endPoint x: 102, endPoint y: 481, distance: 9.4
click at [101, 490] on icon at bounding box center [105, 488] width 8 height 8
click at [101, 486] on icon at bounding box center [105, 488] width 8 height 8
click at [59, 492] on icon at bounding box center [58, 488] width 8 height 8
click at [18, 166] on div at bounding box center [17, 166] width 8 height 8
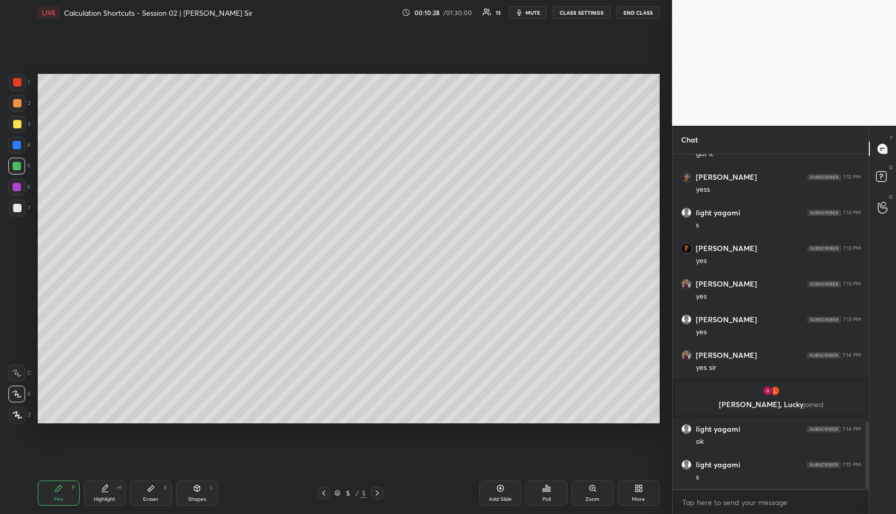
click at [117, 486] on div "H" at bounding box center [119, 487] width 4 height 5
drag, startPoint x: 56, startPoint y: 494, endPoint x: 56, endPoint y: 443, distance: 50.8
click at [56, 494] on div "Pen P" at bounding box center [59, 492] width 42 height 25
click at [18, 140] on div at bounding box center [16, 145] width 17 height 17
click at [98, 483] on div "Highlight H" at bounding box center [105, 492] width 42 height 25
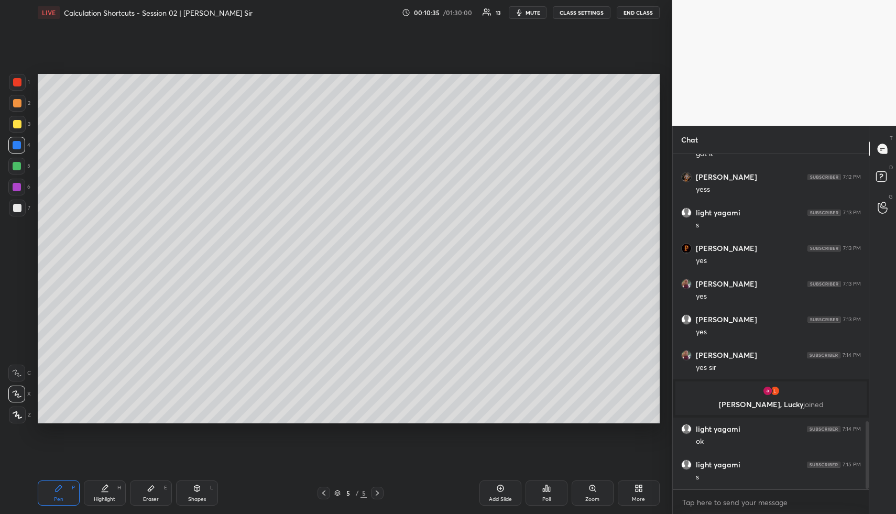
click at [103, 486] on icon at bounding box center [105, 488] width 8 height 8
click at [111, 488] on div "Highlight H" at bounding box center [105, 492] width 42 height 25
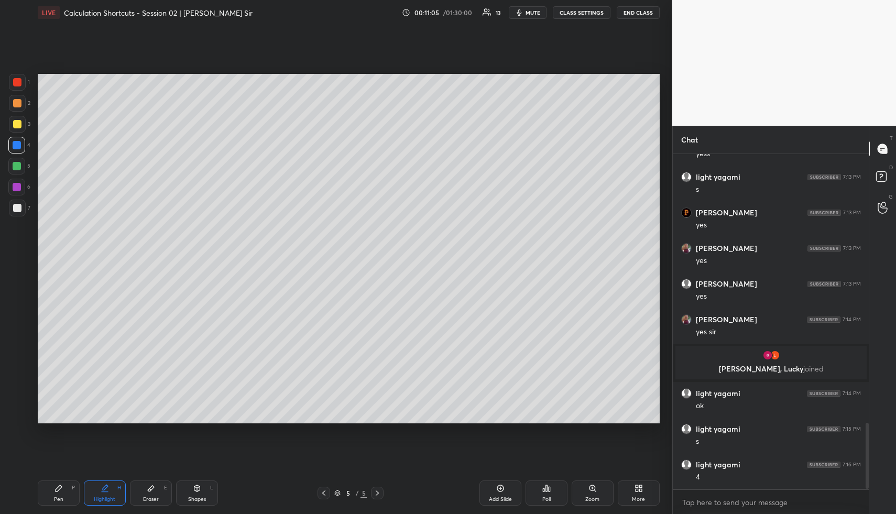
scroll to position [1400, 0]
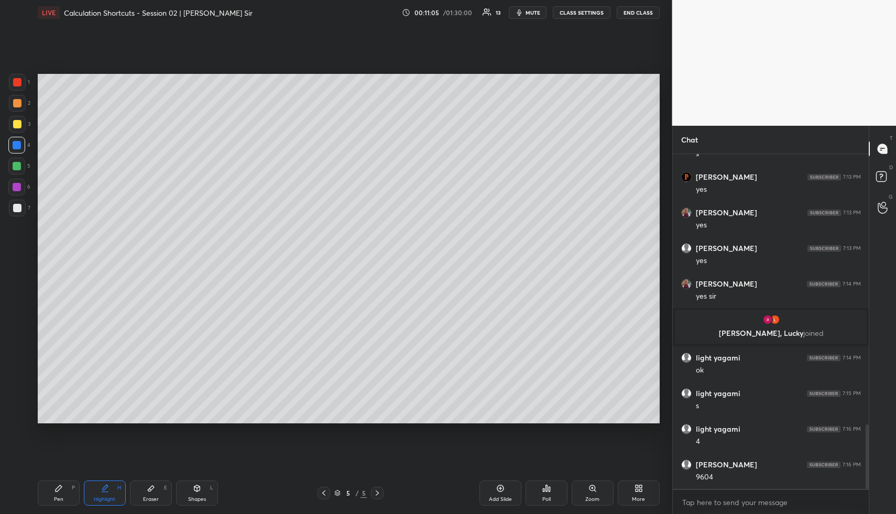
drag, startPoint x: 53, startPoint y: 495, endPoint x: 54, endPoint y: 424, distance: 71.3
click at [53, 493] on div "Pen P" at bounding box center [59, 492] width 42 height 25
click at [12, 143] on div at bounding box center [16, 145] width 17 height 17
click at [198, 490] on div "Shapes L" at bounding box center [197, 492] width 42 height 25
click at [13, 210] on div at bounding box center [17, 208] width 8 height 8
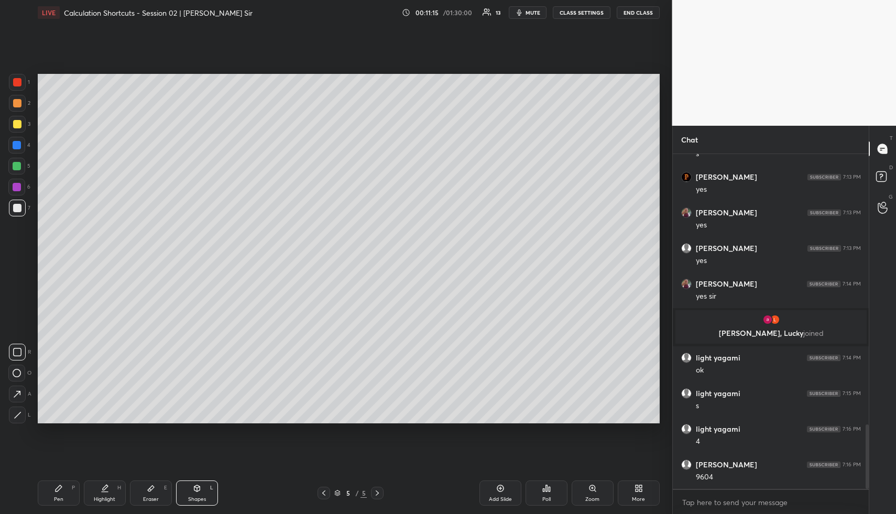
click at [99, 495] on div "Highlight H" at bounding box center [105, 492] width 42 height 25
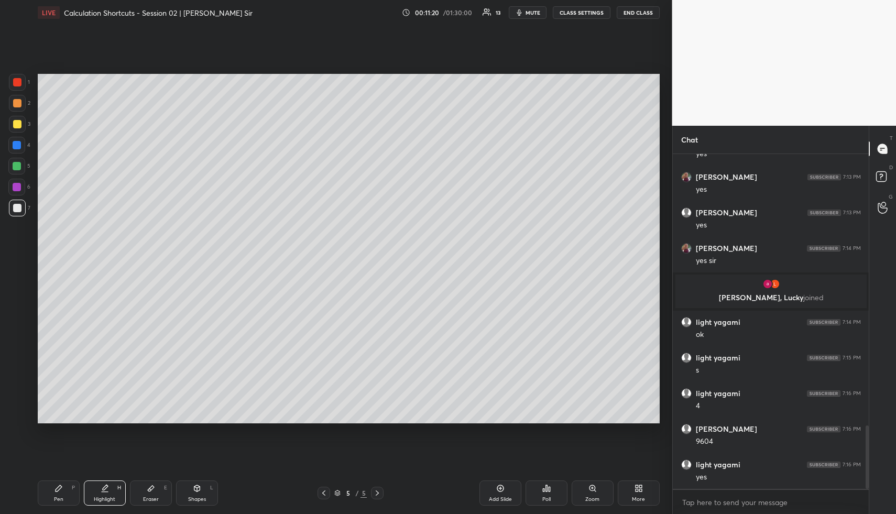
click at [537, 16] on span "mute" at bounding box center [533, 12] width 15 height 7
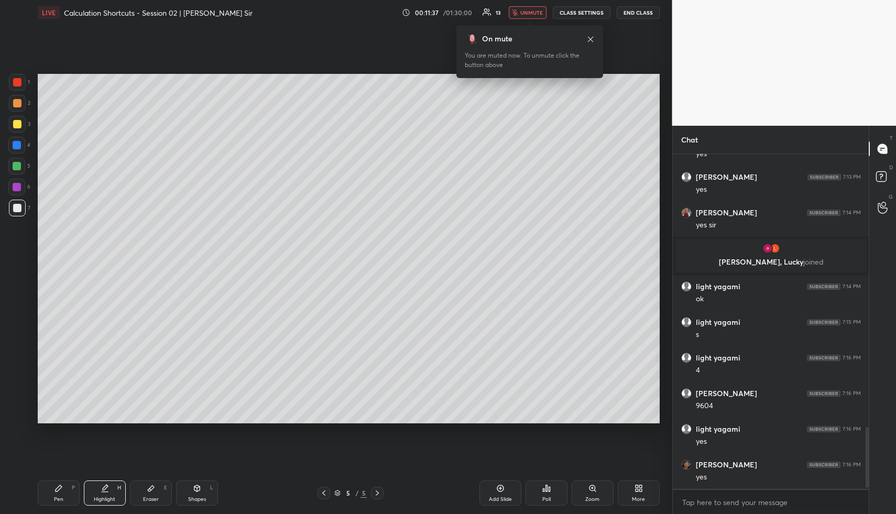
scroll to position [1507, 0]
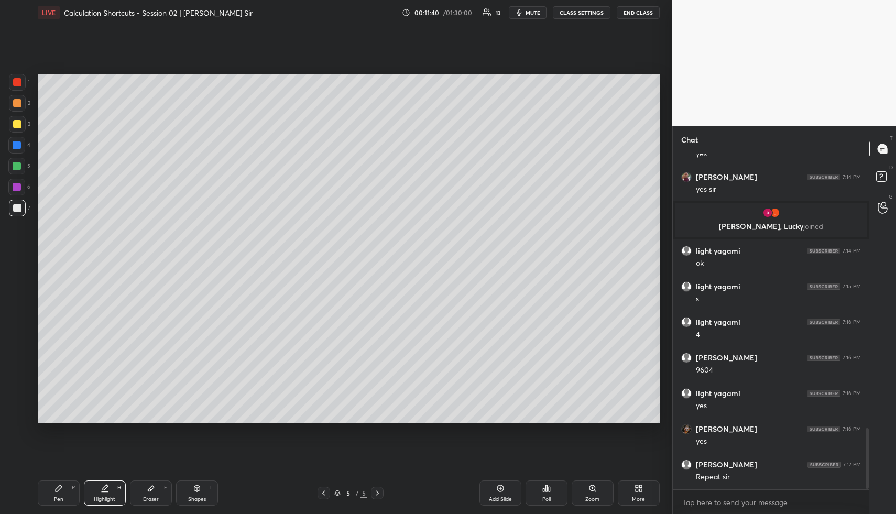
drag, startPoint x: 91, startPoint y: 490, endPoint x: 107, endPoint y: 451, distance: 42.5
click at [91, 488] on div "Highlight H" at bounding box center [105, 492] width 42 height 25
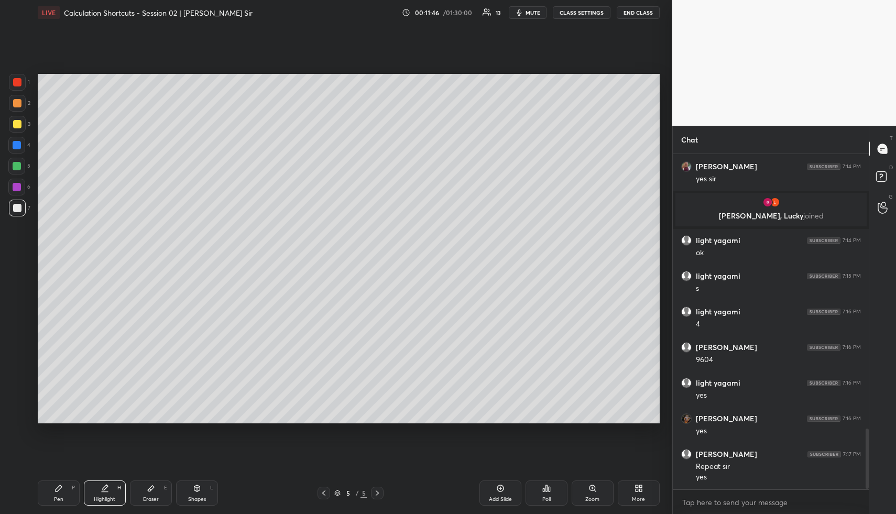
click at [100, 497] on div "Highlight" at bounding box center [104, 499] width 21 height 5
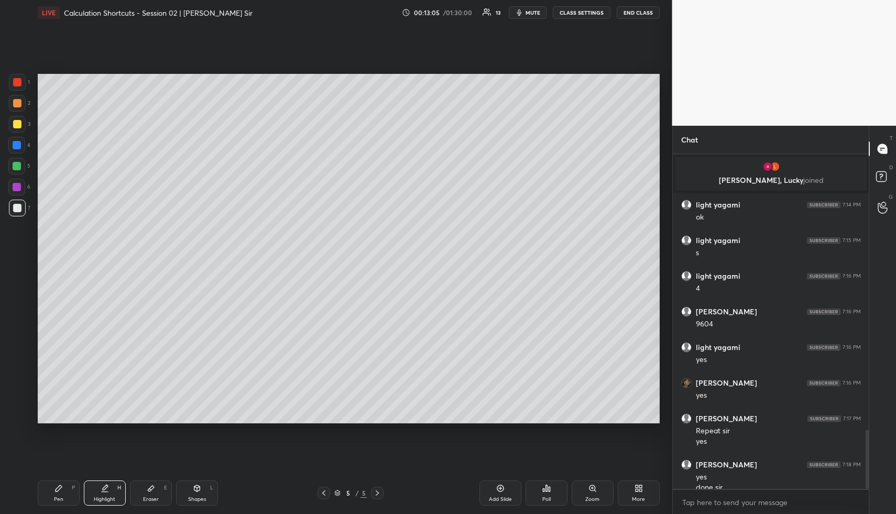
scroll to position [1564, 0]
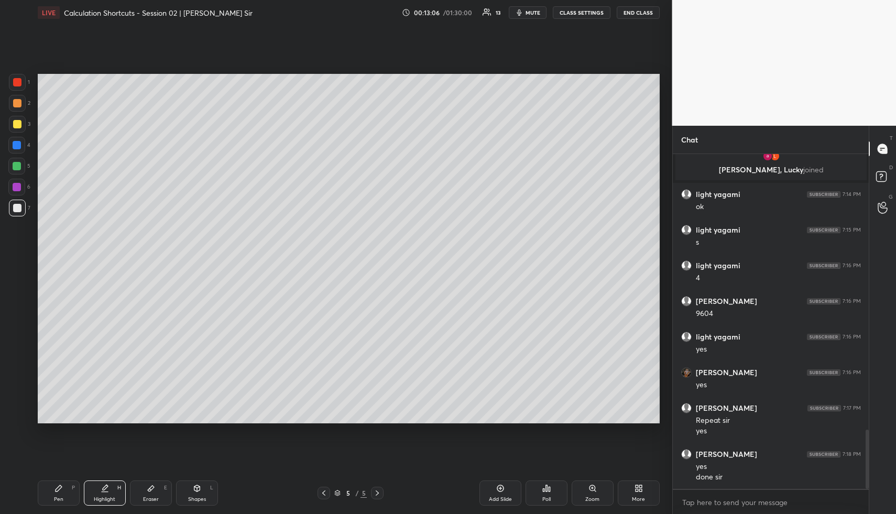
click at [197, 487] on icon at bounding box center [197, 488] width 8 height 8
drag, startPoint x: 9, startPoint y: 194, endPoint x: 32, endPoint y: 175, distance: 29.7
click at [9, 194] on div "6" at bounding box center [19, 187] width 22 height 17
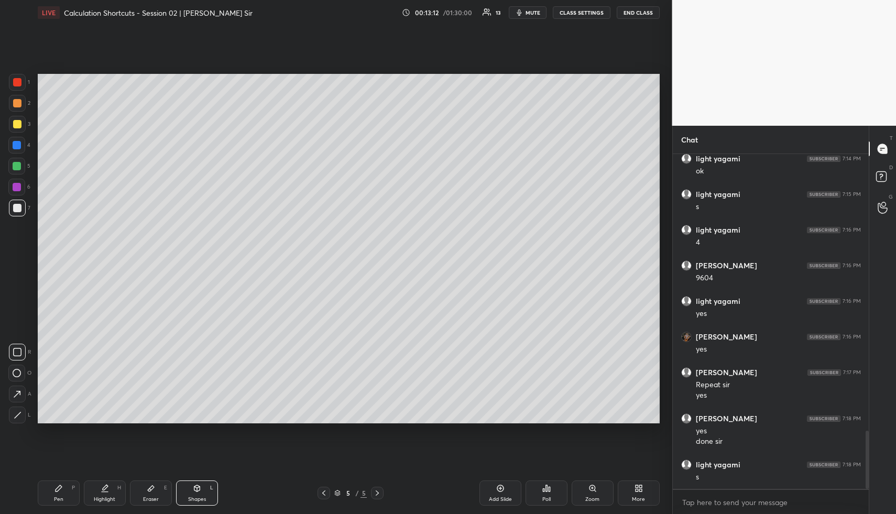
scroll to position [1635, 0]
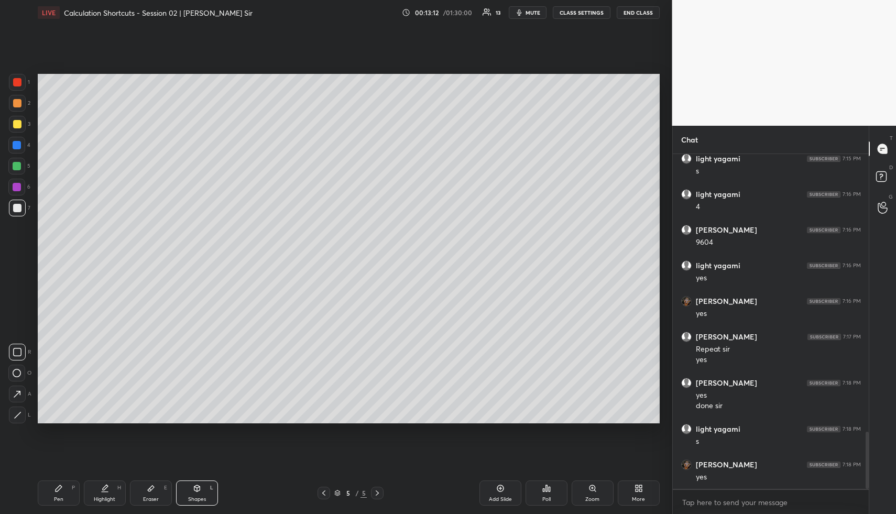
click at [143, 487] on div "Eraser E" at bounding box center [151, 492] width 42 height 25
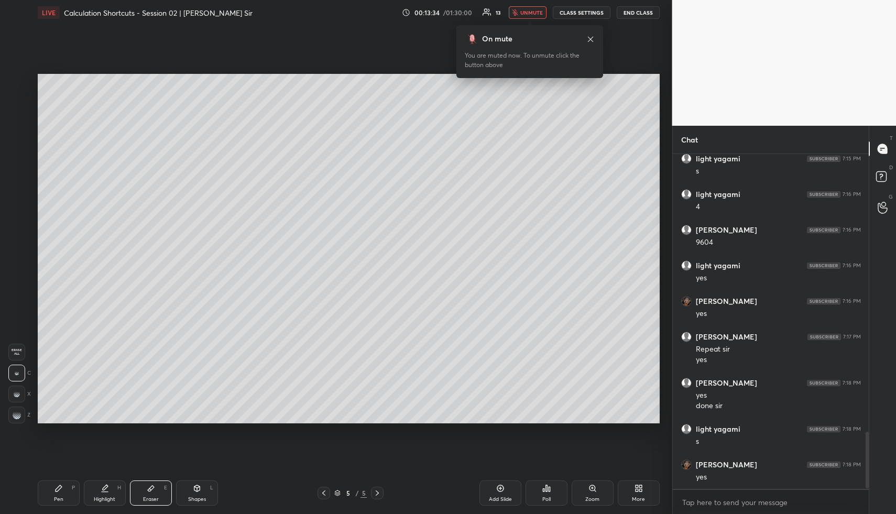
scroll to position [1670, 0]
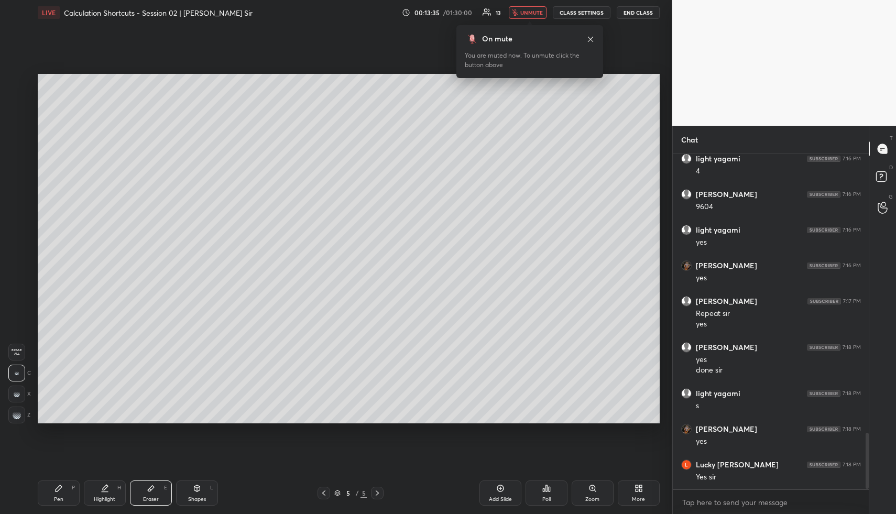
click at [535, 17] on button "unmute" at bounding box center [528, 12] width 38 height 13
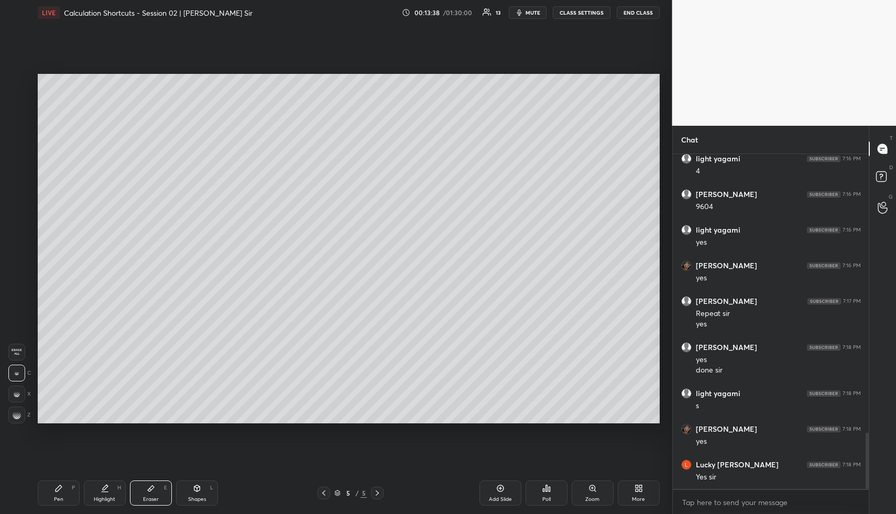
click at [98, 489] on div "Highlight H" at bounding box center [105, 492] width 42 height 25
click at [65, 499] on div "Pen P" at bounding box center [59, 492] width 42 height 25
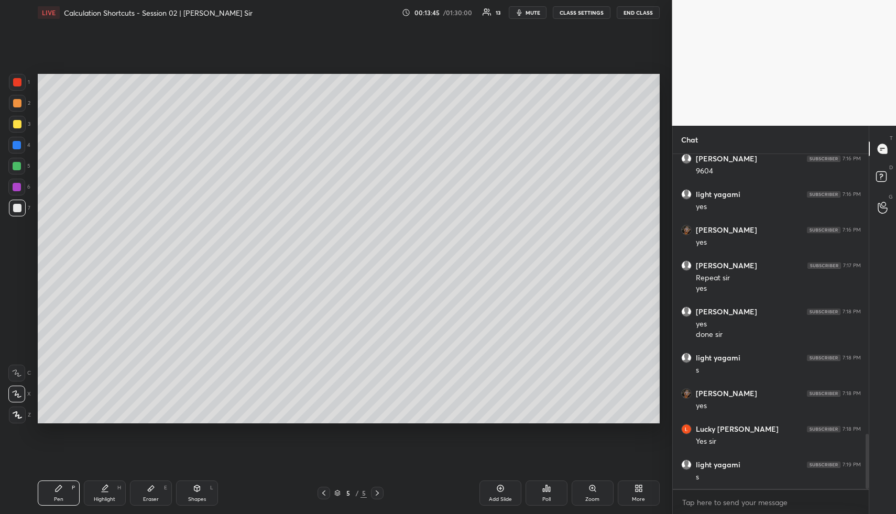
drag, startPoint x: 15, startPoint y: 123, endPoint x: 35, endPoint y: 147, distance: 32.0
click at [14, 124] on div at bounding box center [17, 124] width 8 height 8
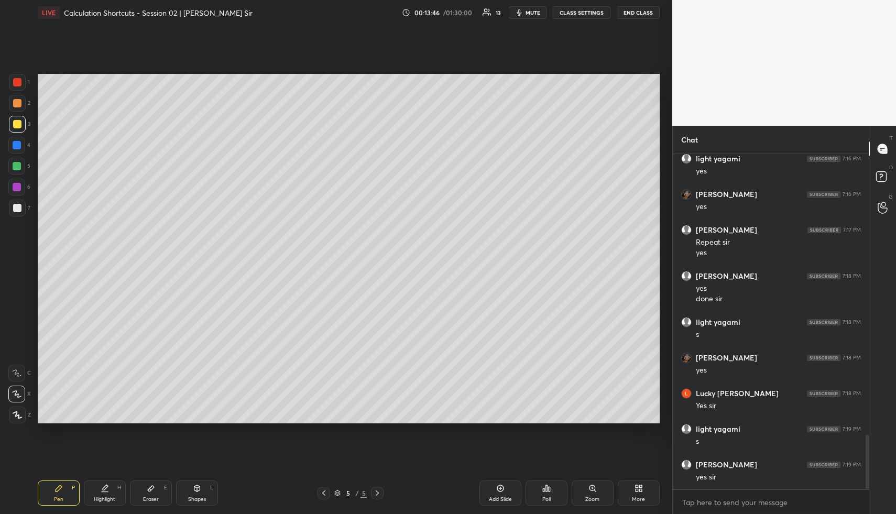
click at [107, 495] on div "Highlight H" at bounding box center [105, 492] width 42 height 25
click at [57, 497] on div "Pen" at bounding box center [58, 499] width 9 height 5
click at [20, 102] on div at bounding box center [17, 103] width 8 height 8
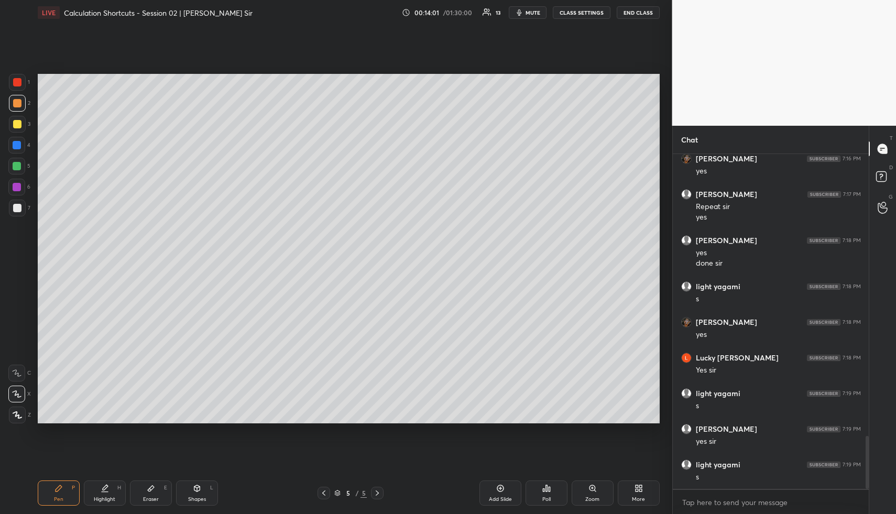
click at [15, 125] on div at bounding box center [17, 124] width 8 height 8
click at [107, 485] on icon at bounding box center [105, 487] width 5 height 5
click at [61, 498] on div "Pen" at bounding box center [58, 499] width 9 height 5
click at [17, 206] on div at bounding box center [17, 208] width 8 height 8
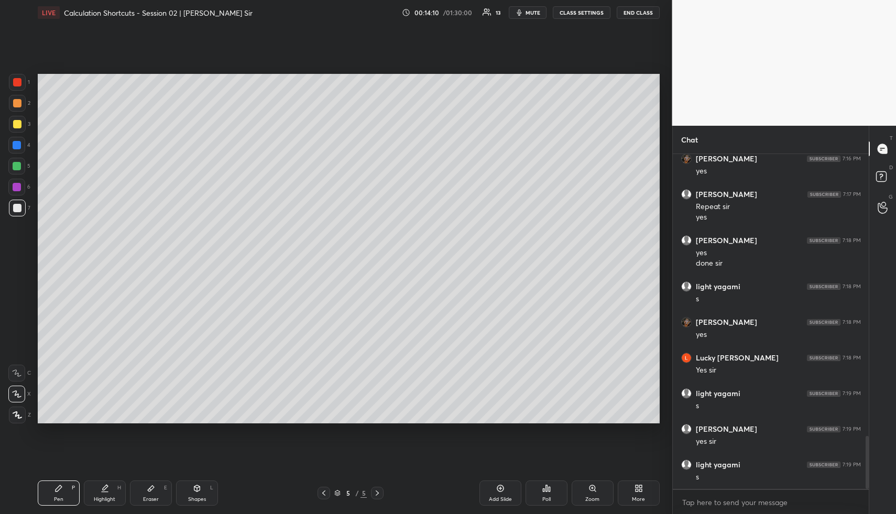
click at [102, 499] on div "Highlight" at bounding box center [104, 499] width 21 height 5
click at [60, 495] on div "Pen P" at bounding box center [59, 492] width 42 height 25
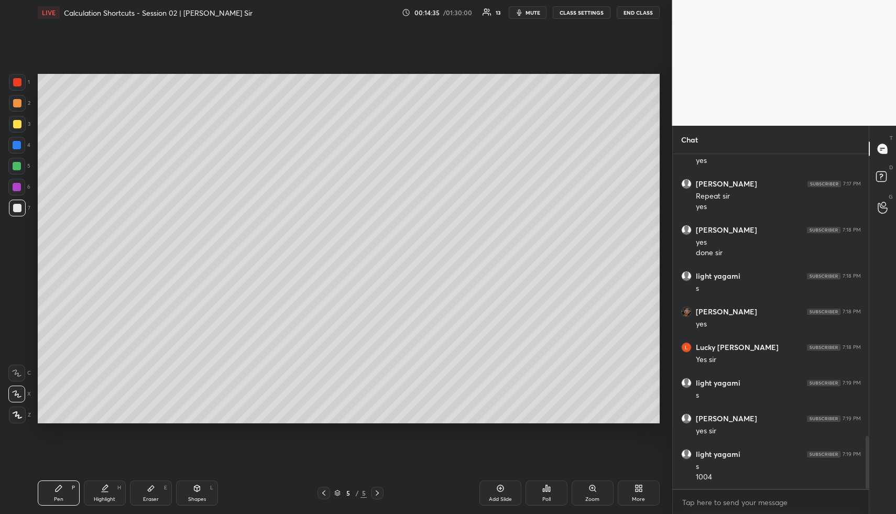
click at [199, 500] on div "Shapes" at bounding box center [197, 499] width 18 height 5
drag, startPoint x: 17, startPoint y: 205, endPoint x: 32, endPoint y: 200, distance: 16.4
click at [17, 205] on div at bounding box center [17, 208] width 8 height 8
click at [96, 497] on div "Highlight" at bounding box center [104, 499] width 21 height 5
click at [92, 494] on div "Highlight H" at bounding box center [105, 492] width 42 height 25
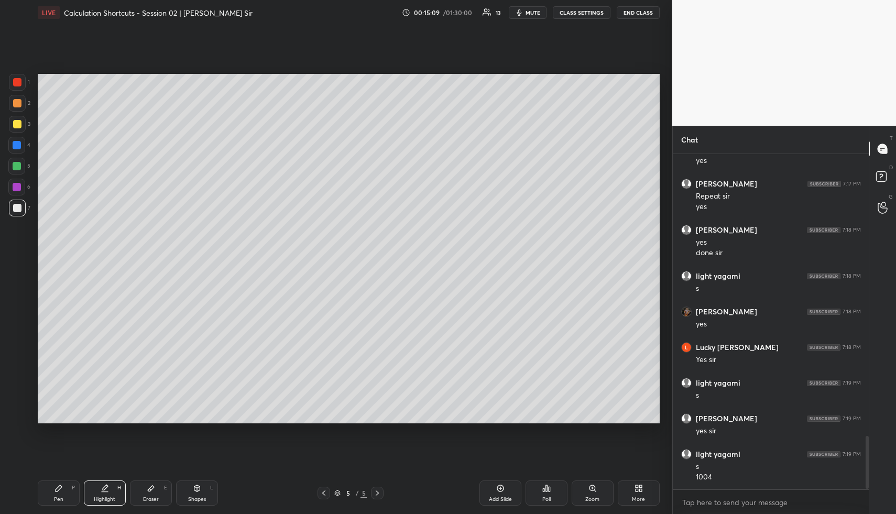
drag, startPoint x: 499, startPoint y: 495, endPoint x: 480, endPoint y: 489, distance: 19.7
click at [499, 494] on div "Add Slide" at bounding box center [500, 492] width 42 height 25
drag, startPoint x: 52, startPoint y: 495, endPoint x: 52, endPoint y: 487, distance: 7.9
click at [52, 491] on div "Pen P" at bounding box center [59, 492] width 42 height 25
drag, startPoint x: 16, startPoint y: 121, endPoint x: 24, endPoint y: 119, distance: 7.9
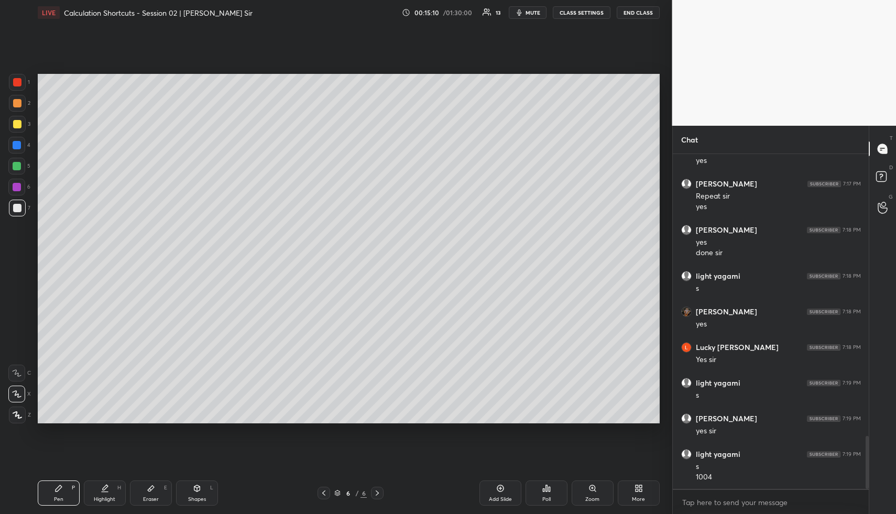
click at [15, 121] on div at bounding box center [17, 124] width 8 height 8
click at [16, 146] on div at bounding box center [17, 145] width 8 height 8
click at [18, 104] on div at bounding box center [17, 103] width 8 height 8
click at [14, 116] on div at bounding box center [17, 124] width 17 height 17
click at [16, 120] on div at bounding box center [17, 124] width 8 height 8
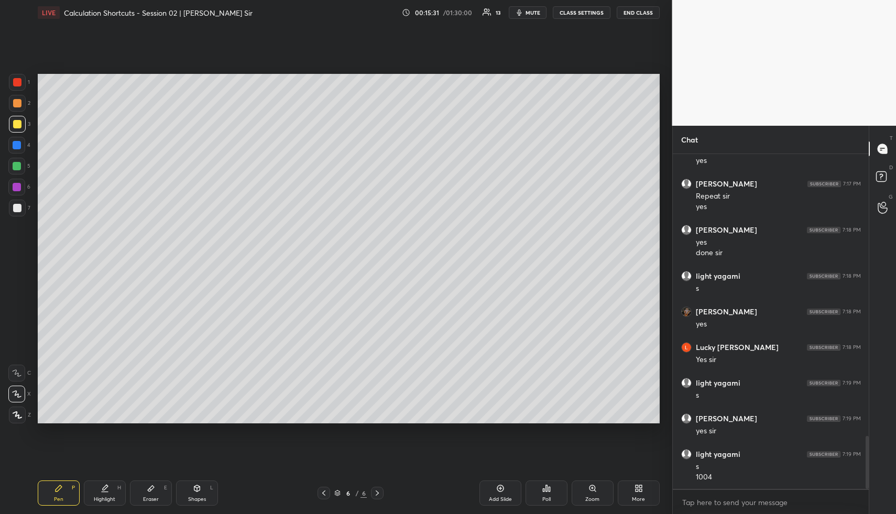
scroll to position [1826, 0]
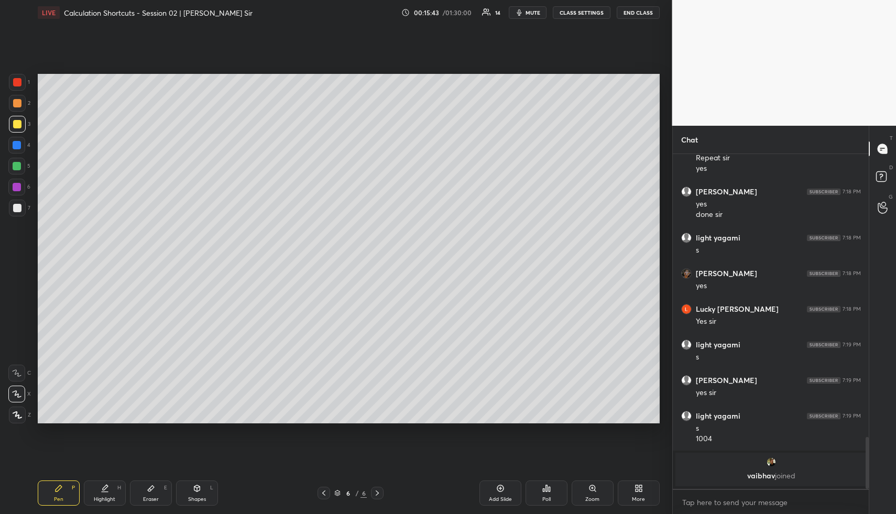
drag, startPoint x: 12, startPoint y: 140, endPoint x: 35, endPoint y: 149, distance: 24.7
click at [13, 140] on div at bounding box center [16, 145] width 17 height 17
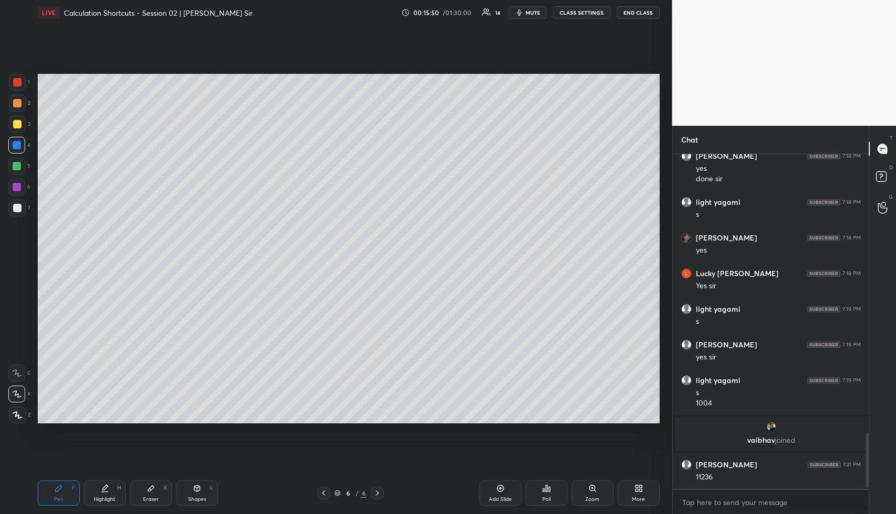
scroll to position [1691, 0]
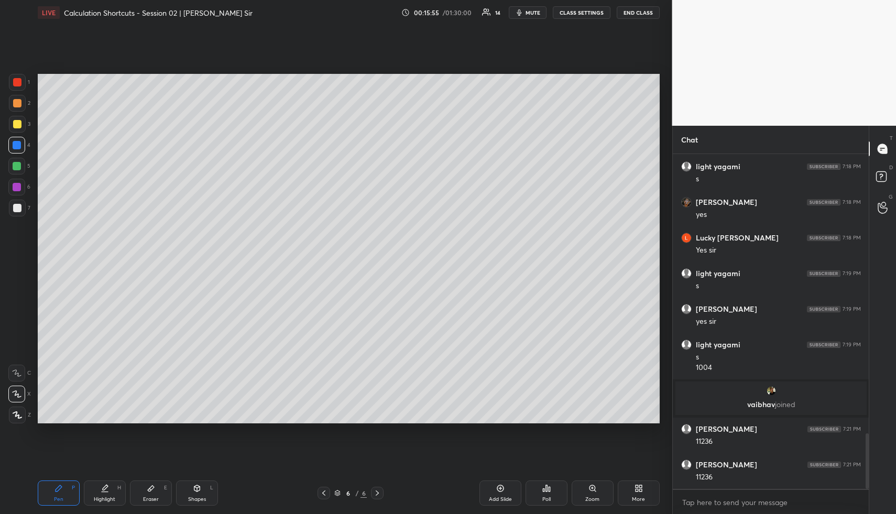
drag, startPoint x: 190, startPoint y: 491, endPoint x: 187, endPoint y: 483, distance: 9.4
click at [190, 491] on div "Shapes L" at bounding box center [197, 492] width 42 height 25
drag, startPoint x: 16, startPoint y: 207, endPoint x: 21, endPoint y: 198, distance: 10.3
click at [16, 207] on div at bounding box center [17, 208] width 8 height 8
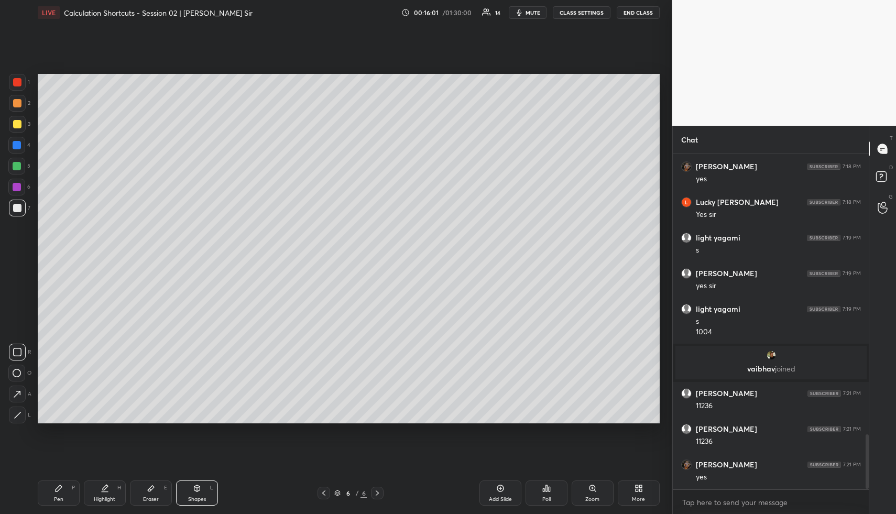
click at [106, 487] on icon at bounding box center [105, 488] width 8 height 8
drag, startPoint x: 107, startPoint y: 487, endPoint x: 121, endPoint y: 438, distance: 51.0
click at [107, 487] on icon at bounding box center [105, 488] width 8 height 8
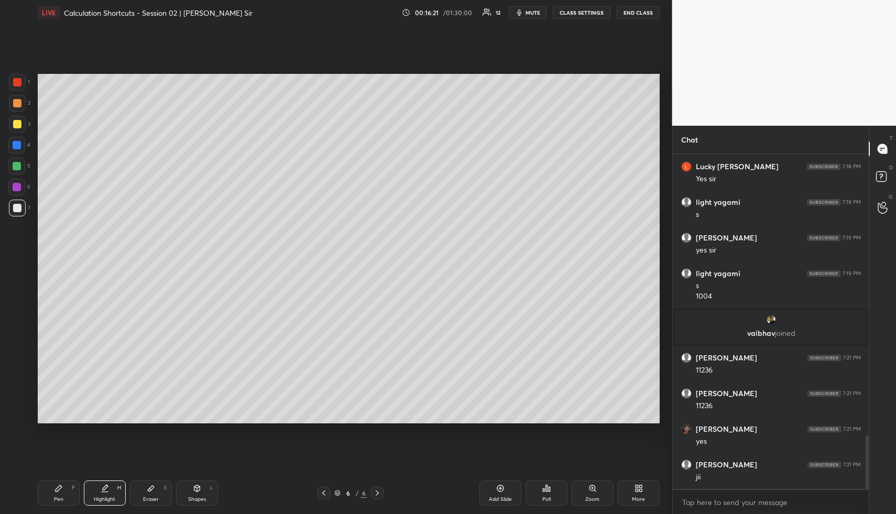
scroll to position [1798, 0]
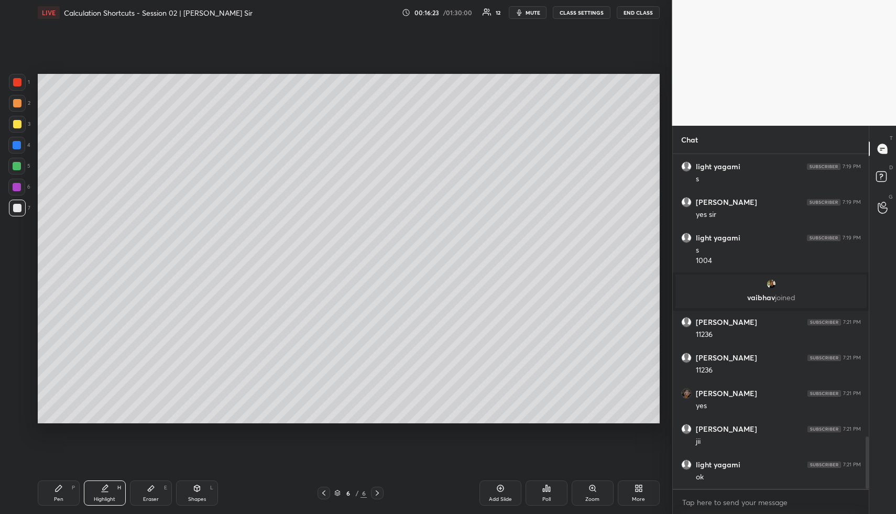
click at [202, 490] on div "Shapes L" at bounding box center [197, 492] width 42 height 25
click at [18, 102] on div at bounding box center [17, 103] width 8 height 8
click at [104, 482] on div "Highlight H" at bounding box center [105, 492] width 42 height 25
drag, startPoint x: 61, startPoint y: 494, endPoint x: 57, endPoint y: 474, distance: 20.3
click at [59, 493] on div "Pen P" at bounding box center [59, 492] width 42 height 25
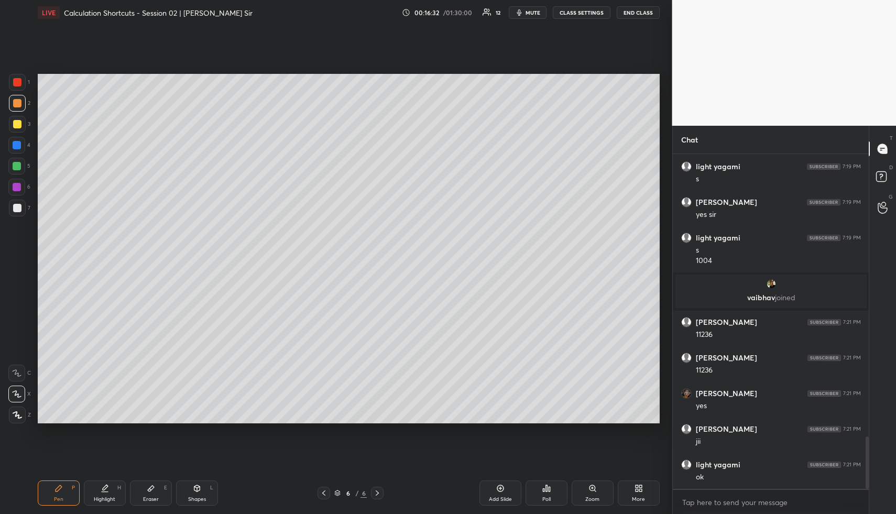
click at [18, 119] on div at bounding box center [17, 124] width 17 height 17
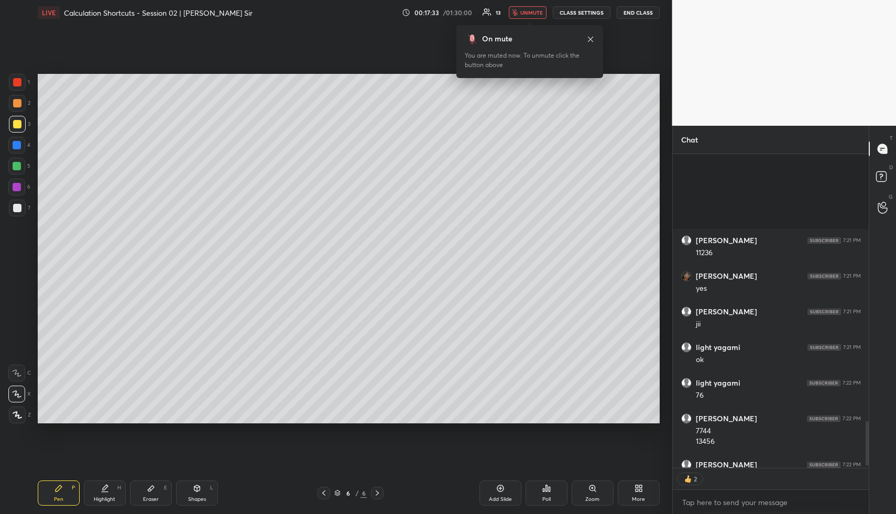
scroll to position [2053, 0]
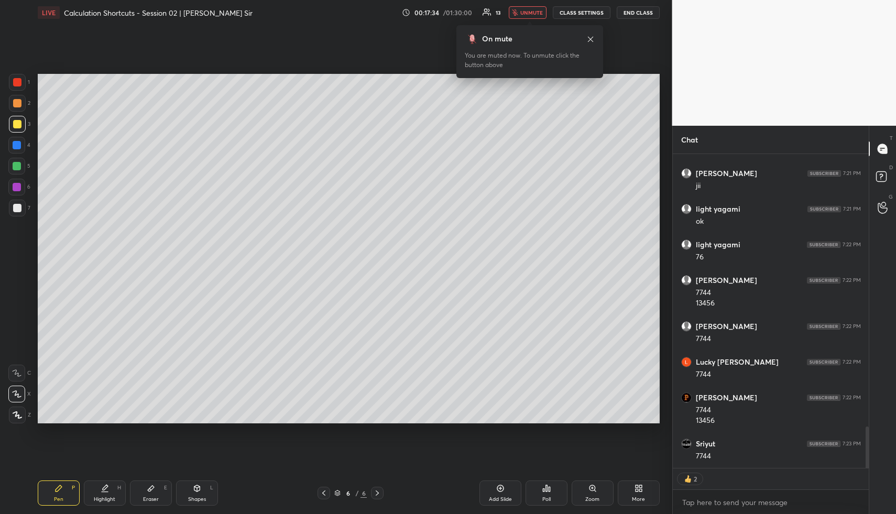
click at [534, 13] on span "unmute" at bounding box center [531, 12] width 23 height 7
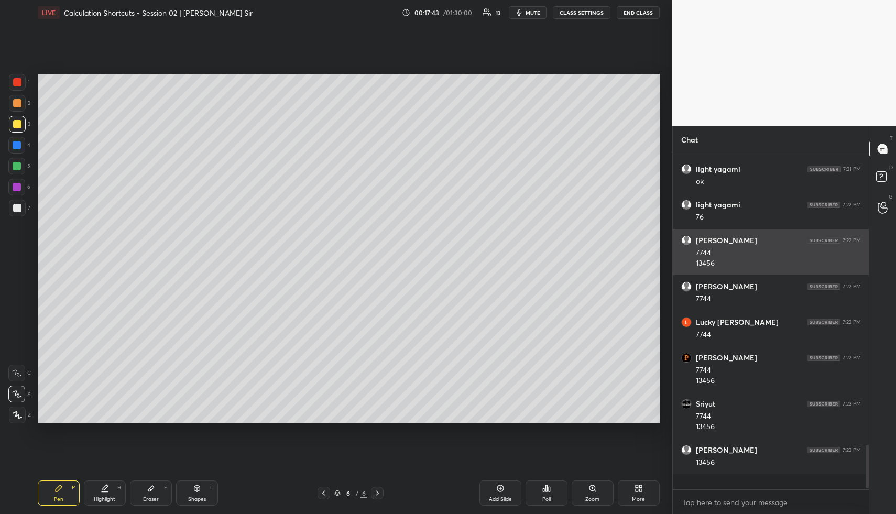
scroll to position [2079, 0]
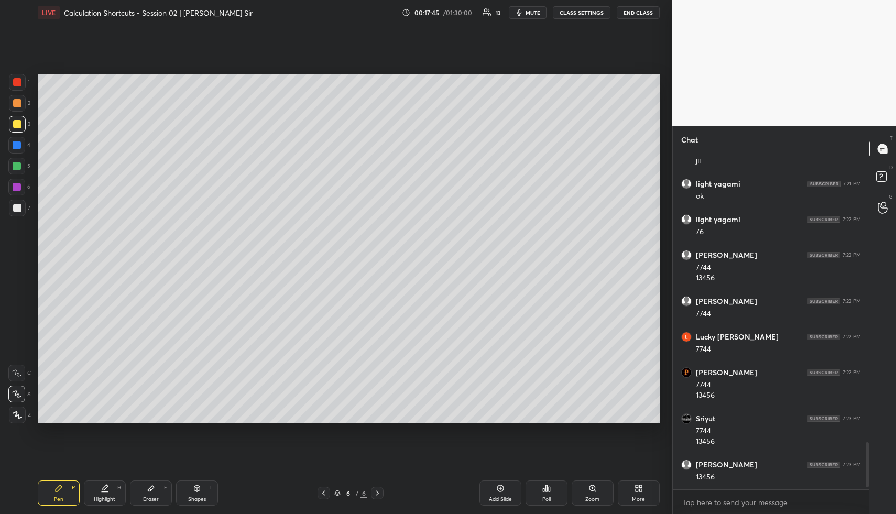
click at [59, 491] on icon at bounding box center [58, 488] width 8 height 8
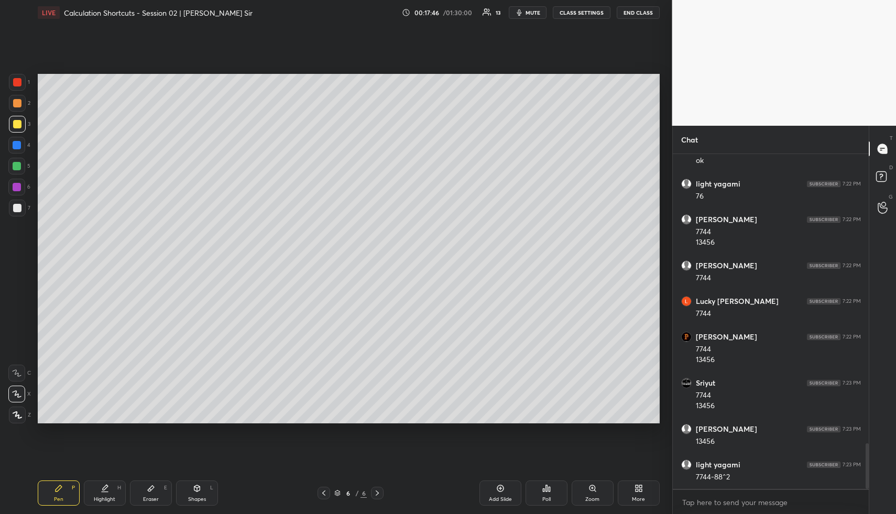
click at [19, 143] on div at bounding box center [17, 145] width 8 height 8
click at [20, 125] on div at bounding box center [17, 124] width 8 height 8
drag, startPoint x: 114, startPoint y: 489, endPoint x: 118, endPoint y: 467, distance: 21.9
click at [112, 488] on div "Highlight H" at bounding box center [105, 492] width 42 height 25
drag, startPoint x: 67, startPoint y: 490, endPoint x: 69, endPoint y: 470, distance: 20.0
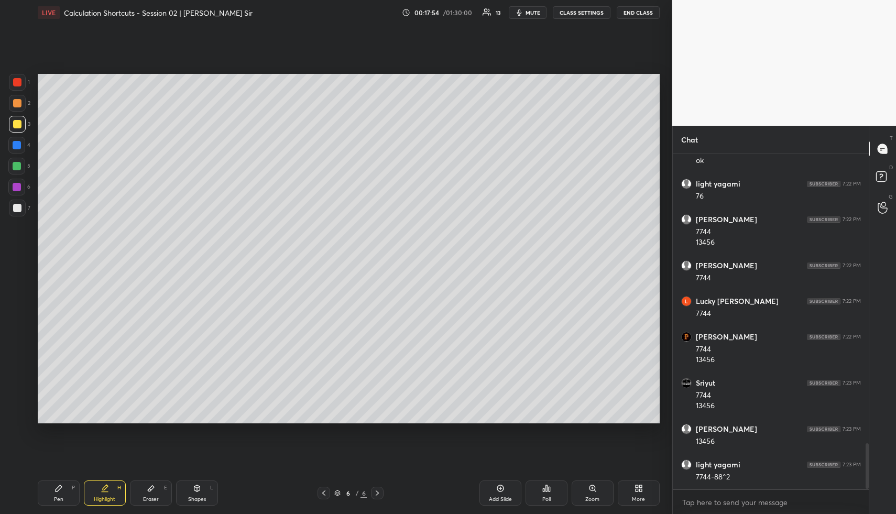
click at [66, 490] on div "Pen P" at bounding box center [59, 492] width 42 height 25
drag, startPoint x: 17, startPoint y: 148, endPoint x: 35, endPoint y: 160, distance: 21.1
click at [18, 146] on div at bounding box center [17, 145] width 8 height 8
drag, startPoint x: 112, startPoint y: 489, endPoint x: 135, endPoint y: 434, distance: 59.7
click at [112, 489] on div "Highlight H" at bounding box center [105, 492] width 42 height 25
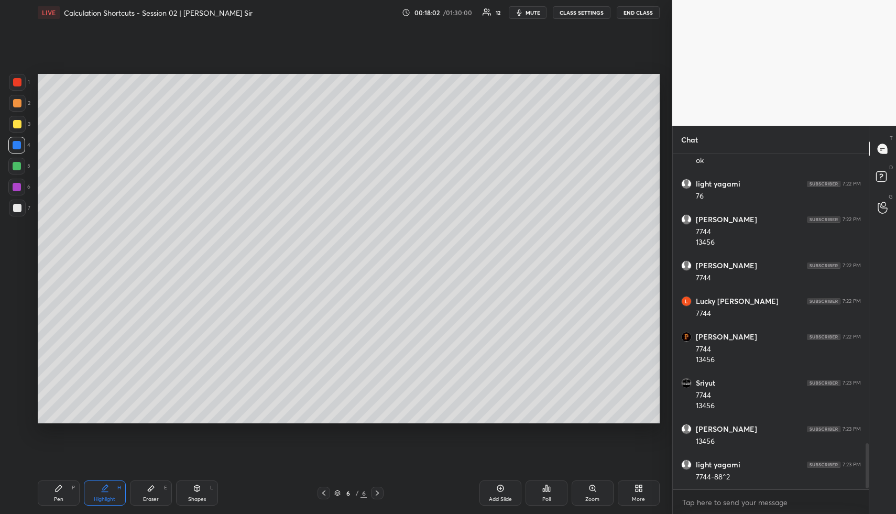
scroll to position [2150, 0]
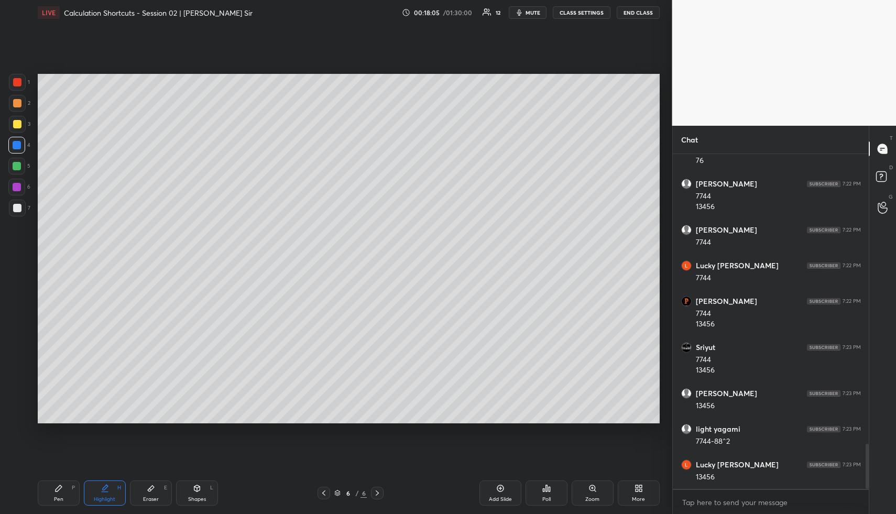
click at [58, 497] on div "Pen" at bounding box center [58, 499] width 9 height 5
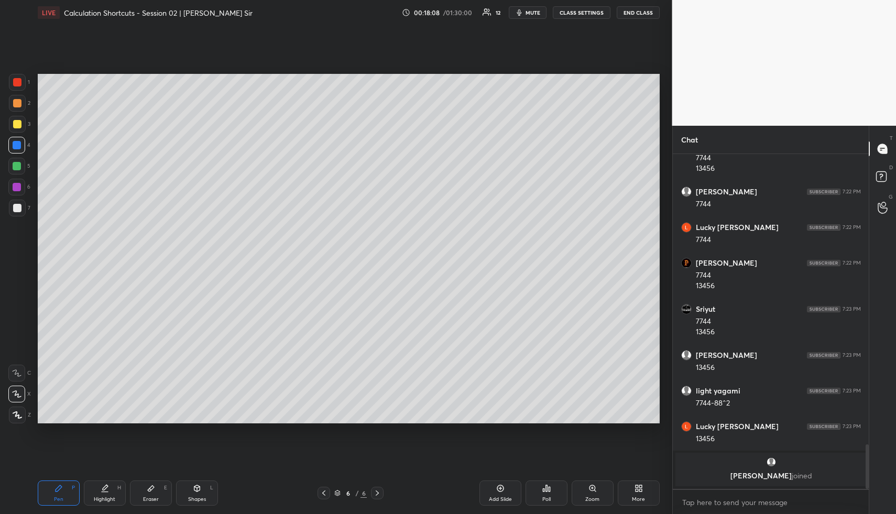
click at [114, 491] on div "Highlight H" at bounding box center [105, 492] width 42 height 25
drag, startPoint x: 116, startPoint y: 487, endPoint x: 163, endPoint y: 433, distance: 72.1
click at [116, 487] on div "Highlight H" at bounding box center [105, 492] width 42 height 25
click at [49, 488] on div "Pen P" at bounding box center [59, 492] width 42 height 25
drag, startPoint x: 146, startPoint y: 496, endPoint x: 154, endPoint y: 471, distance: 25.9
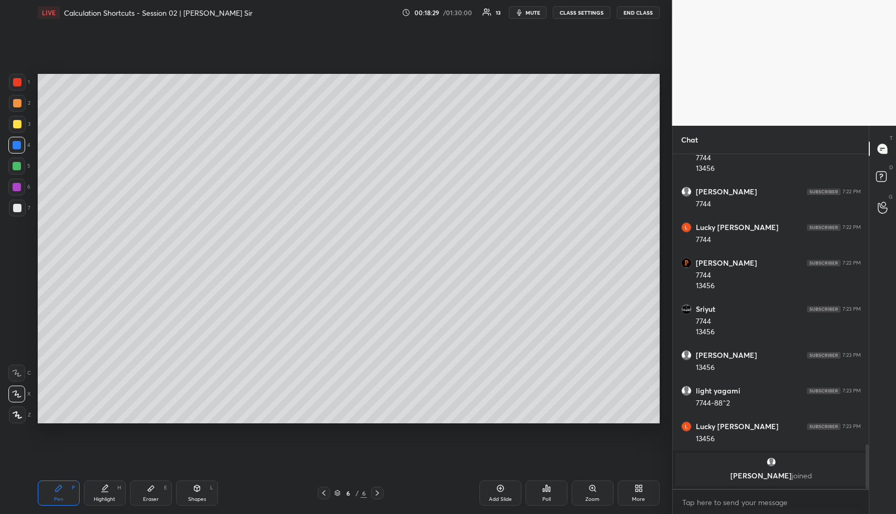
click at [146, 489] on div "Eraser E" at bounding box center [151, 492] width 42 height 25
drag, startPoint x: 58, startPoint y: 495, endPoint x: 135, endPoint y: 429, distance: 101.4
click at [57, 494] on div "Pen P" at bounding box center [59, 492] width 42 height 25
click at [91, 506] on div "Pen P Highlight H Eraser E Shapes L 6 / 6 Add Slide Poll Zoom More" at bounding box center [349, 493] width 622 height 42
click at [98, 504] on div "Highlight H" at bounding box center [105, 492] width 42 height 25
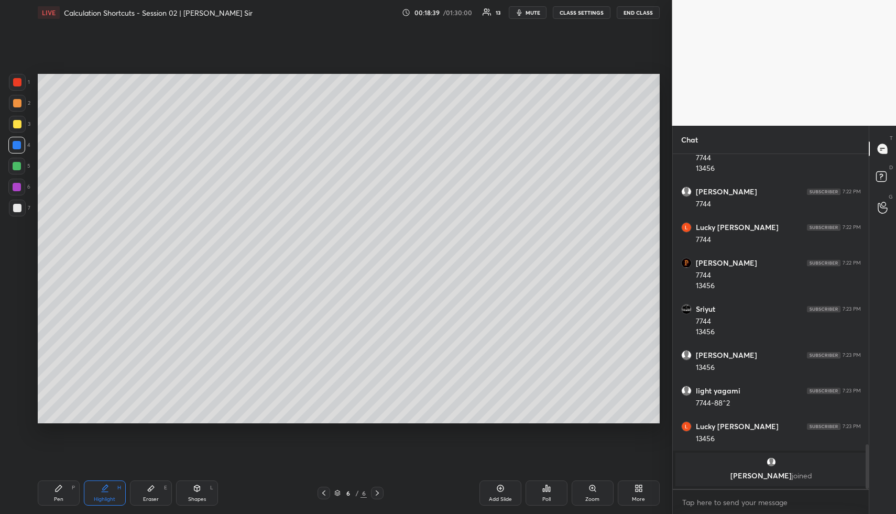
click at [61, 497] on div "Pen" at bounding box center [58, 499] width 9 height 5
click at [17, 121] on div at bounding box center [17, 124] width 8 height 8
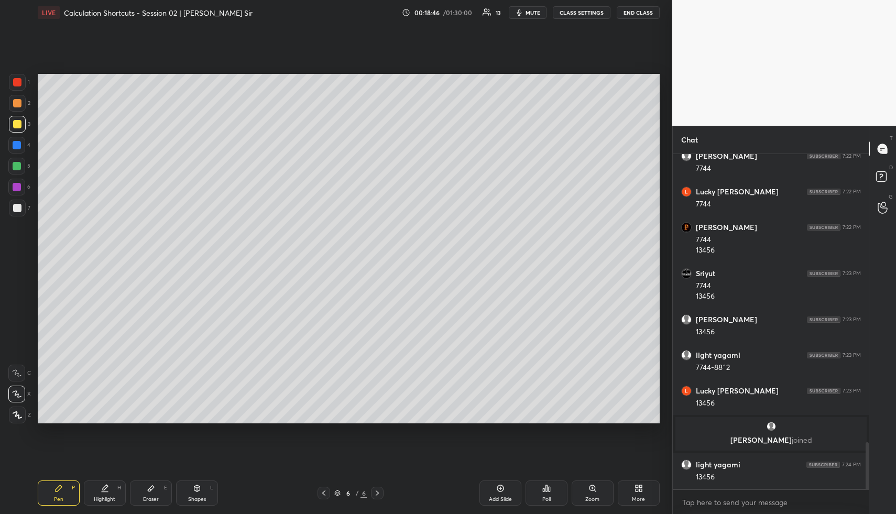
drag, startPoint x: 114, startPoint y: 490, endPoint x: 199, endPoint y: 435, distance: 100.7
click at [114, 490] on div "Highlight H" at bounding box center [105, 492] width 42 height 25
drag, startPoint x: 50, startPoint y: 496, endPoint x: 64, endPoint y: 464, distance: 34.5
click at [50, 494] on div "Pen P" at bounding box center [59, 492] width 42 height 25
drag, startPoint x: 17, startPoint y: 140, endPoint x: 28, endPoint y: 148, distance: 13.2
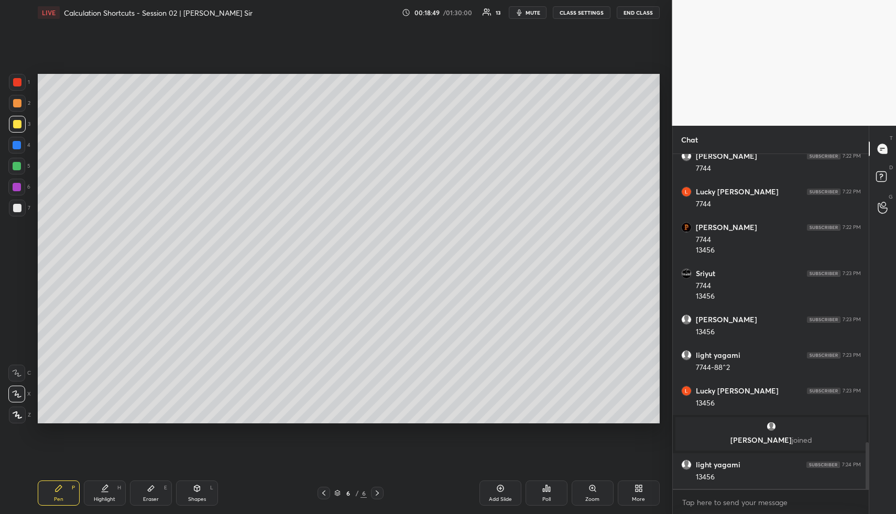
click at [18, 141] on div at bounding box center [17, 145] width 8 height 8
click at [161, 488] on div "Eraser E" at bounding box center [151, 492] width 42 height 25
click at [62, 498] on div "Pen" at bounding box center [58, 499] width 9 height 5
click at [110, 493] on div "Highlight H" at bounding box center [105, 492] width 42 height 25
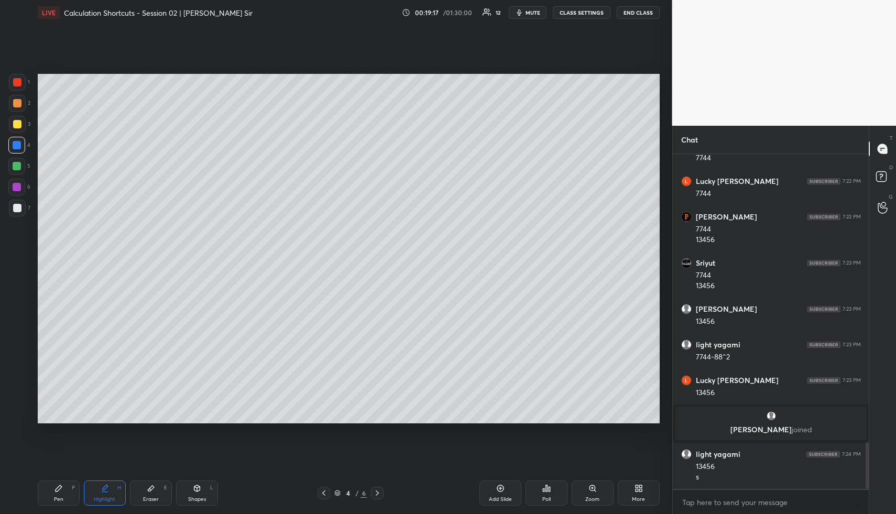
click at [95, 487] on div "Highlight H" at bounding box center [105, 492] width 42 height 25
click at [52, 491] on div "Pen P" at bounding box center [59, 492] width 42 height 25
drag, startPoint x: 15, startPoint y: 202, endPoint x: 32, endPoint y: 199, distance: 18.0
click at [15, 202] on div at bounding box center [17, 208] width 17 height 17
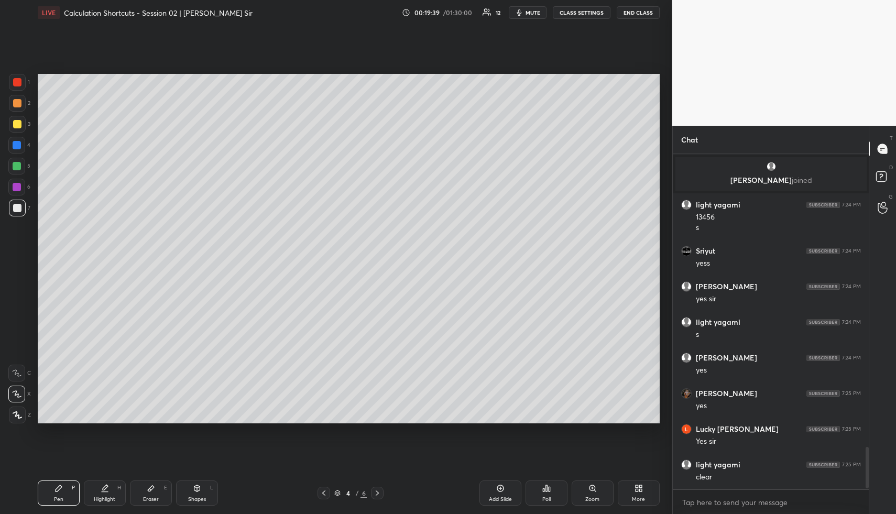
scroll to position [2364, 0]
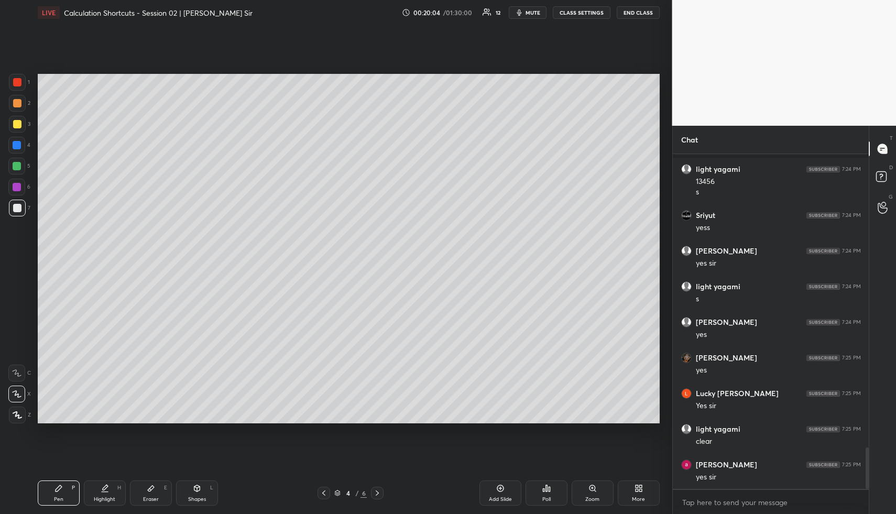
click at [376, 493] on icon at bounding box center [377, 493] width 8 height 8
click at [380, 491] on icon at bounding box center [377, 493] width 8 height 8
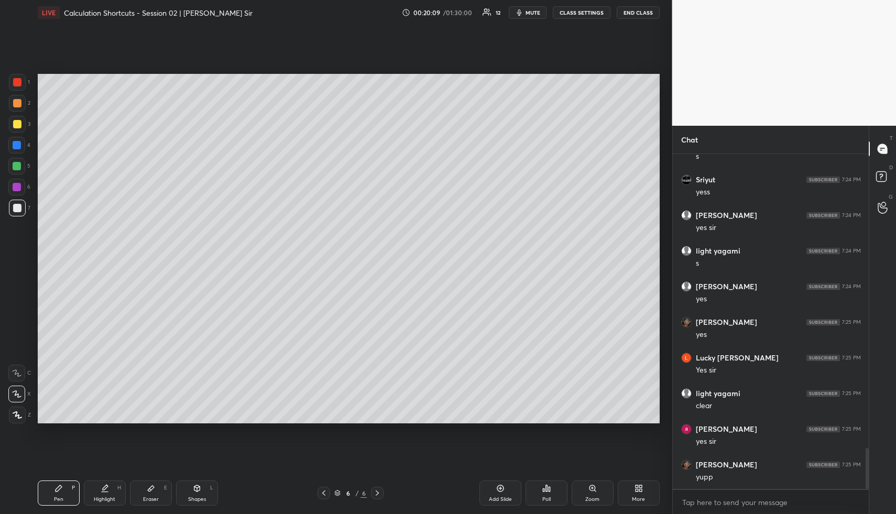
drag, startPoint x: 187, startPoint y: 492, endPoint x: 177, endPoint y: 474, distance: 20.7
click at [187, 493] on div "Shapes L" at bounding box center [197, 492] width 42 height 25
drag, startPoint x: 20, startPoint y: 102, endPoint x: 34, endPoint y: 137, distance: 37.2
click at [20, 102] on div at bounding box center [17, 103] width 8 height 8
drag, startPoint x: 20, startPoint y: 182, endPoint x: 31, endPoint y: 208, distance: 28.6
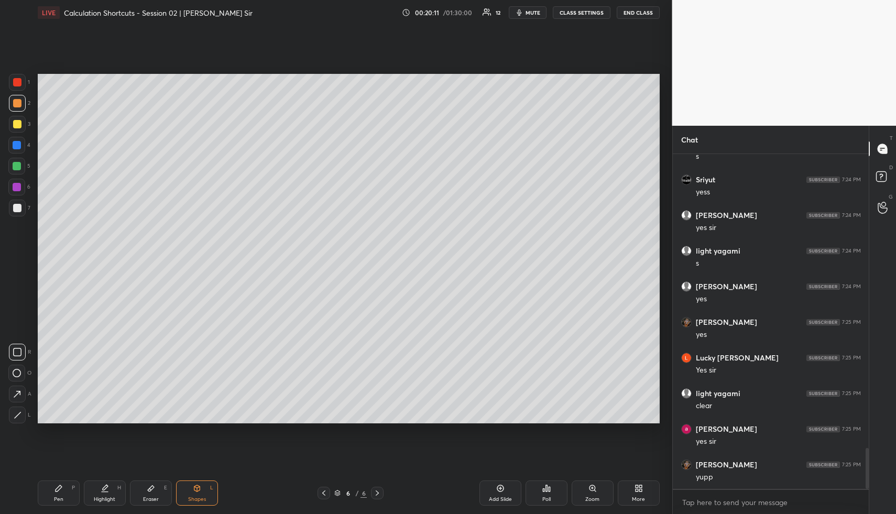
click at [20, 184] on div at bounding box center [16, 187] width 17 height 17
drag, startPoint x: 19, startPoint y: 203, endPoint x: 25, endPoint y: 212, distance: 10.5
click at [20, 204] on div at bounding box center [17, 208] width 8 height 8
drag, startPoint x: 497, startPoint y: 487, endPoint x: 398, endPoint y: 480, distance: 98.8
click at [495, 486] on div "Add Slide" at bounding box center [500, 492] width 42 height 25
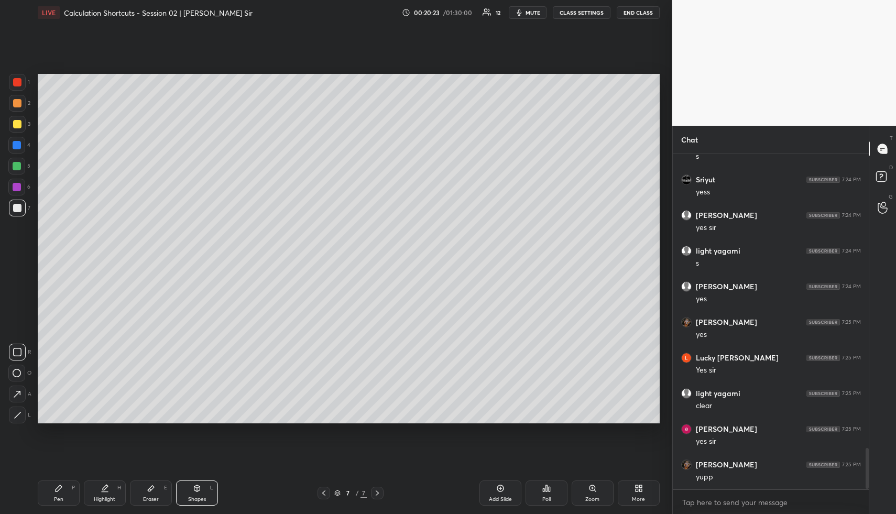
click at [61, 497] on div "Pen" at bounding box center [58, 499] width 9 height 5
click at [21, 100] on div at bounding box center [17, 103] width 17 height 17
click at [15, 144] on div at bounding box center [17, 145] width 8 height 8
click at [18, 149] on div at bounding box center [16, 145] width 17 height 17
click at [12, 163] on div at bounding box center [16, 166] width 17 height 17
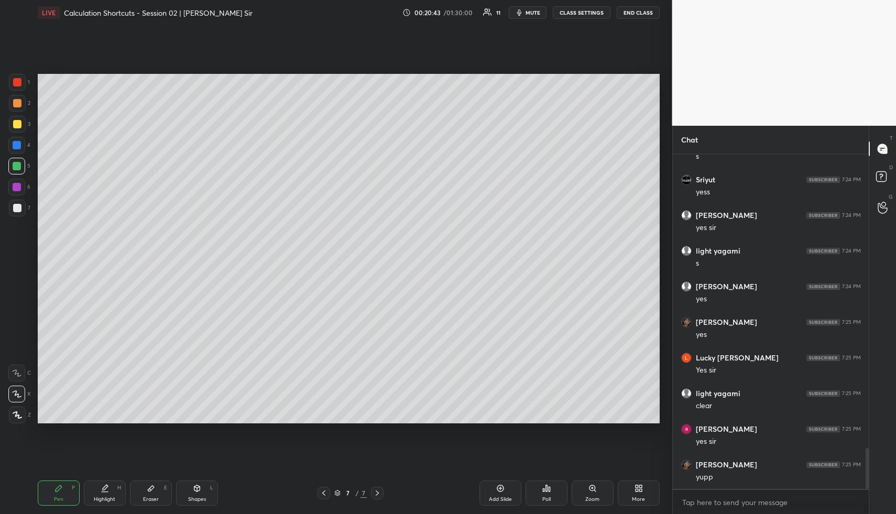
click at [16, 163] on div at bounding box center [17, 166] width 8 height 8
click at [18, 165] on div at bounding box center [17, 166] width 8 height 8
click at [101, 490] on icon at bounding box center [105, 488] width 8 height 8
click at [104, 489] on icon at bounding box center [105, 487] width 5 height 5
click at [204, 490] on div "Shapes L" at bounding box center [197, 492] width 42 height 25
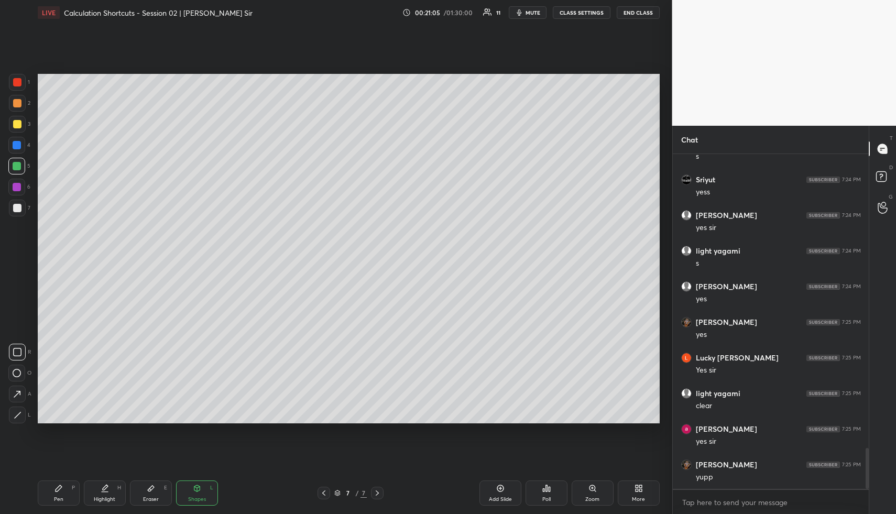
click at [203, 491] on div "Shapes L" at bounding box center [197, 492] width 42 height 25
click at [22, 210] on div at bounding box center [17, 208] width 17 height 17
click at [105, 497] on div "Highlight" at bounding box center [104, 499] width 21 height 5
click at [52, 495] on div "Pen P" at bounding box center [59, 492] width 42 height 25
drag, startPoint x: 56, startPoint y: 494, endPoint x: 48, endPoint y: 460, distance: 34.3
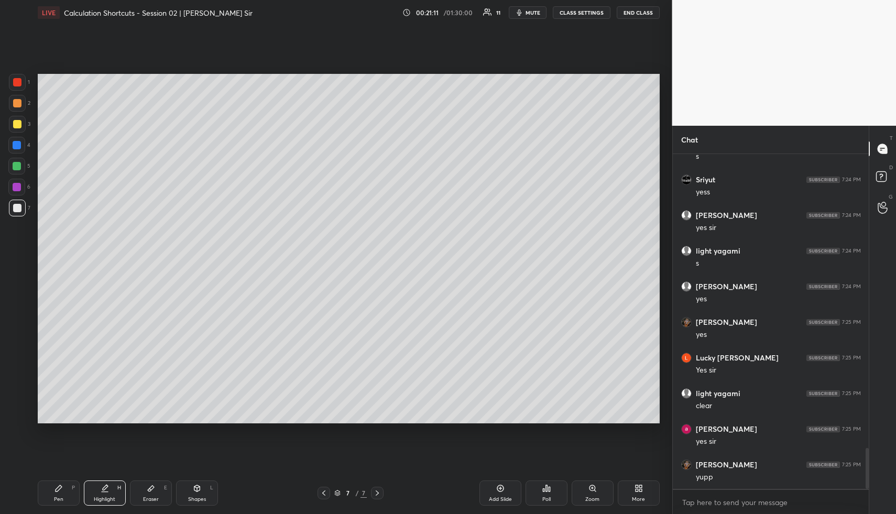
click at [56, 494] on div "Pen P" at bounding box center [59, 492] width 42 height 25
click at [21, 81] on div at bounding box center [17, 82] width 17 height 17
click at [60, 490] on div "Pen P" at bounding box center [59, 492] width 42 height 25
click at [17, 168] on div at bounding box center [17, 166] width 8 height 8
click at [20, 166] on div at bounding box center [17, 166] width 8 height 8
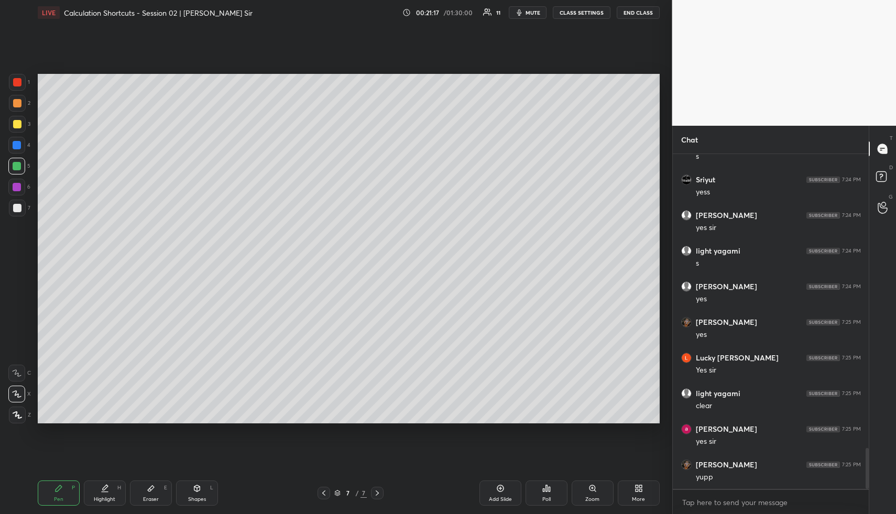
click at [99, 497] on div "Highlight" at bounding box center [104, 499] width 21 height 5
drag, startPoint x: 49, startPoint y: 490, endPoint x: 52, endPoint y: 478, distance: 12.5
click at [51, 490] on div "Pen P" at bounding box center [59, 492] width 42 height 25
click at [16, 101] on div at bounding box center [17, 103] width 8 height 8
click at [112, 493] on div "Highlight H" at bounding box center [105, 492] width 42 height 25
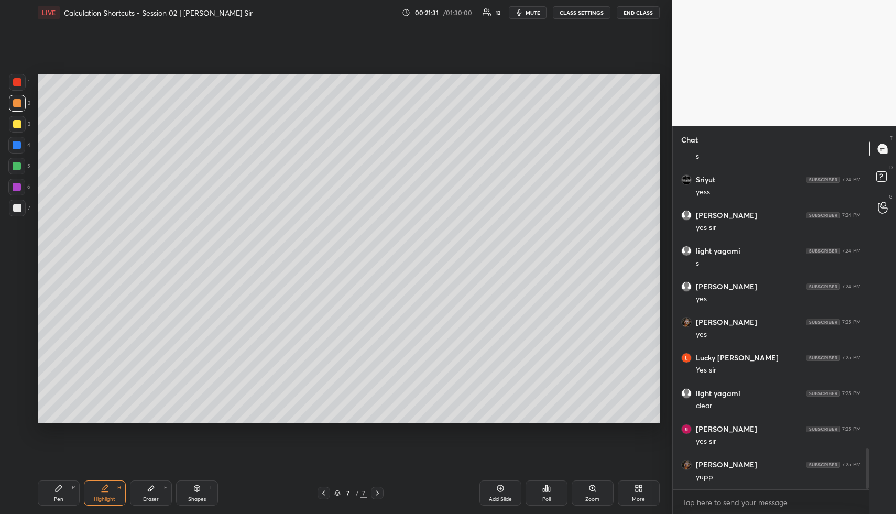
drag, startPoint x: 112, startPoint y: 493, endPoint x: 122, endPoint y: 426, distance: 67.8
click at [112, 493] on div "Highlight H" at bounding box center [105, 492] width 42 height 25
click at [65, 490] on div "Pen P" at bounding box center [59, 492] width 42 height 25
click at [18, 207] on div at bounding box center [17, 208] width 8 height 8
drag, startPoint x: 18, startPoint y: 207, endPoint x: 31, endPoint y: 203, distance: 13.1
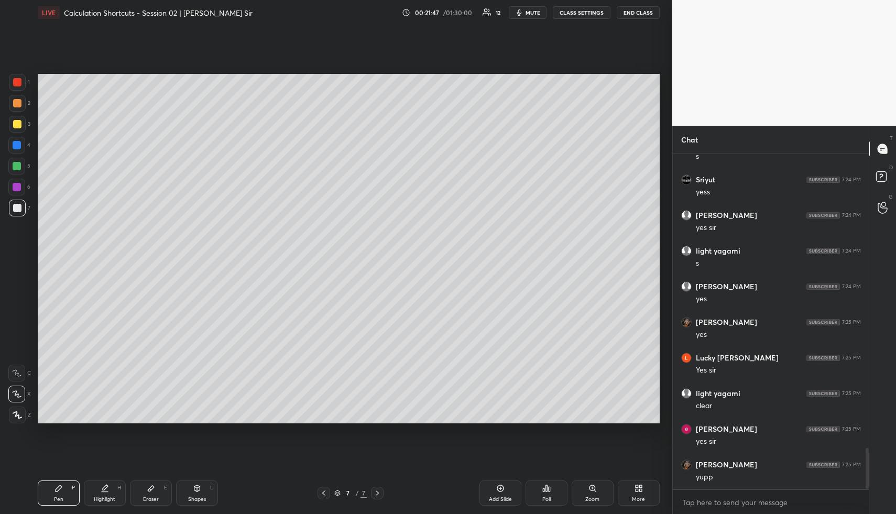
click at [18, 207] on div at bounding box center [17, 208] width 8 height 8
click at [107, 491] on div "Highlight H" at bounding box center [105, 492] width 42 height 25
click at [67, 478] on div "Pen P Highlight H Eraser E Shapes L 7 / 7 Add Slide Poll Zoom More" at bounding box center [349, 493] width 622 height 42
drag, startPoint x: 67, startPoint y: 485, endPoint x: 68, endPoint y: 436, distance: 49.3
click at [67, 485] on div "Pen P" at bounding box center [59, 492] width 42 height 25
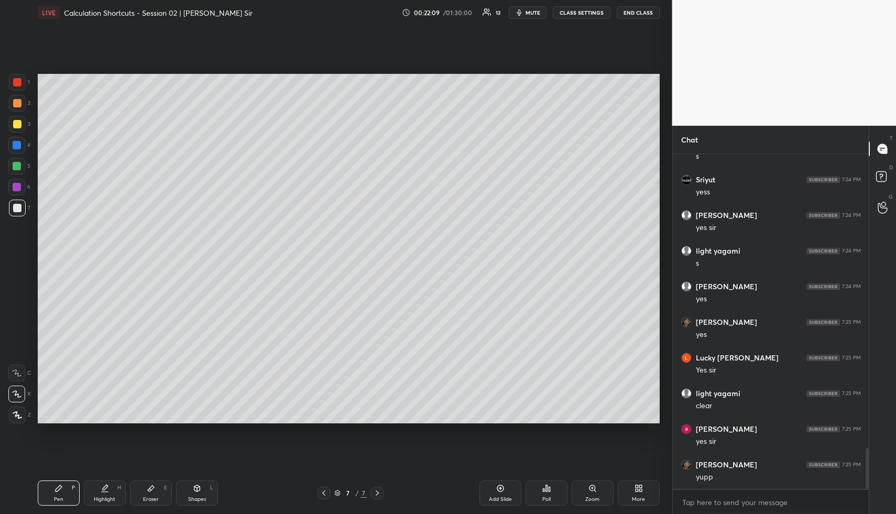
drag, startPoint x: 67, startPoint y: 493, endPoint x: 73, endPoint y: 462, distance: 31.0
click at [67, 493] on div "Pen P" at bounding box center [59, 492] width 42 height 25
click at [58, 480] on div "Pen P" at bounding box center [59, 492] width 42 height 25
click at [17, 142] on div at bounding box center [17, 145] width 8 height 8
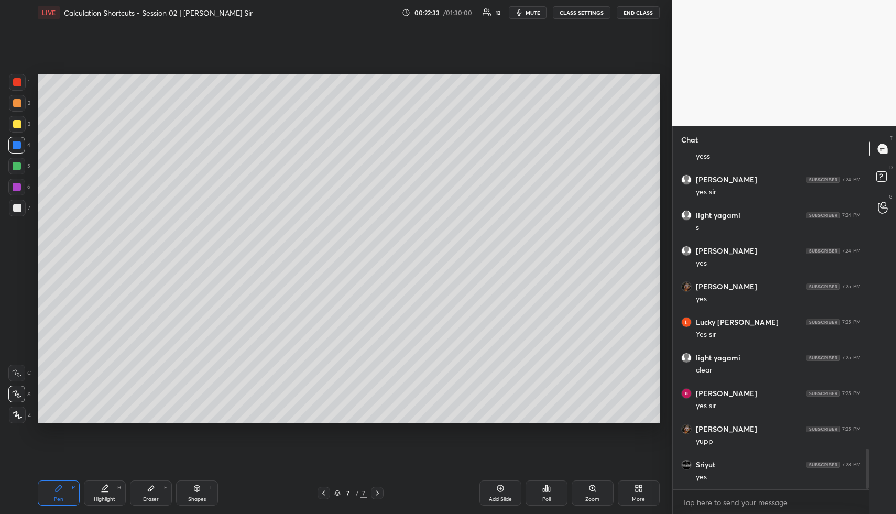
click at [200, 491] on div "Shapes L" at bounding box center [197, 492] width 42 height 25
click at [13, 374] on icon at bounding box center [17, 373] width 8 height 8
click at [110, 504] on div "Highlight H" at bounding box center [105, 492] width 42 height 25
click at [62, 494] on div "Pen P" at bounding box center [59, 492] width 42 height 25
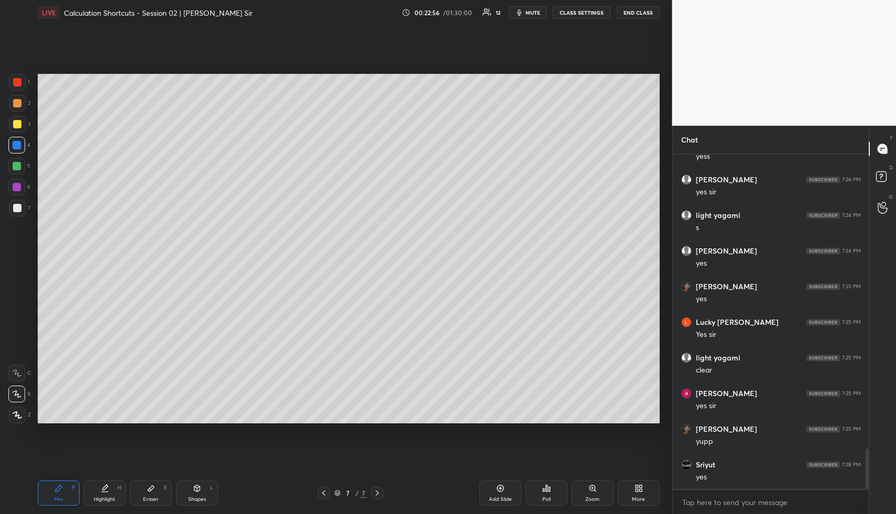
click at [20, 104] on div at bounding box center [17, 103] width 17 height 17
click at [21, 104] on div at bounding box center [17, 103] width 17 height 17
click at [19, 163] on div at bounding box center [17, 166] width 8 height 8
drag, startPoint x: 19, startPoint y: 163, endPoint x: 31, endPoint y: 164, distance: 12.1
click at [19, 163] on div at bounding box center [17, 166] width 8 height 8
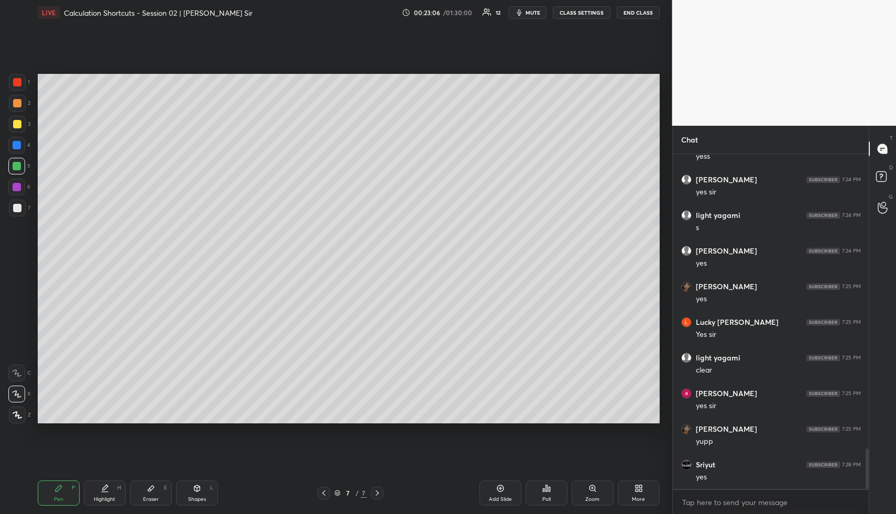
click at [19, 103] on div at bounding box center [17, 103] width 8 height 8
click at [25, 107] on div at bounding box center [17, 103] width 17 height 17
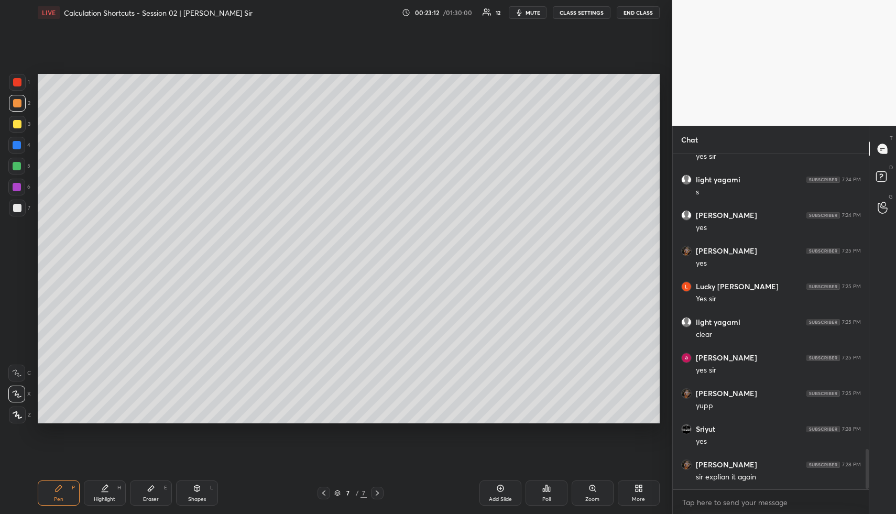
drag, startPoint x: 151, startPoint y: 491, endPoint x: 184, endPoint y: 432, distance: 68.0
click at [151, 491] on icon at bounding box center [151, 488] width 8 height 8
drag, startPoint x: 146, startPoint y: 491, endPoint x: 144, endPoint y: 473, distance: 18.5
click at [145, 490] on div "Eraser E" at bounding box center [151, 492] width 42 height 25
drag, startPoint x: 111, startPoint y: 491, endPoint x: 124, endPoint y: 427, distance: 66.3
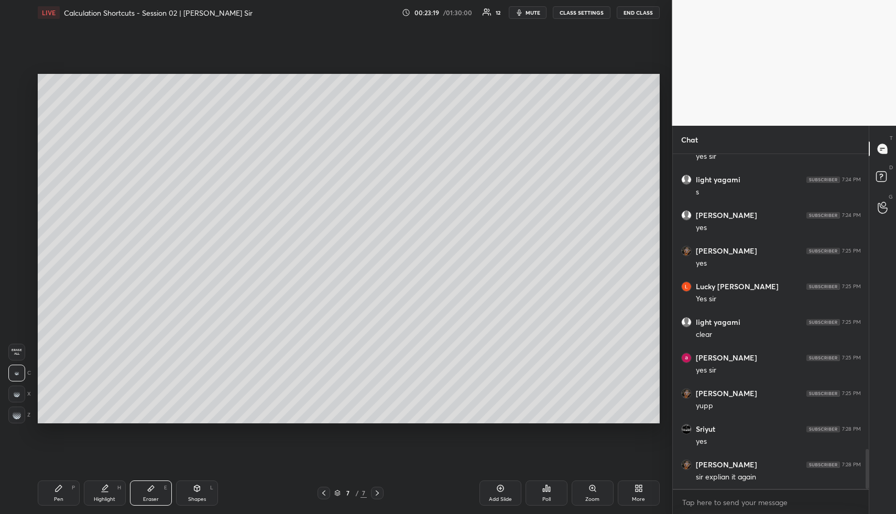
click at [111, 491] on div "Highlight H" at bounding box center [105, 492] width 42 height 25
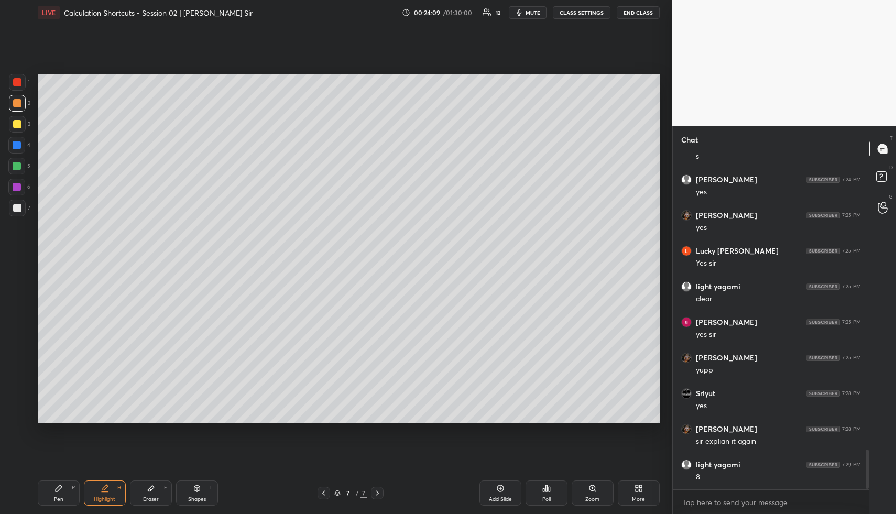
click at [58, 485] on icon at bounding box center [58, 488] width 8 height 8
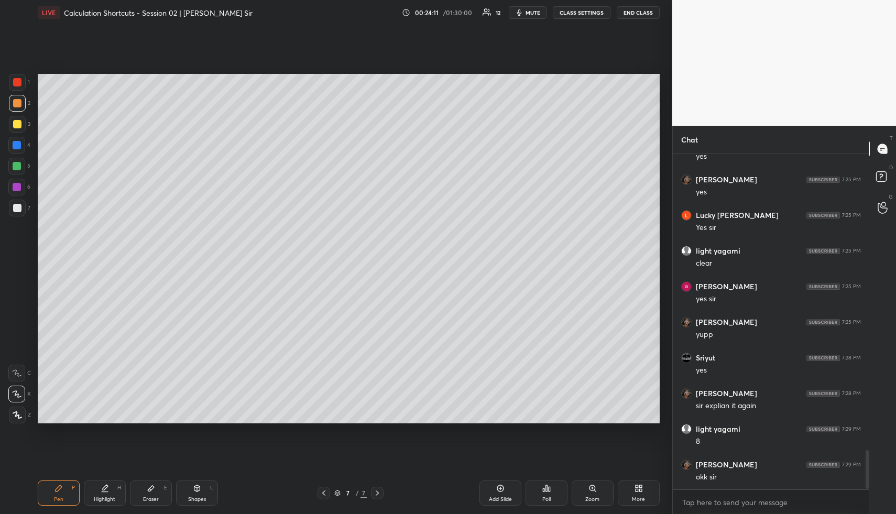
drag, startPoint x: 17, startPoint y: 107, endPoint x: 25, endPoint y: 106, distance: 8.0
click at [18, 106] on div at bounding box center [17, 103] width 17 height 17
drag, startPoint x: 18, startPoint y: 103, endPoint x: 23, endPoint y: 106, distance: 6.4
click at [18, 103] on div at bounding box center [17, 103] width 8 height 8
click at [94, 493] on div "Highlight H" at bounding box center [105, 492] width 42 height 25
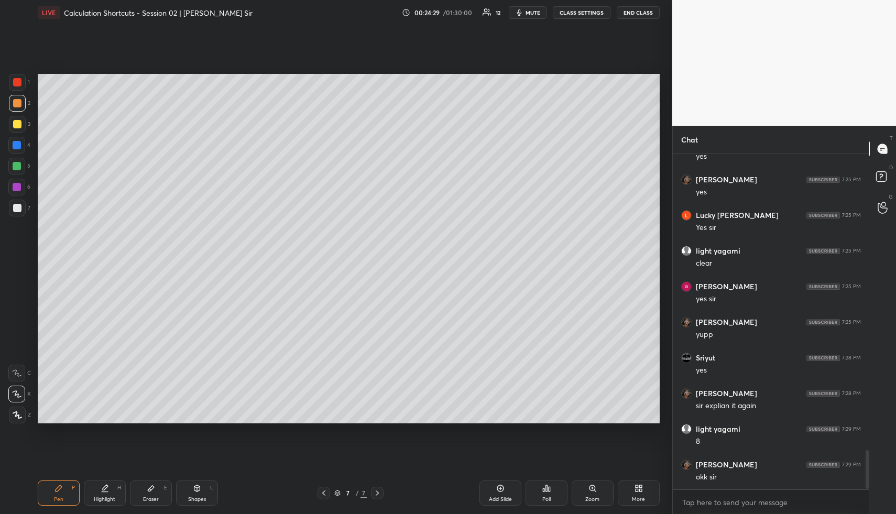
click at [99, 493] on div "Highlight H" at bounding box center [105, 492] width 42 height 25
click at [144, 489] on div "Eraser E" at bounding box center [151, 492] width 42 height 25
drag, startPoint x: 48, startPoint y: 491, endPoint x: 55, endPoint y: 488, distance: 7.8
click at [48, 491] on div "Pen P" at bounding box center [59, 492] width 42 height 25
drag, startPoint x: 103, startPoint y: 491, endPoint x: 108, endPoint y: 490, distance: 5.5
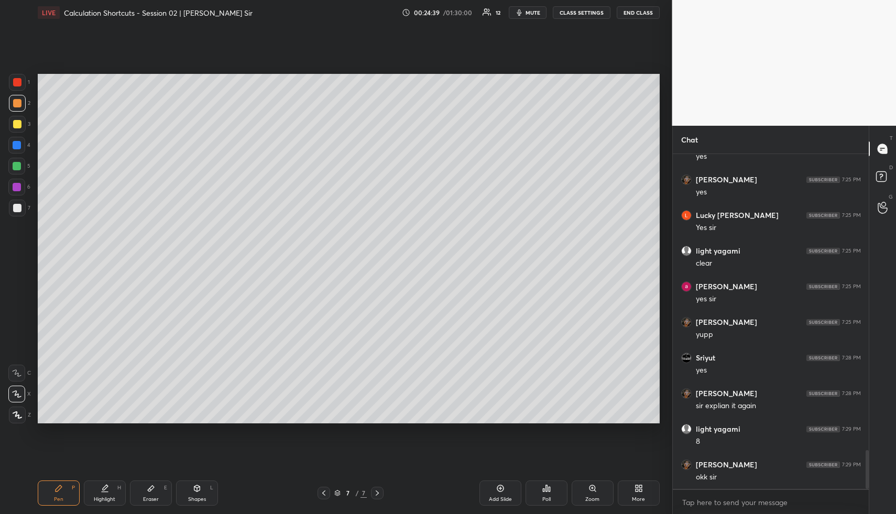
click at [103, 492] on icon at bounding box center [105, 488] width 8 height 8
drag, startPoint x: 105, startPoint y: 490, endPoint x: 138, endPoint y: 431, distance: 67.3
click at [105, 489] on icon at bounding box center [105, 488] width 8 height 8
click at [61, 491] on div "Pen P" at bounding box center [59, 492] width 42 height 25
click at [18, 209] on div at bounding box center [17, 208] width 8 height 8
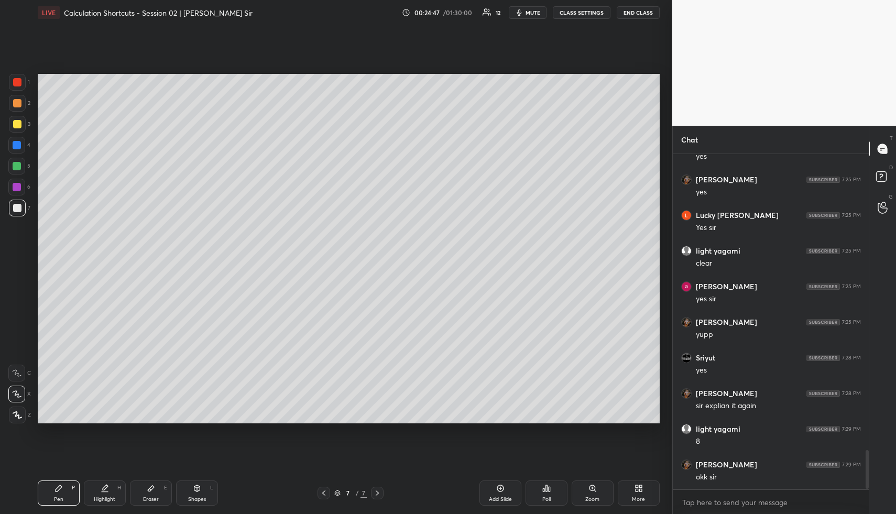
click at [112, 490] on div "Highlight H" at bounding box center [105, 492] width 42 height 25
drag, startPoint x: 112, startPoint y: 490, endPoint x: 118, endPoint y: 461, distance: 29.9
click at [112, 490] on div "Highlight H" at bounding box center [105, 492] width 42 height 25
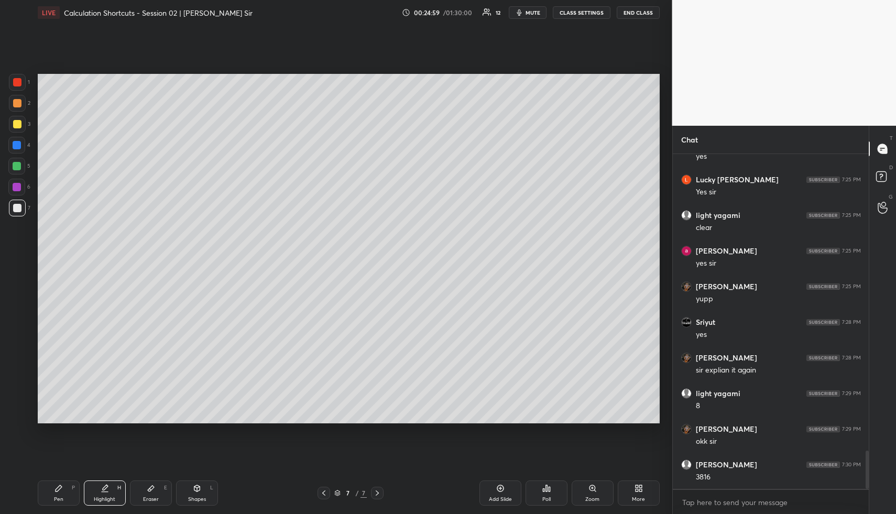
scroll to position [2613, 0]
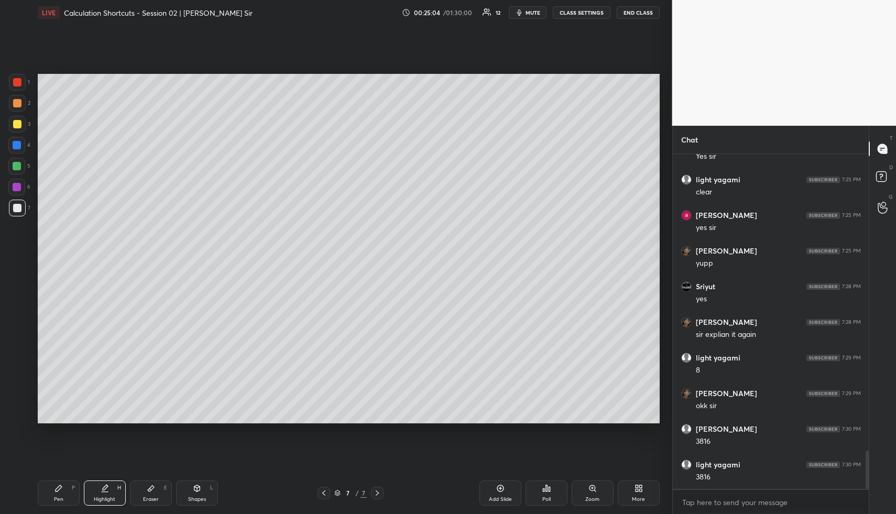
click at [56, 492] on icon at bounding box center [58, 488] width 8 height 8
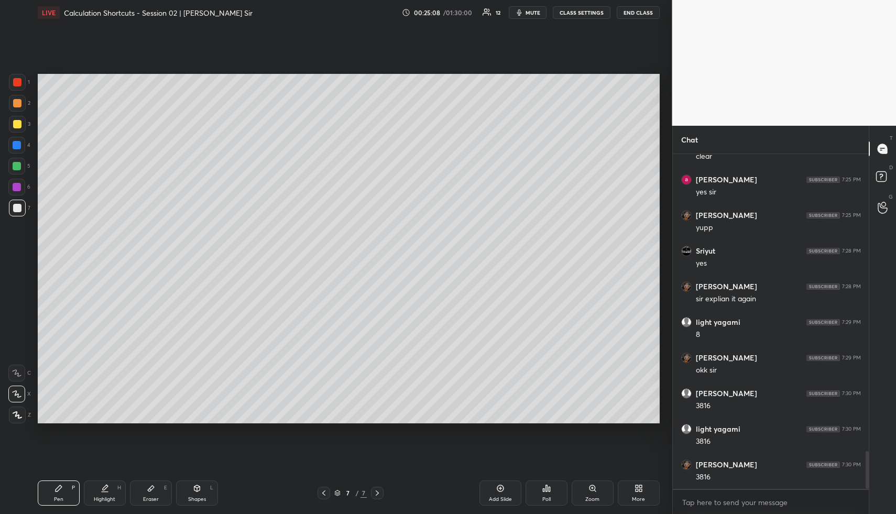
drag, startPoint x: 115, startPoint y: 482, endPoint x: 115, endPoint y: 489, distance: 6.8
click at [114, 483] on div "Highlight H" at bounding box center [105, 492] width 42 height 25
drag, startPoint x: 115, startPoint y: 489, endPoint x: 139, endPoint y: 439, distance: 55.8
click at [115, 489] on div "Highlight H" at bounding box center [105, 492] width 42 height 25
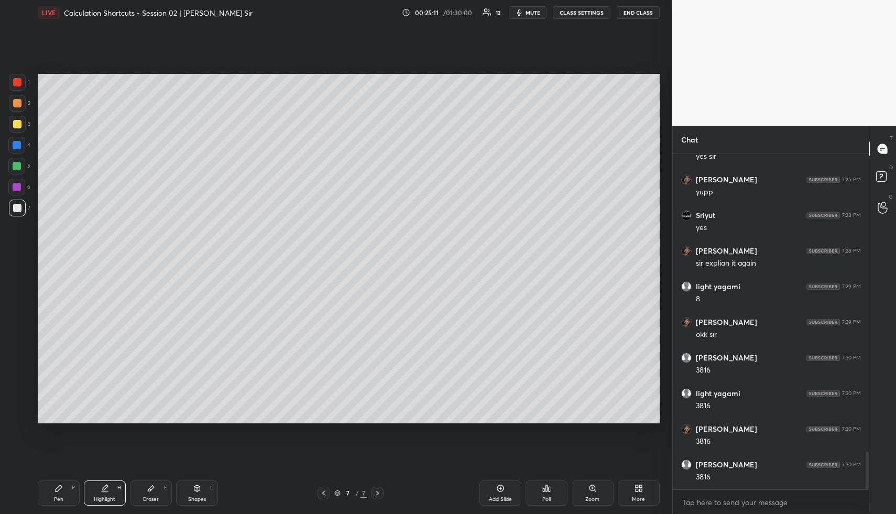
drag, startPoint x: 64, startPoint y: 489, endPoint x: 77, endPoint y: 466, distance: 26.7
click at [64, 488] on div "Pen P" at bounding box center [59, 492] width 42 height 25
drag, startPoint x: 187, startPoint y: 489, endPoint x: 169, endPoint y: 439, distance: 53.4
click at [184, 487] on div "Shapes L" at bounding box center [197, 492] width 42 height 25
click at [20, 100] on div at bounding box center [17, 103] width 8 height 8
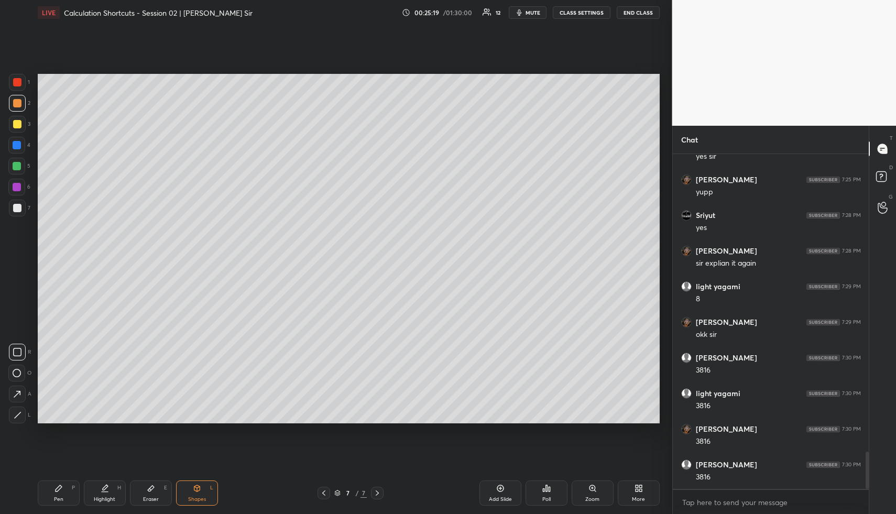
drag, startPoint x: 103, startPoint y: 488, endPoint x: 112, endPoint y: 480, distance: 11.9
click at [103, 487] on icon at bounding box center [105, 488] width 8 height 8
click at [107, 487] on icon at bounding box center [105, 488] width 8 height 8
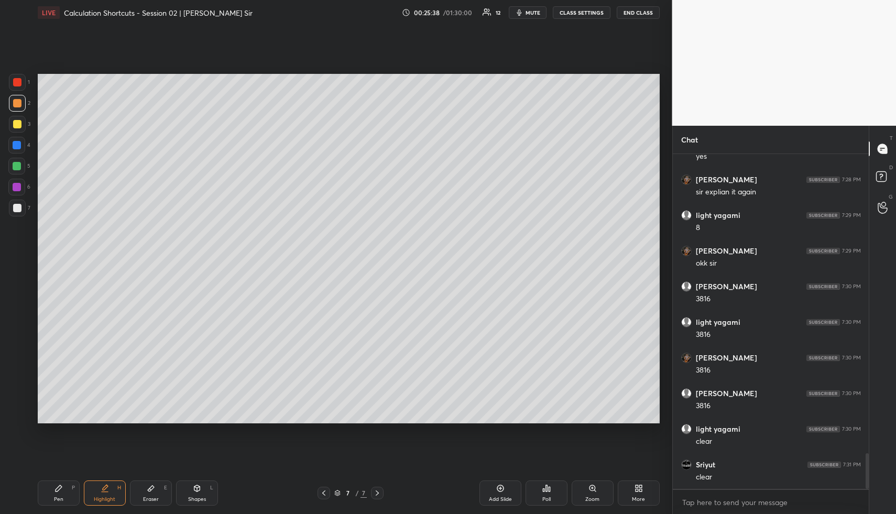
scroll to position [2791, 0]
drag, startPoint x: 201, startPoint y: 489, endPoint x: 170, endPoint y: 432, distance: 64.5
click at [199, 487] on div "Shapes L" at bounding box center [197, 492] width 42 height 25
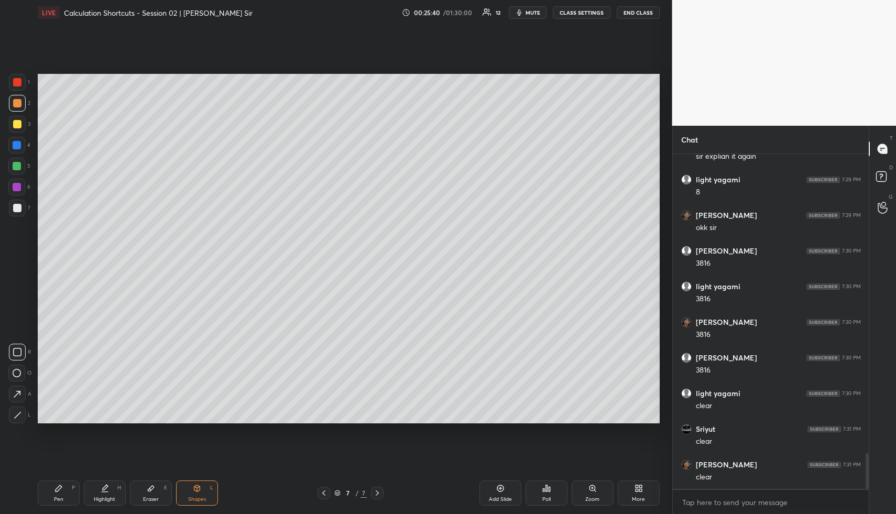
drag, startPoint x: 12, startPoint y: 140, endPoint x: 11, endPoint y: 224, distance: 83.8
click at [11, 143] on div at bounding box center [16, 145] width 17 height 17
click at [22, 371] on div at bounding box center [16, 373] width 17 height 17
drag, startPoint x: 57, startPoint y: 491, endPoint x: 51, endPoint y: 477, distance: 15.6
click at [57, 490] on div "Pen P" at bounding box center [59, 492] width 42 height 25
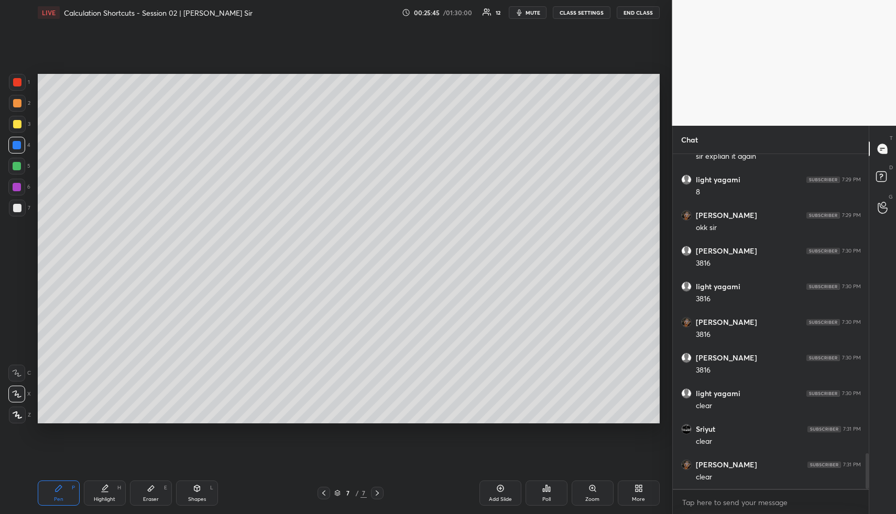
click at [18, 97] on div at bounding box center [17, 103] width 17 height 17
drag, startPoint x: 17, startPoint y: 102, endPoint x: 22, endPoint y: 100, distance: 5.5
click at [18, 103] on div at bounding box center [17, 103] width 8 height 8
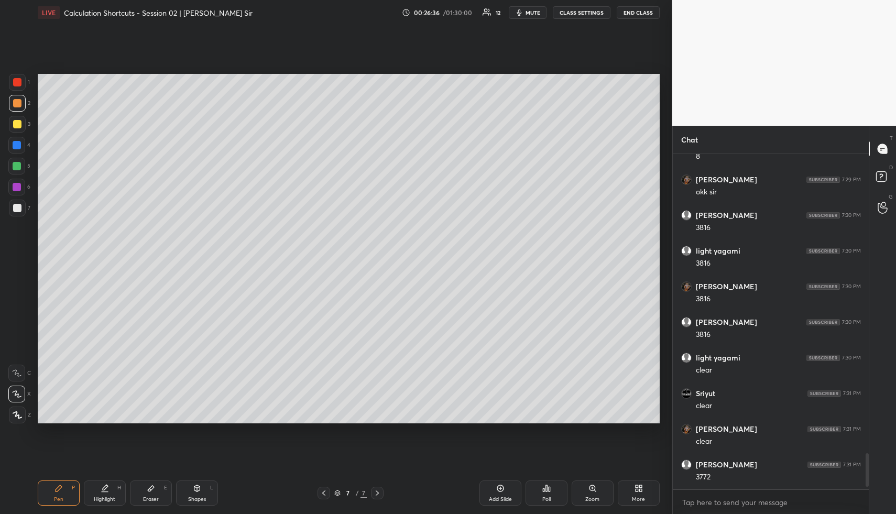
scroll to position [3041, 0]
drag, startPoint x: 108, startPoint y: 493, endPoint x: 186, endPoint y: 433, distance: 98.6
click at [110, 493] on div "Highlight H" at bounding box center [105, 492] width 42 height 25
click at [65, 496] on div "Pen P" at bounding box center [59, 492] width 42 height 25
drag, startPoint x: 18, startPoint y: 114, endPoint x: 34, endPoint y: 117, distance: 15.4
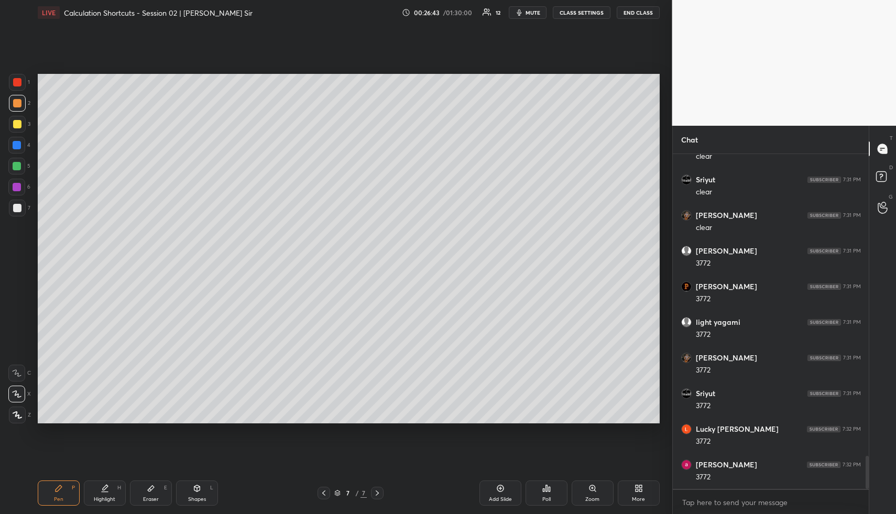
click at [18, 114] on div "1 2 3 4 5 6 7" at bounding box center [19, 147] width 22 height 147
click at [18, 122] on div at bounding box center [17, 124] width 8 height 8
drag, startPoint x: 18, startPoint y: 122, endPoint x: 31, endPoint y: 125, distance: 13.4
click at [18, 122] on div at bounding box center [17, 124] width 8 height 8
click at [107, 493] on div "Highlight H" at bounding box center [105, 492] width 42 height 25
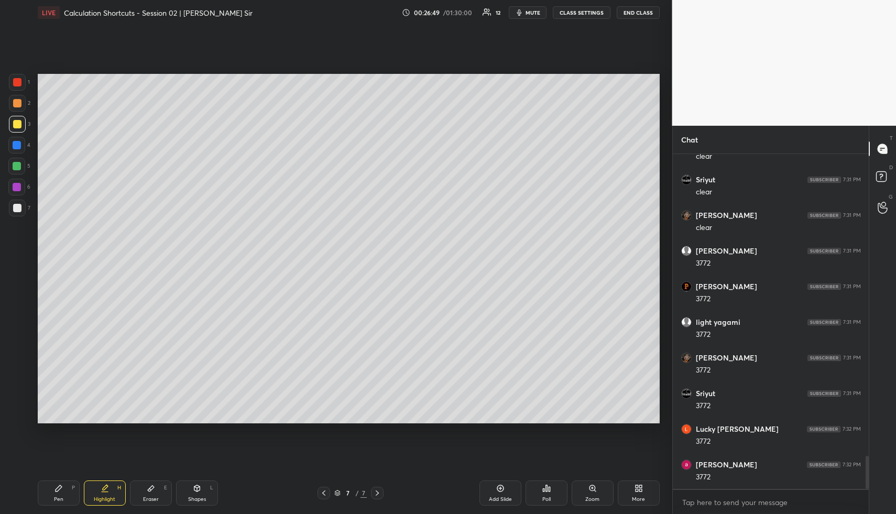
drag, startPoint x: 107, startPoint y: 493, endPoint x: 184, endPoint y: 427, distance: 101.8
click at [107, 493] on div "Highlight H" at bounding box center [105, 492] width 42 height 25
click at [63, 493] on div "Pen P" at bounding box center [59, 492] width 42 height 25
drag, startPoint x: 202, startPoint y: 487, endPoint x: 196, endPoint y: 483, distance: 7.4
click at [200, 488] on div "Shapes L" at bounding box center [197, 492] width 42 height 25
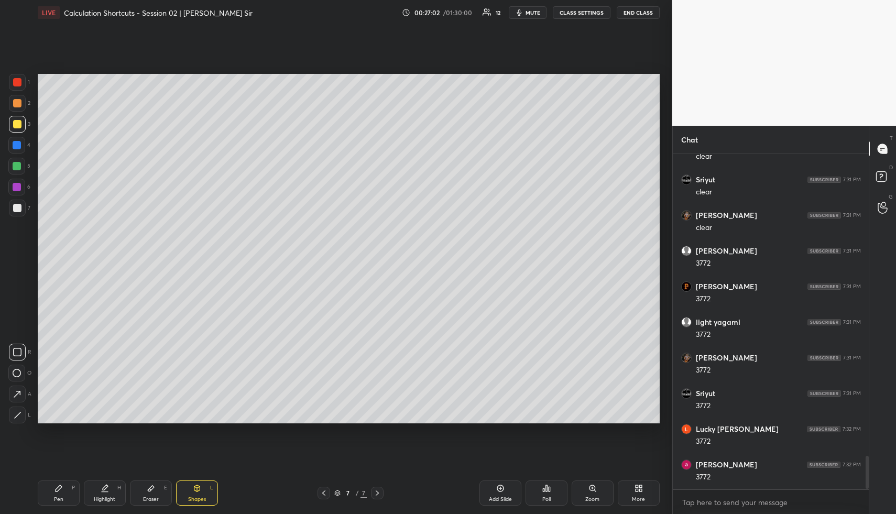
drag, startPoint x: 20, startPoint y: 101, endPoint x: 25, endPoint y: 105, distance: 5.6
click at [21, 103] on div at bounding box center [17, 103] width 17 height 17
click at [114, 483] on div "Highlight H" at bounding box center [105, 492] width 42 height 25
drag, startPoint x: 191, startPoint y: 491, endPoint x: 185, endPoint y: 464, distance: 27.7
click at [191, 491] on div "Shapes L" at bounding box center [197, 492] width 42 height 25
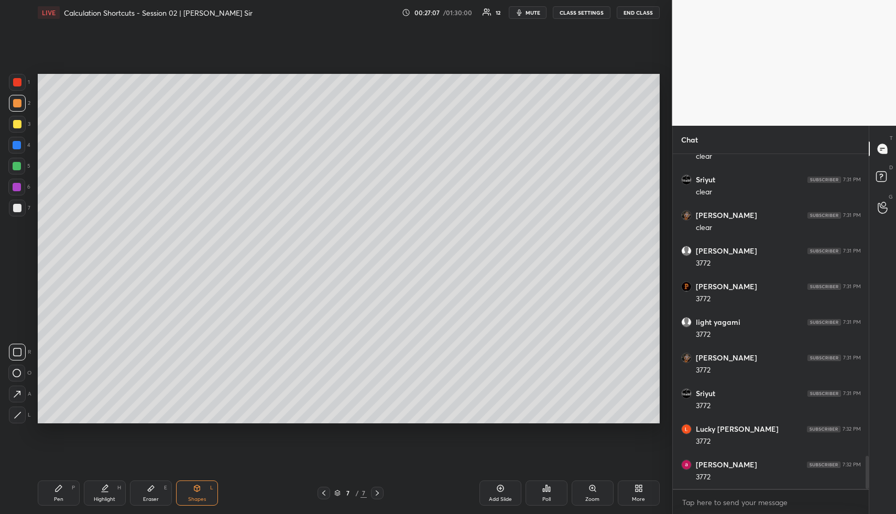
click at [19, 143] on div at bounding box center [17, 145] width 8 height 8
click at [20, 374] on rect at bounding box center [17, 373] width 8 height 8
drag, startPoint x: 94, startPoint y: 491, endPoint x: 97, endPoint y: 474, distance: 17.2
click at [94, 491] on div "Highlight H" at bounding box center [105, 492] width 42 height 25
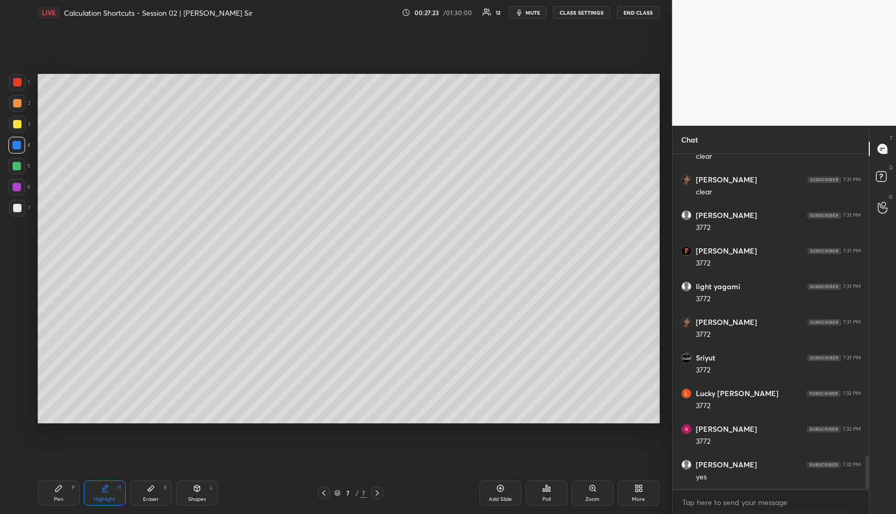
click at [102, 488] on icon at bounding box center [105, 488] width 8 height 8
click at [55, 483] on div "Pen P" at bounding box center [59, 492] width 42 height 25
drag, startPoint x: 19, startPoint y: 103, endPoint x: 26, endPoint y: 115, distance: 13.4
click at [22, 102] on div at bounding box center [17, 103] width 17 height 17
click at [95, 497] on div "Highlight" at bounding box center [104, 499] width 21 height 5
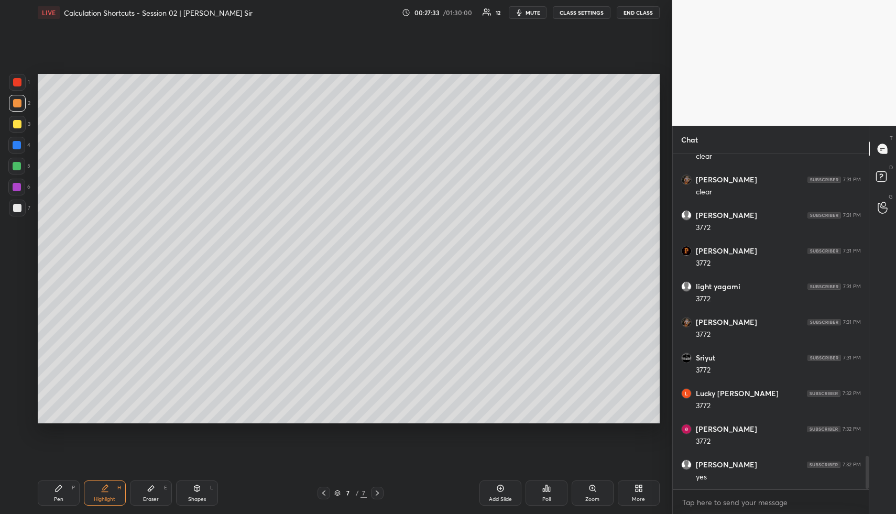
click at [58, 480] on div "Pen P Highlight H Eraser E Shapes L 7 / 7 Add Slide Poll Zoom More" at bounding box center [349, 493] width 622 height 42
click at [61, 487] on icon at bounding box center [59, 488] width 6 height 6
click at [195, 486] on icon at bounding box center [197, 488] width 6 height 6
drag, startPoint x: 20, startPoint y: 142, endPoint x: 11, endPoint y: 251, distance: 109.3
click at [20, 144] on div at bounding box center [17, 145] width 8 height 8
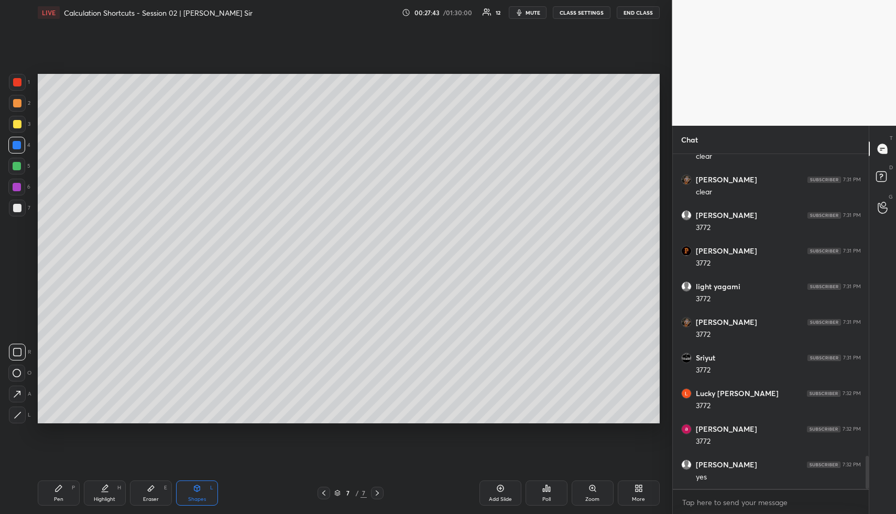
click at [24, 413] on div at bounding box center [17, 415] width 17 height 17
drag, startPoint x: 107, startPoint y: 489, endPoint x: 108, endPoint y: 462, distance: 26.7
click at [106, 488] on icon at bounding box center [105, 488] width 8 height 8
drag, startPoint x: 53, startPoint y: 487, endPoint x: 54, endPoint y: 458, distance: 28.3
click at [52, 487] on div "Pen P" at bounding box center [59, 492] width 42 height 25
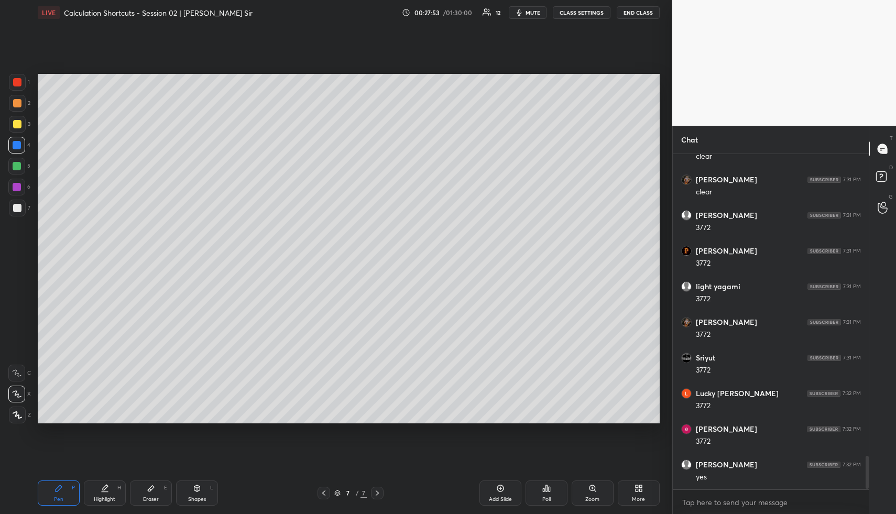
click at [17, 166] on div at bounding box center [17, 166] width 8 height 8
drag, startPoint x: 113, startPoint y: 486, endPoint x: 146, endPoint y: 428, distance: 66.9
click at [112, 485] on div "Highlight H" at bounding box center [105, 492] width 42 height 25
click at [54, 486] on div "Pen P" at bounding box center [59, 492] width 42 height 25
drag, startPoint x: 197, startPoint y: 498, endPoint x: 188, endPoint y: 469, distance: 29.8
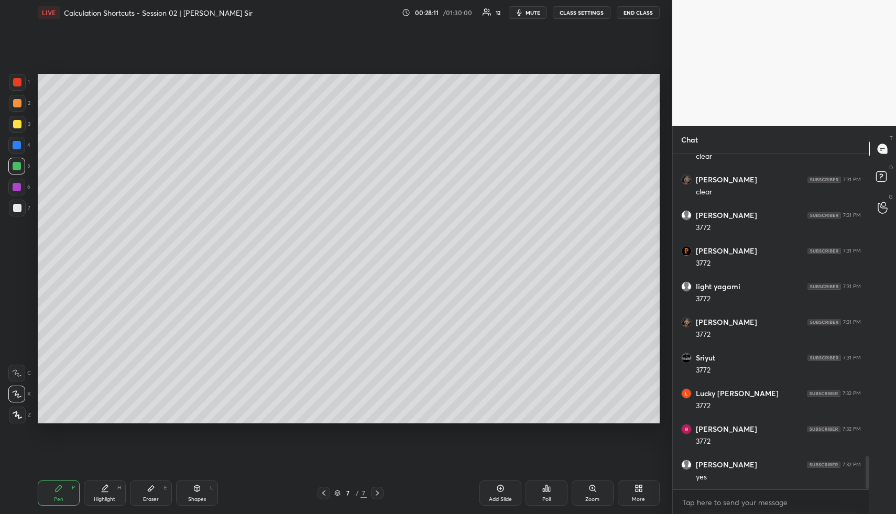
click at [194, 495] on div "Shapes L" at bounding box center [197, 492] width 42 height 25
drag, startPoint x: 19, startPoint y: 143, endPoint x: 26, endPoint y: 149, distance: 9.6
click at [19, 142] on div at bounding box center [17, 145] width 8 height 8
click at [105, 493] on div "Highlight H" at bounding box center [105, 492] width 42 height 25
drag, startPoint x: 109, startPoint y: 493, endPoint x: 136, endPoint y: 466, distance: 38.2
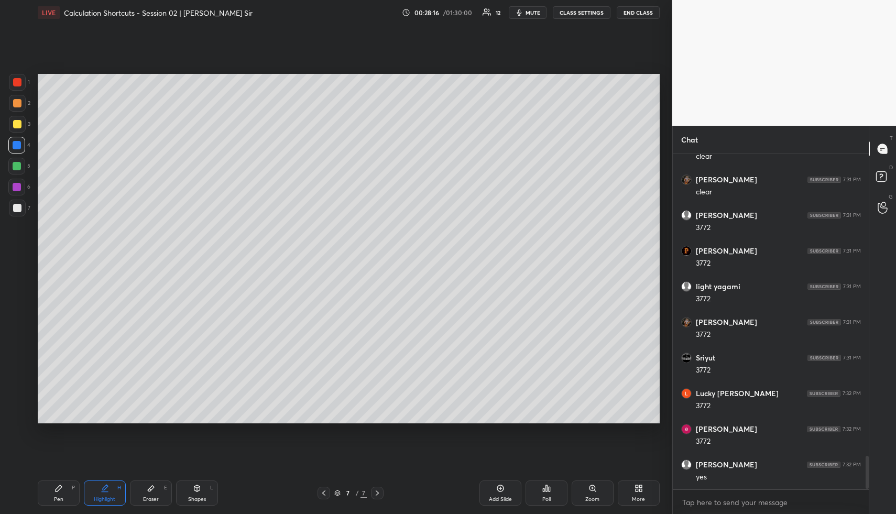
click at [110, 492] on div "Highlight H" at bounding box center [105, 492] width 42 height 25
click at [108, 498] on div "Highlight" at bounding box center [104, 499] width 21 height 5
drag, startPoint x: 46, startPoint y: 488, endPoint x: 42, endPoint y: 466, distance: 22.8
click at [46, 488] on div "Pen P" at bounding box center [59, 492] width 42 height 25
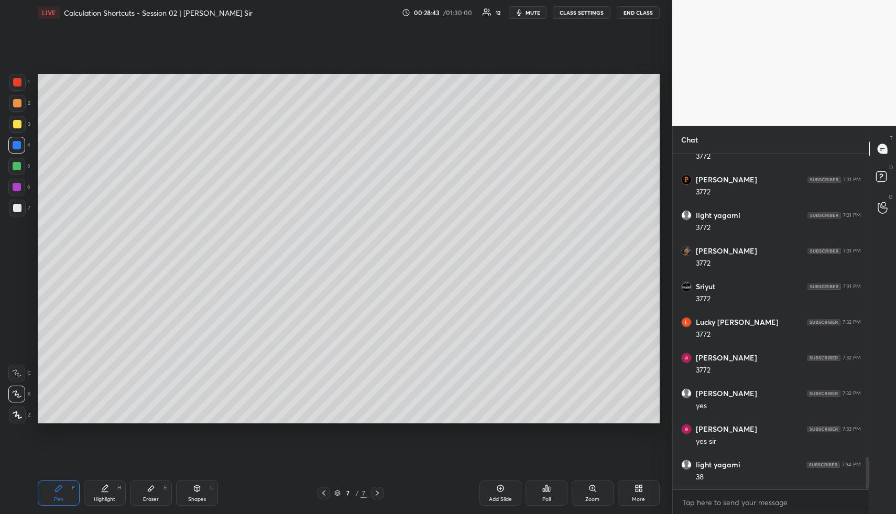
drag, startPoint x: 17, startPoint y: 159, endPoint x: 21, endPoint y: 163, distance: 6.3
click at [18, 161] on div at bounding box center [16, 166] width 17 height 17
click at [101, 489] on icon at bounding box center [105, 488] width 8 height 8
click at [106, 494] on div "Highlight H" at bounding box center [105, 492] width 42 height 25
click at [197, 490] on icon at bounding box center [197, 490] width 0 height 4
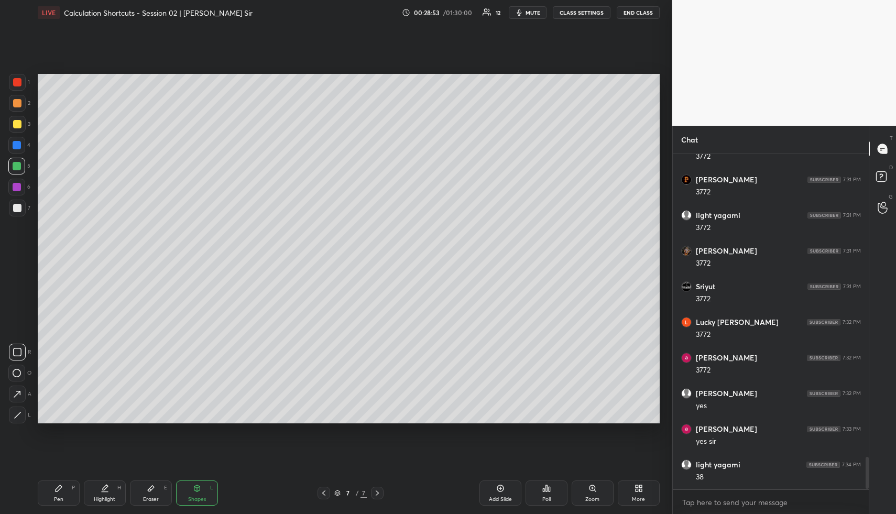
click at [19, 123] on div at bounding box center [17, 124] width 17 height 17
click at [23, 370] on div at bounding box center [16, 373] width 17 height 17
click at [108, 485] on icon at bounding box center [105, 488] width 8 height 8
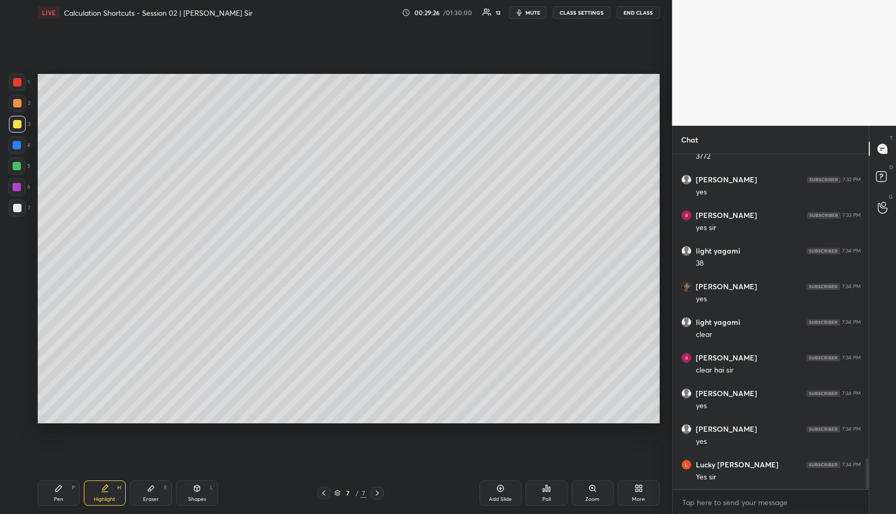
drag, startPoint x: 109, startPoint y: 502, endPoint x: 141, endPoint y: 473, distance: 44.1
click at [107, 502] on div "Highlight H" at bounding box center [105, 492] width 42 height 25
drag, startPoint x: 505, startPoint y: 493, endPoint x: 482, endPoint y: 488, distance: 24.0
click at [505, 493] on div "Add Slide" at bounding box center [500, 492] width 42 height 25
click at [61, 491] on div "Pen P" at bounding box center [59, 492] width 42 height 25
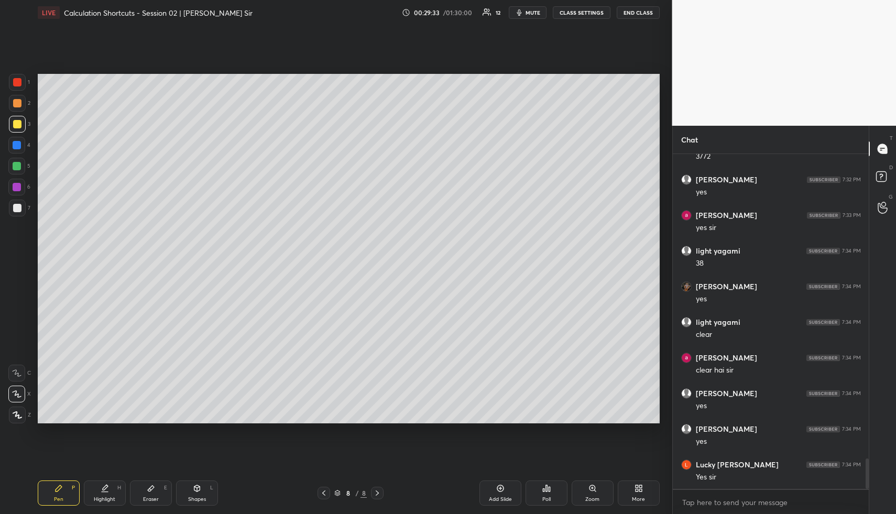
click at [17, 102] on div at bounding box center [17, 103] width 8 height 8
drag, startPoint x: 18, startPoint y: 102, endPoint x: 33, endPoint y: 101, distance: 15.2
click at [18, 102] on div at bounding box center [17, 103] width 8 height 8
drag, startPoint x: 197, startPoint y: 501, endPoint x: 179, endPoint y: 453, distance: 51.9
click at [193, 497] on div "Shapes" at bounding box center [197, 499] width 18 height 5
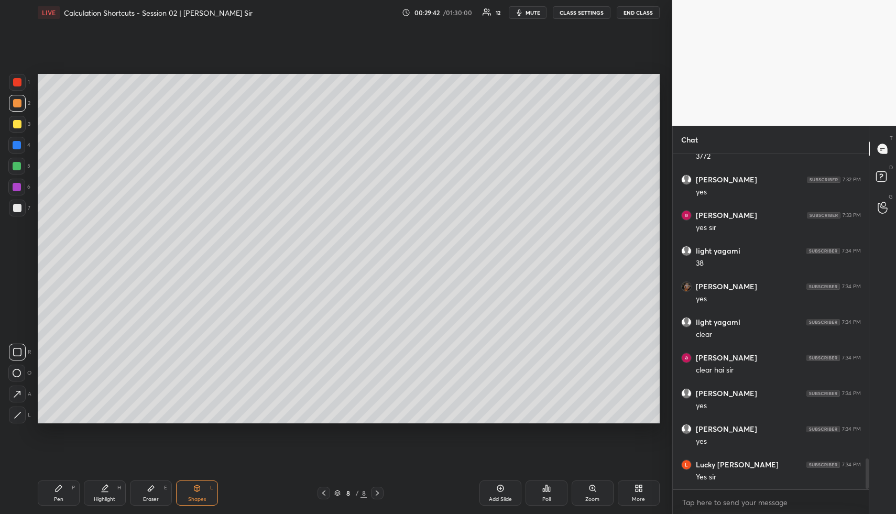
drag, startPoint x: 17, startPoint y: 144, endPoint x: 36, endPoint y: 150, distance: 19.9
click at [16, 147] on div at bounding box center [17, 145] width 8 height 8
drag, startPoint x: 19, startPoint y: 417, endPoint x: 35, endPoint y: 386, distance: 34.5
click at [19, 417] on icon at bounding box center [18, 415] width 8 height 8
click at [107, 497] on div "Highlight" at bounding box center [104, 499] width 21 height 5
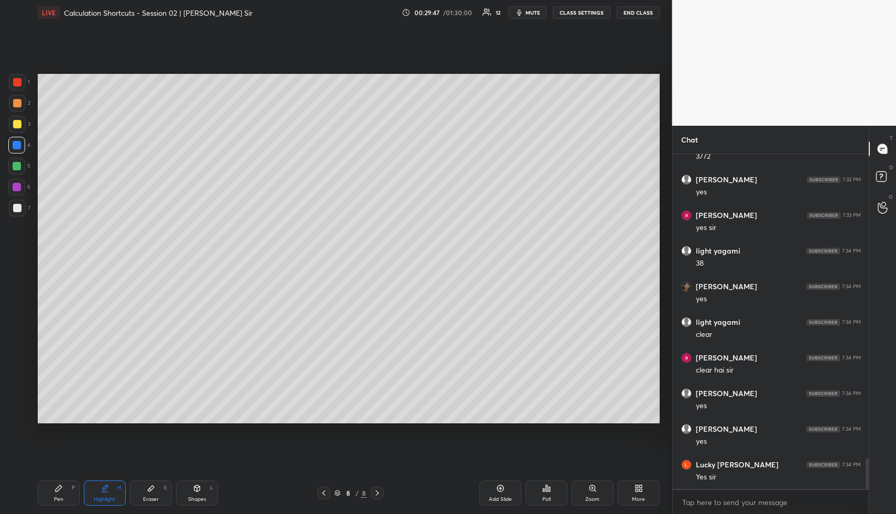
drag, startPoint x: 65, startPoint y: 501, endPoint x: 58, endPoint y: 449, distance: 52.9
click at [61, 501] on div "Pen P" at bounding box center [59, 492] width 42 height 25
click at [16, 115] on div "1 2 3 4 5 6 7" at bounding box center [19, 147] width 22 height 147
click at [17, 125] on div at bounding box center [17, 124] width 8 height 8
click at [193, 485] on icon at bounding box center [197, 488] width 8 height 8
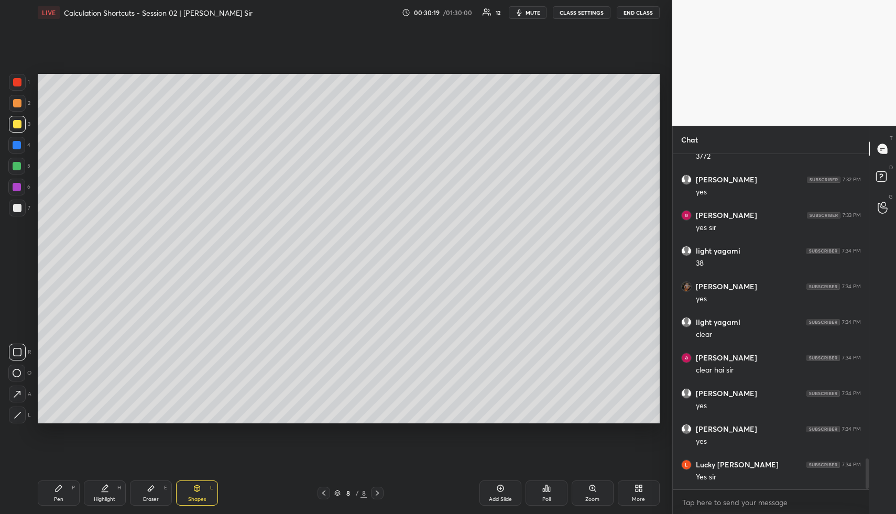
click at [189, 484] on div "Shapes L" at bounding box center [197, 492] width 42 height 25
click at [12, 141] on div at bounding box center [16, 145] width 17 height 17
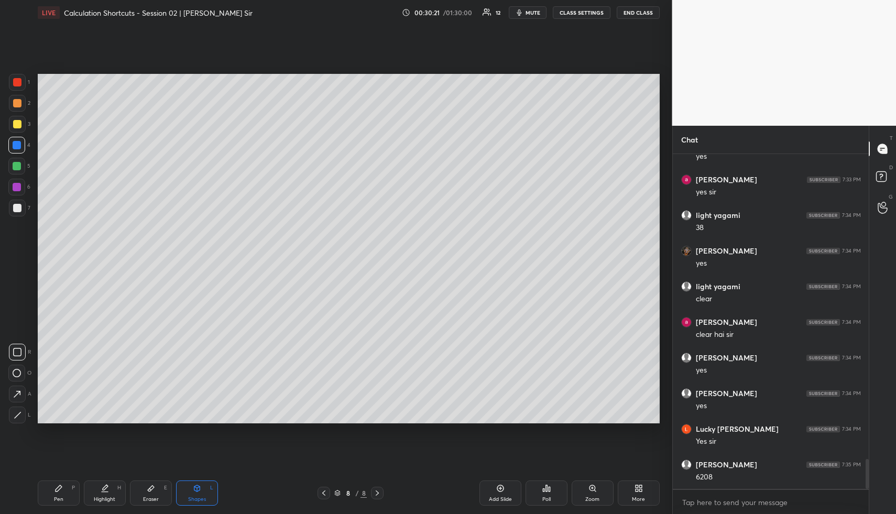
scroll to position [3433, 0]
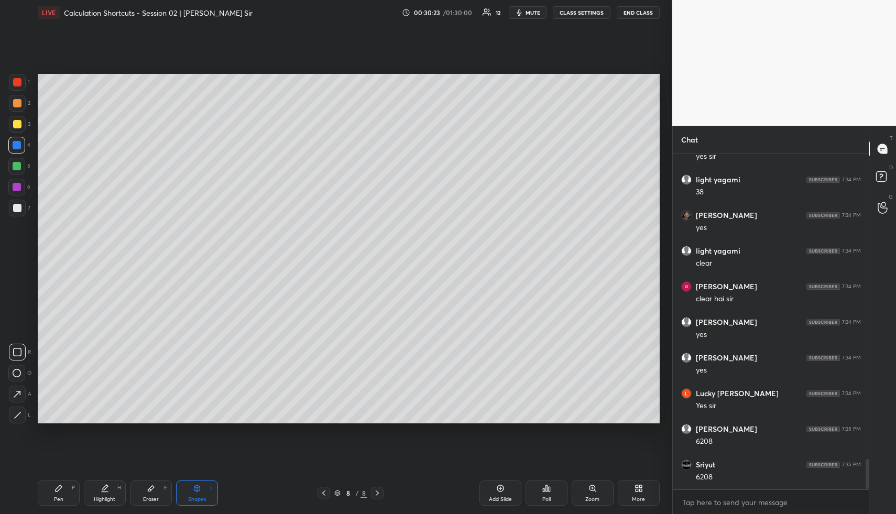
drag, startPoint x: 96, startPoint y: 499, endPoint x: 104, endPoint y: 493, distance: 10.1
click at [95, 497] on div "Highlight" at bounding box center [104, 499] width 21 height 5
drag, startPoint x: 104, startPoint y: 493, endPoint x: 106, endPoint y: 466, distance: 26.8
click at [102, 489] on div "Highlight H" at bounding box center [105, 492] width 42 height 25
click at [68, 498] on div "Pen P" at bounding box center [59, 492] width 42 height 25
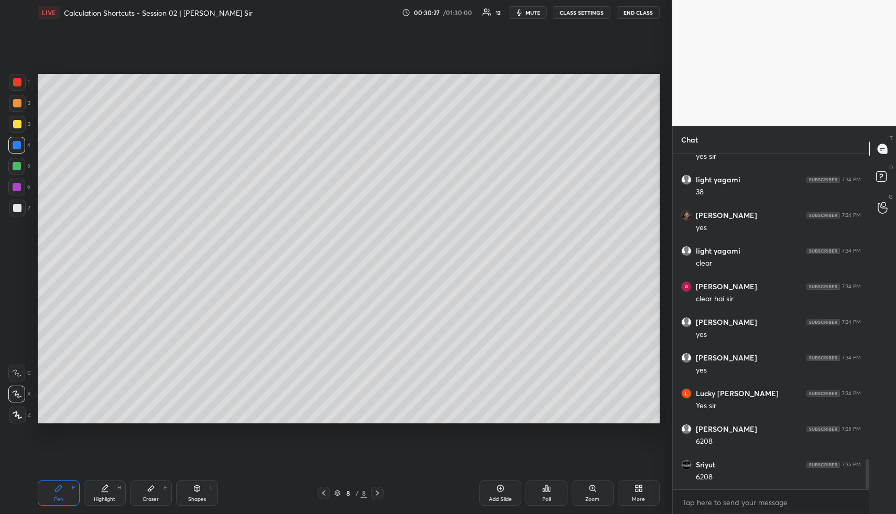
click at [16, 166] on div at bounding box center [17, 166] width 8 height 8
drag, startPoint x: 15, startPoint y: 104, endPoint x: 35, endPoint y: 112, distance: 21.9
click at [17, 104] on div at bounding box center [17, 103] width 8 height 8
click at [113, 487] on div "Highlight H" at bounding box center [105, 492] width 42 height 25
click at [60, 494] on div "Pen P" at bounding box center [59, 492] width 42 height 25
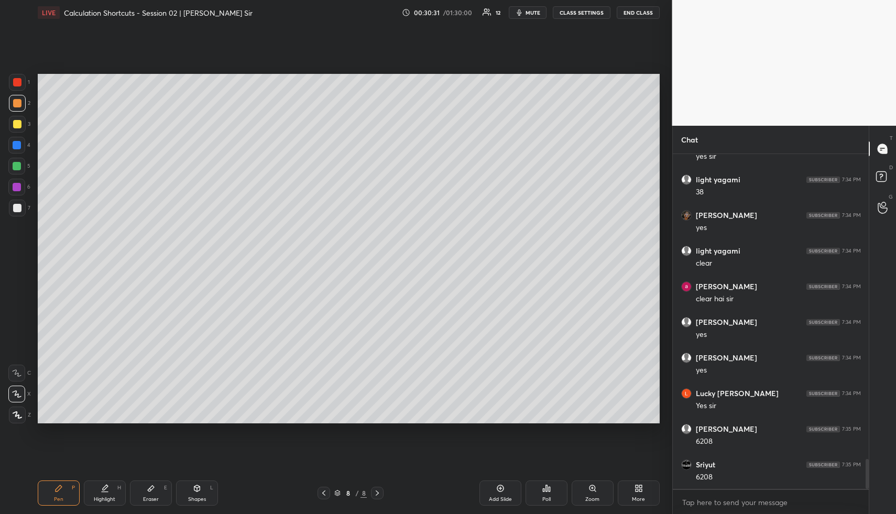
drag, startPoint x: 18, startPoint y: 123, endPoint x: 28, endPoint y: 128, distance: 11.1
click at [18, 123] on div at bounding box center [17, 124] width 8 height 8
click at [159, 491] on div "Eraser E" at bounding box center [151, 492] width 42 height 25
click at [58, 493] on div "Pen P" at bounding box center [59, 492] width 42 height 25
drag, startPoint x: 17, startPoint y: 108, endPoint x: 29, endPoint y: 117, distance: 14.7
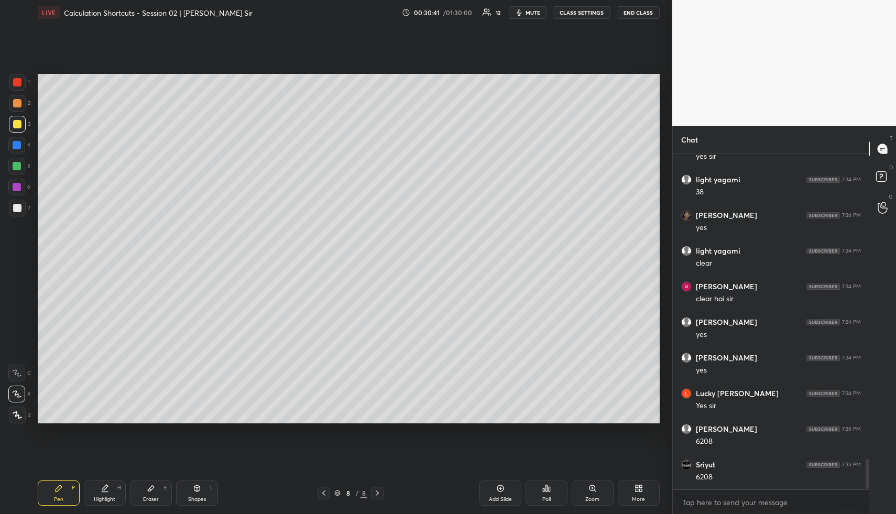
click at [17, 108] on div at bounding box center [17, 103] width 17 height 17
click at [18, 208] on div at bounding box center [17, 208] width 8 height 8
click at [115, 488] on div "Highlight H" at bounding box center [105, 492] width 42 height 25
drag, startPoint x: 197, startPoint y: 484, endPoint x: 187, endPoint y: 469, distance: 17.7
click at [194, 482] on div "Shapes L" at bounding box center [197, 492] width 42 height 25
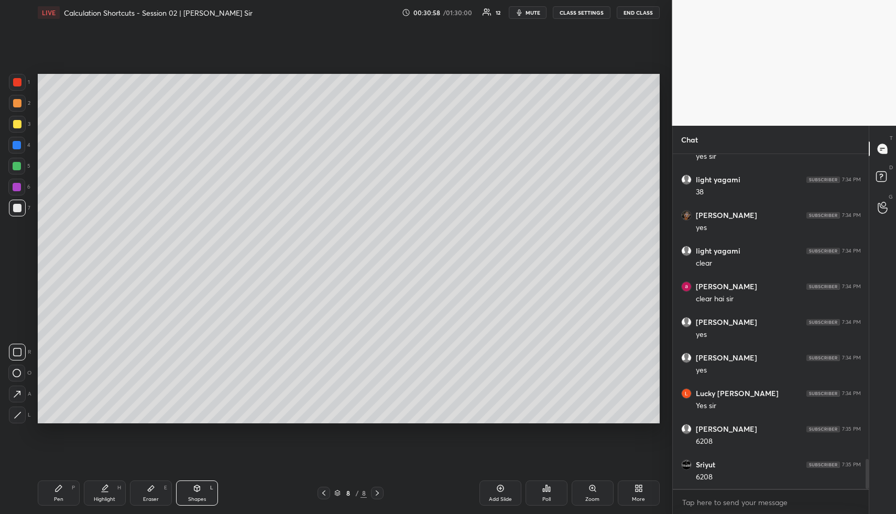
click at [15, 91] on div "1 2 3 4 5 6 7" at bounding box center [19, 147] width 22 height 147
drag, startPoint x: 102, startPoint y: 487, endPoint x: 165, endPoint y: 424, distance: 88.9
click at [101, 485] on icon at bounding box center [105, 488] width 8 height 8
click at [49, 496] on div "Pen P" at bounding box center [59, 492] width 42 height 25
click at [117, 491] on div "Highlight H" at bounding box center [105, 492] width 42 height 25
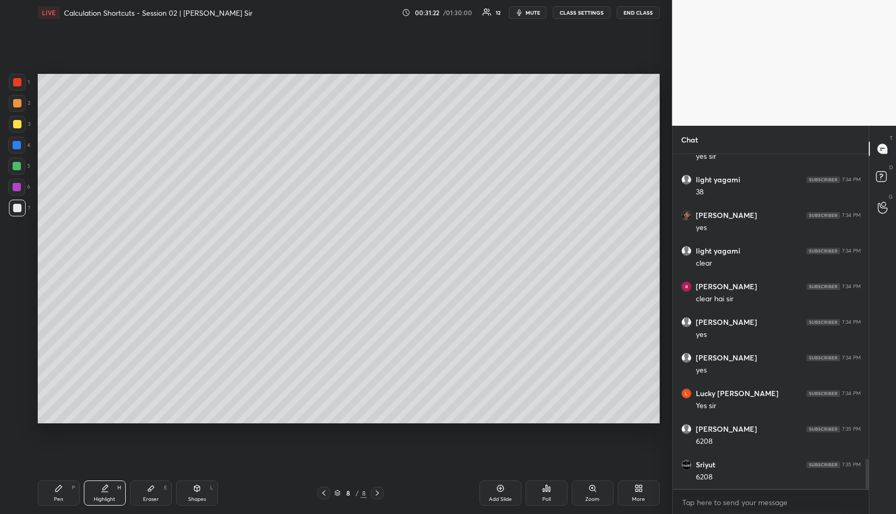
click at [62, 492] on icon at bounding box center [58, 488] width 8 height 8
drag, startPoint x: 101, startPoint y: 493, endPoint x: 107, endPoint y: 491, distance: 6.0
click at [101, 490] on div "Highlight H" at bounding box center [105, 492] width 42 height 25
click at [105, 486] on icon at bounding box center [105, 488] width 8 height 8
drag, startPoint x: 102, startPoint y: 491, endPoint x: 102, endPoint y: 479, distance: 12.1
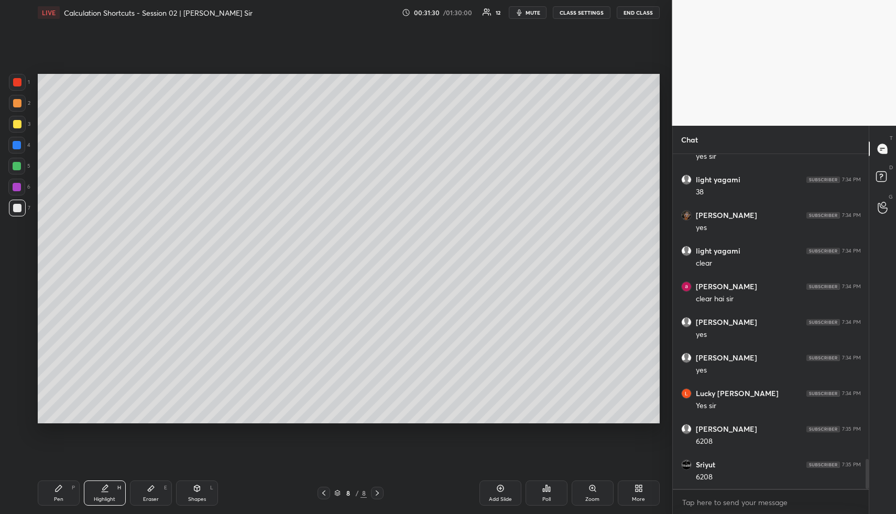
click at [103, 485] on icon at bounding box center [105, 488] width 8 height 8
click at [503, 495] on div "Add Slide" at bounding box center [500, 492] width 42 height 25
click at [64, 499] on div "Pen P" at bounding box center [59, 492] width 42 height 25
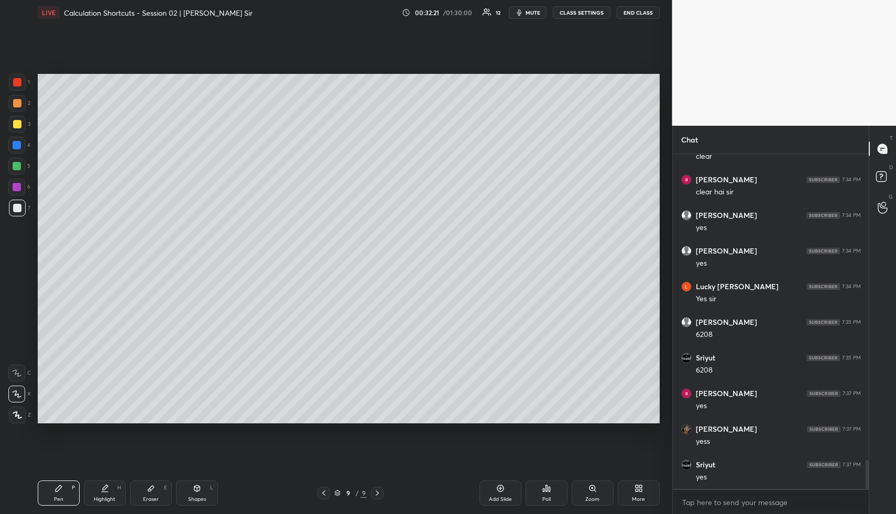
click at [16, 102] on div at bounding box center [17, 103] width 8 height 8
click at [18, 103] on div at bounding box center [17, 103] width 8 height 8
click at [53, 493] on div "Pen P" at bounding box center [59, 492] width 42 height 25
click at [20, 144] on div at bounding box center [17, 145] width 8 height 8
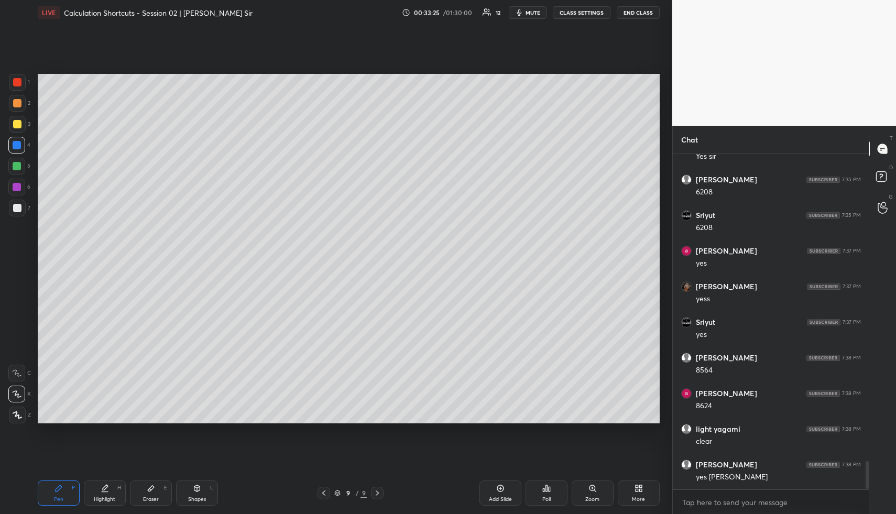
click at [113, 497] on div "Highlight" at bounding box center [104, 499] width 21 height 5
click at [53, 495] on div "Pen P" at bounding box center [59, 492] width 42 height 25
click at [13, 117] on div at bounding box center [17, 124] width 17 height 17
drag, startPoint x: 106, startPoint y: 488, endPoint x: 105, endPoint y: 477, distance: 11.1
click at [104, 486] on div "Highlight H" at bounding box center [105, 492] width 42 height 25
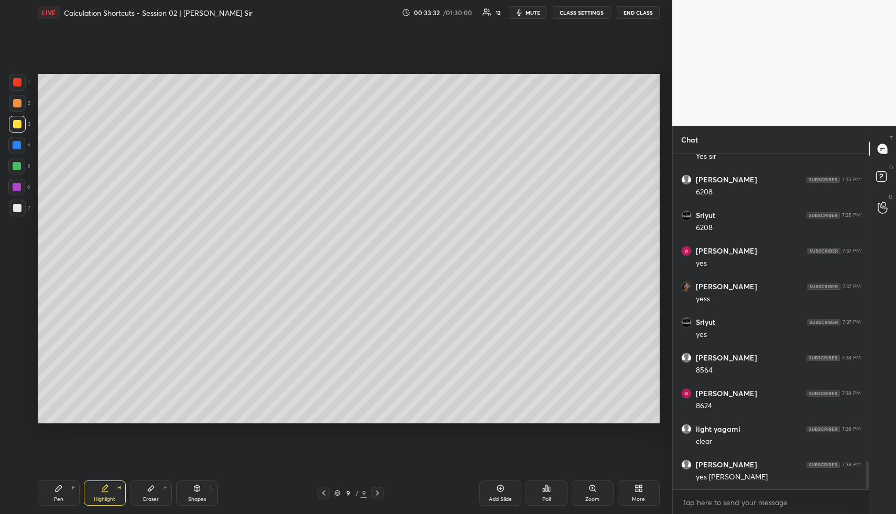
click at [106, 488] on icon at bounding box center [105, 488] width 8 height 8
click at [506, 489] on div "Add Slide" at bounding box center [500, 492] width 42 height 25
click at [63, 485] on div "Pen P" at bounding box center [59, 492] width 42 height 25
click at [17, 105] on div at bounding box center [17, 103] width 8 height 8
drag, startPoint x: 61, startPoint y: 486, endPoint x: 53, endPoint y: 428, distance: 59.2
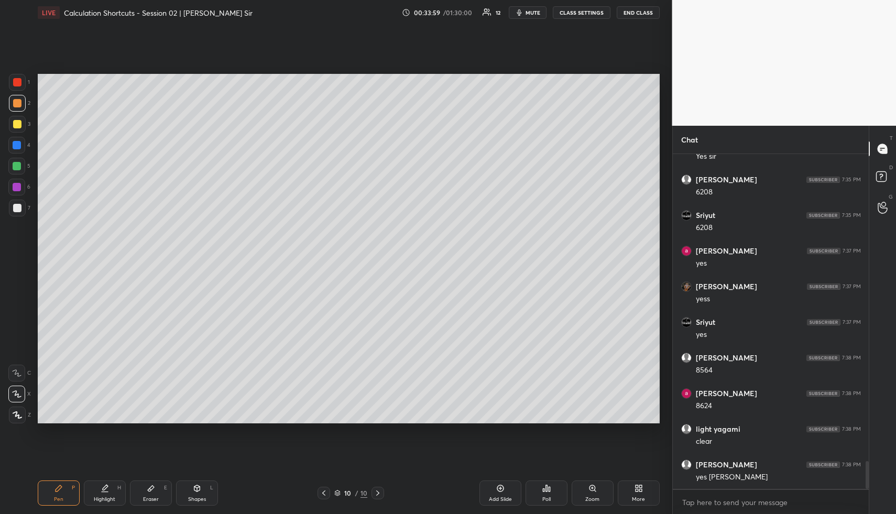
click at [61, 486] on icon at bounding box center [59, 488] width 6 height 6
click at [20, 144] on div at bounding box center [17, 145] width 8 height 8
drag, startPoint x: 20, startPoint y: 144, endPoint x: 30, endPoint y: 136, distance: 13.1
click at [20, 144] on div at bounding box center [17, 145] width 8 height 8
click at [101, 488] on icon at bounding box center [105, 488] width 8 height 8
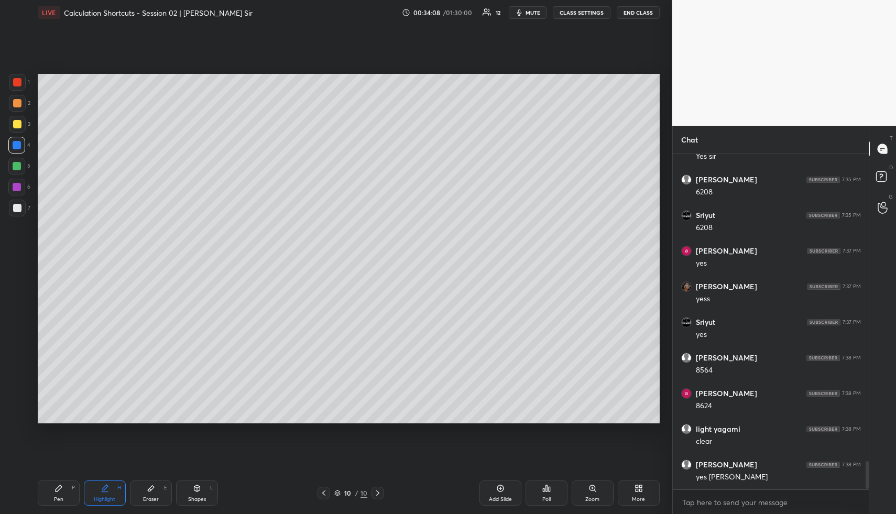
click at [97, 490] on div "Highlight H" at bounding box center [105, 492] width 42 height 25
click at [101, 487] on icon at bounding box center [105, 488] width 8 height 8
click at [57, 483] on div "Pen P" at bounding box center [59, 492] width 42 height 25
drag, startPoint x: 19, startPoint y: 163, endPoint x: 30, endPoint y: 162, distance: 11.6
click at [19, 163] on div at bounding box center [17, 166] width 8 height 8
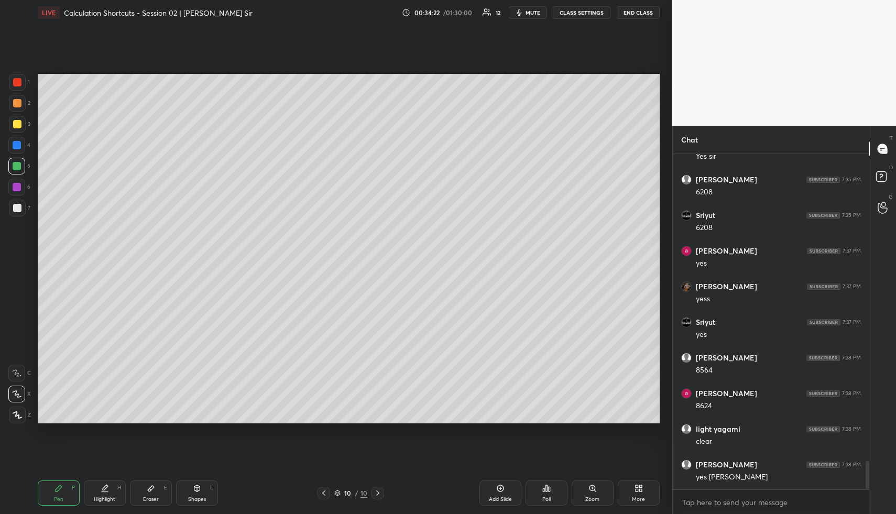
click at [18, 125] on div at bounding box center [17, 124] width 8 height 8
click at [111, 488] on div "Highlight H" at bounding box center [105, 492] width 42 height 25
drag, startPoint x: 111, startPoint y: 488, endPoint x: 107, endPoint y: 439, distance: 49.4
click at [106, 482] on div "Highlight H" at bounding box center [105, 492] width 42 height 25
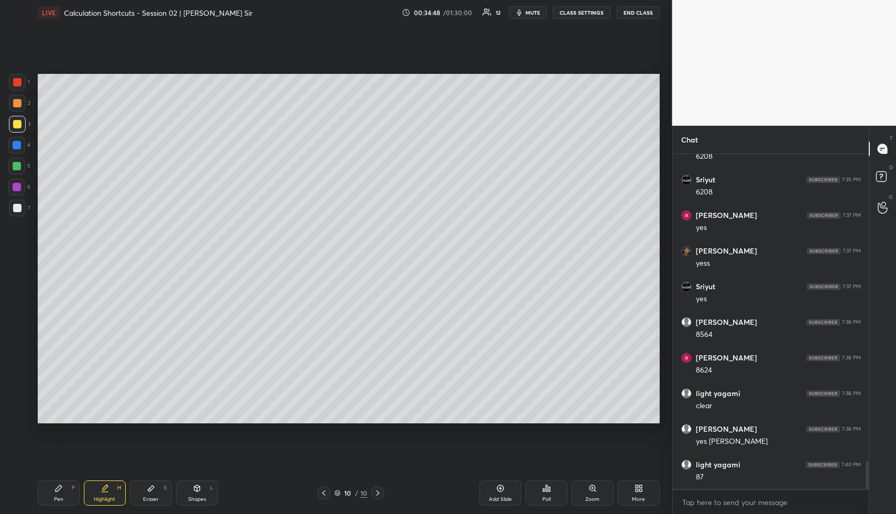
scroll to position [3728, 0]
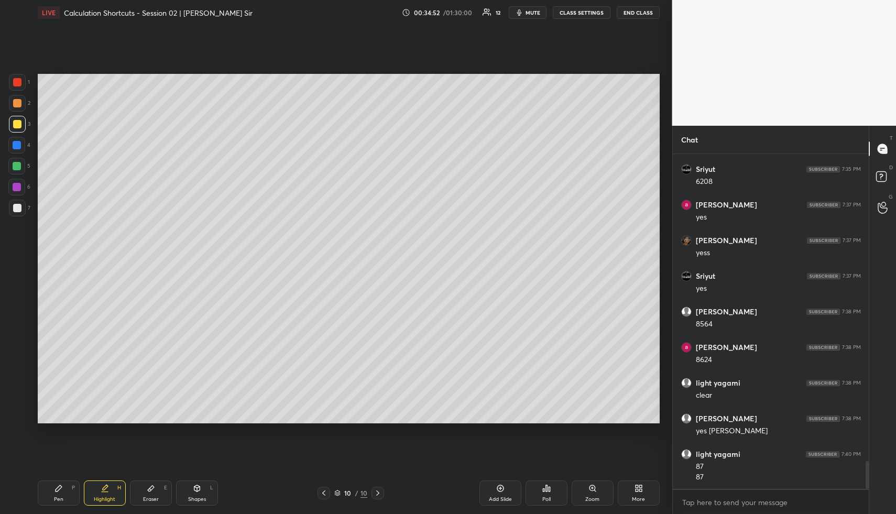
drag, startPoint x: 61, startPoint y: 482, endPoint x: 63, endPoint y: 472, distance: 10.2
click at [61, 485] on div "Pen P" at bounding box center [59, 492] width 42 height 25
click at [113, 499] on div "Highlight" at bounding box center [104, 499] width 21 height 5
drag, startPoint x: 113, startPoint y: 499, endPoint x: 112, endPoint y: 492, distance: 6.9
click at [113, 499] on div "Highlight" at bounding box center [104, 499] width 21 height 5
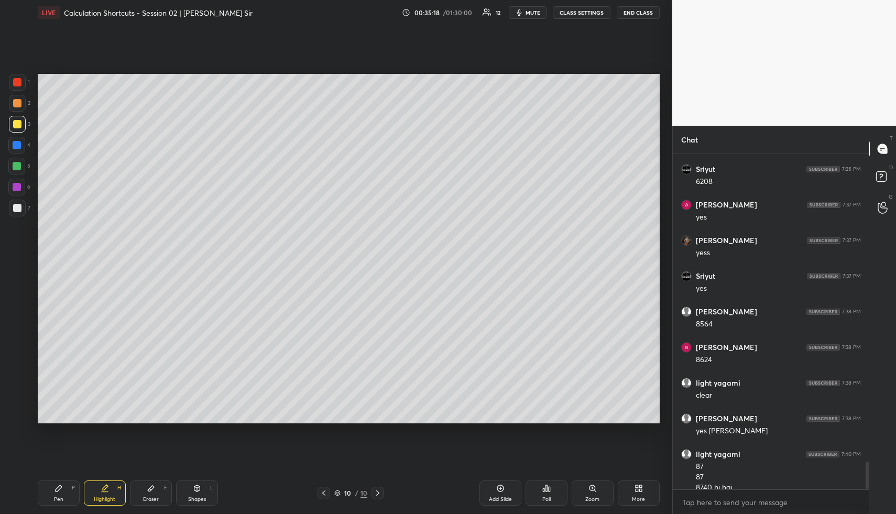
scroll to position [3739, 0]
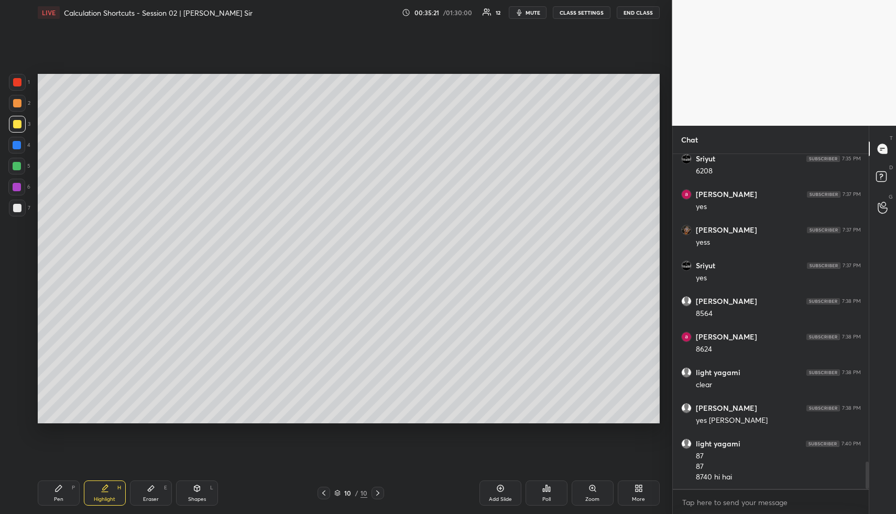
click at [91, 498] on div "Highlight H" at bounding box center [105, 492] width 42 height 25
click at [154, 490] on div "Eraser E" at bounding box center [151, 492] width 42 height 25
drag, startPoint x: 18, startPoint y: 415, endPoint x: 18, endPoint y: 409, distance: 6.3
click at [17, 413] on g at bounding box center [17, 415] width 8 height 8
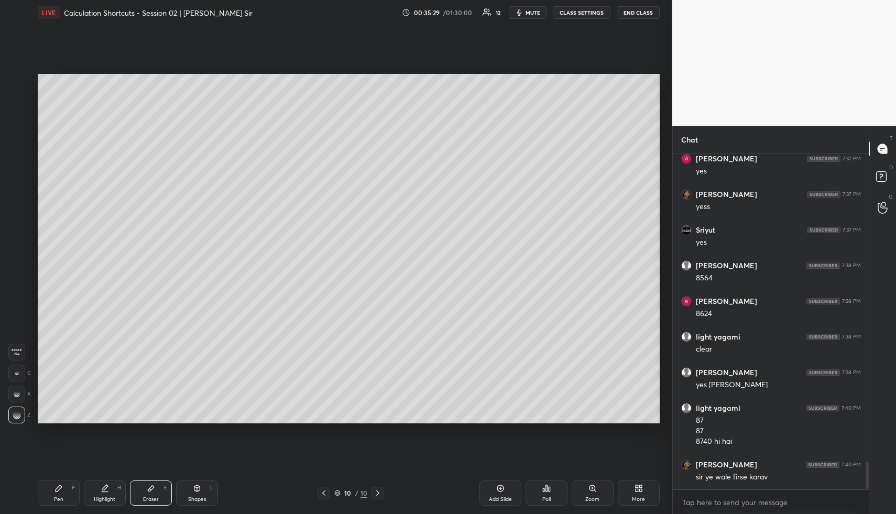
click at [201, 495] on div "Shapes L" at bounding box center [197, 492] width 42 height 25
click at [17, 209] on div at bounding box center [17, 208] width 8 height 8
drag, startPoint x: 94, startPoint y: 490, endPoint x: 91, endPoint y: 484, distance: 7.3
click at [93, 491] on div "Highlight H" at bounding box center [105, 492] width 42 height 25
click at [94, 485] on div "Highlight H" at bounding box center [105, 492] width 42 height 25
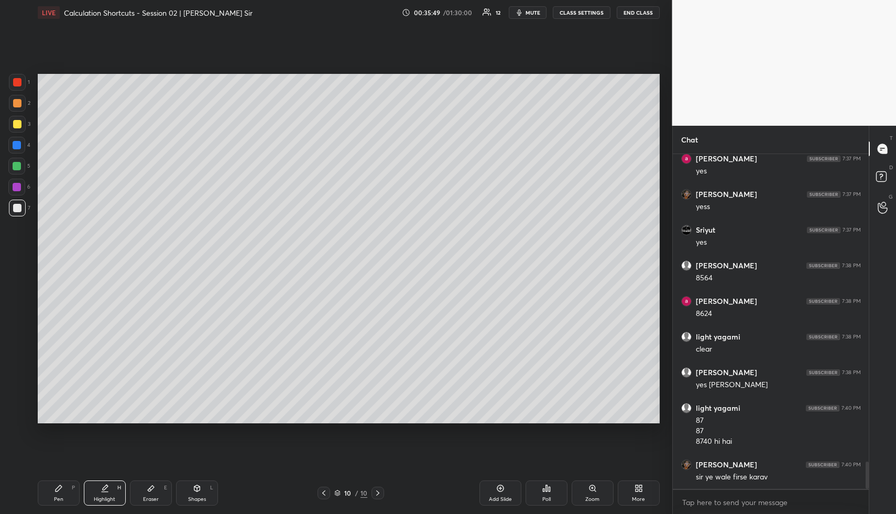
drag, startPoint x: 157, startPoint y: 497, endPoint x: 154, endPoint y: 474, distance: 23.3
click at [157, 494] on div "Eraser E" at bounding box center [151, 492] width 42 height 25
click at [111, 497] on div "Highlight" at bounding box center [104, 499] width 21 height 5
drag, startPoint x: 113, startPoint y: 498, endPoint x: 117, endPoint y: 434, distance: 64.1
click at [113, 491] on div "Highlight H" at bounding box center [105, 492] width 42 height 25
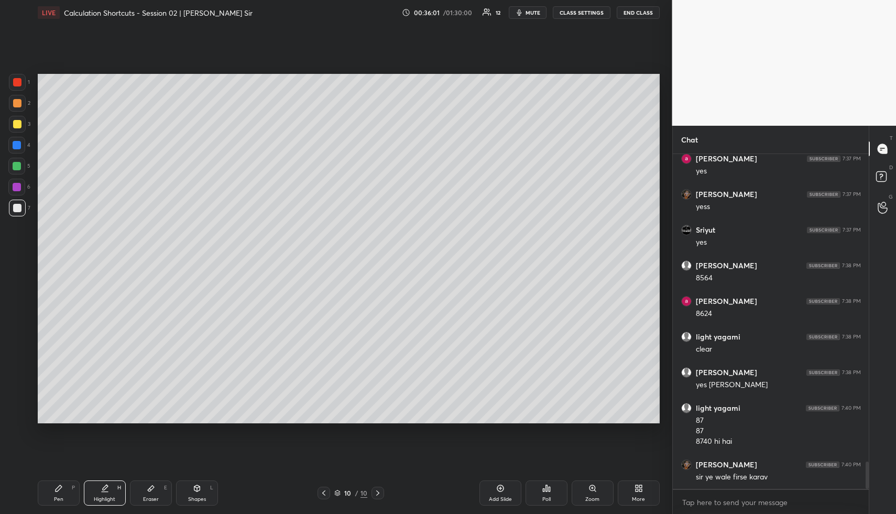
click at [62, 494] on div "Pen P" at bounding box center [59, 492] width 42 height 25
drag, startPoint x: 23, startPoint y: 165, endPoint x: 35, endPoint y: 194, distance: 31.5
click at [23, 165] on div at bounding box center [16, 166] width 17 height 17
click at [114, 488] on div "Highlight H" at bounding box center [105, 492] width 42 height 25
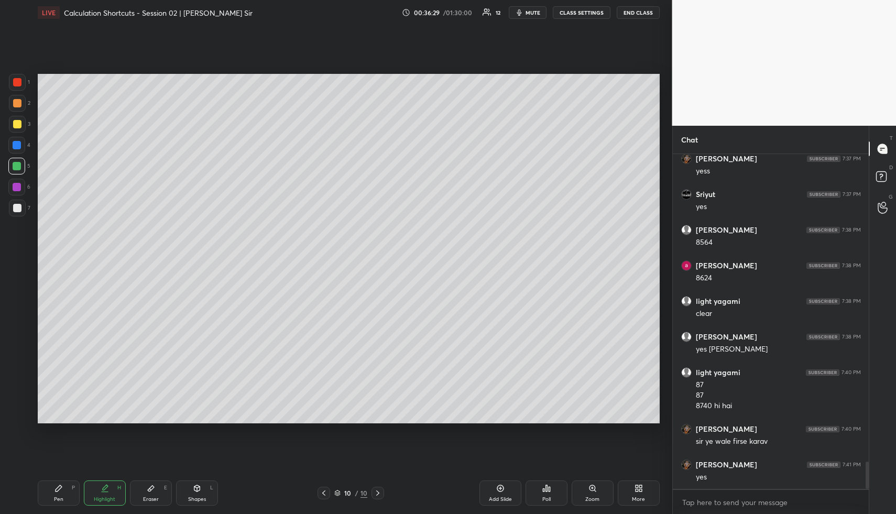
drag, startPoint x: 198, startPoint y: 498, endPoint x: 193, endPoint y: 483, distance: 15.8
click at [198, 494] on div "Shapes L" at bounding box center [197, 492] width 42 height 25
click at [18, 99] on div at bounding box center [17, 103] width 8 height 8
click at [92, 496] on div "Highlight H" at bounding box center [105, 492] width 42 height 25
click at [52, 495] on div "Pen P" at bounding box center [59, 492] width 42 height 25
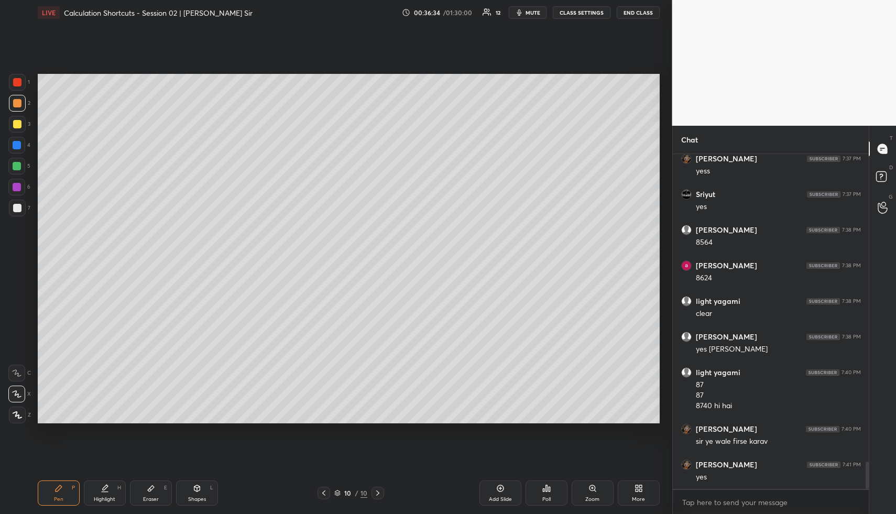
click at [19, 120] on div at bounding box center [17, 124] width 17 height 17
click at [19, 102] on div at bounding box center [17, 103] width 8 height 8
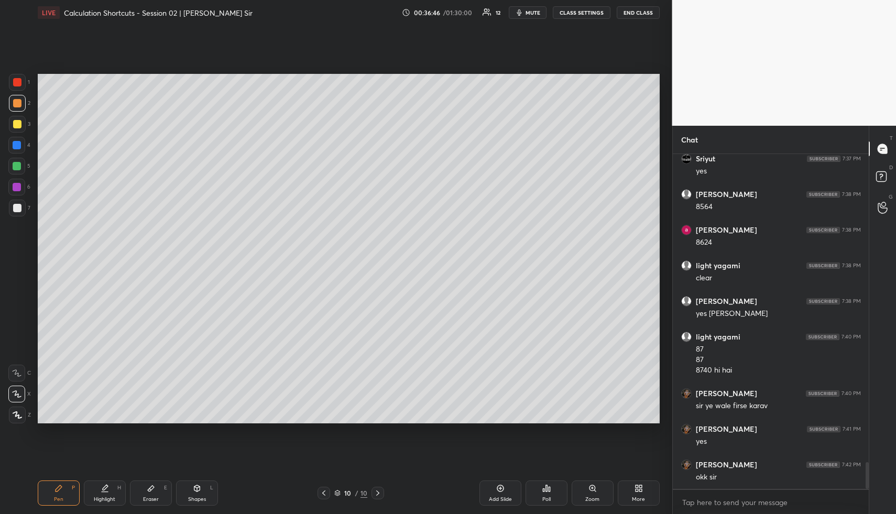
click at [15, 143] on div at bounding box center [17, 145] width 8 height 8
click at [16, 167] on div at bounding box center [17, 166] width 8 height 8
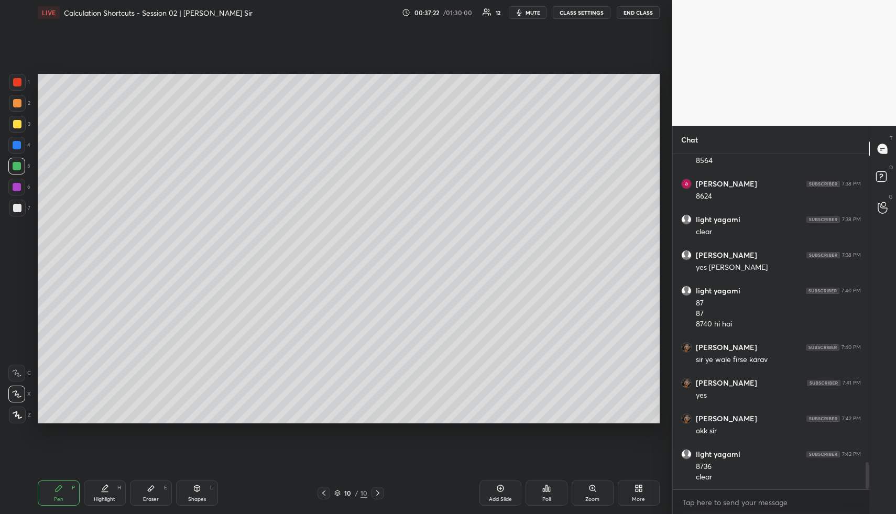
scroll to position [3927, 0]
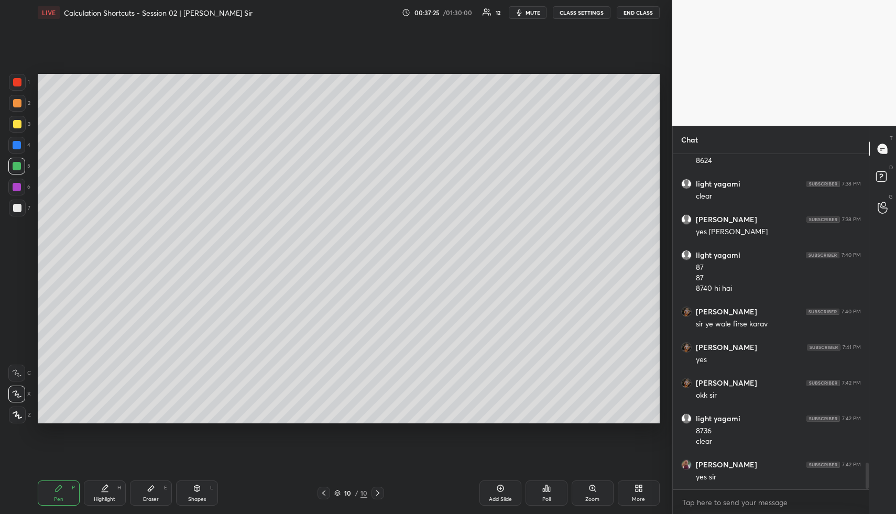
click at [191, 489] on div "Shapes L" at bounding box center [197, 492] width 42 height 25
drag, startPoint x: 15, startPoint y: 207, endPoint x: 37, endPoint y: 218, distance: 24.4
click at [15, 206] on div at bounding box center [17, 208] width 8 height 8
drag, startPoint x: 103, startPoint y: 491, endPoint x: 91, endPoint y: 493, distance: 12.2
click at [103, 492] on icon at bounding box center [105, 492] width 6 height 0
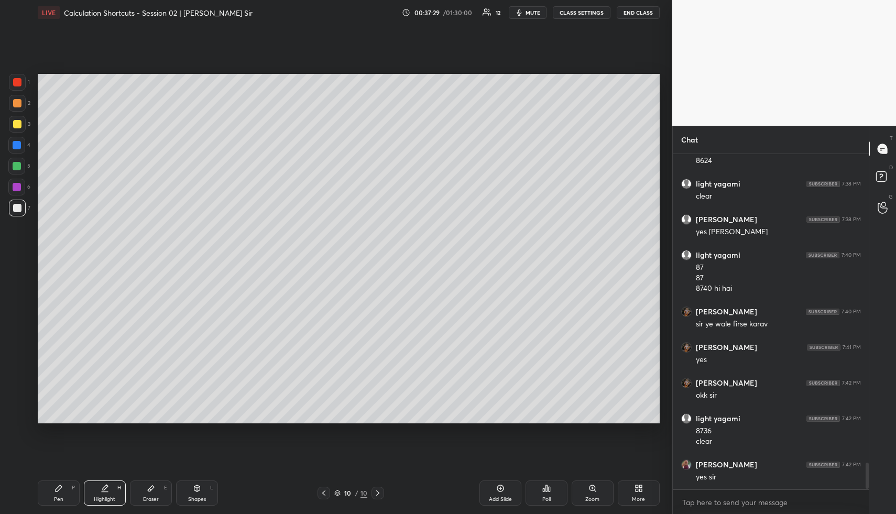
drag, startPoint x: 68, startPoint y: 494, endPoint x: 70, endPoint y: 452, distance: 42.5
click at [68, 494] on div "Pen P" at bounding box center [59, 492] width 42 height 25
click at [15, 108] on div at bounding box center [17, 103] width 17 height 17
drag, startPoint x: 17, startPoint y: 106, endPoint x: 35, endPoint y: 103, distance: 17.6
click at [21, 105] on div at bounding box center [17, 103] width 17 height 17
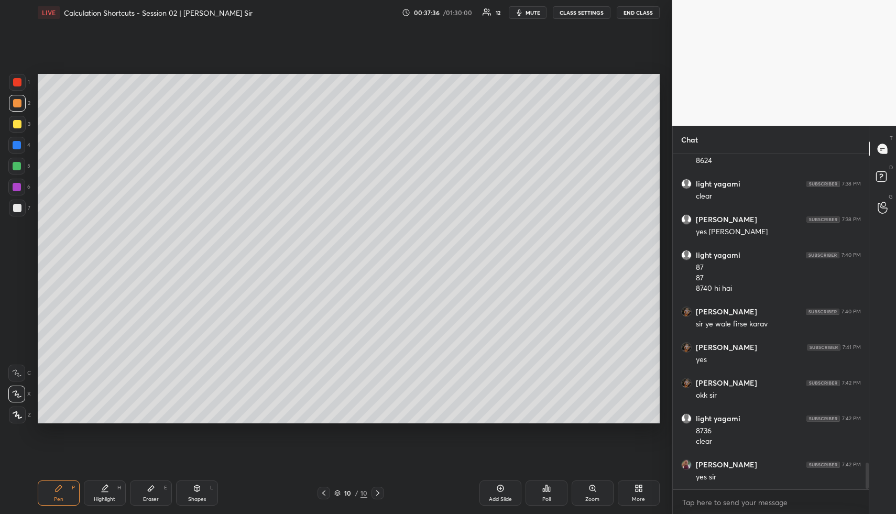
click at [116, 489] on div "Highlight H" at bounding box center [105, 492] width 42 height 25
click at [67, 493] on div "Pen P" at bounding box center [59, 492] width 42 height 25
click at [18, 105] on div at bounding box center [17, 103] width 8 height 8
drag, startPoint x: 198, startPoint y: 485, endPoint x: 192, endPoint y: 482, distance: 6.8
click at [196, 486] on icon at bounding box center [197, 488] width 6 height 6
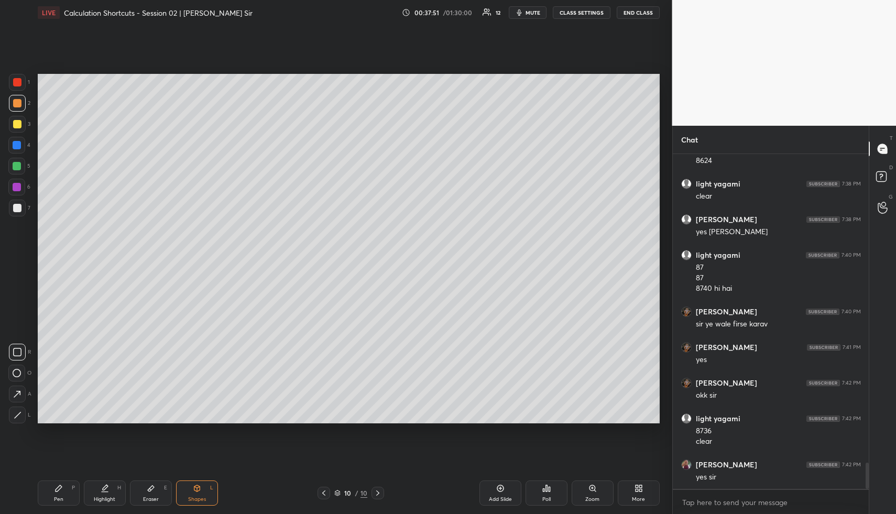
drag, startPoint x: 138, startPoint y: 484, endPoint x: 170, endPoint y: 425, distance: 66.6
click at [139, 483] on div "Eraser E" at bounding box center [151, 492] width 42 height 25
click at [61, 491] on icon at bounding box center [58, 488] width 8 height 8
drag, startPoint x: 16, startPoint y: 145, endPoint x: 21, endPoint y: 145, distance: 5.8
click at [16, 145] on div at bounding box center [17, 145] width 8 height 8
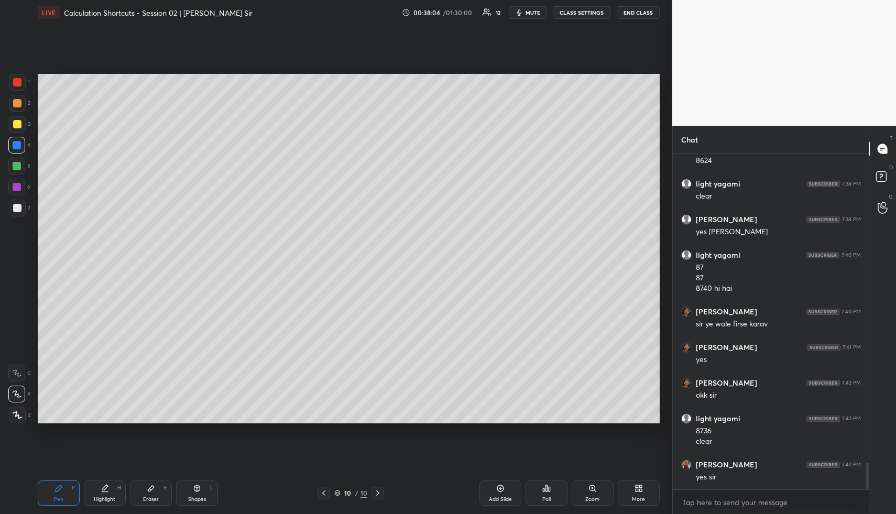
drag, startPoint x: 119, startPoint y: 482, endPoint x: 125, endPoint y: 454, distance: 28.5
click at [117, 484] on div "Highlight H" at bounding box center [105, 492] width 42 height 25
click at [59, 497] on div "Pen" at bounding box center [58, 499] width 9 height 5
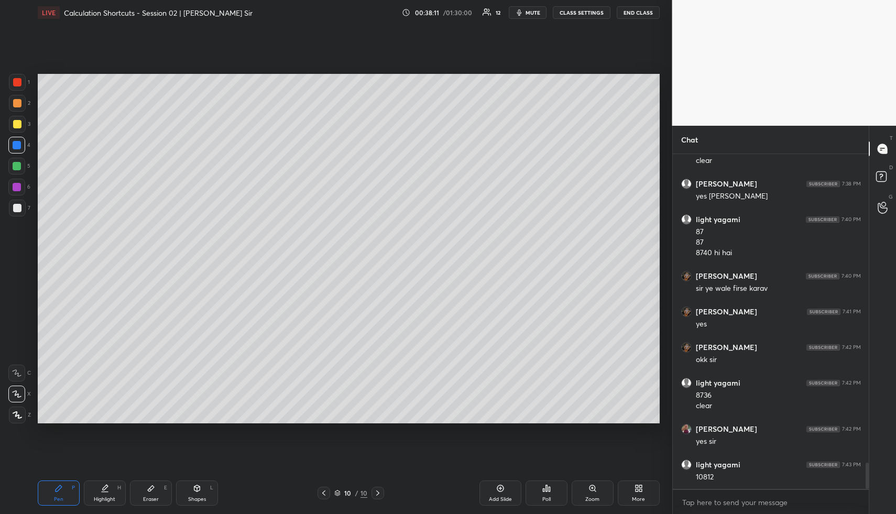
click at [202, 497] on div "Shapes" at bounding box center [197, 499] width 18 height 5
click at [15, 95] on div at bounding box center [17, 103] width 17 height 17
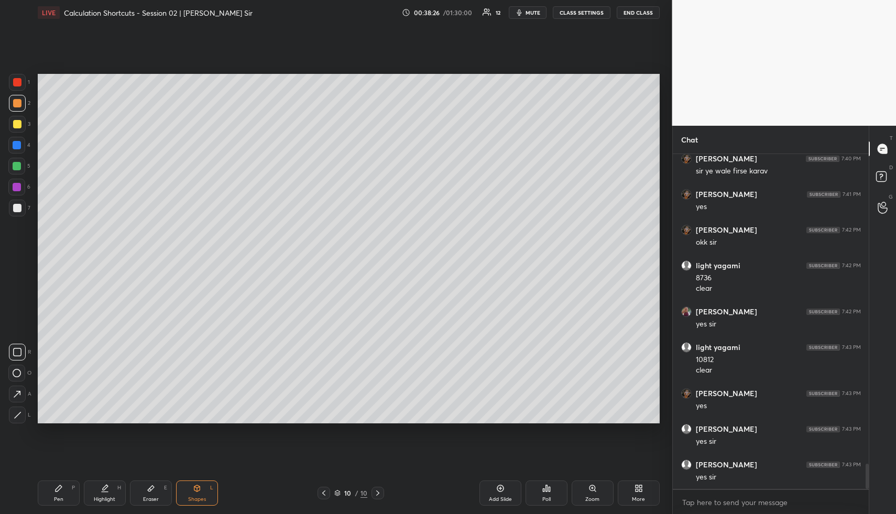
scroll to position [4116, 0]
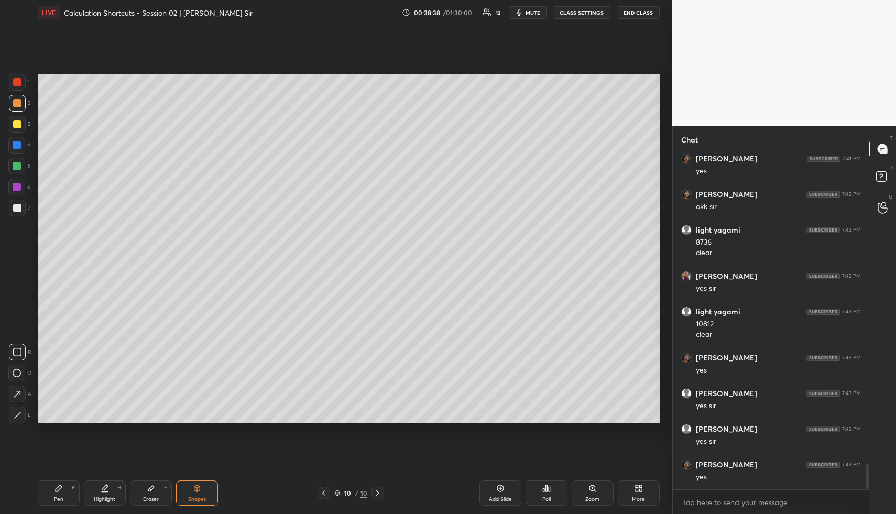
click at [196, 487] on icon at bounding box center [197, 488] width 8 height 8
drag, startPoint x: 10, startPoint y: 202, endPoint x: 27, endPoint y: 199, distance: 17.2
click at [14, 204] on div at bounding box center [17, 208] width 17 height 17
click at [65, 495] on div "Pen P" at bounding box center [59, 492] width 42 height 25
drag, startPoint x: 72, startPoint y: 494, endPoint x: 68, endPoint y: 440, distance: 54.7
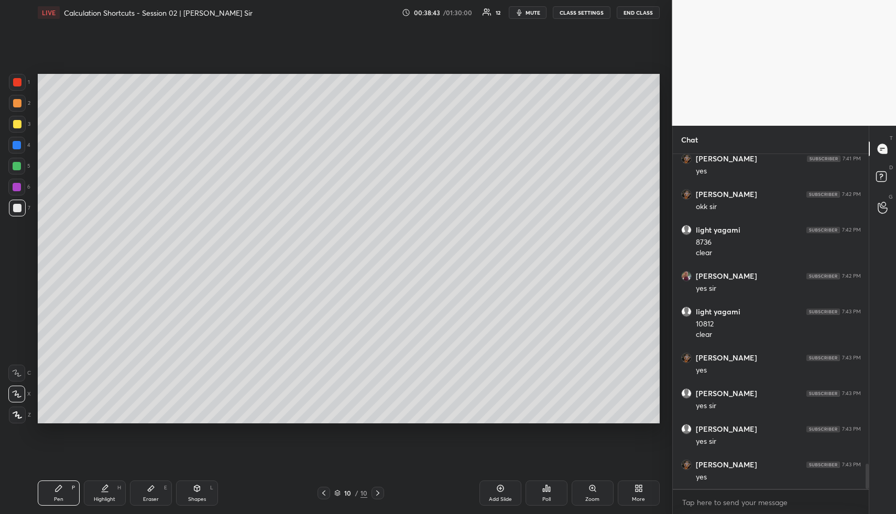
click at [72, 494] on div "Pen P" at bounding box center [59, 492] width 42 height 25
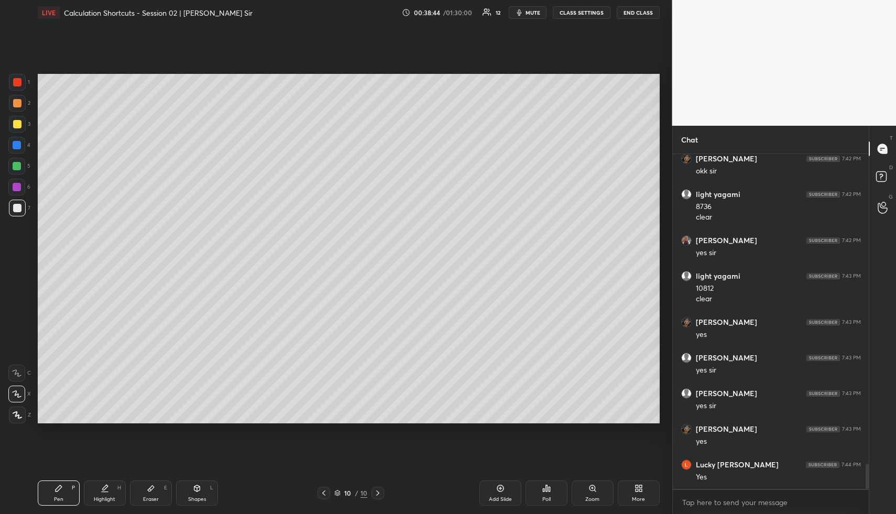
click at [17, 122] on div at bounding box center [17, 124] width 8 height 8
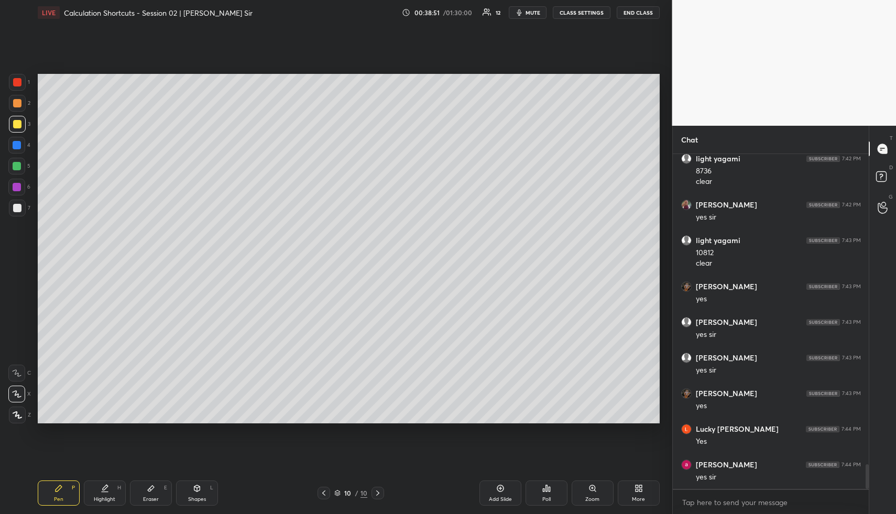
scroll to position [4223, 0]
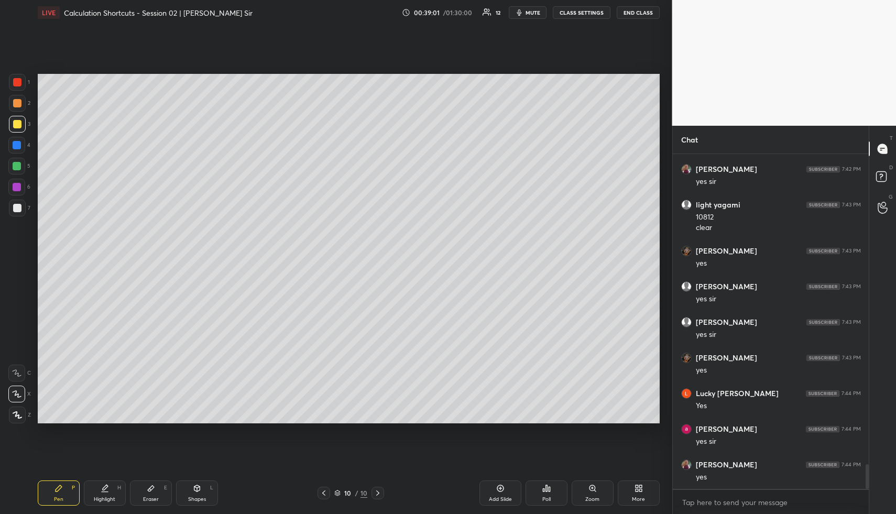
click at [202, 497] on div "Shapes" at bounding box center [197, 499] width 18 height 5
click at [24, 205] on div at bounding box center [17, 208] width 17 height 17
click at [74, 486] on div "Pen P" at bounding box center [59, 492] width 42 height 25
click at [23, 143] on div at bounding box center [16, 145] width 17 height 17
click at [121, 494] on div "Highlight H" at bounding box center [105, 492] width 42 height 25
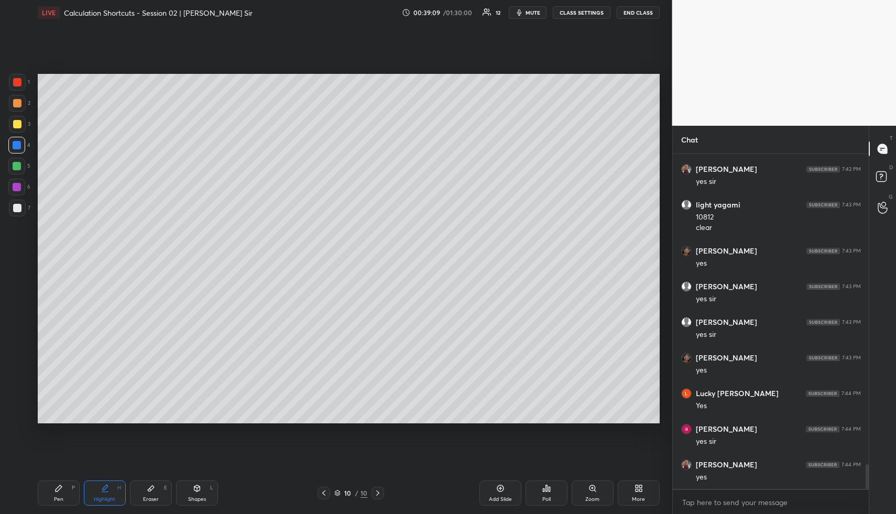
drag, startPoint x: 121, startPoint y: 494, endPoint x: 167, endPoint y: 452, distance: 62.3
click at [121, 494] on div "Highlight H" at bounding box center [105, 492] width 42 height 25
click at [108, 489] on icon at bounding box center [105, 488] width 8 height 8
click at [193, 489] on icon at bounding box center [197, 488] width 8 height 8
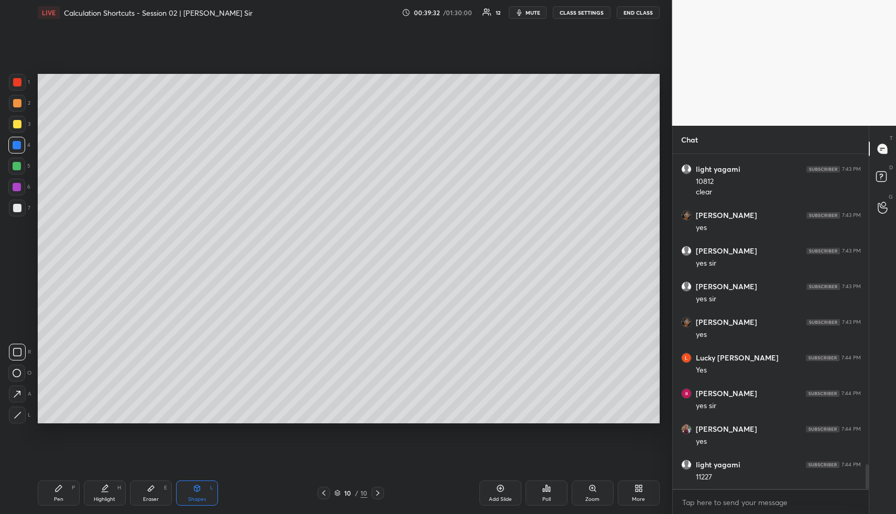
click at [15, 206] on div at bounding box center [17, 208] width 8 height 8
click at [18, 207] on div at bounding box center [17, 208] width 8 height 8
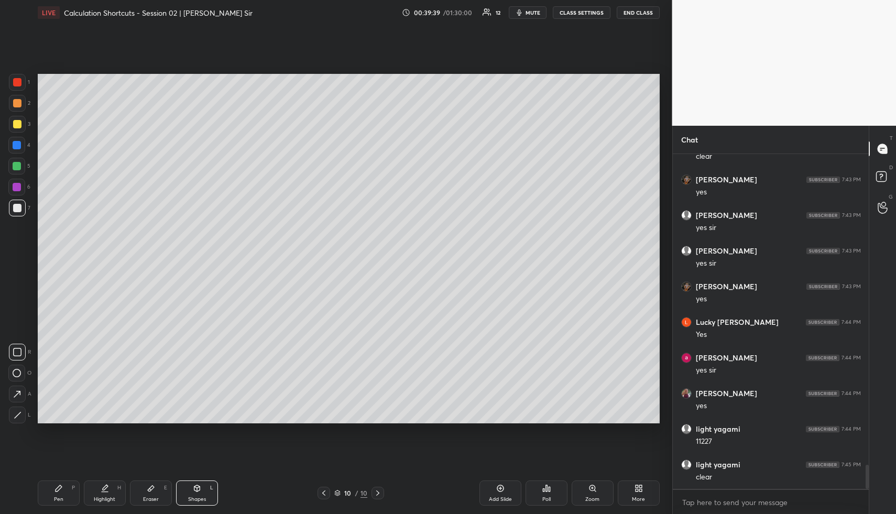
click at [504, 489] on icon at bounding box center [500, 488] width 8 height 8
click at [51, 485] on div "Pen P" at bounding box center [59, 492] width 42 height 25
click at [16, 102] on div at bounding box center [17, 103] width 8 height 8
click at [19, 128] on div at bounding box center [17, 124] width 17 height 17
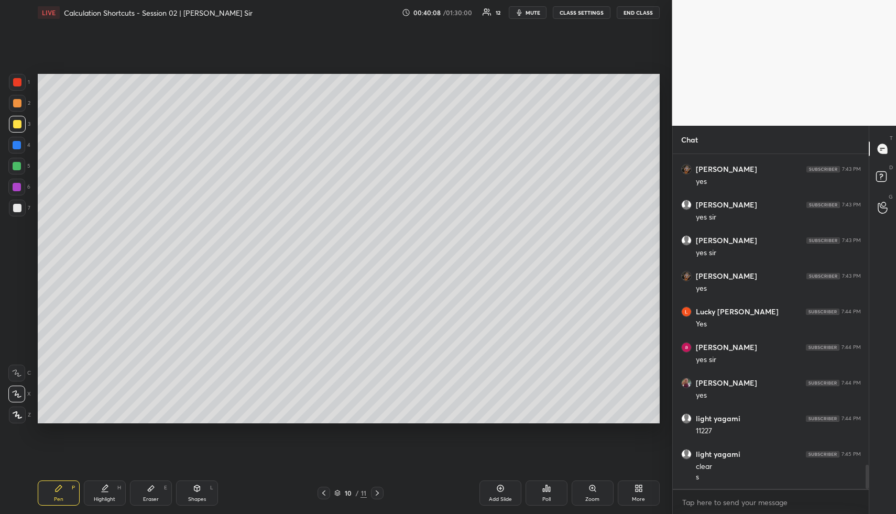
drag, startPoint x: 110, startPoint y: 490, endPoint x: 137, endPoint y: 447, distance: 50.4
click at [108, 489] on div "Highlight H" at bounding box center [105, 492] width 42 height 25
click at [62, 497] on div "Pen" at bounding box center [58, 499] width 9 height 5
click at [500, 491] on icon at bounding box center [500, 488] width 8 height 8
click at [61, 495] on div "Pen P" at bounding box center [59, 492] width 42 height 25
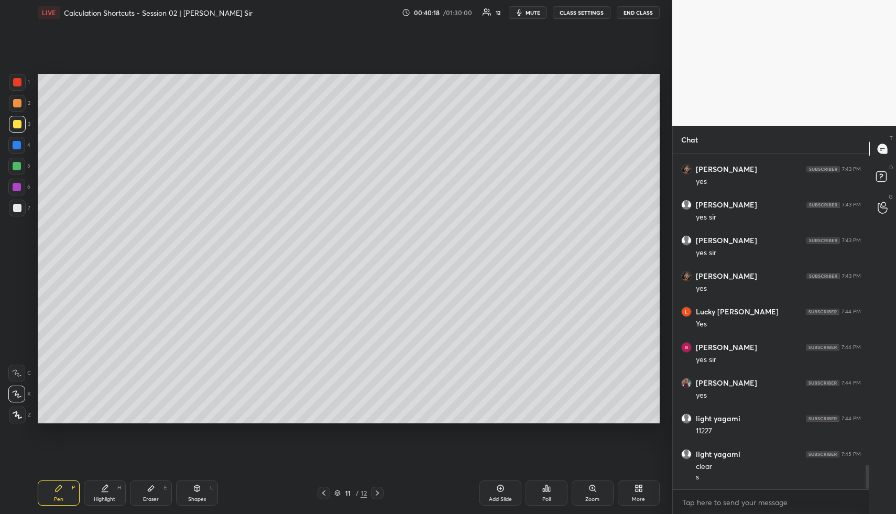
click at [21, 103] on div at bounding box center [17, 103] width 8 height 8
click at [17, 124] on div at bounding box center [17, 124] width 8 height 8
drag, startPoint x: 17, startPoint y: 124, endPoint x: 31, endPoint y: 120, distance: 14.8
click at [17, 124] on div at bounding box center [17, 124] width 8 height 8
click at [13, 126] on div at bounding box center [17, 124] width 17 height 17
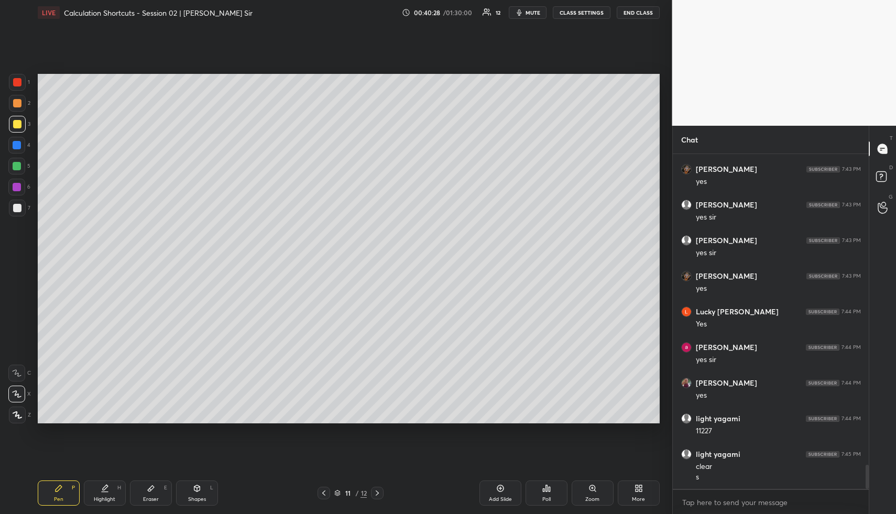
drag, startPoint x: 18, startPoint y: 99, endPoint x: 30, endPoint y: 100, distance: 11.6
click at [18, 99] on div at bounding box center [17, 103] width 8 height 8
click at [99, 493] on div "Highlight H" at bounding box center [105, 492] width 42 height 25
click at [58, 500] on div "Pen" at bounding box center [58, 499] width 9 height 5
click at [15, 123] on div at bounding box center [17, 124] width 8 height 8
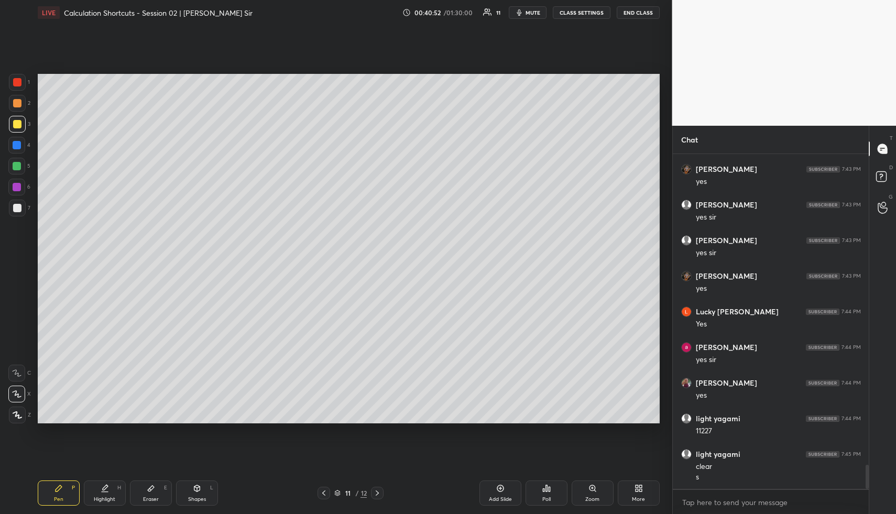
scroll to position [4340, 0]
drag, startPoint x: 63, startPoint y: 488, endPoint x: 64, endPoint y: 455, distance: 33.0
click at [63, 488] on div "Pen P" at bounding box center [59, 492] width 42 height 25
click at [16, 143] on div at bounding box center [17, 145] width 8 height 8
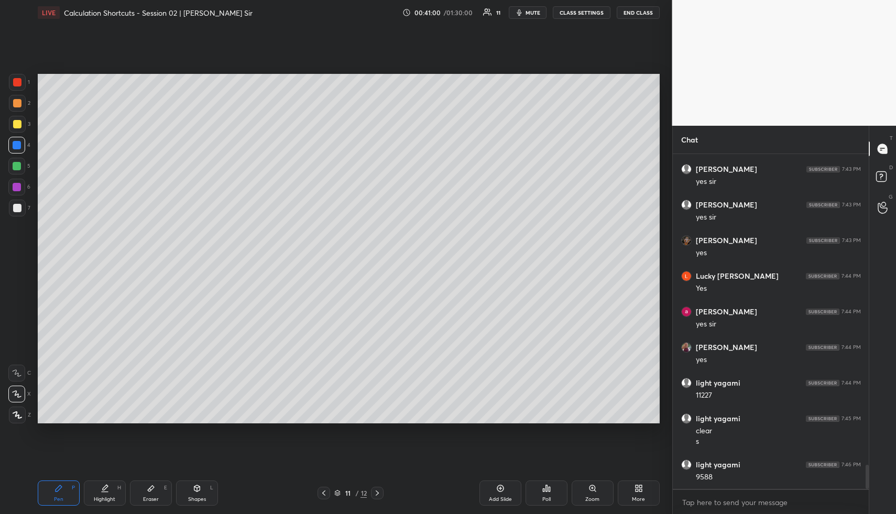
drag, startPoint x: 17, startPoint y: 123, endPoint x: 19, endPoint y: 113, distance: 10.3
click at [16, 123] on div at bounding box center [17, 124] width 8 height 8
drag, startPoint x: 17, startPoint y: 103, endPoint x: 34, endPoint y: 104, distance: 16.8
click at [18, 103] on div at bounding box center [17, 103] width 8 height 8
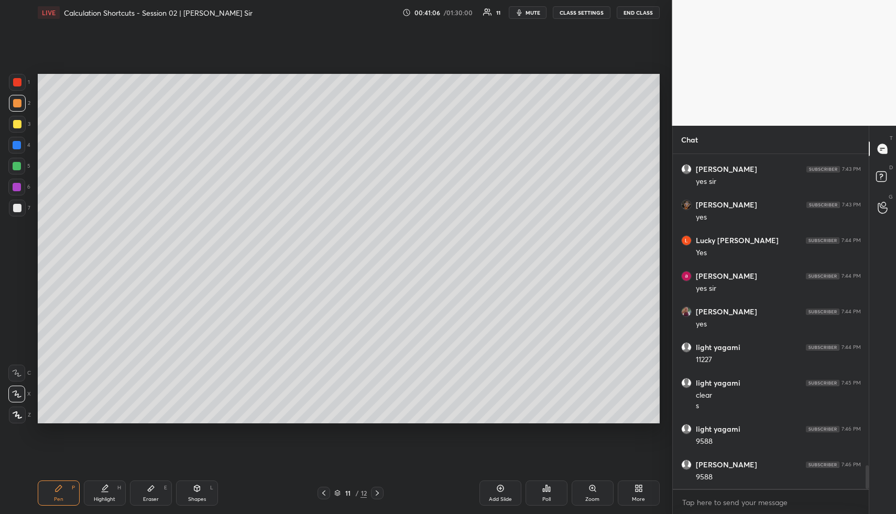
drag, startPoint x: 144, startPoint y: 495, endPoint x: 151, endPoint y: 441, distance: 54.4
click at [144, 493] on div "Eraser E" at bounding box center [151, 492] width 42 height 25
click at [103, 493] on div "Highlight H" at bounding box center [105, 492] width 42 height 25
drag, startPoint x: 108, startPoint y: 496, endPoint x: 107, endPoint y: 451, distance: 45.1
click at [108, 494] on div "Highlight H" at bounding box center [105, 492] width 42 height 25
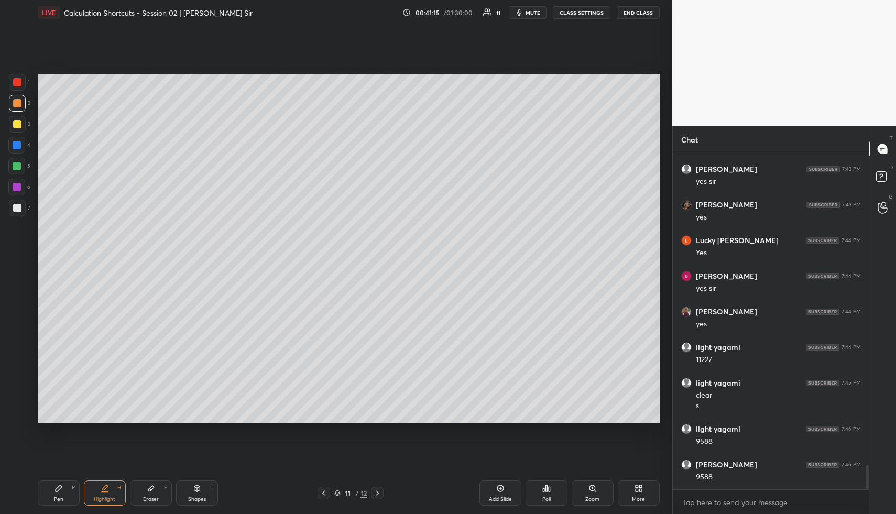
click at [63, 499] on div "Pen P" at bounding box center [59, 492] width 42 height 25
click at [19, 143] on div at bounding box center [17, 145] width 8 height 8
click at [104, 500] on div "Highlight" at bounding box center [104, 499] width 21 height 5
drag, startPoint x: 57, startPoint y: 491, endPoint x: 56, endPoint y: 472, distance: 18.9
click at [57, 490] on icon at bounding box center [58, 488] width 8 height 8
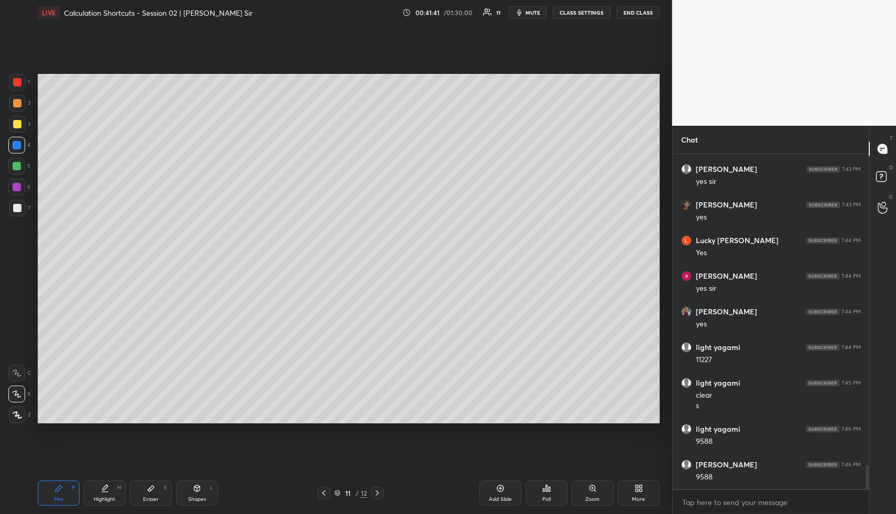
click at [14, 168] on div at bounding box center [17, 166] width 8 height 8
drag, startPoint x: 93, startPoint y: 493, endPoint x: 99, endPoint y: 445, distance: 48.0
click at [94, 493] on div "Highlight H" at bounding box center [105, 492] width 42 height 25
drag, startPoint x: 62, startPoint y: 494, endPoint x: 61, endPoint y: 484, distance: 10.0
click at [61, 492] on div "Pen P" at bounding box center [59, 492] width 42 height 25
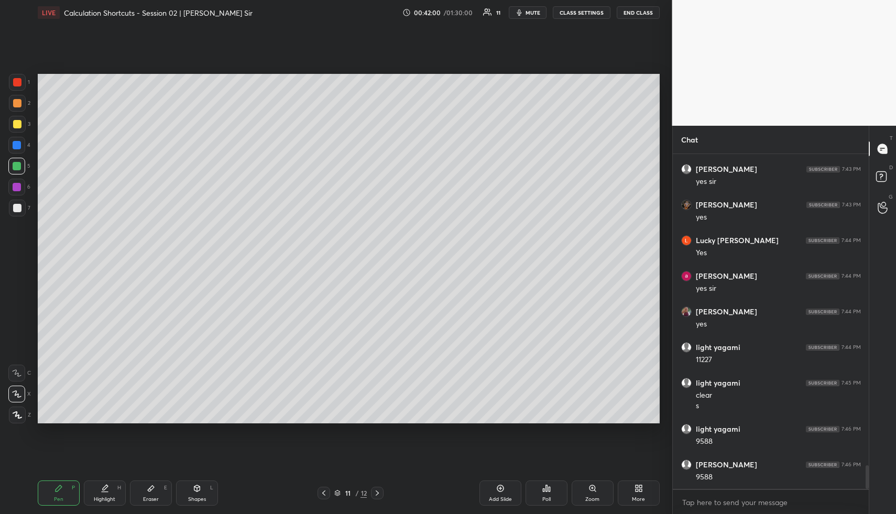
click at [111, 485] on div "Highlight H" at bounding box center [105, 492] width 42 height 25
click at [41, 496] on div "Pen P" at bounding box center [59, 492] width 42 height 25
click at [20, 187] on div at bounding box center [17, 187] width 8 height 8
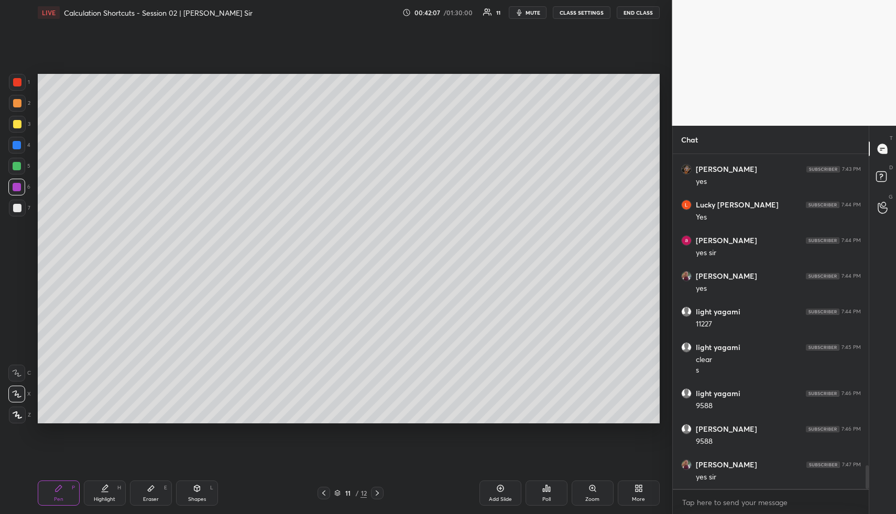
click at [55, 491] on div "Pen P" at bounding box center [59, 492] width 42 height 25
click at [17, 129] on div at bounding box center [17, 124] width 17 height 17
click at [101, 490] on icon at bounding box center [105, 488] width 8 height 8
click at [68, 490] on div "Pen P" at bounding box center [59, 492] width 42 height 25
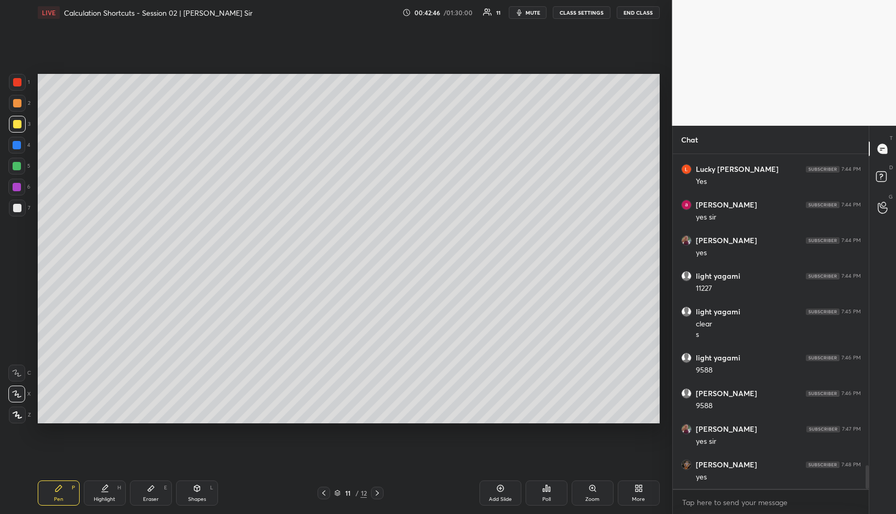
click at [199, 490] on icon at bounding box center [197, 488] width 8 height 8
drag, startPoint x: 18, startPoint y: 208, endPoint x: 32, endPoint y: 206, distance: 14.8
click at [20, 209] on div at bounding box center [17, 208] width 8 height 8
click at [19, 143] on div at bounding box center [17, 145] width 8 height 8
click at [21, 146] on div at bounding box center [16, 145] width 17 height 17
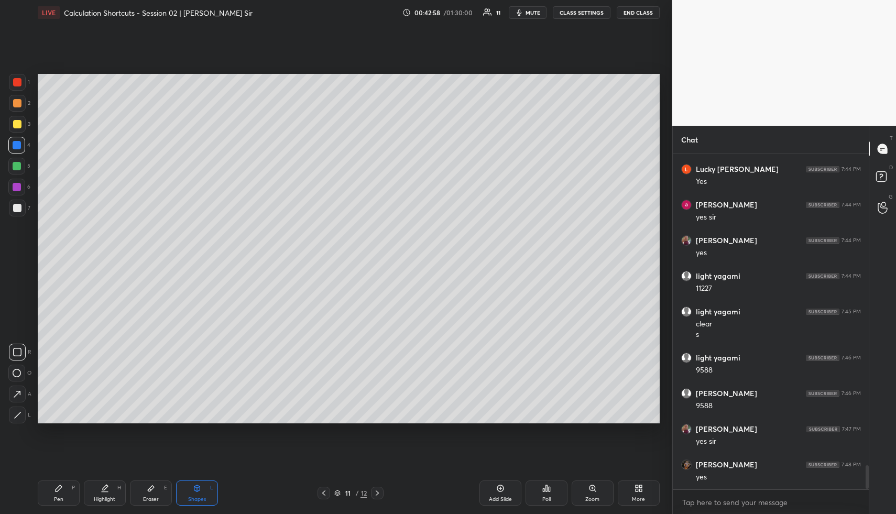
drag, startPoint x: 89, startPoint y: 493, endPoint x: 102, endPoint y: 484, distance: 15.7
click at [92, 491] on div "Highlight H" at bounding box center [105, 492] width 42 height 25
click at [502, 490] on icon at bounding box center [500, 488] width 8 height 8
drag, startPoint x: 61, startPoint y: 496, endPoint x: 62, endPoint y: 462, distance: 34.1
click at [61, 495] on div "Pen P" at bounding box center [59, 492] width 42 height 25
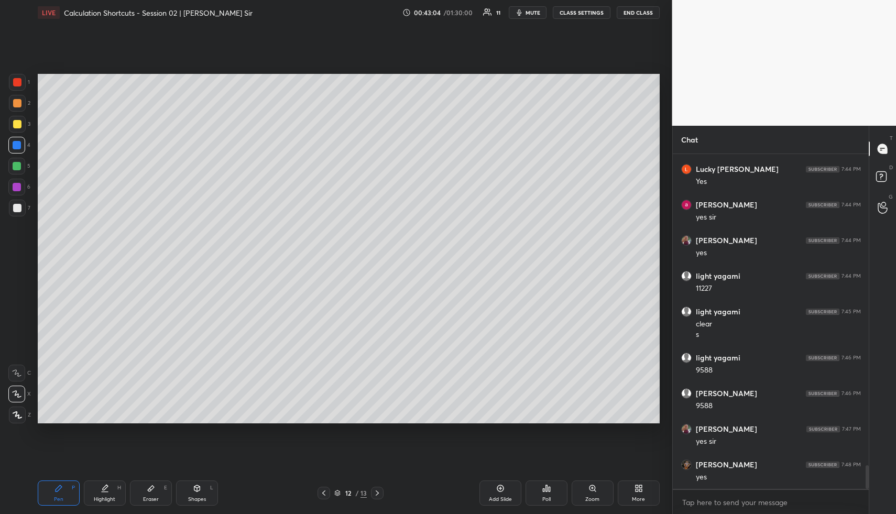
drag, startPoint x: 19, startPoint y: 102, endPoint x: 36, endPoint y: 107, distance: 17.4
click at [19, 104] on div at bounding box center [17, 103] width 8 height 8
drag, startPoint x: 20, startPoint y: 141, endPoint x: 33, endPoint y: 141, distance: 13.1
click at [20, 143] on div at bounding box center [17, 145] width 8 height 8
drag, startPoint x: 107, startPoint y: 491, endPoint x: 113, endPoint y: 428, distance: 63.1
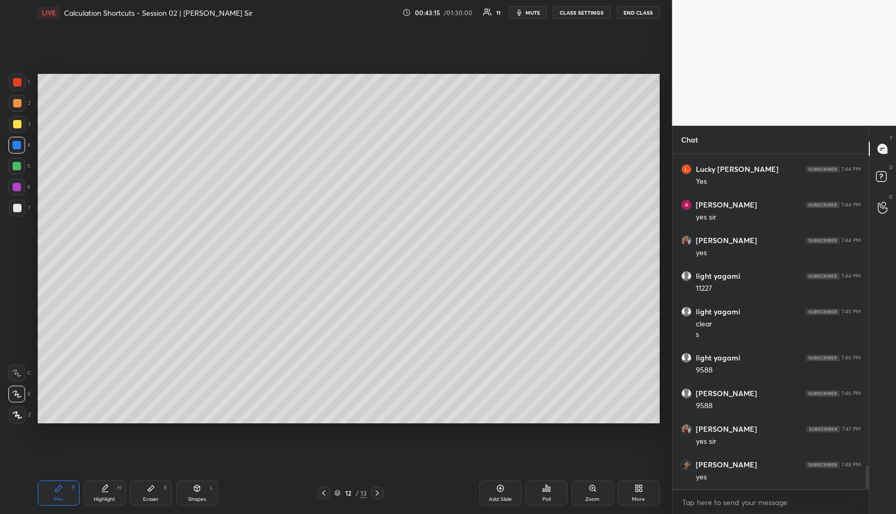
click at [106, 488] on icon at bounding box center [105, 488] width 8 height 8
drag, startPoint x: 60, startPoint y: 495, endPoint x: 53, endPoint y: 465, distance: 31.0
click at [58, 493] on div "Pen P" at bounding box center [59, 492] width 42 height 25
drag, startPoint x: 19, startPoint y: 165, endPoint x: 31, endPoint y: 166, distance: 12.1
click at [19, 165] on div at bounding box center [17, 166] width 8 height 8
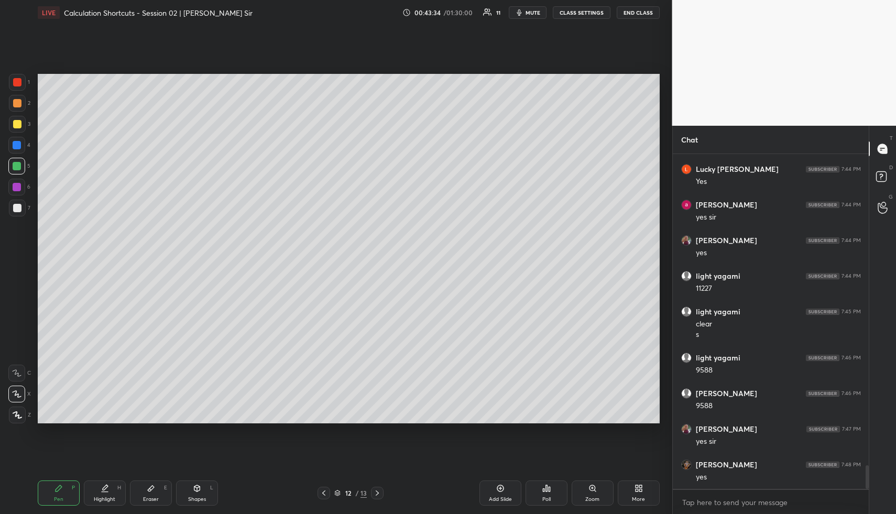
click at [190, 494] on div "Shapes L" at bounding box center [197, 492] width 42 height 25
click at [13, 75] on div at bounding box center [17, 82] width 17 height 17
click at [94, 492] on div "Highlight H" at bounding box center [105, 492] width 42 height 25
click at [101, 488] on icon at bounding box center [105, 488] width 8 height 8
drag, startPoint x: 63, startPoint y: 490, endPoint x: 62, endPoint y: 476, distance: 13.7
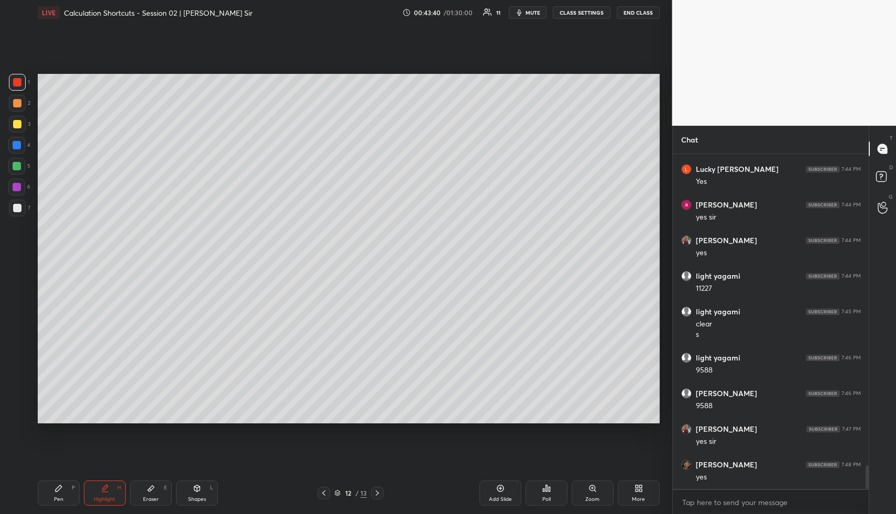
click at [62, 488] on div "Pen P" at bounding box center [59, 492] width 42 height 25
click at [19, 116] on div at bounding box center [17, 124] width 17 height 17
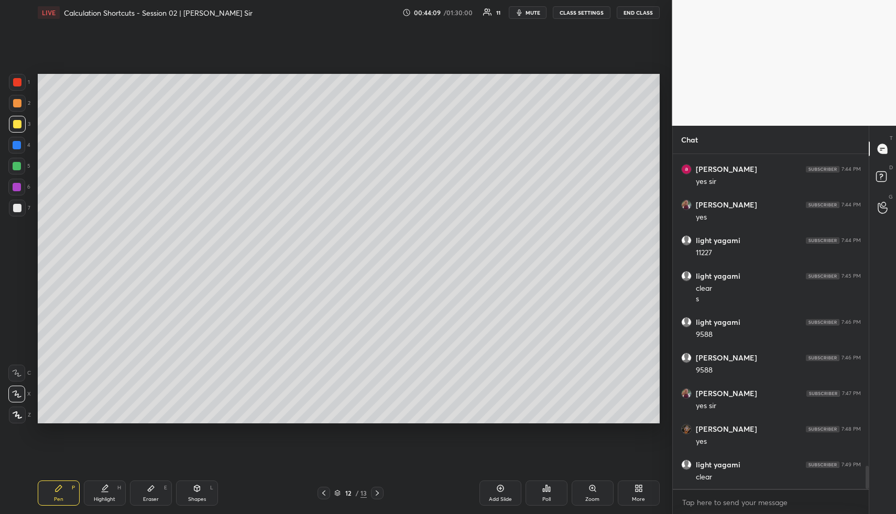
click at [95, 482] on div "Highlight H" at bounding box center [105, 492] width 42 height 25
click at [97, 488] on div "Highlight H" at bounding box center [105, 492] width 42 height 25
drag, startPoint x: 55, startPoint y: 499, endPoint x: 54, endPoint y: 464, distance: 34.6
click at [53, 494] on div "Pen P" at bounding box center [59, 492] width 42 height 25
click at [20, 208] on div at bounding box center [17, 208] width 8 height 8
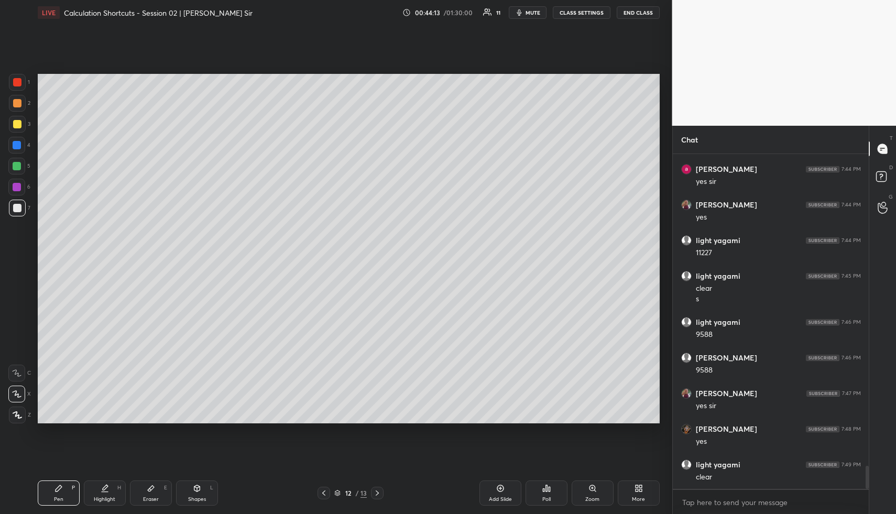
click at [101, 484] on icon at bounding box center [105, 488] width 8 height 8
click at [499, 498] on div "Add Slide" at bounding box center [500, 499] width 23 height 5
click at [67, 489] on div "Pen P" at bounding box center [59, 492] width 42 height 25
drag, startPoint x: 18, startPoint y: 106, endPoint x: 34, endPoint y: 98, distance: 18.0
click at [18, 106] on div at bounding box center [17, 103] width 8 height 8
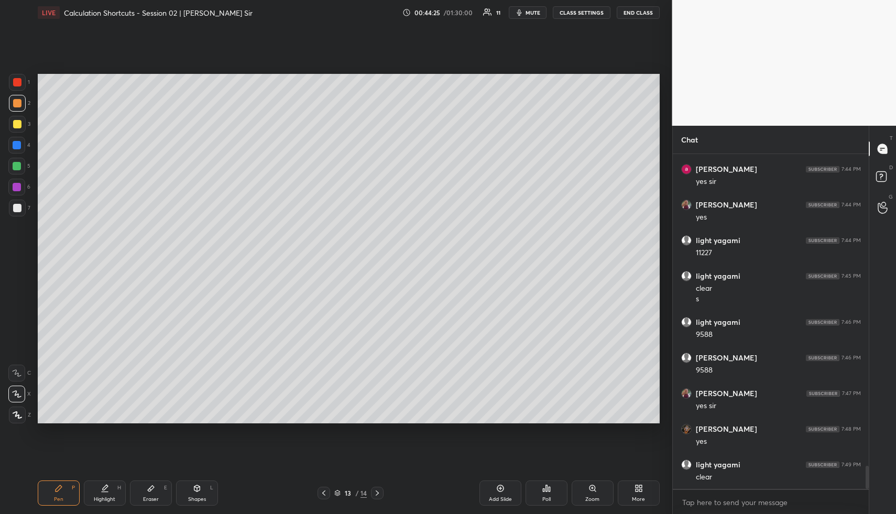
click at [107, 486] on icon at bounding box center [105, 487] width 5 height 5
drag, startPoint x: 52, startPoint y: 508, endPoint x: 52, endPoint y: 499, distance: 8.9
click at [51, 504] on div "Pen P Highlight H Eraser E Shapes L 13 / 14 Add Slide Poll Zoom More" at bounding box center [349, 493] width 622 height 42
drag, startPoint x: 60, startPoint y: 493, endPoint x: 61, endPoint y: 438, distance: 55.6
click at [60, 491] on div "Pen P" at bounding box center [59, 492] width 42 height 25
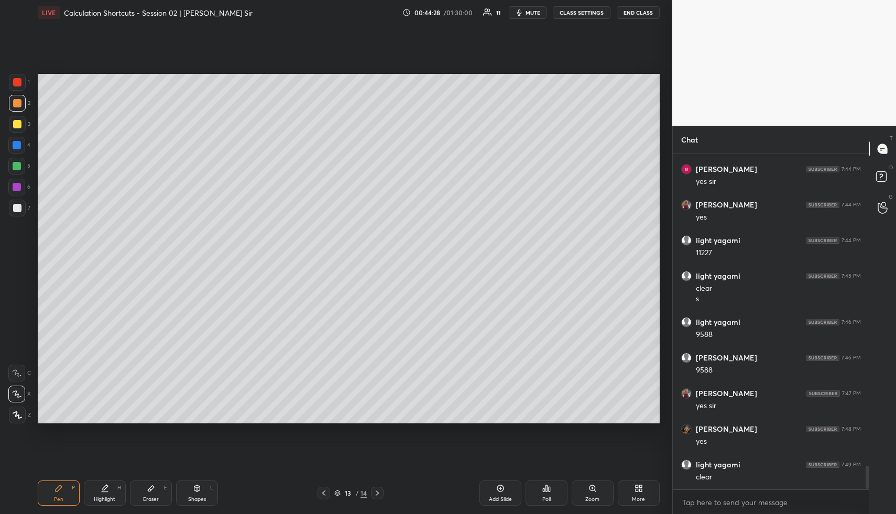
click at [19, 211] on div at bounding box center [17, 208] width 8 height 8
drag, startPoint x: 105, startPoint y: 494, endPoint x: 108, endPoint y: 434, distance: 60.4
click at [101, 491] on div "Highlight H" at bounding box center [105, 492] width 42 height 25
click at [192, 494] on div "Shapes L" at bounding box center [197, 492] width 42 height 25
click at [15, 140] on div at bounding box center [16, 145] width 17 height 17
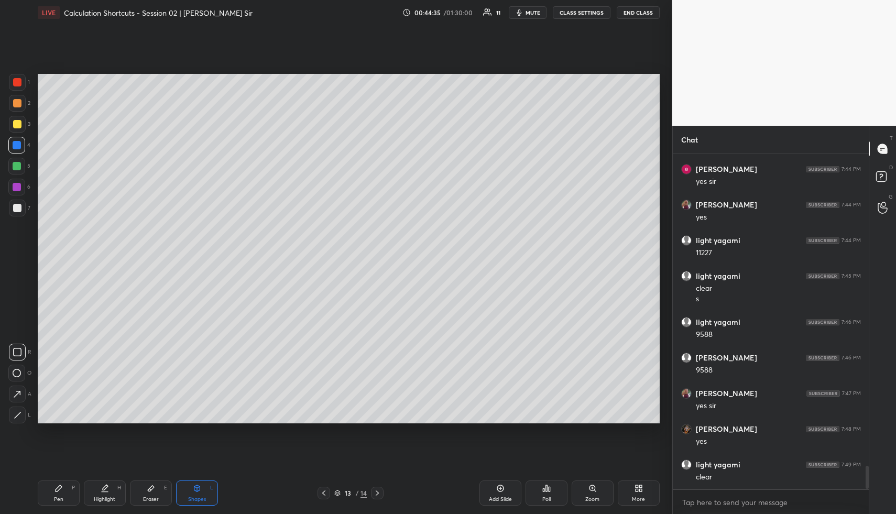
click at [17, 411] on icon at bounding box center [18, 415] width 8 height 8
click at [111, 485] on div "Highlight H" at bounding box center [105, 492] width 42 height 25
drag, startPoint x: 111, startPoint y: 492, endPoint x: 117, endPoint y: 433, distance: 59.6
click at [111, 492] on div "Highlight H" at bounding box center [105, 492] width 42 height 25
drag, startPoint x: 50, startPoint y: 500, endPoint x: 48, endPoint y: 469, distance: 31.0
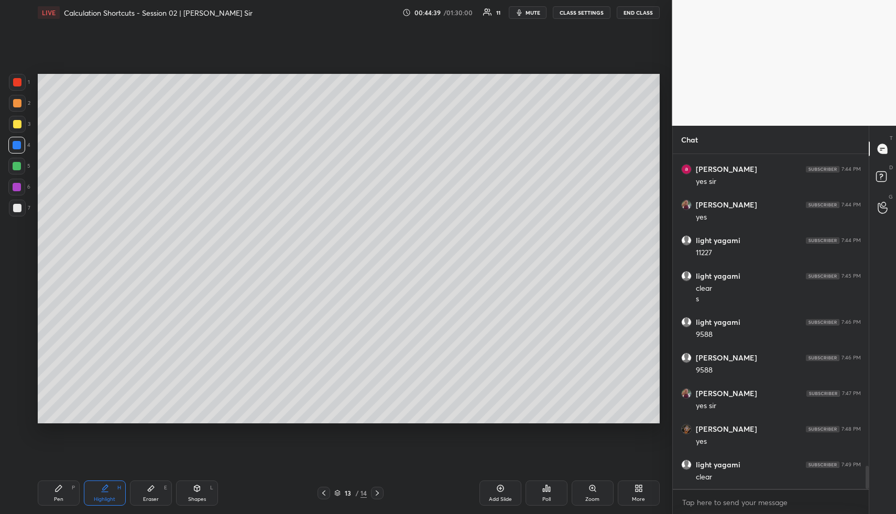
click at [50, 498] on div "Pen P" at bounding box center [59, 492] width 42 height 25
drag, startPoint x: 17, startPoint y: 123, endPoint x: 17, endPoint y: 116, distance: 6.8
click at [16, 123] on div at bounding box center [17, 124] width 8 height 8
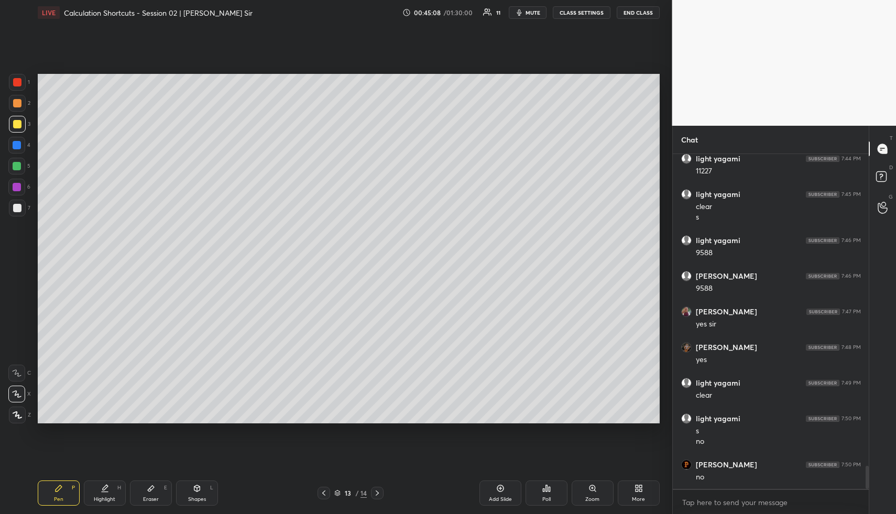
scroll to position [4600, 0]
drag, startPoint x: 111, startPoint y: 489, endPoint x: 123, endPoint y: 462, distance: 29.8
click at [110, 488] on div "Highlight H" at bounding box center [105, 492] width 42 height 25
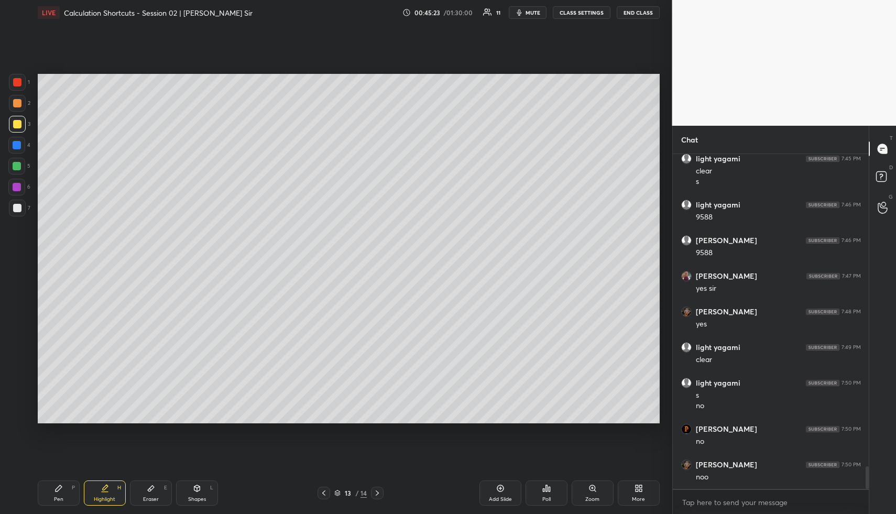
click at [195, 493] on div "Shapes L" at bounding box center [197, 492] width 42 height 25
drag, startPoint x: 18, startPoint y: 165, endPoint x: 34, endPoint y: 149, distance: 21.9
click at [20, 165] on div at bounding box center [17, 166] width 8 height 8
click at [60, 492] on icon at bounding box center [58, 488] width 8 height 8
drag, startPoint x: 60, startPoint y: 492, endPoint x: 53, endPoint y: 443, distance: 49.3
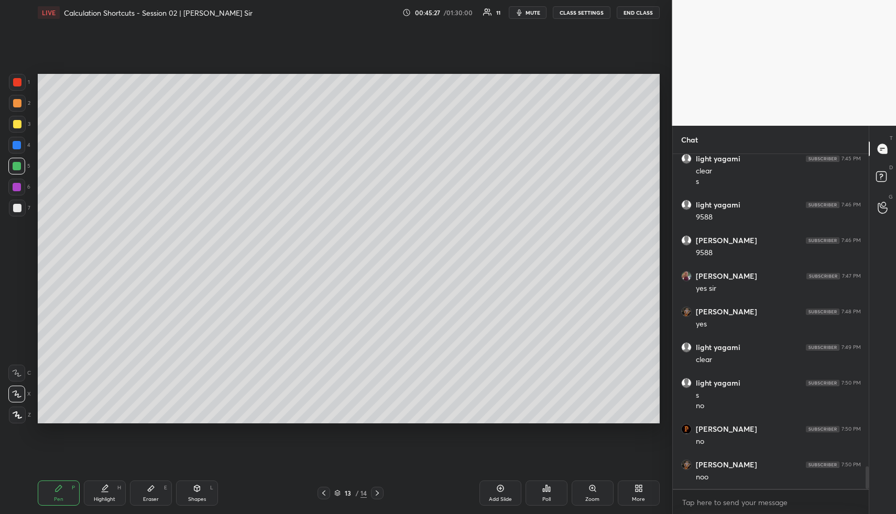
click at [60, 492] on icon at bounding box center [58, 488] width 8 height 8
drag, startPoint x: 15, startPoint y: 161, endPoint x: 16, endPoint y: 167, distance: 6.3
click at [15, 161] on div at bounding box center [16, 166] width 17 height 17
drag, startPoint x: 16, startPoint y: 167, endPoint x: 37, endPoint y: 169, distance: 21.0
click at [16, 168] on div at bounding box center [17, 166] width 8 height 8
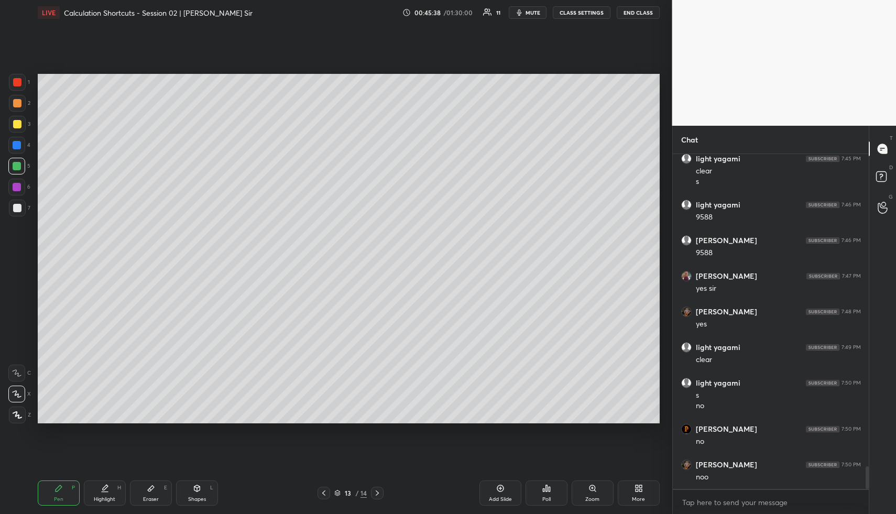
click at [18, 212] on div at bounding box center [17, 208] width 17 height 17
click at [17, 106] on div at bounding box center [17, 103] width 8 height 8
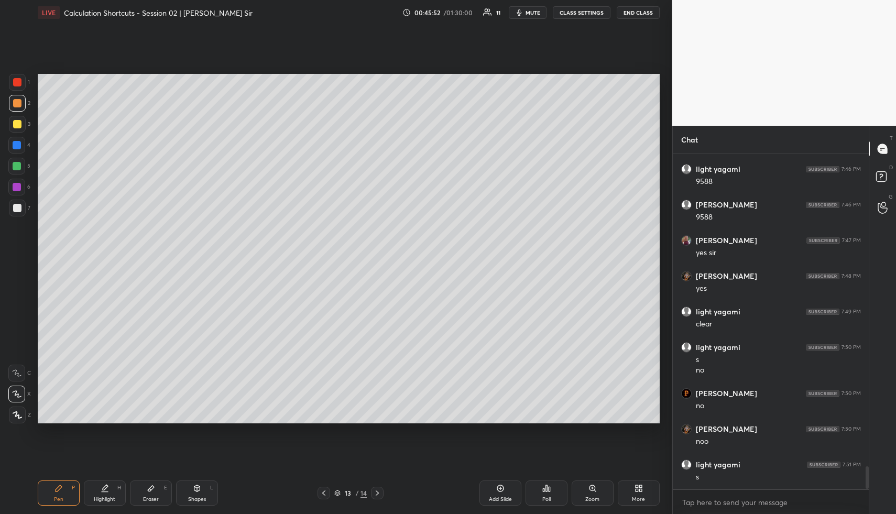
scroll to position [4671, 0]
drag, startPoint x: 109, startPoint y: 490, endPoint x: 114, endPoint y: 478, distance: 12.7
click at [110, 491] on div "Highlight H" at bounding box center [105, 492] width 42 height 25
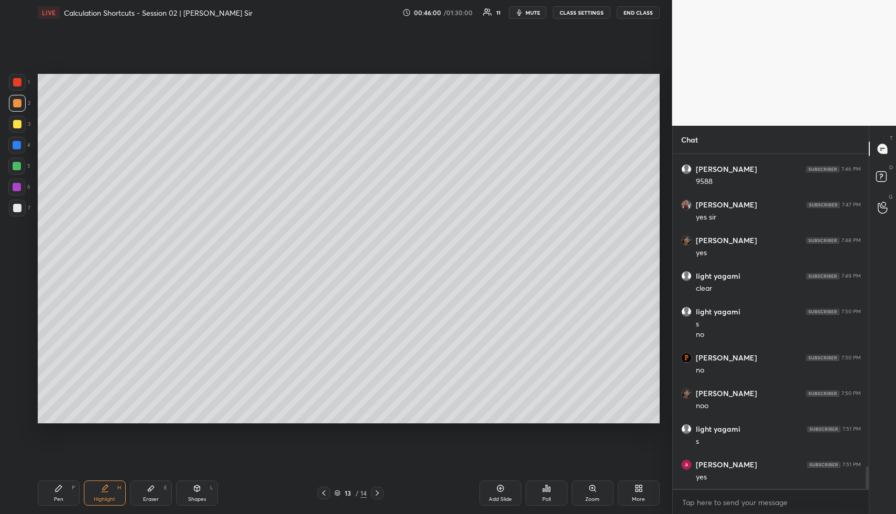
click at [58, 493] on div "Pen P" at bounding box center [59, 492] width 42 height 25
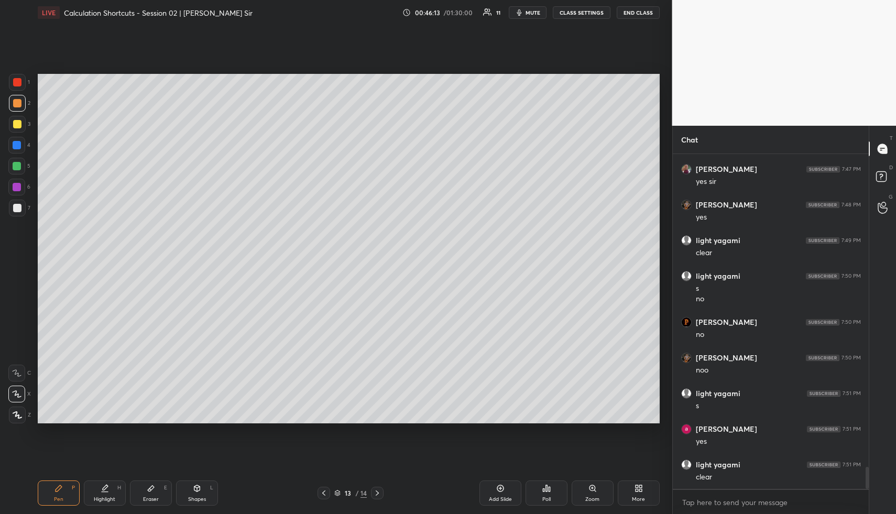
drag, startPoint x: 101, startPoint y: 501, endPoint x: 130, endPoint y: 473, distance: 40.8
click at [100, 500] on div "Highlight" at bounding box center [104, 499] width 21 height 5
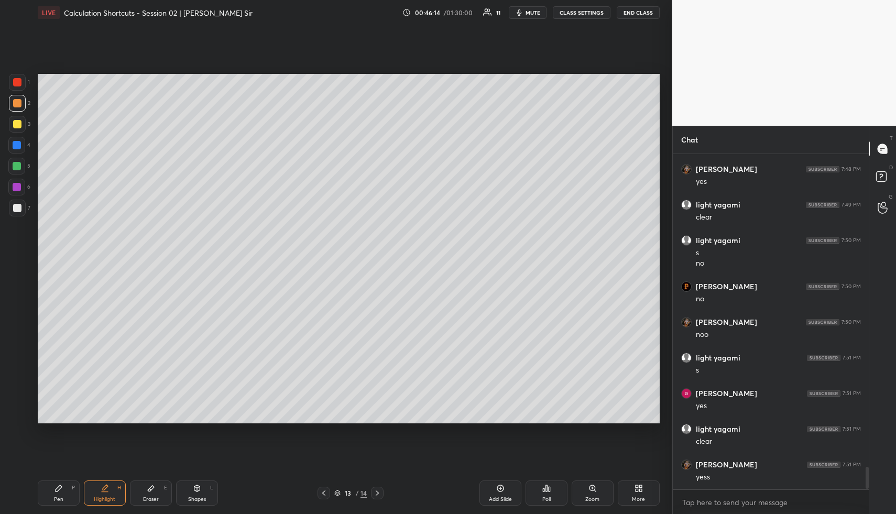
drag, startPoint x: 507, startPoint y: 493, endPoint x: 446, endPoint y: 485, distance: 60.8
click at [506, 492] on div "Add Slide" at bounding box center [500, 492] width 42 height 25
drag, startPoint x: 68, startPoint y: 493, endPoint x: 54, endPoint y: 446, distance: 49.2
click at [68, 491] on div "Pen P" at bounding box center [59, 492] width 42 height 25
click at [13, 121] on div at bounding box center [17, 124] width 8 height 8
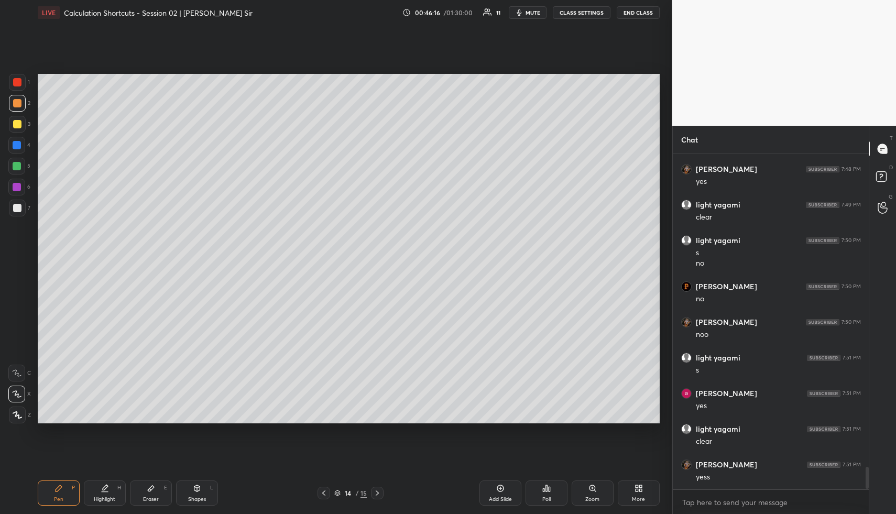
click at [17, 124] on div at bounding box center [17, 124] width 8 height 8
click at [17, 104] on div at bounding box center [17, 103] width 8 height 8
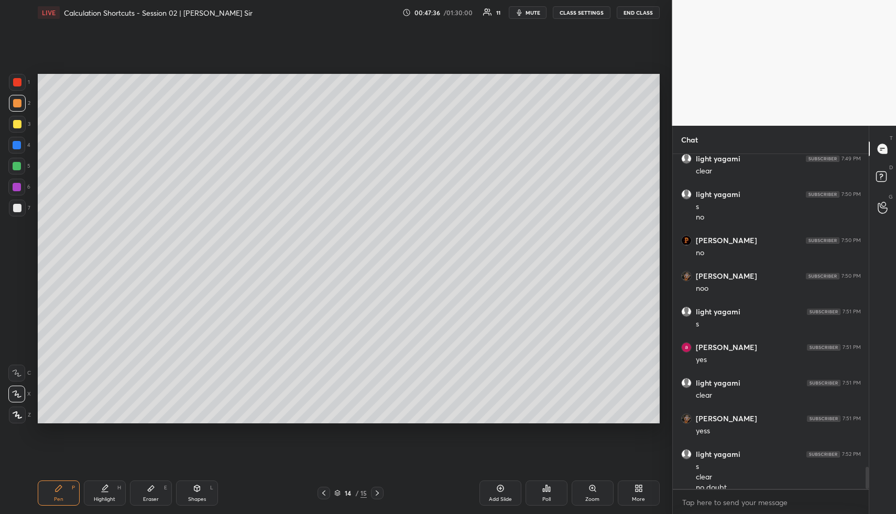
scroll to position [4799, 0]
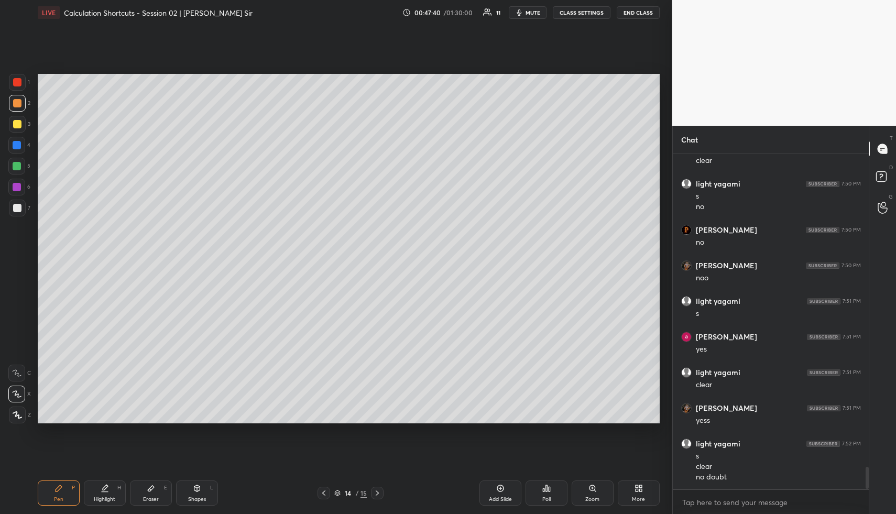
drag, startPoint x: 101, startPoint y: 488, endPoint x: 127, endPoint y: 470, distance: 32.1
click at [105, 487] on icon at bounding box center [105, 488] width 8 height 8
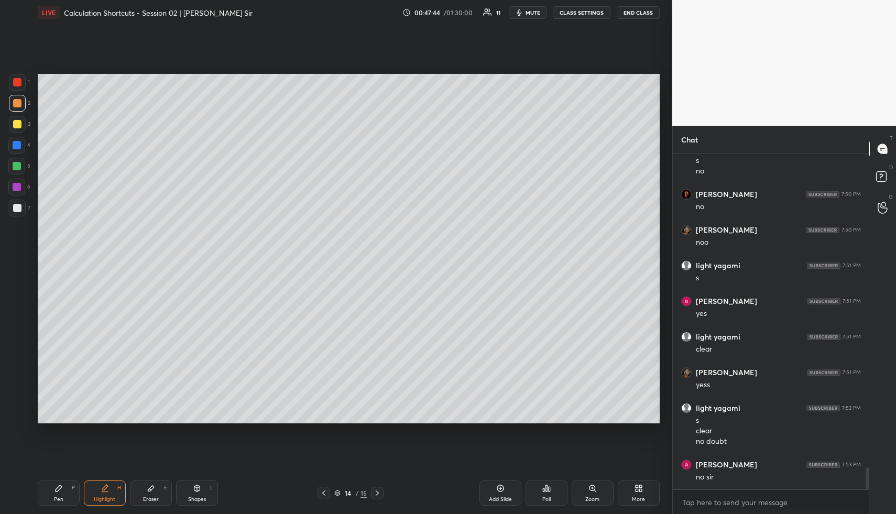
scroll to position [4870, 0]
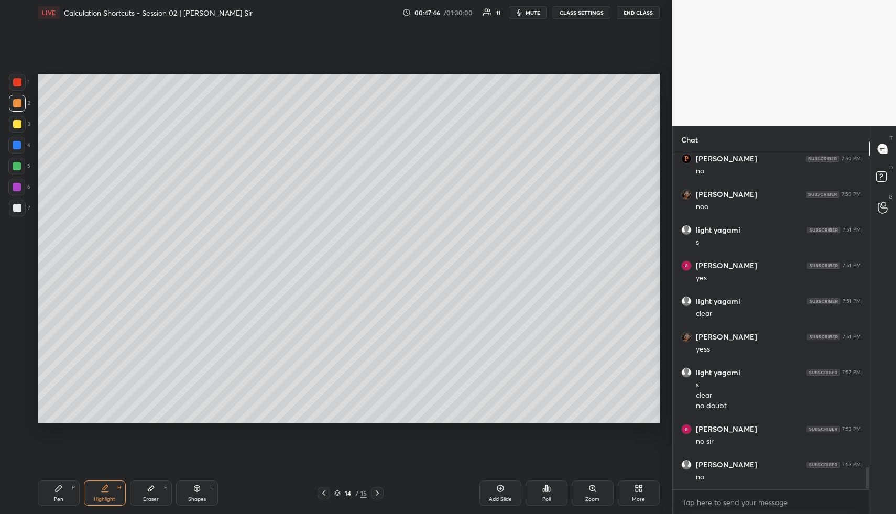
click at [60, 494] on div "Pen P" at bounding box center [59, 492] width 42 height 25
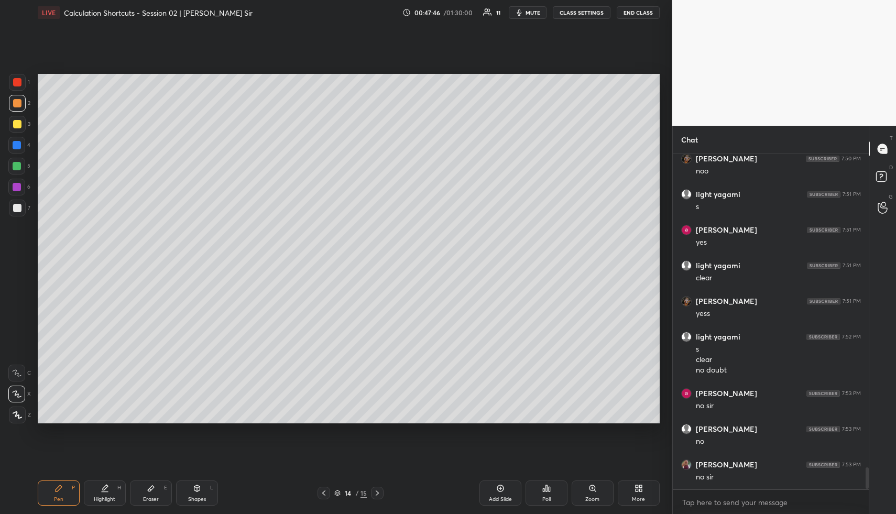
click at [18, 117] on div at bounding box center [17, 124] width 17 height 17
drag, startPoint x: 103, startPoint y: 493, endPoint x: 103, endPoint y: 481, distance: 11.5
click at [103, 494] on div "Highlight H" at bounding box center [105, 492] width 42 height 25
click at [326, 493] on icon at bounding box center [324, 493] width 8 height 8
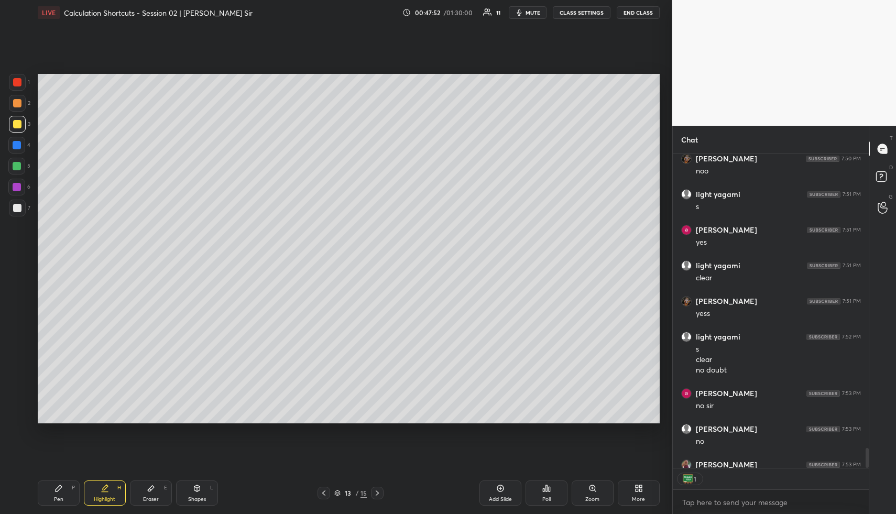
click at [324, 493] on icon at bounding box center [324, 493] width 8 height 8
click at [325, 495] on icon at bounding box center [324, 493] width 8 height 8
click at [324, 494] on icon at bounding box center [324, 493] width 8 height 8
click at [324, 493] on icon at bounding box center [324, 493] width 8 height 8
click at [323, 495] on icon at bounding box center [324, 493] width 8 height 8
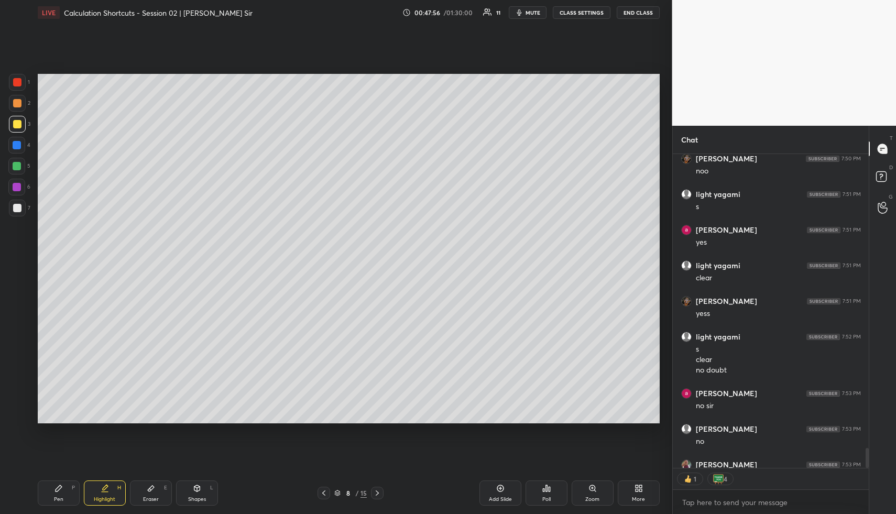
click at [324, 496] on icon at bounding box center [324, 493] width 8 height 8
click at [99, 486] on div "Highlight H" at bounding box center [105, 492] width 42 height 25
drag, startPoint x: 111, startPoint y: 493, endPoint x: 137, endPoint y: 444, distance: 55.5
click at [110, 492] on div "Highlight H" at bounding box center [105, 492] width 42 height 25
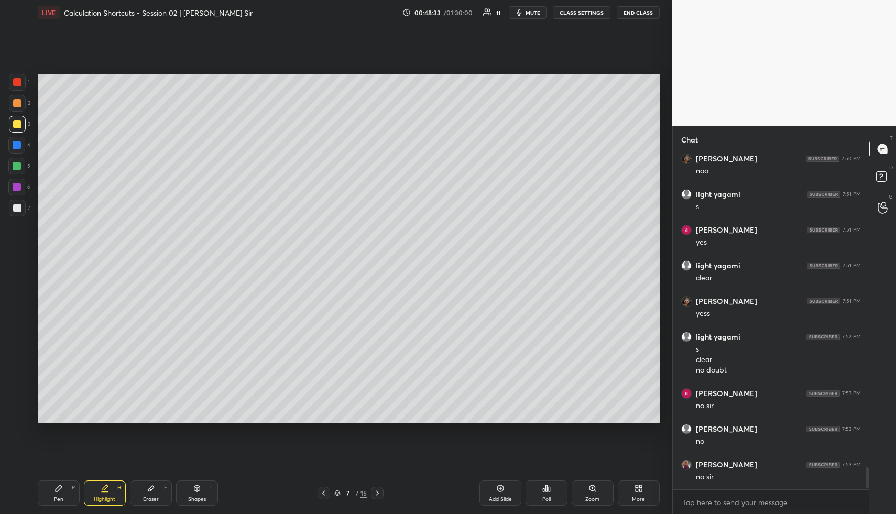
click at [375, 490] on icon at bounding box center [377, 493] width 8 height 8
click at [378, 494] on icon at bounding box center [377, 493] width 8 height 8
click at [374, 496] on icon at bounding box center [377, 493] width 8 height 8
click at [374, 493] on icon at bounding box center [377, 493] width 8 height 8
click at [377, 492] on icon at bounding box center [377, 493] width 8 height 8
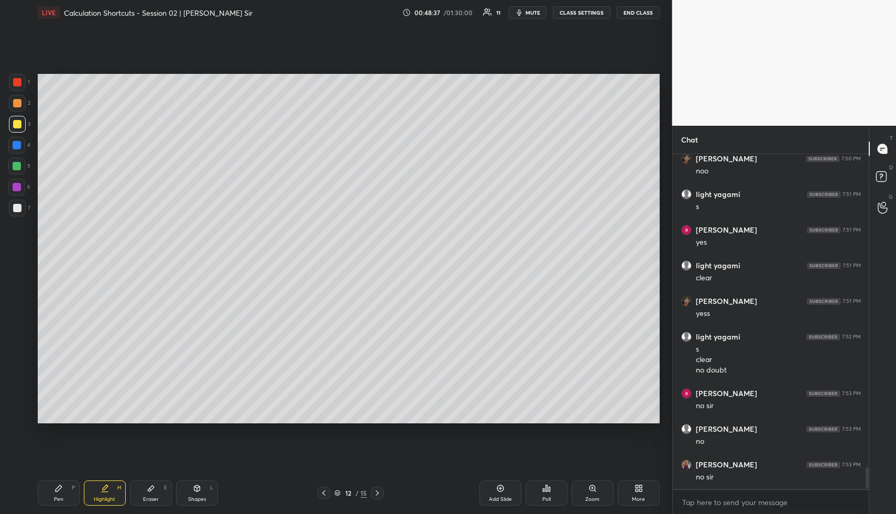
click at [376, 492] on icon at bounding box center [377, 493] width 8 height 8
click at [377, 491] on icon at bounding box center [377, 493] width 8 height 8
click at [376, 493] on icon at bounding box center [377, 493] width 8 height 8
drag, startPoint x: 68, startPoint y: 488, endPoint x: 68, endPoint y: 476, distance: 12.1
click at [68, 488] on div "Pen P" at bounding box center [59, 492] width 42 height 25
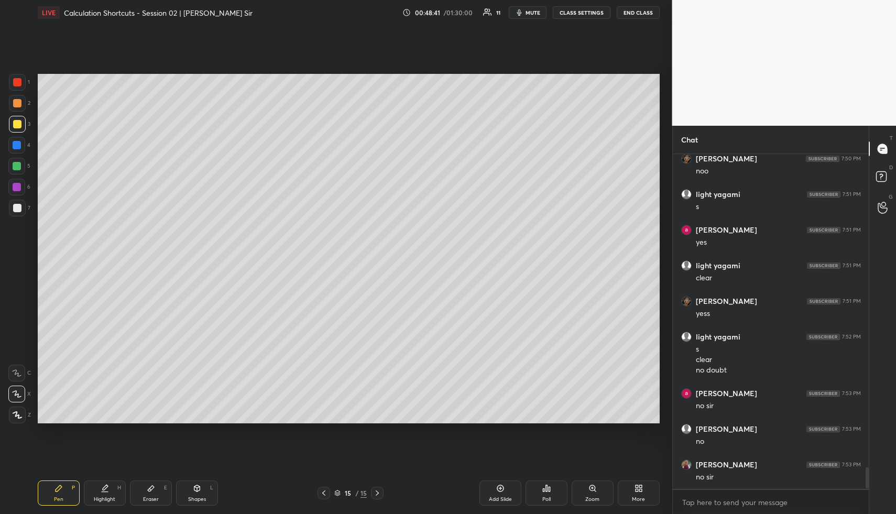
drag, startPoint x: 18, startPoint y: 144, endPoint x: 34, endPoint y: 148, distance: 15.8
click at [21, 144] on div at bounding box center [16, 145] width 17 height 17
drag, startPoint x: 110, startPoint y: 489, endPoint x: 117, endPoint y: 479, distance: 12.4
click at [110, 489] on div "Highlight H" at bounding box center [105, 492] width 42 height 25
click at [22, 161] on div at bounding box center [16, 166] width 17 height 17
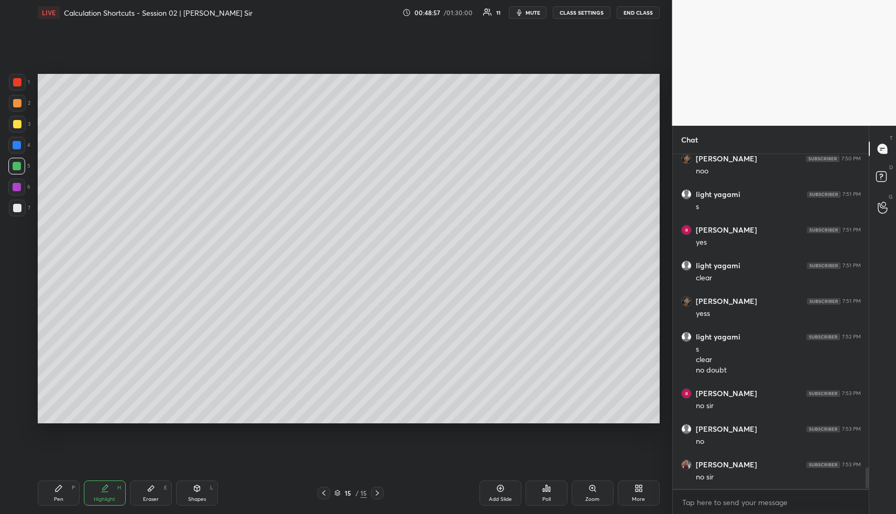
click at [497, 490] on icon at bounding box center [500, 488] width 7 height 7
drag, startPoint x: 204, startPoint y: 492, endPoint x: 160, endPoint y: 471, distance: 48.5
click at [200, 490] on div "Shapes L" at bounding box center [197, 492] width 42 height 25
click at [54, 484] on icon at bounding box center [58, 488] width 8 height 8
drag, startPoint x: 15, startPoint y: 205, endPoint x: 36, endPoint y: 185, distance: 29.3
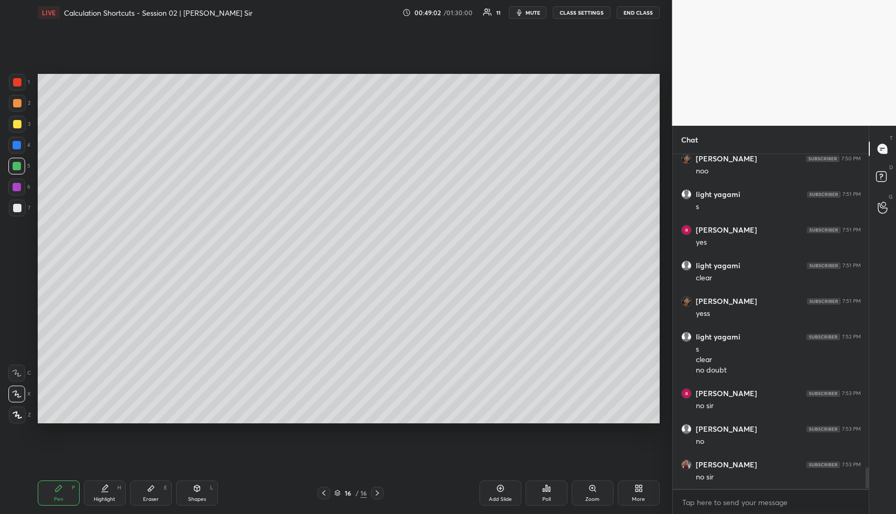
click at [15, 206] on div at bounding box center [17, 208] width 8 height 8
click at [115, 497] on div "Highlight" at bounding box center [104, 499] width 21 height 5
click at [54, 488] on icon at bounding box center [58, 488] width 8 height 8
drag, startPoint x: 103, startPoint y: 494, endPoint x: 108, endPoint y: 435, distance: 58.4
click at [103, 493] on div "Highlight H" at bounding box center [105, 492] width 42 height 25
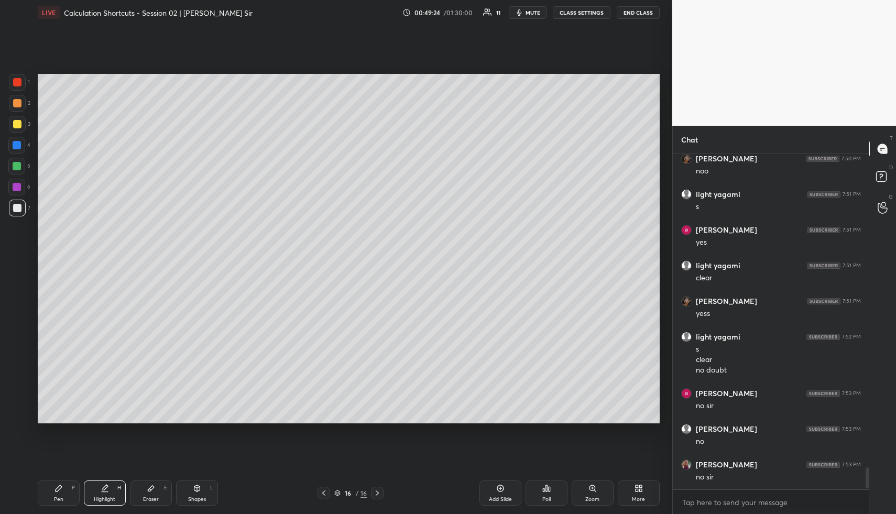
click at [53, 494] on div "Pen P" at bounding box center [59, 492] width 42 height 25
drag, startPoint x: 12, startPoint y: 105, endPoint x: 21, endPoint y: 111, distance: 11.1
click at [12, 105] on div at bounding box center [17, 103] width 17 height 17
click at [161, 487] on div "Eraser E" at bounding box center [151, 492] width 42 height 25
click at [325, 493] on icon at bounding box center [324, 493] width 8 height 8
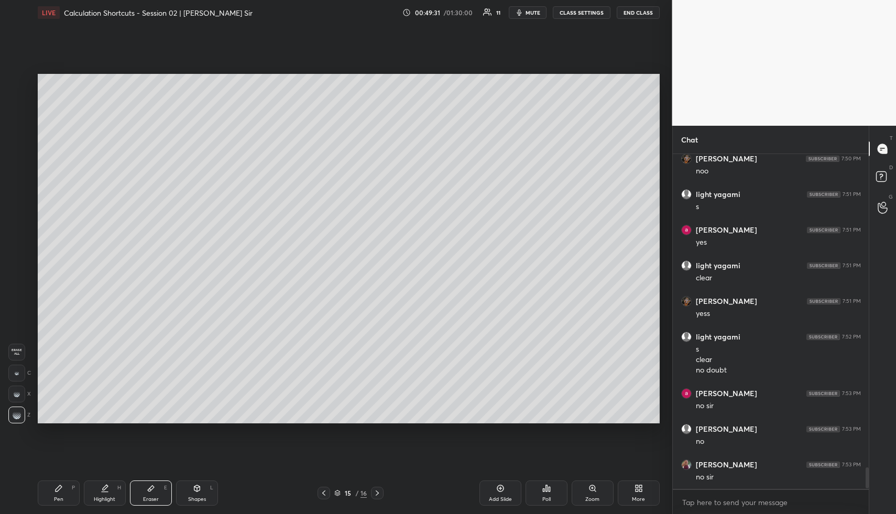
drag, startPoint x: 85, startPoint y: 491, endPoint x: 106, endPoint y: 477, distance: 24.9
click at [85, 491] on div "Highlight H" at bounding box center [105, 492] width 42 height 25
drag, startPoint x: 63, startPoint y: 496, endPoint x: 62, endPoint y: 449, distance: 47.7
click at [63, 496] on div "Pen P" at bounding box center [59, 492] width 42 height 25
click at [20, 128] on div at bounding box center [17, 124] width 17 height 17
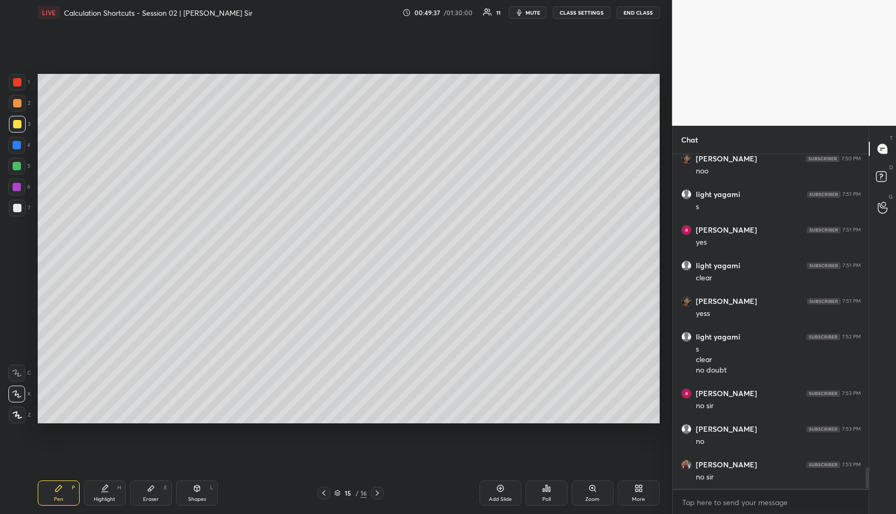
click at [18, 127] on div at bounding box center [17, 124] width 8 height 8
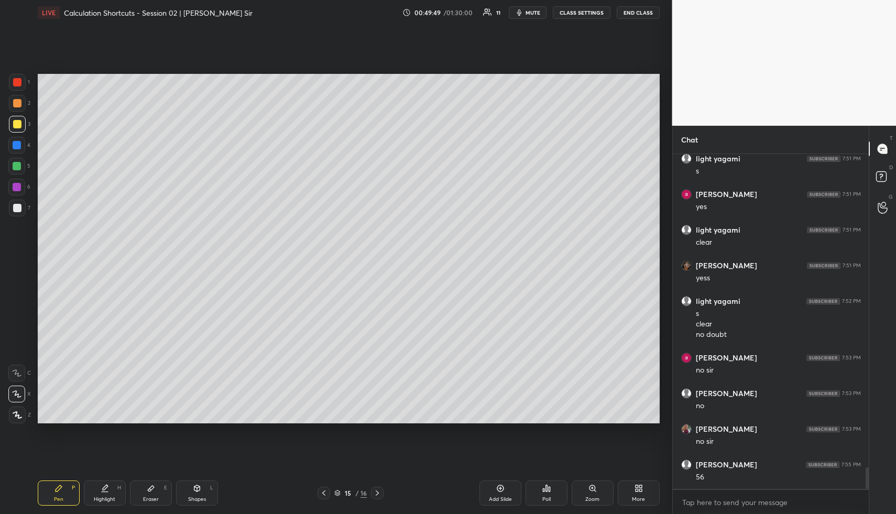
click at [376, 493] on icon at bounding box center [377, 493] width 8 height 8
drag, startPoint x: 17, startPoint y: 146, endPoint x: 32, endPoint y: 155, distance: 18.1
click at [17, 147] on div at bounding box center [17, 145] width 8 height 8
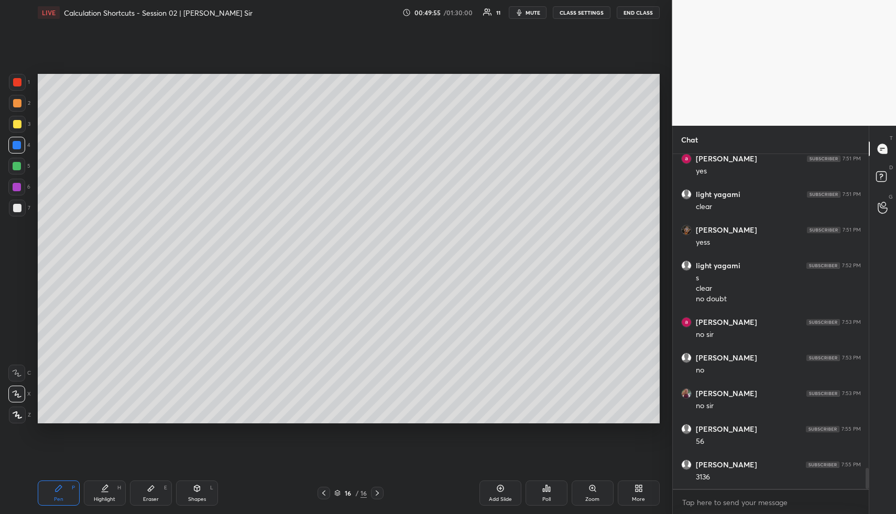
click at [18, 170] on div at bounding box center [16, 166] width 17 height 17
click at [105, 488] on icon at bounding box center [105, 487] width 5 height 5
click at [108, 488] on icon at bounding box center [105, 488] width 8 height 8
click at [70, 502] on div "Pen P" at bounding box center [59, 492] width 42 height 25
click at [15, 119] on div at bounding box center [17, 124] width 17 height 17
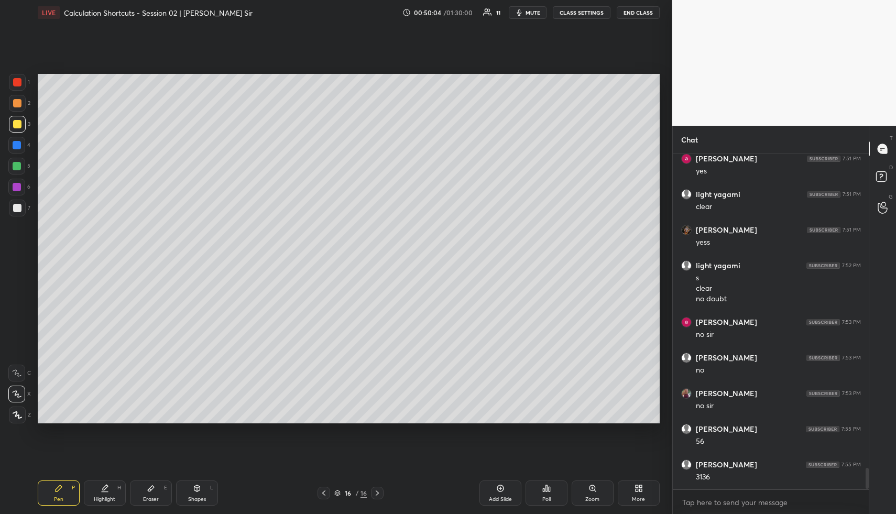
scroll to position [5013, 0]
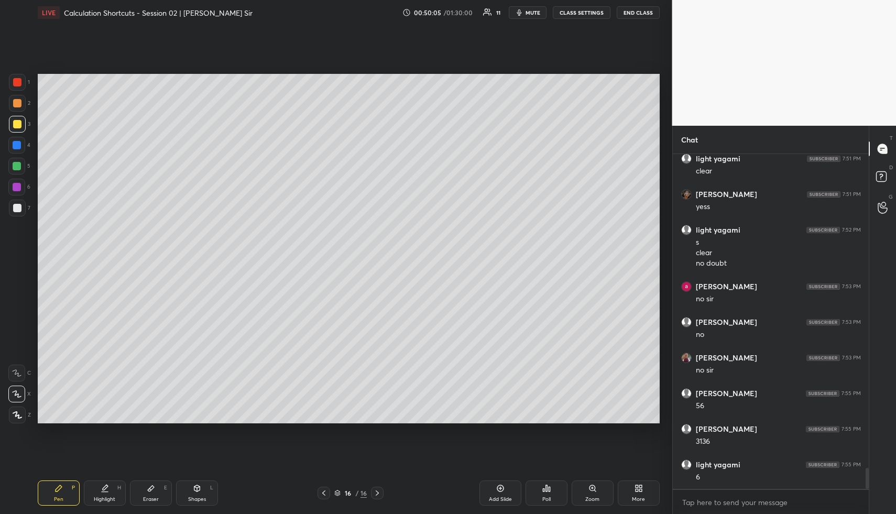
drag, startPoint x: 16, startPoint y: 103, endPoint x: 34, endPoint y: 116, distance: 21.8
click at [16, 105] on div at bounding box center [17, 103] width 8 height 8
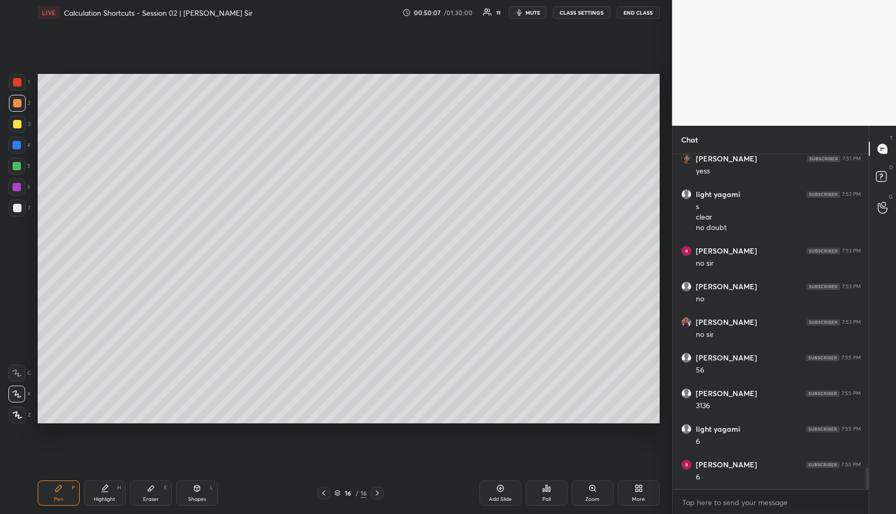
click at [102, 492] on icon at bounding box center [105, 492] width 6 height 0
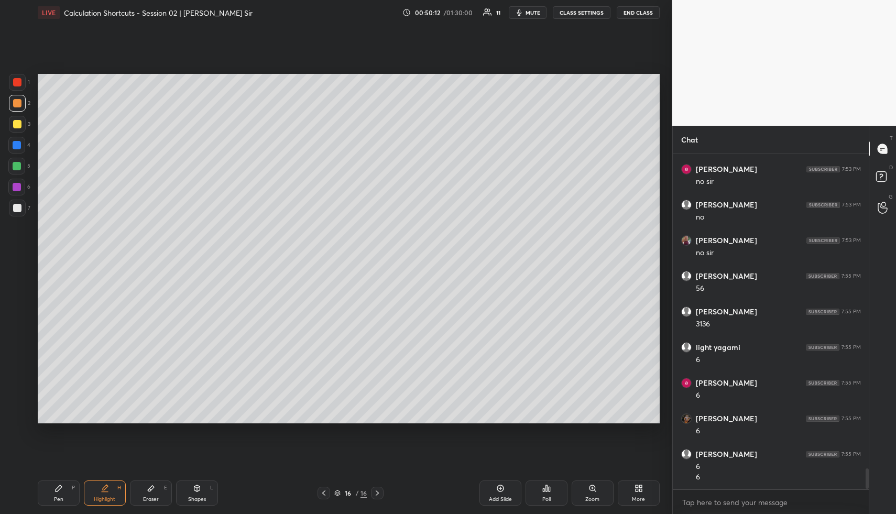
scroll to position [5176, 0]
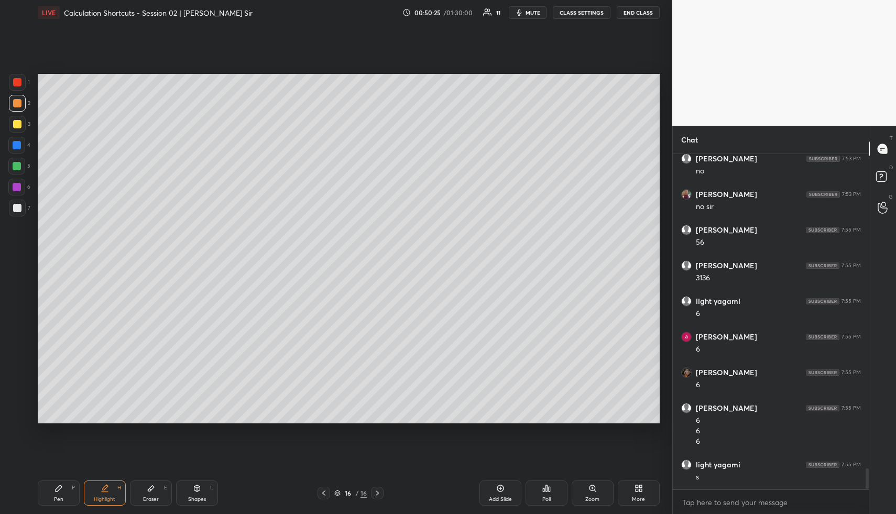
click at [61, 487] on icon at bounding box center [59, 488] width 6 height 6
click at [17, 125] on div at bounding box center [17, 124] width 8 height 8
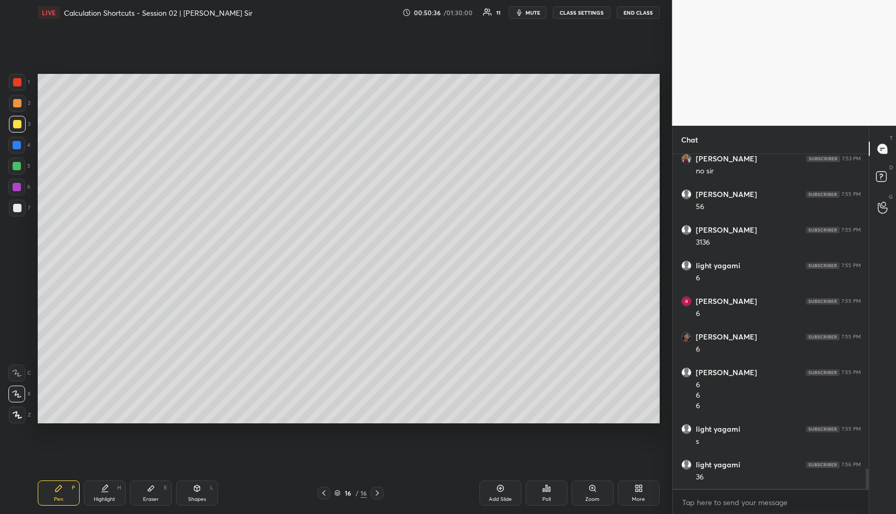
click at [103, 486] on icon at bounding box center [105, 488] width 8 height 8
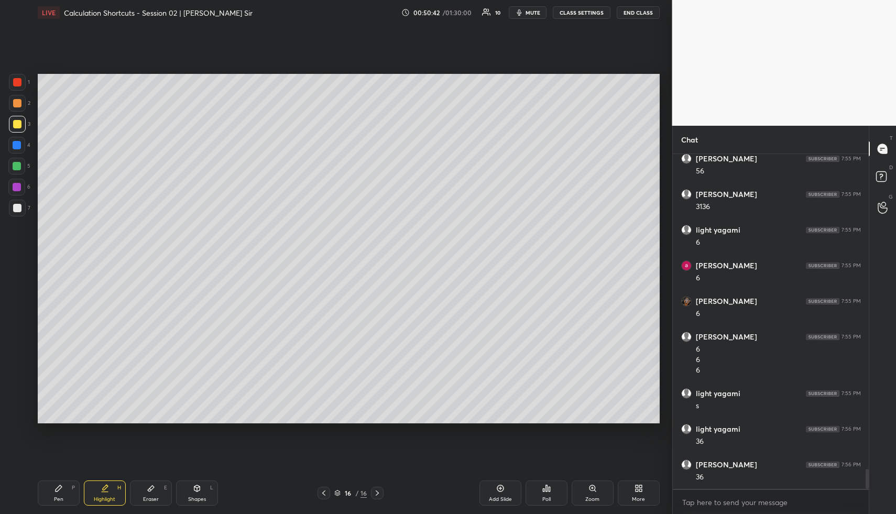
scroll to position [5283, 0]
drag, startPoint x: 63, startPoint y: 487, endPoint x: 64, endPoint y: 471, distance: 16.8
click at [64, 487] on div "Pen P" at bounding box center [59, 492] width 42 height 25
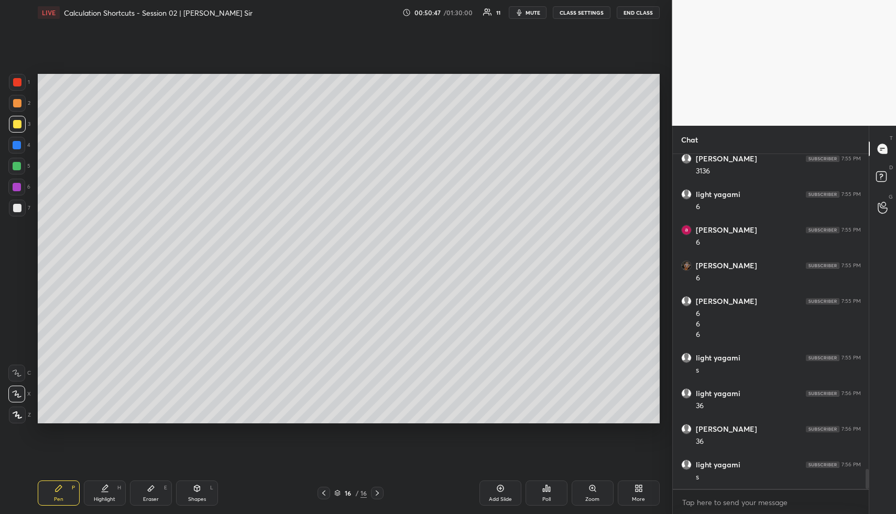
click at [19, 126] on div at bounding box center [17, 124] width 8 height 8
click at [60, 495] on div "Pen P" at bounding box center [59, 492] width 42 height 25
drag, startPoint x: 12, startPoint y: 128, endPoint x: 18, endPoint y: 130, distance: 6.8
click at [13, 128] on div at bounding box center [17, 124] width 17 height 17
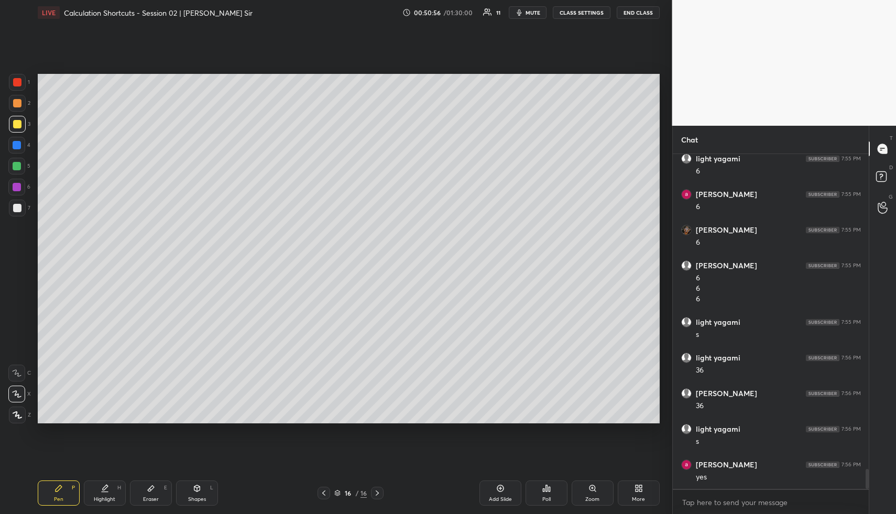
click at [113, 505] on div "Highlight H" at bounding box center [105, 492] width 42 height 25
click at [56, 501] on div "Pen" at bounding box center [58, 499] width 9 height 5
click at [20, 128] on div at bounding box center [17, 124] width 17 height 17
drag, startPoint x: 104, startPoint y: 492, endPoint x: 102, endPoint y: 459, distance: 33.0
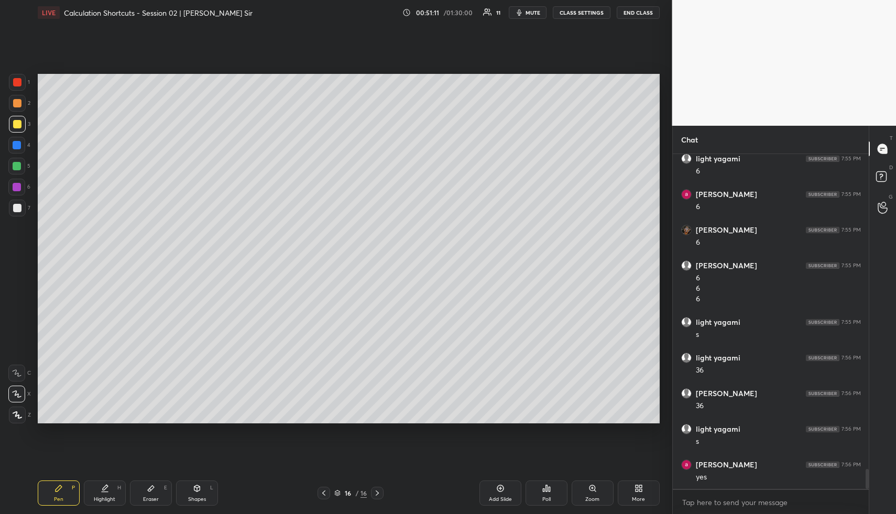
click at [103, 491] on icon at bounding box center [105, 488] width 8 height 8
drag, startPoint x: 64, startPoint y: 497, endPoint x: 61, endPoint y: 486, distance: 11.3
click at [63, 495] on div "Pen P" at bounding box center [59, 492] width 42 height 25
click at [16, 107] on div at bounding box center [17, 103] width 17 height 17
click at [89, 497] on div "Highlight H" at bounding box center [105, 492] width 42 height 25
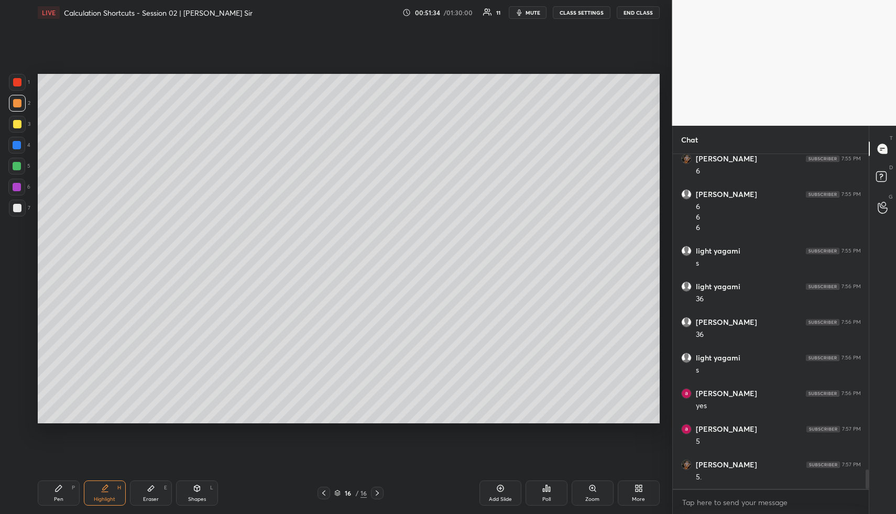
scroll to position [5426, 0]
drag, startPoint x: 74, startPoint y: 489, endPoint x: 72, endPoint y: 482, distance: 7.8
click at [73, 487] on div "Pen P" at bounding box center [59, 492] width 42 height 25
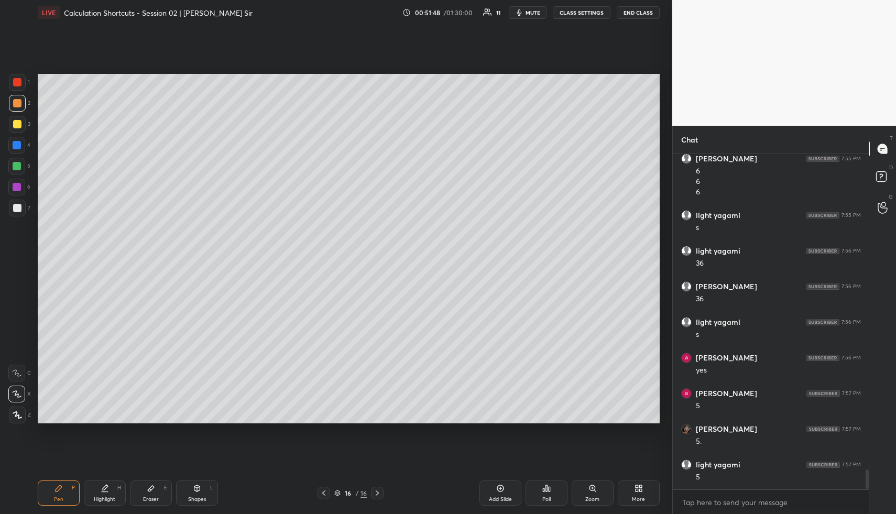
drag, startPoint x: 14, startPoint y: 141, endPoint x: 24, endPoint y: 156, distance: 18.0
click at [14, 142] on div at bounding box center [17, 145] width 8 height 8
drag, startPoint x: 19, startPoint y: 141, endPoint x: 30, endPoint y: 161, distance: 22.3
click at [20, 144] on div at bounding box center [17, 145] width 8 height 8
click at [111, 493] on div "Highlight H" at bounding box center [105, 492] width 42 height 25
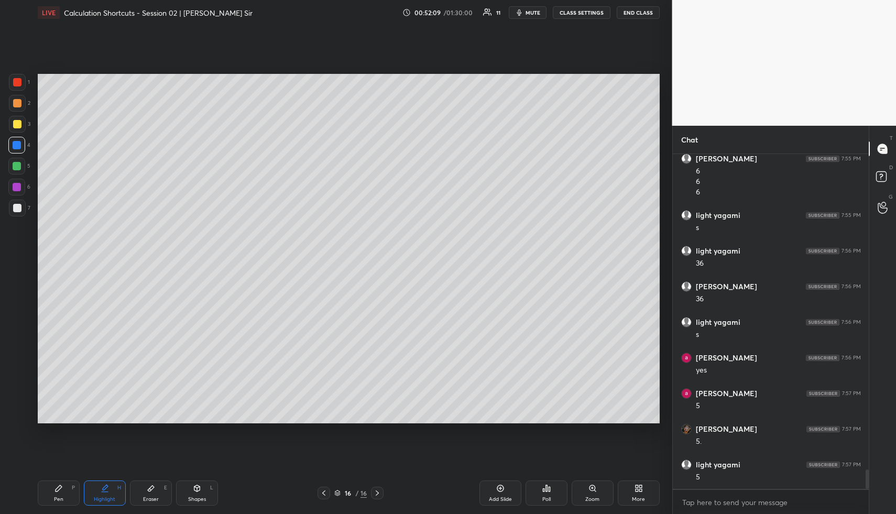
click at [105, 489] on div "Highlight H" at bounding box center [105, 492] width 42 height 25
drag, startPoint x: 159, startPoint y: 498, endPoint x: 175, endPoint y: 434, distance: 65.3
click at [158, 491] on div "Eraser E" at bounding box center [151, 492] width 42 height 25
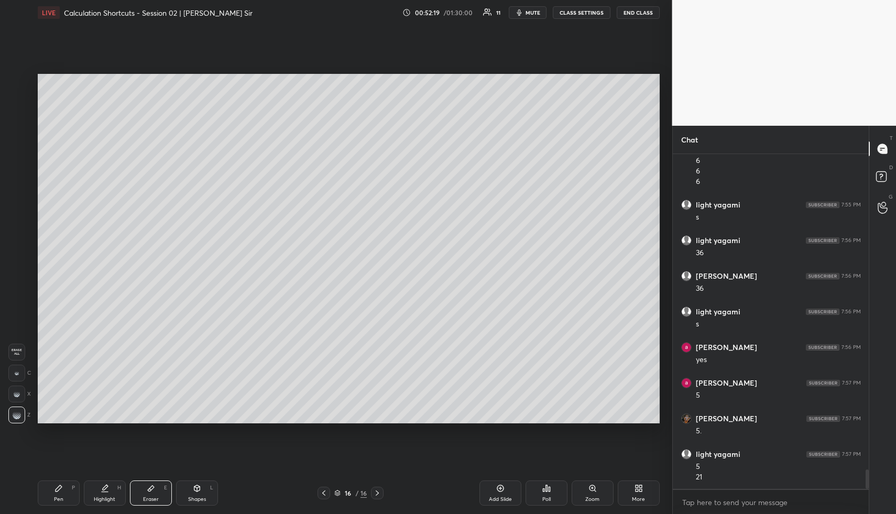
drag, startPoint x: 64, startPoint y: 495, endPoint x: 69, endPoint y: 460, distance: 35.4
click at [64, 494] on div "Pen P" at bounding box center [59, 492] width 42 height 25
click at [113, 487] on div "Highlight H" at bounding box center [105, 492] width 42 height 25
drag, startPoint x: 114, startPoint y: 488, endPoint x: 147, endPoint y: 432, distance: 65.1
click at [114, 488] on div "Highlight H" at bounding box center [105, 492] width 42 height 25
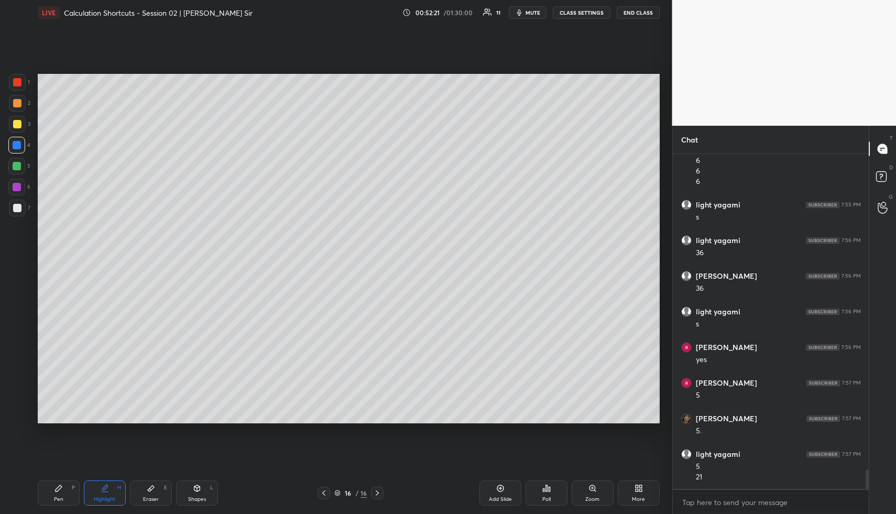
scroll to position [5472, 0]
drag, startPoint x: 59, startPoint y: 504, endPoint x: 58, endPoint y: 451, distance: 52.9
click at [58, 503] on div "Pen P" at bounding box center [59, 492] width 42 height 25
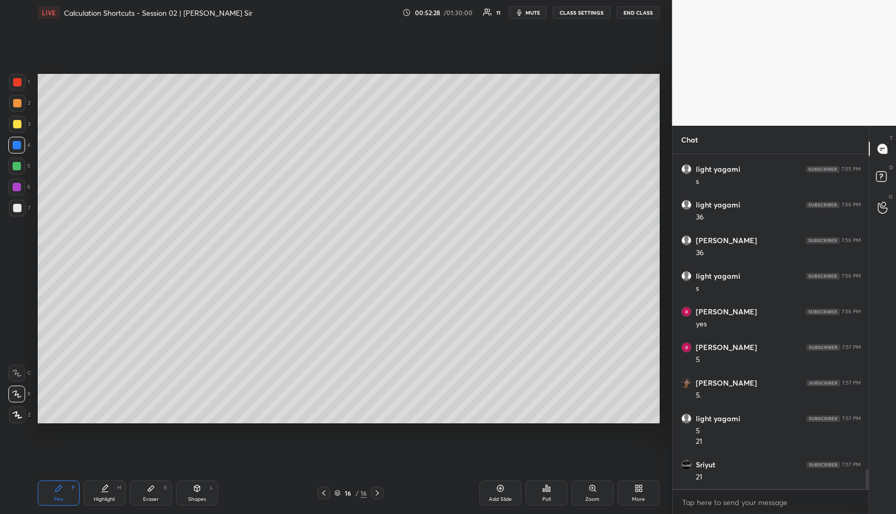
click at [19, 167] on div at bounding box center [17, 166] width 8 height 8
click at [104, 496] on div "Highlight H" at bounding box center [105, 492] width 42 height 25
click at [64, 494] on div "Pen P" at bounding box center [59, 492] width 42 height 25
click at [10, 121] on div at bounding box center [17, 124] width 17 height 17
drag, startPoint x: 17, startPoint y: 126, endPoint x: 33, endPoint y: 136, distance: 18.6
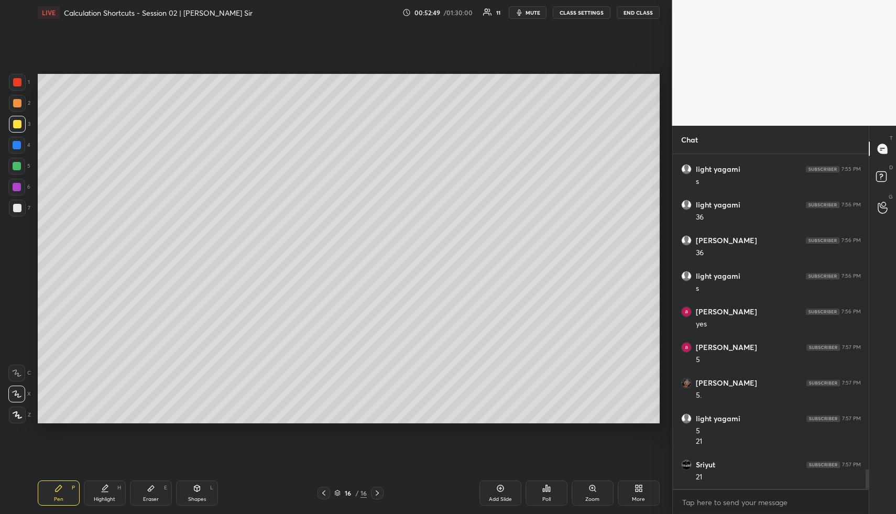
click at [17, 126] on div at bounding box center [17, 124] width 8 height 8
click at [110, 497] on div "Highlight" at bounding box center [104, 499] width 21 height 5
drag, startPoint x: 106, startPoint y: 498, endPoint x: 126, endPoint y: 458, distance: 45.0
click at [107, 497] on div "Highlight" at bounding box center [104, 499] width 21 height 5
click at [103, 494] on div "Highlight H" at bounding box center [105, 492] width 42 height 25
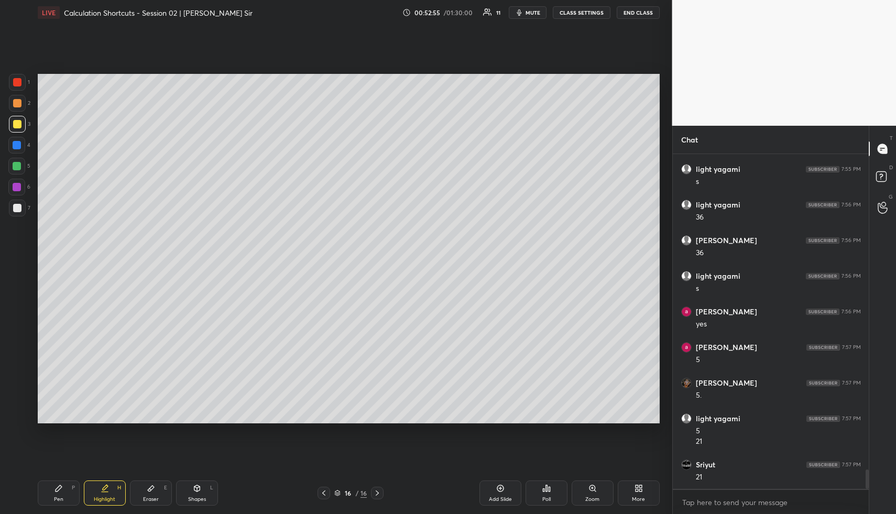
click at [44, 493] on div "Pen P" at bounding box center [59, 492] width 42 height 25
click at [12, 128] on div at bounding box center [17, 124] width 17 height 17
drag, startPoint x: 107, startPoint y: 497, endPoint x: 124, endPoint y: 445, distance: 54.0
click at [107, 497] on div "Highlight" at bounding box center [104, 499] width 21 height 5
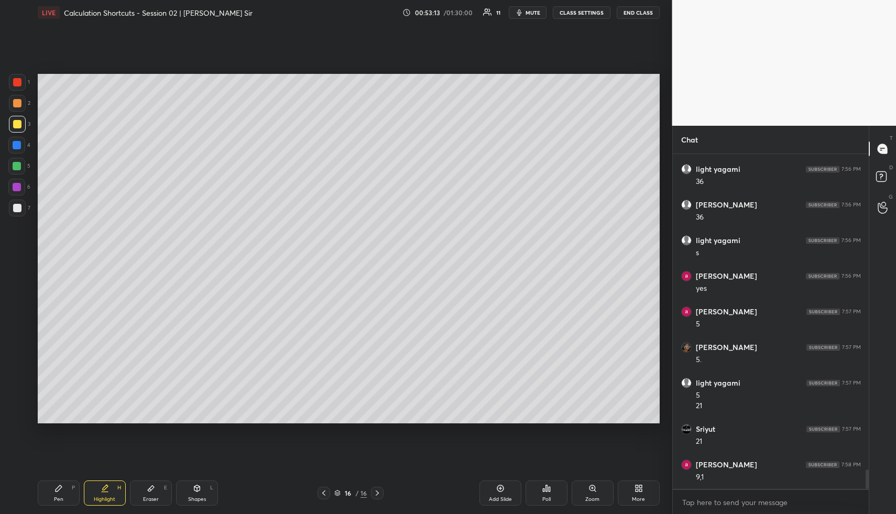
click at [53, 490] on div "Pen P" at bounding box center [59, 492] width 42 height 25
drag, startPoint x: 17, startPoint y: 166, endPoint x: 28, endPoint y: 167, distance: 10.5
click at [18, 167] on div at bounding box center [17, 166] width 8 height 8
drag, startPoint x: 111, startPoint y: 496, endPoint x: 117, endPoint y: 466, distance: 31.1
click at [108, 497] on div "Highlight" at bounding box center [104, 499] width 21 height 5
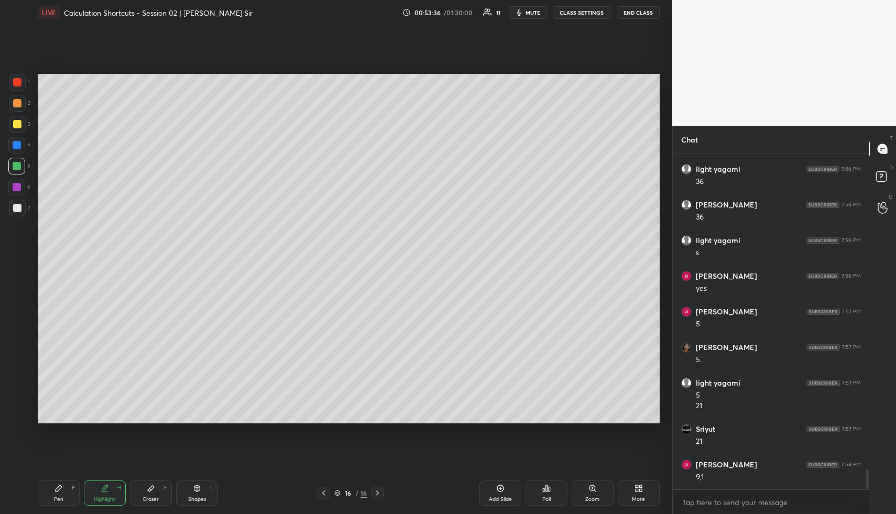
click at [66, 489] on div "Pen P" at bounding box center [59, 492] width 42 height 25
click at [18, 121] on div at bounding box center [17, 124] width 8 height 8
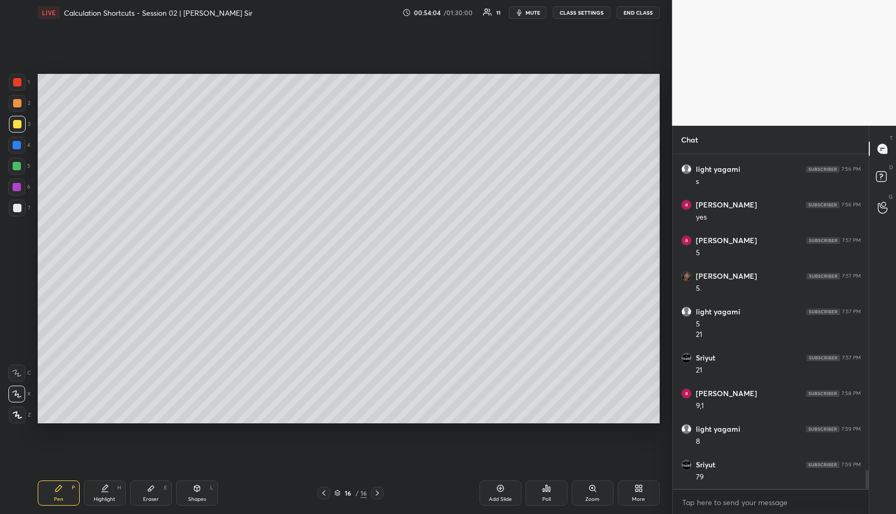
scroll to position [5614, 0]
click at [95, 489] on div "Highlight H" at bounding box center [105, 492] width 42 height 25
drag, startPoint x: 99, startPoint y: 488, endPoint x: 103, endPoint y: 479, distance: 9.6
click at [99, 488] on div "Highlight H" at bounding box center [105, 492] width 42 height 25
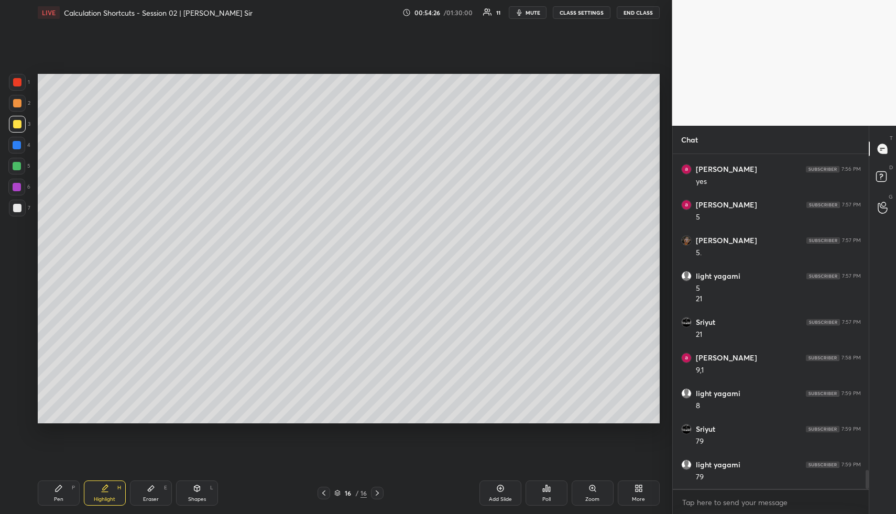
click at [56, 488] on icon at bounding box center [59, 488] width 6 height 6
click at [105, 490] on icon at bounding box center [105, 488] width 8 height 8
drag, startPoint x: 106, startPoint y: 494, endPoint x: 126, endPoint y: 439, distance: 58.5
click at [106, 494] on div "Highlight H" at bounding box center [105, 492] width 42 height 25
drag, startPoint x: 58, startPoint y: 486, endPoint x: 91, endPoint y: 435, distance: 60.6
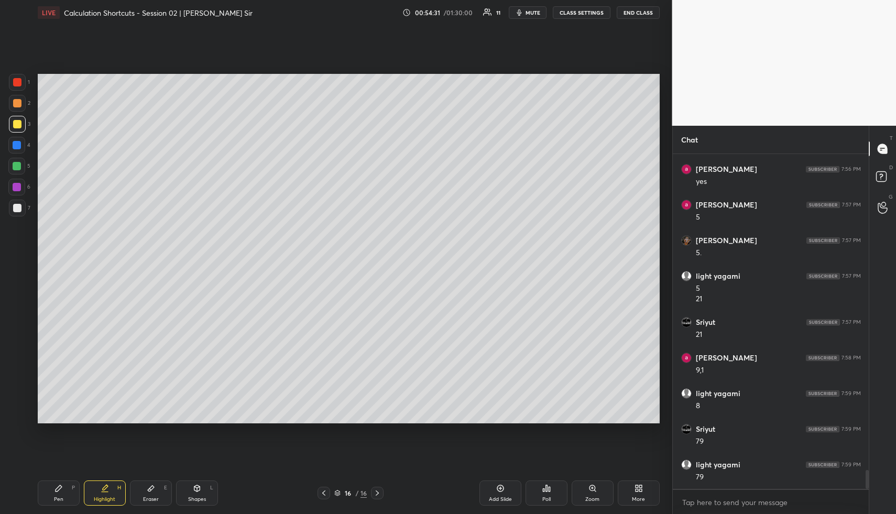
click at [60, 485] on icon at bounding box center [58, 488] width 8 height 8
drag, startPoint x: 497, startPoint y: 491, endPoint x: 492, endPoint y: 488, distance: 6.4
click at [497, 489] on icon at bounding box center [500, 488] width 8 height 8
drag, startPoint x: 19, startPoint y: 146, endPoint x: 25, endPoint y: 145, distance: 6.3
click at [19, 146] on div at bounding box center [17, 145] width 8 height 8
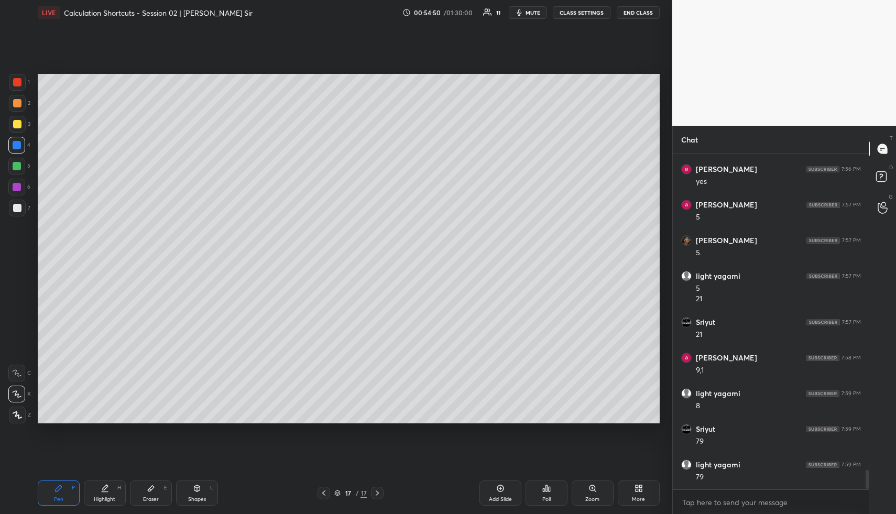
drag, startPoint x: 21, startPoint y: 105, endPoint x: 31, endPoint y: 114, distance: 13.0
click at [20, 107] on div at bounding box center [17, 103] width 17 height 17
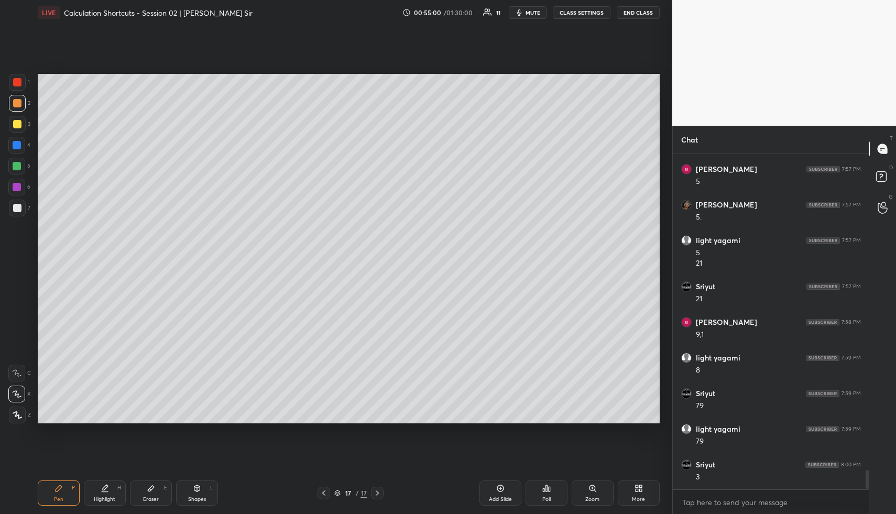
scroll to position [5686, 0]
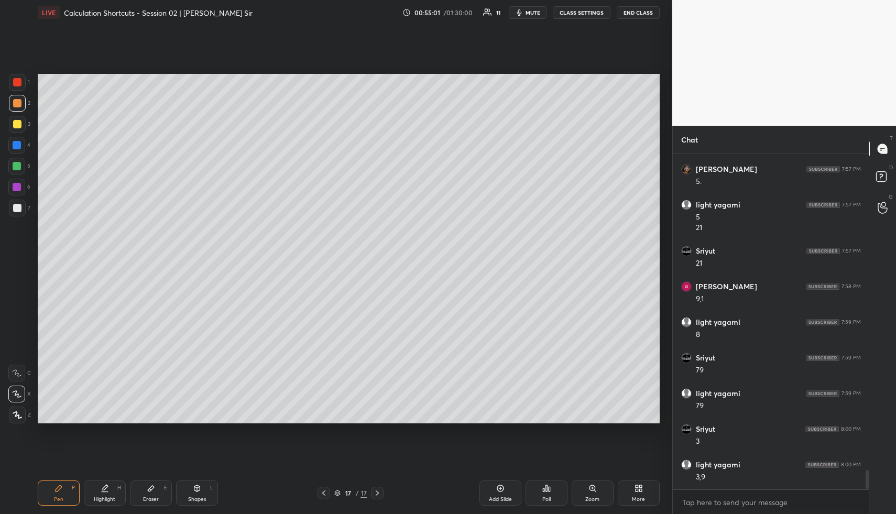
click at [99, 498] on div "Highlight" at bounding box center [104, 499] width 21 height 5
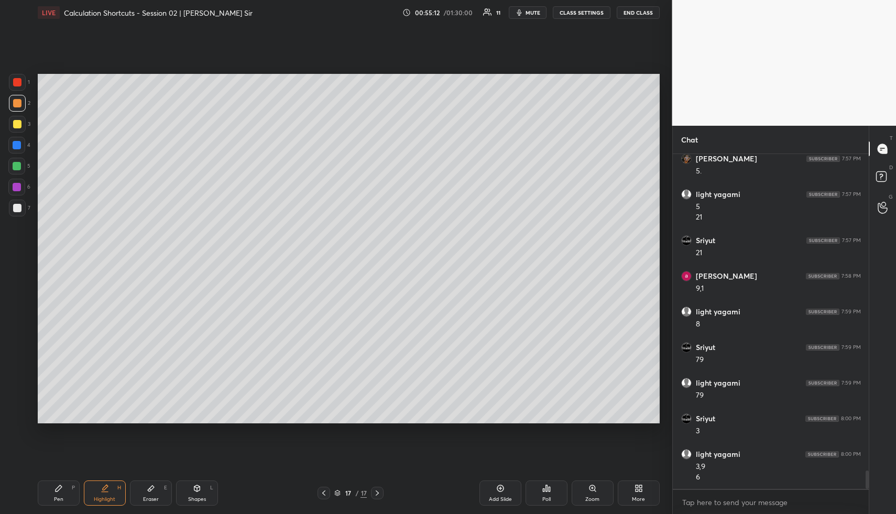
click at [53, 478] on div "Pen P Highlight H Eraser E Shapes L 17 / 17 Add Slide Poll Zoom More" at bounding box center [349, 493] width 622 height 42
drag, startPoint x: 58, startPoint y: 486, endPoint x: 47, endPoint y: 443, distance: 43.7
click at [58, 486] on icon at bounding box center [58, 488] width 8 height 8
click at [16, 168] on div at bounding box center [17, 166] width 8 height 8
click at [97, 491] on div "Highlight H" at bounding box center [105, 492] width 42 height 25
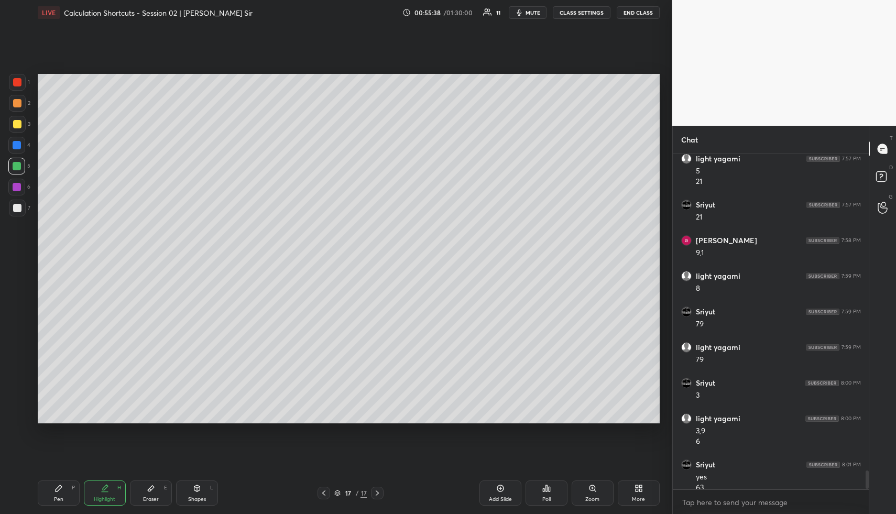
scroll to position [5742, 0]
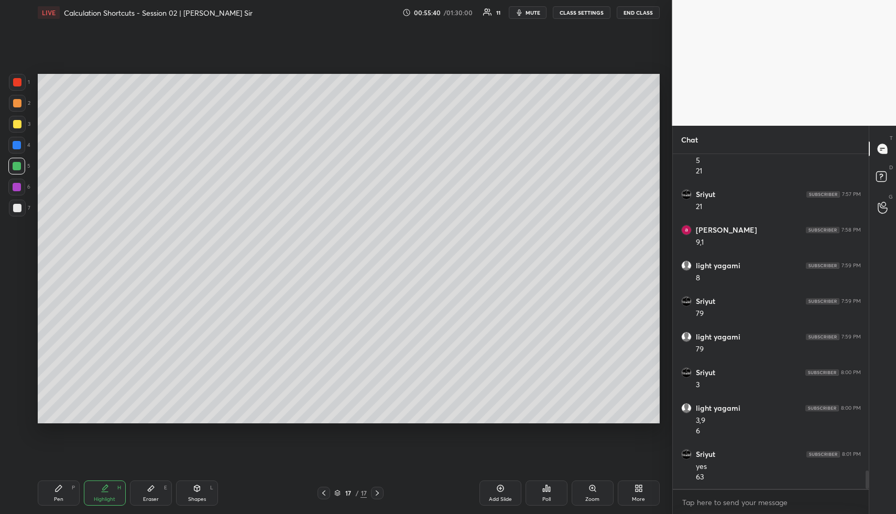
drag, startPoint x: 52, startPoint y: 502, endPoint x: 51, endPoint y: 423, distance: 79.1
click at [52, 502] on div "Pen P" at bounding box center [59, 492] width 42 height 25
click at [16, 138] on div at bounding box center [16, 145] width 17 height 17
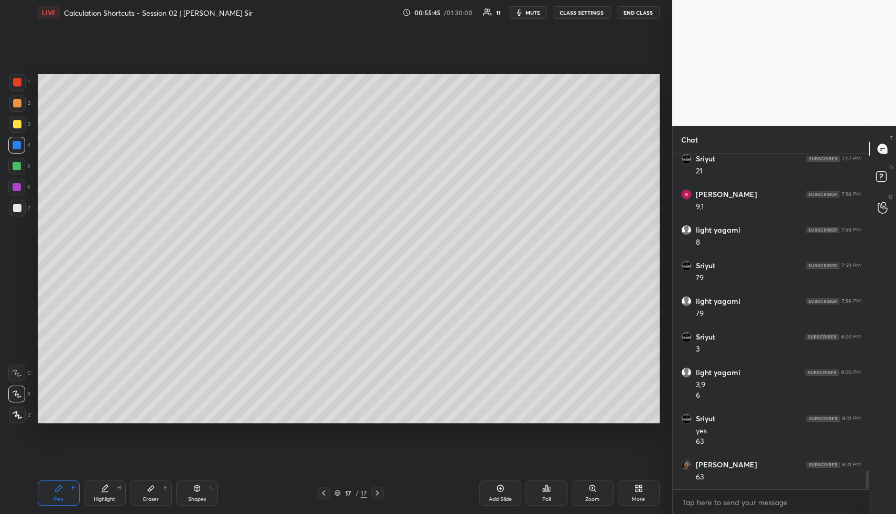
click at [93, 493] on div "Highlight H" at bounding box center [105, 492] width 42 height 25
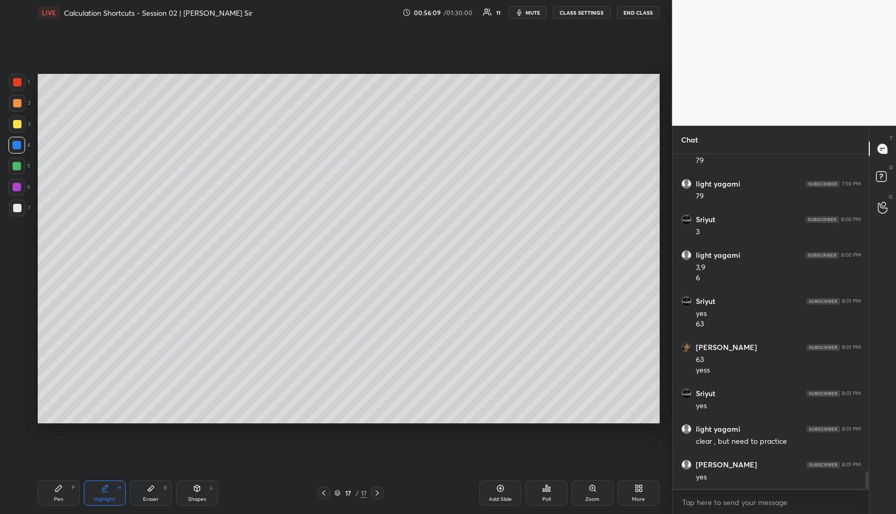
scroll to position [5931, 0]
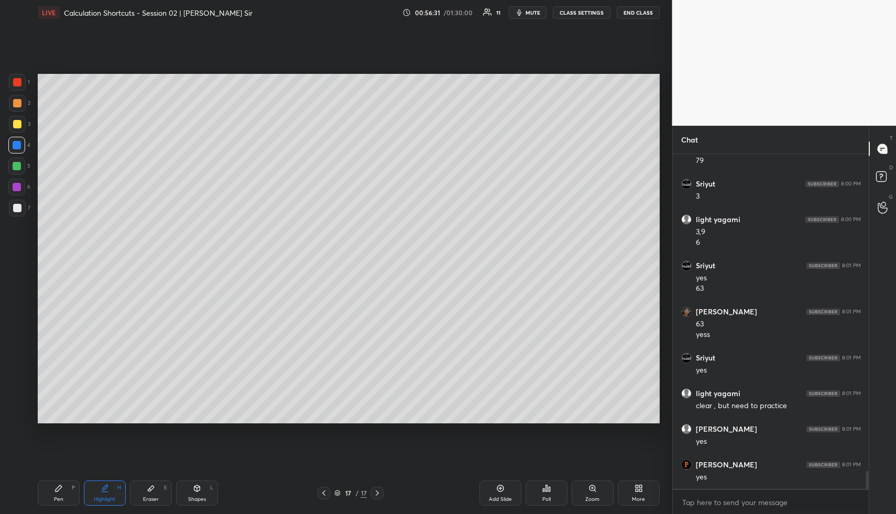
click at [498, 488] on icon at bounding box center [500, 488] width 8 height 8
click at [58, 490] on icon at bounding box center [58, 488] width 8 height 8
click at [326, 488] on div at bounding box center [324, 493] width 13 height 13
click at [325, 490] on icon at bounding box center [324, 493] width 8 height 8
click at [90, 495] on div "Highlight H" at bounding box center [105, 492] width 42 height 25
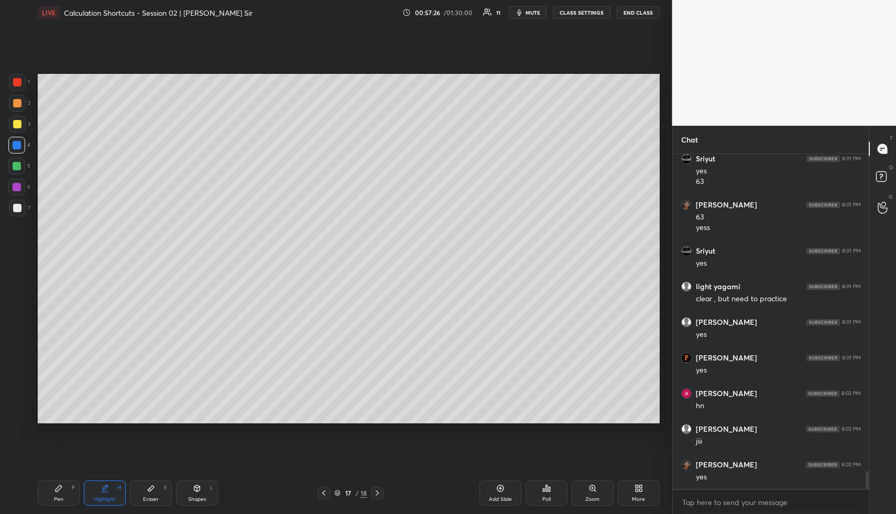
scroll to position [6073, 0]
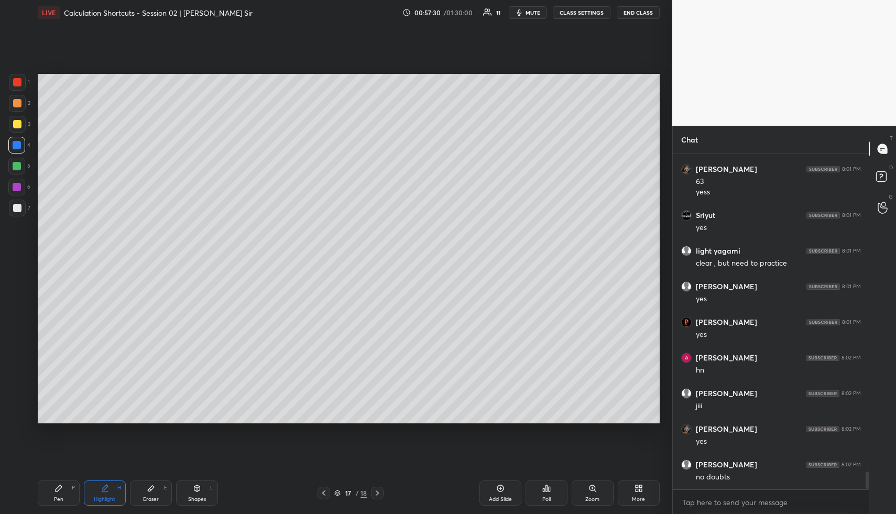
drag, startPoint x: 501, startPoint y: 481, endPoint x: 492, endPoint y: 482, distance: 8.9
click at [500, 482] on div "Add Slide" at bounding box center [500, 492] width 42 height 25
click at [18, 105] on div at bounding box center [17, 103] width 8 height 8
click at [21, 104] on div at bounding box center [17, 103] width 17 height 17
drag, startPoint x: 61, startPoint y: 487, endPoint x: 54, endPoint y: 441, distance: 46.7
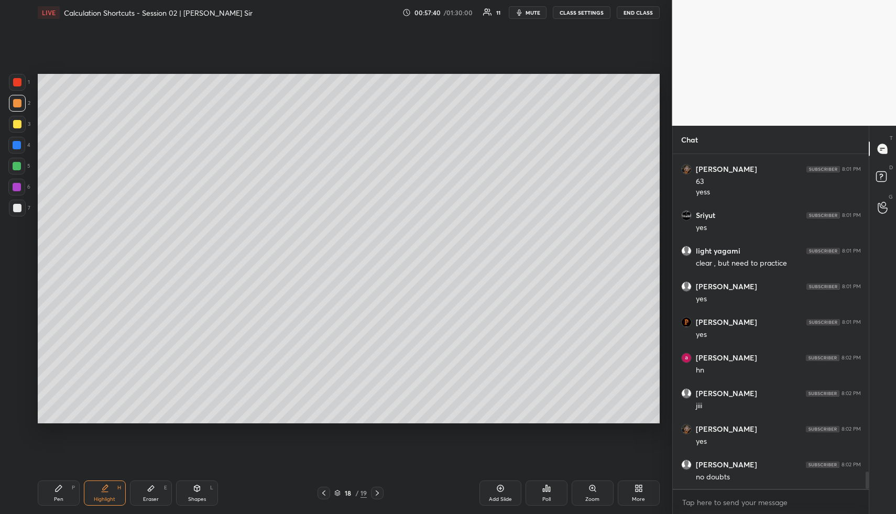
click at [59, 488] on icon at bounding box center [59, 488] width 6 height 6
drag, startPoint x: 19, startPoint y: 145, endPoint x: 31, endPoint y: 142, distance: 12.5
click at [20, 145] on div at bounding box center [17, 145] width 8 height 8
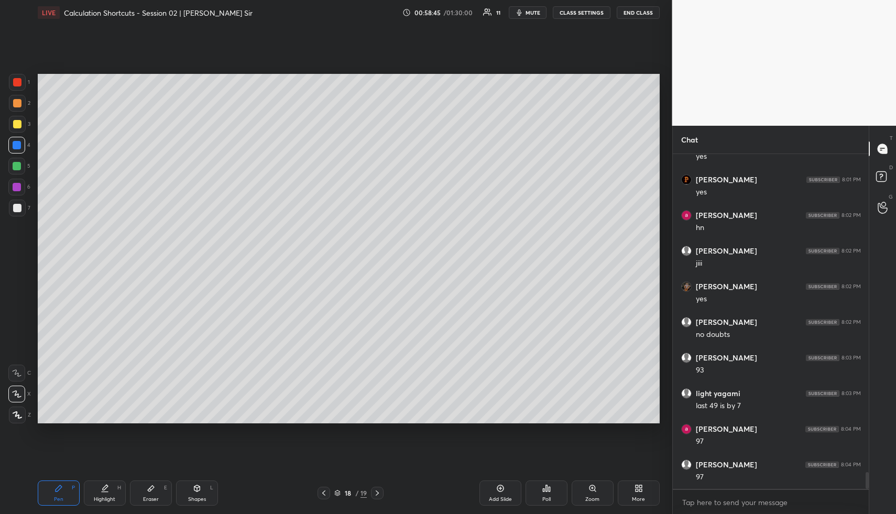
scroll to position [6251, 0]
drag, startPoint x: 106, startPoint y: 489, endPoint x: 103, endPoint y: 482, distance: 7.8
click at [103, 486] on icon at bounding box center [105, 488] width 8 height 8
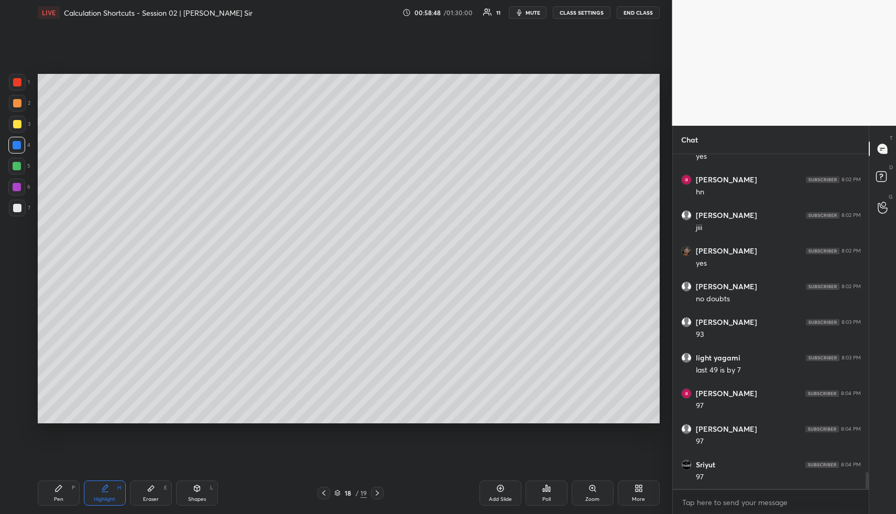
click at [54, 487] on icon at bounding box center [58, 488] width 8 height 8
drag, startPoint x: 56, startPoint y: 487, endPoint x: 67, endPoint y: 442, distance: 46.3
click at [56, 487] on icon at bounding box center [58, 488] width 8 height 8
click at [17, 127] on div at bounding box center [17, 124] width 8 height 8
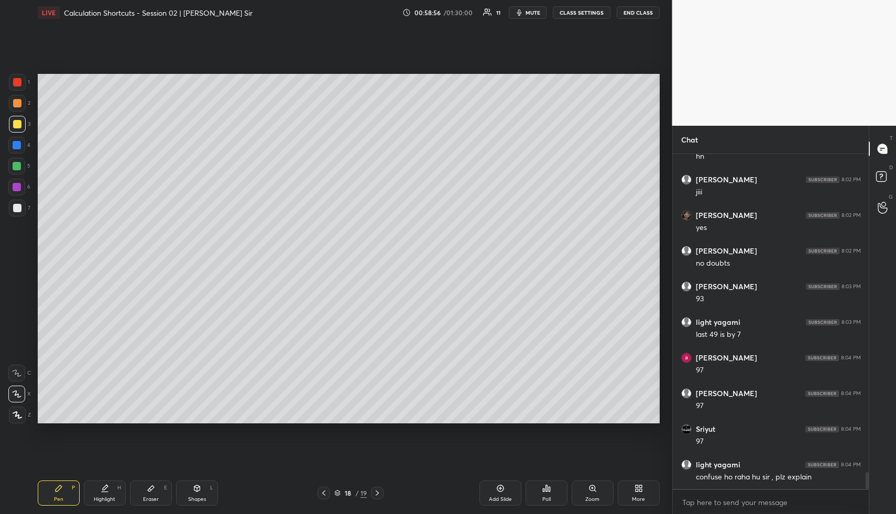
click at [109, 490] on div "Highlight H" at bounding box center [105, 492] width 42 height 25
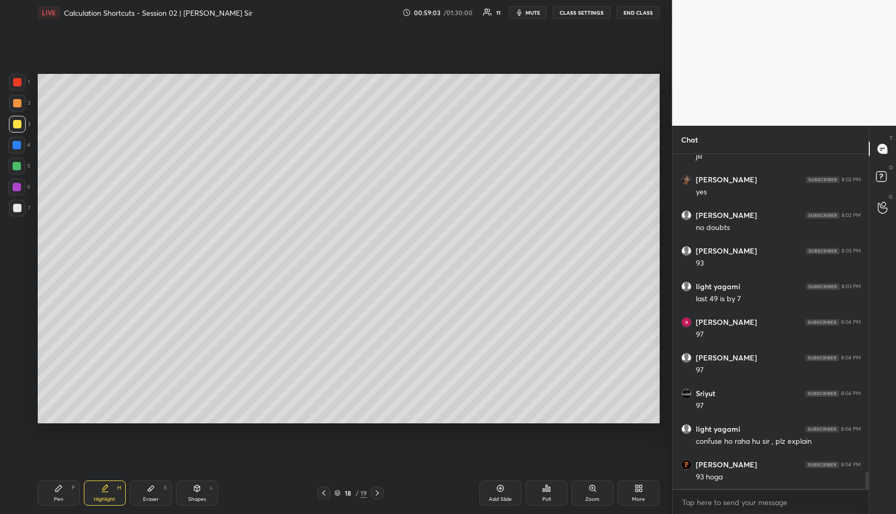
scroll to position [6358, 0]
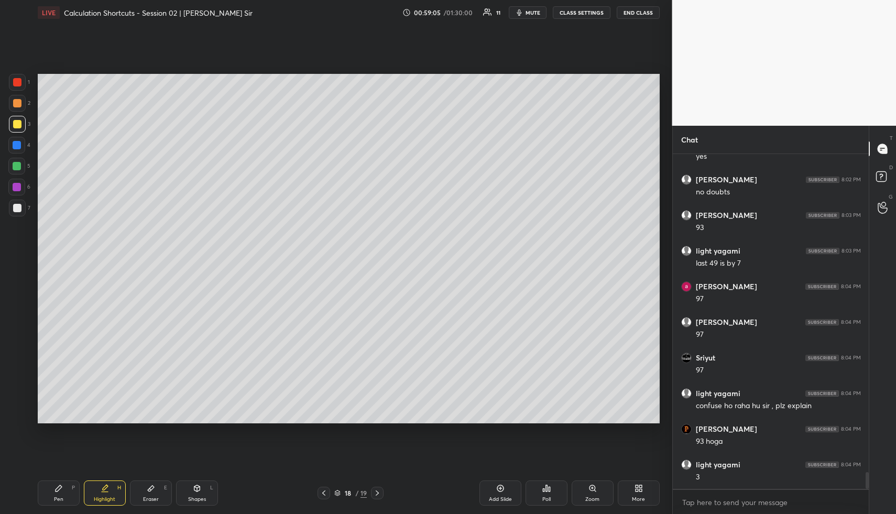
click at [51, 491] on div "Pen P" at bounding box center [59, 492] width 42 height 25
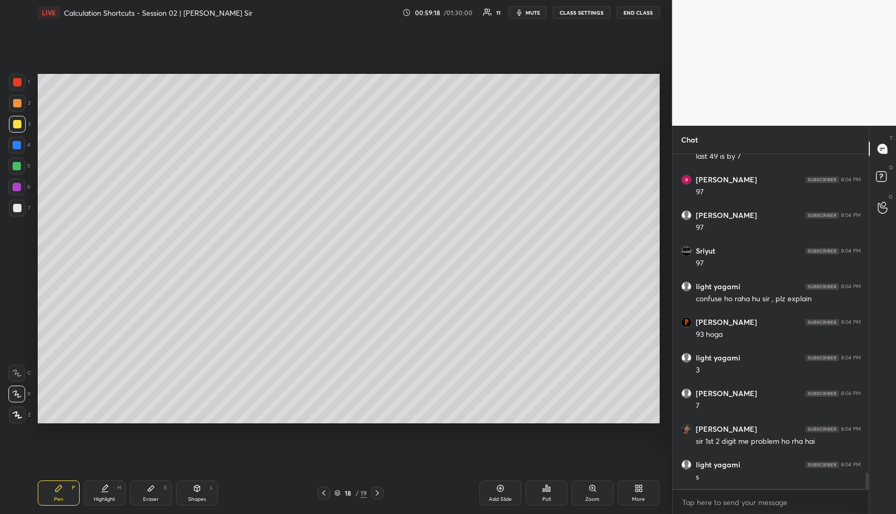
scroll to position [6501, 0]
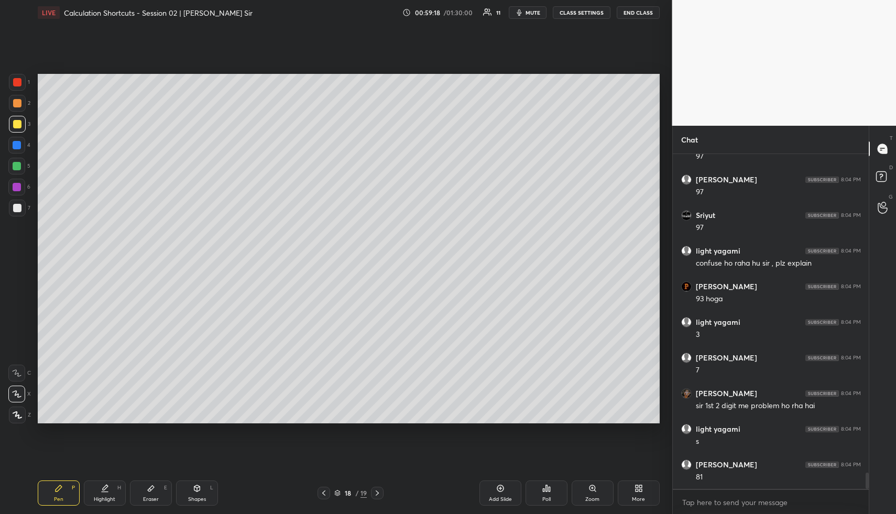
drag, startPoint x: 21, startPoint y: 104, endPoint x: 30, endPoint y: 105, distance: 9.4
click at [25, 105] on div at bounding box center [17, 103] width 17 height 17
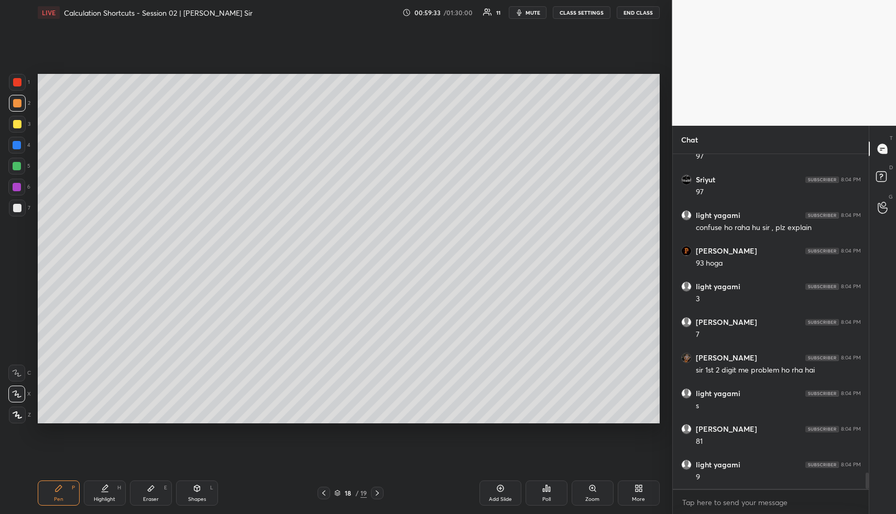
drag, startPoint x: 99, startPoint y: 489, endPoint x: 106, endPoint y: 489, distance: 7.3
click at [99, 489] on div "Highlight H" at bounding box center [105, 492] width 42 height 25
drag, startPoint x: 106, startPoint y: 489, endPoint x: 172, endPoint y: 431, distance: 88.7
click at [106, 489] on icon at bounding box center [105, 488] width 8 height 8
drag, startPoint x: 63, startPoint y: 489, endPoint x: 103, endPoint y: 444, distance: 59.8
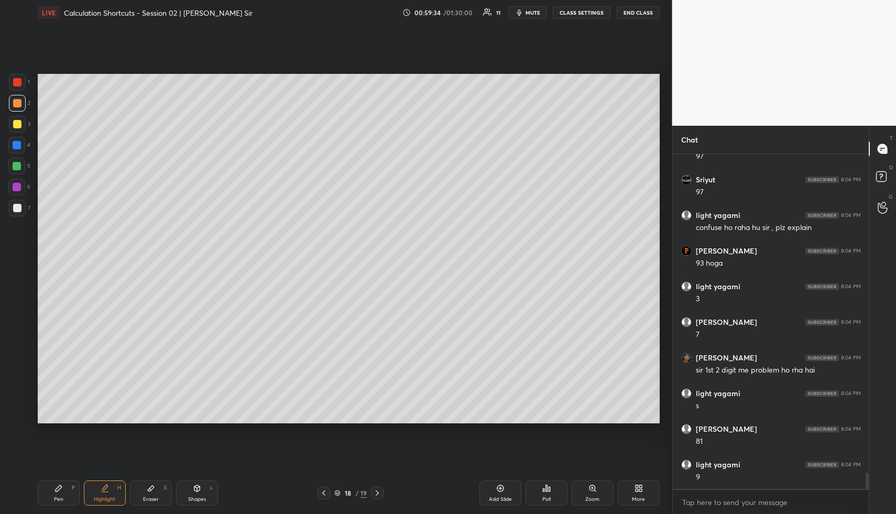
click at [63, 489] on div "Pen P" at bounding box center [59, 492] width 42 height 25
drag, startPoint x: 109, startPoint y: 481, endPoint x: 108, endPoint y: 488, distance: 6.9
click at [109, 481] on div "Highlight H" at bounding box center [105, 492] width 42 height 25
drag, startPoint x: 108, startPoint y: 488, endPoint x: 106, endPoint y: 471, distance: 17.4
click at [108, 488] on icon at bounding box center [105, 488] width 8 height 8
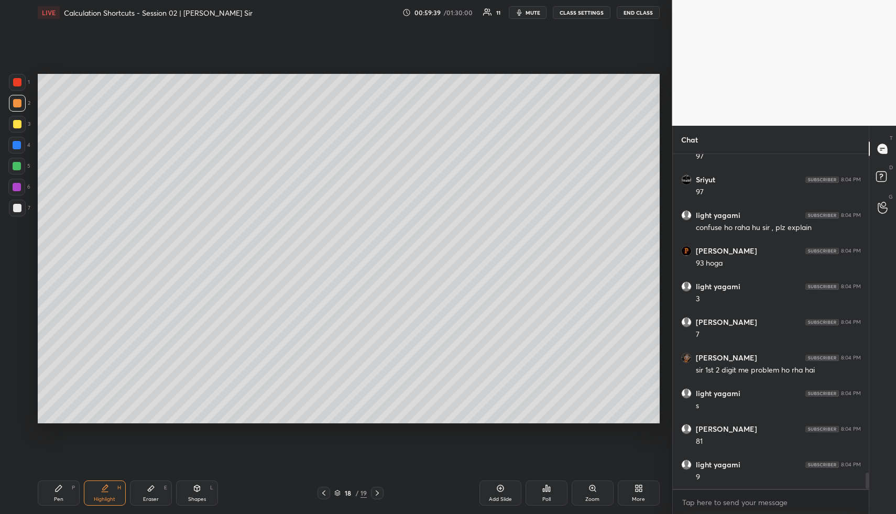
scroll to position [6572, 0]
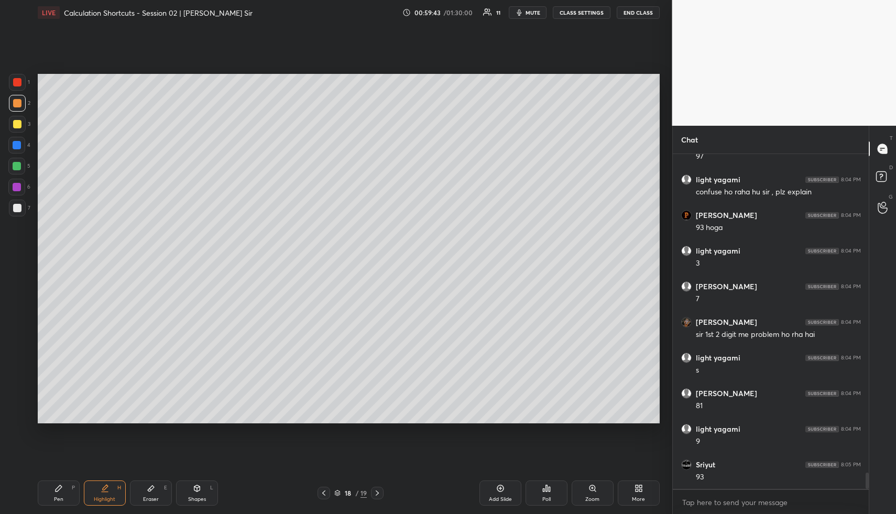
click at [58, 491] on icon at bounding box center [58, 488] width 8 height 8
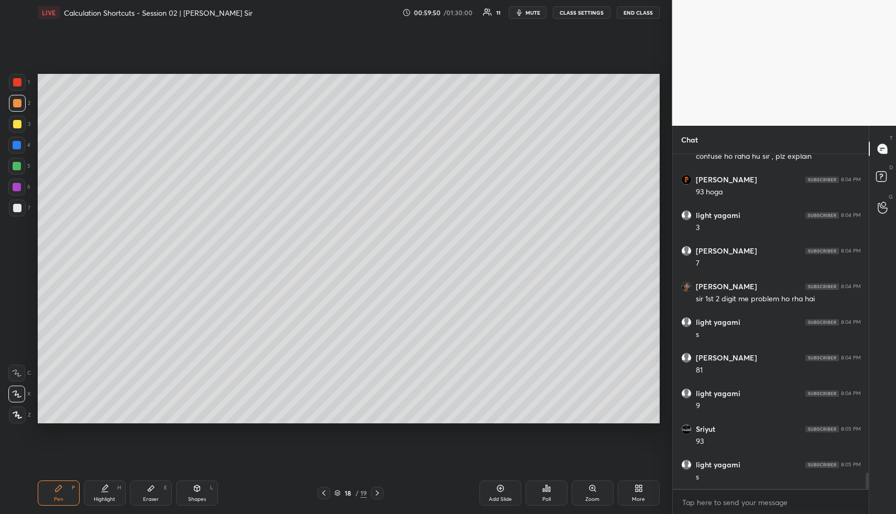
scroll to position [6618, 0]
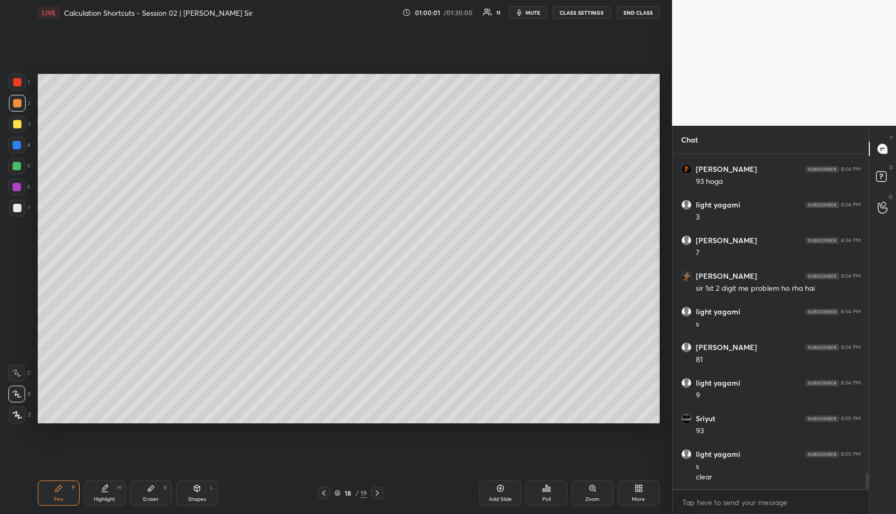
click at [501, 488] on div "Add Slide" at bounding box center [500, 492] width 42 height 25
click at [18, 123] on div at bounding box center [17, 124] width 8 height 8
drag, startPoint x: 18, startPoint y: 123, endPoint x: 31, endPoint y: 118, distance: 14.4
click at [18, 123] on div at bounding box center [17, 124] width 8 height 8
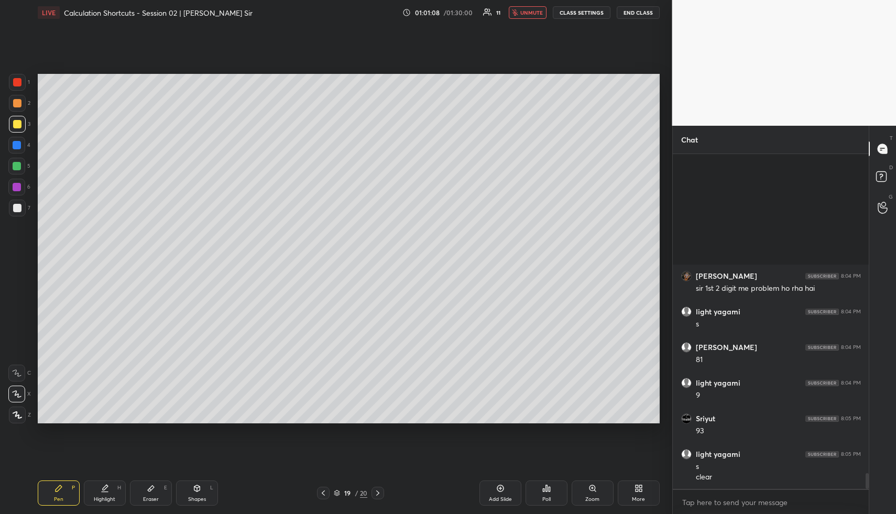
scroll to position [6796, 0]
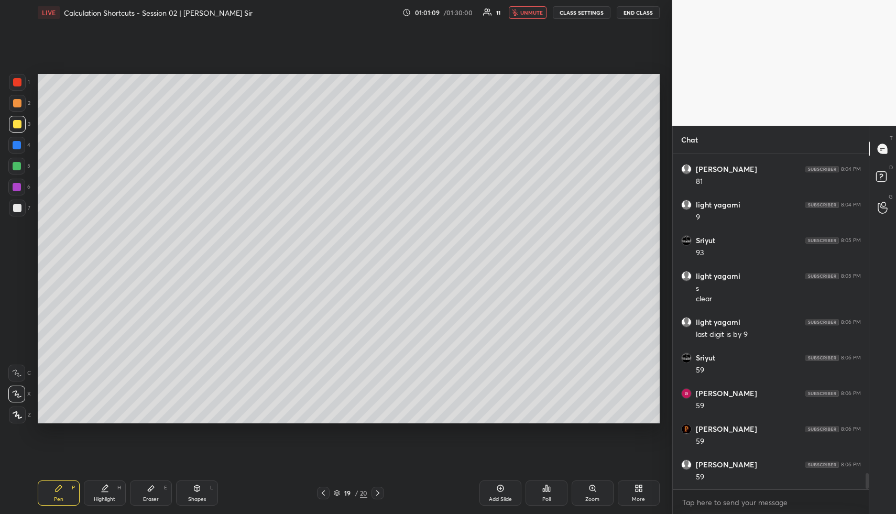
click at [533, 13] on span "unmute" at bounding box center [531, 12] width 23 height 7
drag, startPoint x: 48, startPoint y: 490, endPoint x: 49, endPoint y: 433, distance: 57.1
click at [46, 490] on div "Pen P" at bounding box center [59, 492] width 42 height 25
click at [21, 105] on div at bounding box center [17, 103] width 17 height 17
drag, startPoint x: 21, startPoint y: 105, endPoint x: 37, endPoint y: 101, distance: 16.3
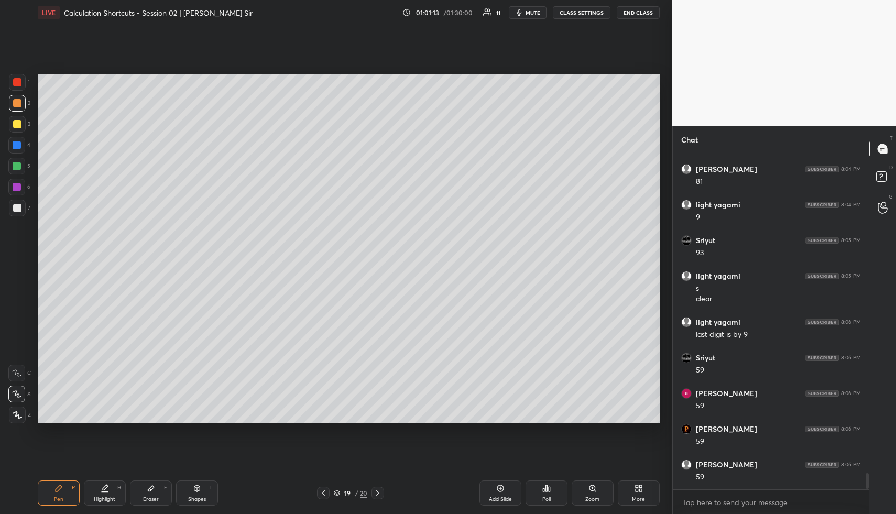
click at [21, 105] on div at bounding box center [17, 103] width 17 height 17
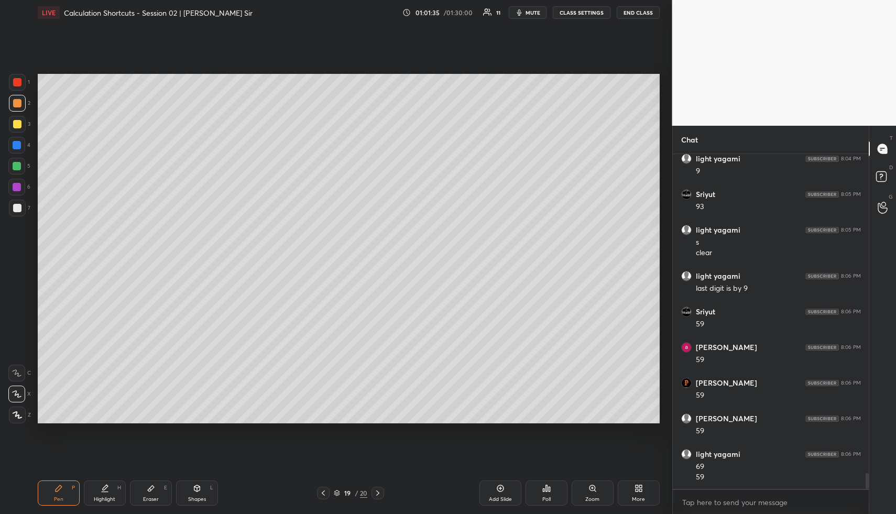
scroll to position [6878, 0]
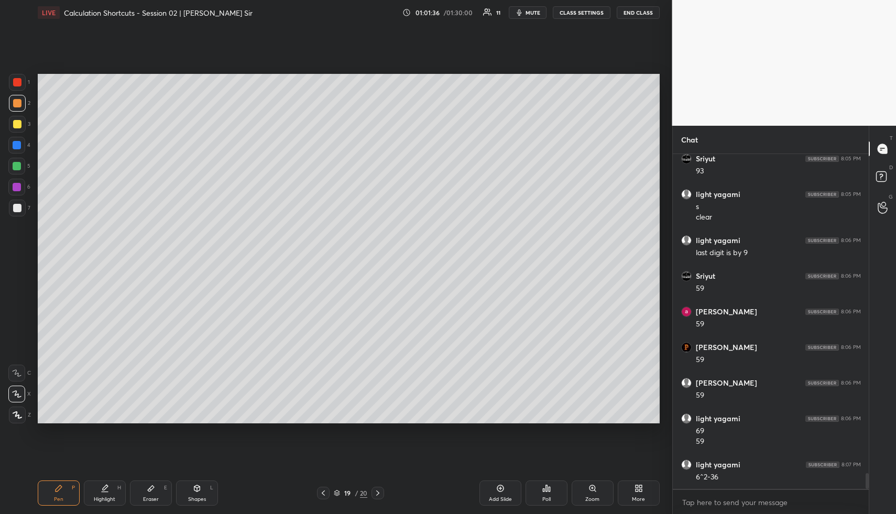
click at [94, 487] on div "Highlight H" at bounding box center [105, 492] width 42 height 25
click at [103, 491] on div "Highlight H" at bounding box center [105, 492] width 42 height 25
click at [198, 494] on div "Shapes L" at bounding box center [197, 492] width 42 height 25
drag, startPoint x: 198, startPoint y: 494, endPoint x: 180, endPoint y: 443, distance: 53.5
click at [198, 494] on div "Shapes L" at bounding box center [197, 492] width 42 height 25
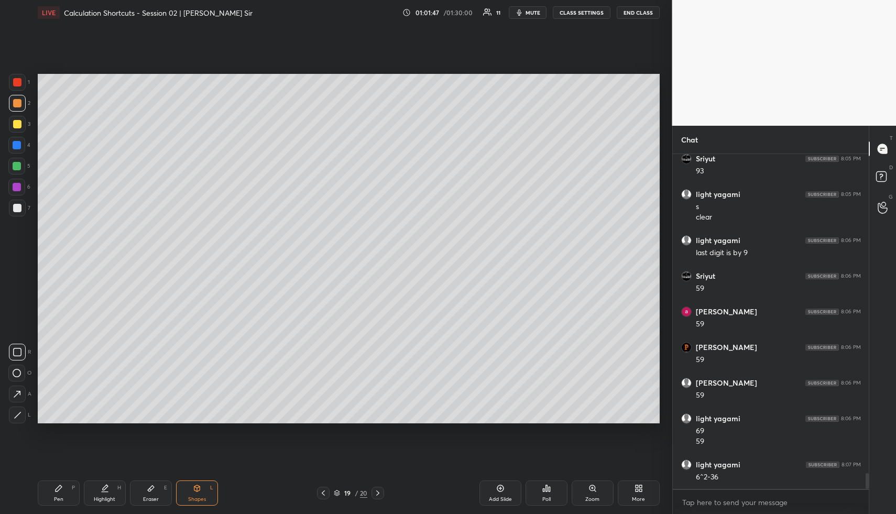
click at [21, 146] on div at bounding box center [16, 145] width 17 height 17
click at [64, 488] on div "Pen P" at bounding box center [59, 492] width 42 height 25
drag, startPoint x: 20, startPoint y: 165, endPoint x: 5, endPoint y: 161, distance: 16.3
click at [21, 166] on div at bounding box center [16, 166] width 17 height 17
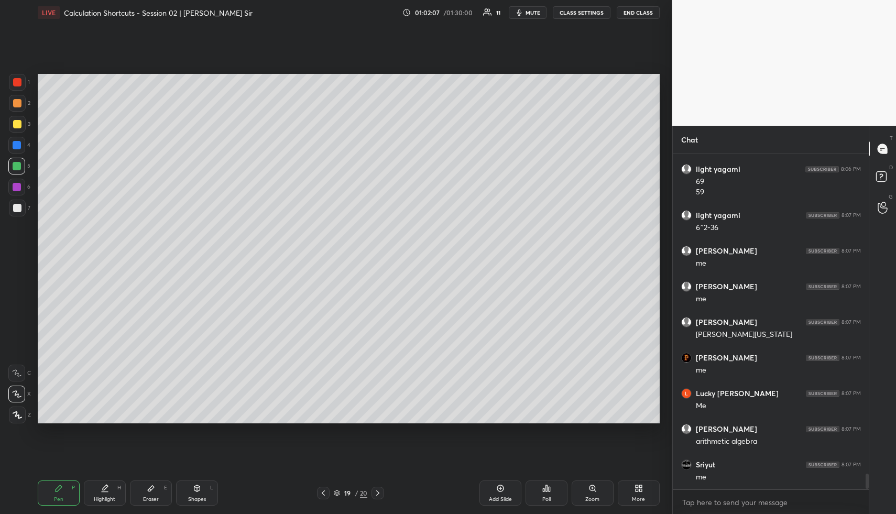
scroll to position [7163, 0]
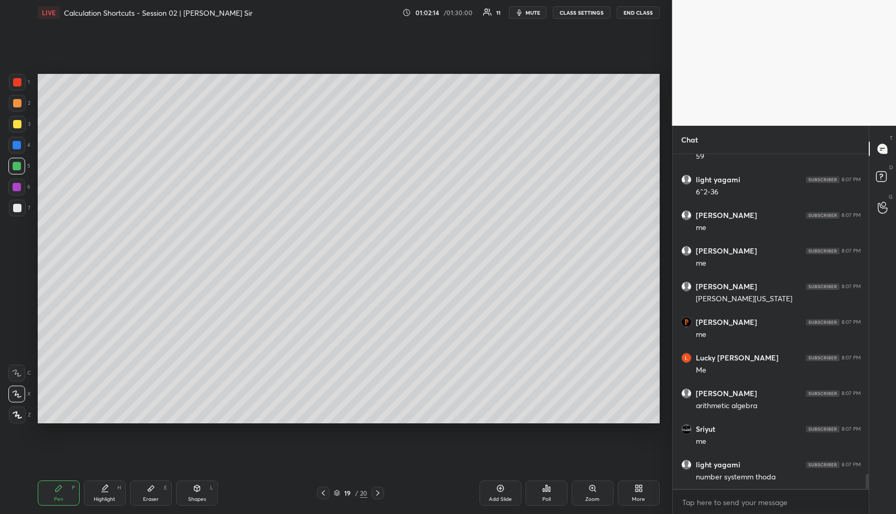
click at [204, 490] on div "Shapes L" at bounding box center [197, 492] width 42 height 25
drag, startPoint x: 20, startPoint y: 126, endPoint x: 28, endPoint y: 119, distance: 10.1
click at [19, 126] on div at bounding box center [17, 124] width 8 height 8
drag, startPoint x: 100, startPoint y: 489, endPoint x: 96, endPoint y: 473, distance: 16.5
click at [99, 489] on div "Highlight H" at bounding box center [105, 492] width 42 height 25
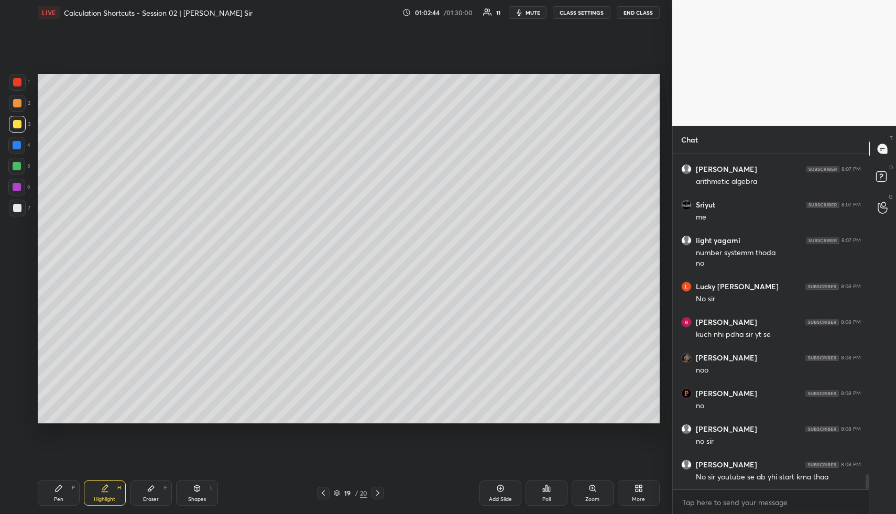
scroll to position [7423, 0]
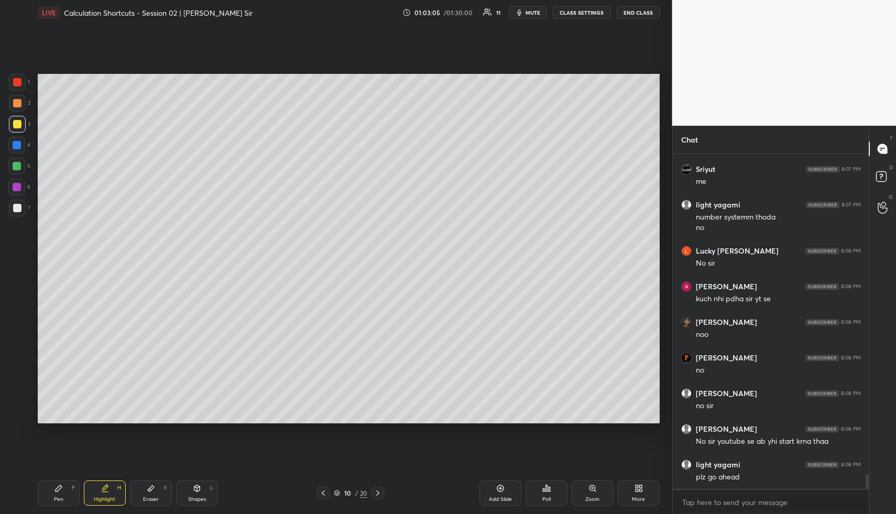
drag, startPoint x: 108, startPoint y: 501, endPoint x: 115, endPoint y: 479, distance: 22.9
click at [108, 501] on div "Highlight" at bounding box center [104, 499] width 21 height 5
drag, startPoint x: 54, startPoint y: 490, endPoint x: 57, endPoint y: 455, distance: 35.2
click at [53, 491] on div "Pen P" at bounding box center [59, 492] width 42 height 25
click at [16, 166] on div at bounding box center [17, 166] width 8 height 8
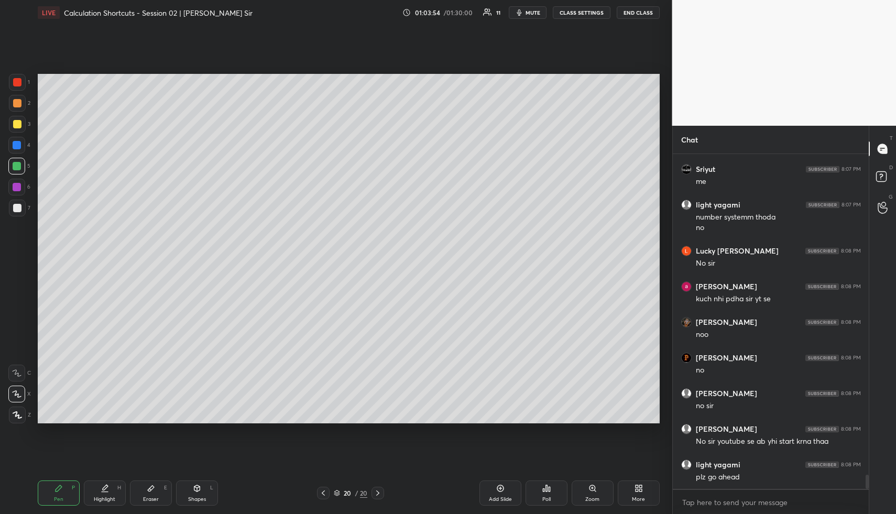
scroll to position [7459, 0]
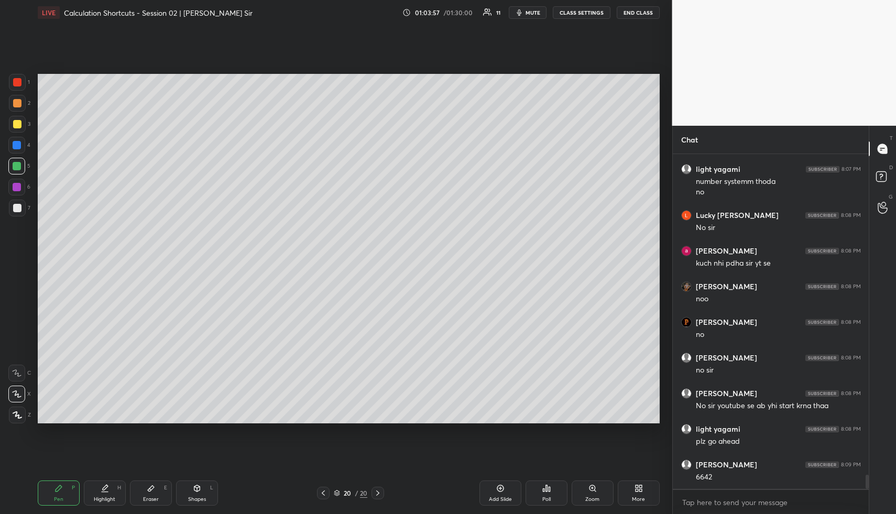
click at [18, 104] on div at bounding box center [17, 103] width 8 height 8
click at [104, 489] on icon at bounding box center [105, 488] width 8 height 8
drag, startPoint x: 55, startPoint y: 494, endPoint x: 56, endPoint y: 474, distance: 19.9
click at [55, 494] on div "Pen P" at bounding box center [59, 492] width 42 height 25
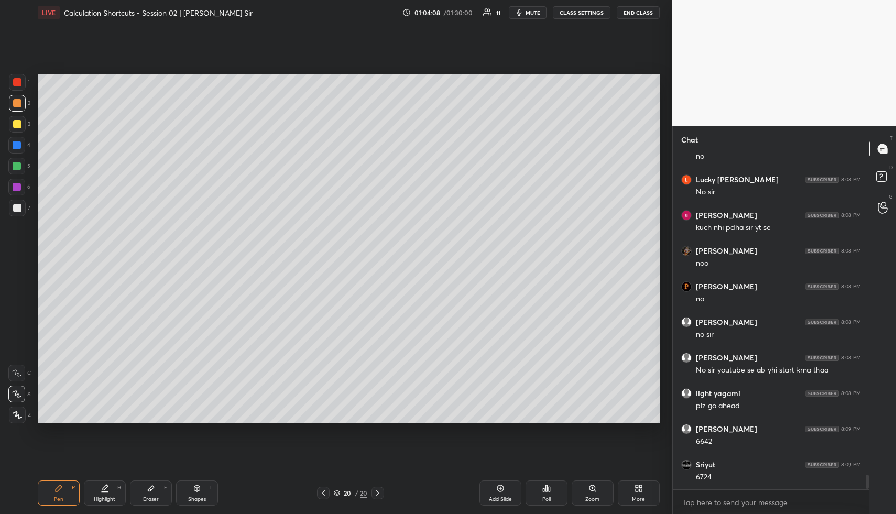
click at [20, 126] on div at bounding box center [17, 124] width 8 height 8
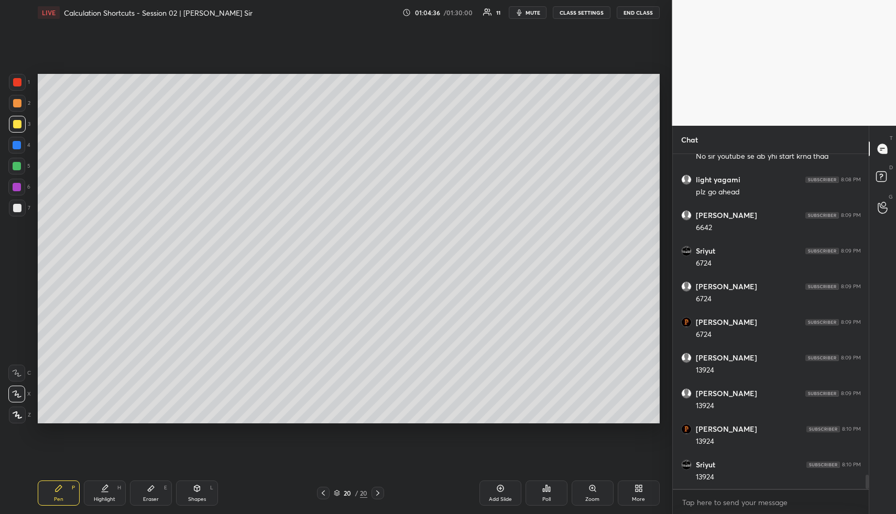
scroll to position [7744, 0]
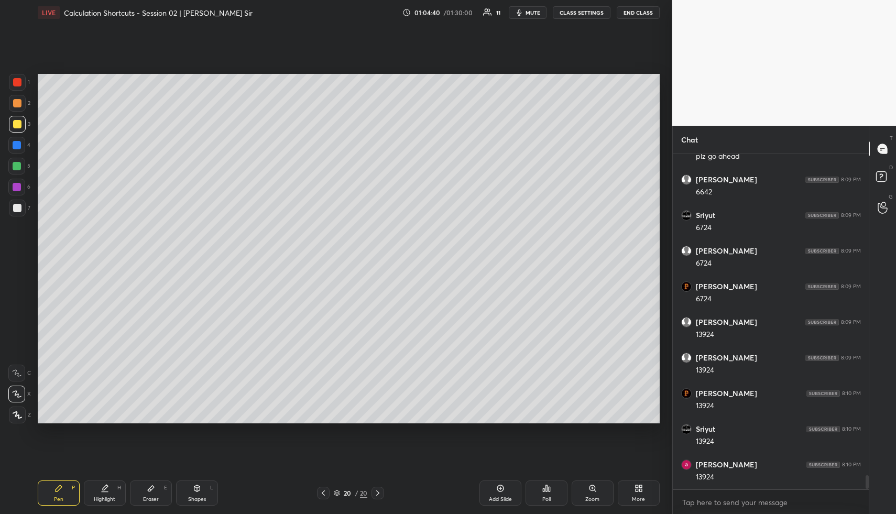
drag, startPoint x: 61, startPoint y: 493, endPoint x: 60, endPoint y: 427, distance: 66.0
click at [62, 489] on div "Pen P" at bounding box center [59, 492] width 42 height 25
click at [19, 143] on div at bounding box center [17, 145] width 8 height 8
click at [157, 477] on div "Pen P Highlight H Eraser E Shapes L 20 / 20 Add Slide Poll Zoom More" at bounding box center [349, 493] width 622 height 42
click at [149, 482] on div "Eraser E" at bounding box center [151, 492] width 42 height 25
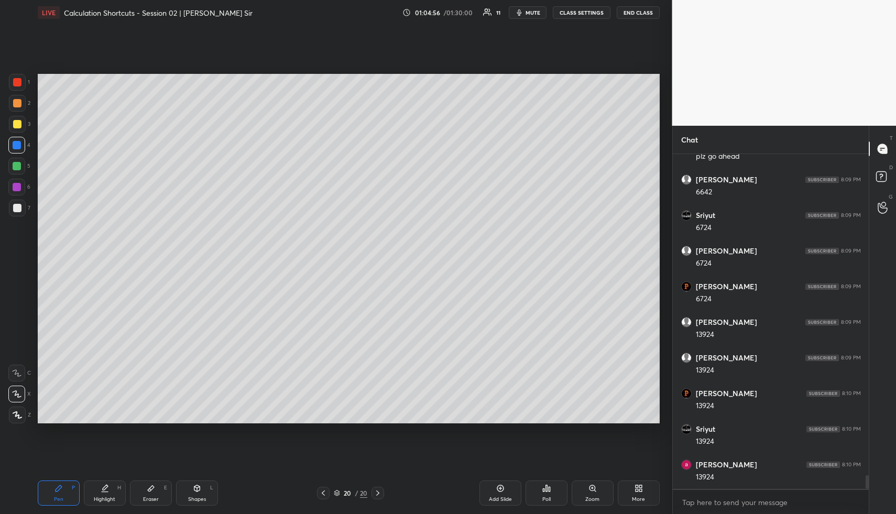
drag, startPoint x: 150, startPoint y: 486, endPoint x: 165, endPoint y: 444, distance: 43.7
click at [149, 482] on div "Eraser E" at bounding box center [151, 492] width 42 height 25
click at [47, 485] on div "Pen P" at bounding box center [59, 492] width 42 height 25
drag, startPoint x: 156, startPoint y: 498, endPoint x: 157, endPoint y: 487, distance: 11.0
click at [156, 493] on div "Eraser E" at bounding box center [151, 492] width 42 height 25
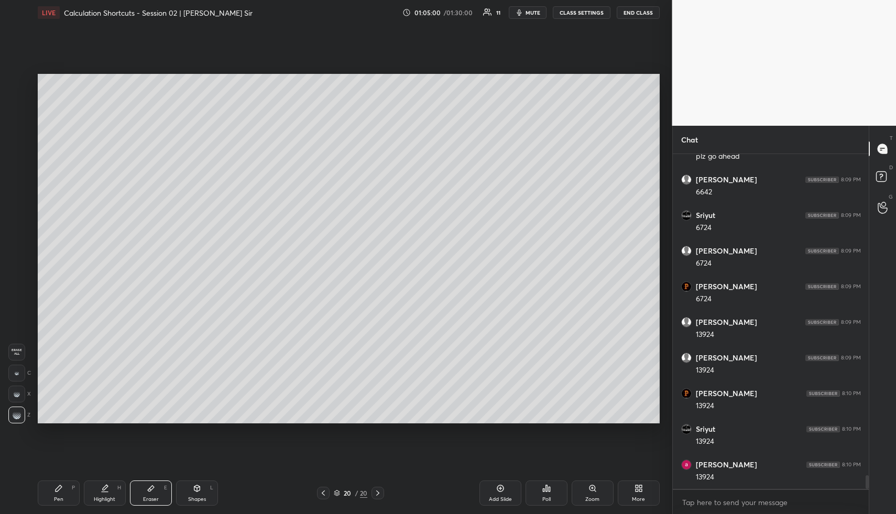
click at [57, 476] on div "Pen P Highlight H Eraser E Shapes L 20 / 20 Add Slide Poll Zoom More" at bounding box center [349, 493] width 622 height 42
drag, startPoint x: 57, startPoint y: 482, endPoint x: 80, endPoint y: 454, distance: 36.4
click at [57, 482] on div "Pen P" at bounding box center [59, 492] width 42 height 25
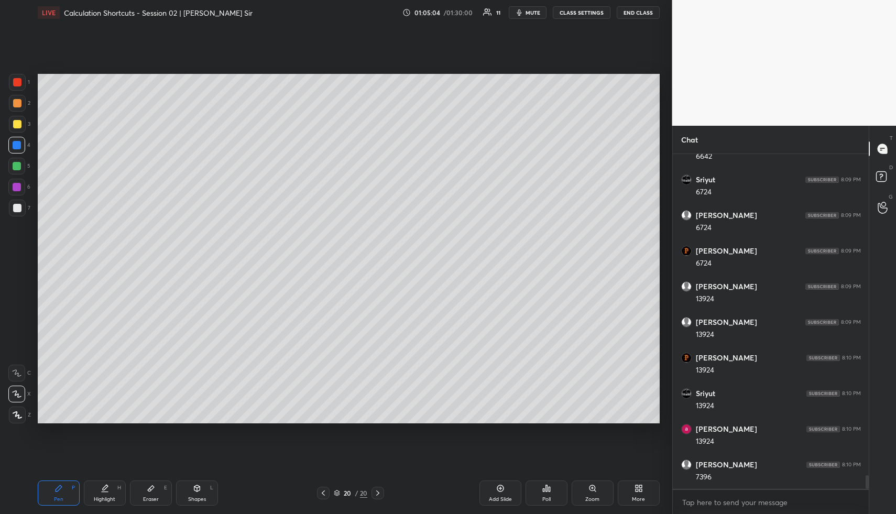
scroll to position [7815, 0]
click at [90, 488] on div "Highlight H" at bounding box center [105, 492] width 42 height 25
click at [47, 491] on div "Pen P" at bounding box center [59, 492] width 42 height 25
click at [26, 159] on div "5" at bounding box center [19, 166] width 22 height 17
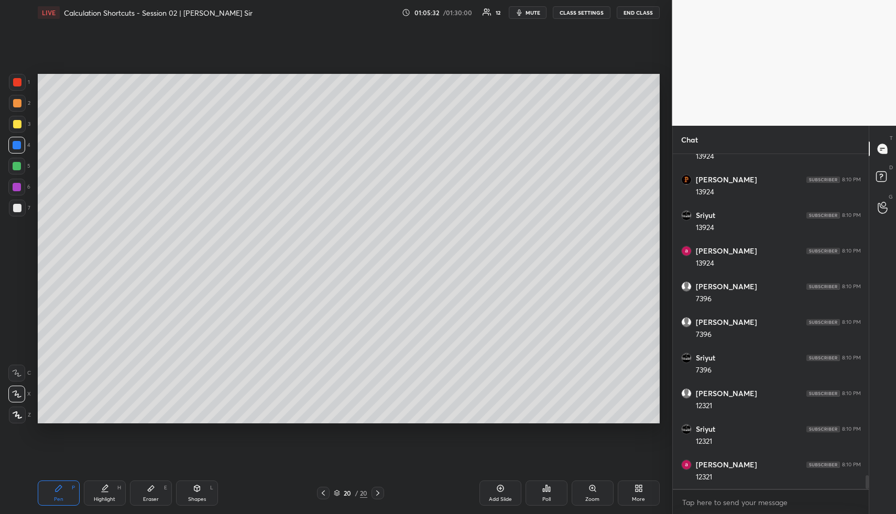
drag, startPoint x: 110, startPoint y: 493, endPoint x: 114, endPoint y: 482, distance: 11.8
click at [111, 490] on div "Highlight H" at bounding box center [105, 492] width 42 height 25
drag, startPoint x: 501, startPoint y: 489, endPoint x: 478, endPoint y: 488, distance: 23.1
click at [500, 489] on icon at bounding box center [500, 488] width 8 height 8
drag, startPoint x: 66, startPoint y: 494, endPoint x: 63, endPoint y: 461, distance: 33.1
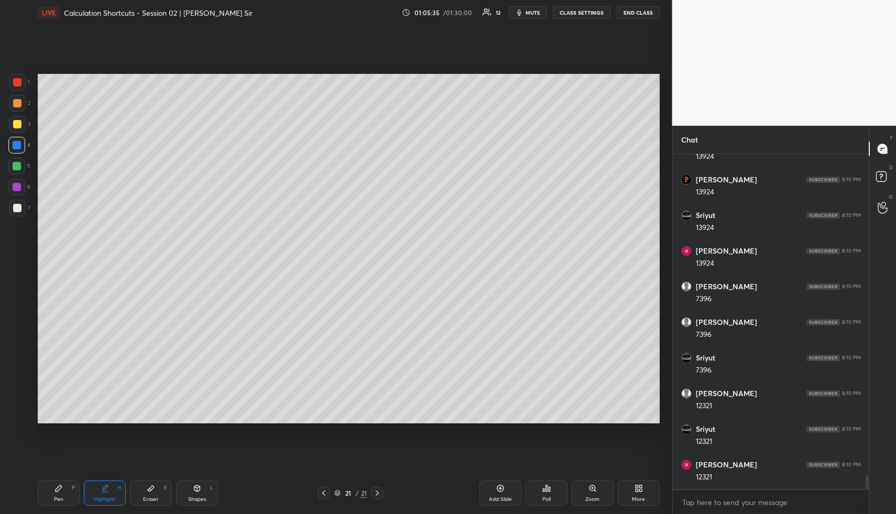
click at [64, 493] on div "Pen P" at bounding box center [59, 492] width 42 height 25
click at [18, 100] on div at bounding box center [17, 103] width 8 height 8
drag, startPoint x: 18, startPoint y: 100, endPoint x: 26, endPoint y: 100, distance: 7.9
click at [18, 100] on div at bounding box center [17, 103] width 8 height 8
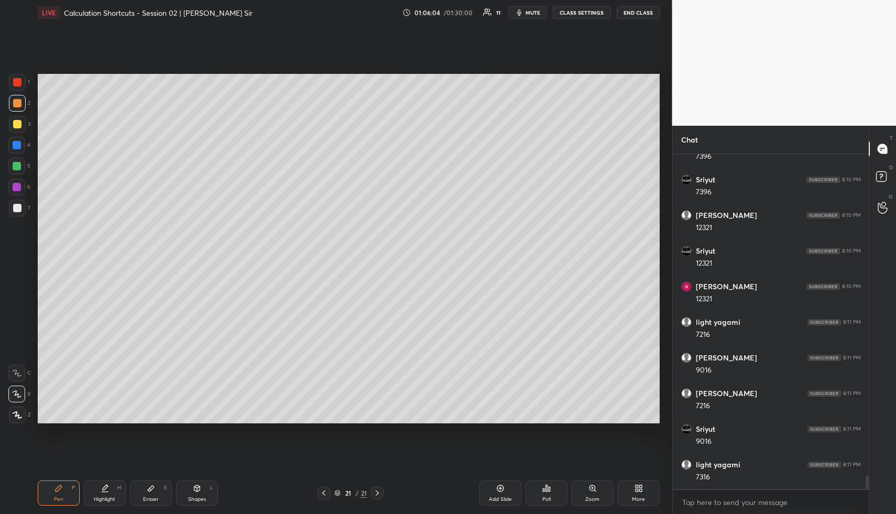
scroll to position [8171, 0]
click at [57, 492] on div "Pen P" at bounding box center [59, 492] width 42 height 25
click at [21, 161] on div at bounding box center [16, 166] width 17 height 17
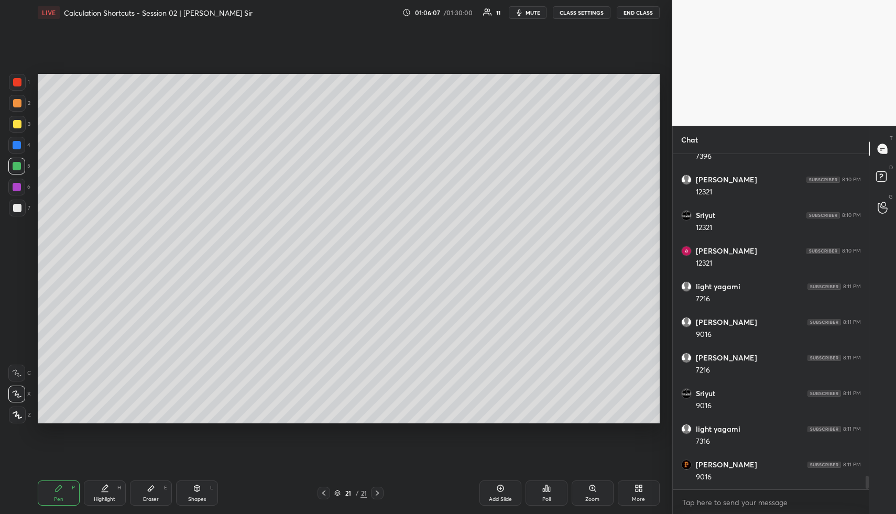
scroll to position [8207, 0]
click at [106, 483] on div "Pen P Highlight H Eraser E Shapes L 21 / 21 Add Slide Poll Zoom More" at bounding box center [349, 493] width 622 height 42
drag, startPoint x: 107, startPoint y: 495, endPoint x: 115, endPoint y: 433, distance: 62.3
click at [107, 496] on div "Highlight H" at bounding box center [105, 492] width 42 height 25
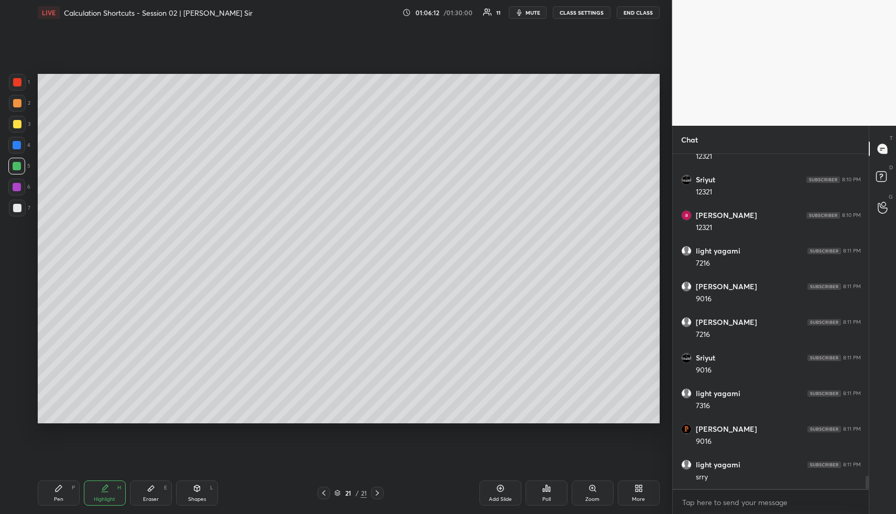
drag, startPoint x: 60, startPoint y: 502, endPoint x: 63, endPoint y: 498, distance: 5.6
click at [59, 500] on div "Pen" at bounding box center [58, 499] width 9 height 5
drag, startPoint x: 63, startPoint y: 498, endPoint x: 87, endPoint y: 432, distance: 69.6
click at [63, 495] on div "Pen P" at bounding box center [59, 492] width 42 height 25
click at [104, 490] on icon at bounding box center [105, 488] width 8 height 8
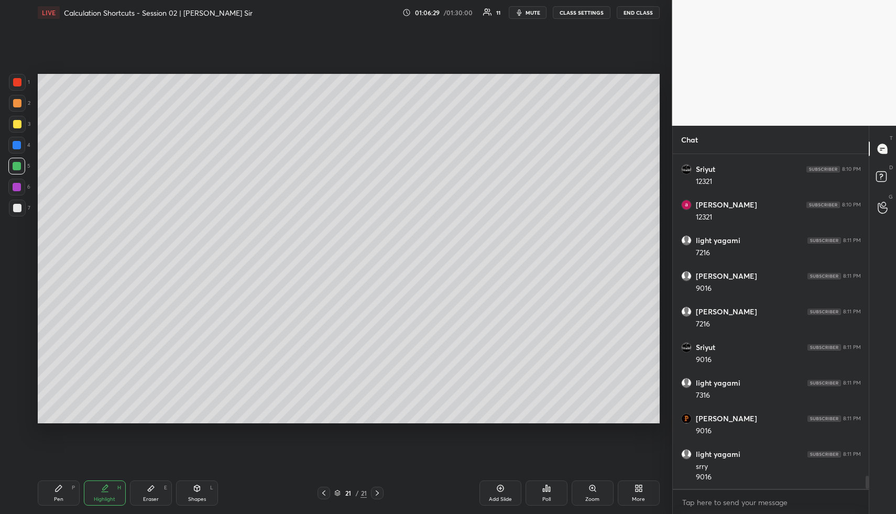
scroll to position [8228, 0]
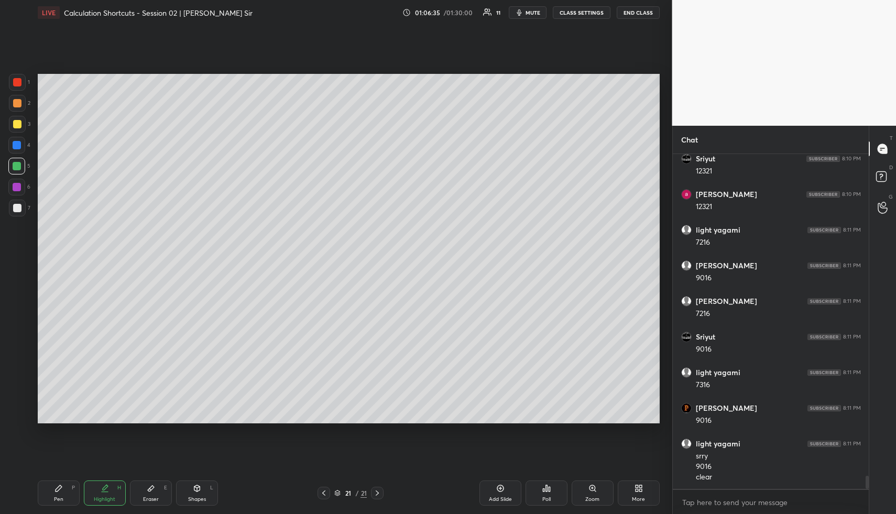
drag, startPoint x: 108, startPoint y: 496, endPoint x: 138, endPoint y: 438, distance: 65.8
click at [108, 495] on div "Highlight H" at bounding box center [105, 492] width 42 height 25
click at [189, 497] on div "Shapes" at bounding box center [197, 499] width 18 height 5
drag, startPoint x: 16, startPoint y: 188, endPoint x: 26, endPoint y: 173, distance: 17.7
click at [17, 187] on div at bounding box center [17, 187] width 8 height 8
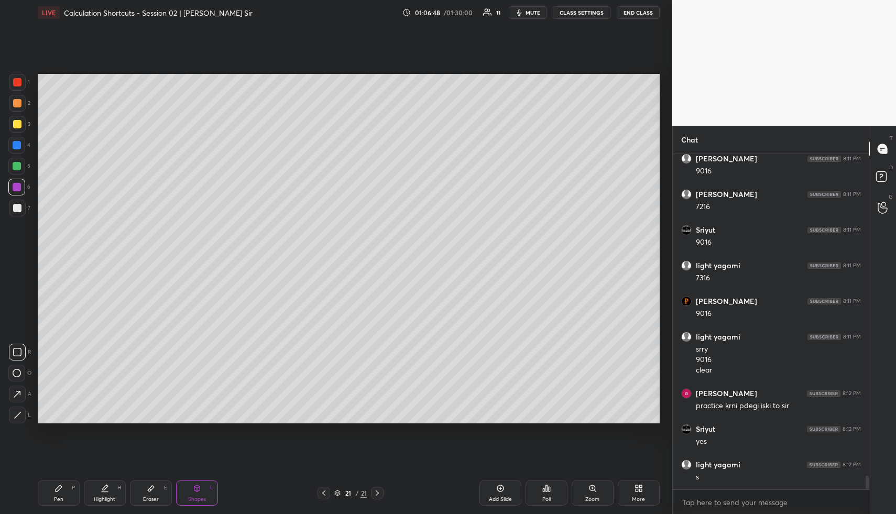
scroll to position [8370, 0]
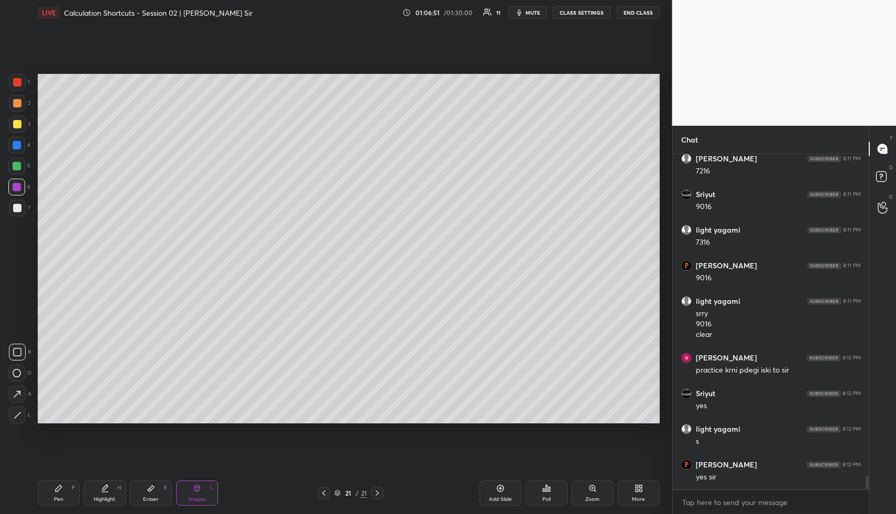
drag, startPoint x: 106, startPoint y: 493, endPoint x: 145, endPoint y: 431, distance: 72.5
click at [106, 491] on div "Highlight H" at bounding box center [105, 492] width 42 height 25
click at [201, 491] on div "Shapes L" at bounding box center [197, 492] width 42 height 25
click at [200, 497] on div "Shapes" at bounding box center [197, 499] width 18 height 5
click at [20, 114] on div "1 2 3 4 5 6 7" at bounding box center [19, 147] width 22 height 147
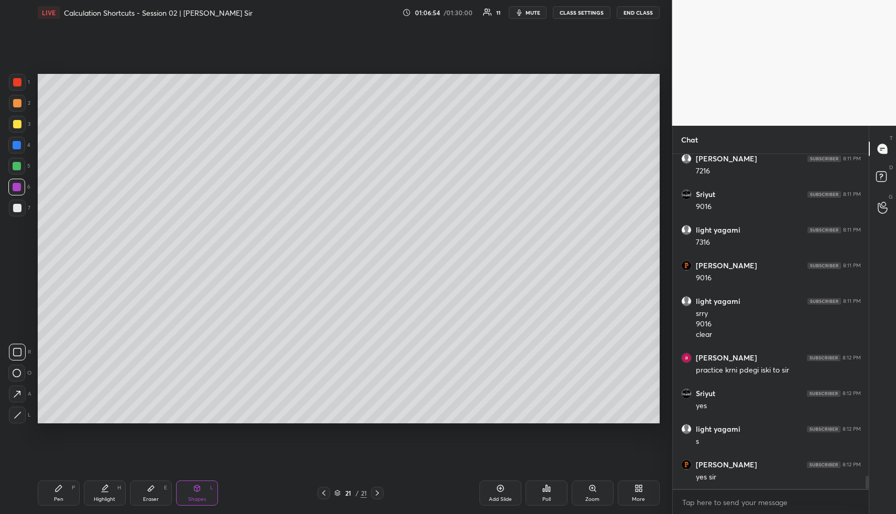
click at [19, 123] on div at bounding box center [17, 124] width 8 height 8
click at [102, 487] on div "Highlight H" at bounding box center [105, 492] width 42 height 25
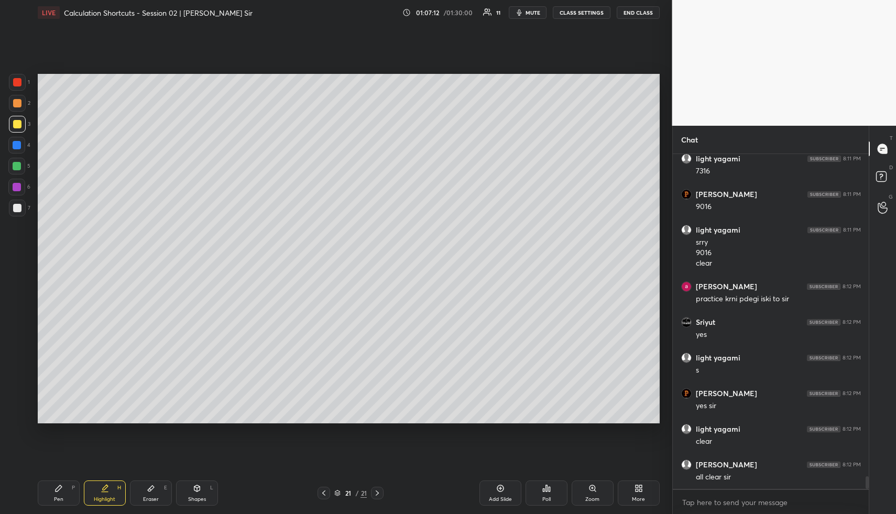
scroll to position [8477, 0]
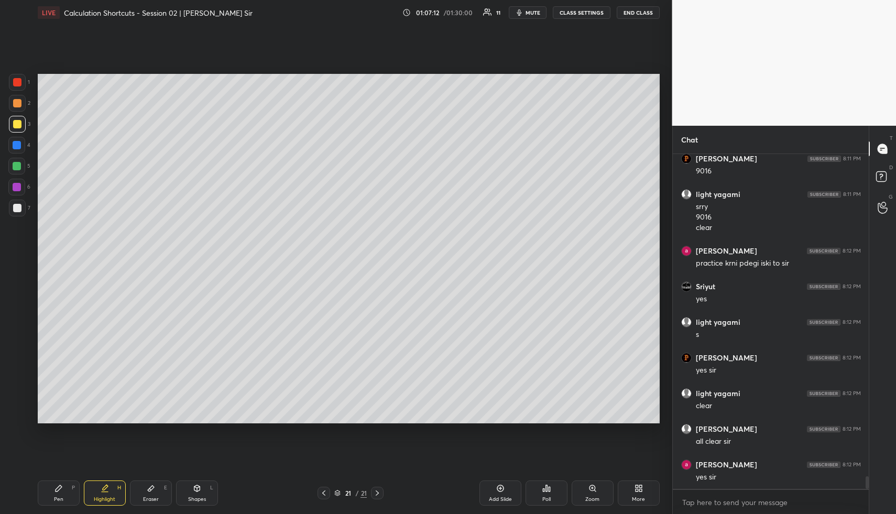
click at [109, 488] on div "Highlight H" at bounding box center [105, 492] width 42 height 25
click at [60, 491] on div "Pen P" at bounding box center [59, 492] width 42 height 25
click at [14, 104] on div at bounding box center [17, 103] width 8 height 8
click at [195, 488] on icon at bounding box center [197, 488] width 6 height 6
click at [19, 141] on div at bounding box center [17, 145] width 8 height 8
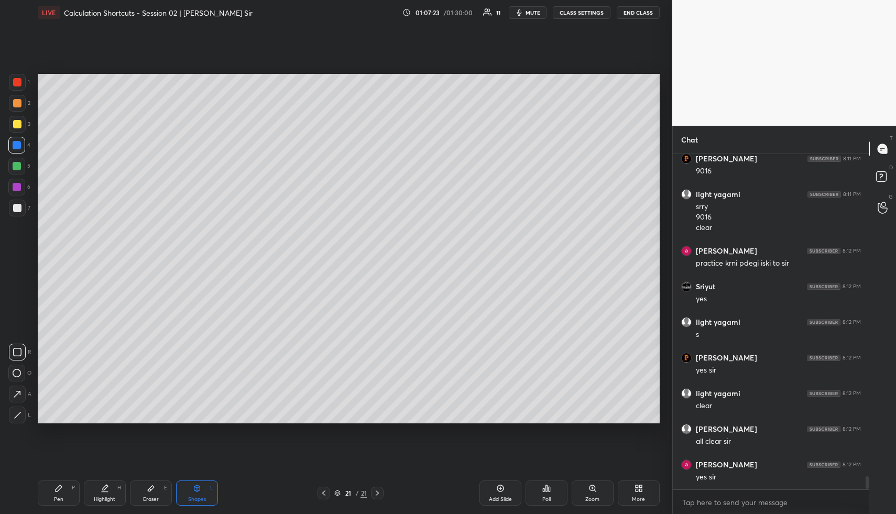
drag, startPoint x: 501, startPoint y: 489, endPoint x: 496, endPoint y: 486, distance: 6.1
click at [499, 488] on icon at bounding box center [500, 488] width 8 height 8
drag, startPoint x: 55, startPoint y: 494, endPoint x: 54, endPoint y: 483, distance: 11.0
click at [54, 489] on div "Pen P" at bounding box center [59, 492] width 42 height 25
click at [15, 103] on div at bounding box center [17, 103] width 8 height 8
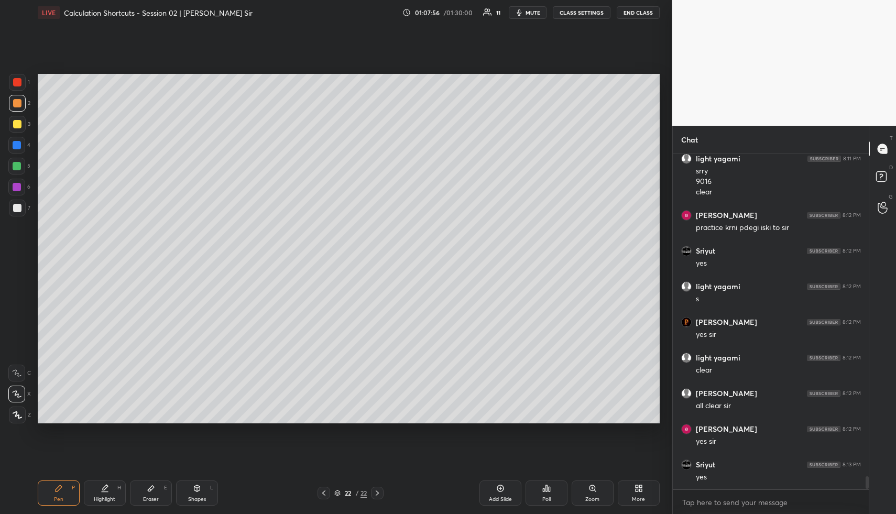
scroll to position [8549, 0]
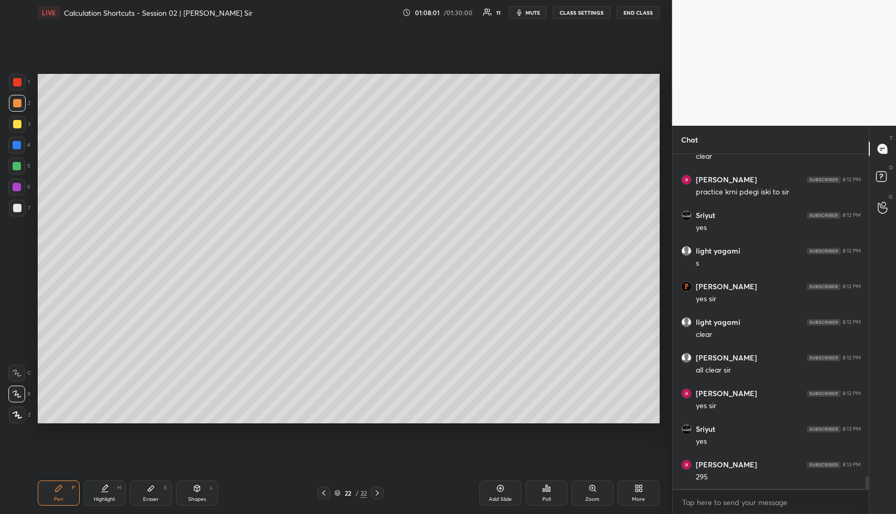
click at [23, 125] on div at bounding box center [17, 124] width 17 height 17
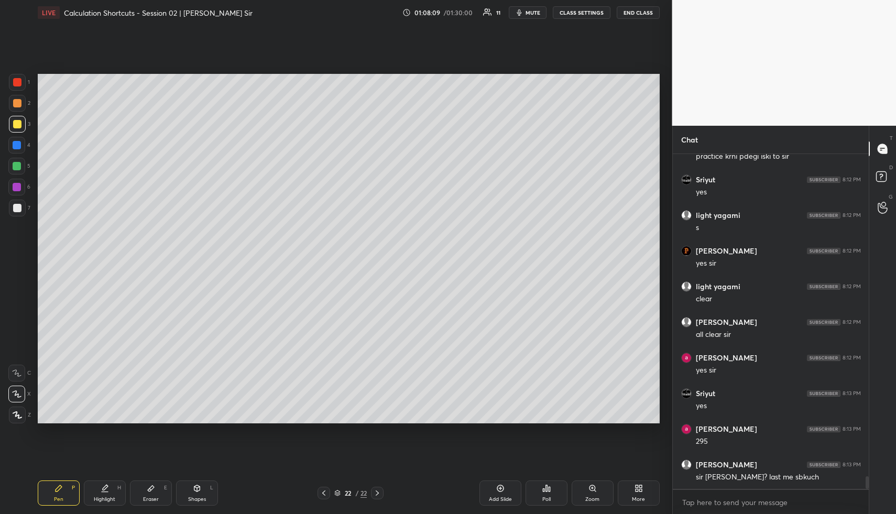
click at [56, 499] on div "Pen P" at bounding box center [59, 492] width 42 height 25
click at [23, 145] on div at bounding box center [16, 145] width 17 height 17
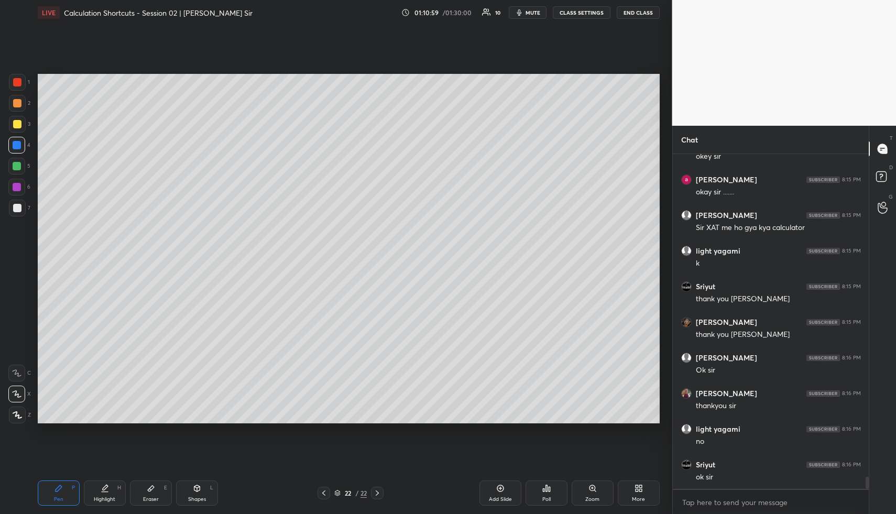
scroll to position [9154, 0]
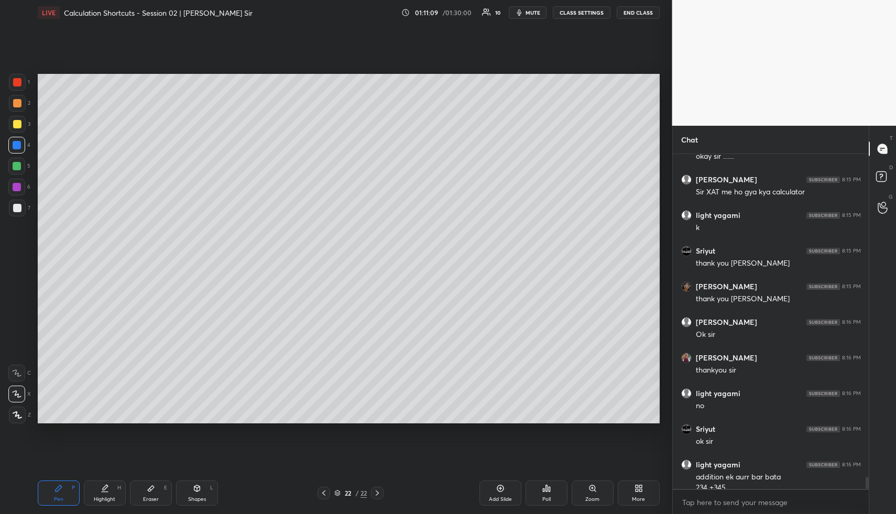
drag, startPoint x: 500, startPoint y: 494, endPoint x: 476, endPoint y: 487, distance: 25.0
click at [498, 493] on div "Add Slide" at bounding box center [500, 492] width 42 height 25
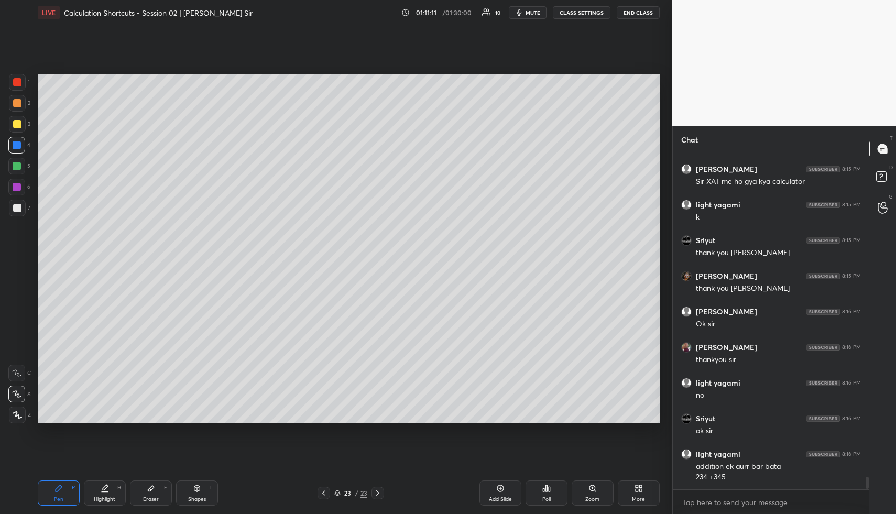
drag, startPoint x: 41, startPoint y: 486, endPoint x: 44, endPoint y: 447, distance: 38.9
click at [42, 483] on div "Pen P" at bounding box center [59, 492] width 42 height 25
click at [20, 102] on div at bounding box center [17, 103] width 8 height 8
click at [58, 489] on icon at bounding box center [58, 488] width 8 height 8
click at [18, 118] on div at bounding box center [17, 124] width 17 height 17
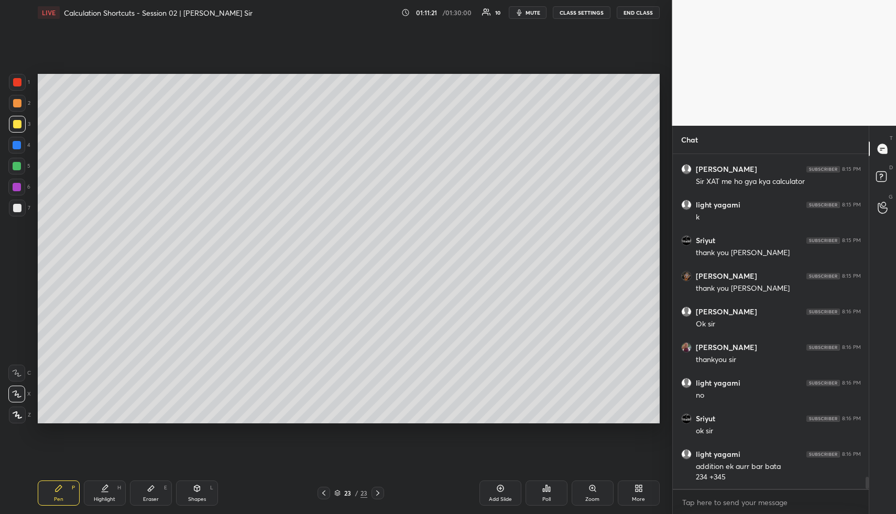
click at [108, 492] on div "Highlight H" at bounding box center [105, 492] width 42 height 25
click at [65, 485] on div "Pen P" at bounding box center [59, 492] width 42 height 25
click at [19, 143] on div at bounding box center [17, 145] width 8 height 8
click at [16, 168] on div at bounding box center [17, 166] width 8 height 8
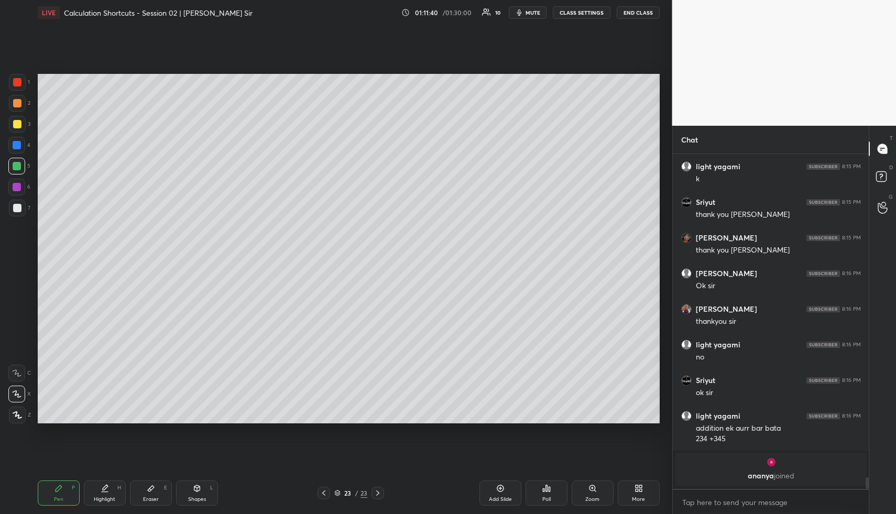
click at [17, 130] on div at bounding box center [17, 124] width 17 height 17
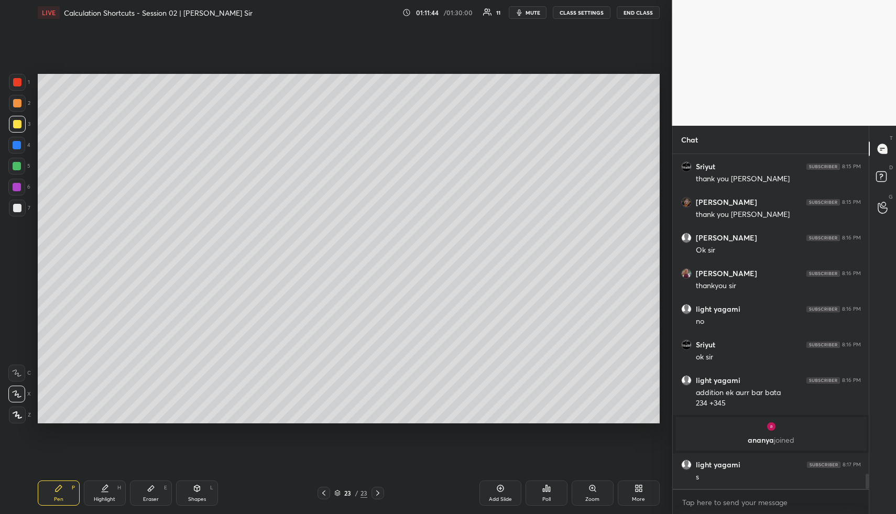
click at [102, 489] on div "Highlight H" at bounding box center [105, 492] width 42 height 25
drag, startPoint x: 65, startPoint y: 490, endPoint x: 58, endPoint y: 440, distance: 50.8
click at [64, 489] on div "Pen P" at bounding box center [59, 492] width 42 height 25
click at [20, 139] on div at bounding box center [16, 145] width 17 height 17
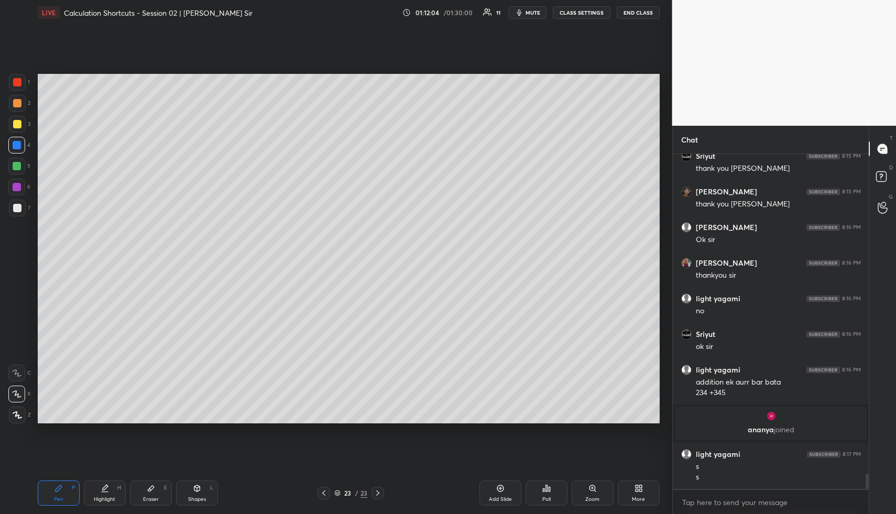
drag, startPoint x: 15, startPoint y: 100, endPoint x: 32, endPoint y: 103, distance: 17.7
click at [19, 100] on div at bounding box center [17, 103] width 8 height 8
drag, startPoint x: 97, startPoint y: 494, endPoint x: 97, endPoint y: 485, distance: 9.4
click at [97, 493] on div "Highlight H" at bounding box center [105, 492] width 42 height 25
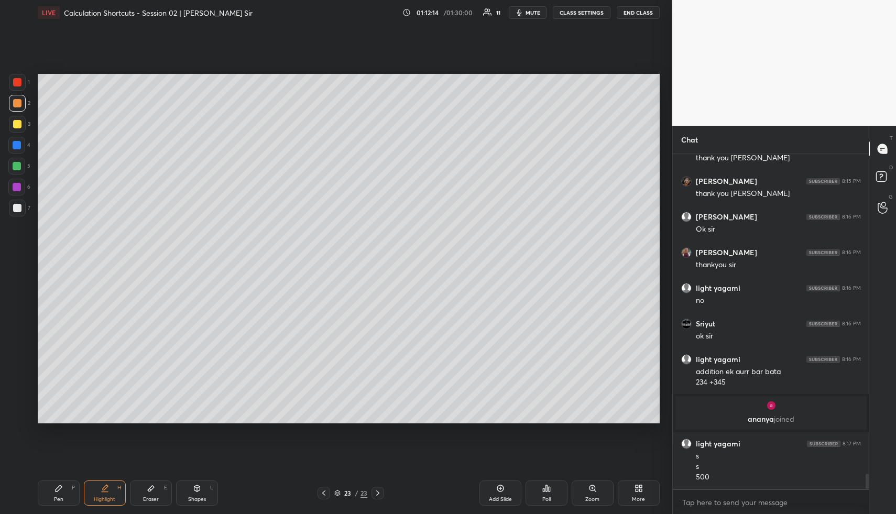
click at [51, 485] on div "Pen P" at bounding box center [59, 492] width 42 height 25
drag, startPoint x: 59, startPoint y: 488, endPoint x: 59, endPoint y: 479, distance: 9.4
click at [59, 488] on icon at bounding box center [59, 488] width 6 height 6
click at [118, 491] on div "Highlight H" at bounding box center [105, 492] width 42 height 25
drag, startPoint x: 118, startPoint y: 491, endPoint x: 131, endPoint y: 464, distance: 29.8
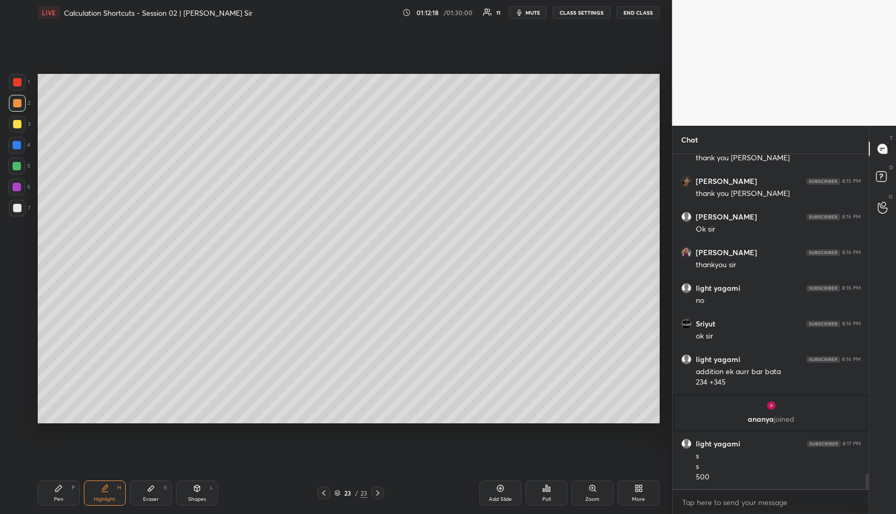
click at [118, 491] on div "Highlight H" at bounding box center [105, 492] width 42 height 25
drag, startPoint x: 187, startPoint y: 492, endPoint x: 185, endPoint y: 484, distance: 8.5
click at [187, 491] on div "Shapes L" at bounding box center [197, 492] width 42 height 25
drag, startPoint x: 17, startPoint y: 116, endPoint x: 20, endPoint y: 123, distance: 7.5
click at [17, 116] on div at bounding box center [17, 124] width 17 height 17
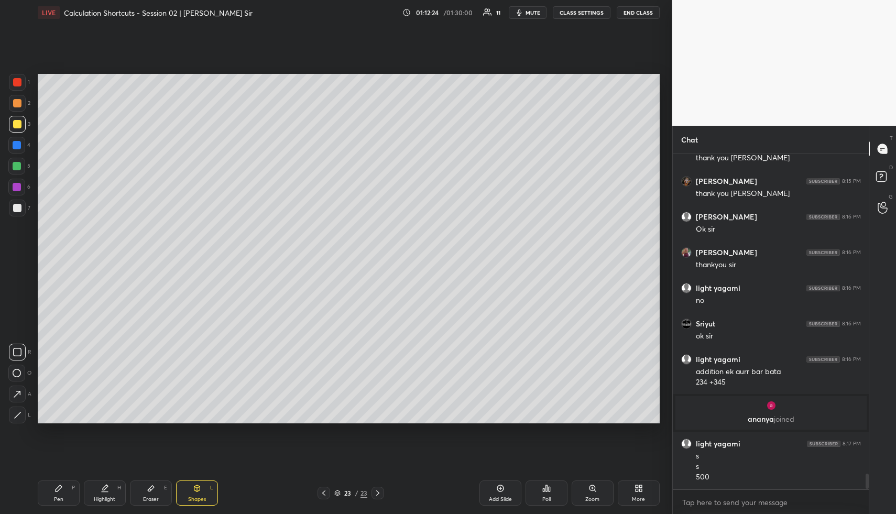
click at [97, 495] on div "Highlight H" at bounding box center [105, 492] width 42 height 25
drag, startPoint x: 97, startPoint y: 495, endPoint x: 113, endPoint y: 474, distance: 26.3
click at [97, 495] on div "Highlight H" at bounding box center [105, 492] width 42 height 25
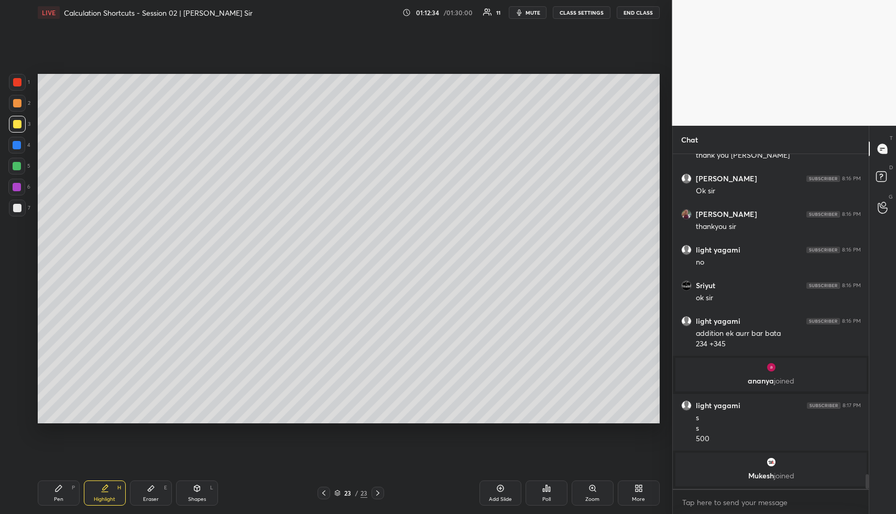
click at [116, 484] on div "Highlight H" at bounding box center [105, 492] width 42 height 25
click at [500, 490] on icon at bounding box center [500, 488] width 8 height 8
click at [57, 494] on div "Pen P" at bounding box center [59, 492] width 42 height 25
drag, startPoint x: 18, startPoint y: 104, endPoint x: 31, endPoint y: 106, distance: 12.8
click at [19, 105] on div at bounding box center [17, 103] width 8 height 8
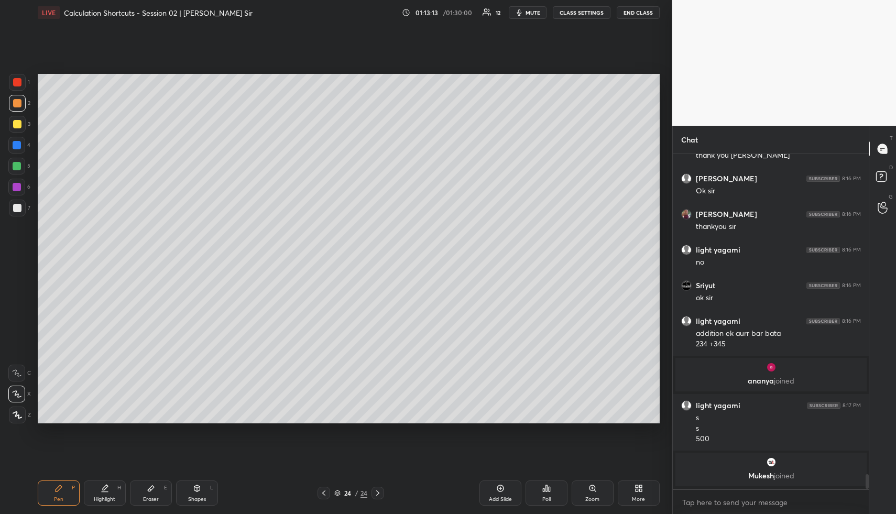
click at [95, 489] on div "Highlight H" at bounding box center [105, 492] width 42 height 25
click at [102, 491] on icon at bounding box center [105, 488] width 8 height 8
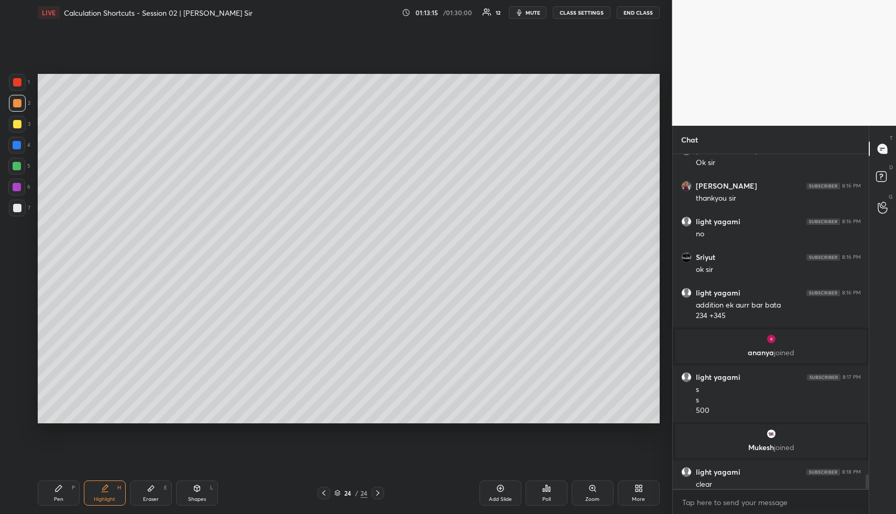
scroll to position [7209, 0]
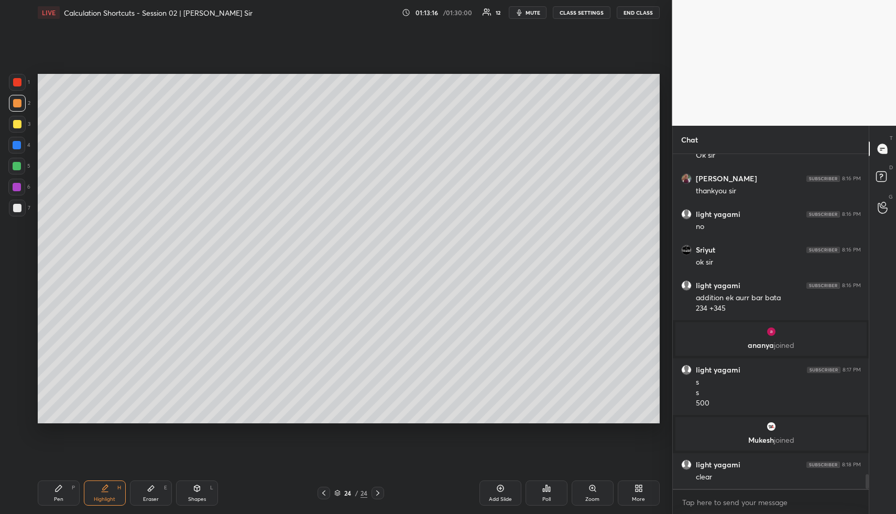
drag, startPoint x: 116, startPoint y: 483, endPoint x: 147, endPoint y: 436, distance: 55.2
click at [116, 483] on div "Highlight H" at bounding box center [105, 492] width 42 height 25
drag, startPoint x: 195, startPoint y: 489, endPoint x: 193, endPoint y: 477, distance: 12.7
click at [194, 488] on icon at bounding box center [197, 488] width 6 height 6
drag, startPoint x: 13, startPoint y: 142, endPoint x: 25, endPoint y: 143, distance: 11.5
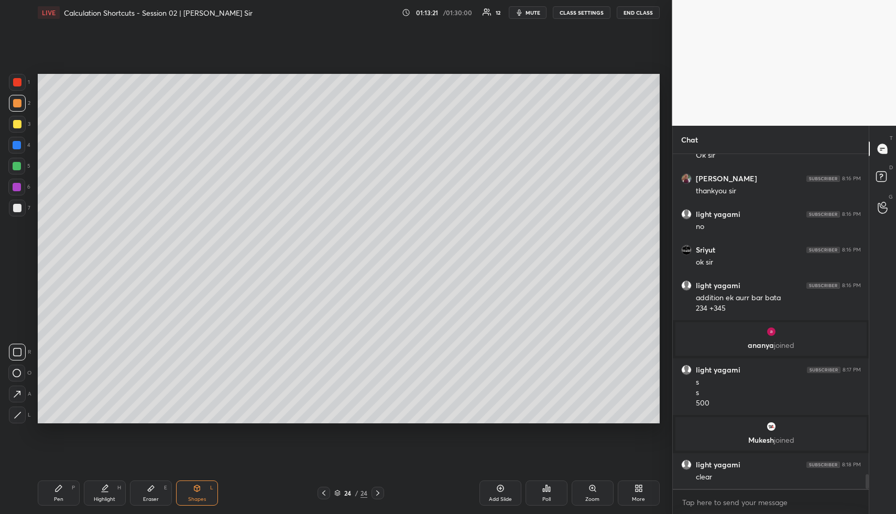
click at [14, 144] on div at bounding box center [17, 145] width 8 height 8
drag, startPoint x: 64, startPoint y: 491, endPoint x: 62, endPoint y: 457, distance: 34.2
click at [63, 488] on div "Pen P" at bounding box center [59, 492] width 42 height 25
drag, startPoint x: 19, startPoint y: 162, endPoint x: 33, endPoint y: 161, distance: 14.2
click at [19, 162] on div at bounding box center [17, 166] width 8 height 8
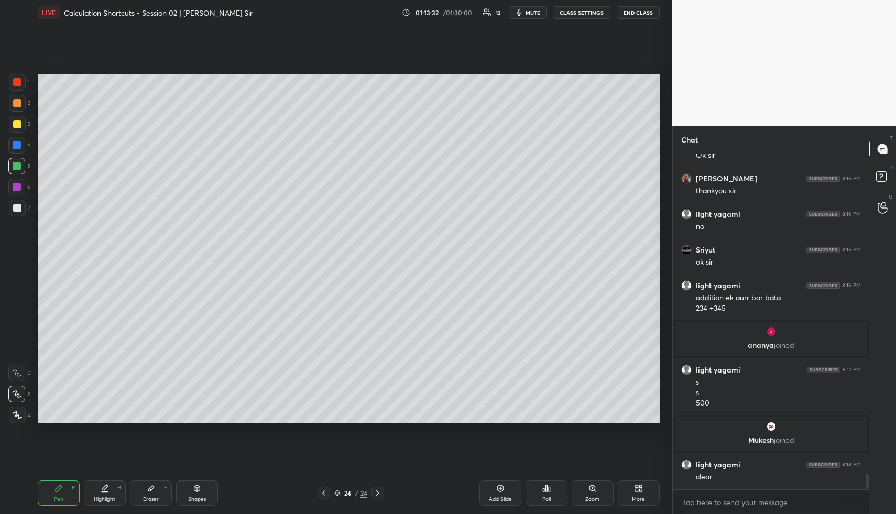
click at [111, 489] on div "Highlight H" at bounding box center [105, 492] width 42 height 25
click at [113, 493] on div "Highlight H" at bounding box center [105, 492] width 42 height 25
click at [195, 489] on icon at bounding box center [197, 488] width 8 height 8
click at [22, 81] on div at bounding box center [17, 82] width 17 height 17
click at [97, 493] on div "Highlight H" at bounding box center [105, 492] width 42 height 25
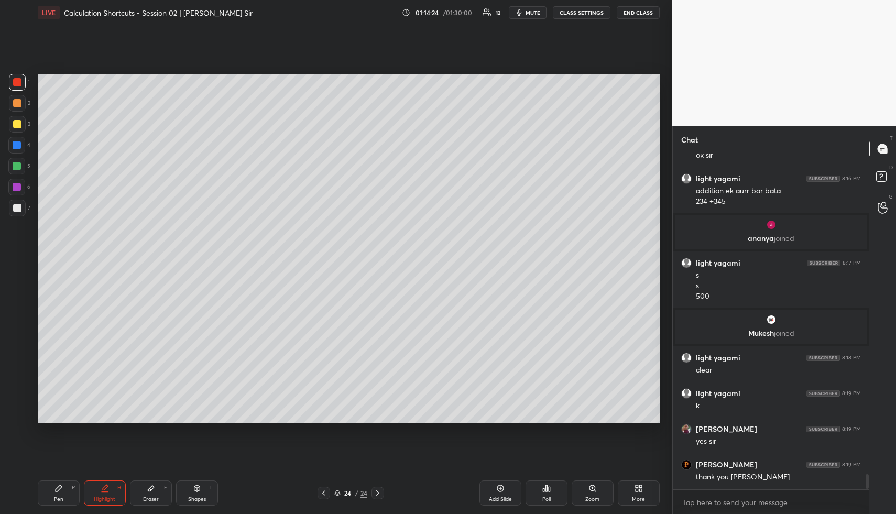
scroll to position [7352, 0]
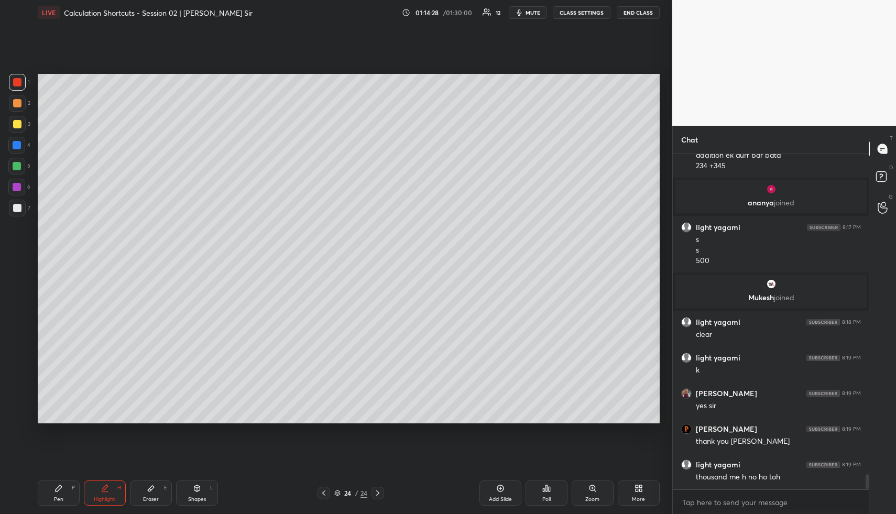
click at [95, 494] on div "Highlight H" at bounding box center [105, 492] width 42 height 25
click at [320, 493] on div at bounding box center [324, 493] width 13 height 13
click at [68, 480] on div "Pen P Highlight H Eraser E Shapes L 23 / 24 Add Slide Poll Zoom More" at bounding box center [349, 493] width 622 height 42
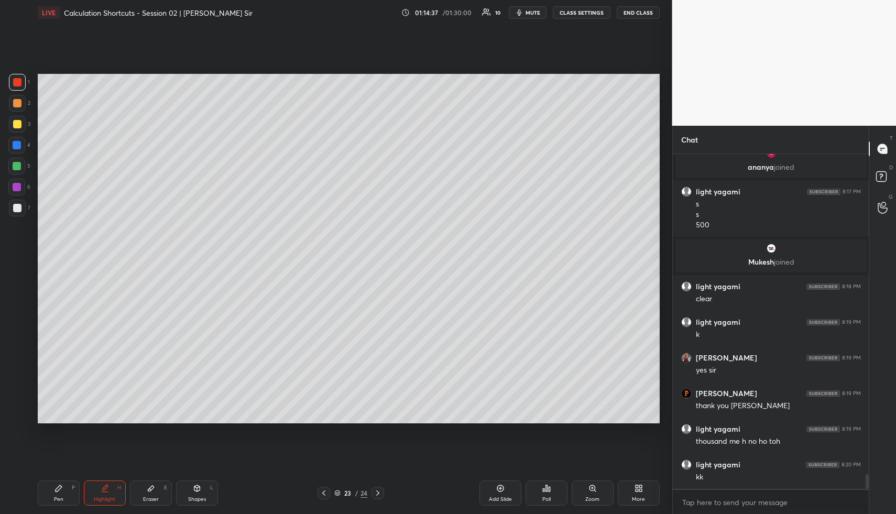
click at [108, 497] on div "Highlight" at bounding box center [104, 499] width 21 height 5
click at [64, 489] on div "Pen P" at bounding box center [59, 492] width 42 height 25
click at [105, 489] on icon at bounding box center [105, 488] width 8 height 8
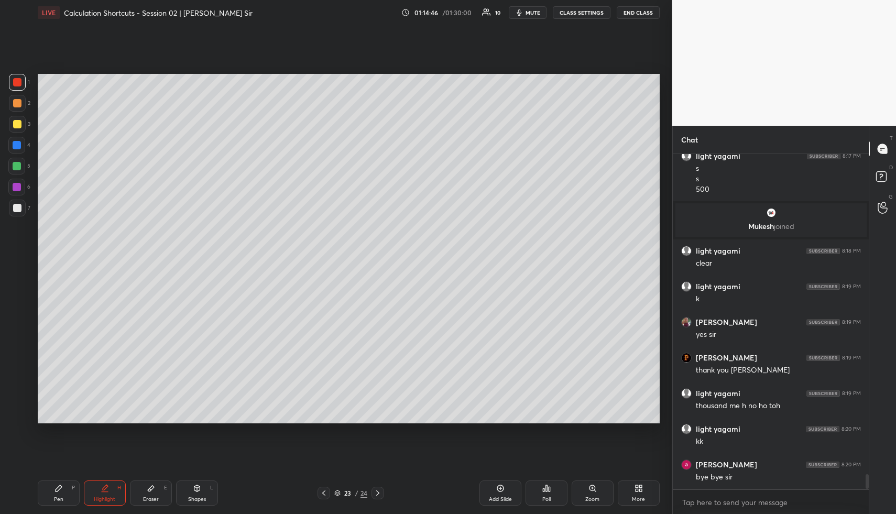
click at [637, 15] on button "END CLASS" at bounding box center [638, 12] width 43 height 13
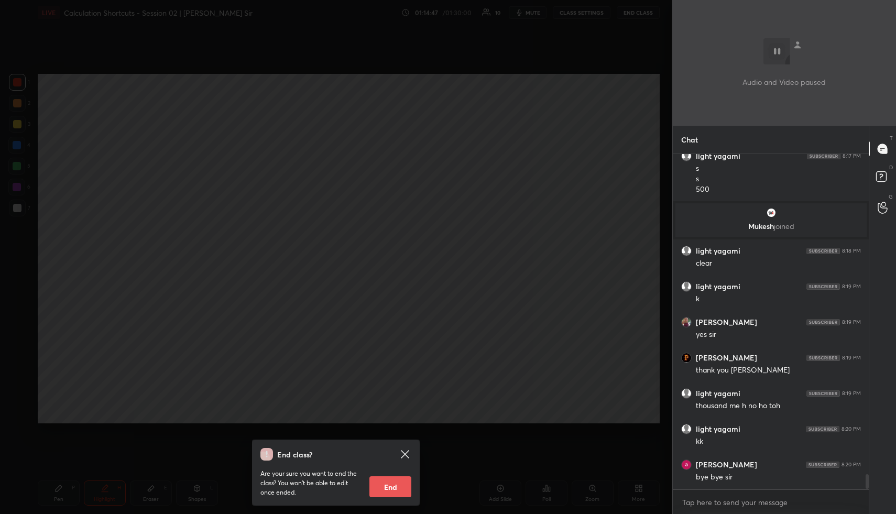
click at [398, 490] on button "End" at bounding box center [390, 486] width 42 height 21
type textarea "x"
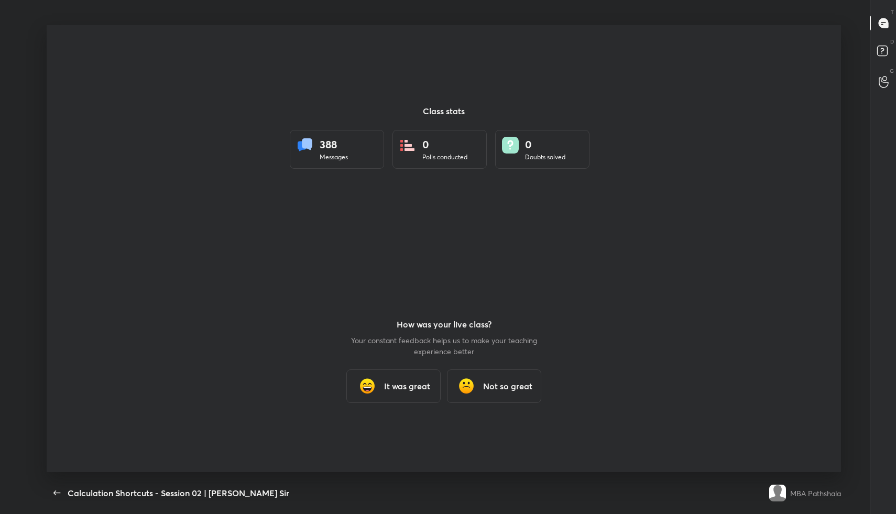
scroll to position [0, 0]
click at [396, 390] on h3 "It was great" at bounding box center [407, 386] width 46 height 13
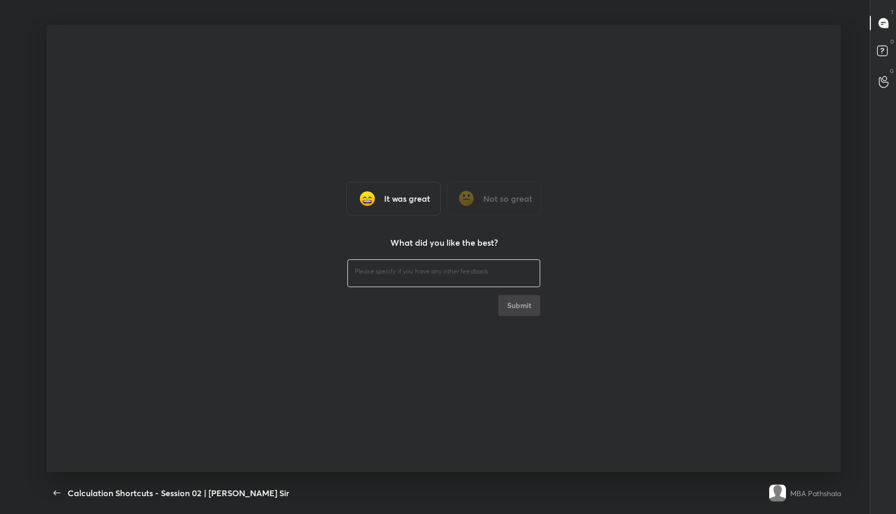
click at [429, 270] on textarea at bounding box center [444, 272] width 178 height 10
type textarea "fine"
click at [528, 301] on button "Submit" at bounding box center [519, 305] width 42 height 21
